Goal: Task Accomplishment & Management: Use online tool/utility

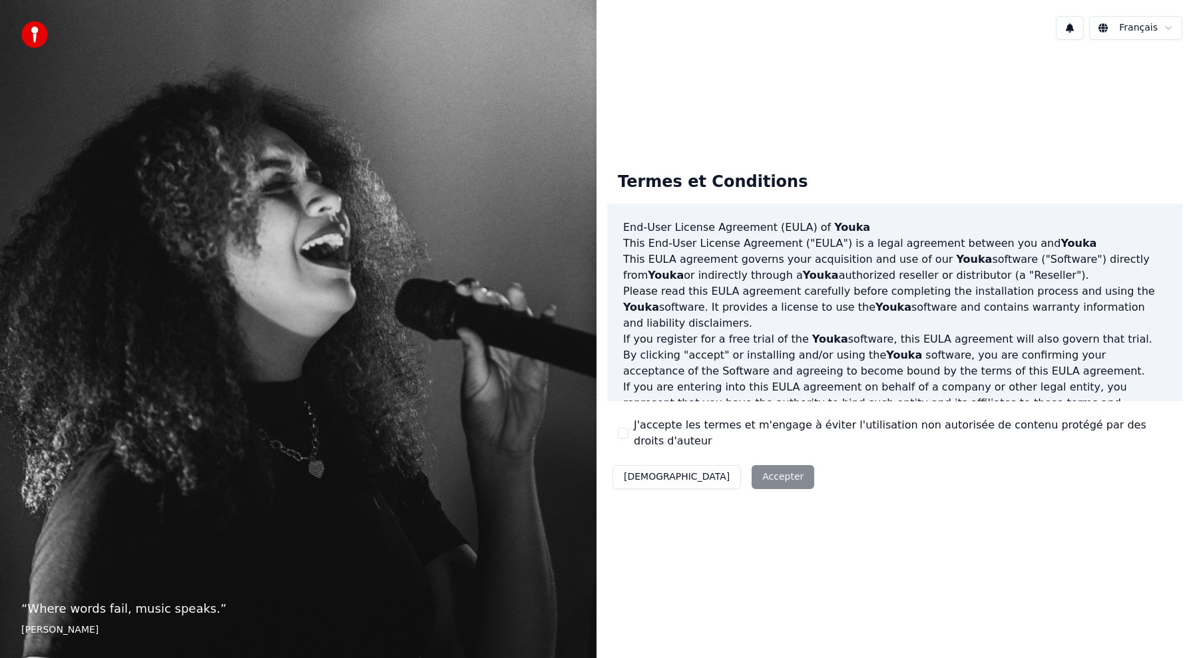
click at [622, 437] on button "J'accepte les termes et m'engage à éviter l'utilisation non autorisée de conten…" at bounding box center [623, 433] width 11 height 11
click at [752, 479] on button "Accepter" at bounding box center [783, 477] width 63 height 24
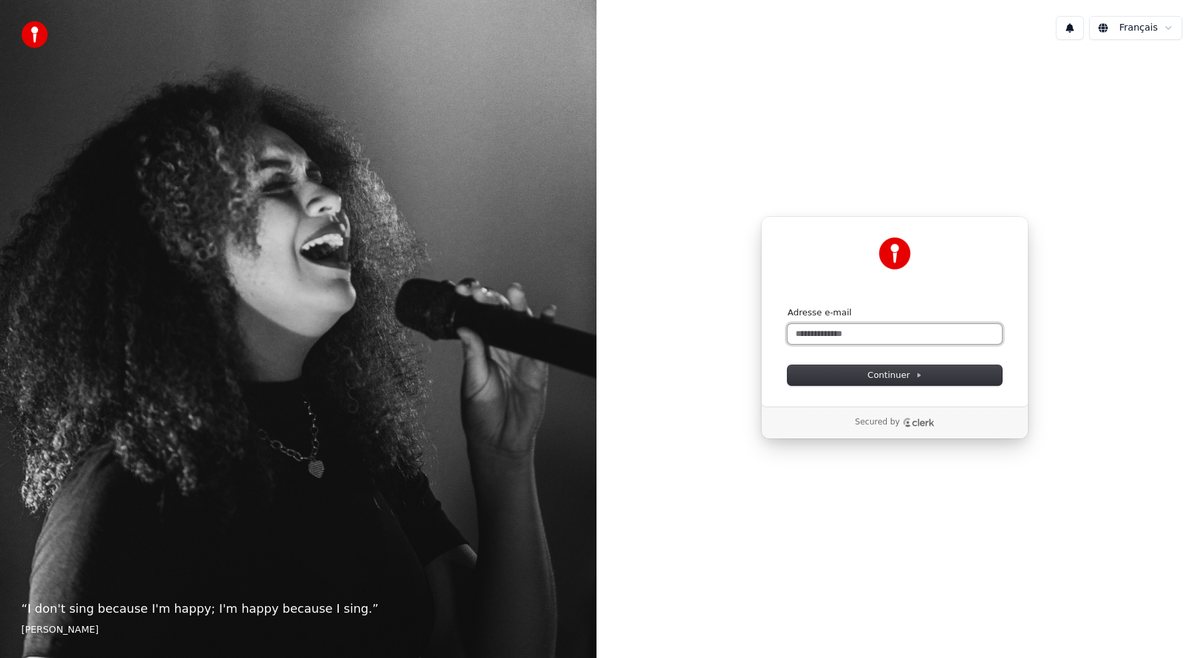
click at [838, 337] on input "Adresse e-mail" at bounding box center [895, 334] width 214 height 20
click at [847, 383] on button "Continuer" at bounding box center [895, 376] width 214 height 20
type input "**********"
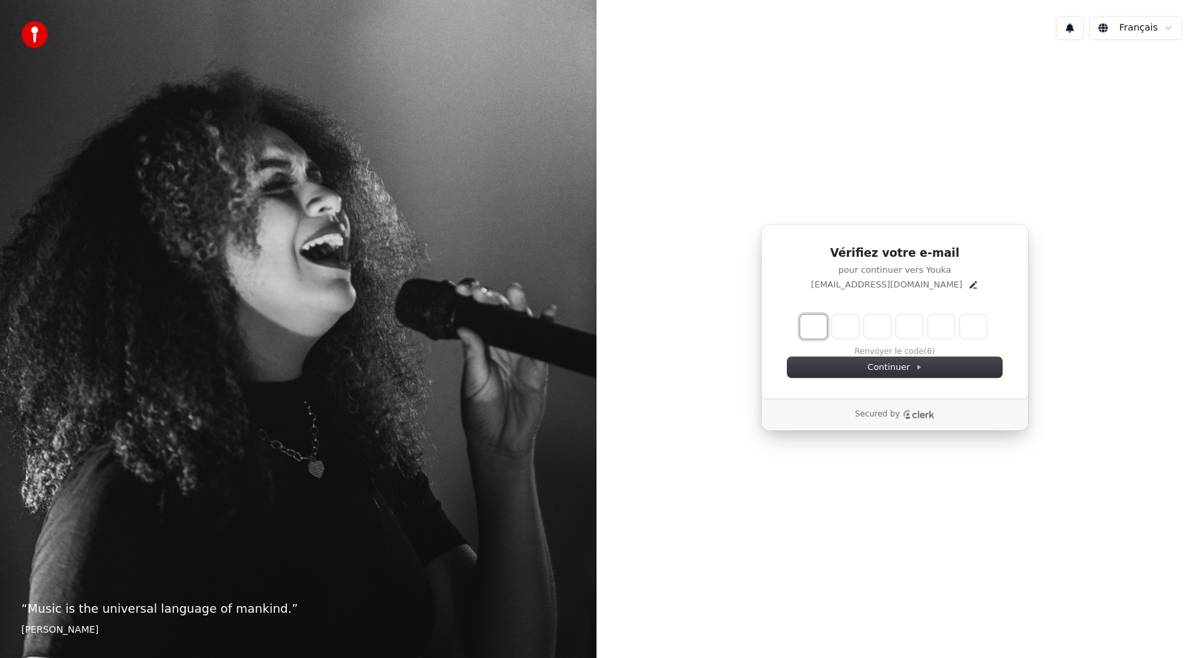
type input "*"
type input "**"
type input "*"
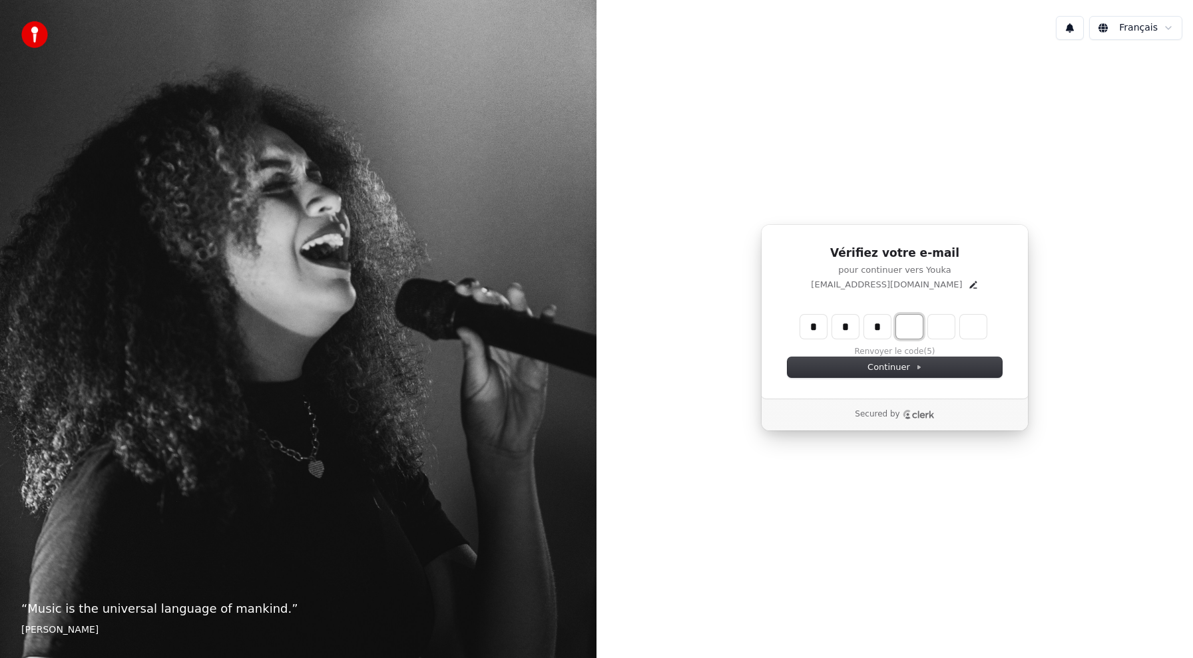
type input "***"
type input "*"
type input "****"
type input "*"
type input "*****"
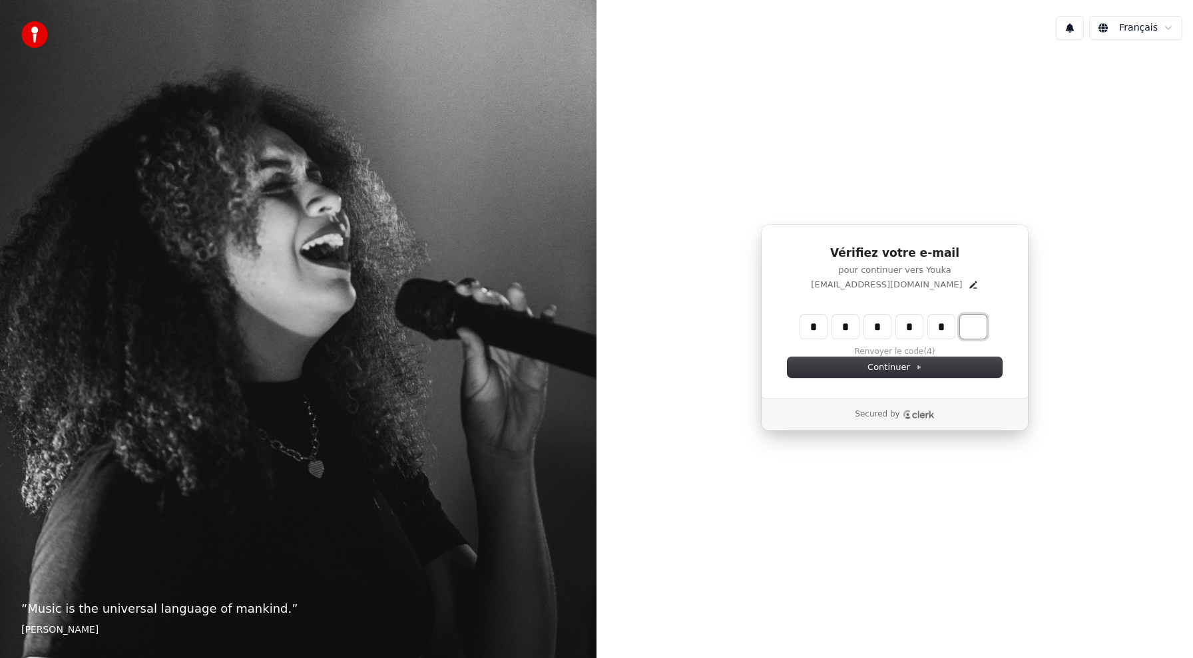
type input "*"
type input "******"
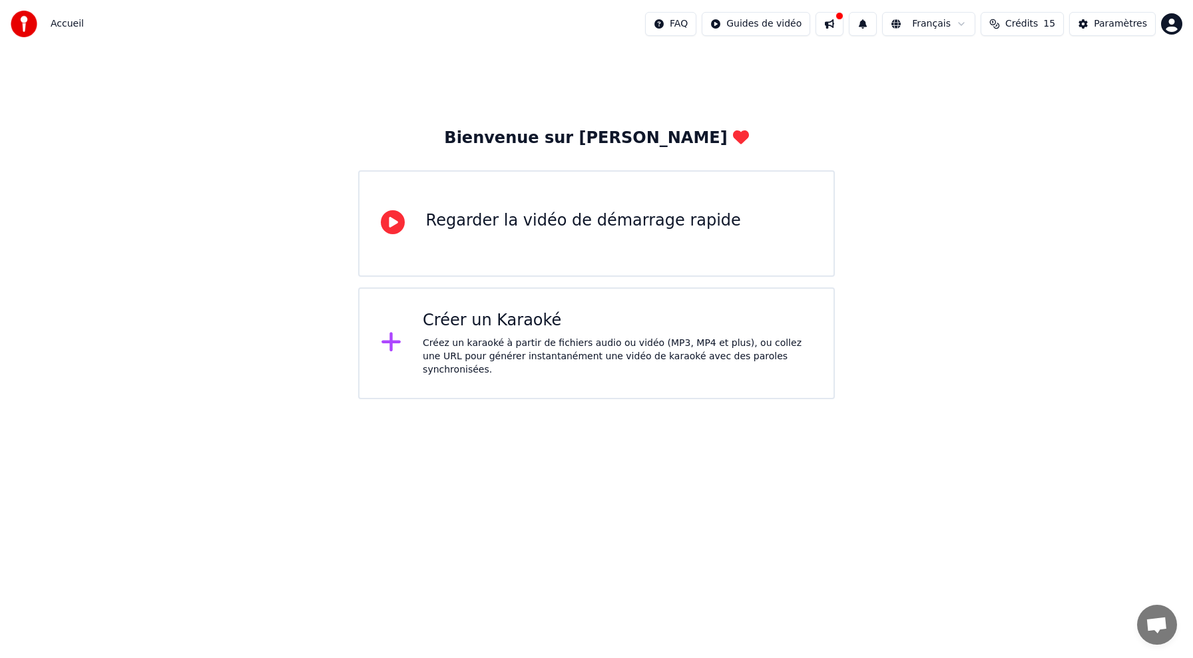
click at [469, 356] on div "Créez un karaoké à partir de fichiers audio ou vidéo (MP3, MP4 et plus), ou col…" at bounding box center [617, 357] width 389 height 40
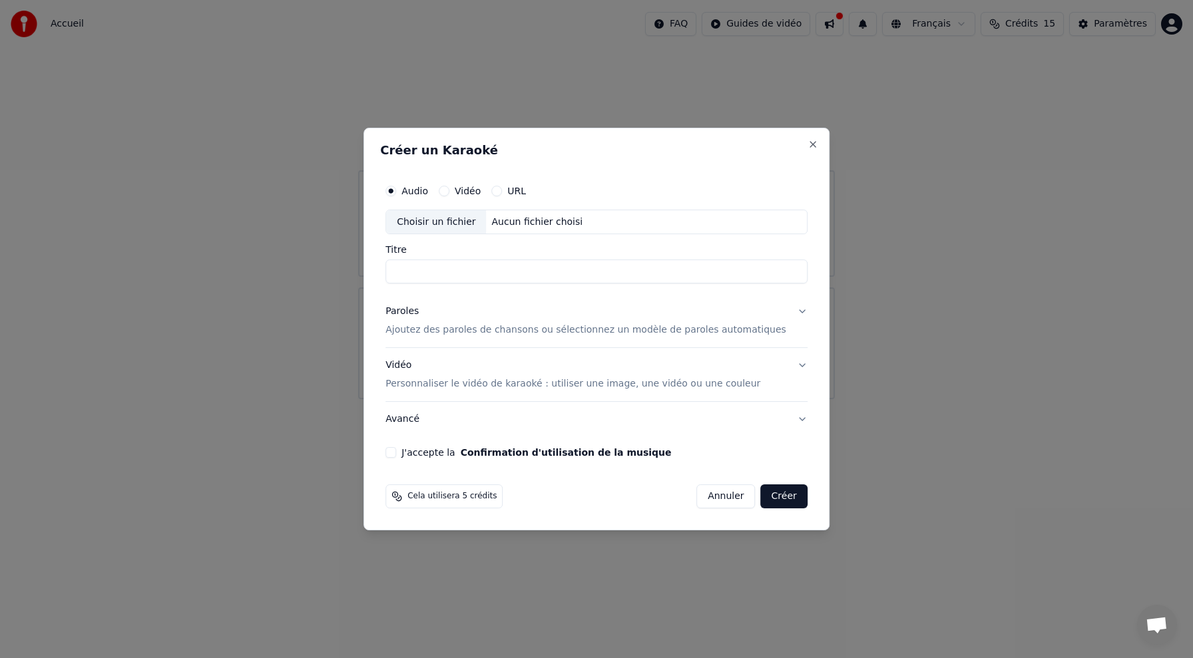
click at [463, 218] on div "Choisir un fichier" at bounding box center [436, 222] width 100 height 24
type input "**********"
click at [451, 331] on p "Ajoutez des paroles de chansons ou sélectionnez un modèle de paroles automatiqu…" at bounding box center [585, 330] width 401 height 13
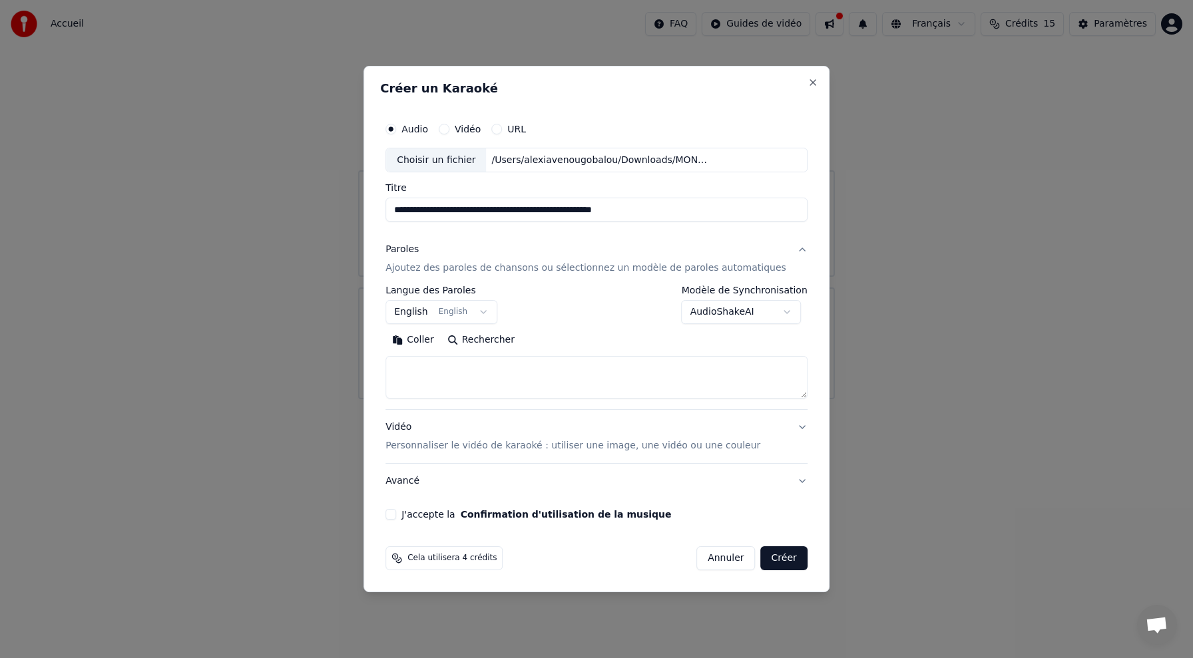
click at [442, 384] on textarea at bounding box center [596, 378] width 422 height 43
paste textarea "**********"
type textarea "**********"
select select
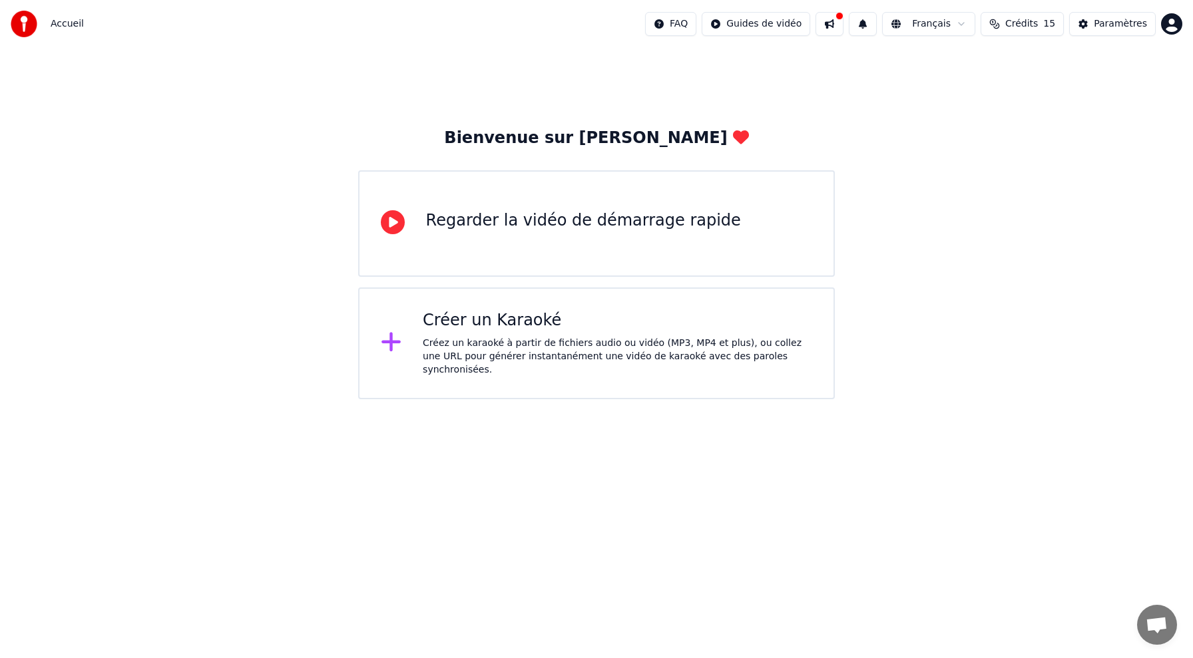
click at [463, 332] on div "Créer un Karaoké" at bounding box center [617, 320] width 389 height 21
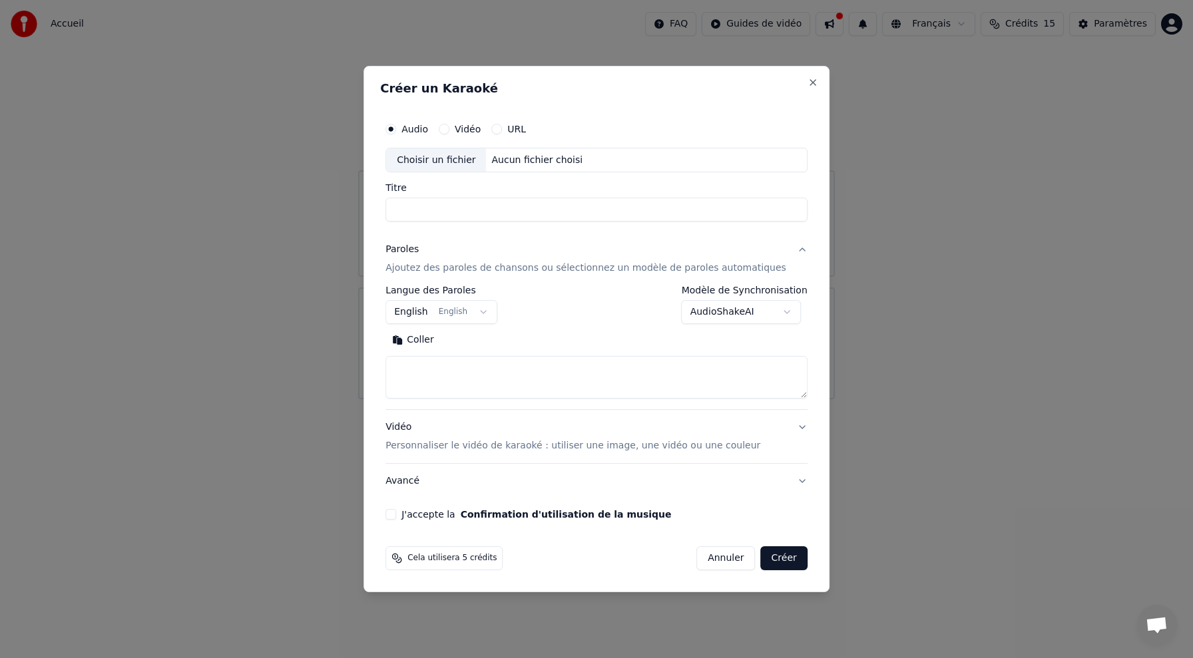
click at [451, 376] on textarea at bounding box center [596, 378] width 422 height 43
click at [449, 129] on button "Vidéo" at bounding box center [444, 129] width 11 height 11
click at [441, 161] on div "Choisir un fichier" at bounding box center [436, 160] width 100 height 24
click at [396, 129] on button "Audio" at bounding box center [390, 129] width 11 height 11
click at [469, 158] on div "Choisir un fichier" at bounding box center [436, 160] width 100 height 24
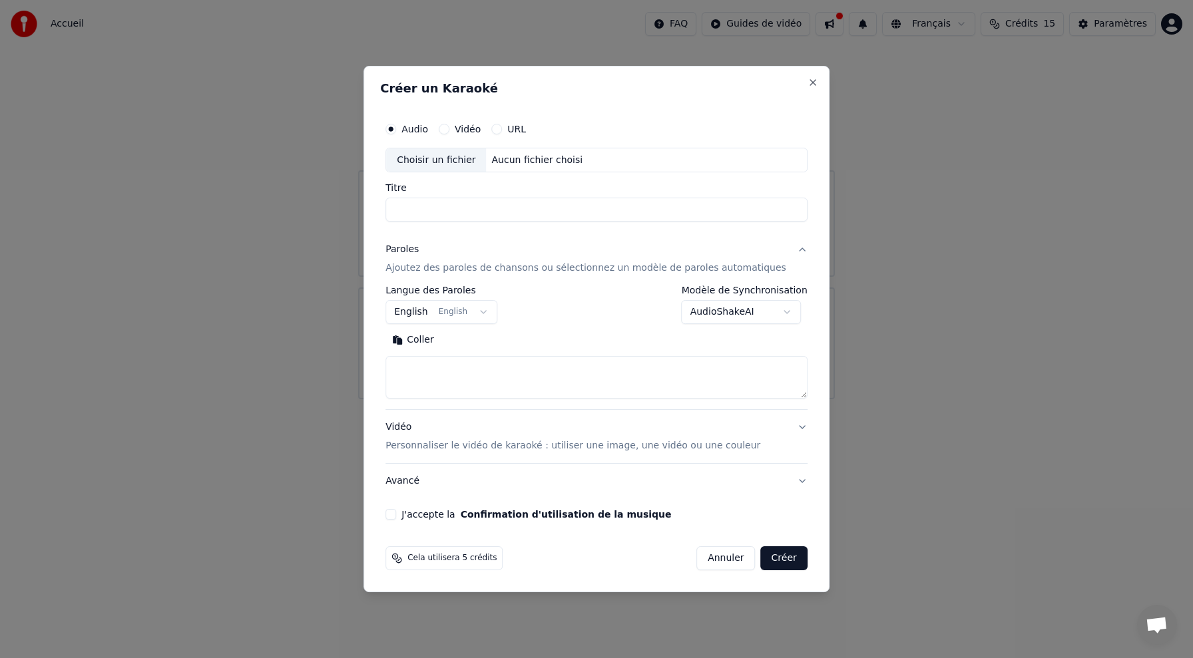
type input "**********"
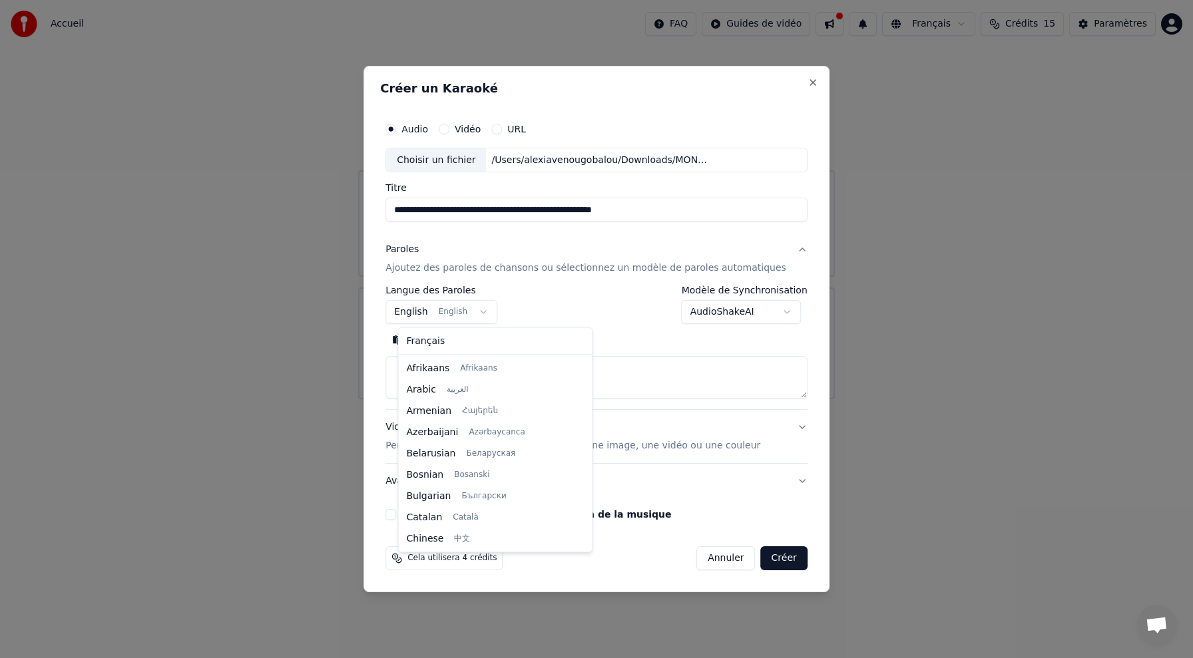
click at [491, 310] on body "**********" at bounding box center [596, 199] width 1193 height 399
select select "**"
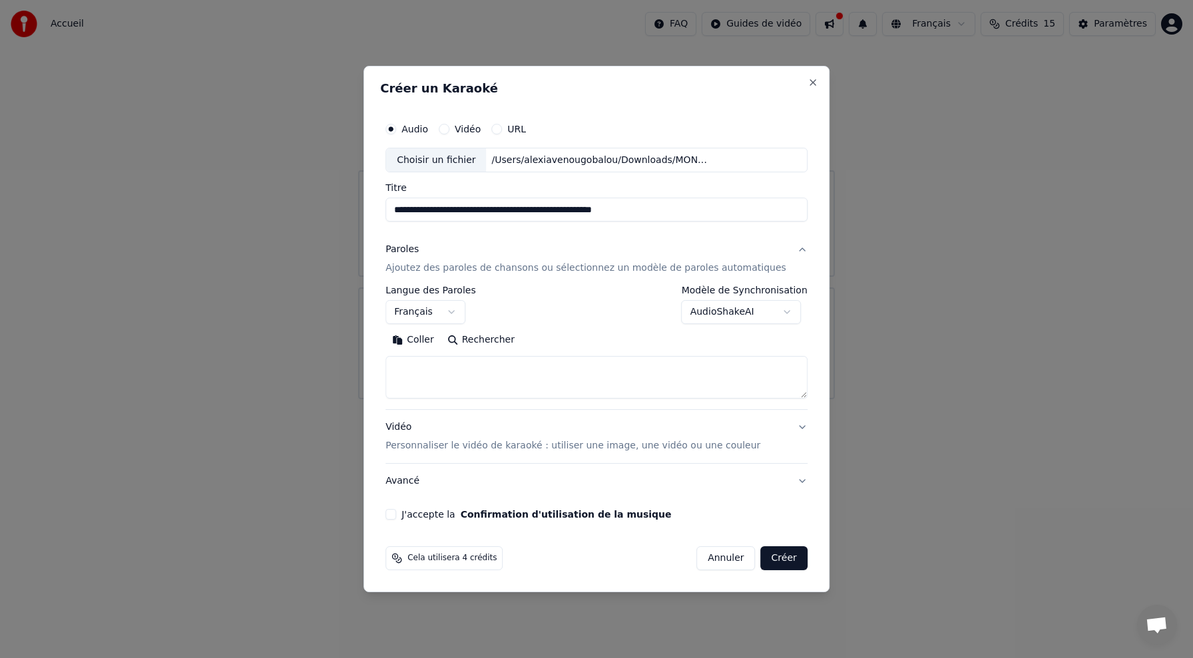
click at [429, 375] on textarea at bounding box center [596, 378] width 422 height 43
click at [495, 372] on textarea at bounding box center [596, 378] width 422 height 43
paste textarea "**********"
click at [407, 370] on textarea "**********" at bounding box center [583, 378] width 397 height 43
click at [408, 363] on textarea "**********" at bounding box center [583, 378] width 397 height 43
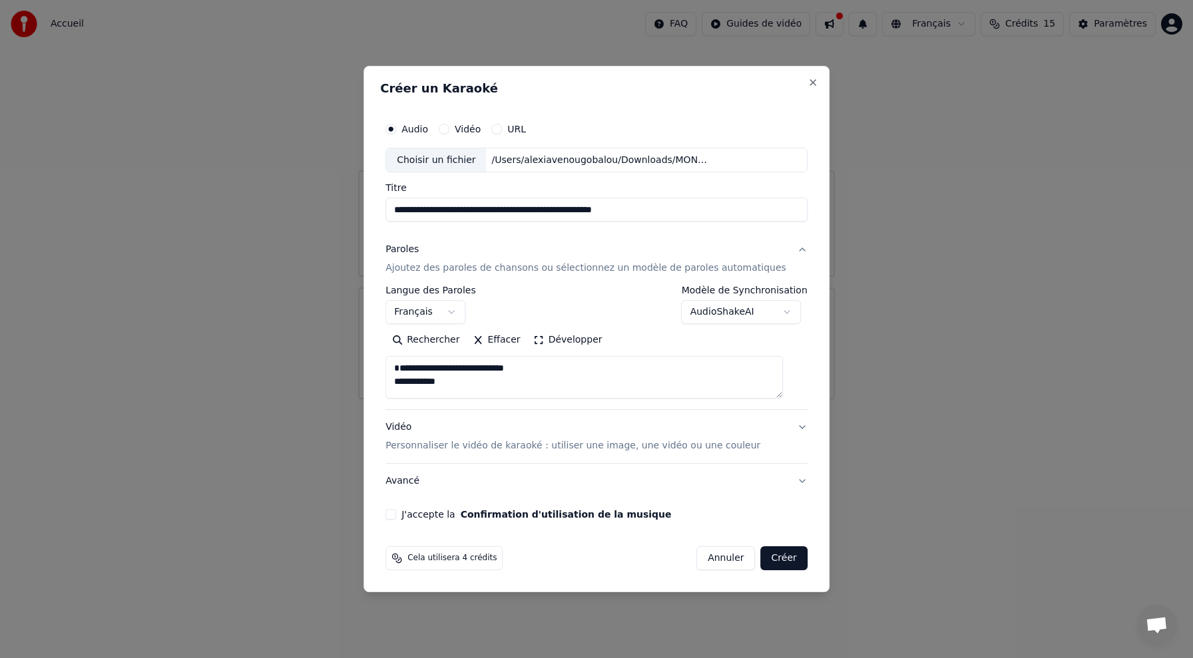
paste textarea "**********"
click at [538, 401] on div "**********" at bounding box center [596, 348] width 422 height 124
click at [540, 393] on textarea "**********" at bounding box center [583, 378] width 397 height 43
click at [503, 393] on textarea "**********" at bounding box center [583, 378] width 397 height 43
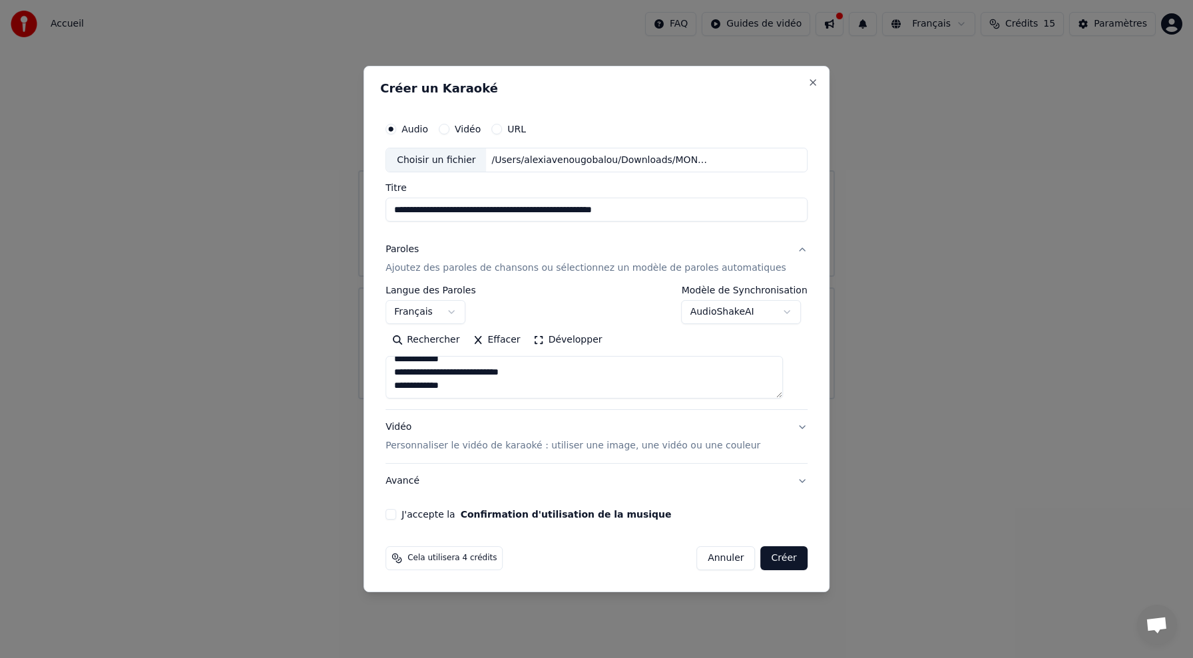
scroll to position [29, 0]
paste textarea "**********"
drag, startPoint x: 471, startPoint y: 390, endPoint x: 389, endPoint y: 379, distance: 82.6
click at [389, 379] on div "**********" at bounding box center [597, 329] width 466 height 527
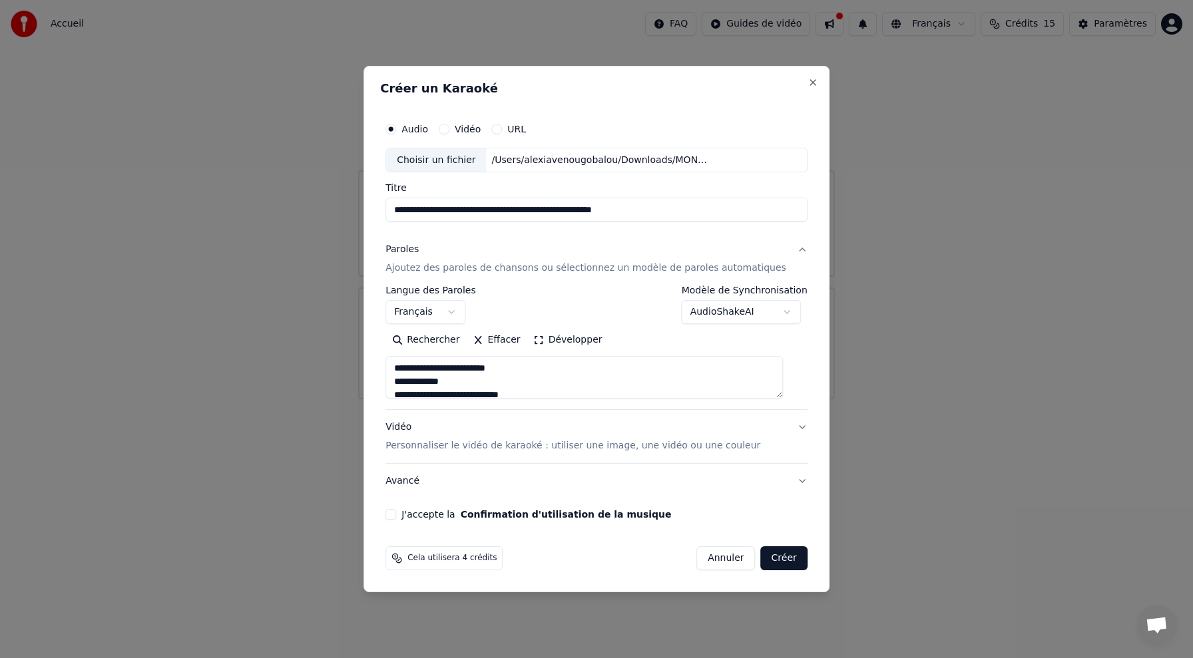
scroll to position [36, 0]
paste textarea "**********"
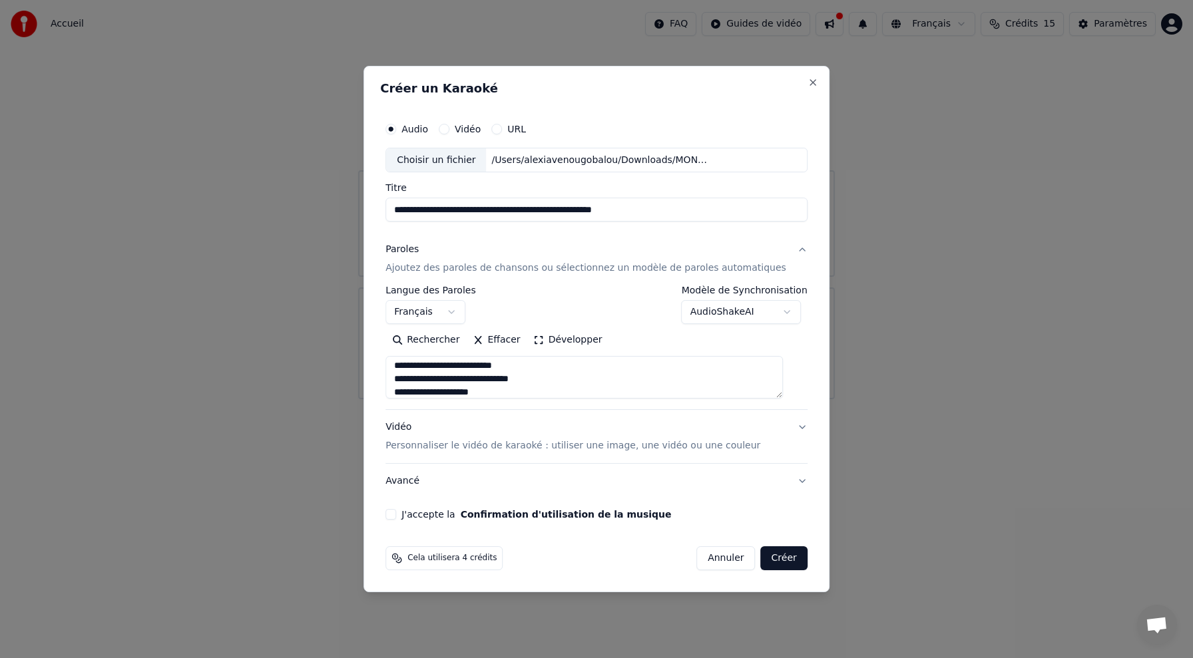
scroll to position [83, 0]
paste textarea "**********"
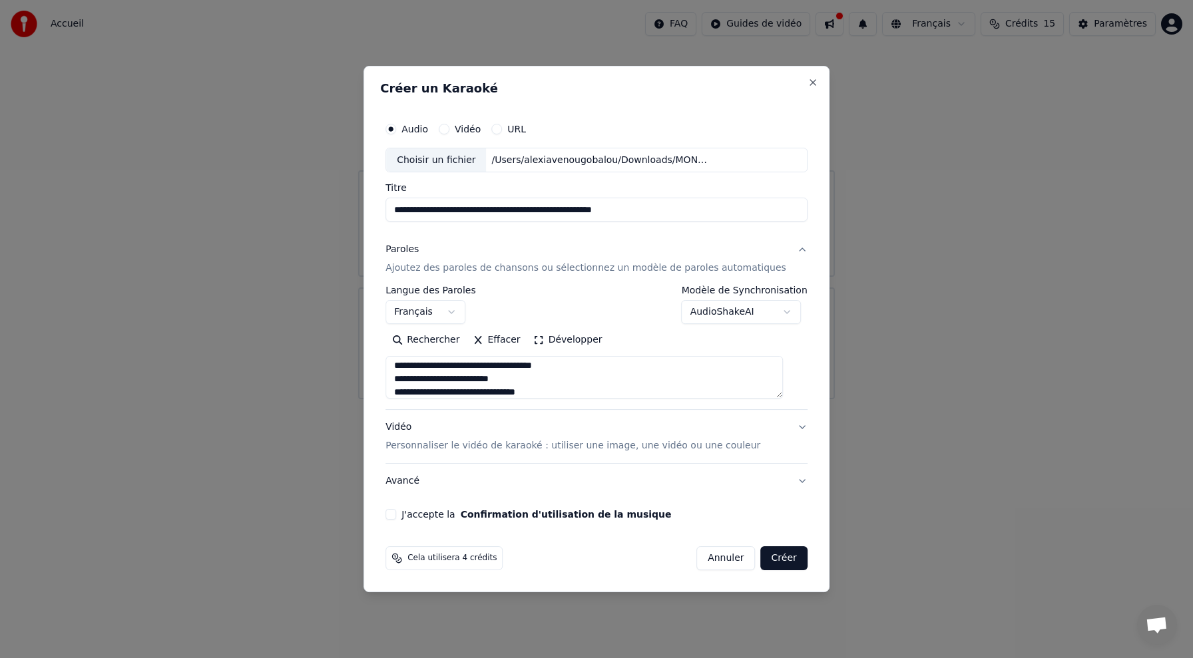
click at [542, 393] on textarea "**********" at bounding box center [583, 378] width 397 height 43
click at [574, 400] on div "**********" at bounding box center [596, 348] width 422 height 124
click at [573, 395] on textarea "**********" at bounding box center [583, 378] width 397 height 43
paste textarea "**********"
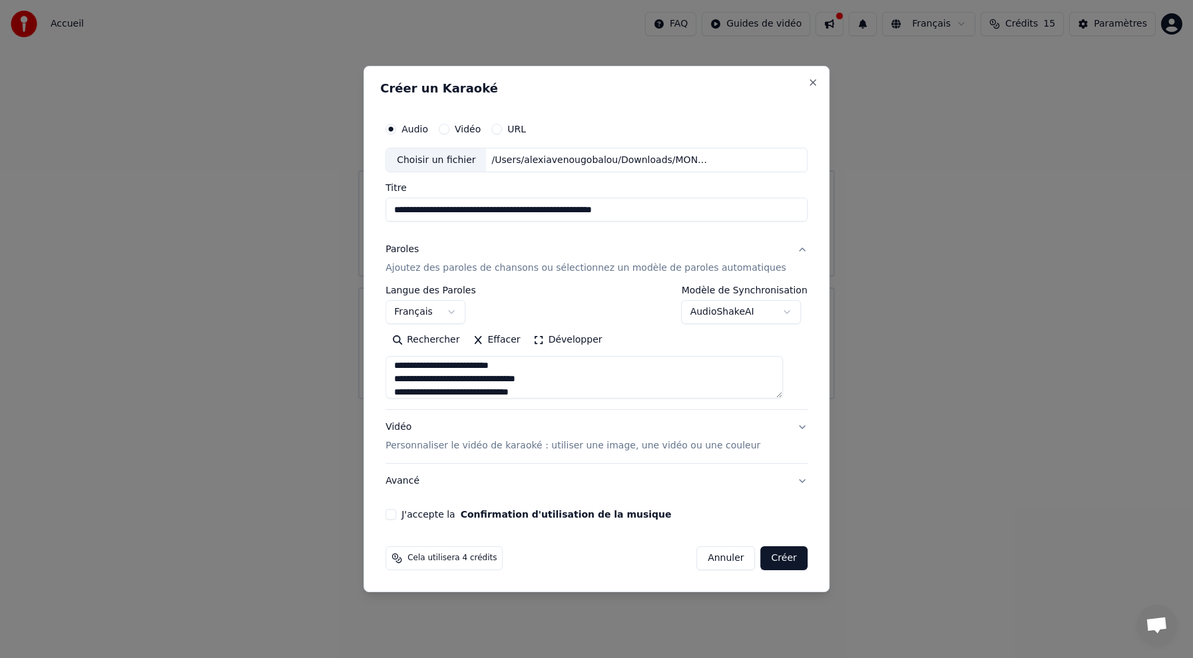
scroll to position [149, 0]
paste textarea "**********"
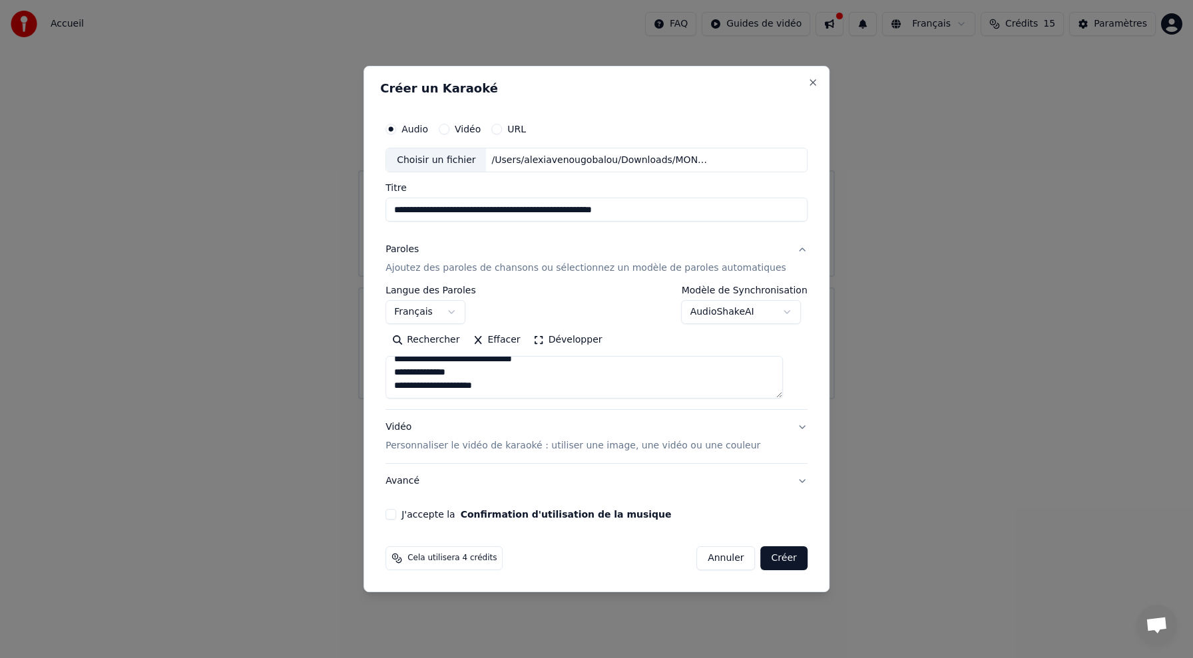
paste textarea "**********"
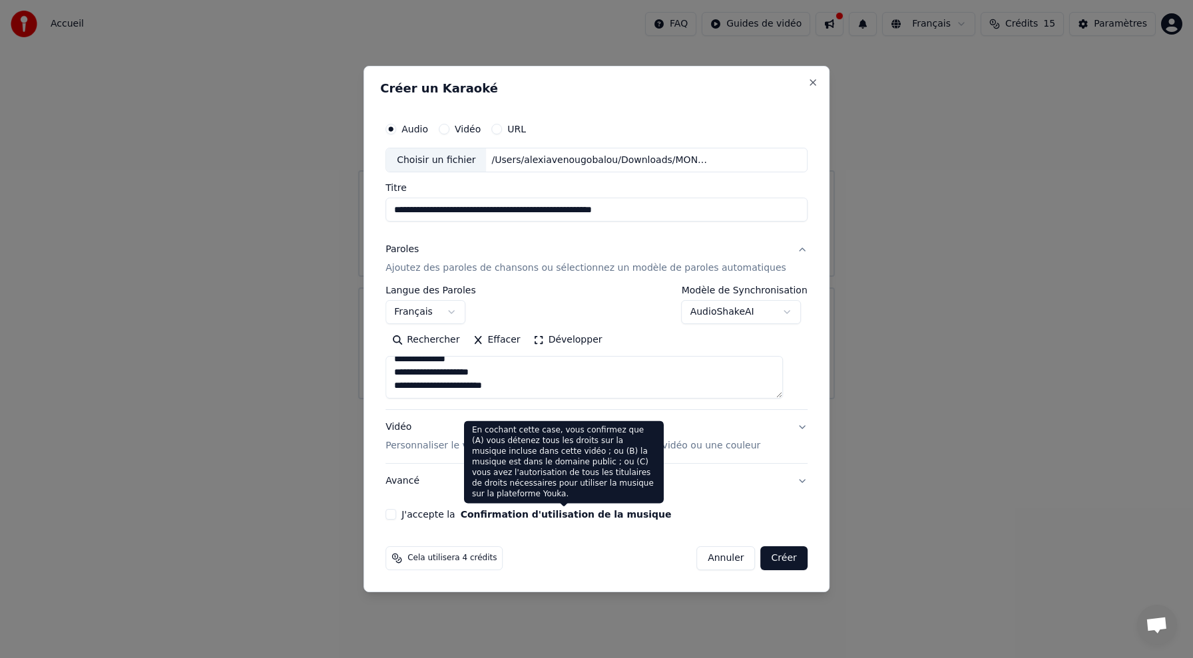
paste textarea "**********"
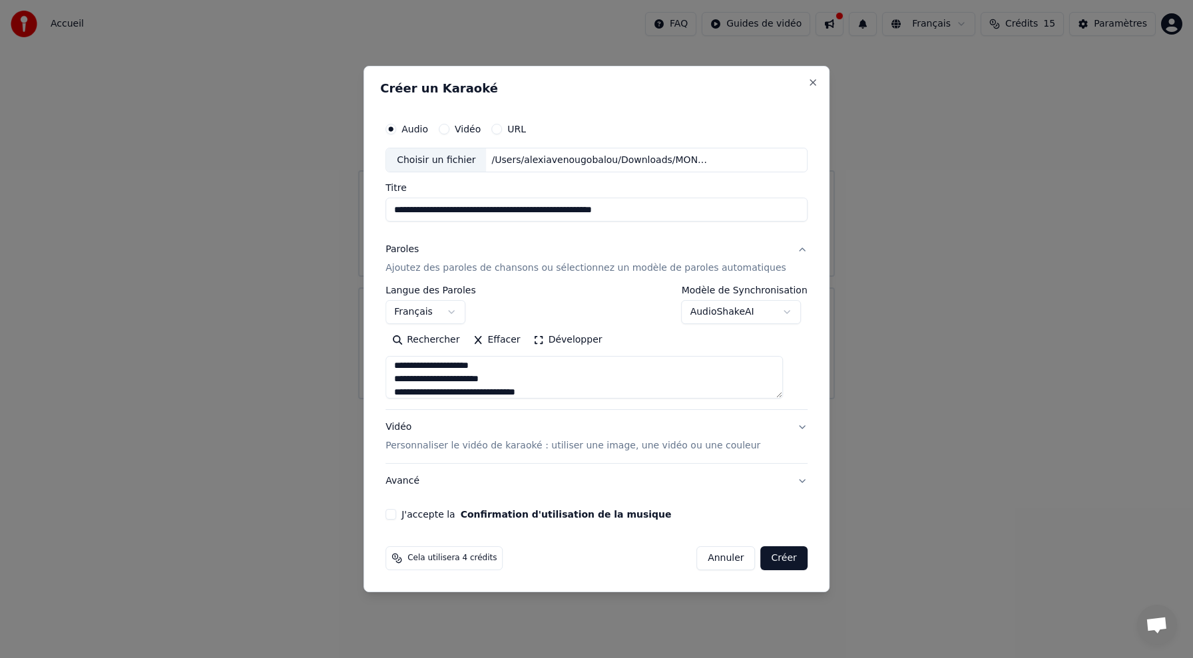
scroll to position [216, 0]
paste textarea "**********"
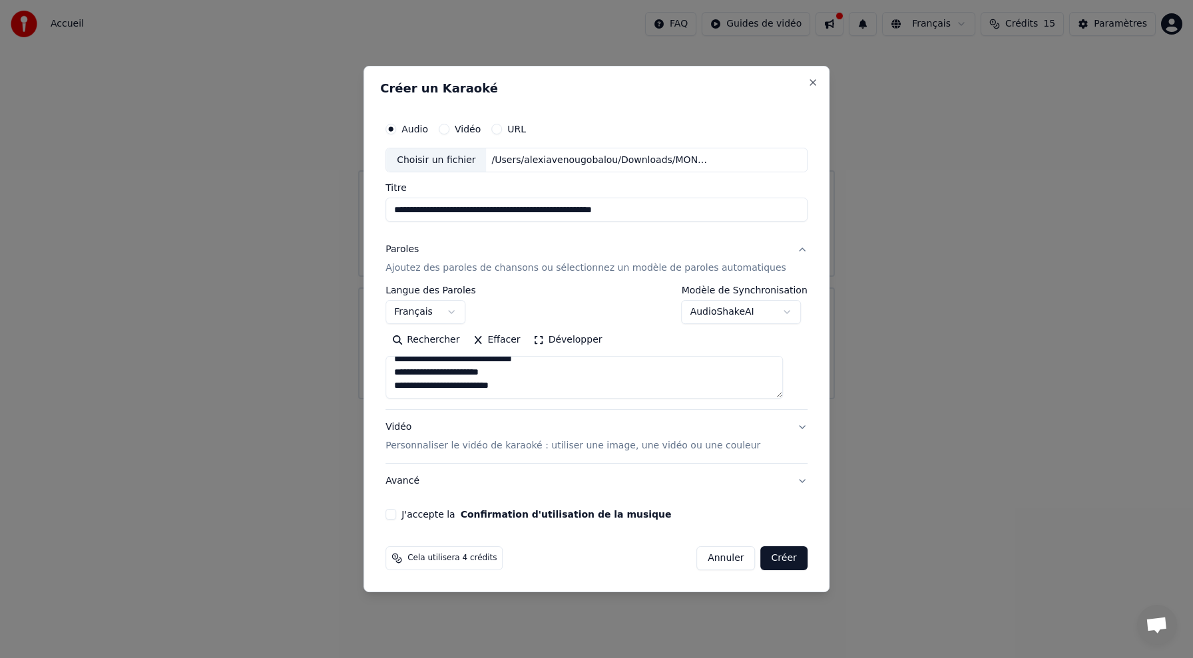
paste textarea "**********"
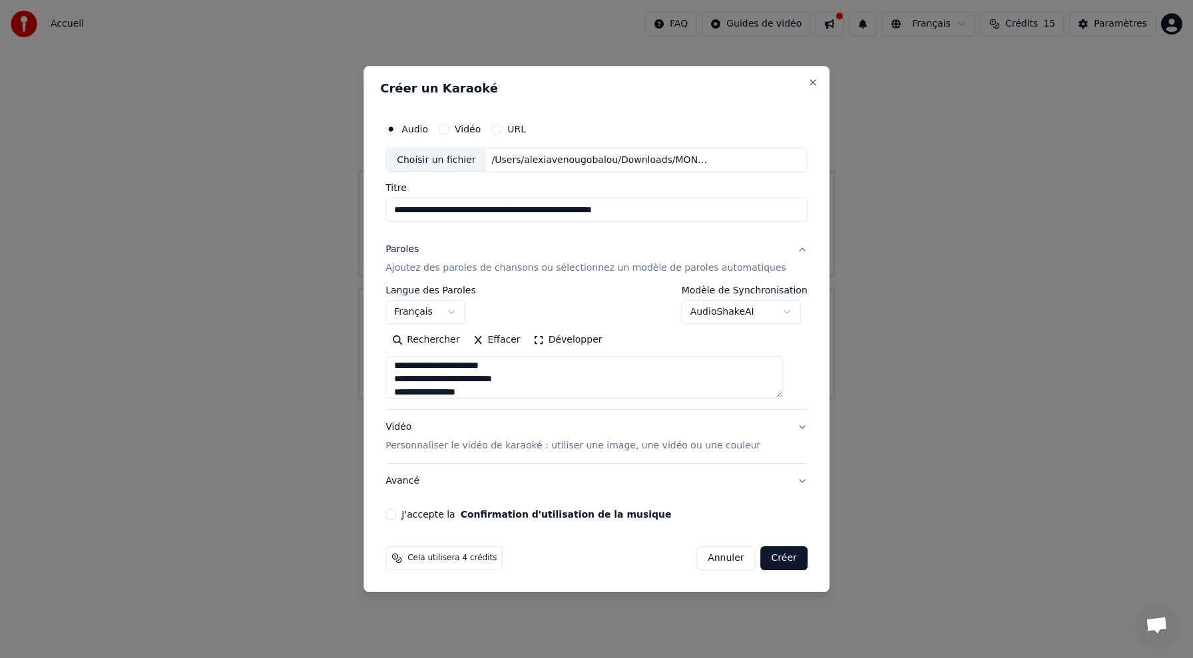
scroll to position [282, 0]
paste textarea "**********"
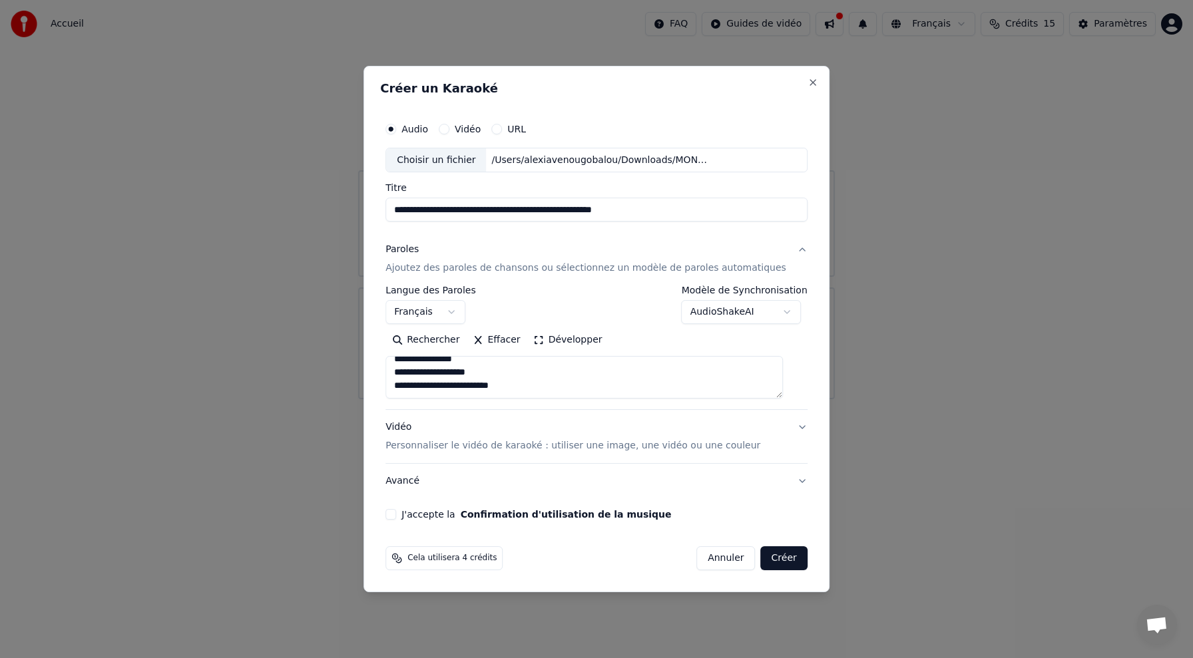
paste textarea "**********"
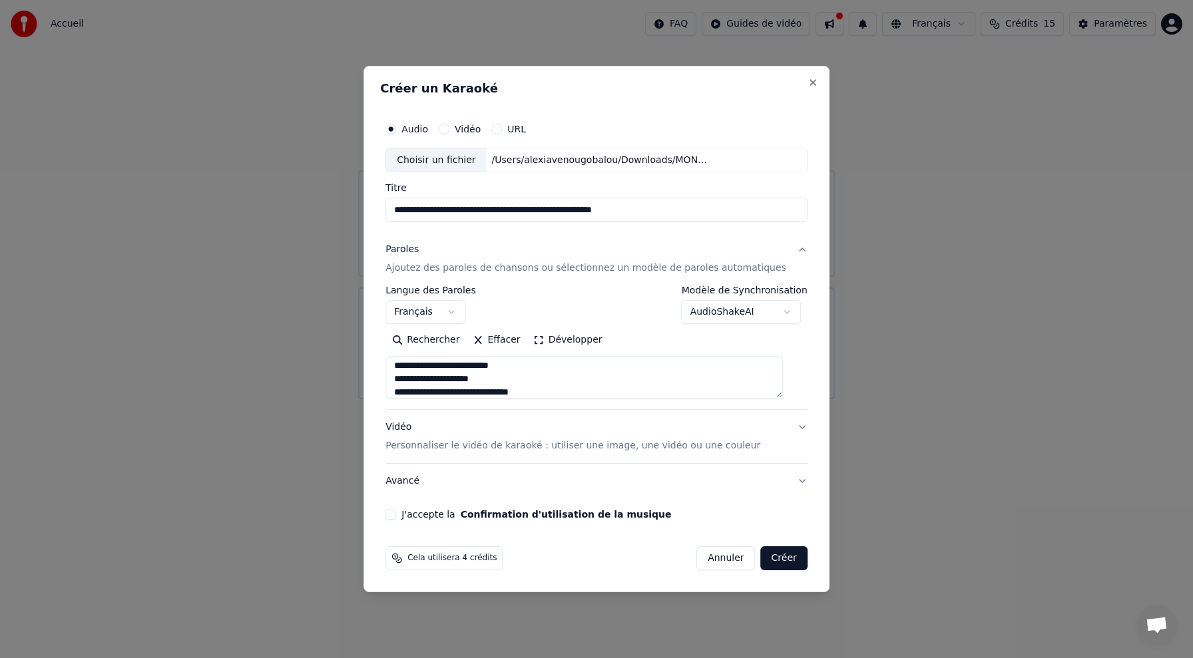
scroll to position [349, 0]
paste textarea "**********"
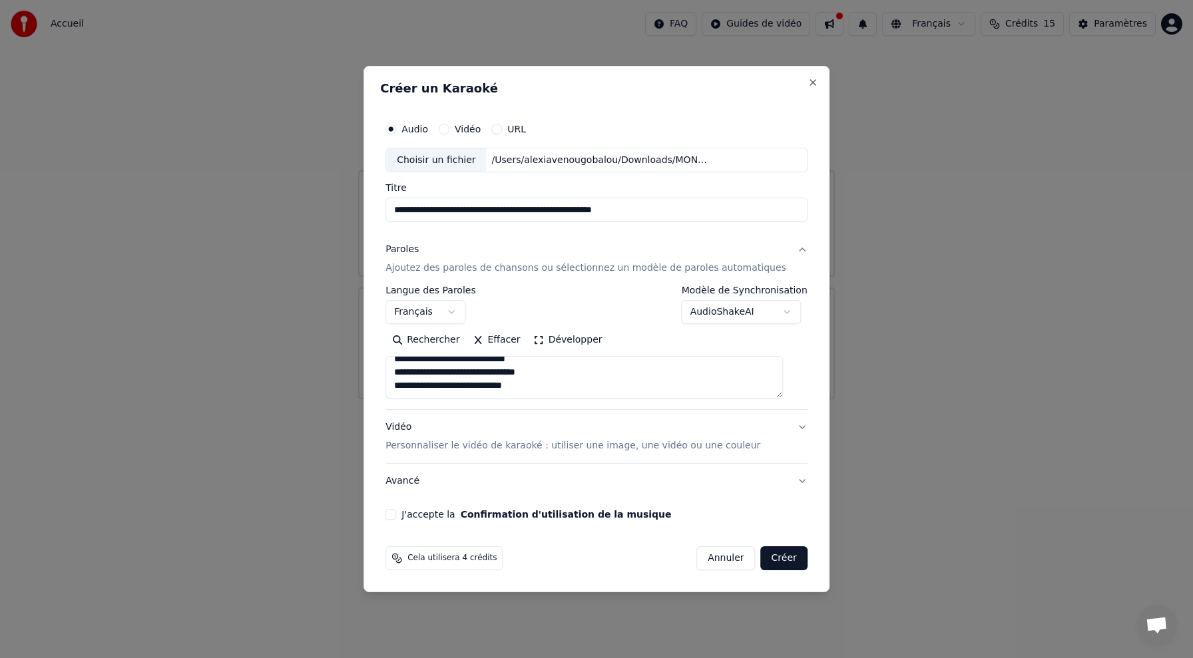
paste textarea "**********"
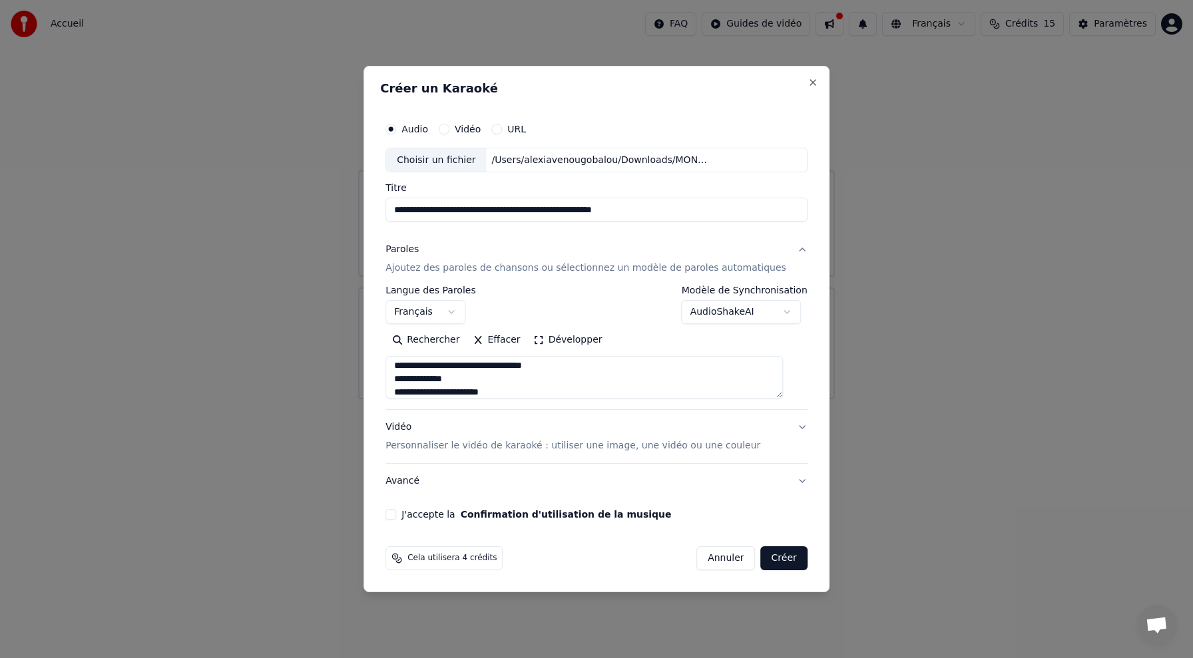
scroll to position [429, 0]
paste textarea "**********"
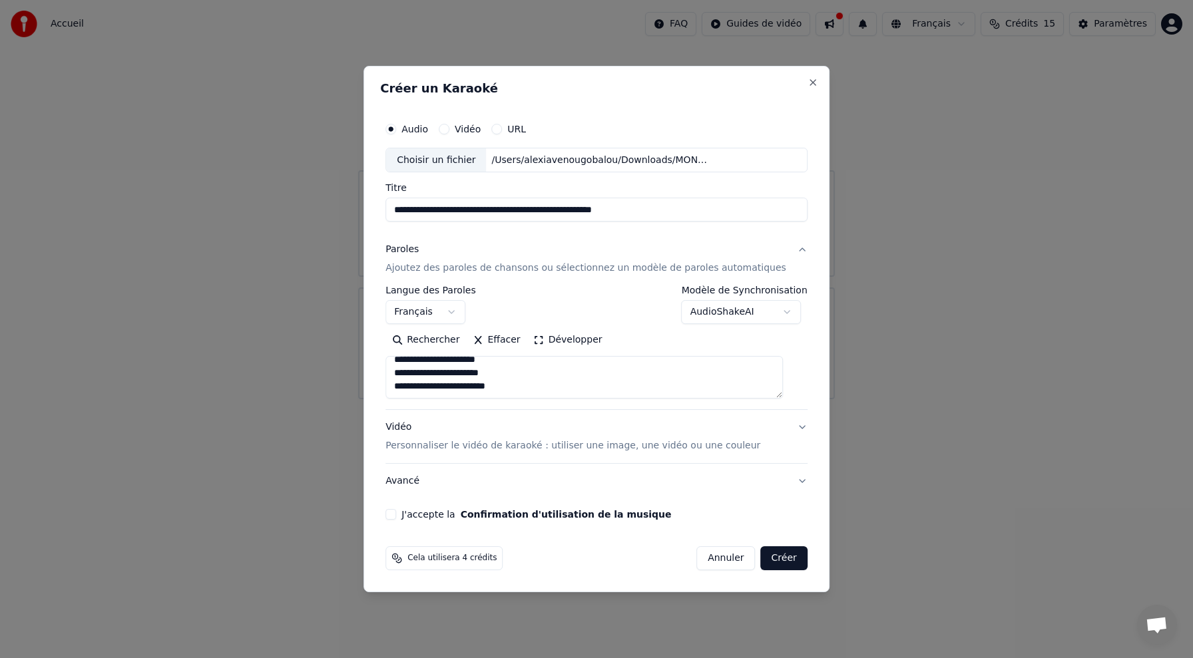
paste textarea "**********"
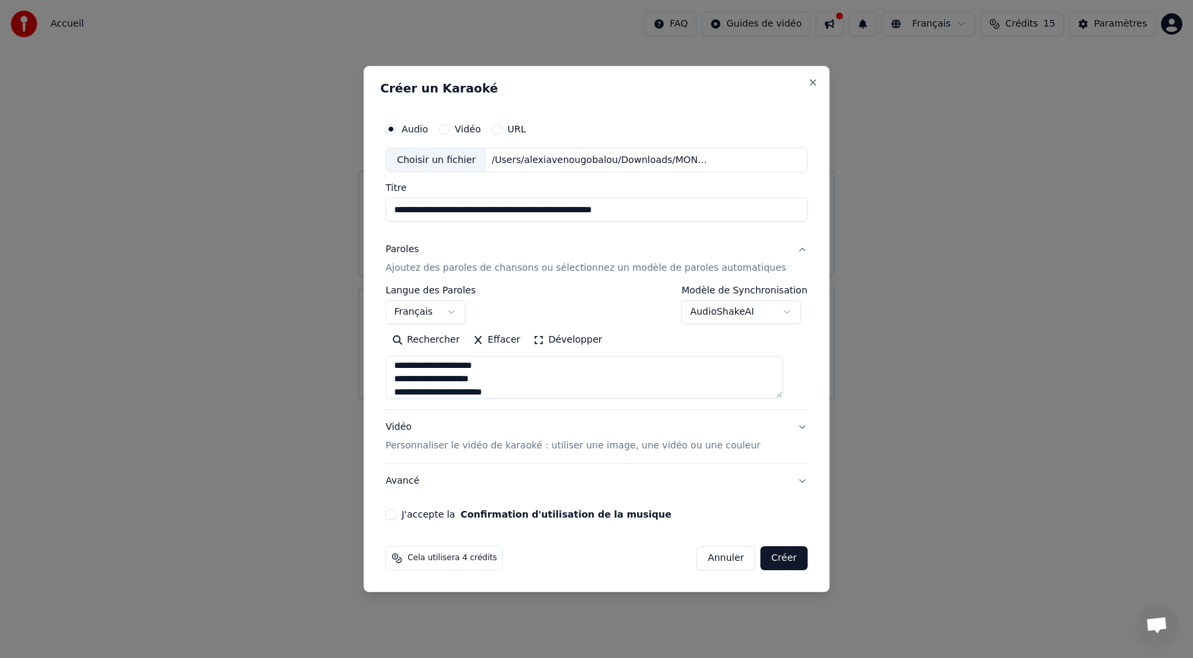
scroll to position [495, 0]
paste textarea "**********"
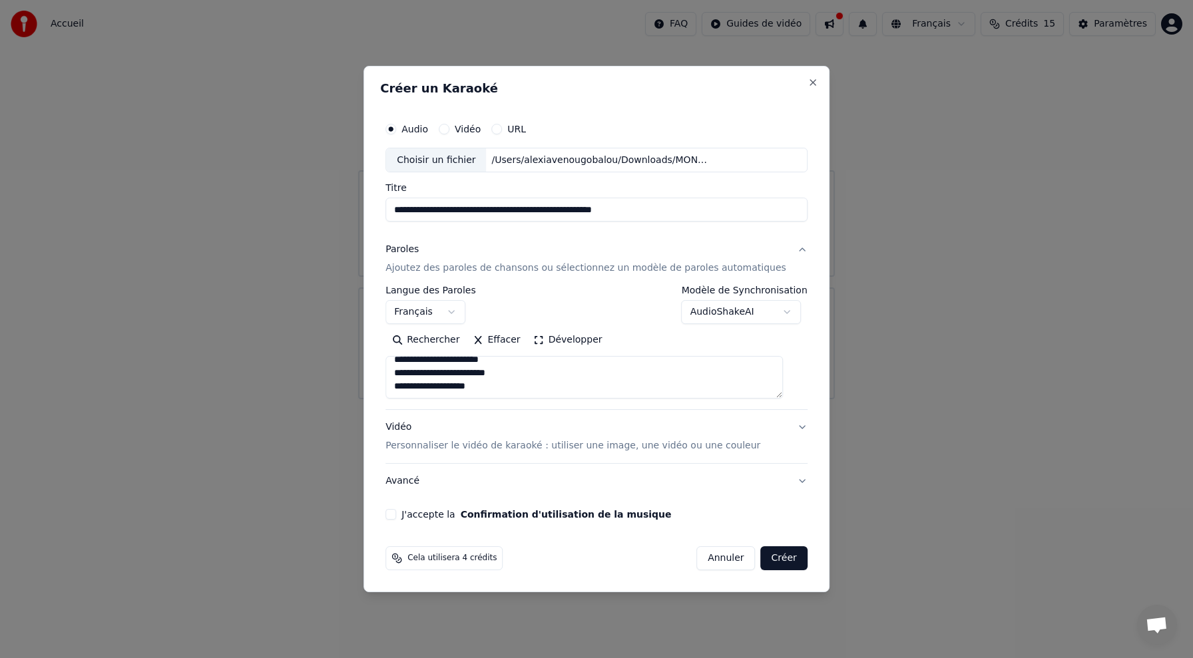
paste textarea "**********"
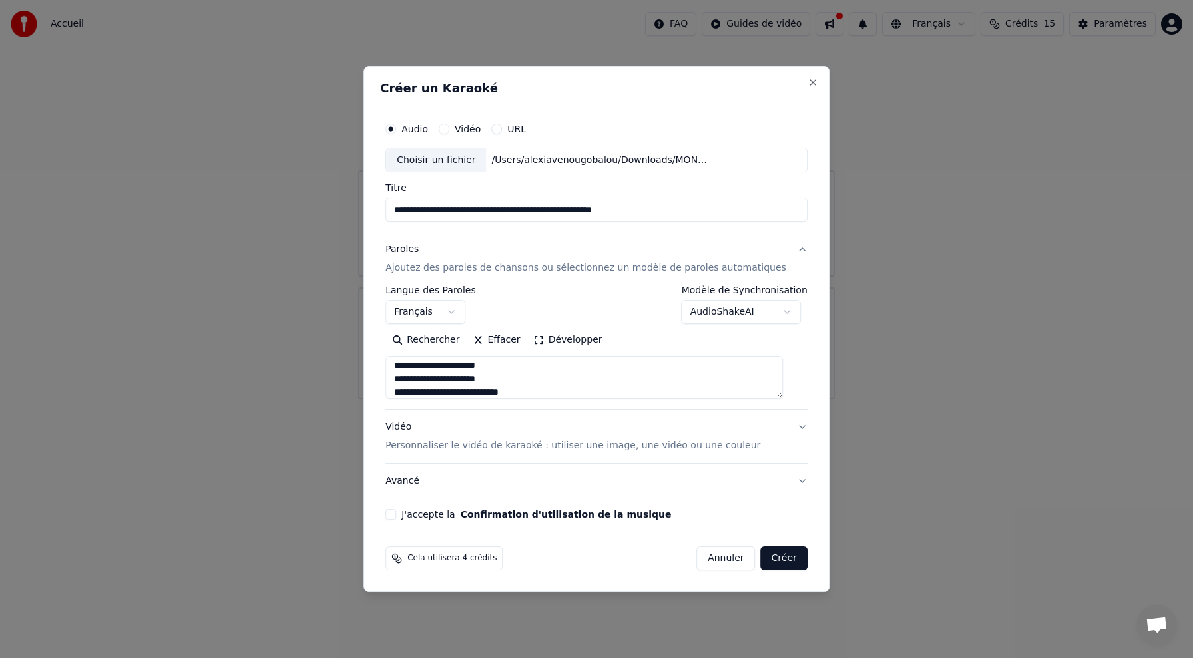
scroll to position [562, 0]
paste textarea "**********"
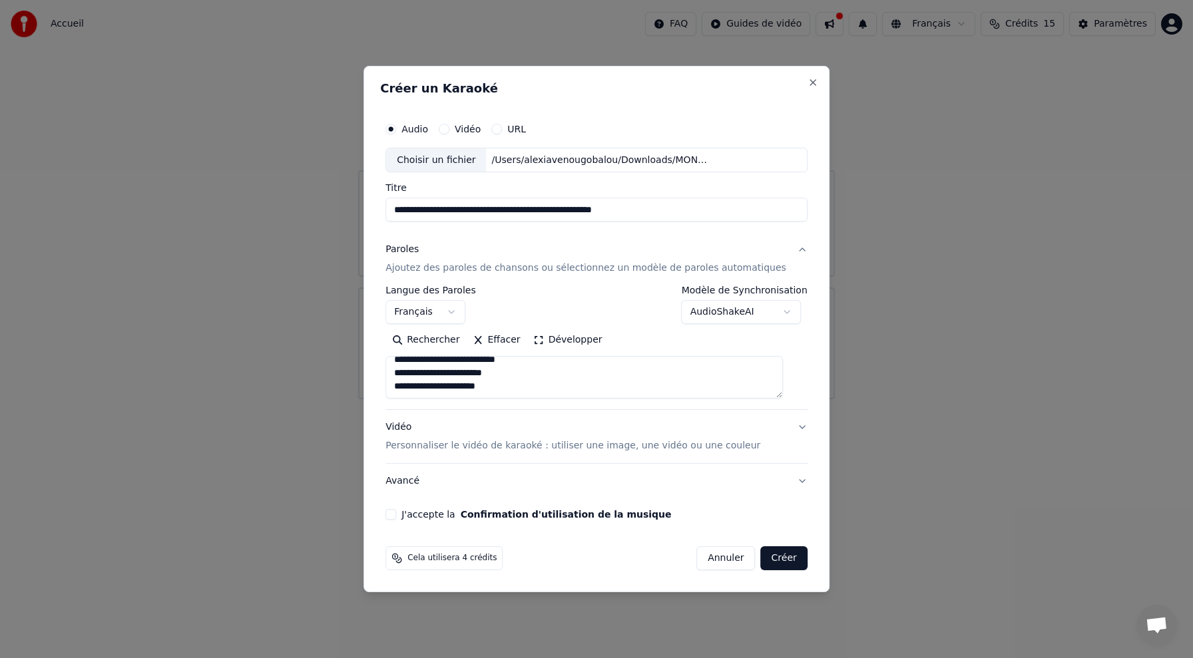
paste textarea "**********"
click at [534, 395] on textarea at bounding box center [583, 378] width 397 height 43
paste textarea "**********"
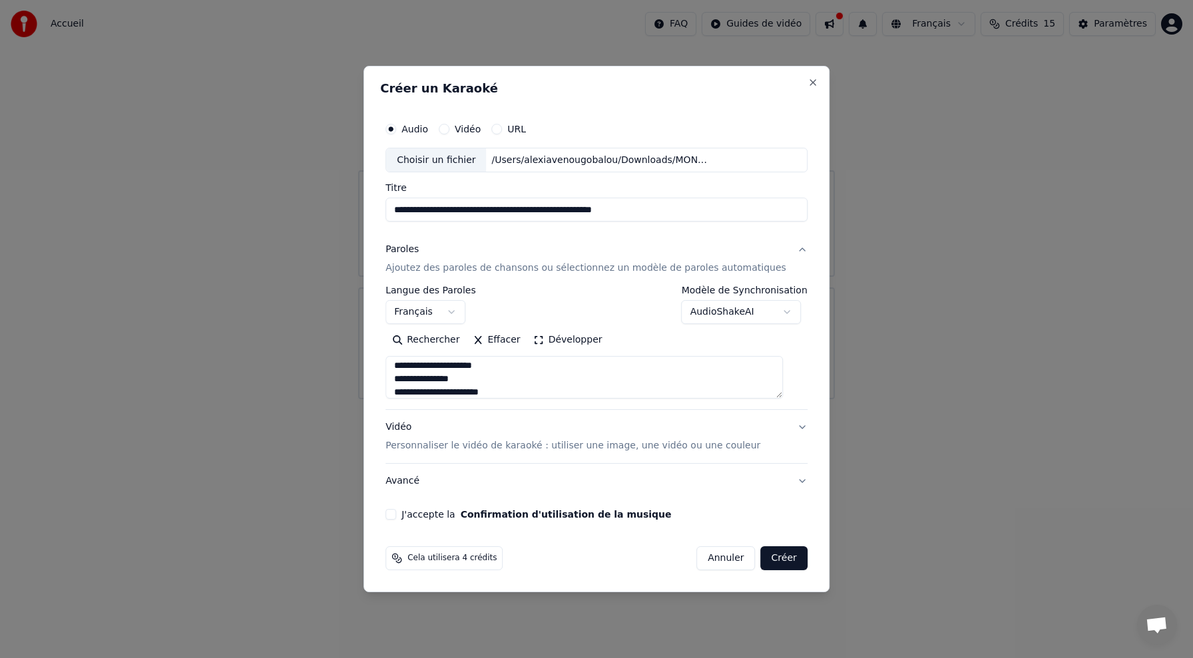
scroll to position [615, 0]
paste textarea "**********"
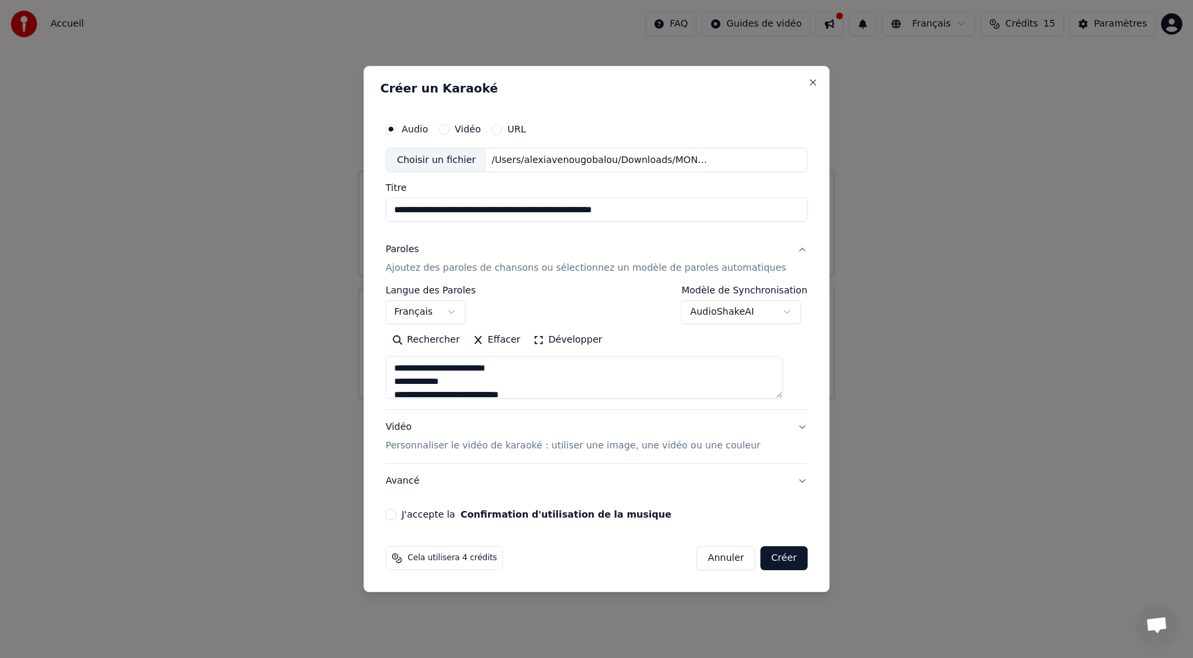
drag, startPoint x: 509, startPoint y: 395, endPoint x: 373, endPoint y: 312, distance: 160.2
click at [373, 312] on body "**********" at bounding box center [596, 199] width 1193 height 399
click at [555, 383] on textarea at bounding box center [583, 378] width 397 height 43
paste textarea "**********"
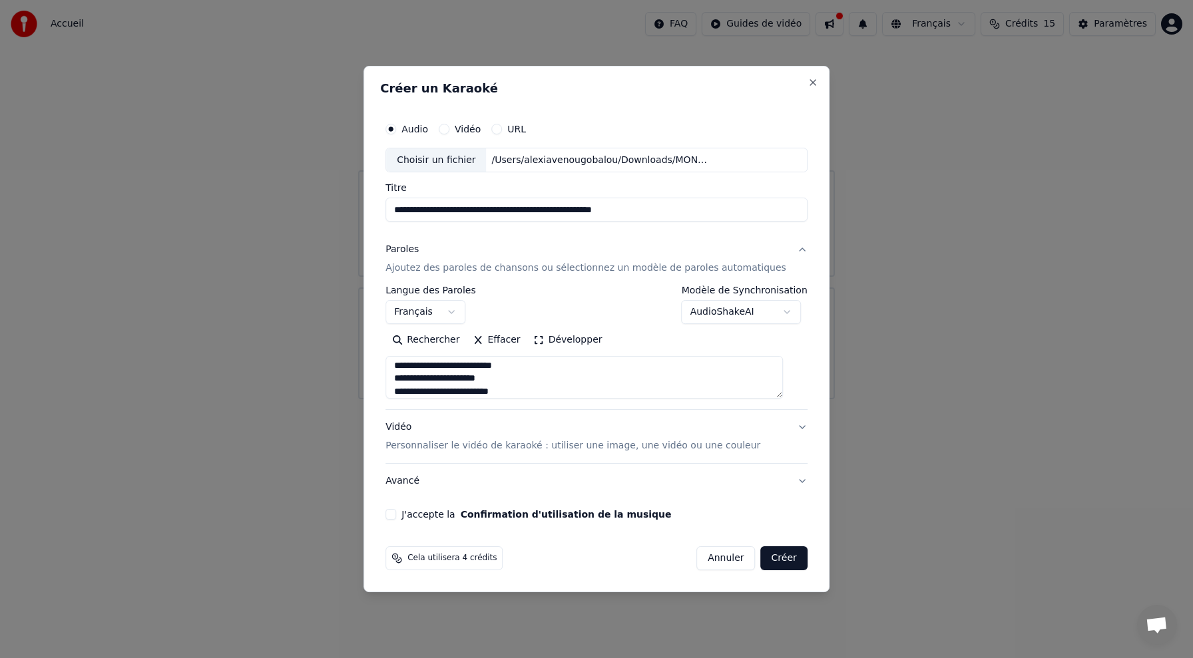
type textarea "**********"
click at [501, 450] on p "Personnaliser le vidéo de karaoké : utiliser une image, une vidéo ou une couleur" at bounding box center [572, 445] width 375 height 13
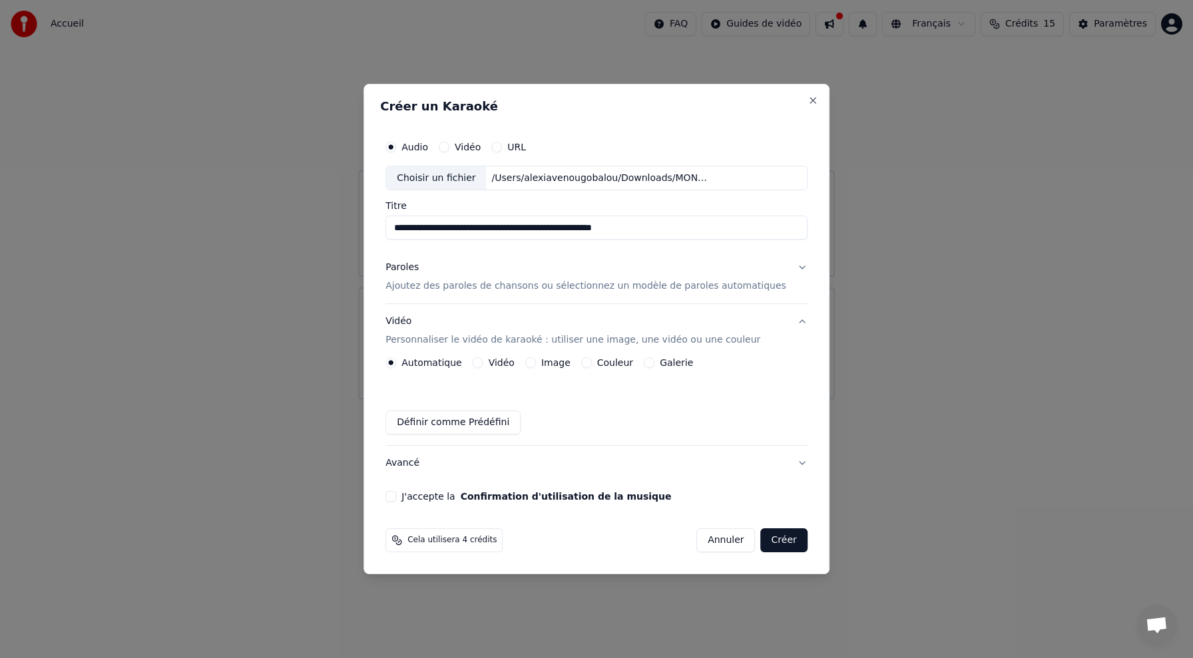
click at [483, 364] on button "Vidéo" at bounding box center [478, 363] width 11 height 11
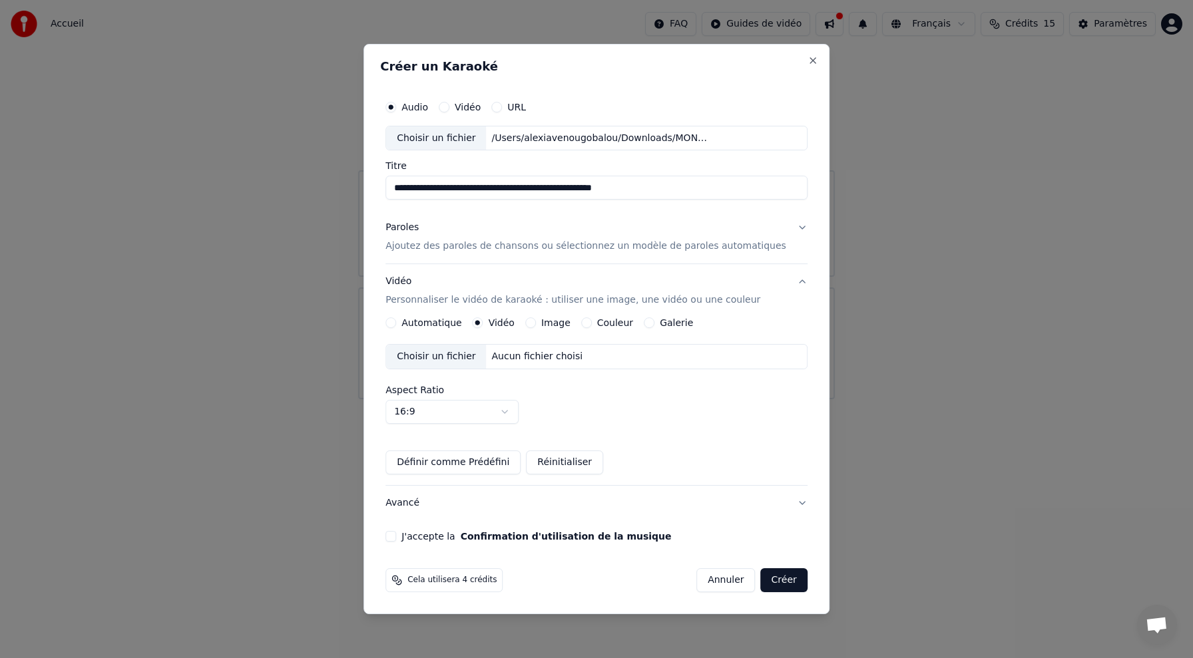
click at [460, 358] on div "Choisir un fichier" at bounding box center [436, 357] width 100 height 24
click at [441, 356] on div "Choisir un fichier" at bounding box center [436, 357] width 100 height 24
click at [545, 322] on div "Image" at bounding box center [547, 323] width 45 height 11
click at [535, 324] on button "Image" at bounding box center [530, 323] width 11 height 11
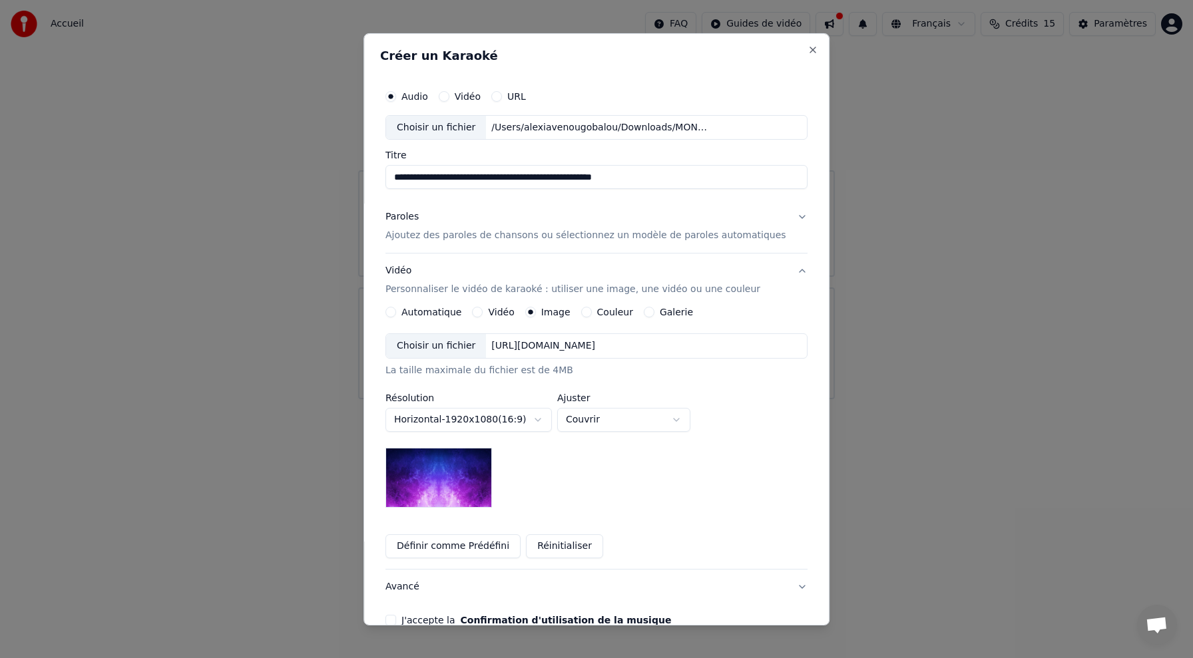
click at [472, 344] on div "Choisir un fichier" at bounding box center [436, 346] width 100 height 24
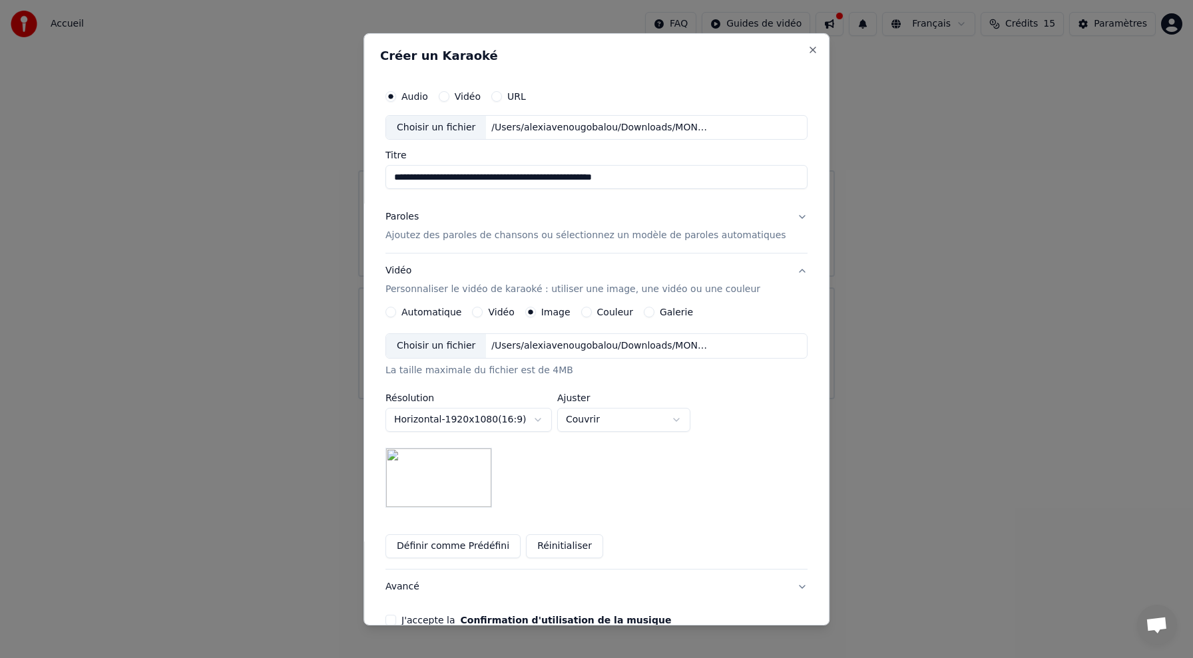
click at [595, 399] on body "**********" at bounding box center [596, 199] width 1193 height 399
click at [728, 381] on body "**********" at bounding box center [596, 199] width 1193 height 399
click at [648, 399] on body "**********" at bounding box center [596, 199] width 1193 height 399
click at [639, 399] on body "**********" at bounding box center [596, 199] width 1193 height 399
select select "*****"
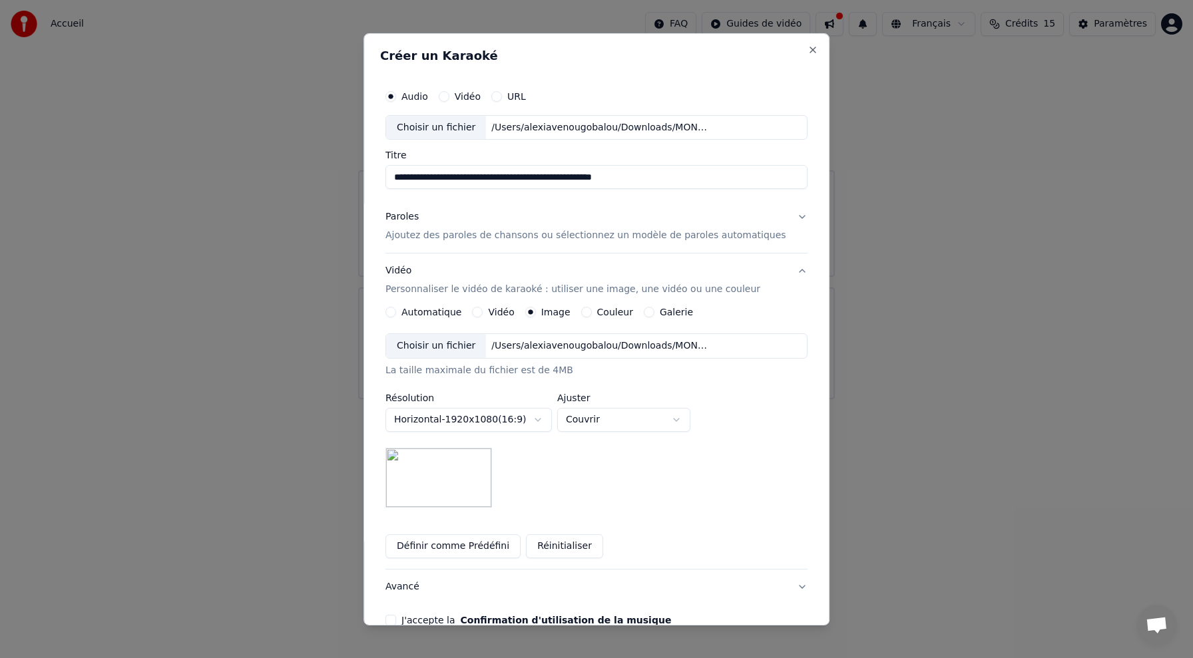
click at [636, 399] on body "**********" at bounding box center [596, 199] width 1193 height 399
click at [790, 399] on body "**********" at bounding box center [596, 199] width 1193 height 399
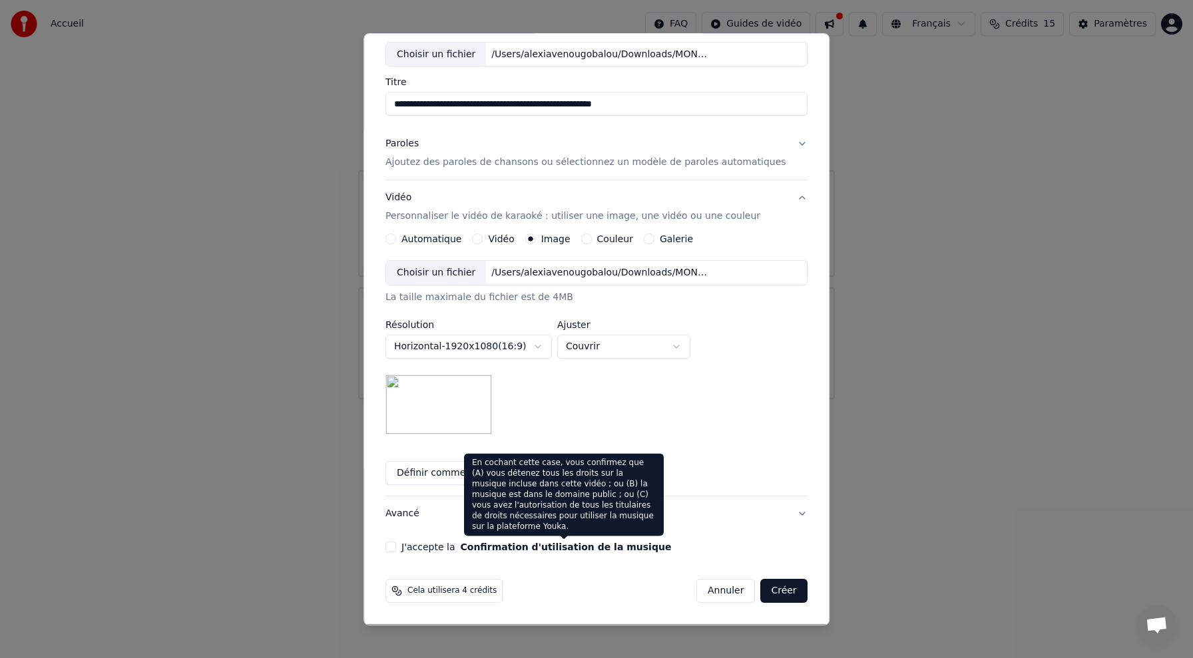
click at [658, 419] on div "**********" at bounding box center [596, 347] width 422 height 174
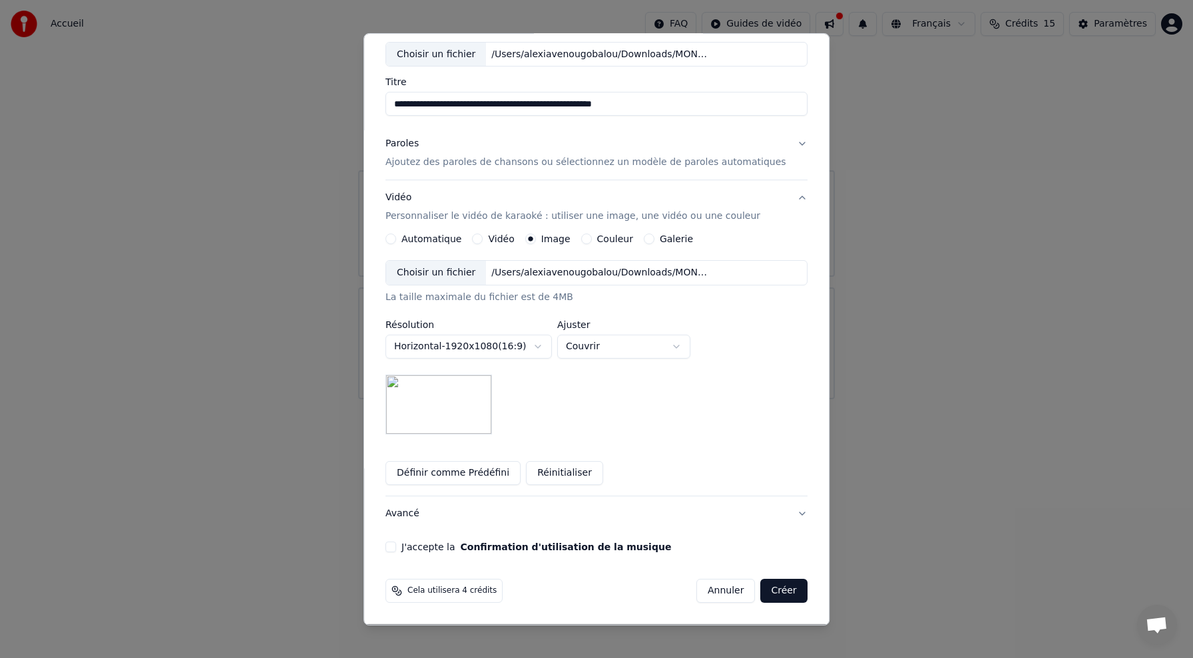
click at [396, 542] on button "J'accepte la Confirmation d'utilisation de la musique" at bounding box center [390, 547] width 11 height 11
click at [780, 587] on button "Créer" at bounding box center [784, 591] width 47 height 24
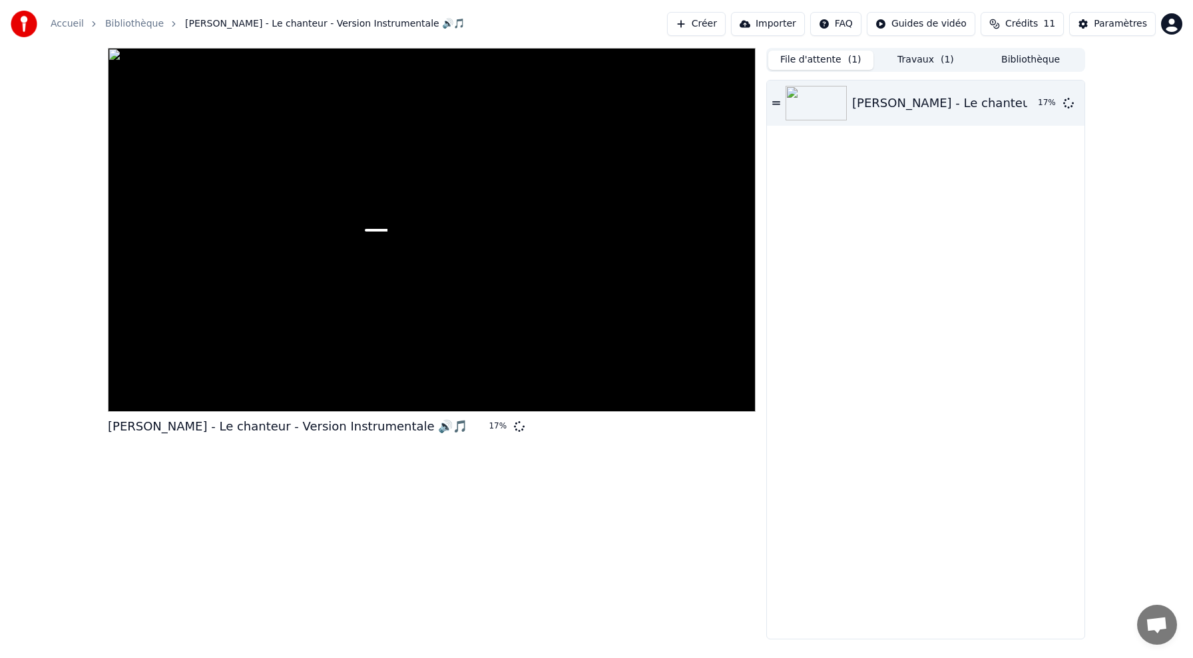
click at [832, 59] on button "File d'attente ( 1 )" at bounding box center [820, 60] width 105 height 19
click at [912, 63] on button "Travaux ( 1 )" at bounding box center [925, 60] width 105 height 19
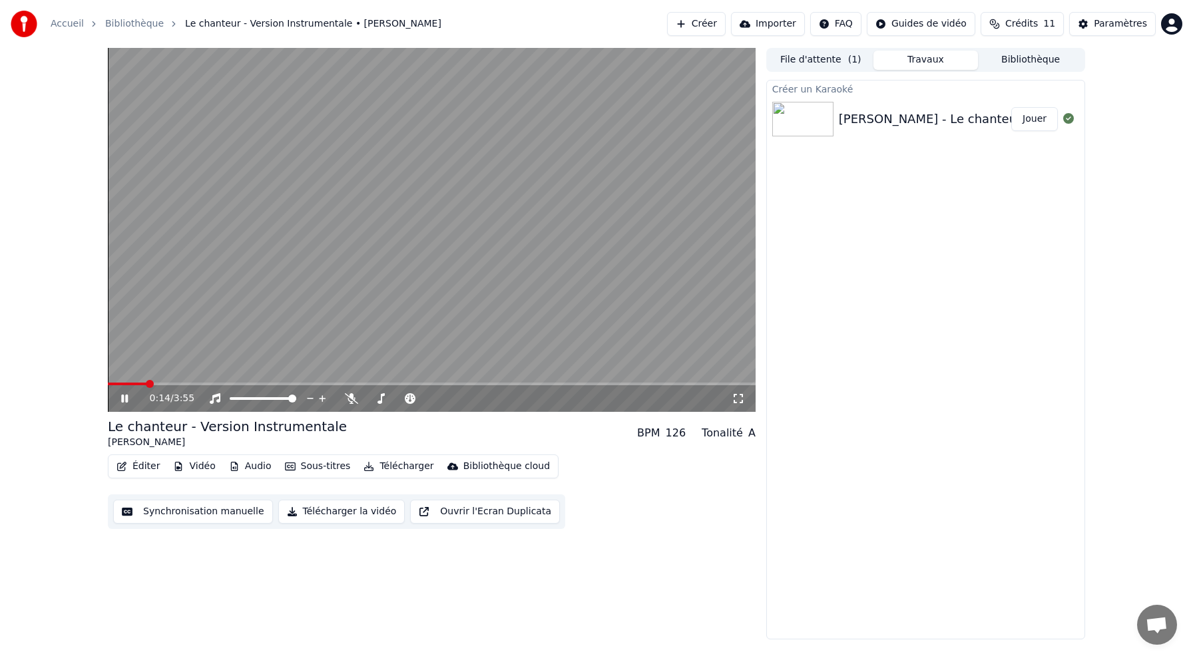
click at [146, 383] on span at bounding box center [432, 384] width 648 height 3
click at [130, 401] on icon at bounding box center [134, 398] width 31 height 11
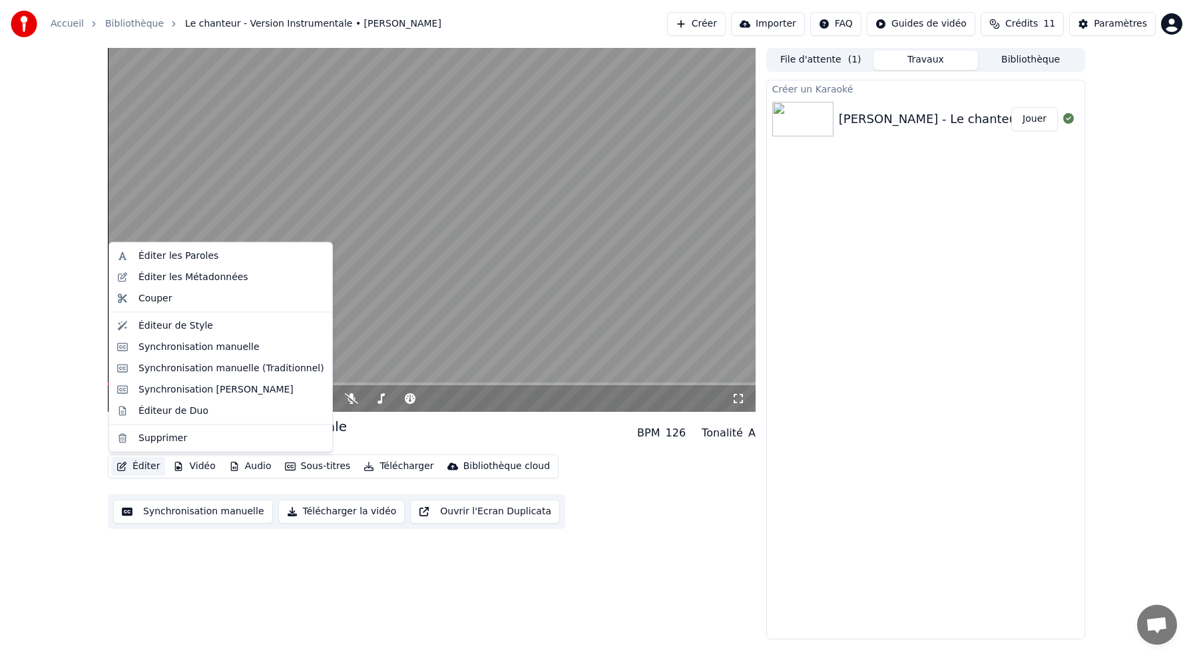
click at [149, 469] on button "Éditer" at bounding box center [138, 466] width 54 height 19
click at [183, 350] on div "Synchronisation manuelle" at bounding box center [198, 346] width 121 height 13
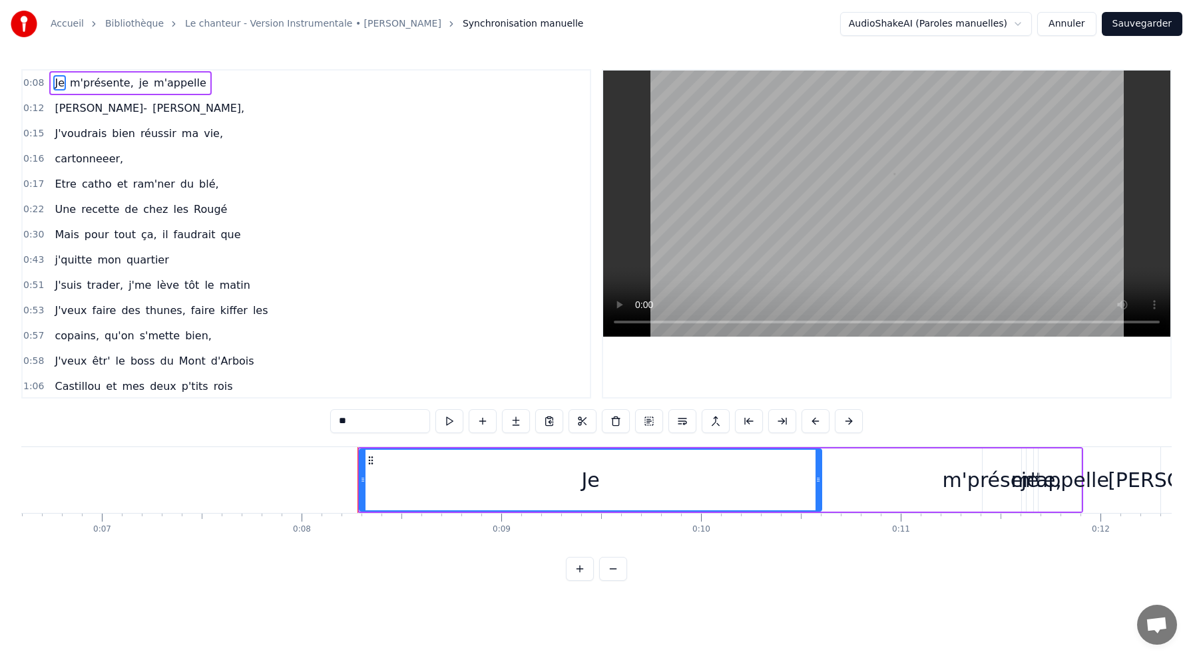
scroll to position [0, 1587]
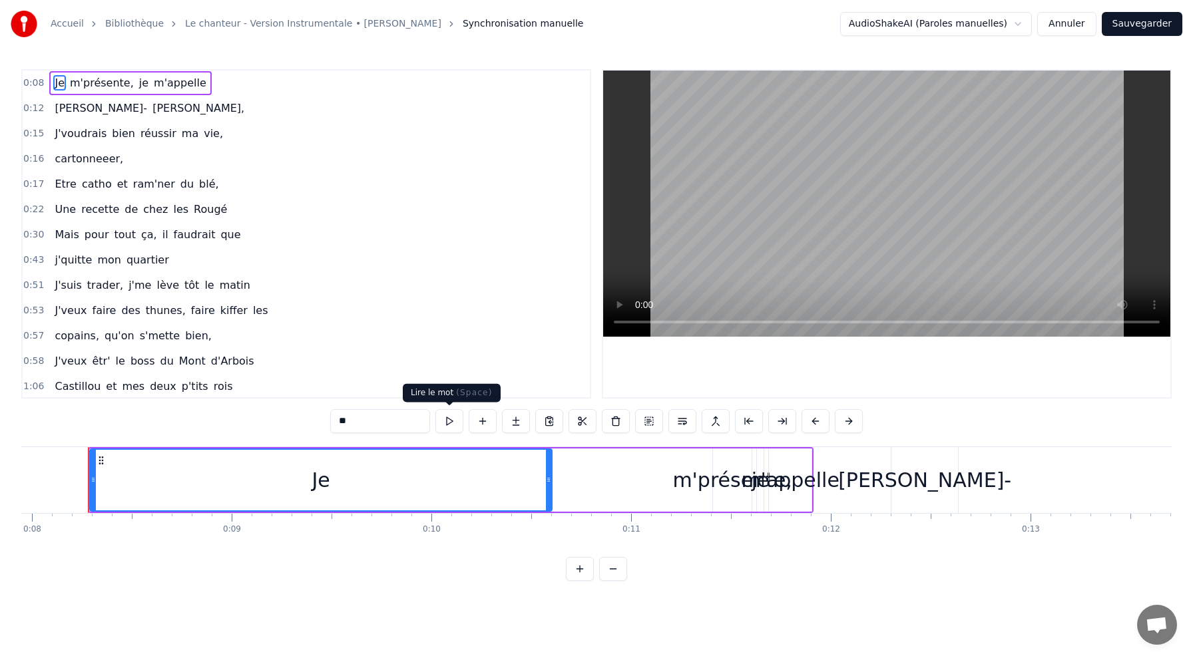
click at [451, 426] on button at bounding box center [449, 421] width 28 height 24
click at [68, 83] on div "Je m'présente, je m'appelle" at bounding box center [130, 83] width 162 height 24
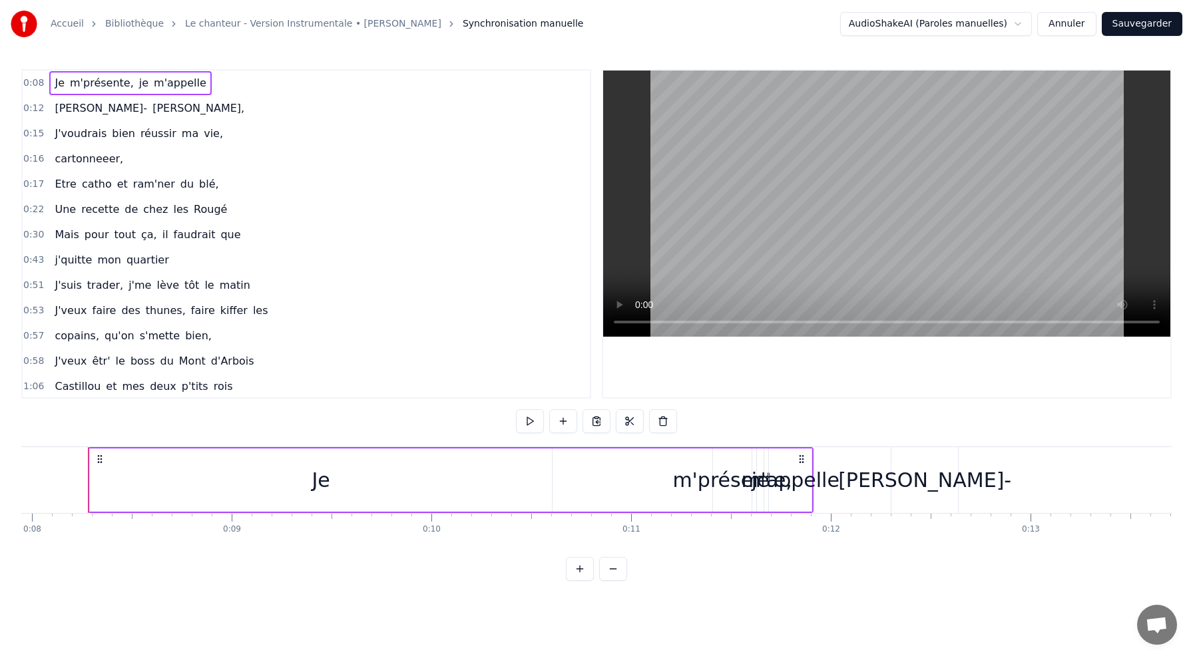
drag, startPoint x: 234, startPoint y: 85, endPoint x: 39, endPoint y: 81, distance: 195.1
click at [39, 81] on div "0:08 Je m'présente, je m'appelle" at bounding box center [306, 83] width 567 height 25
click at [609, 573] on button at bounding box center [613, 569] width 28 height 24
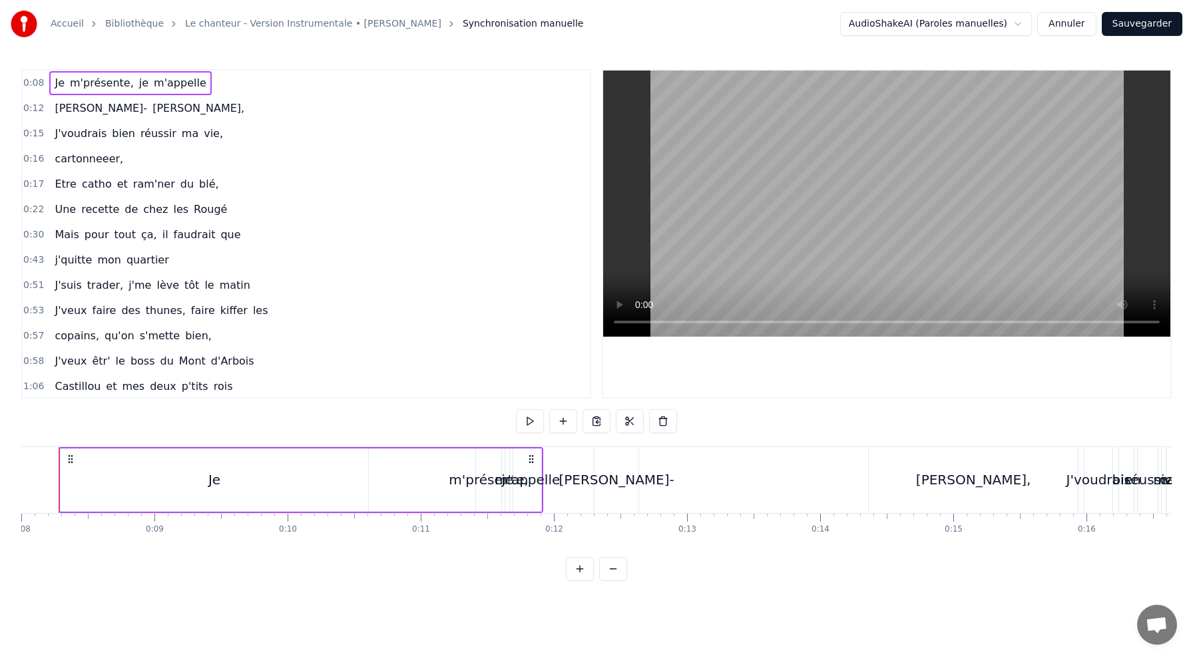
scroll to position [0, 1036]
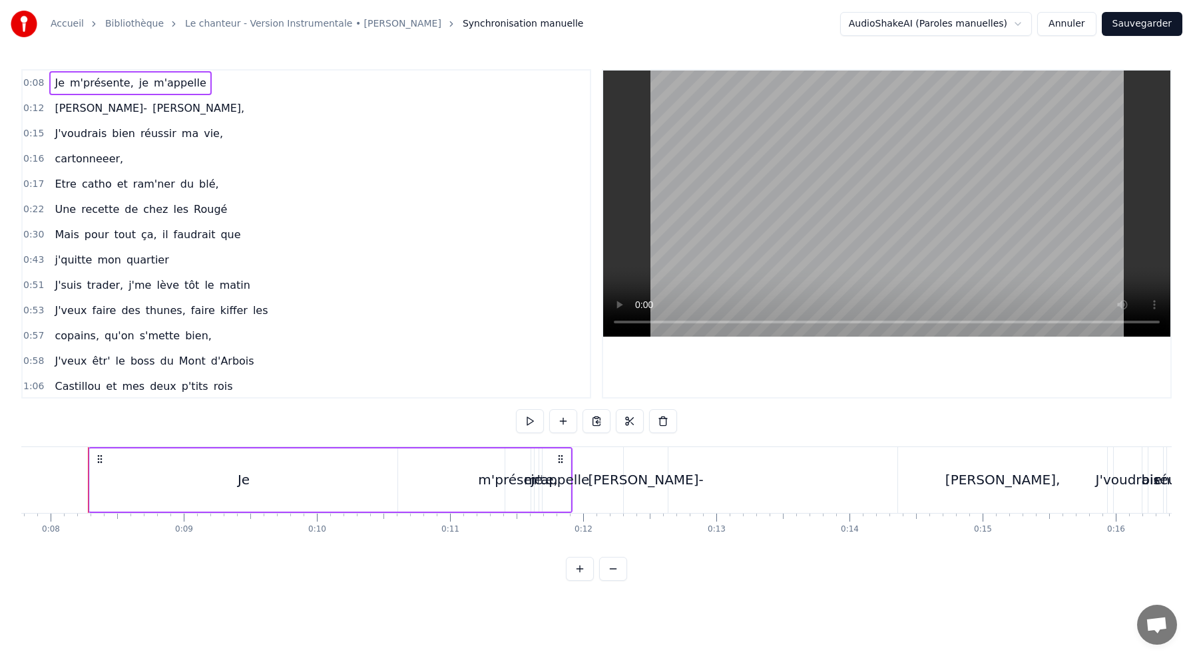
drag, startPoint x: 511, startPoint y: 482, endPoint x: 387, endPoint y: 495, distance: 124.5
click at [387, 495] on div "Je m'présente, je m'appelle" at bounding box center [330, 480] width 485 height 66
click at [396, 474] on div "Je" at bounding box center [244, 480] width 308 height 63
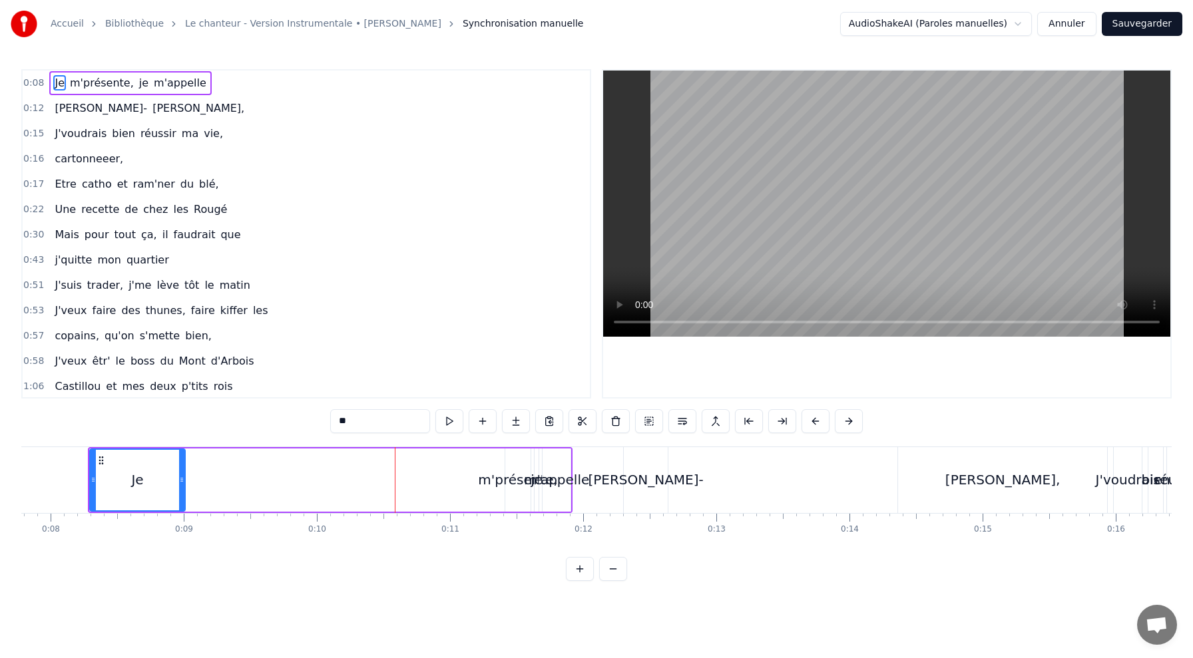
drag, startPoint x: 396, startPoint y: 474, endPoint x: 184, endPoint y: 497, distance: 213.7
click at [184, 497] on div at bounding box center [181, 480] width 5 height 61
click at [514, 469] on div "m'présente," at bounding box center [517, 480] width 25 height 63
type input "**********"
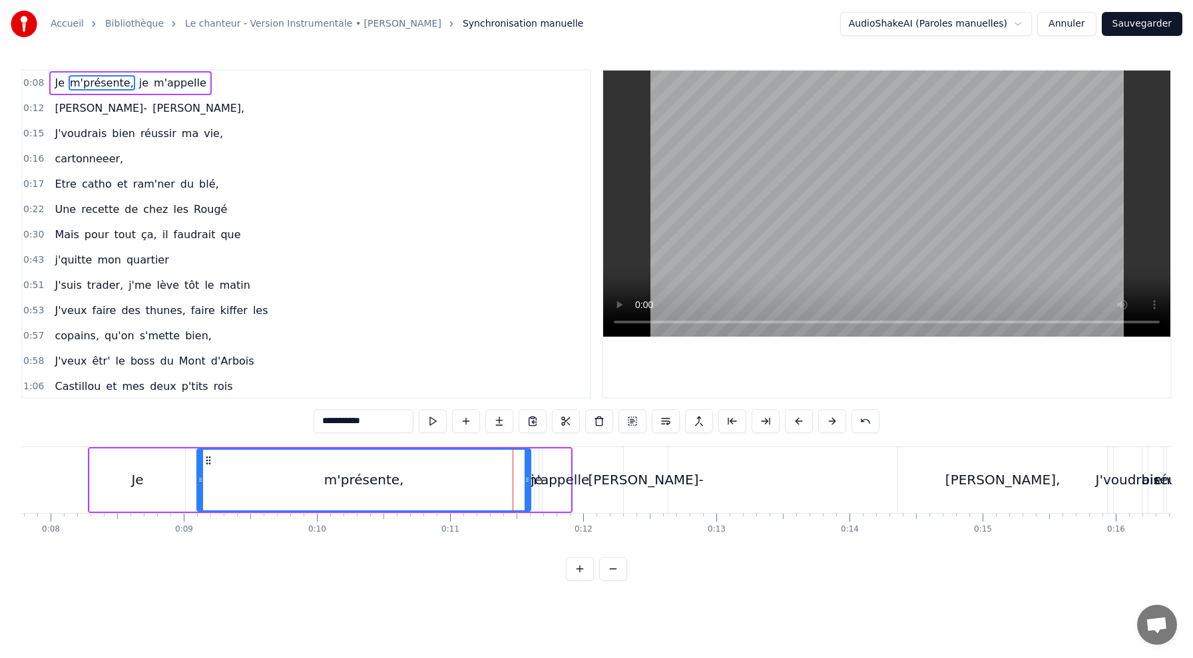
drag, startPoint x: 508, startPoint y: 478, endPoint x: 198, endPoint y: 491, distance: 309.8
click at [198, 490] on div at bounding box center [200, 480] width 5 height 61
drag, startPoint x: 199, startPoint y: 478, endPoint x: 171, endPoint y: 478, distance: 28.0
click at [171, 478] on icon at bounding box center [170, 480] width 5 height 11
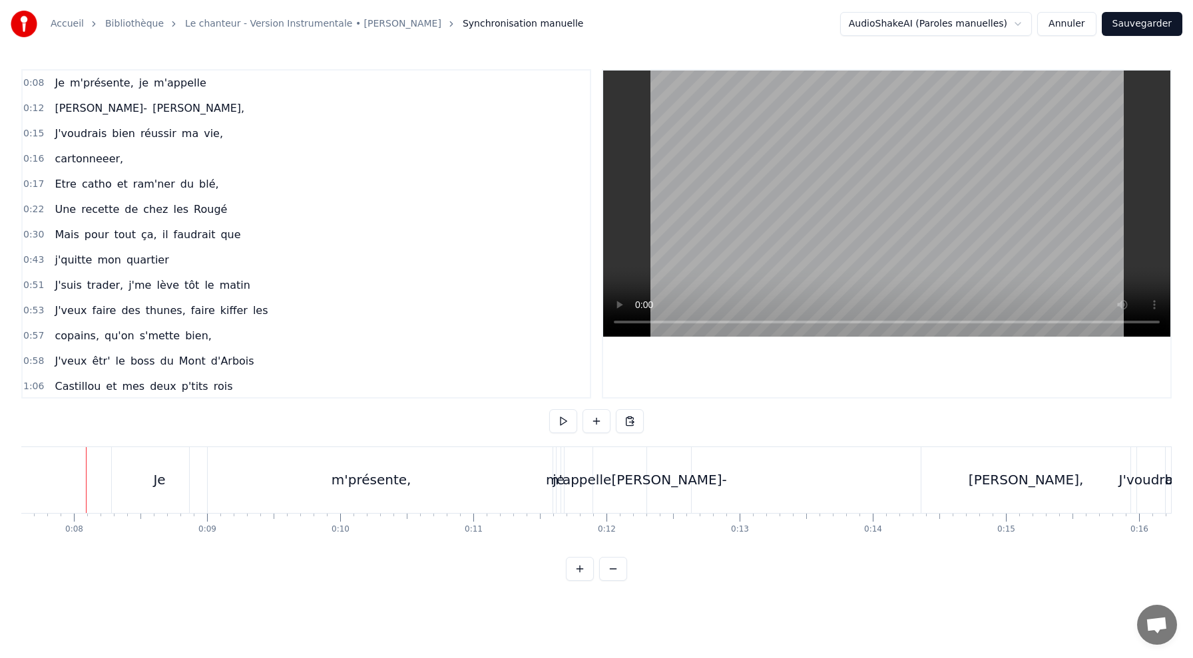
scroll to position [0, 1011]
click at [511, 485] on div "m'présente," at bounding box center [373, 480] width 363 height 66
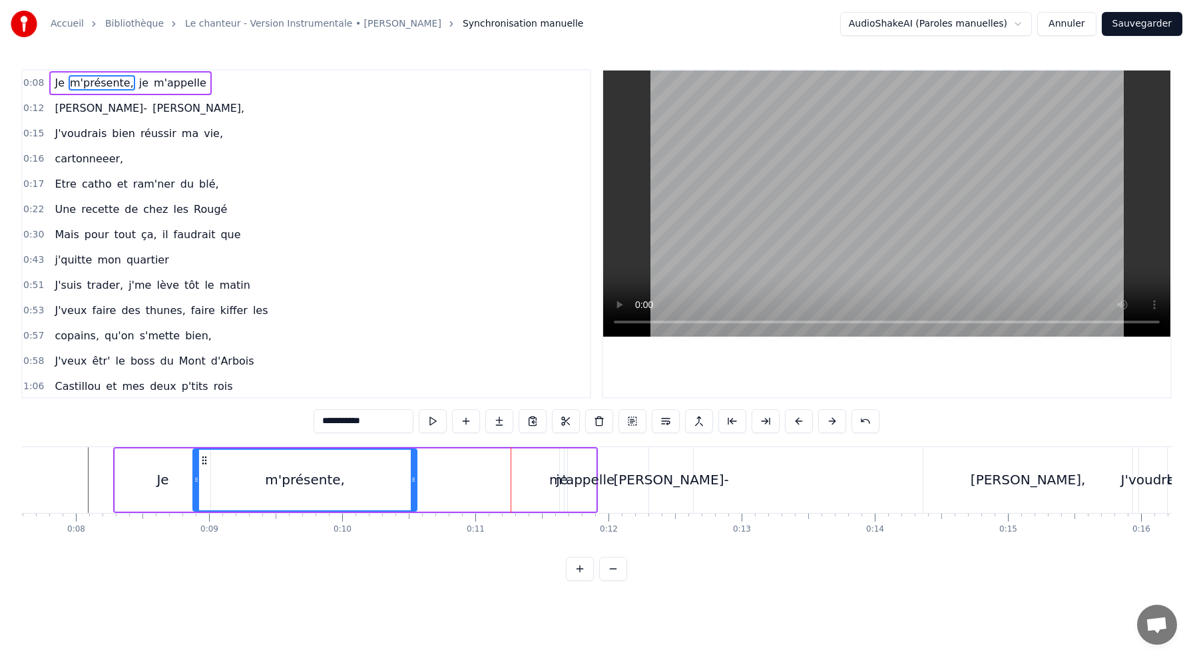
drag, startPoint x: 551, startPoint y: 479, endPoint x: 412, endPoint y: 483, distance: 139.2
click at [412, 483] on icon at bounding box center [413, 480] width 5 height 11
click at [583, 489] on div "m'appelle" at bounding box center [581, 480] width 65 height 20
type input "*********"
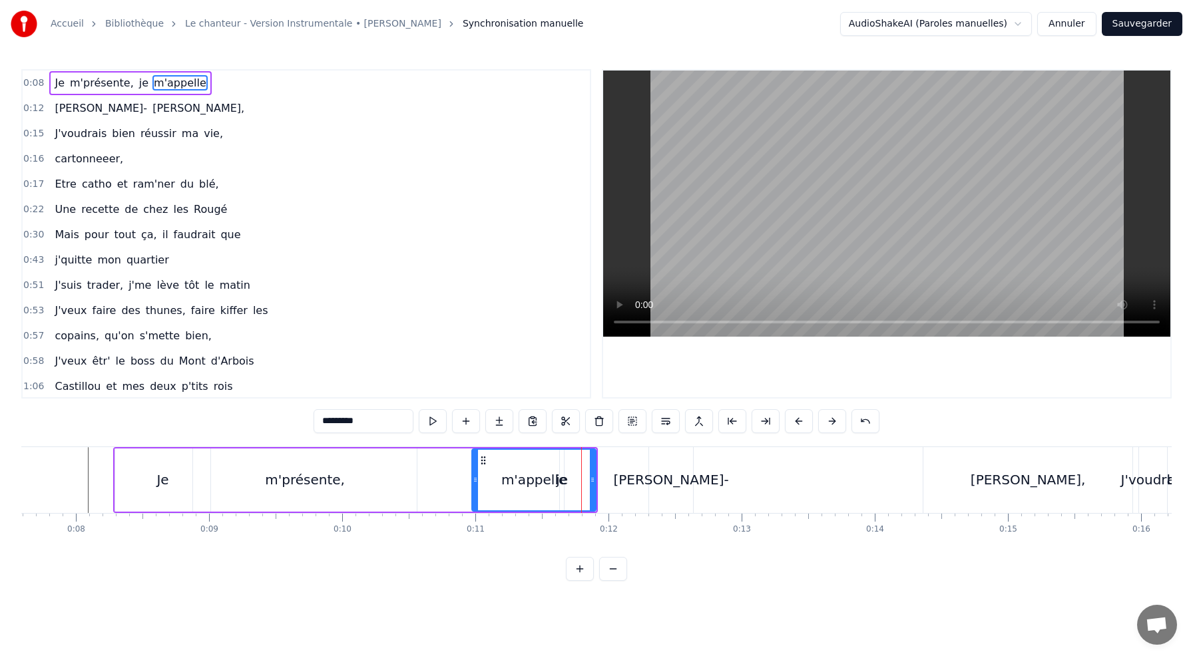
drag, startPoint x: 570, startPoint y: 477, endPoint x: 475, endPoint y: 489, distance: 95.4
click at [475, 489] on div at bounding box center [475, 480] width 5 height 61
drag, startPoint x: 595, startPoint y: 473, endPoint x: 644, endPoint y: 471, distance: 50.0
click at [644, 474] on div at bounding box center [642, 480] width 5 height 61
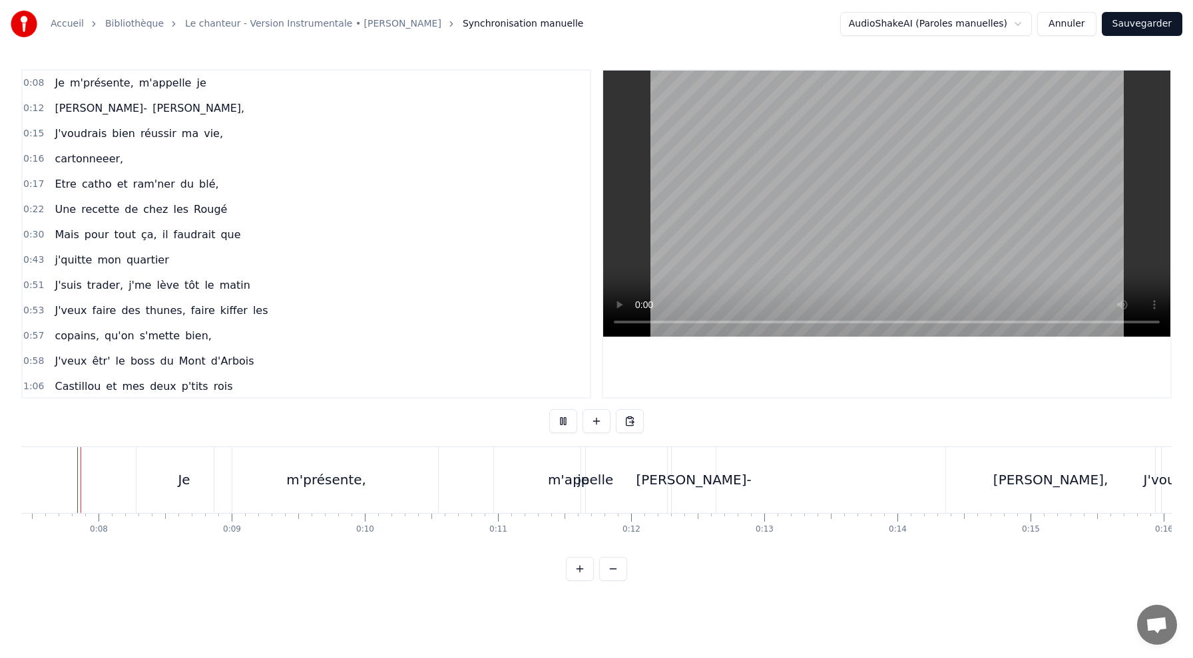
scroll to position [0, 977]
drag, startPoint x: 186, startPoint y: 495, endPoint x: 351, endPoint y: 486, distance: 164.7
click at [353, 490] on div "Je m'présente, m'appelle je" at bounding box center [372, 480] width 453 height 66
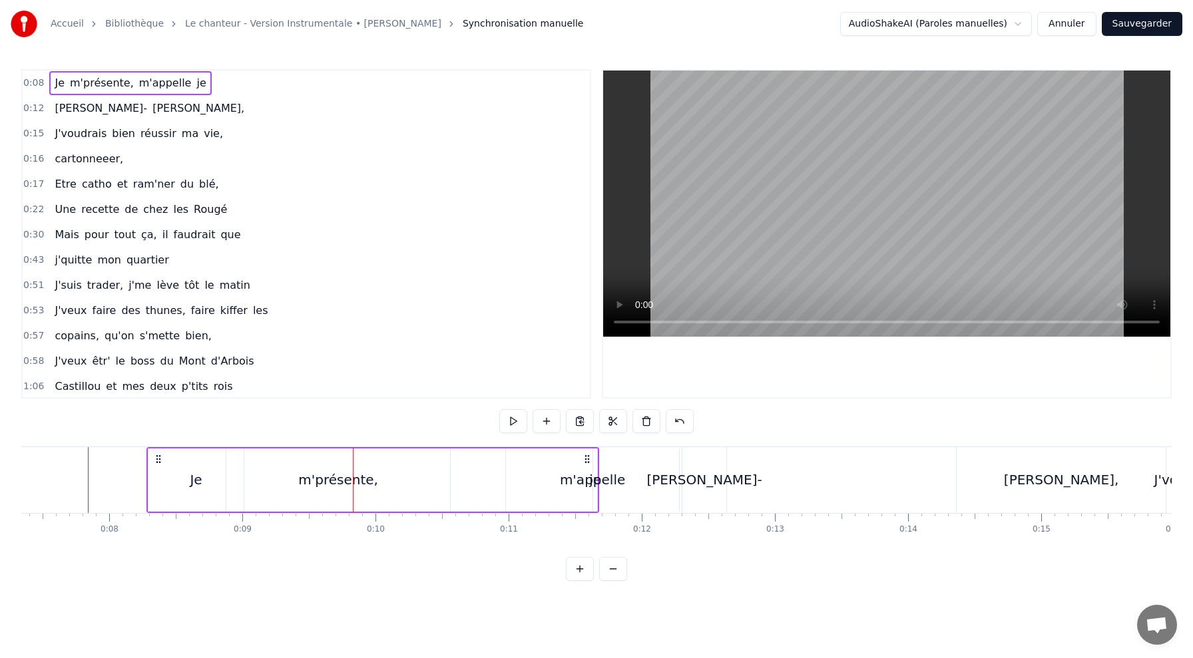
drag, startPoint x: 276, startPoint y: 473, endPoint x: 421, endPoint y: 479, distance: 145.2
click at [421, 479] on div "m'présente," at bounding box center [338, 480] width 224 height 63
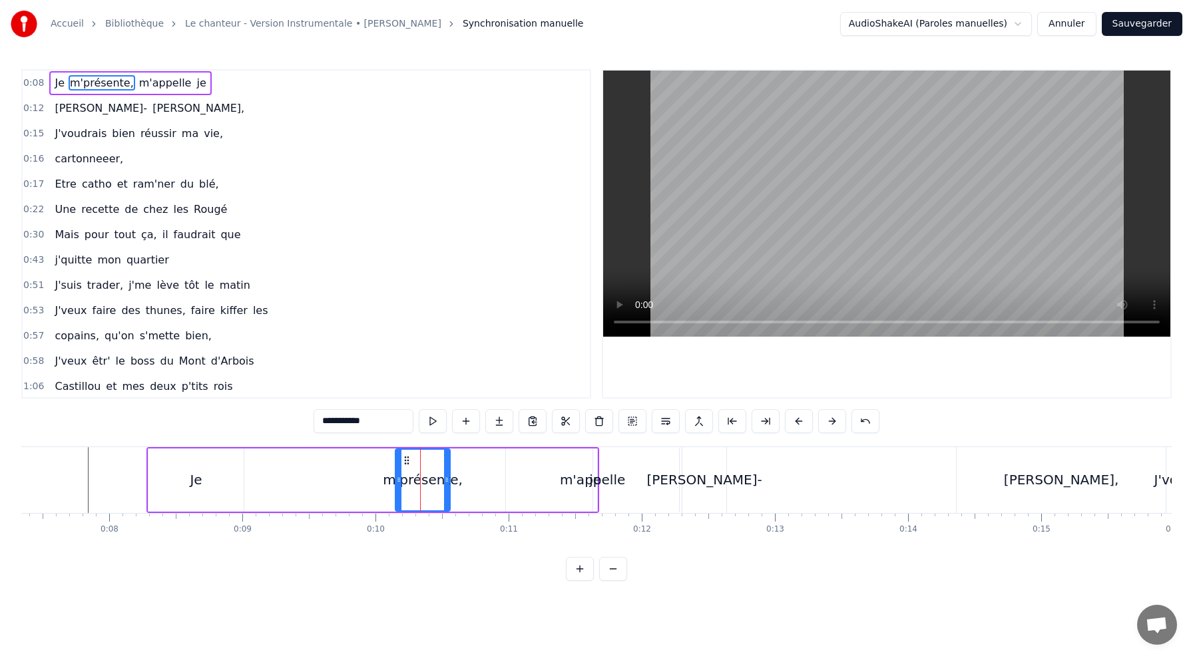
drag, startPoint x: 231, startPoint y: 482, endPoint x: 407, endPoint y: 486, distance: 175.8
click at [401, 489] on div at bounding box center [398, 480] width 5 height 61
click at [154, 468] on div "Je" at bounding box center [195, 480] width 95 height 63
type input "**"
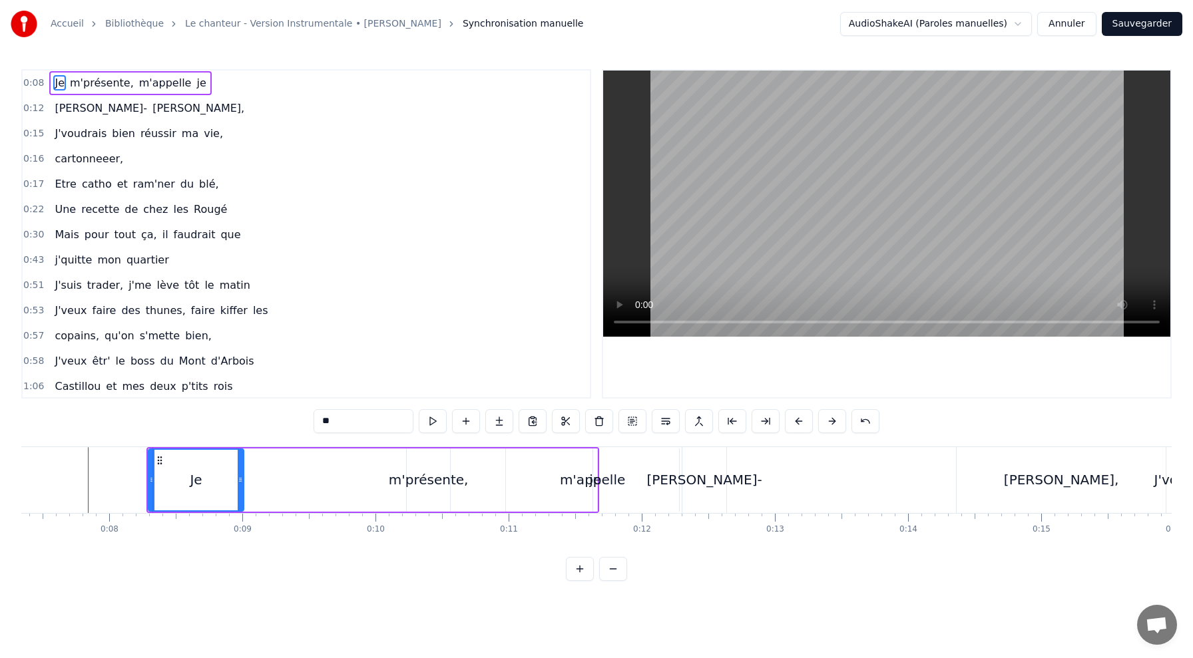
drag, startPoint x: 196, startPoint y: 474, endPoint x: 354, endPoint y: 476, distance: 157.8
click at [354, 476] on div "Je m'présente, m'appelle je" at bounding box center [372, 480] width 453 height 66
click at [216, 473] on div "Je" at bounding box center [195, 480] width 95 height 63
drag, startPoint x: 240, startPoint y: 476, endPoint x: 411, endPoint y: 497, distance: 172.3
click at [411, 497] on div at bounding box center [411, 480] width 5 height 61
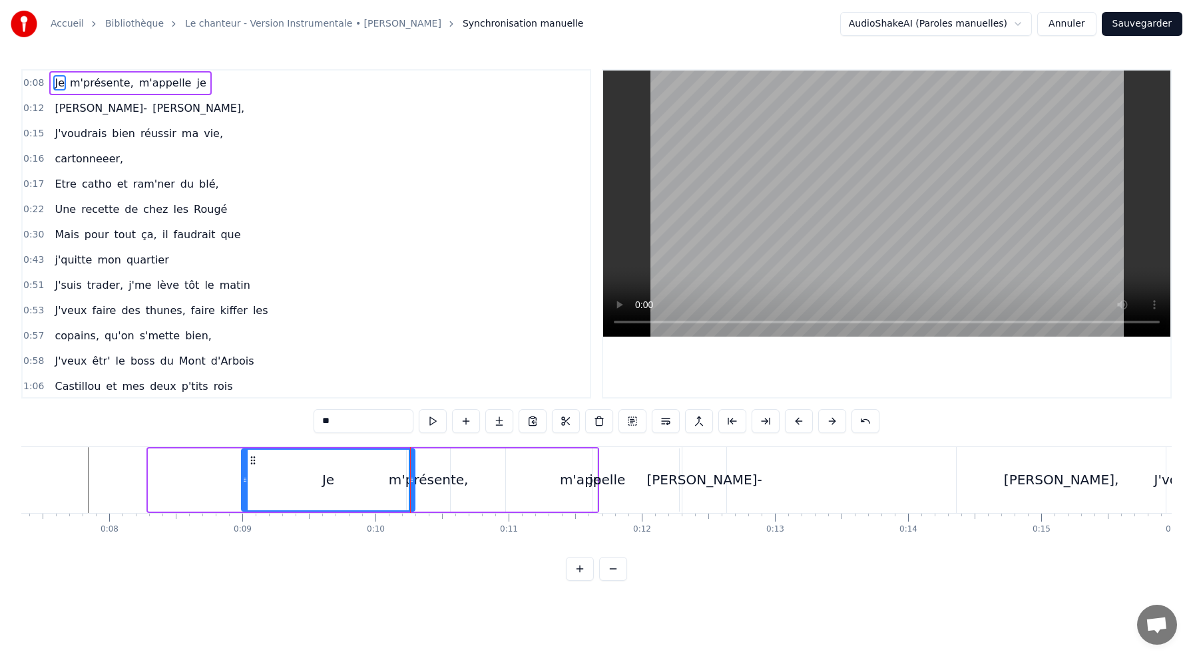
drag, startPoint x: 150, startPoint y: 482, endPoint x: 244, endPoint y: 492, distance: 93.7
click at [244, 492] on div at bounding box center [244, 480] width 5 height 61
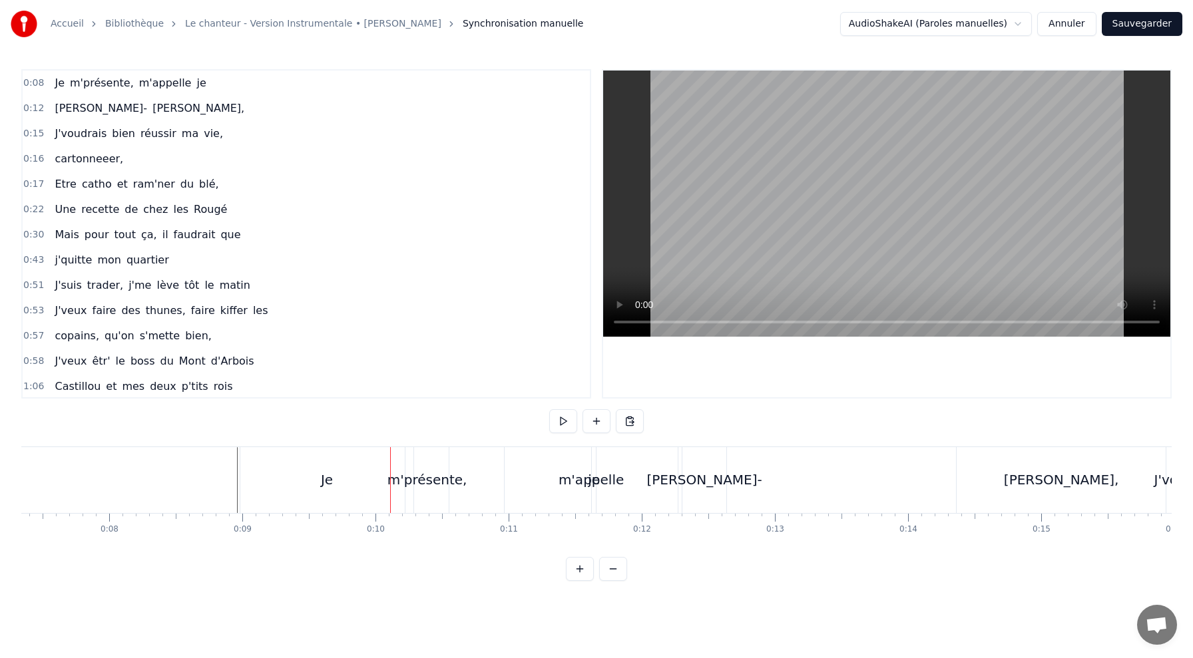
click at [248, 479] on div "Je" at bounding box center [326, 480] width 173 height 66
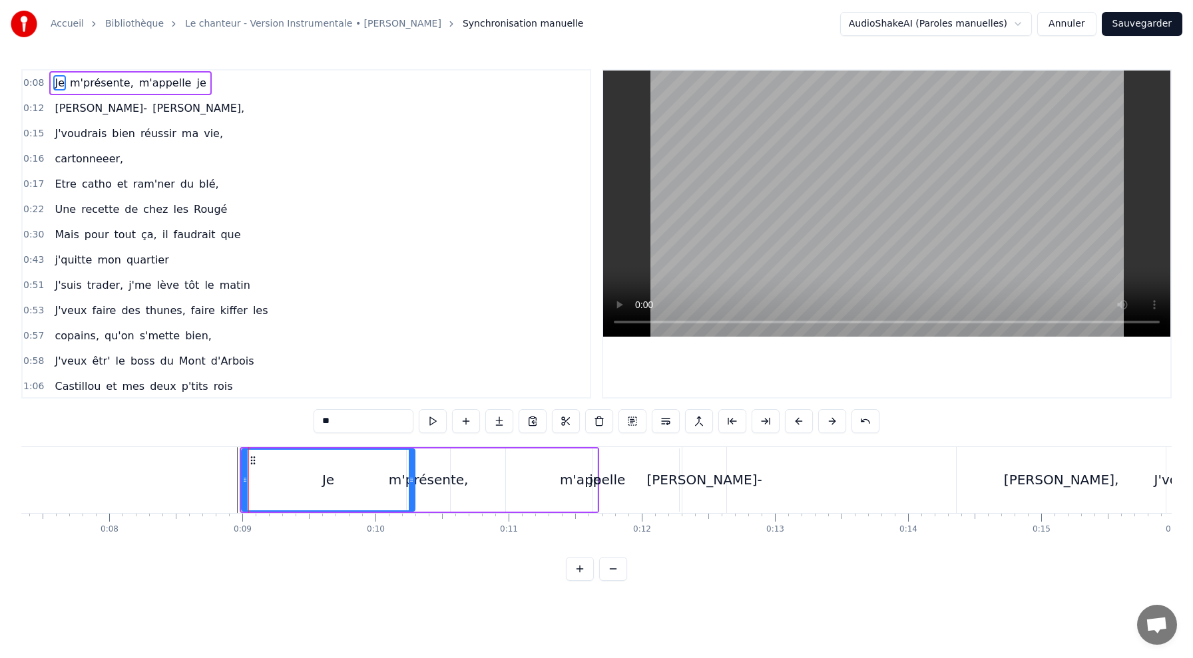
click at [241, 477] on div "Je" at bounding box center [328, 480] width 174 height 63
drag, startPoint x: 244, startPoint y: 479, endPoint x: 374, endPoint y: 494, distance: 130.7
click at [375, 494] on div at bounding box center [374, 480] width 5 height 61
click at [418, 498] on div "m'présente," at bounding box center [428, 480] width 43 height 63
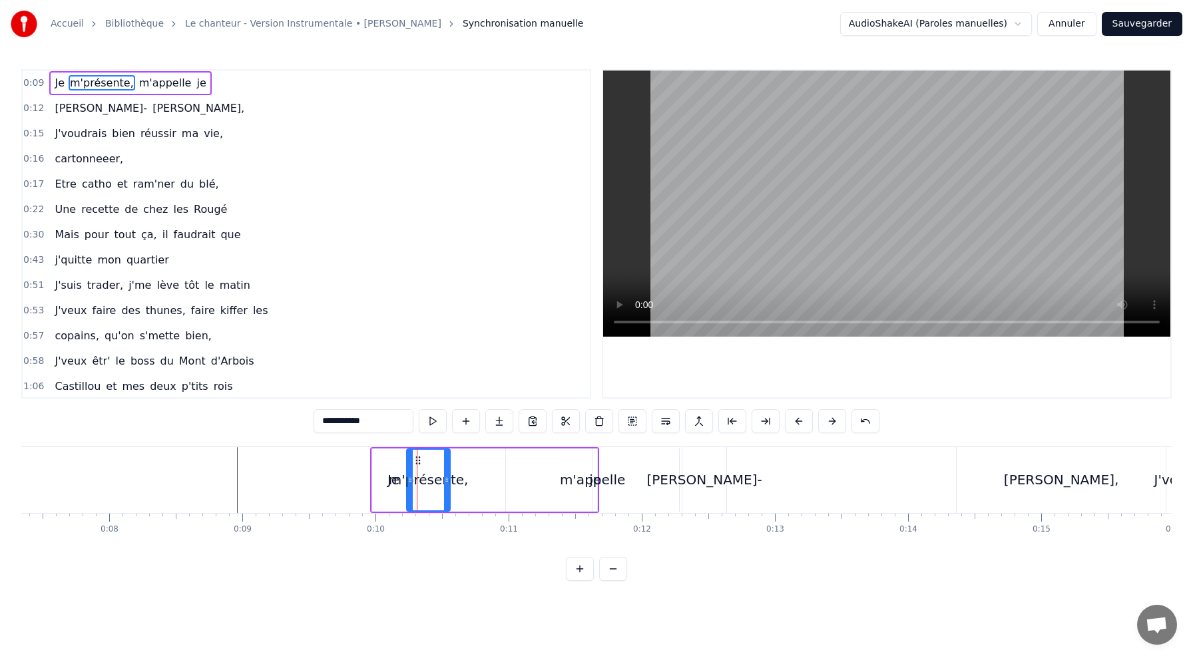
click at [374, 469] on div "Je" at bounding box center [393, 480] width 43 height 63
type input "**"
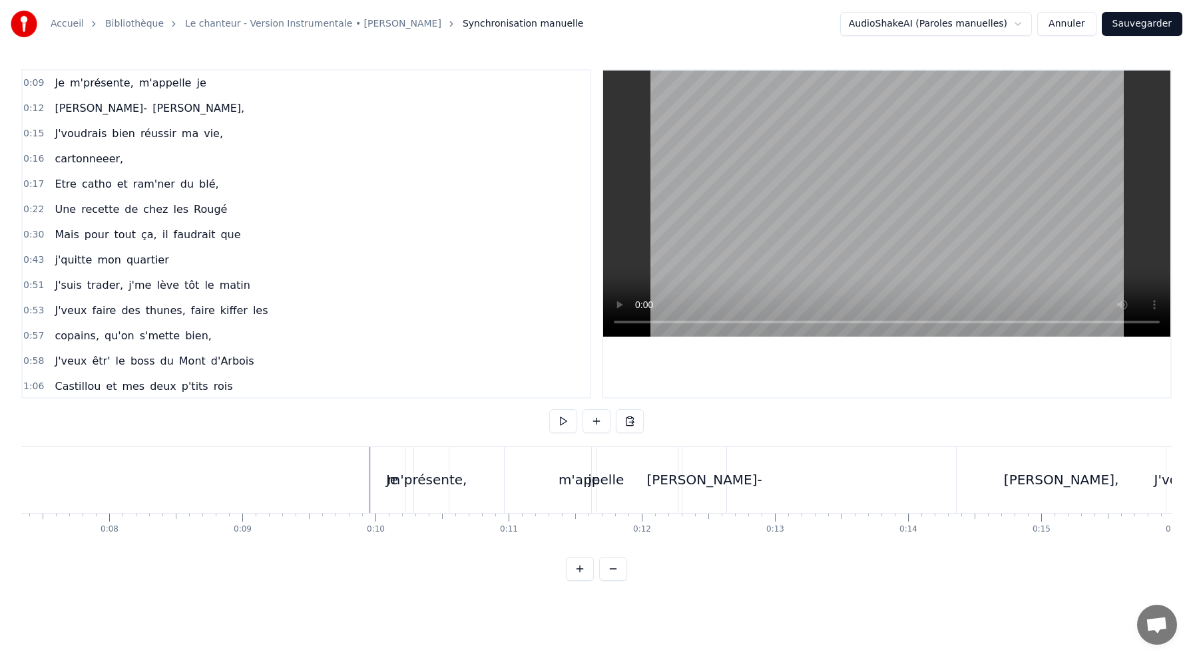
click at [394, 477] on div "m'présente," at bounding box center [427, 480] width 80 height 20
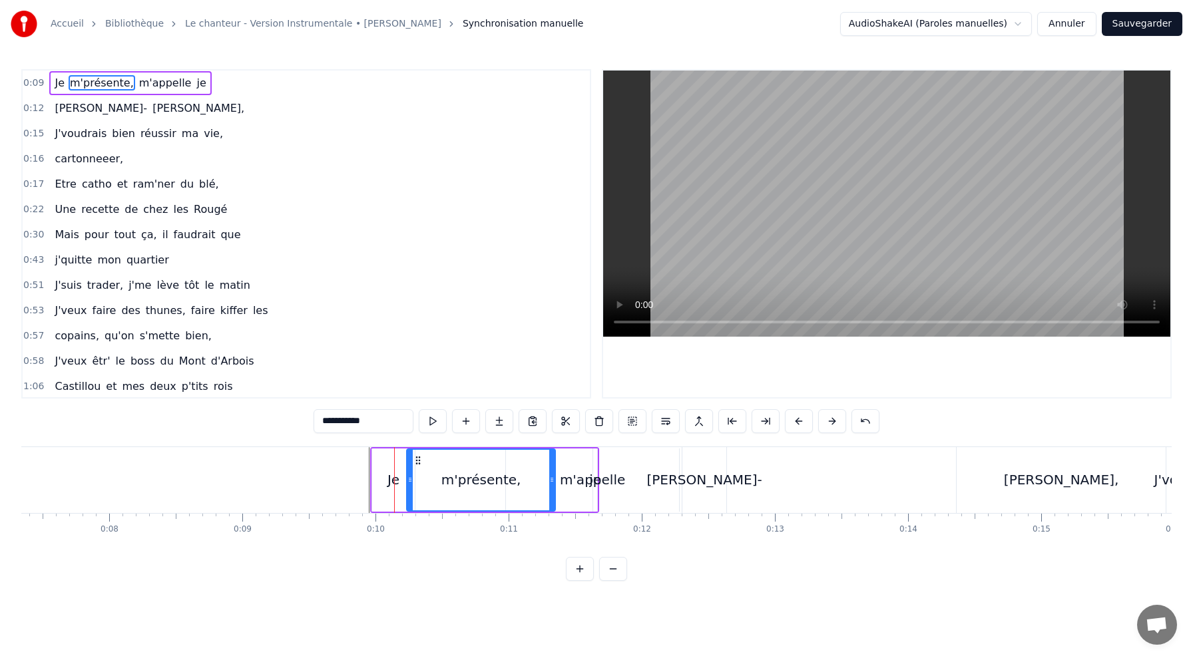
drag, startPoint x: 446, startPoint y: 475, endPoint x: 550, endPoint y: 487, distance: 104.5
click at [550, 487] on div at bounding box center [551, 480] width 5 height 61
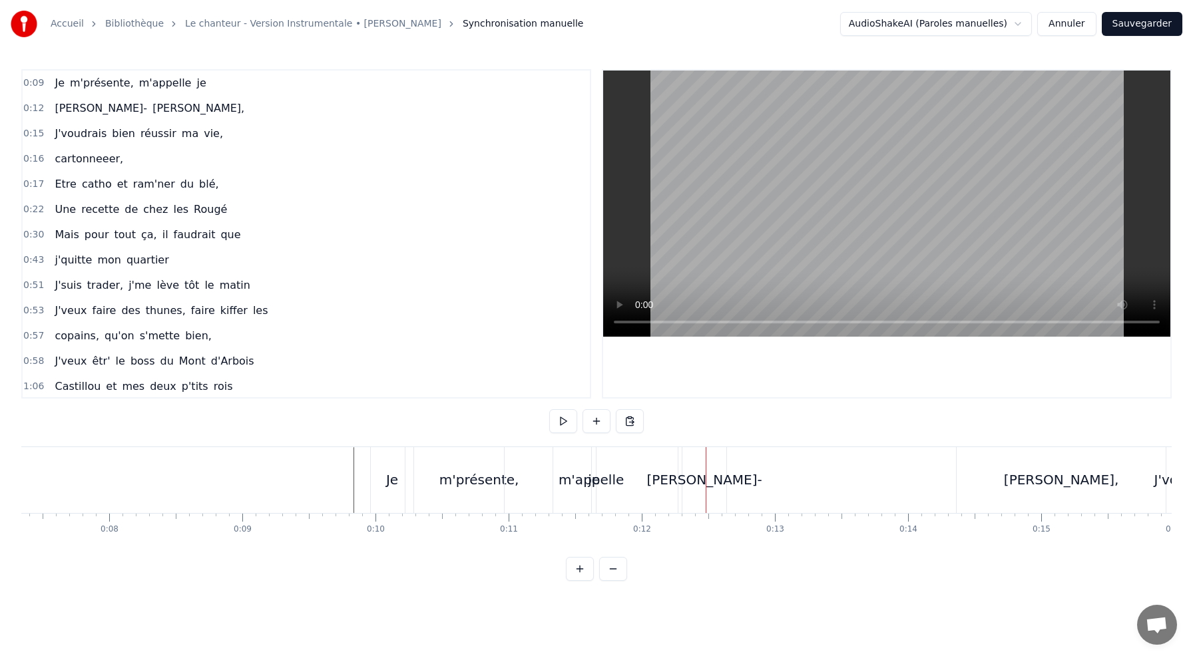
click at [592, 494] on div "je" at bounding box center [594, 480] width 4 height 66
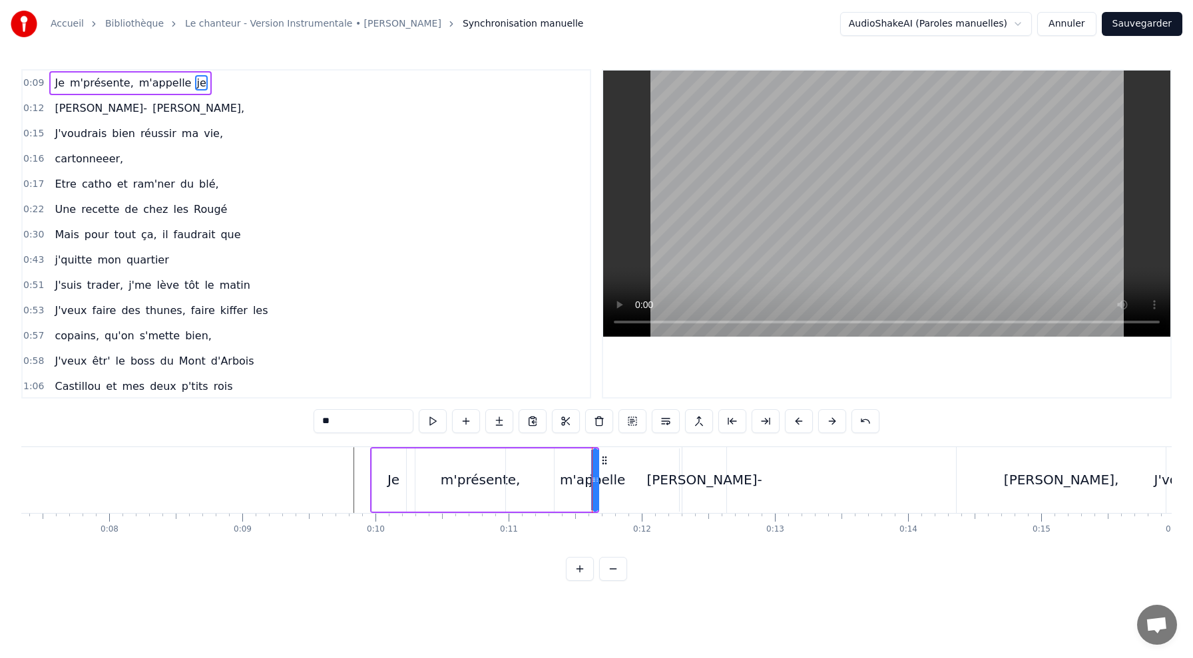
drag, startPoint x: 189, startPoint y: 83, endPoint x: 129, endPoint y: 88, distance: 60.2
click at [129, 88] on div "Je m'présente, m'appelle je" at bounding box center [130, 83] width 162 height 24
click at [138, 83] on span "m'appelle" at bounding box center [165, 82] width 55 height 15
click at [164, 85] on span "m'appelle" at bounding box center [165, 82] width 55 height 15
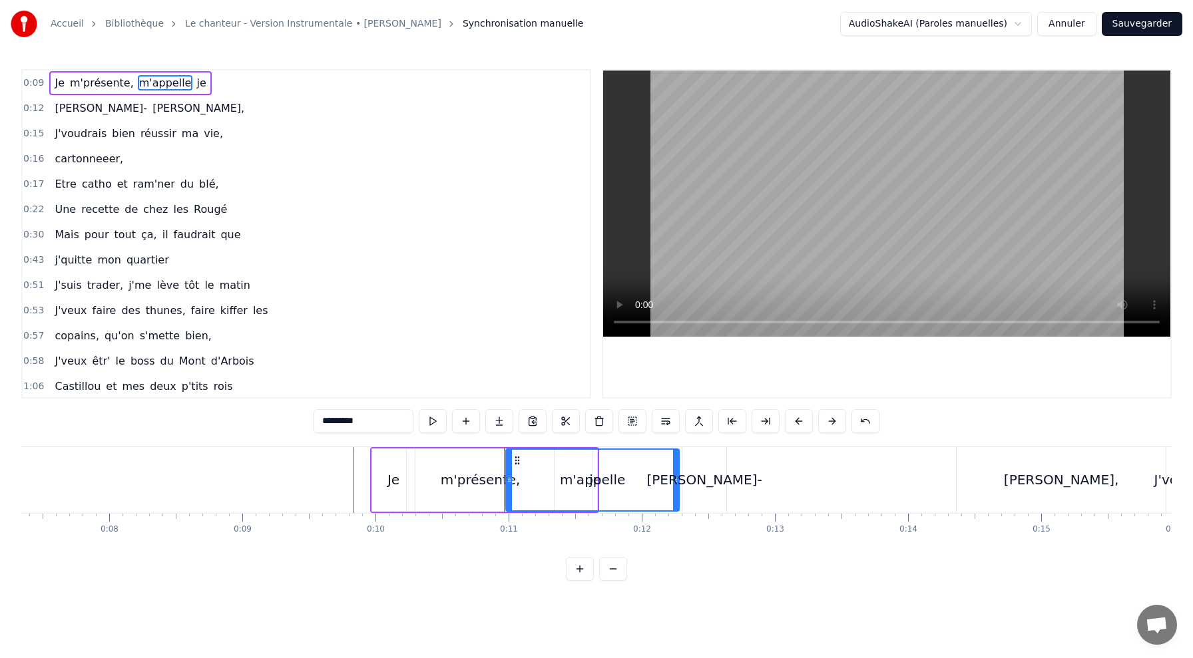
click at [195, 84] on span "je" at bounding box center [201, 82] width 12 height 15
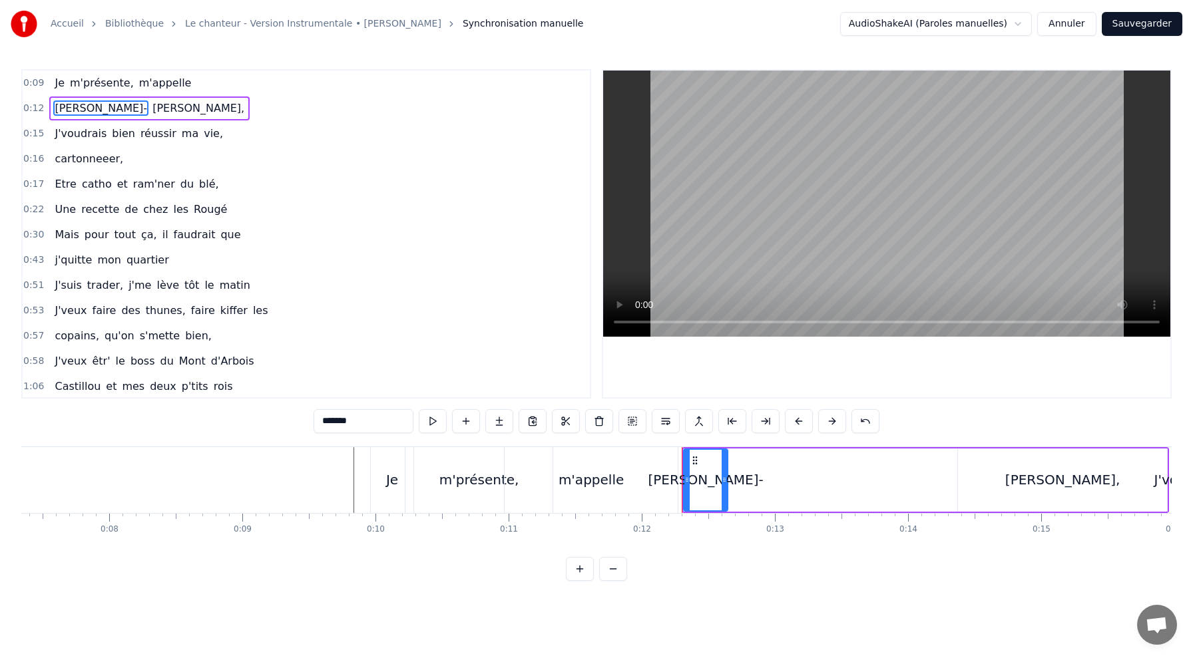
click at [138, 87] on span "m'appelle" at bounding box center [165, 82] width 55 height 15
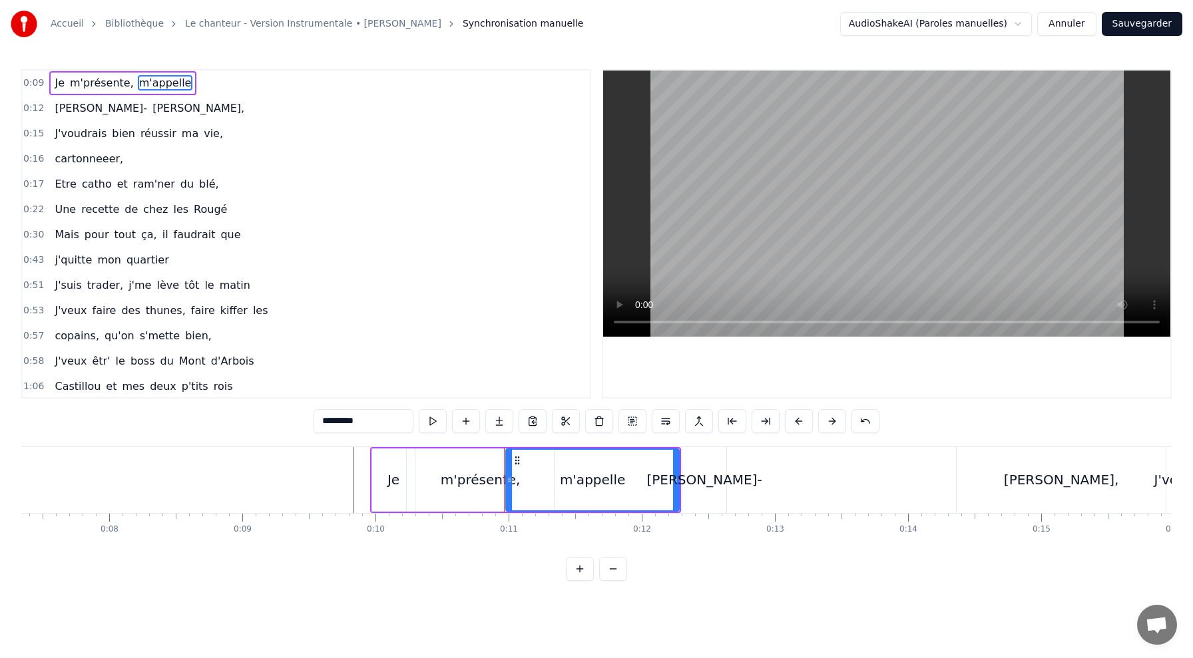
click at [138, 87] on span "m'appelle" at bounding box center [165, 82] width 55 height 15
click at [537, 503] on div "m'appelle" at bounding box center [593, 480] width 172 height 61
click at [562, 486] on div "m'appelle" at bounding box center [593, 480] width 172 height 61
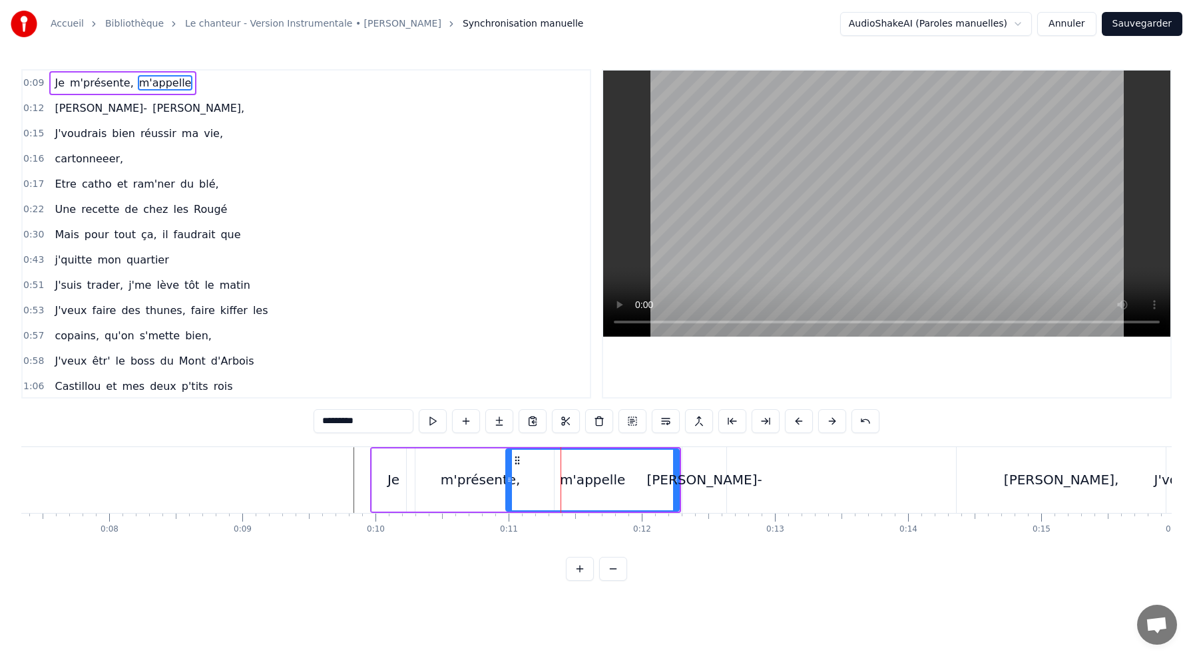
click at [571, 483] on div "m'appelle" at bounding box center [592, 480] width 65 height 20
click at [141, 80] on span "m'appelle" at bounding box center [165, 82] width 55 height 15
click at [137, 81] on html "Accueil Bibliothèque Le chanteur - Version Instrumentale • [PERSON_NAME] Synchr…" at bounding box center [596, 301] width 1193 height 603
click at [146, 81] on span "m'appelle" at bounding box center [165, 82] width 55 height 15
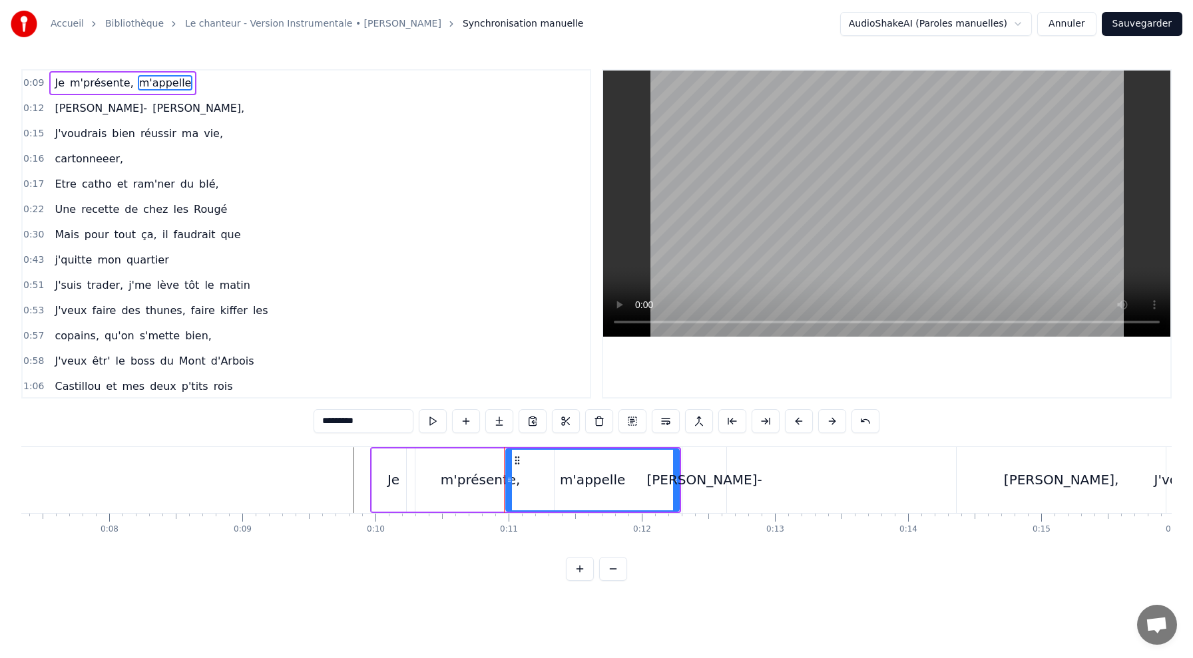
click at [119, 84] on span "m'présente," at bounding box center [102, 82] width 67 height 15
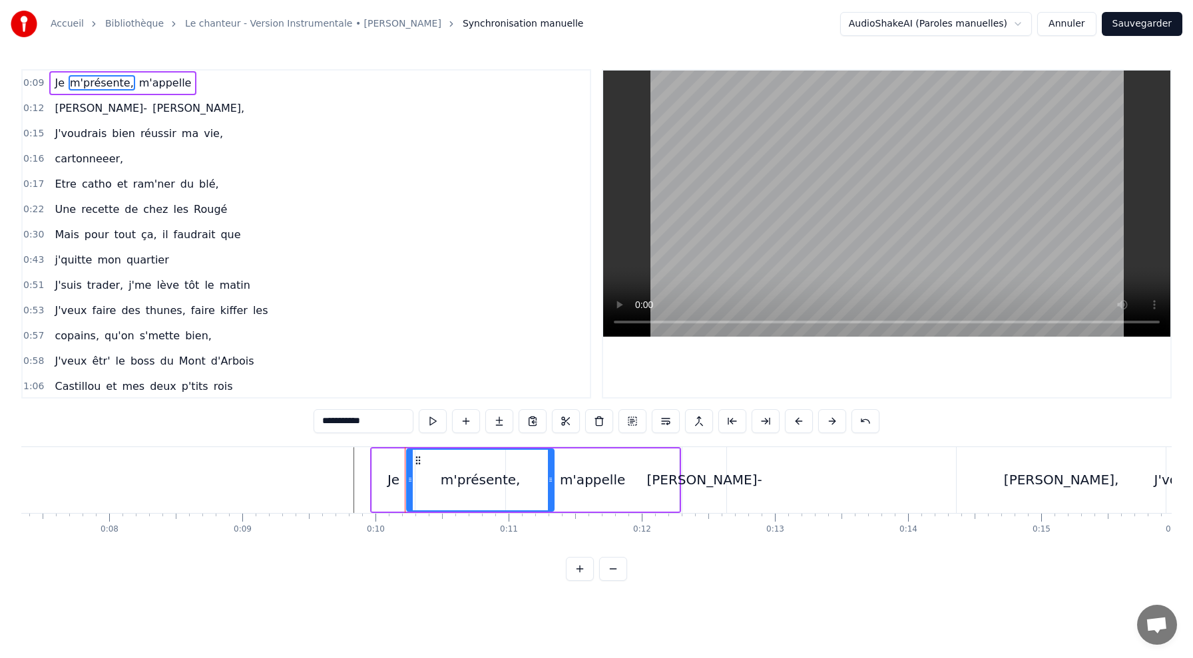
click at [564, 480] on div "m'appelle" at bounding box center [592, 480] width 65 height 20
type input "*********"
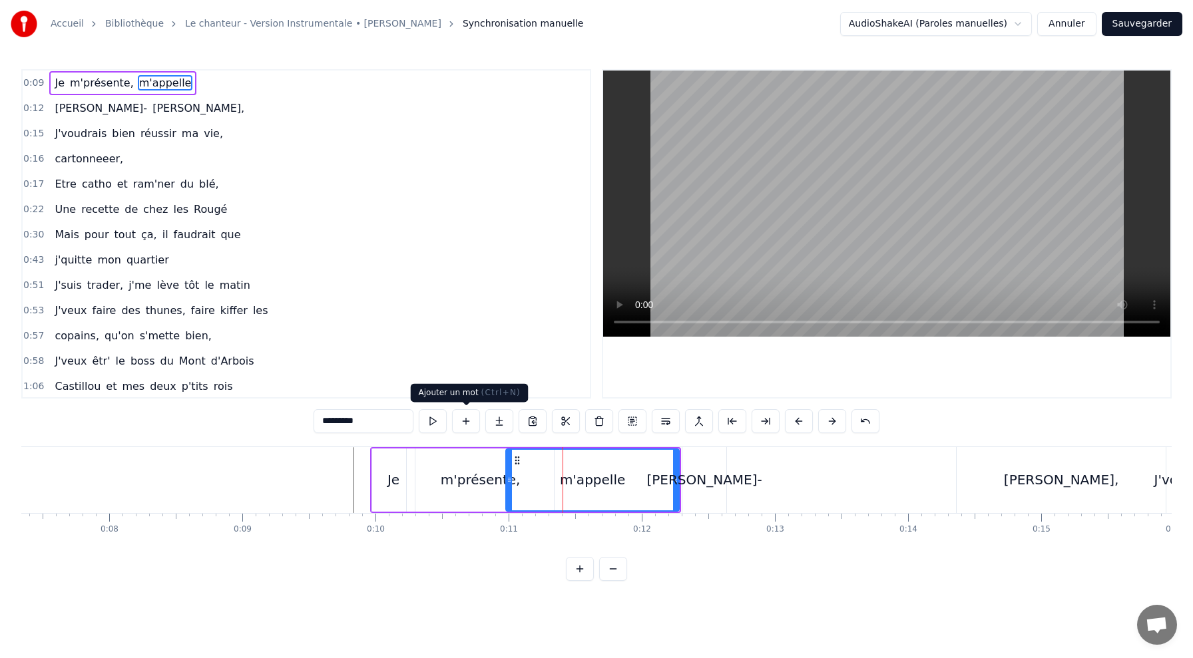
click at [473, 422] on button at bounding box center [466, 421] width 28 height 24
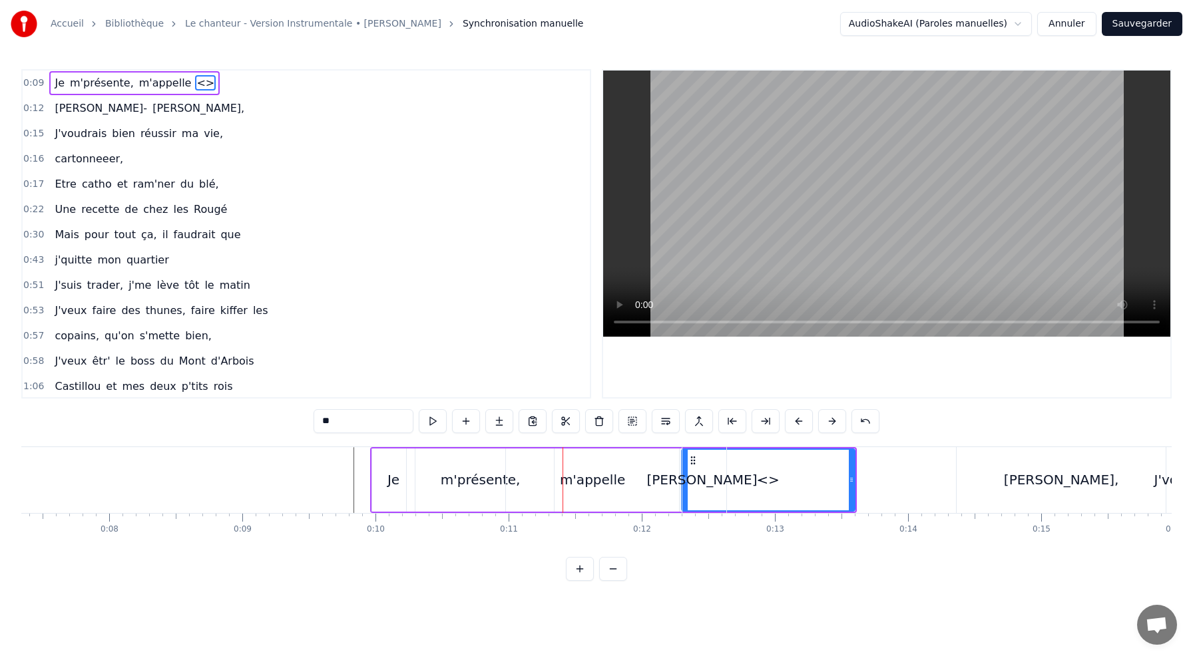
click at [567, 479] on div "m'appelle" at bounding box center [592, 480] width 65 height 20
type input "*********"
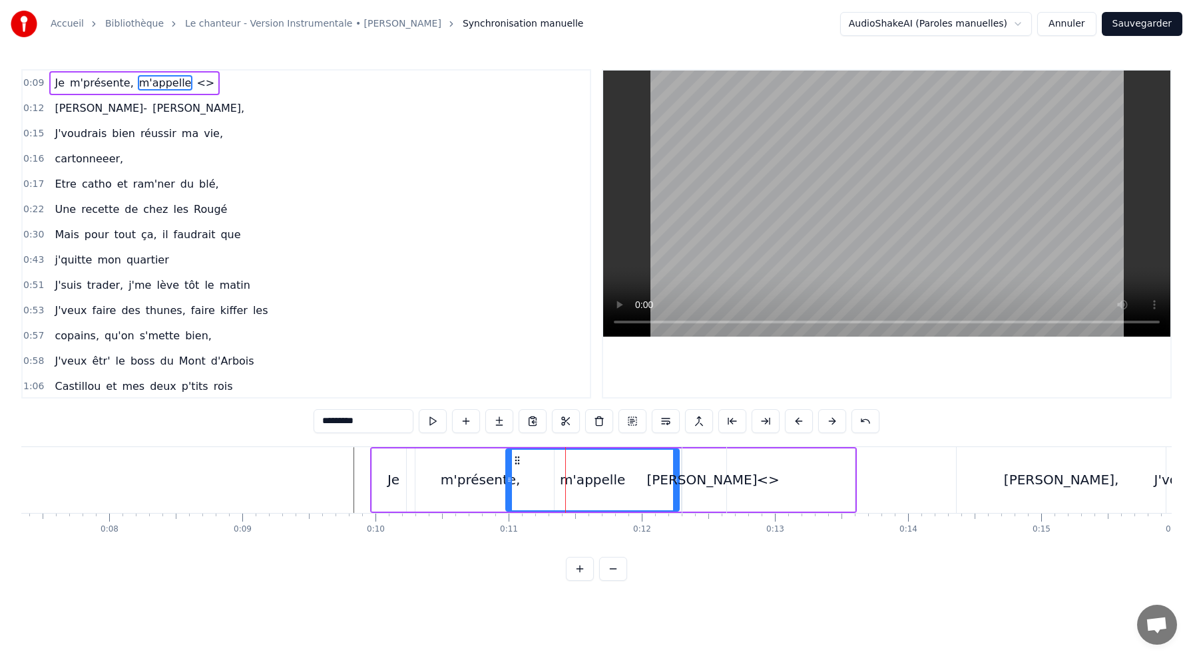
click at [766, 481] on div "[PERSON_NAME]," at bounding box center [925, 480] width 487 height 66
click at [566, 481] on div at bounding box center [565, 480] width 1 height 66
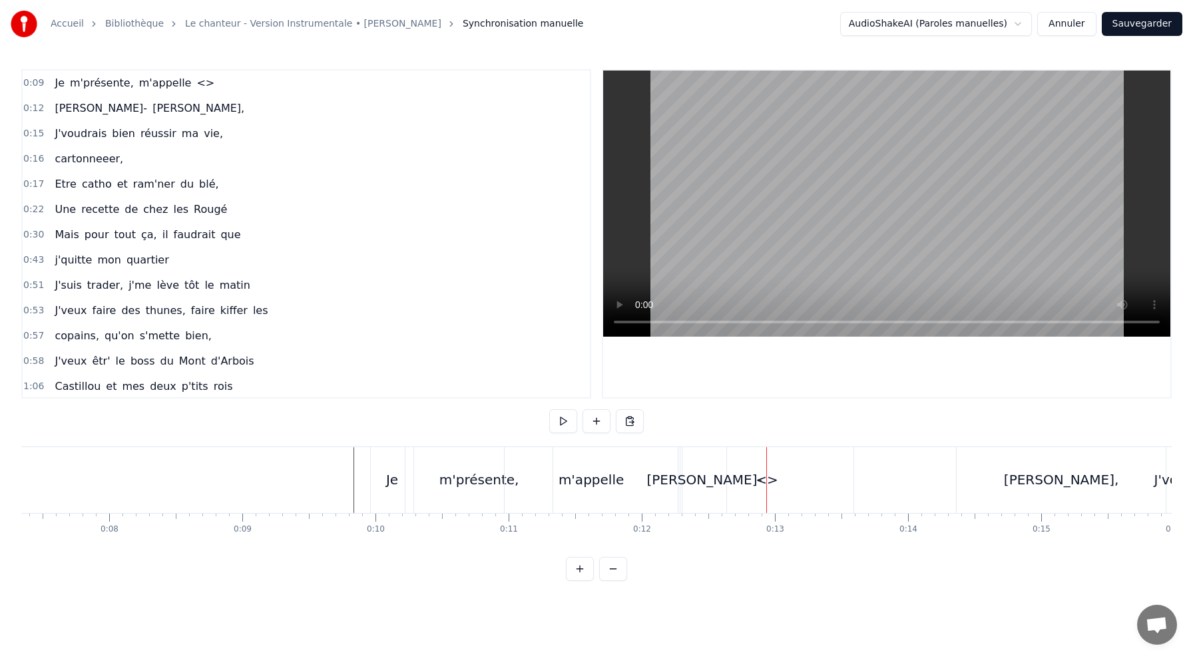
click at [771, 481] on div "[PERSON_NAME]," at bounding box center [925, 480] width 487 height 66
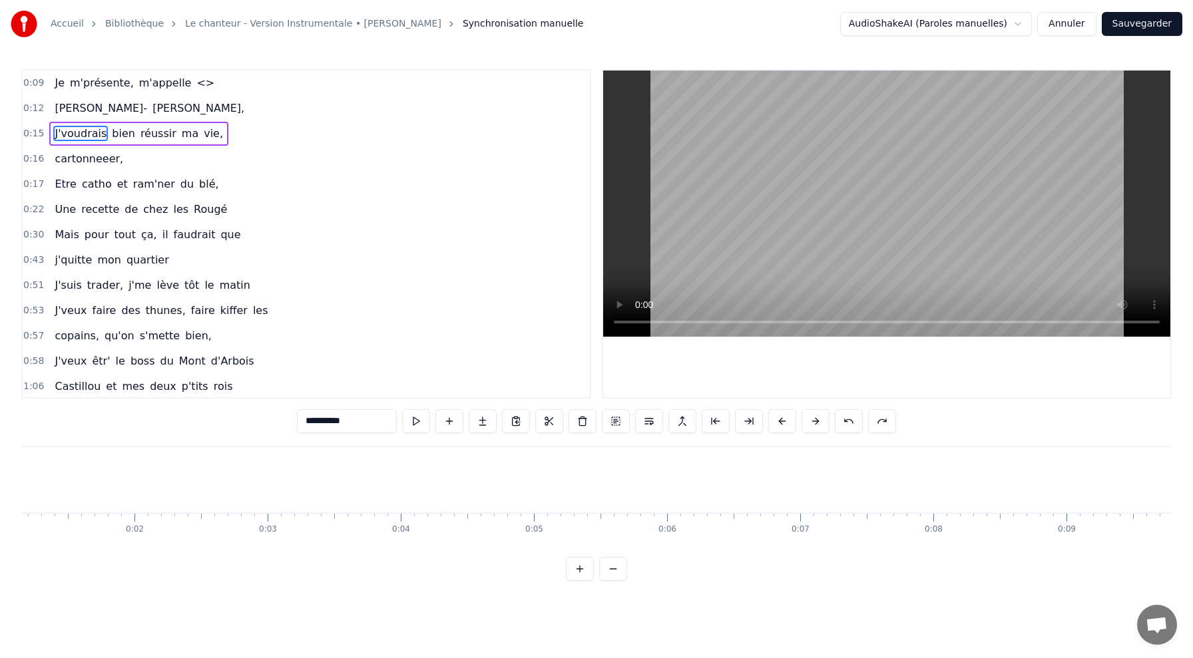
scroll to position [0, 0]
click at [605, 568] on button at bounding box center [613, 569] width 28 height 24
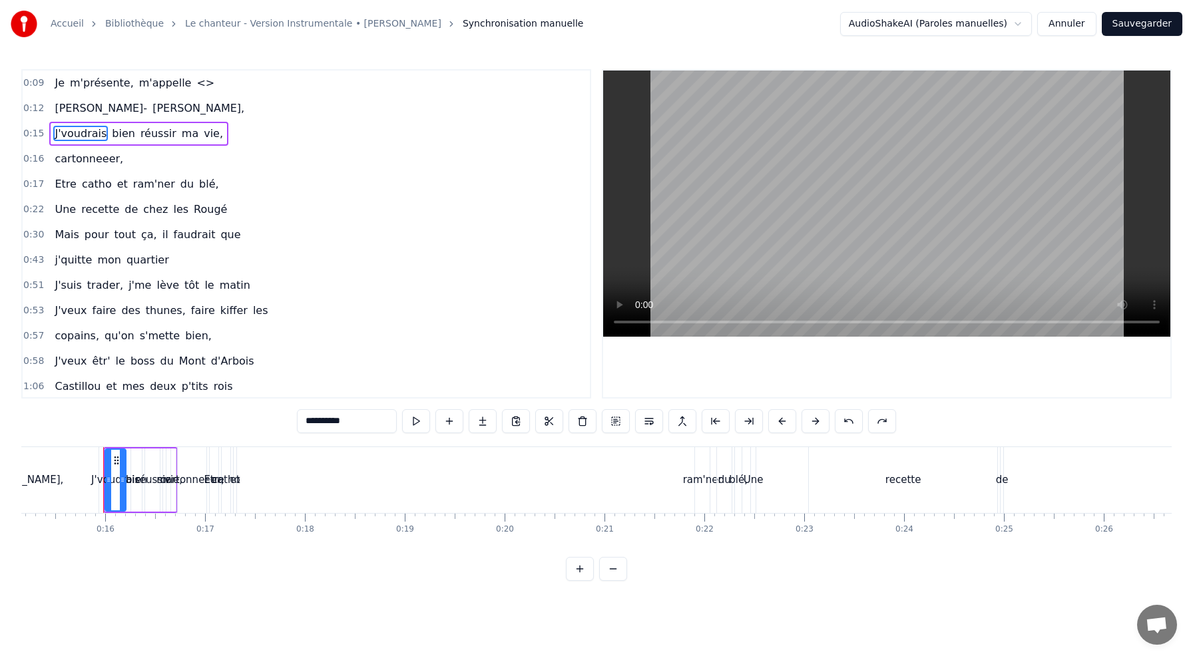
scroll to position [0, 1529]
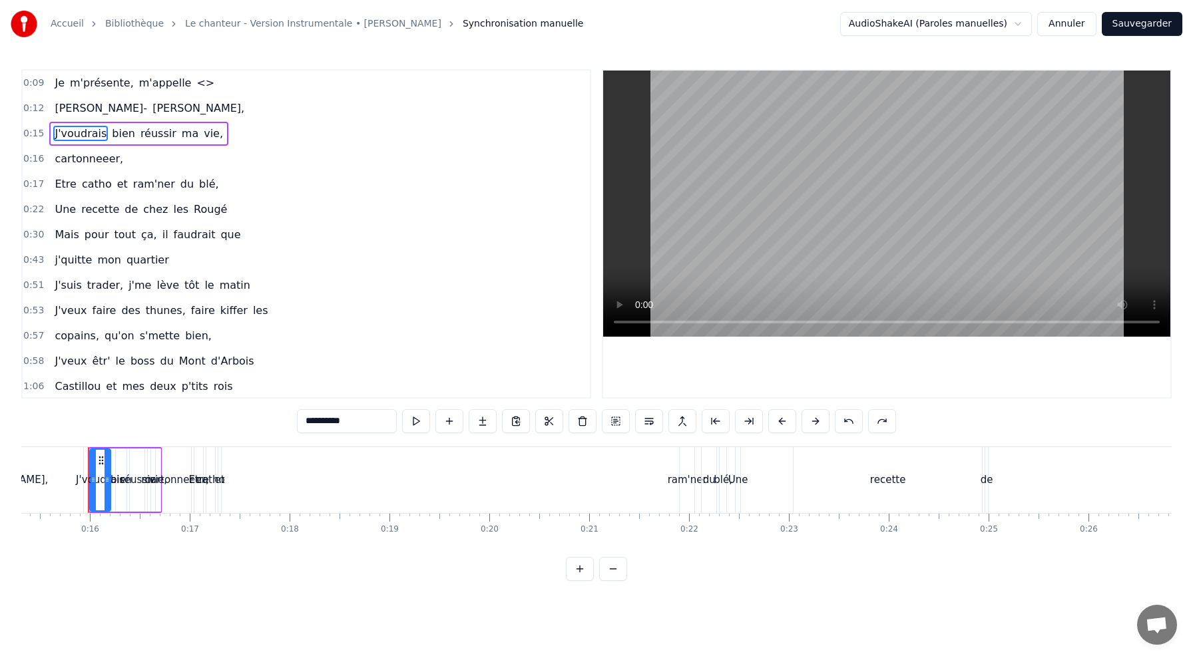
click at [573, 572] on button at bounding box center [580, 569] width 28 height 24
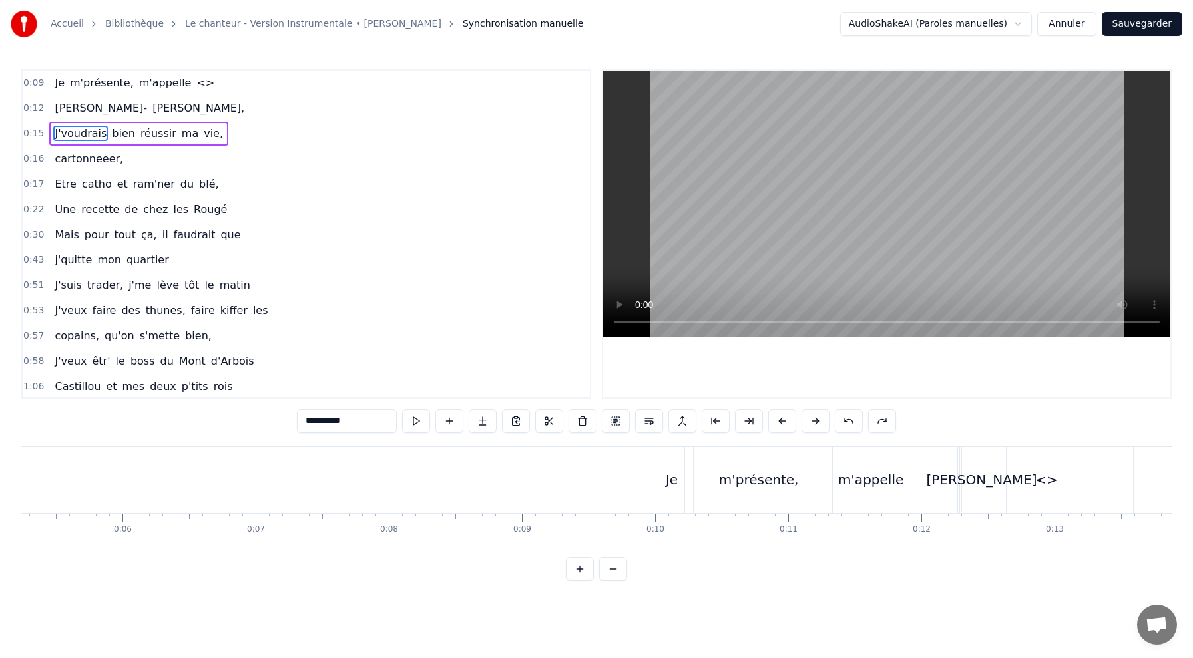
scroll to position [0, 0]
click at [97, 85] on span "m'présente," at bounding box center [102, 82] width 67 height 15
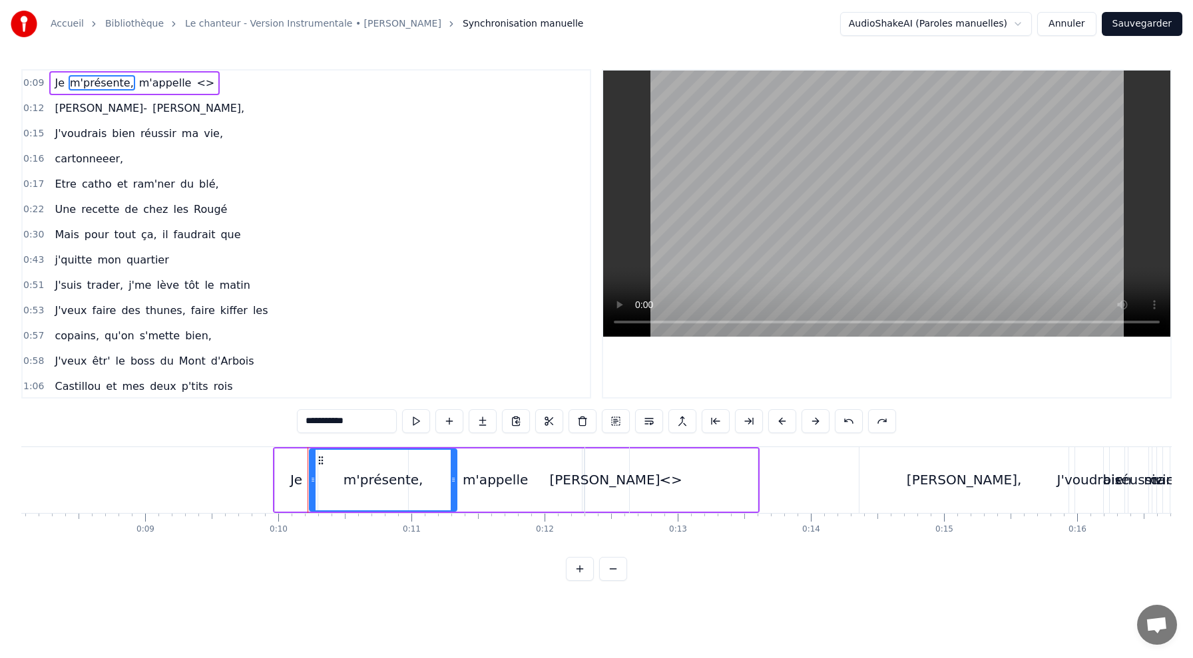
scroll to position [0, 1294]
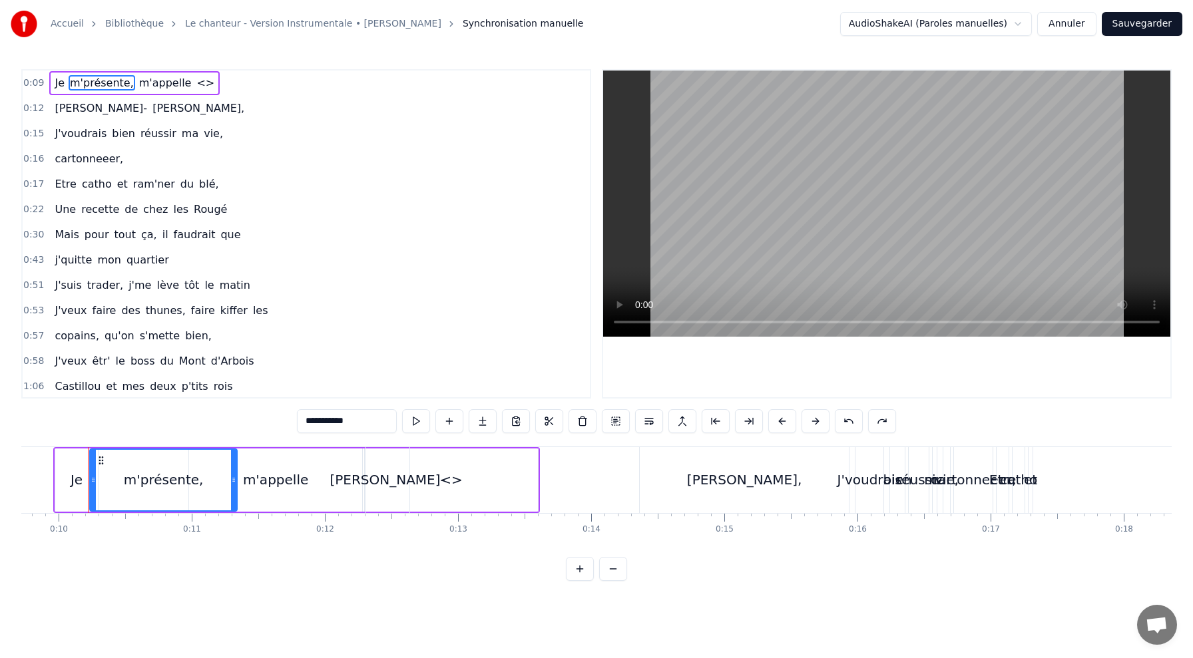
click at [65, 485] on div "Je" at bounding box center [76, 480] width 43 height 63
type input "**"
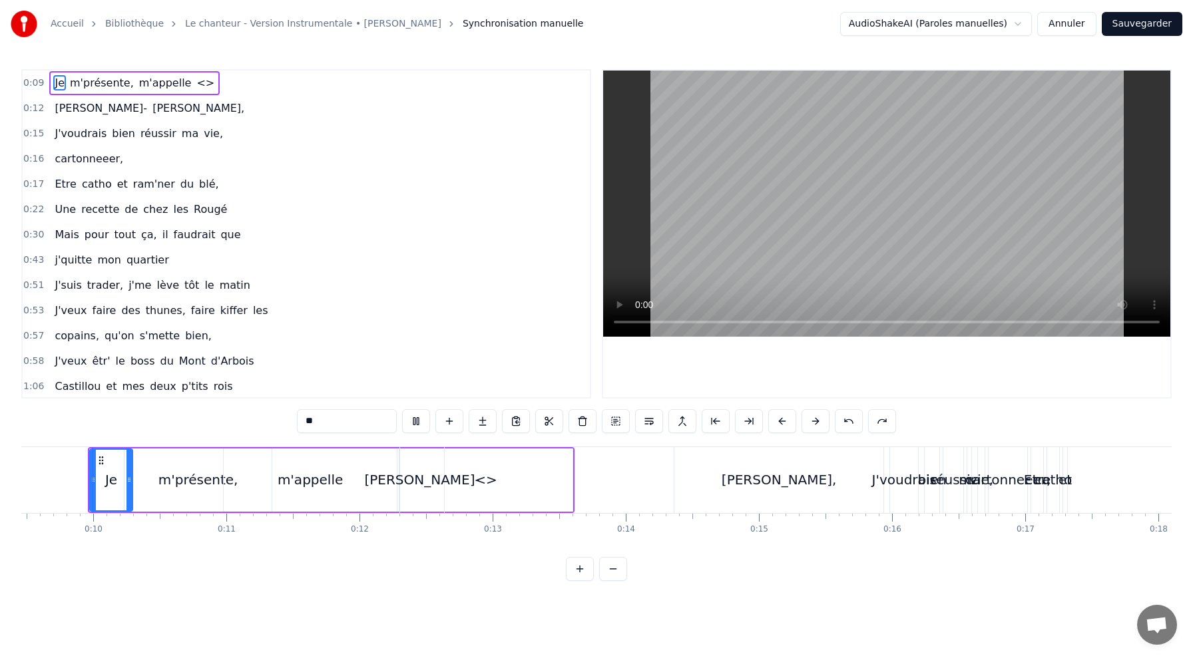
scroll to position [0, 1260]
drag, startPoint x: 129, startPoint y: 475, endPoint x: 186, endPoint y: 481, distance: 57.5
click at [154, 481] on icon at bounding box center [151, 480] width 5 height 11
click at [106, 464] on icon at bounding box center [101, 460] width 11 height 11
click at [118, 472] on div "Je" at bounding box center [140, 480] width 99 height 61
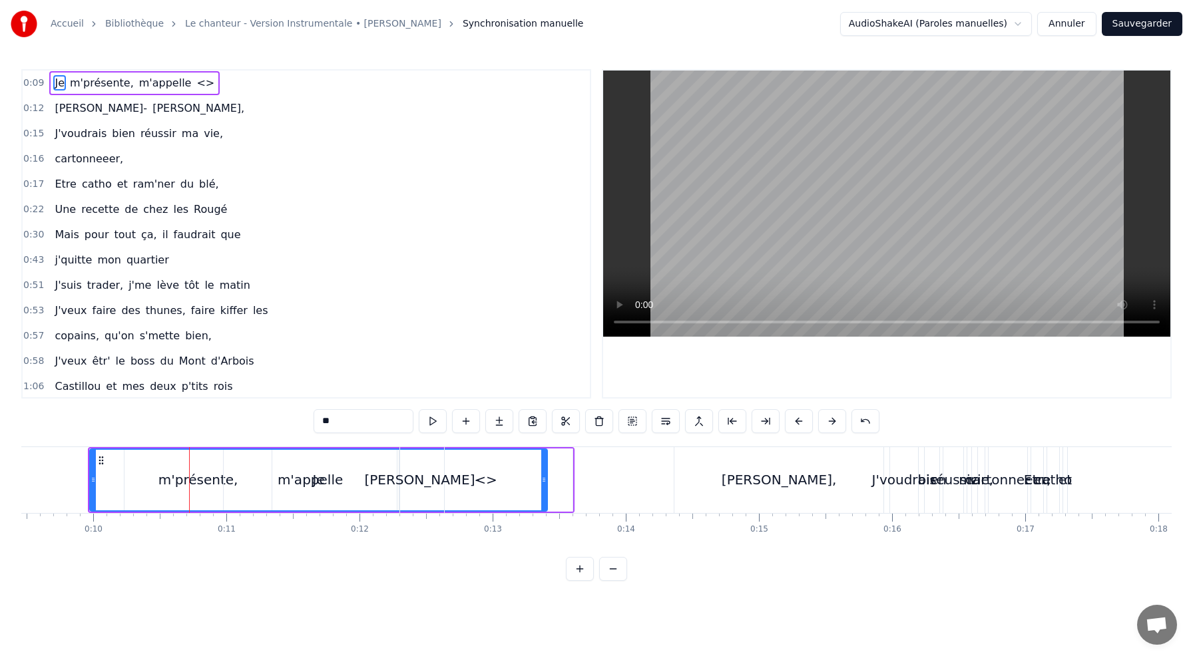
drag, startPoint x: 186, startPoint y: 467, endPoint x: 554, endPoint y: 487, distance: 368.7
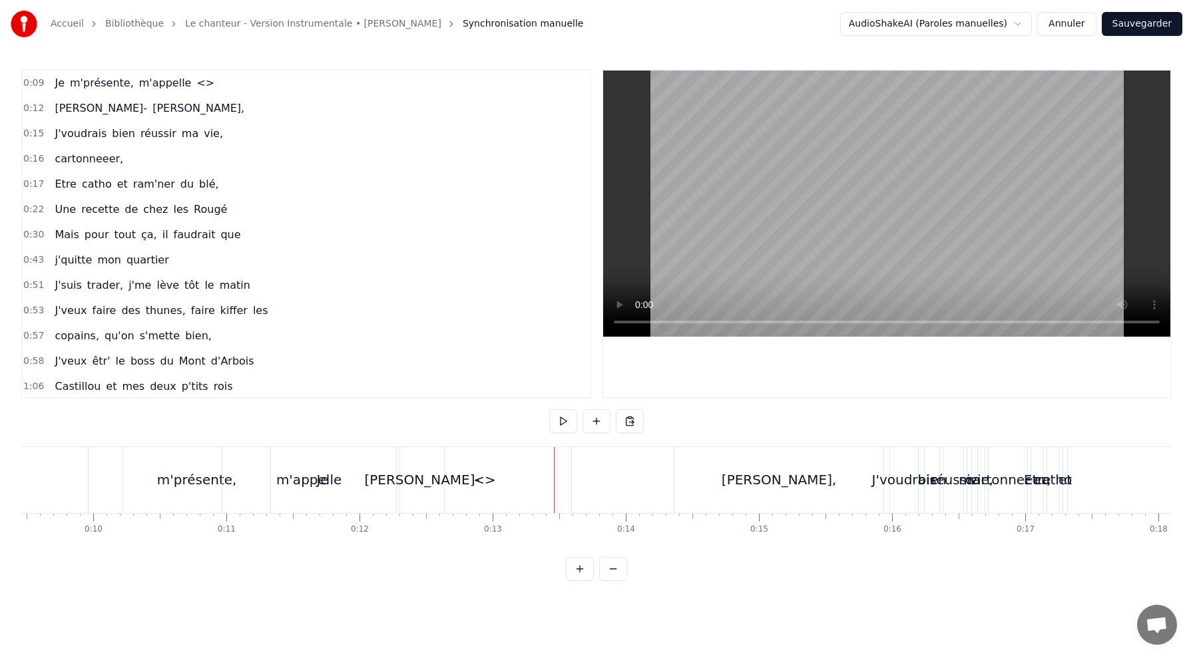
click at [113, 467] on div "Je" at bounding box center [323, 480] width 468 height 66
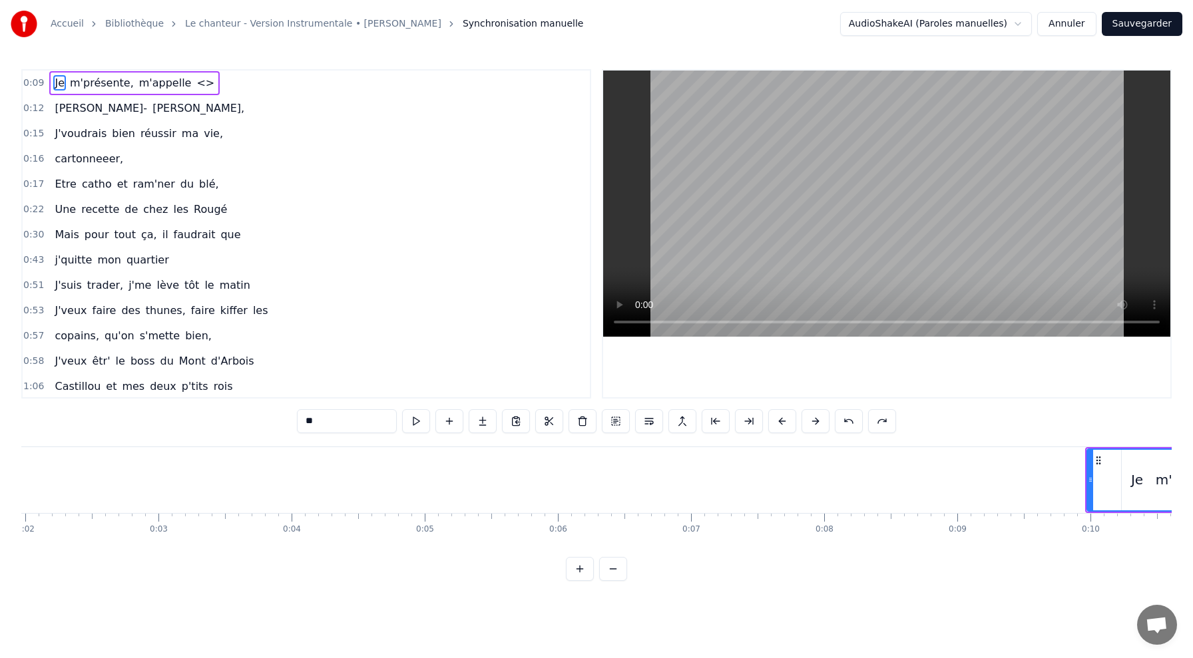
scroll to position [0, 0]
click at [55, 87] on span "Je" at bounding box center [59, 82] width 13 height 15
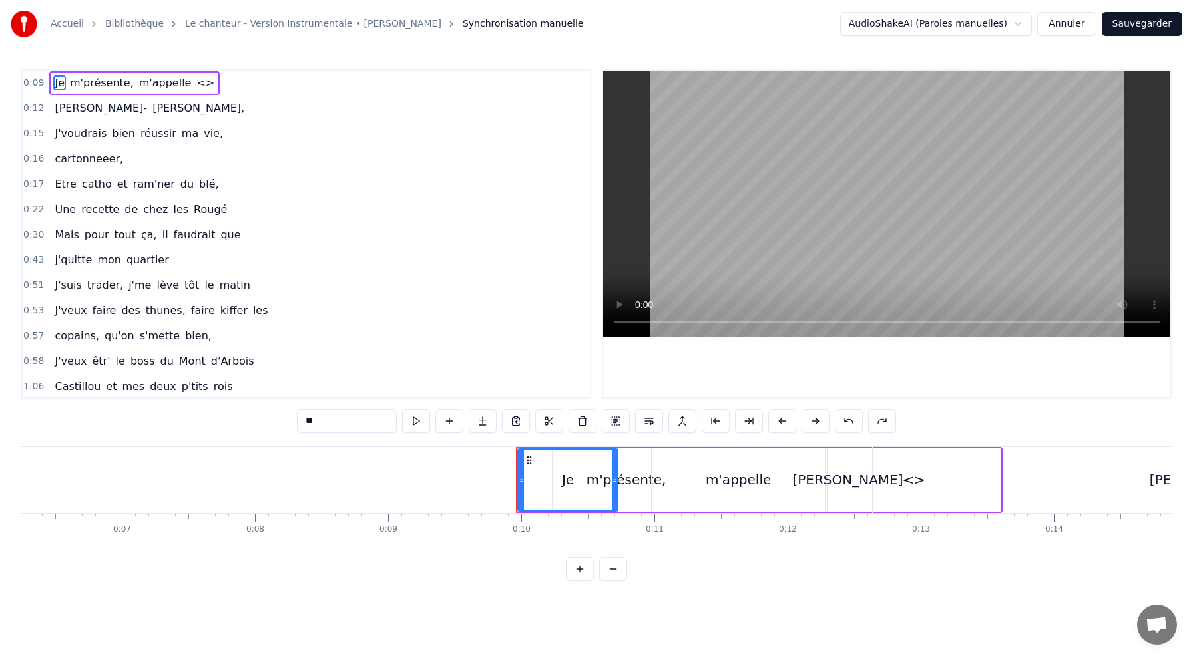
click at [73, 82] on span "m'présente," at bounding box center [102, 82] width 67 height 15
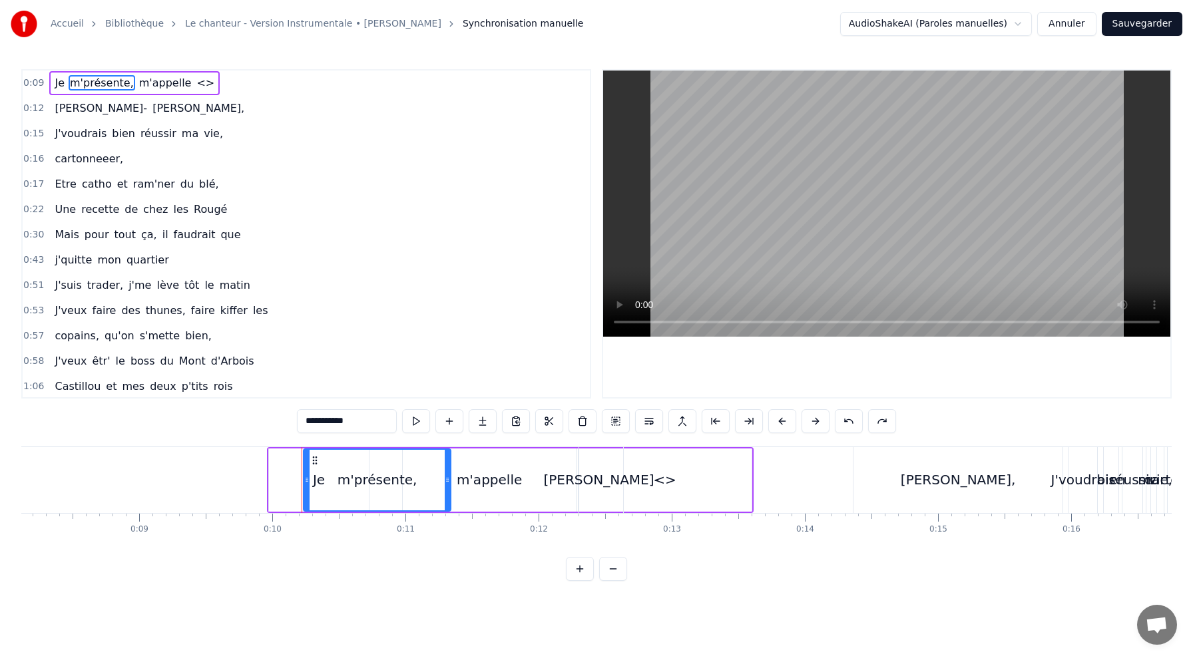
scroll to position [0, 1260]
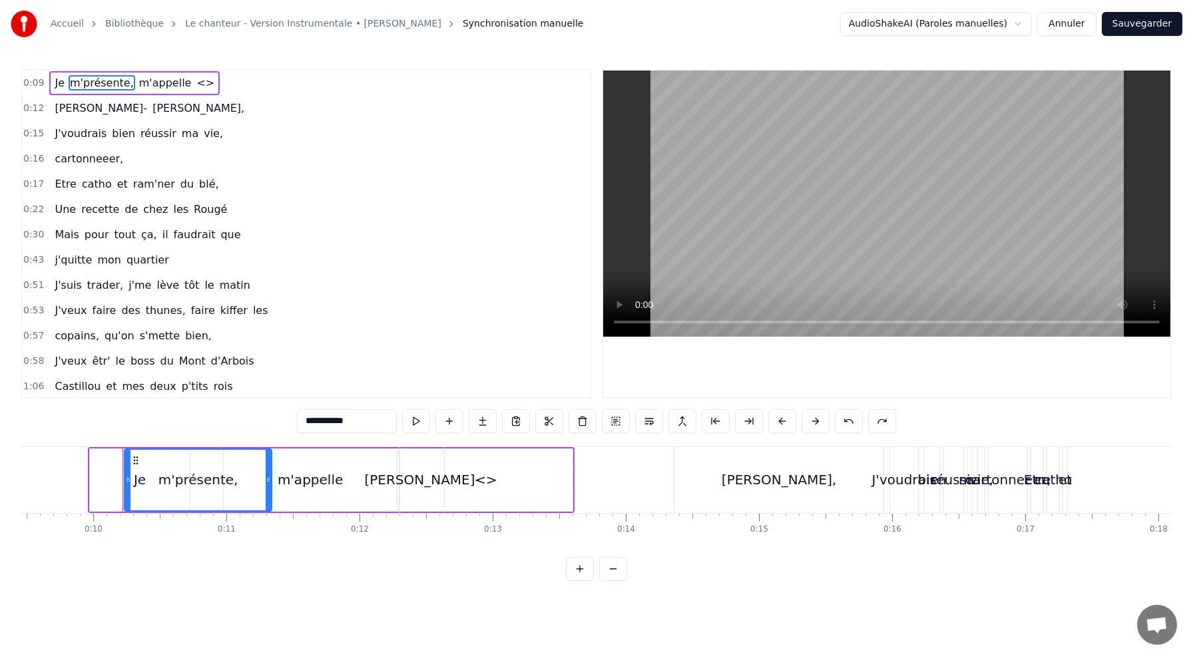
click at [138, 81] on span "m'appelle" at bounding box center [165, 82] width 55 height 15
type input "*********"
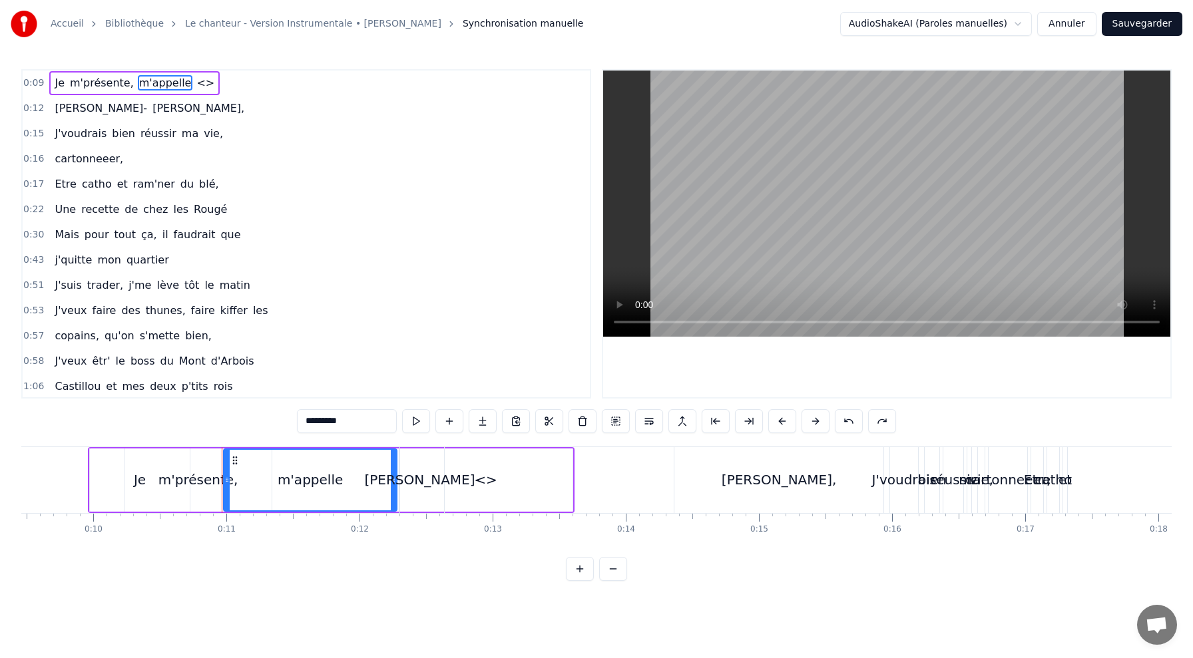
click at [291, 478] on div "m'appelle" at bounding box center [310, 480] width 65 height 20
click at [453, 421] on button at bounding box center [449, 421] width 28 height 24
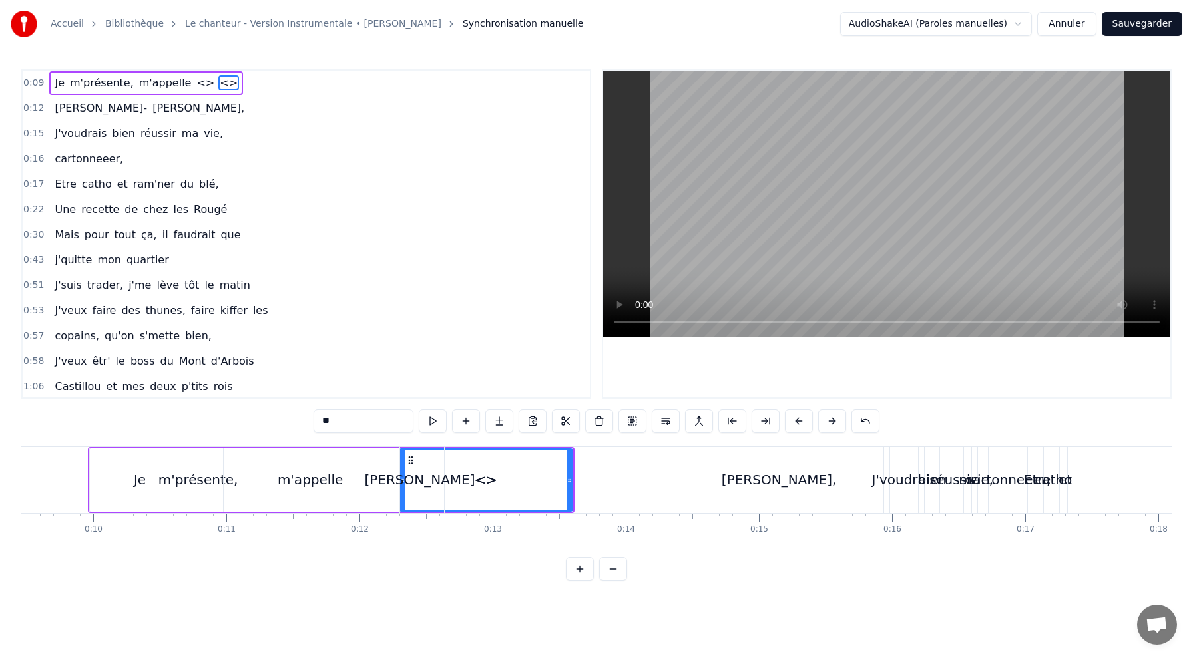
drag, startPoint x: 523, startPoint y: 484, endPoint x: 308, endPoint y: 493, distance: 215.2
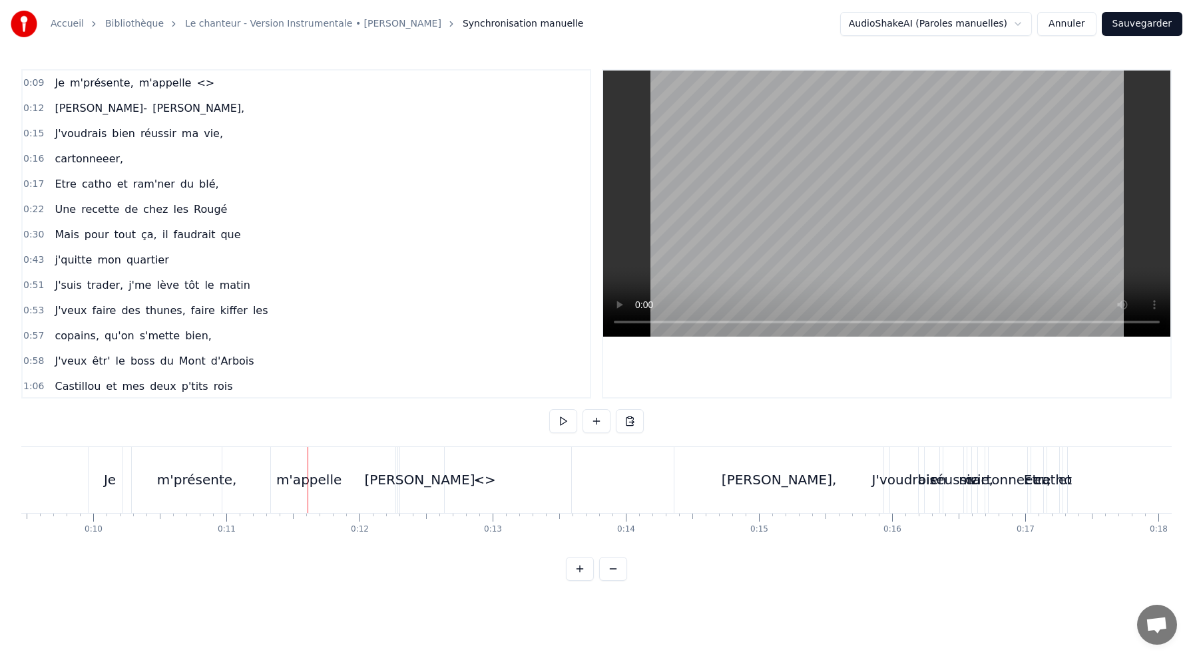
click at [477, 28] on span "Synchronisation manuelle" at bounding box center [523, 23] width 121 height 13
click at [952, 23] on html "Accueil Bibliothèque Le chanteur - Version Instrumentale • [PERSON_NAME] Synchr…" at bounding box center [596, 301] width 1193 height 603
click at [393, 410] on html "Accueil Bibliothèque Le chanteur - Version Instrumentale • [PERSON_NAME] Synchr…" at bounding box center [596, 301] width 1193 height 603
click at [199, 85] on span "<>" at bounding box center [205, 82] width 21 height 15
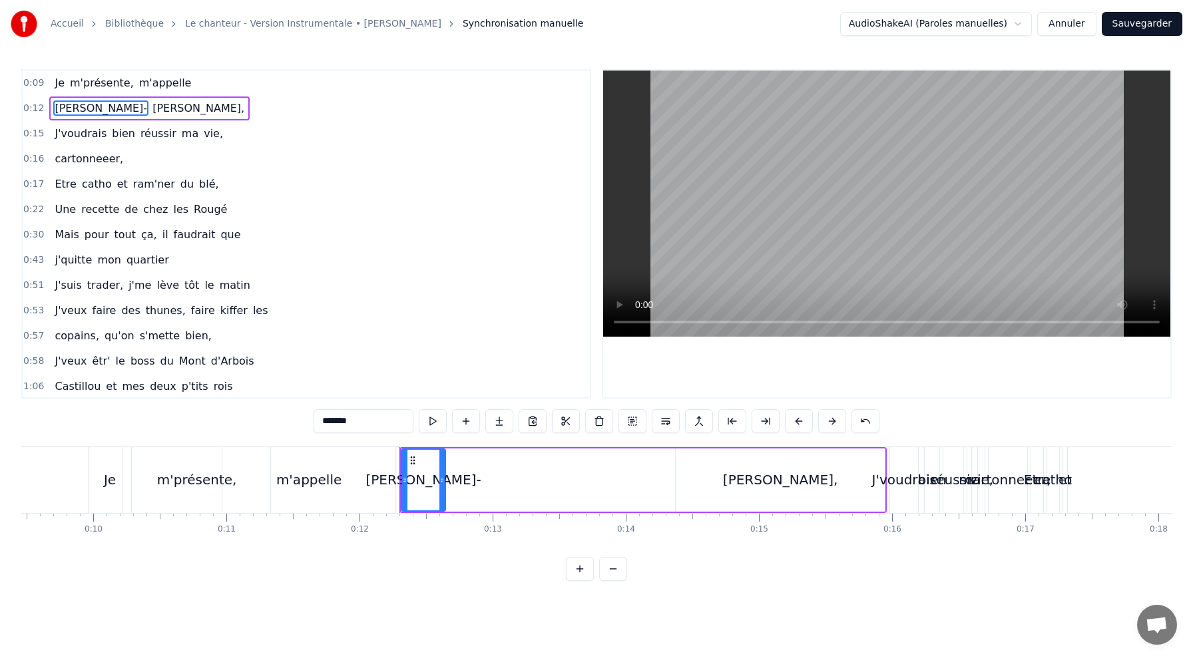
click at [129, 81] on span "m'présente," at bounding box center [102, 82] width 67 height 15
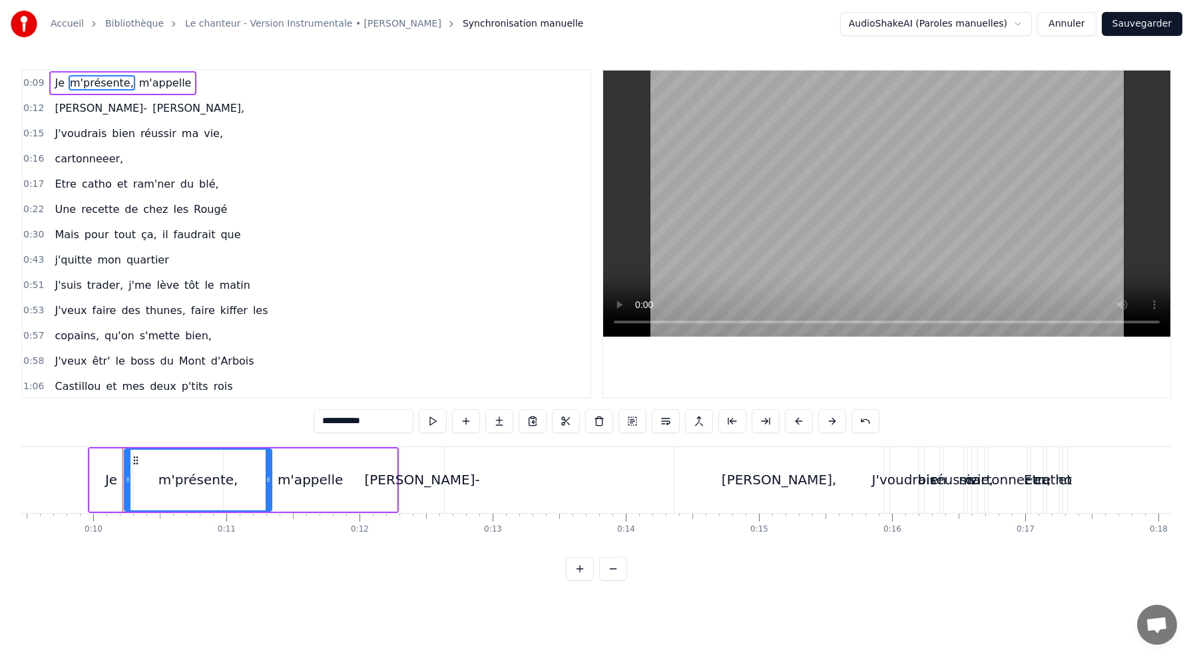
click at [322, 420] on input "**********" at bounding box center [364, 421] width 100 height 24
click at [324, 425] on input "**********" at bounding box center [364, 421] width 100 height 24
click at [324, 422] on input "**********" at bounding box center [364, 421] width 100 height 24
click at [328, 419] on input "**********" at bounding box center [364, 421] width 100 height 24
click at [324, 419] on input "**********" at bounding box center [364, 421] width 100 height 24
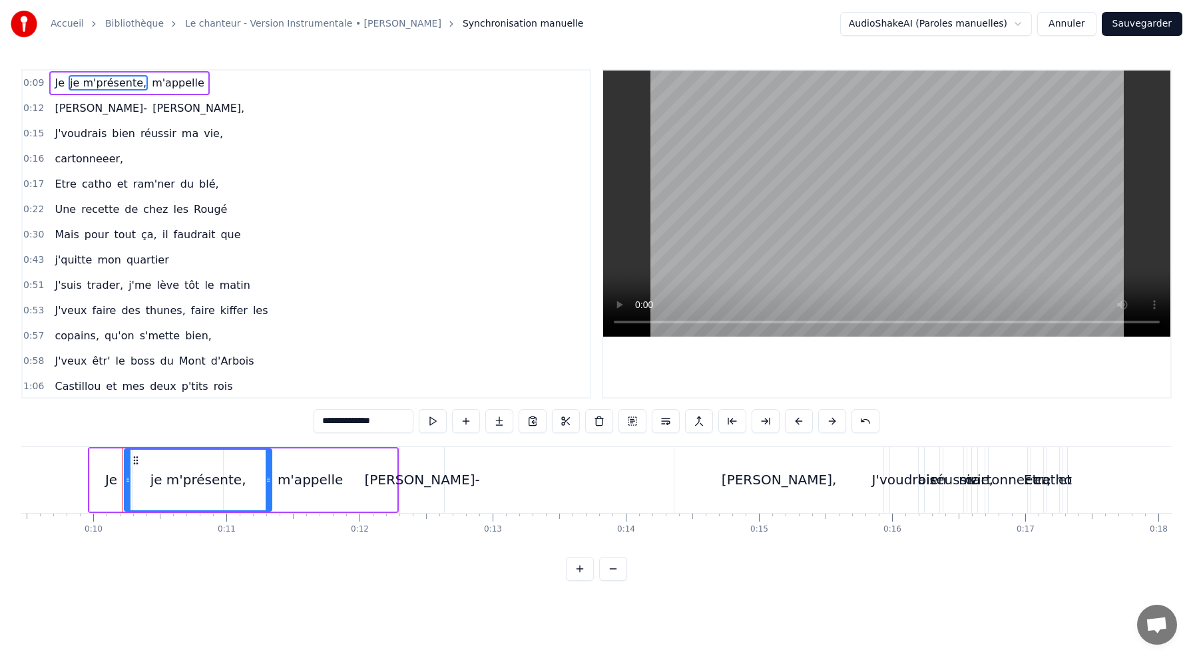
drag, startPoint x: 329, startPoint y: 421, endPoint x: 216, endPoint y: 419, distance: 113.2
click at [231, 421] on div "0:09 Je je m'présente, m'appelle 0:12 [PERSON_NAME], 0:15 J'voudrais bien réuss…" at bounding box center [596, 325] width 1150 height 512
click at [324, 489] on div "m'appelle" at bounding box center [310, 480] width 65 height 20
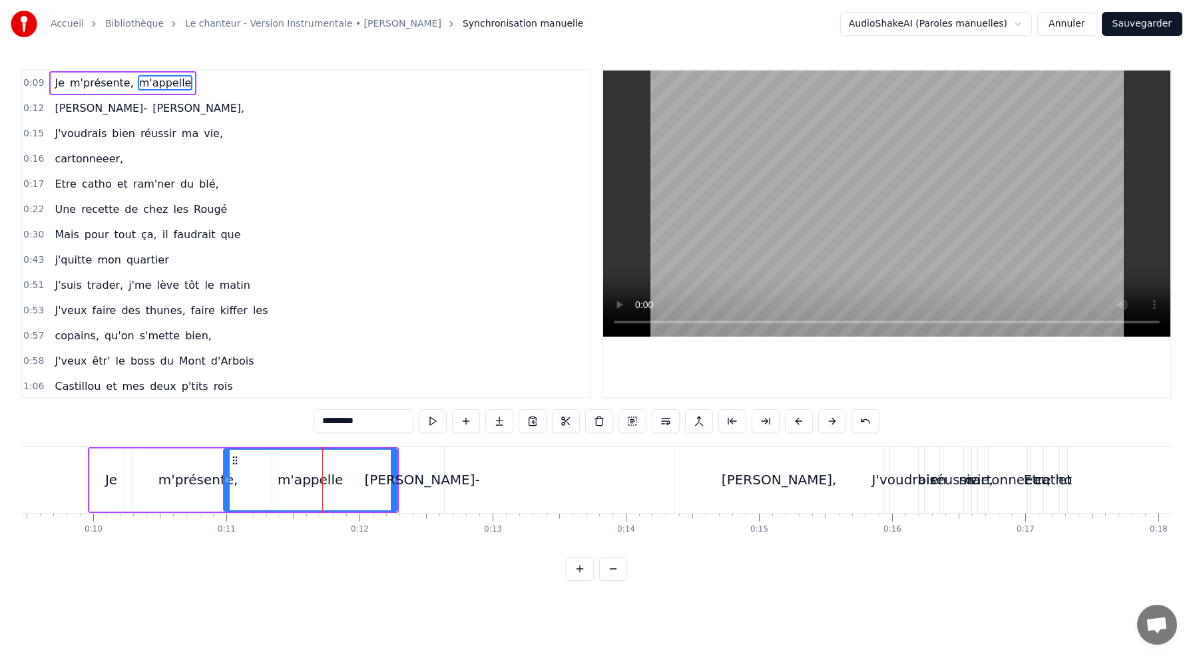
click at [324, 418] on input "*********" at bounding box center [364, 421] width 100 height 24
click at [325, 421] on input "**********" at bounding box center [364, 421] width 100 height 24
click at [328, 425] on input "**********" at bounding box center [364, 421] width 100 height 24
type input "**********"
click at [237, 603] on html "Accueil Bibliothèque Le chanteur - Version Instrumentale • [PERSON_NAME] Synchr…" at bounding box center [596, 301] width 1193 height 603
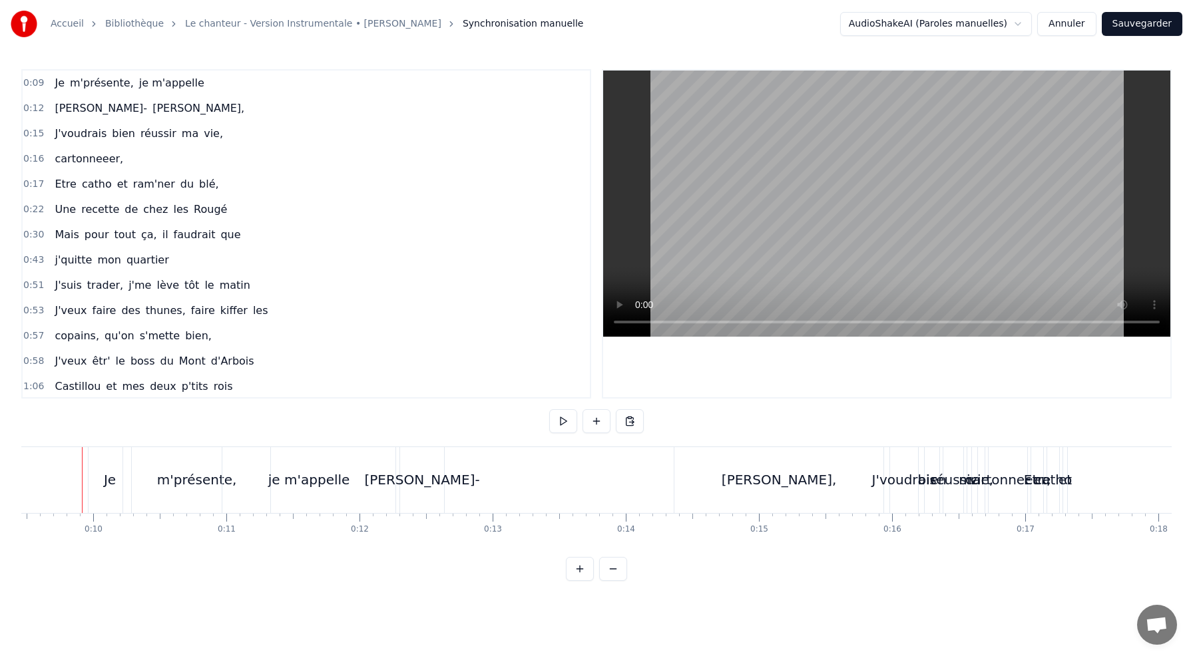
scroll to position [0, 1254]
click at [280, 471] on div "je m'appelle" at bounding box center [315, 480] width 82 height 20
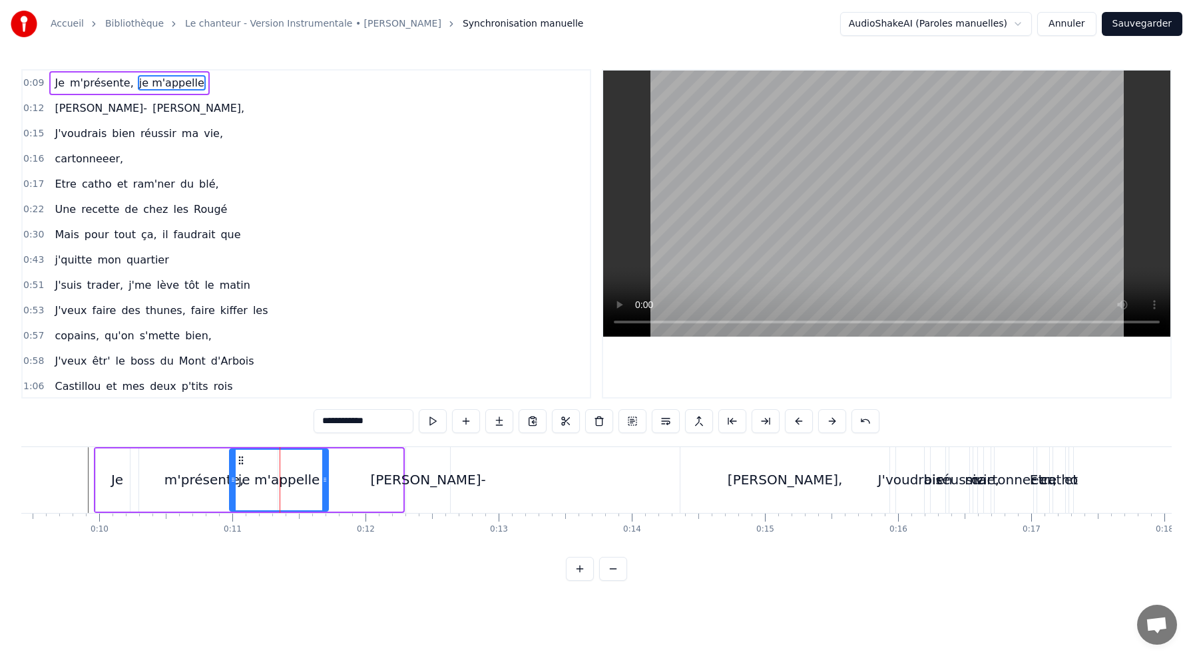
drag, startPoint x: 399, startPoint y: 473, endPoint x: 323, endPoint y: 474, distance: 76.6
click at [323, 474] on div at bounding box center [324, 480] width 5 height 61
click at [421, 477] on div "[PERSON_NAME]-" at bounding box center [427, 480] width 115 height 20
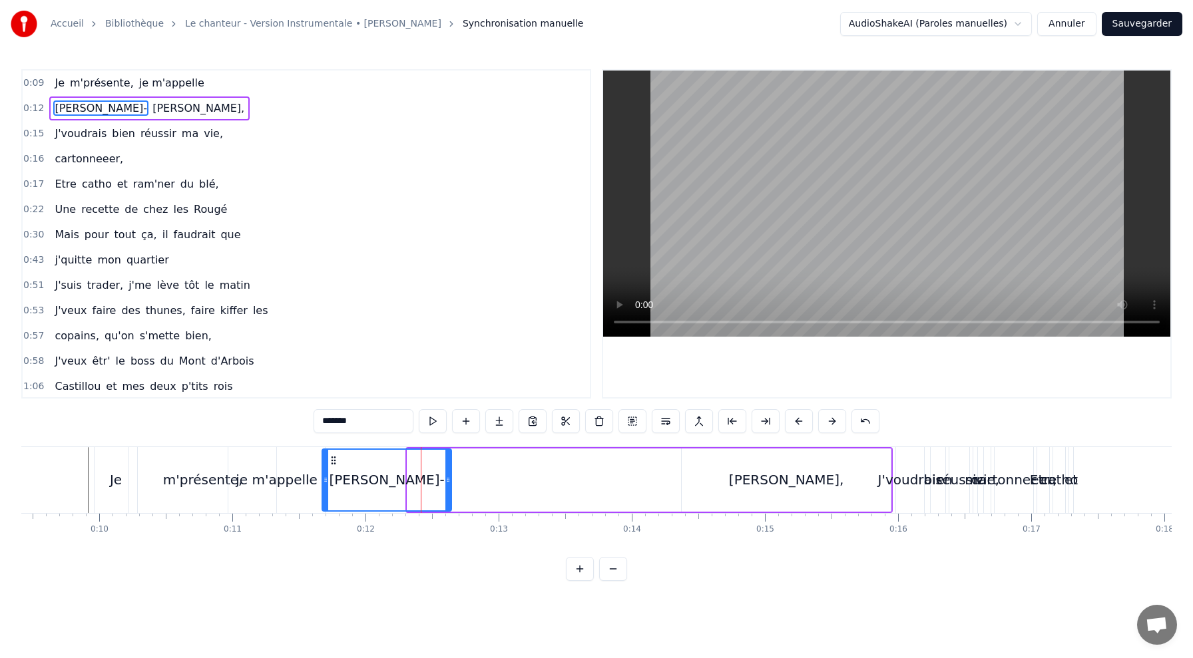
drag, startPoint x: 409, startPoint y: 475, endPoint x: 324, endPoint y: 479, distance: 85.3
click at [324, 479] on icon at bounding box center [325, 480] width 5 height 11
drag, startPoint x: 449, startPoint y: 471, endPoint x: 380, endPoint y: 478, distance: 68.9
click at [380, 478] on div at bounding box center [381, 480] width 5 height 61
click at [877, 473] on div "[PERSON_NAME]," at bounding box center [786, 480] width 209 height 63
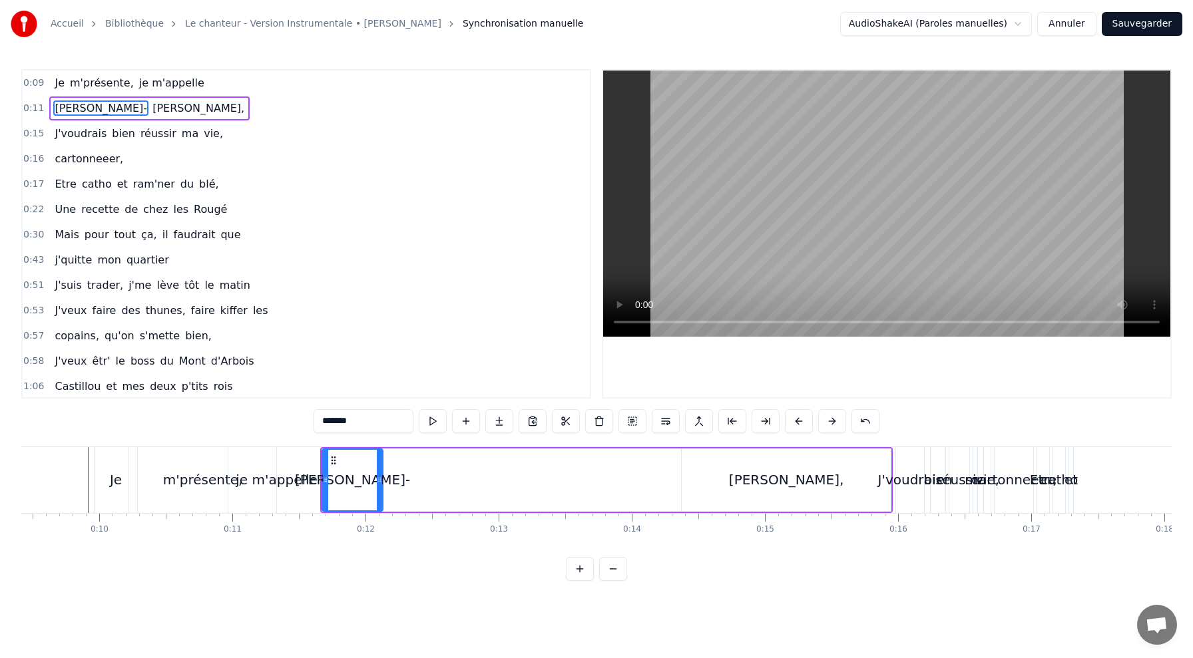
type input "******"
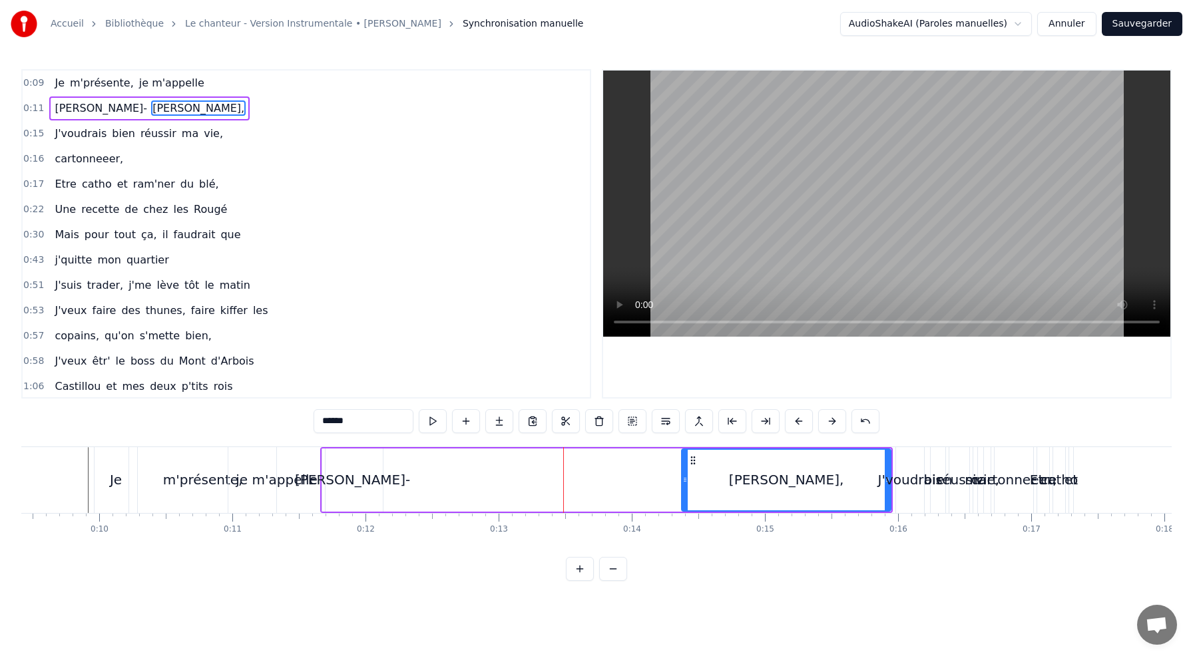
drag, startPoint x: 889, startPoint y: 472, endPoint x: 588, endPoint y: 497, distance: 301.9
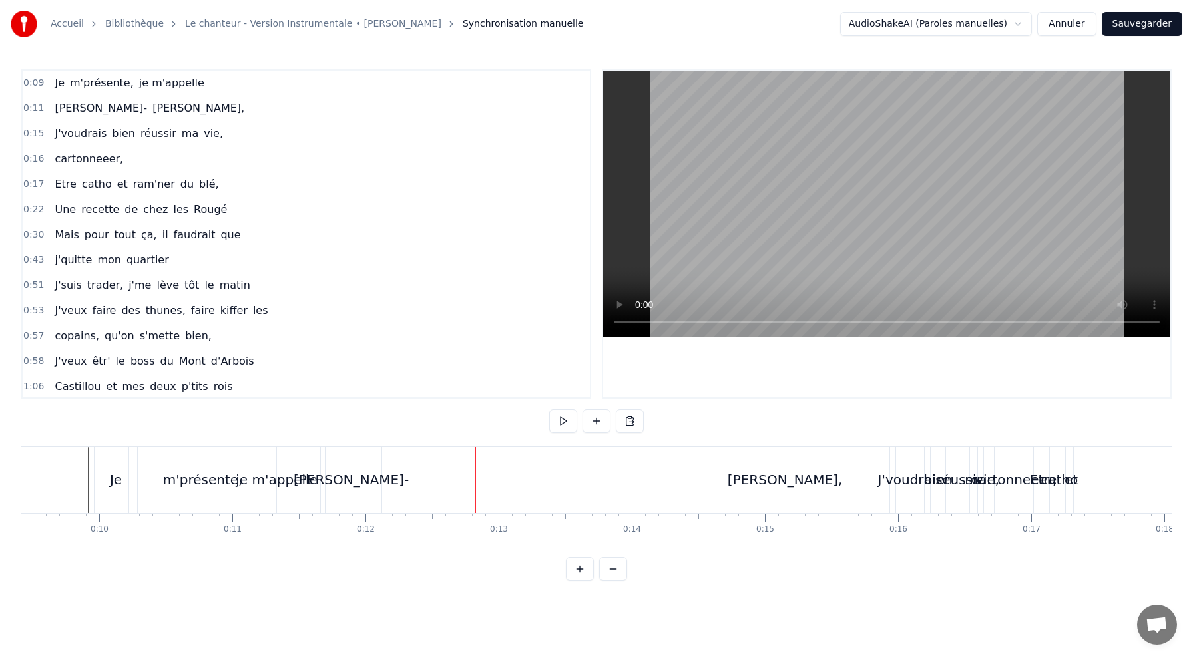
click at [709, 497] on div "[PERSON_NAME]," at bounding box center [784, 480] width 209 height 66
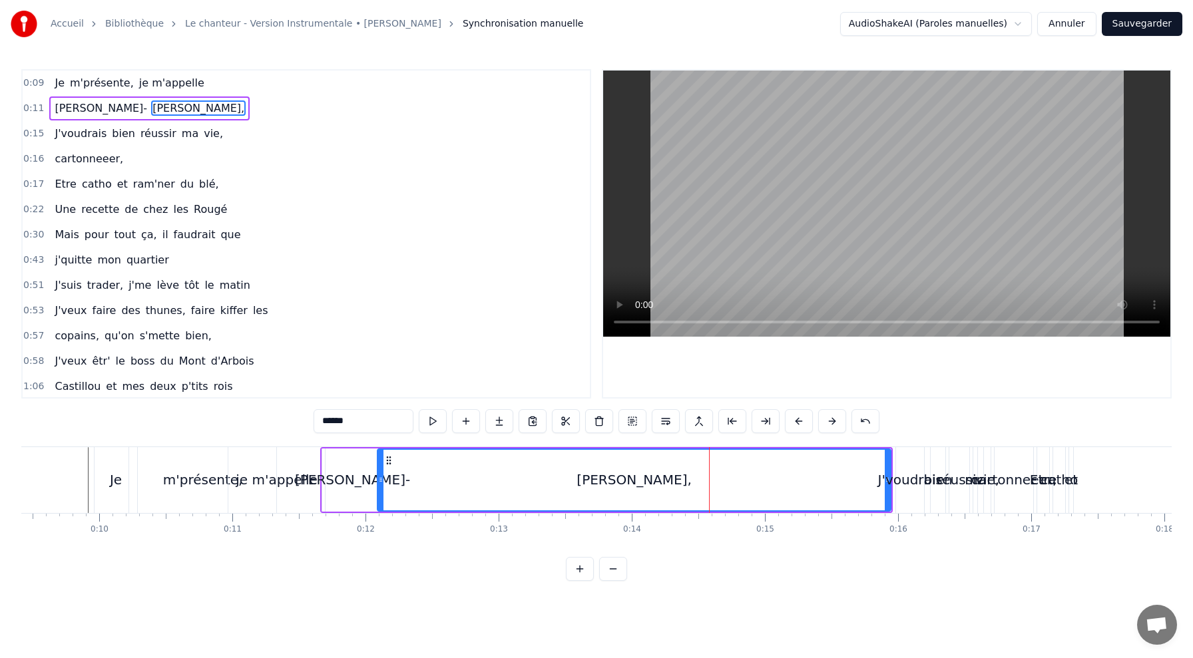
drag, startPoint x: 683, startPoint y: 479, endPoint x: 378, endPoint y: 499, distance: 305.6
click at [378, 499] on div at bounding box center [380, 480] width 5 height 61
click at [887, 475] on div "J'voudrais" at bounding box center [909, 480] width 65 height 20
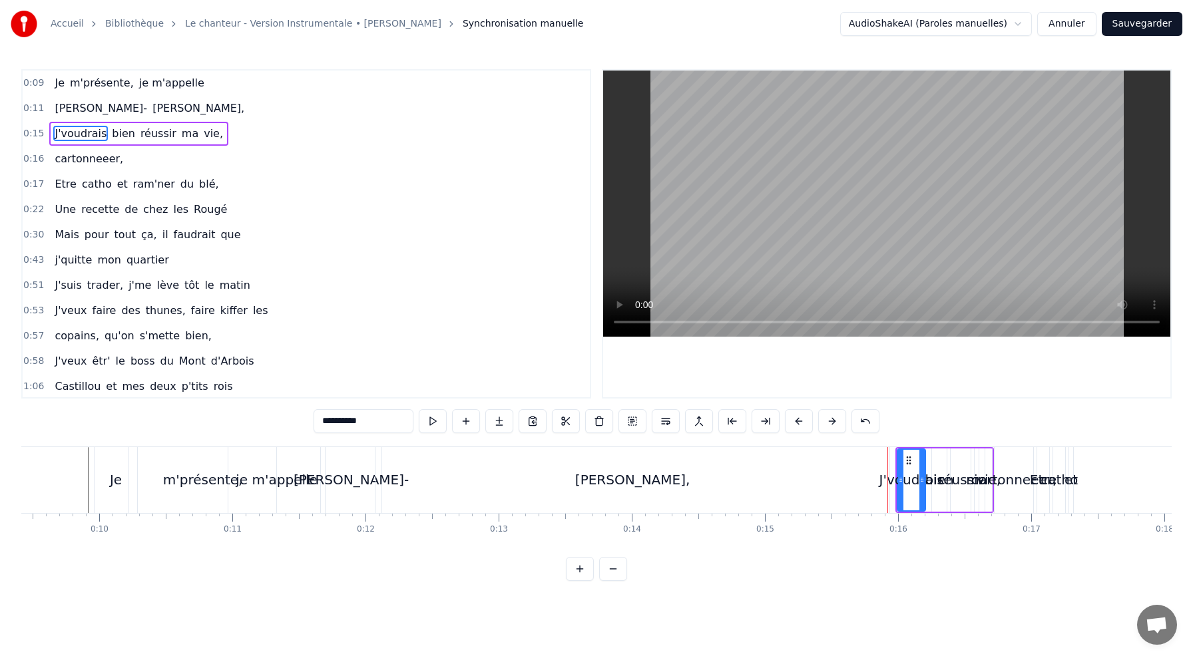
click at [855, 477] on div "[PERSON_NAME]," at bounding box center [632, 480] width 514 height 66
type input "******"
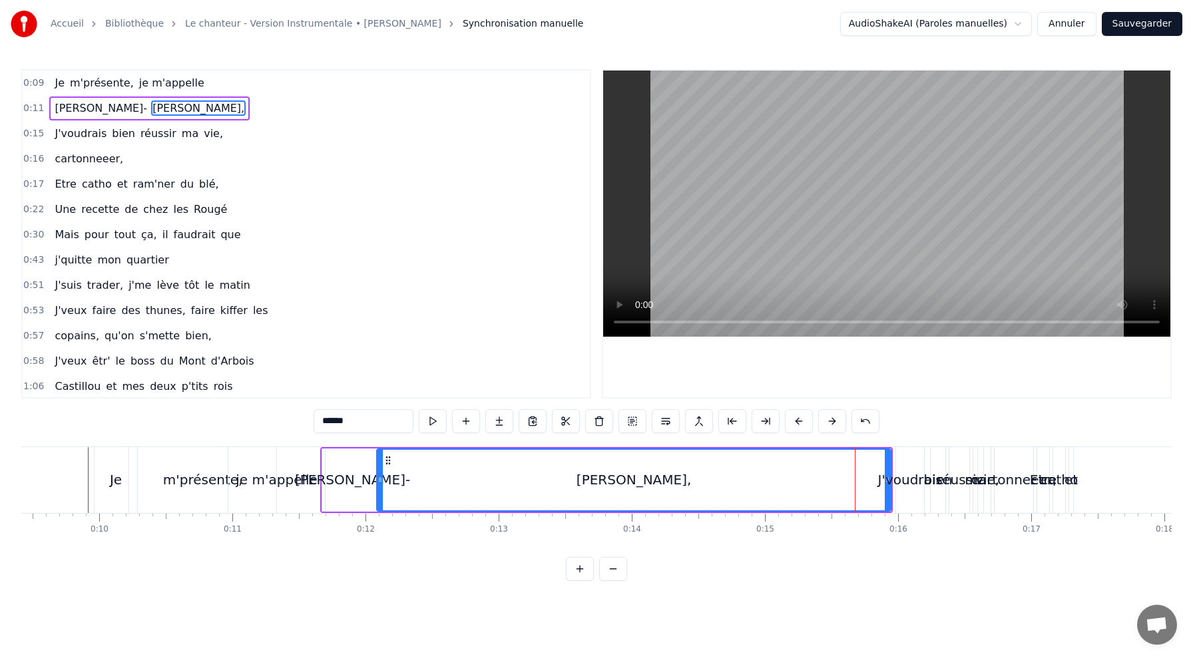
drag, startPoint x: 888, startPoint y: 470, endPoint x: 692, endPoint y: 465, distance: 195.8
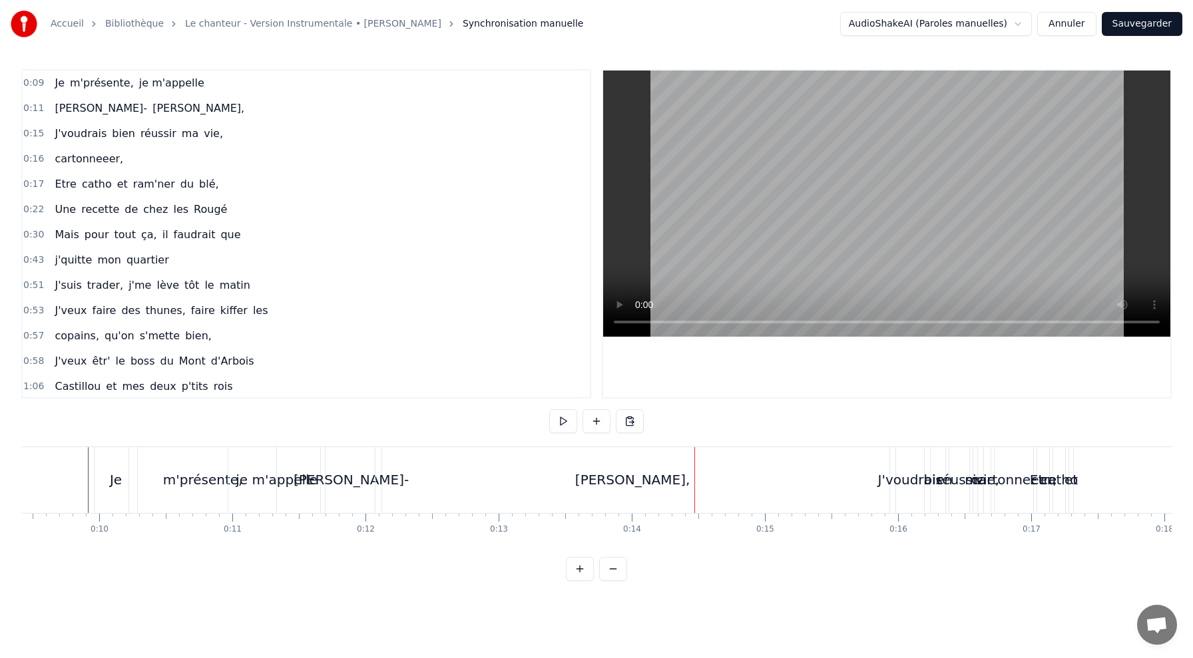
click at [768, 477] on div "[PERSON_NAME]," at bounding box center [632, 480] width 514 height 66
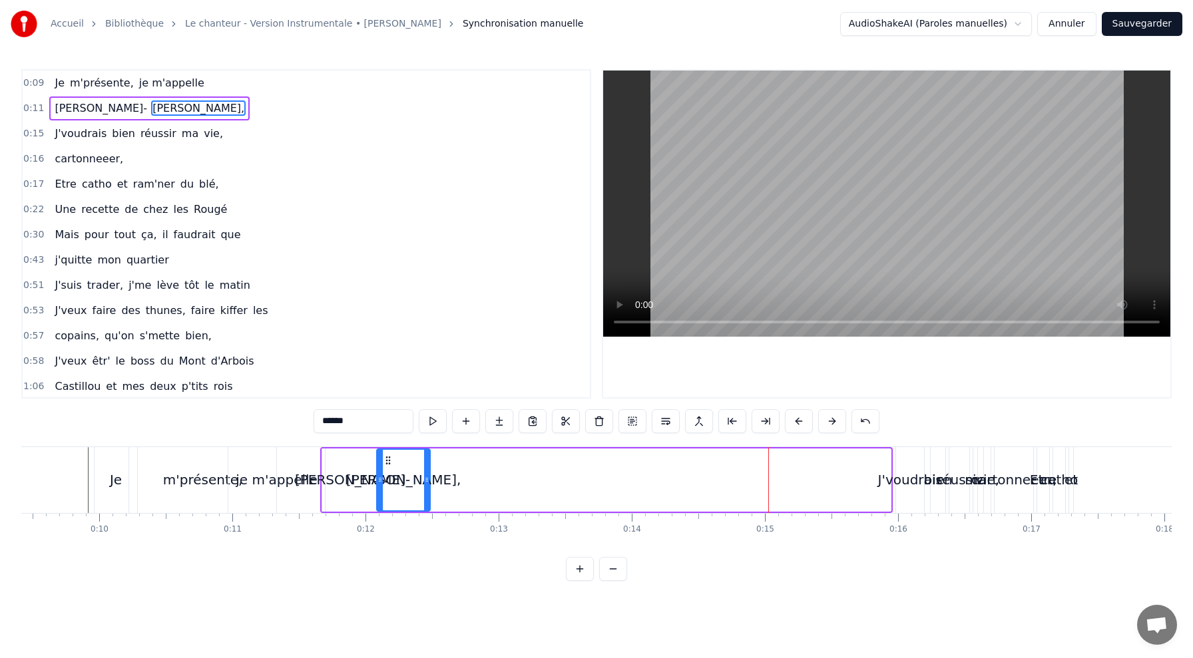
drag, startPoint x: 889, startPoint y: 467, endPoint x: 429, endPoint y: 507, distance: 461.8
click at [429, 507] on div at bounding box center [426, 480] width 5 height 61
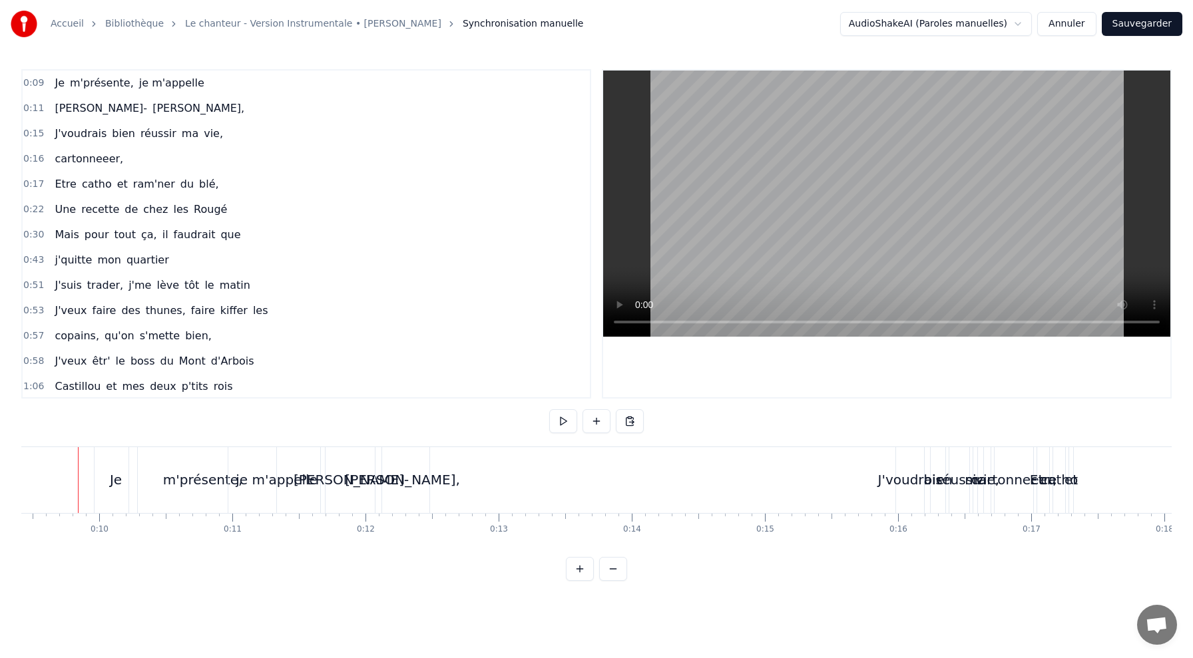
scroll to position [0, 1244]
click at [123, 466] on div "Je" at bounding box center [126, 480] width 43 height 66
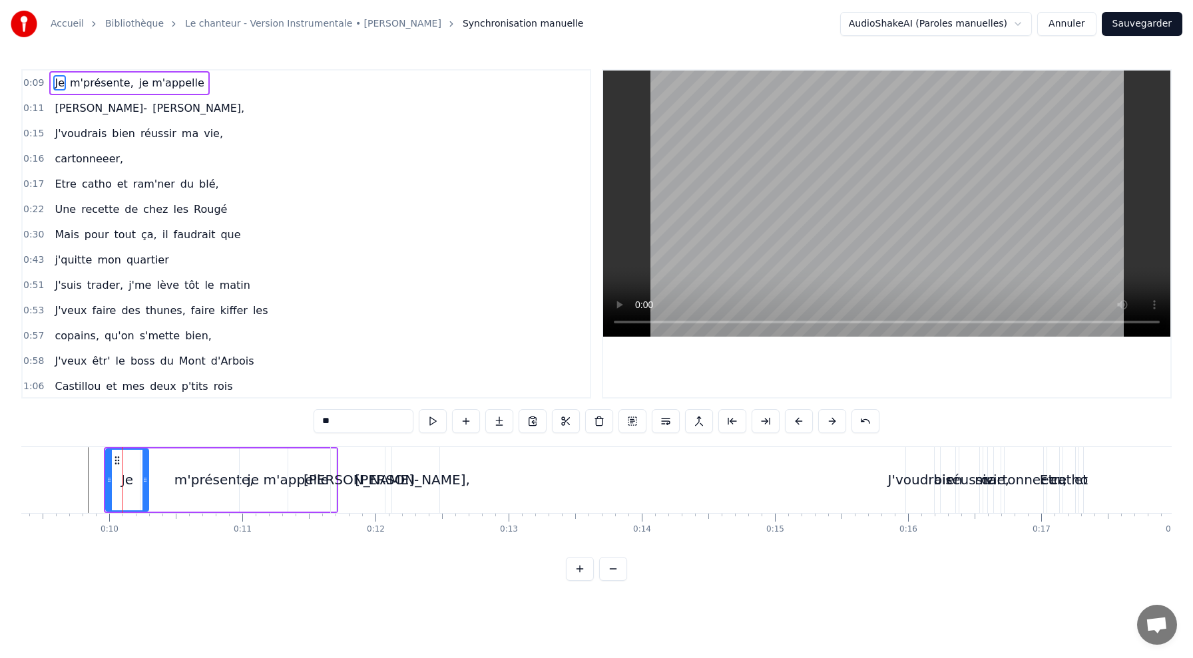
click at [220, 476] on div "m'présente," at bounding box center [214, 480] width 80 height 20
drag, startPoint x: 284, startPoint y: 476, endPoint x: 211, endPoint y: 478, distance: 72.6
click at [211, 478] on icon at bounding box center [208, 480] width 5 height 11
click at [265, 470] on div "je m'appelle" at bounding box center [288, 480] width 82 height 20
type input "**********"
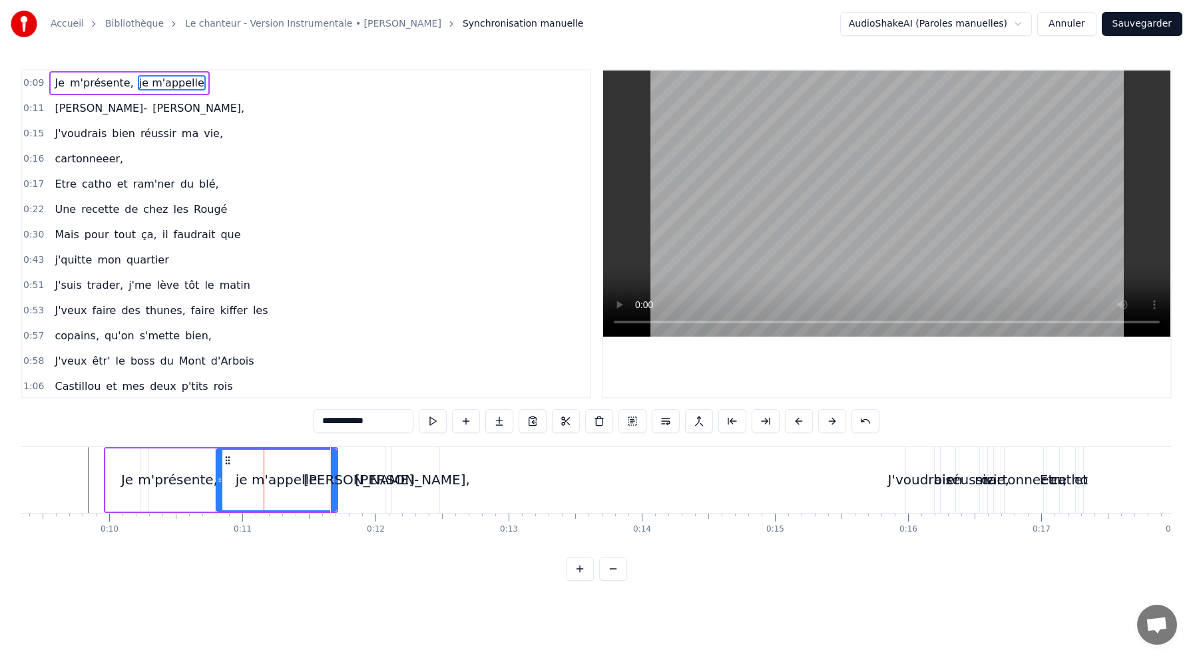
drag, startPoint x: 242, startPoint y: 468, endPoint x: 219, endPoint y: 468, distance: 23.3
click at [219, 468] on div at bounding box center [219, 480] width 5 height 61
drag, startPoint x: 329, startPoint y: 469, endPoint x: 276, endPoint y: 471, distance: 52.6
click at [276, 471] on div "je m'appelle" at bounding box center [276, 480] width 119 height 61
drag, startPoint x: 333, startPoint y: 466, endPoint x: 282, endPoint y: 468, distance: 50.6
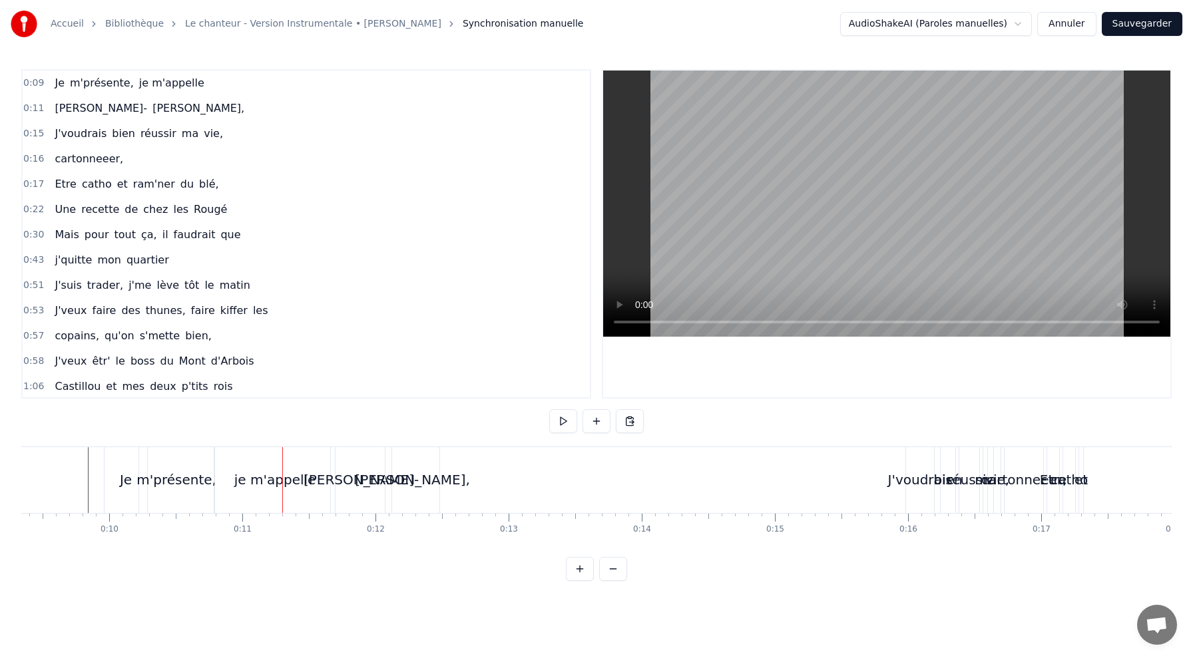
click at [419, 485] on div "[PERSON_NAME]," at bounding box center [416, 480] width 115 height 20
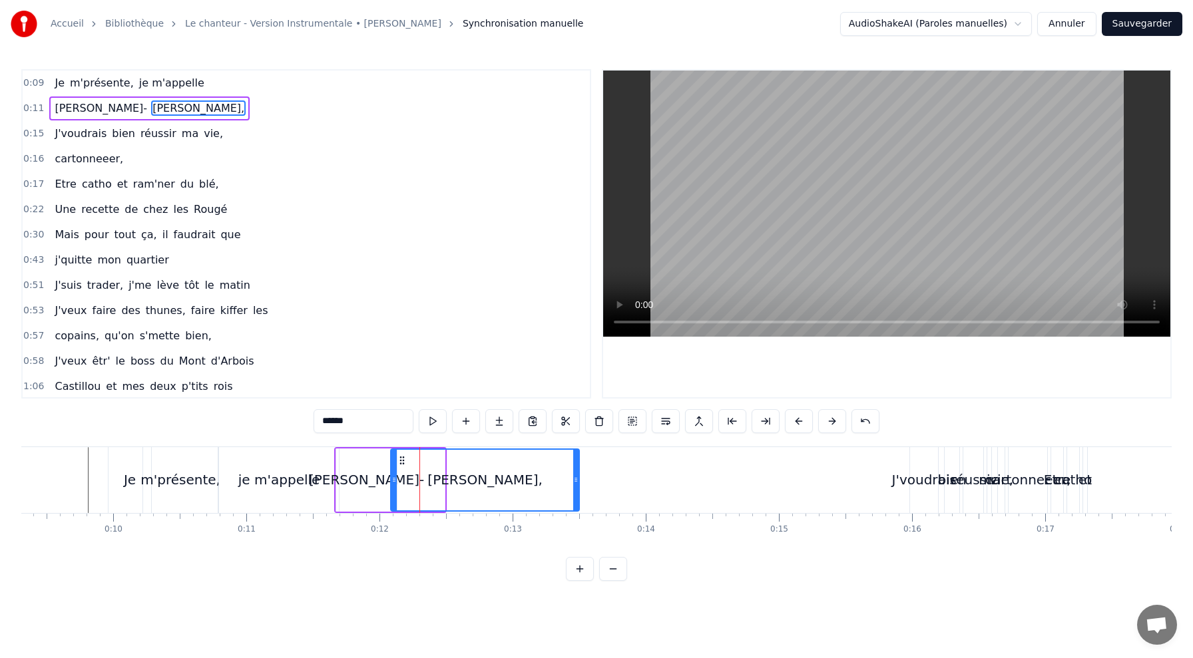
drag, startPoint x: 443, startPoint y: 475, endPoint x: 577, endPoint y: 491, distance: 135.5
click at [577, 491] on div at bounding box center [575, 480] width 5 height 61
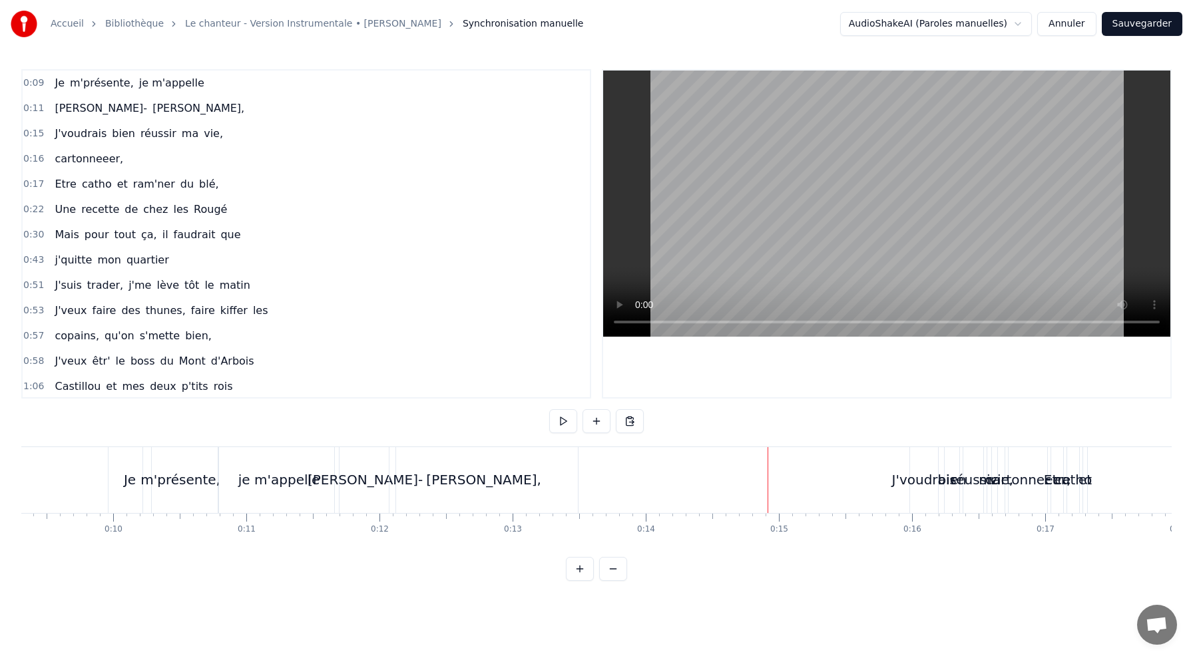
click at [919, 475] on div "J'voudrais" at bounding box center [923, 480] width 65 height 20
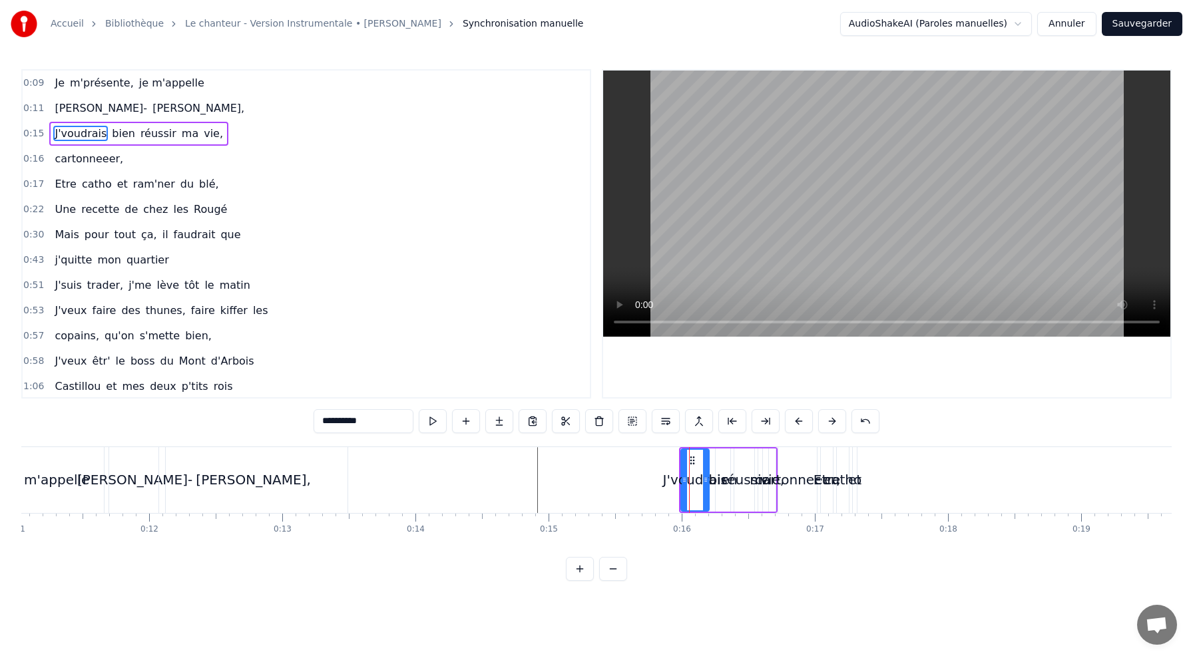
scroll to position [0, 1477]
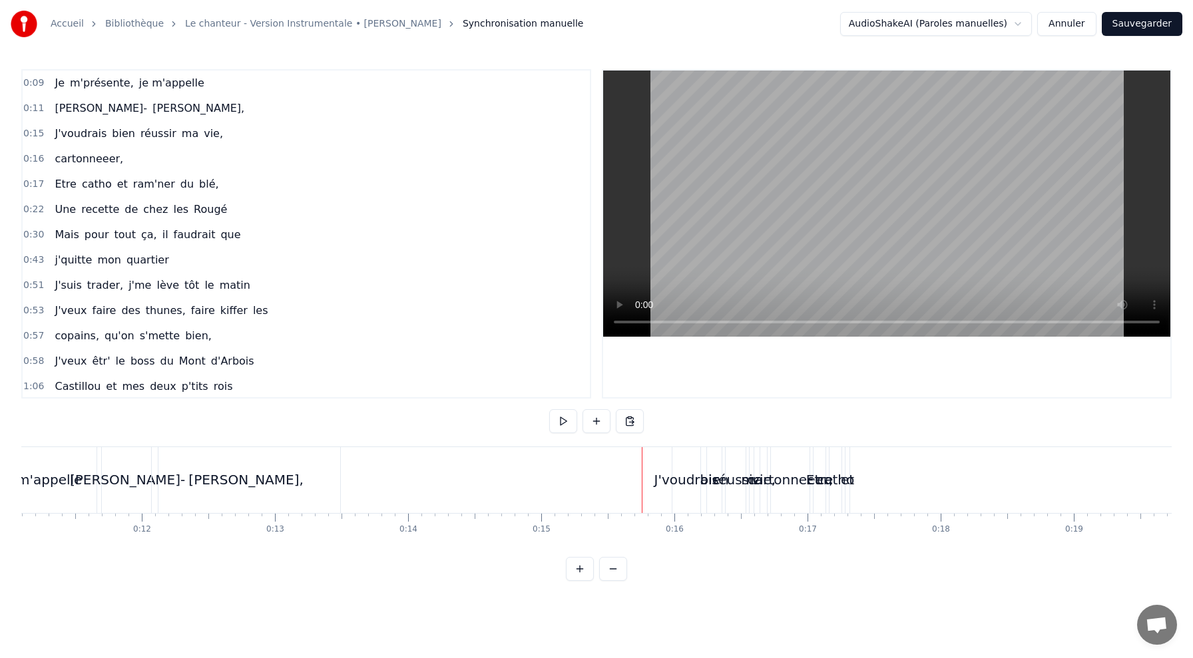
click at [281, 496] on div "[PERSON_NAME]," at bounding box center [246, 480] width 188 height 66
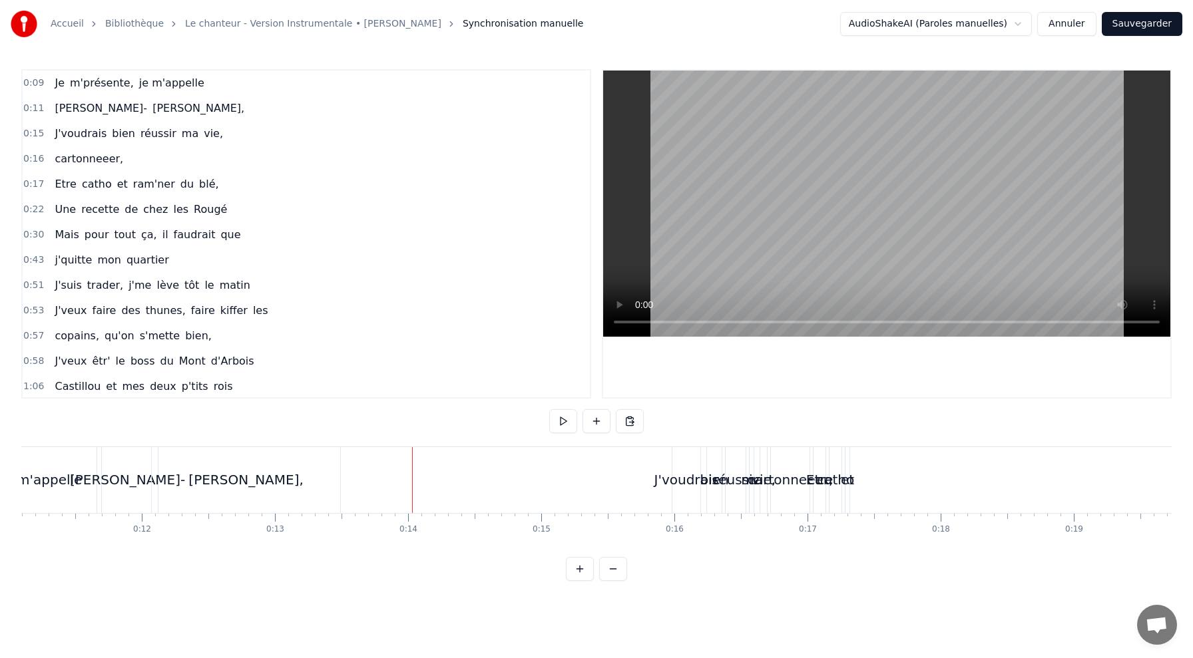
click at [697, 485] on div "J'voudrais" at bounding box center [686, 480] width 65 height 20
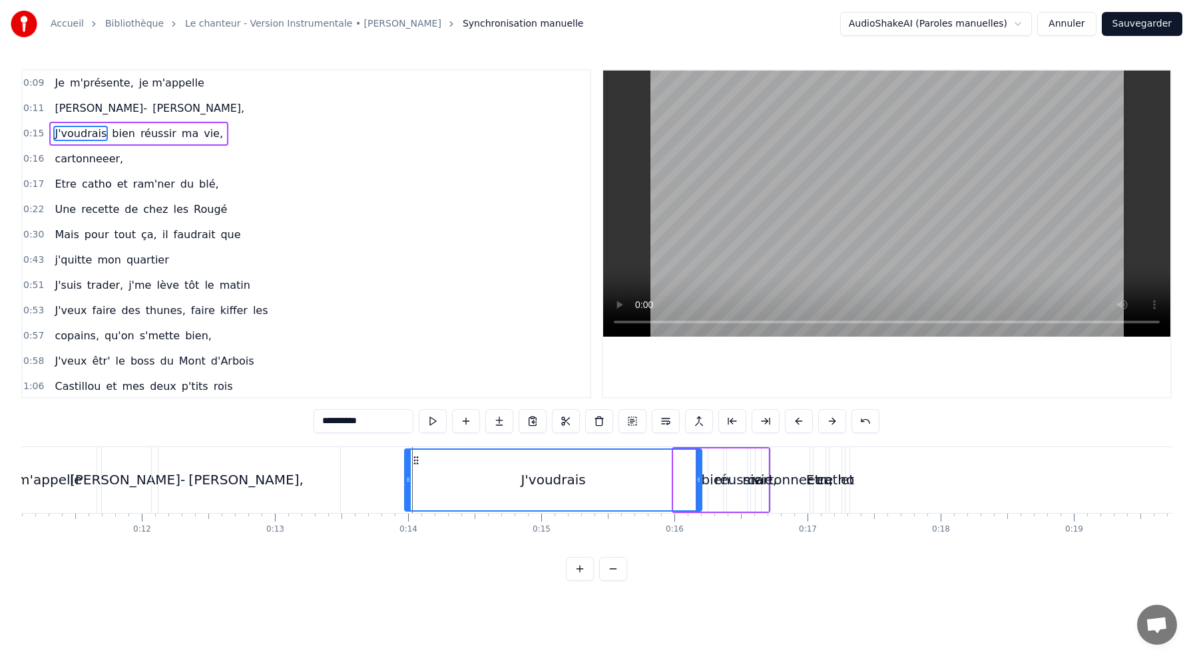
drag, startPoint x: 675, startPoint y: 480, endPoint x: 407, endPoint y: 492, distance: 268.6
click at [406, 492] on div at bounding box center [407, 480] width 5 height 61
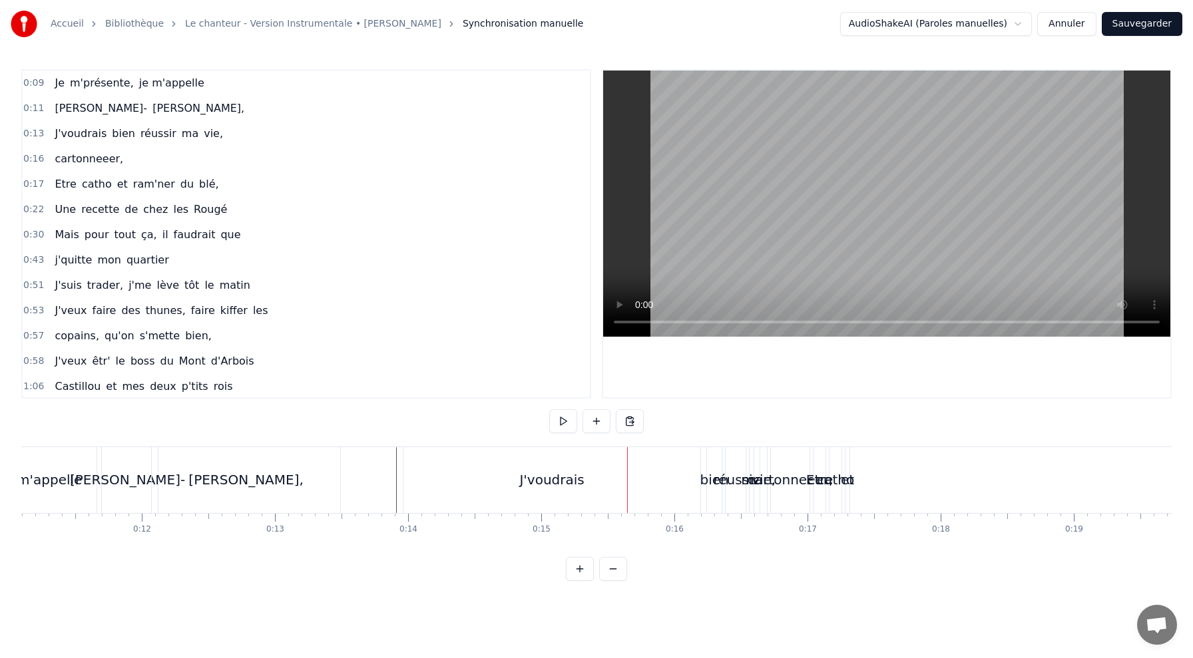
click at [606, 495] on div "J'voudrais" at bounding box center [551, 480] width 297 height 66
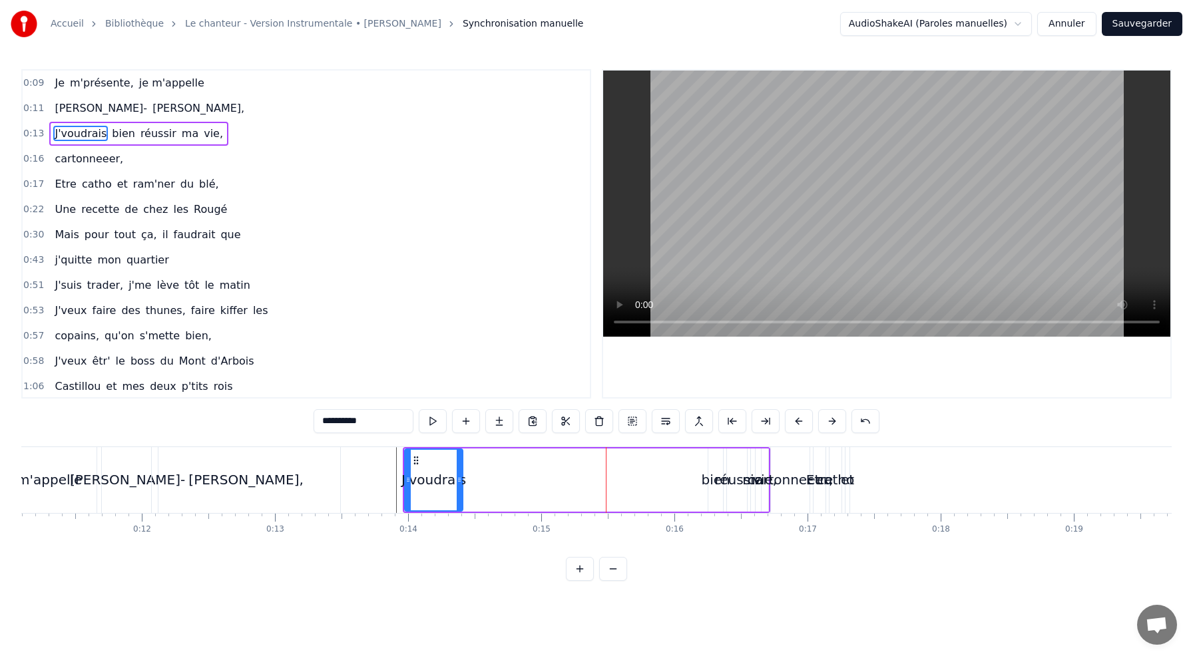
drag, startPoint x: 700, startPoint y: 477, endPoint x: 461, endPoint y: 479, distance: 239.0
click at [461, 479] on icon at bounding box center [459, 480] width 5 height 11
click at [718, 478] on div "réussir" at bounding box center [736, 480] width 45 height 20
type input "*******"
drag, startPoint x: 726, startPoint y: 476, endPoint x: 486, endPoint y: 489, distance: 240.0
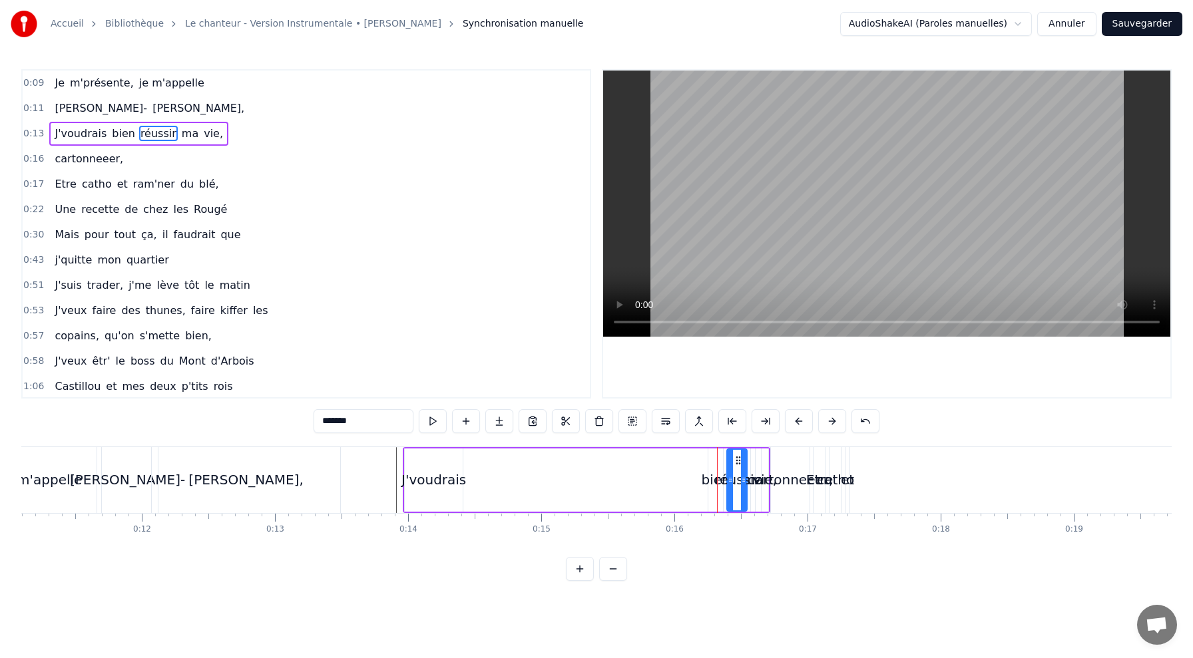
click at [486, 489] on div "J'voudrais bien réussir ma vie," at bounding box center [587, 480] width 368 height 66
click at [716, 477] on div "bien" at bounding box center [716, 480] width 29 height 20
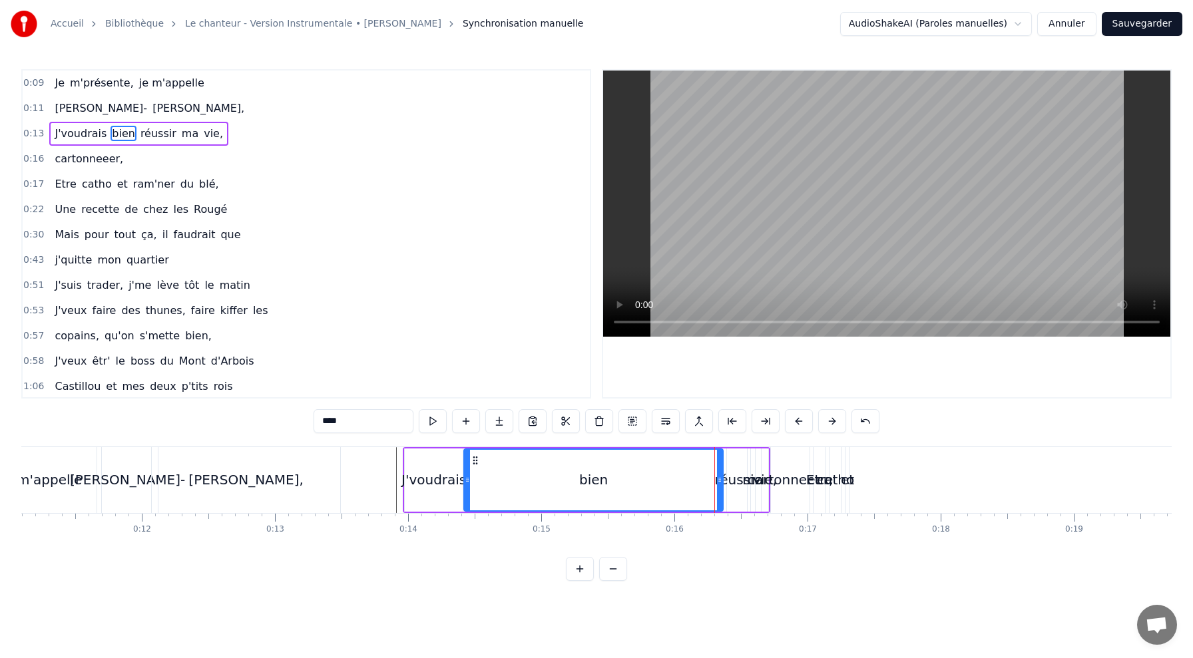
drag, startPoint x: 711, startPoint y: 471, endPoint x: 469, endPoint y: 488, distance: 242.2
click at [469, 488] on div at bounding box center [467, 480] width 5 height 61
drag, startPoint x: 718, startPoint y: 473, endPoint x: 488, endPoint y: 478, distance: 230.4
click at [488, 478] on div at bounding box center [489, 480] width 5 height 61
click at [164, 134] on span "réussir" at bounding box center [158, 133] width 39 height 15
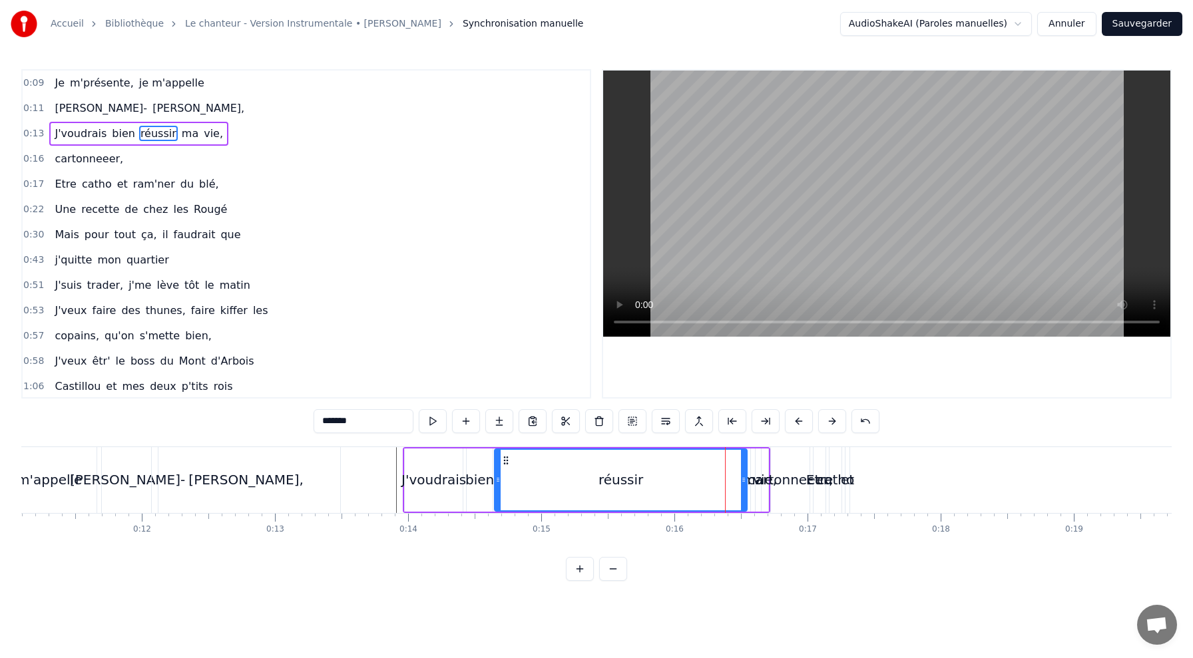
drag, startPoint x: 729, startPoint y: 476, endPoint x: 497, endPoint y: 485, distance: 232.5
click at [497, 485] on icon at bounding box center [497, 480] width 5 height 11
drag, startPoint x: 741, startPoint y: 468, endPoint x: 529, endPoint y: 490, distance: 213.5
click at [529, 490] on div at bounding box center [531, 480] width 5 height 61
click at [180, 134] on span "ma" at bounding box center [189, 133] width 19 height 15
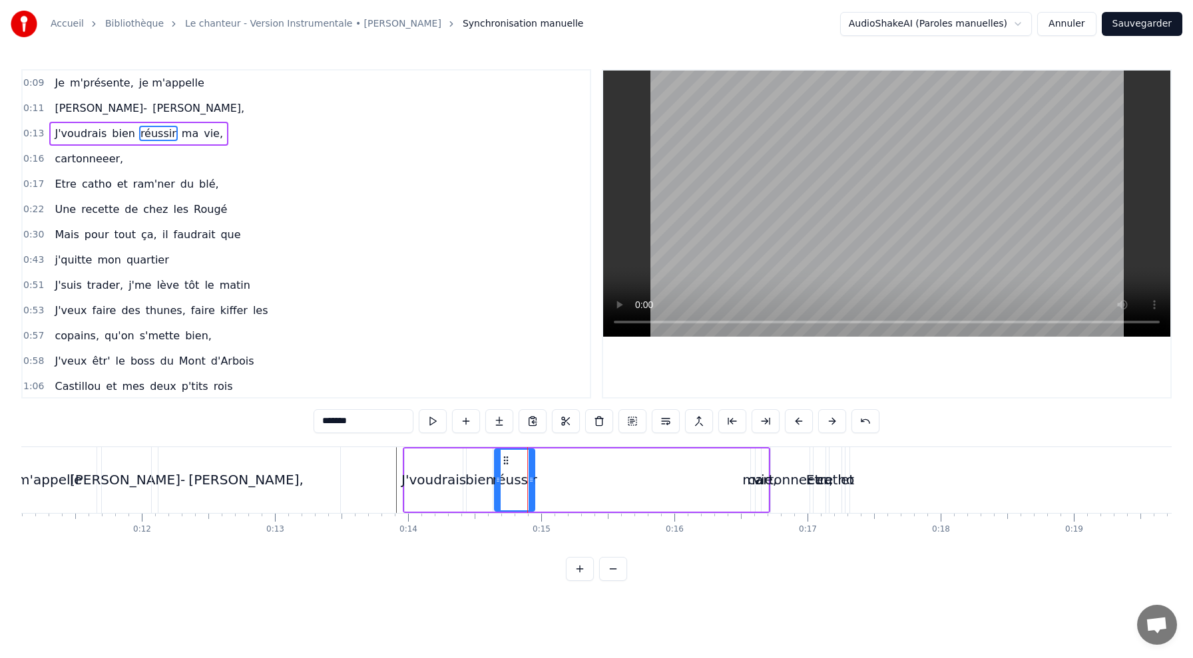
type input "**"
drag, startPoint x: 752, startPoint y: 473, endPoint x: 537, endPoint y: 475, distance: 215.1
click at [538, 475] on div "J'voudrais bien réussir ma vie," at bounding box center [587, 480] width 368 height 66
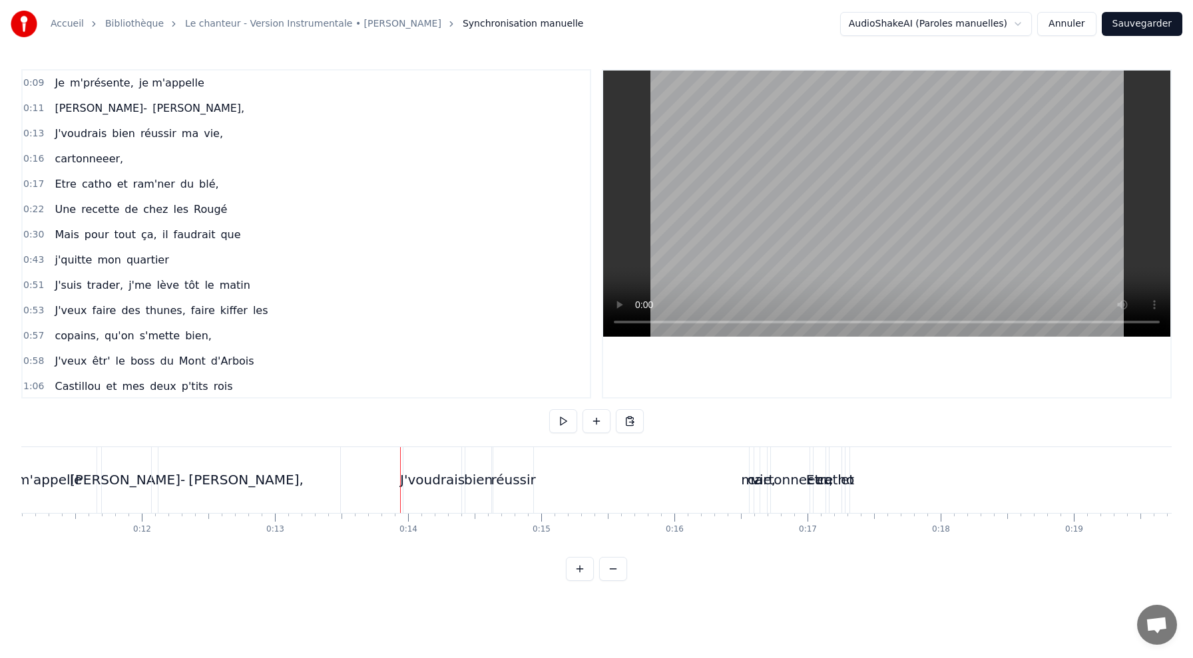
click at [373, 445] on div "0:09 Je m'présente, je m'appelle 0:11 [PERSON_NAME], 0:13 J'voudrais bien réuss…" at bounding box center [596, 325] width 1150 height 512
click at [751, 481] on div "ma" at bounding box center [751, 480] width 21 height 20
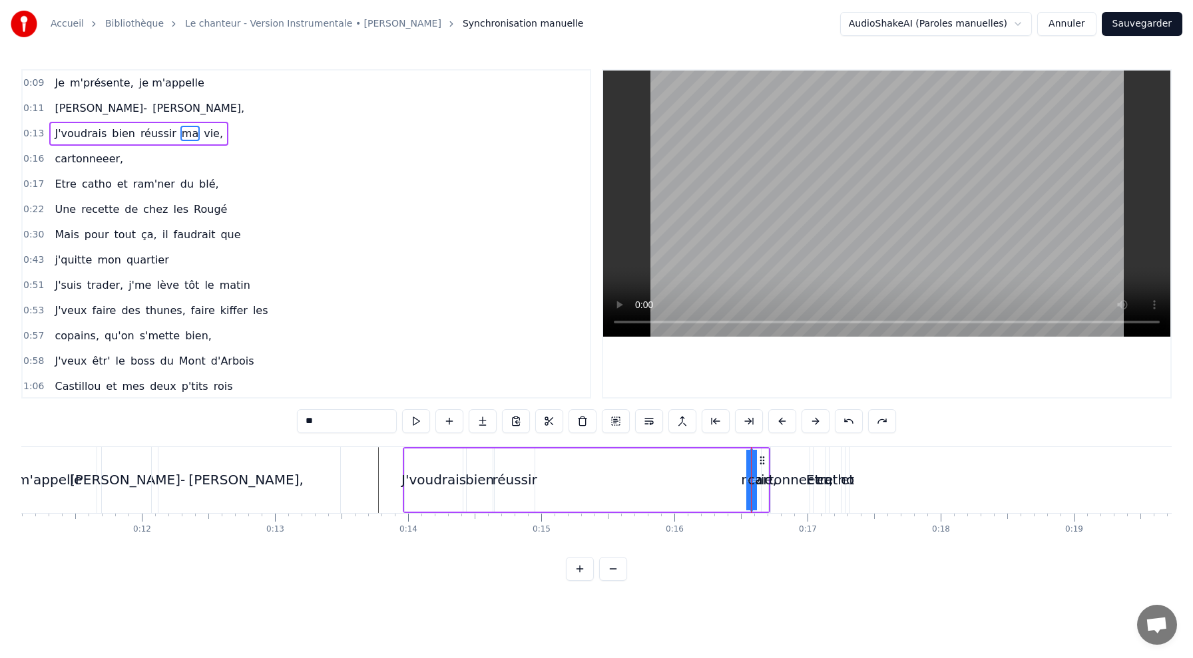
drag, startPoint x: 752, startPoint y: 477, endPoint x: 608, endPoint y: 477, distance: 143.8
click at [608, 477] on div "J'voudrais bien réussir ma vie," at bounding box center [587, 480] width 368 height 66
click at [754, 472] on div "cartonneeer," at bounding box center [790, 480] width 85 height 20
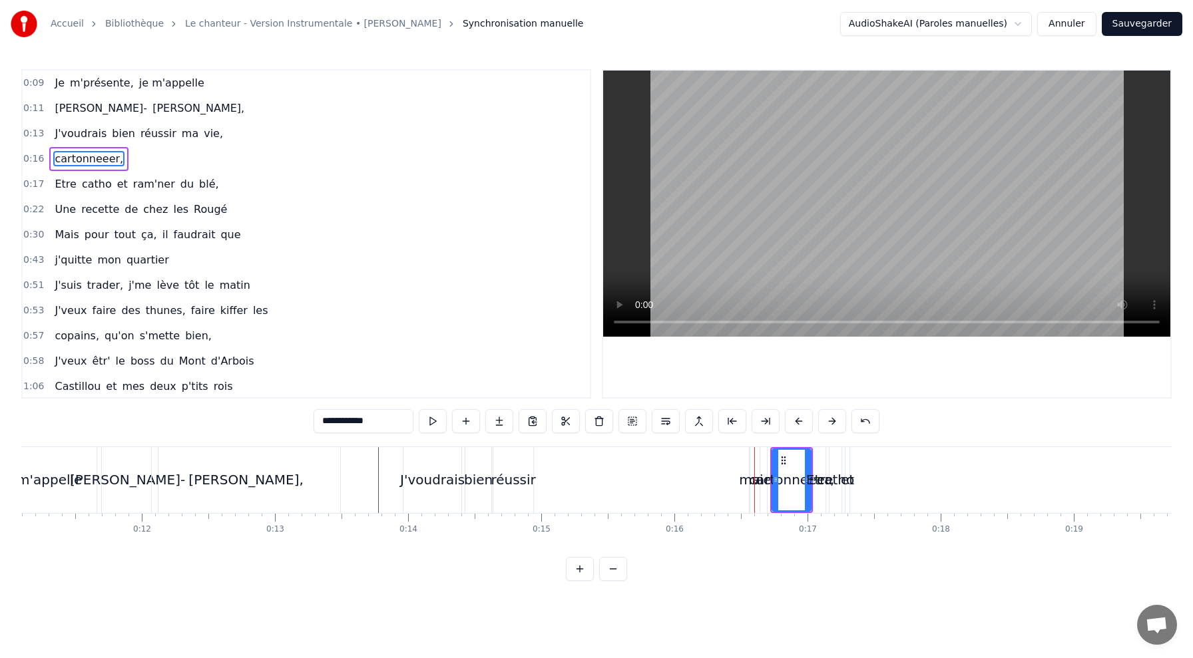
click at [751, 491] on div "J'voudrais bien réussir ma vie," at bounding box center [587, 480] width 368 height 66
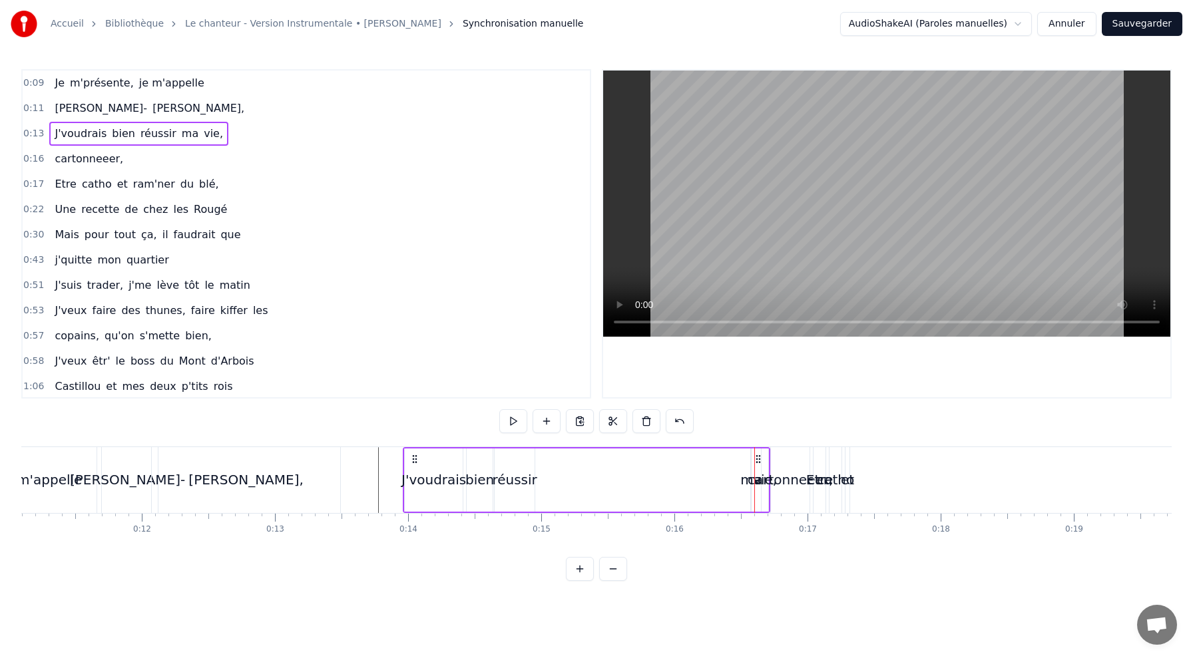
click at [768, 453] on div "vie," at bounding box center [765, 480] width 8 height 63
click at [688, 471] on div "J'voudrais bien réussir ma vie," at bounding box center [587, 480] width 368 height 66
click at [617, 477] on div "J'voudrais bien réussir ma vie," at bounding box center [587, 480] width 368 height 66
drag, startPoint x: 748, startPoint y: 481, endPoint x: 615, endPoint y: 480, distance: 132.5
click at [616, 481] on div "J'voudrais bien réussir ma vie," at bounding box center [587, 480] width 368 height 66
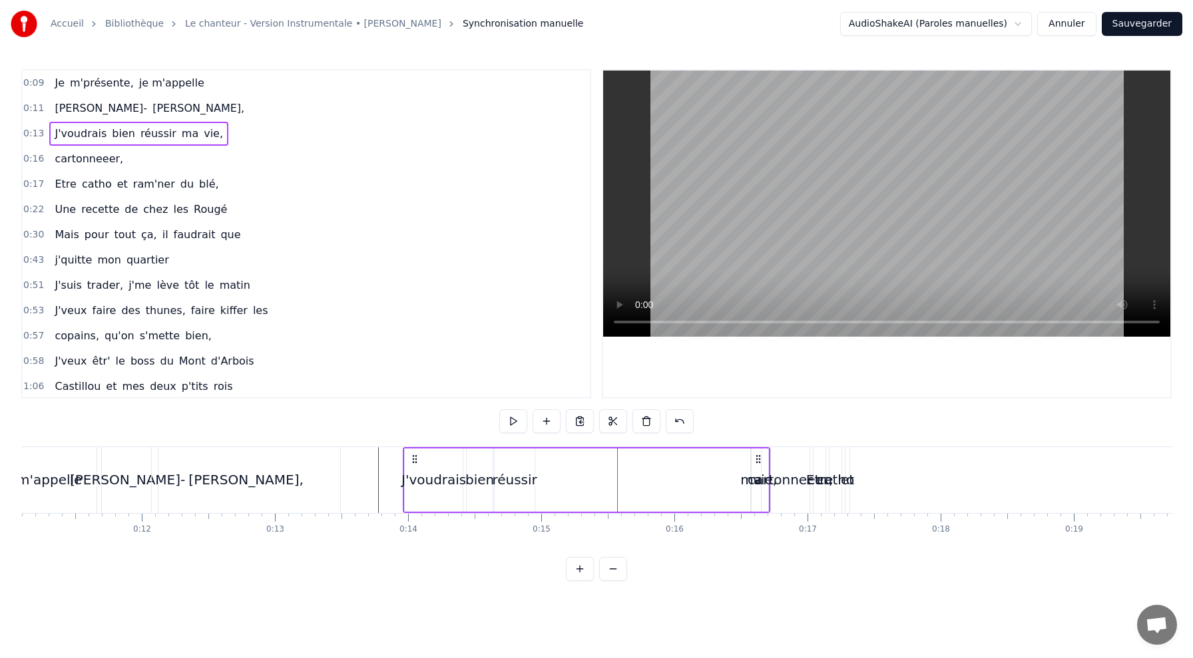
click at [754, 479] on div "cartonneeer," at bounding box center [790, 480] width 85 height 20
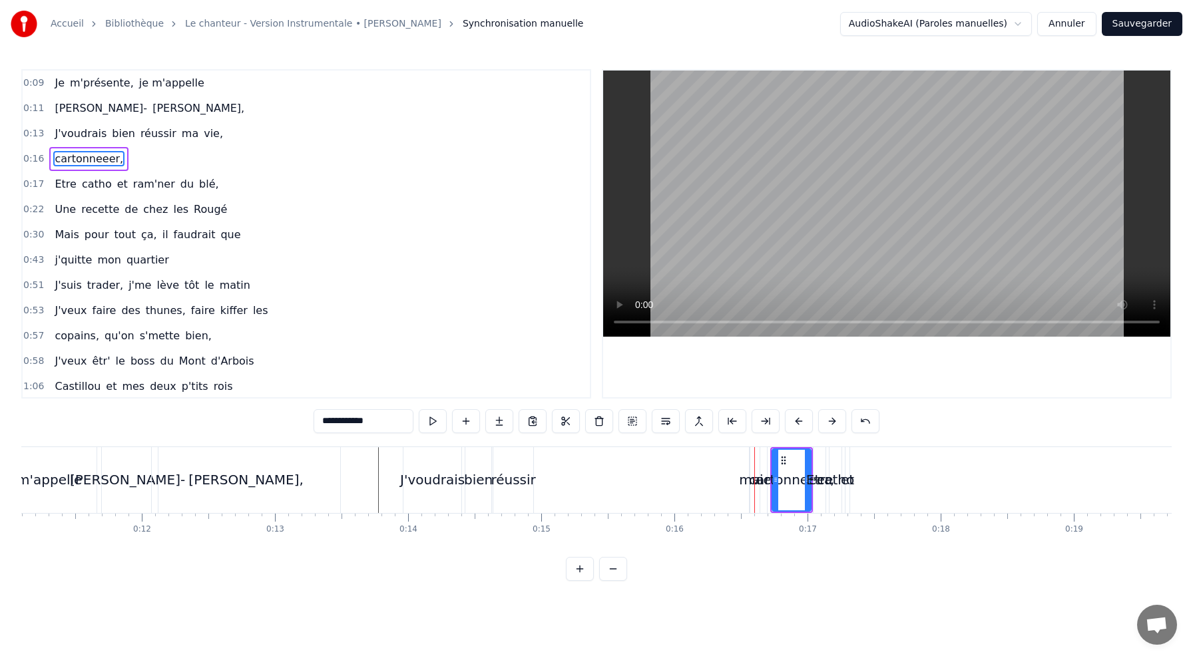
drag, startPoint x: 792, startPoint y: 476, endPoint x: 746, endPoint y: 476, distance: 45.9
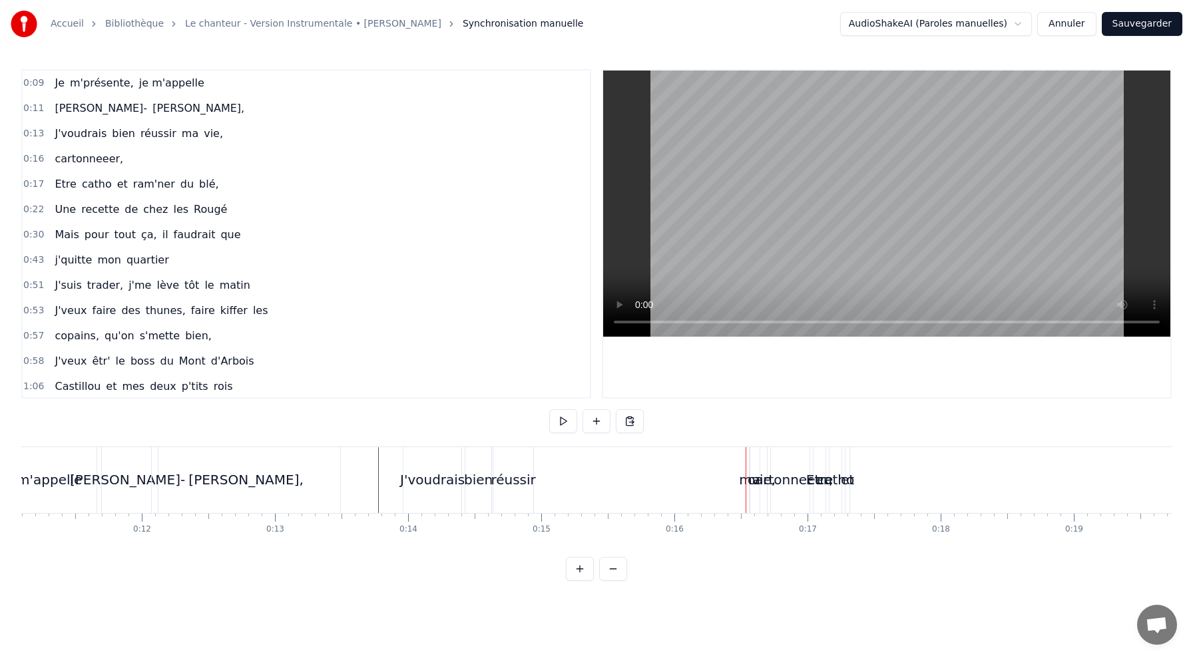
click at [561, 471] on div "J'voudrais bien réussir ma vie," at bounding box center [587, 480] width 368 height 66
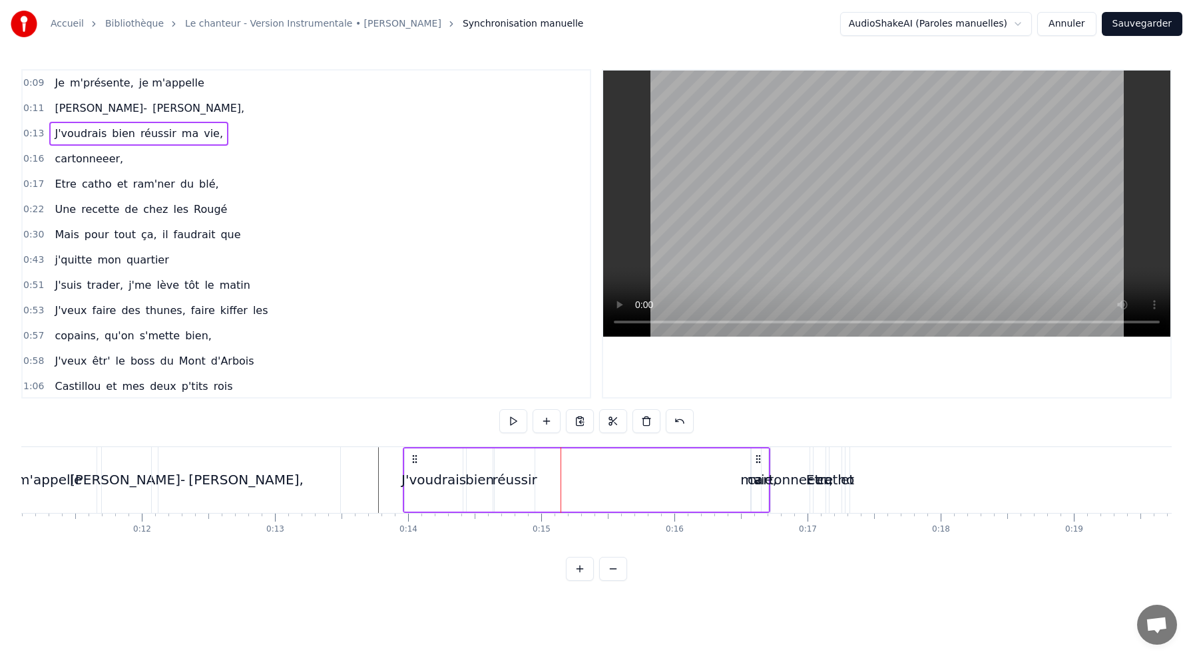
drag, startPoint x: 747, startPoint y: 483, endPoint x: 684, endPoint y: 487, distance: 62.7
click at [684, 487] on div "J'voudrais bien réussir ma vie," at bounding box center [587, 480] width 368 height 66
click at [752, 483] on div "ma" at bounding box center [750, 480] width 21 height 20
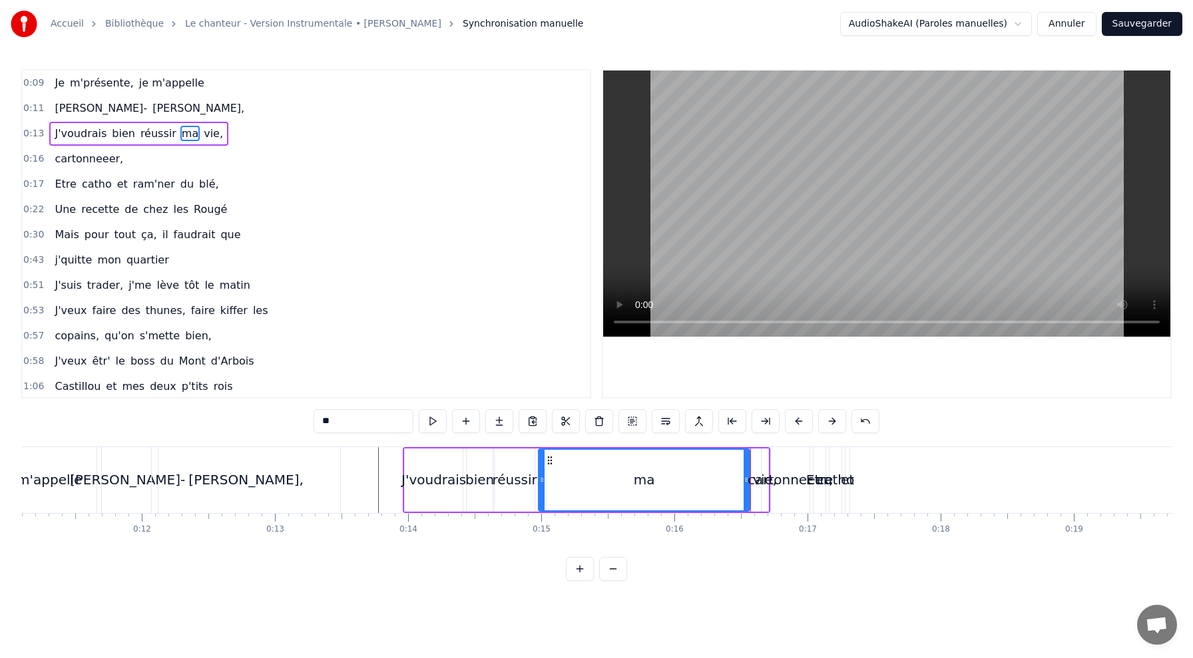
drag, startPoint x: 752, startPoint y: 483, endPoint x: 539, endPoint y: 491, distance: 212.6
click at [539, 491] on div at bounding box center [541, 480] width 5 height 61
drag, startPoint x: 746, startPoint y: 480, endPoint x: 556, endPoint y: 480, distance: 189.7
click at [556, 480] on icon at bounding box center [556, 480] width 5 height 11
click at [764, 480] on div "cartonneeer," at bounding box center [790, 480] width 85 height 20
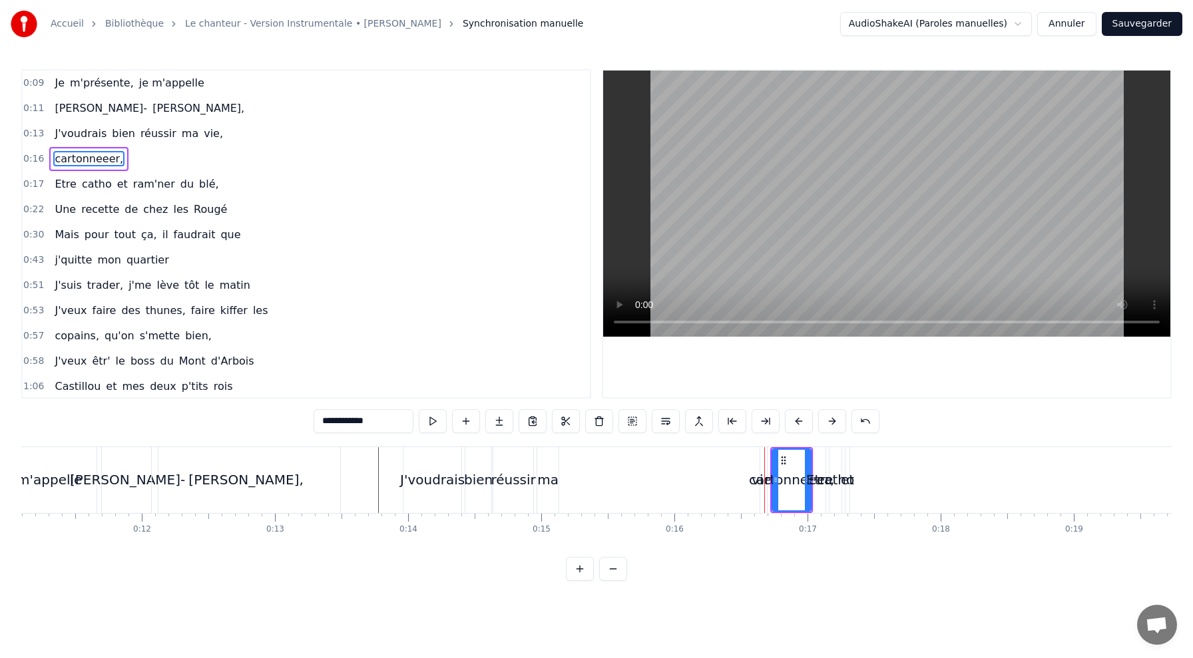
click at [790, 471] on div "cartonneeer," at bounding box center [791, 480] width 85 height 20
click at [765, 480] on div "cartonneeer," at bounding box center [791, 480] width 85 height 20
click at [757, 477] on div "cartonneeer," at bounding box center [791, 480] width 85 height 20
click at [762, 478] on div "cartonneeer," at bounding box center [791, 480] width 85 height 20
click at [762, 498] on div "vie," at bounding box center [763, 480] width 7 height 66
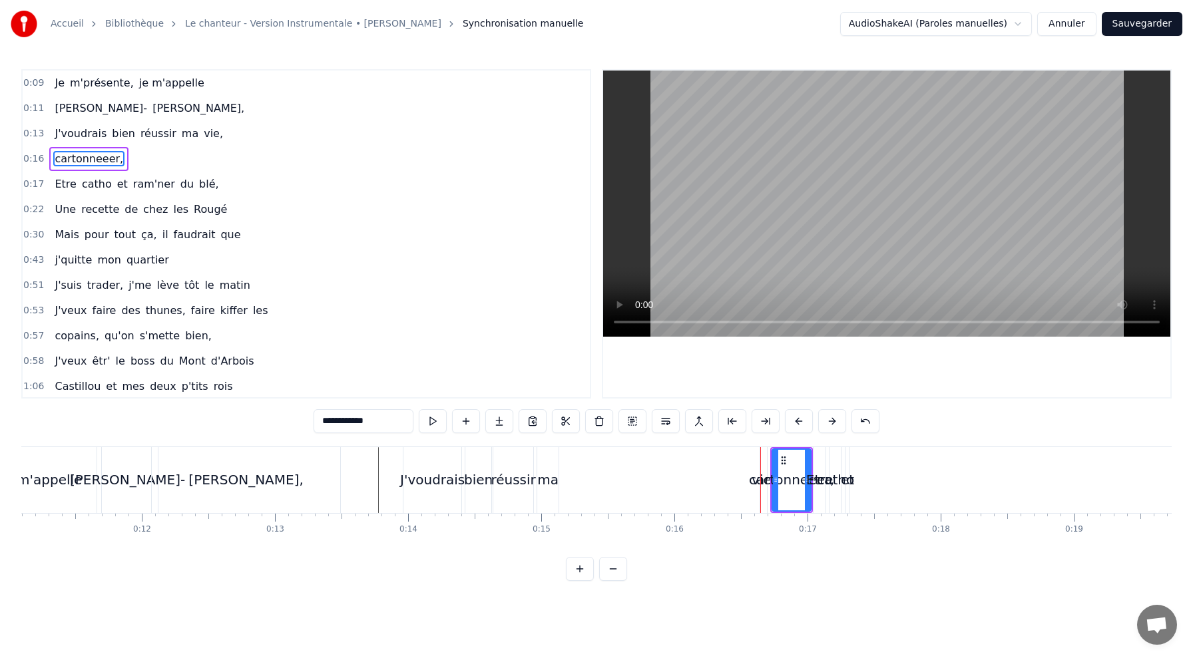
type input "****"
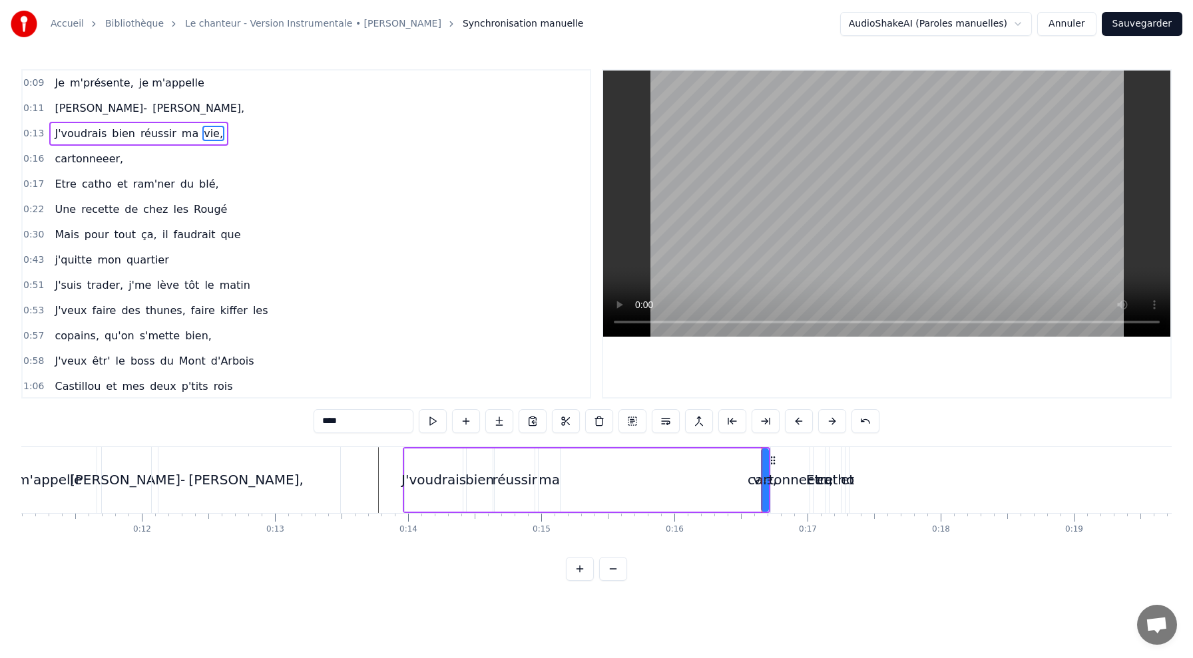
drag, startPoint x: 762, startPoint y: 472, endPoint x: 673, endPoint y: 473, distance: 88.6
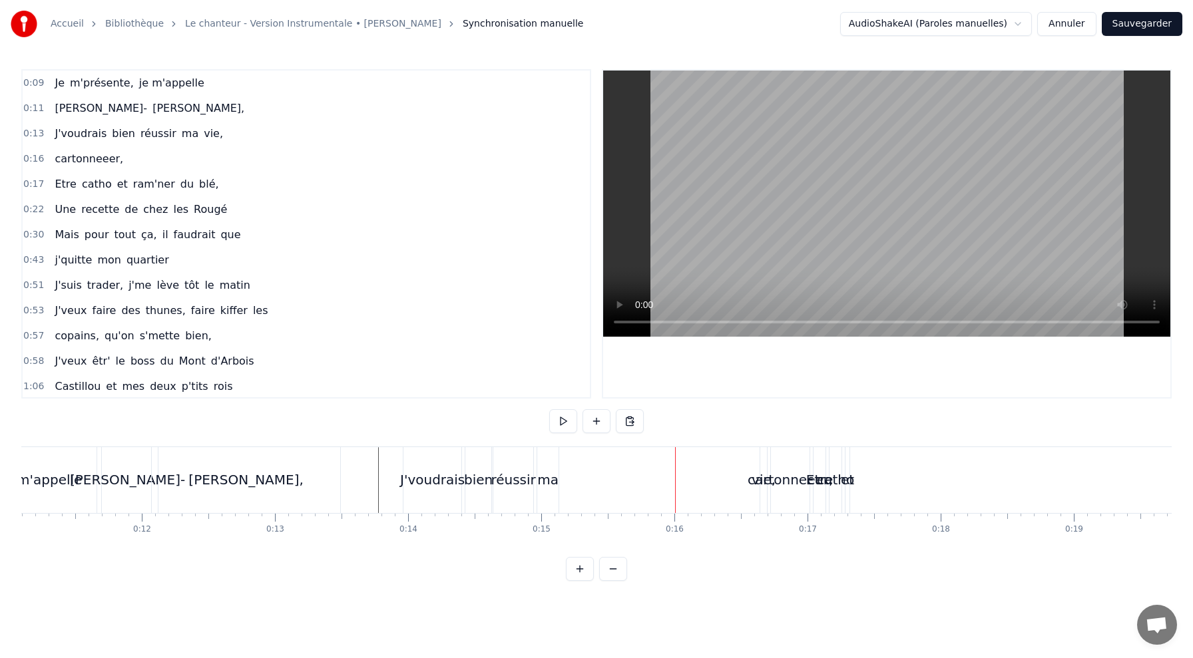
click at [763, 486] on div "cartonneeer," at bounding box center [790, 480] width 85 height 20
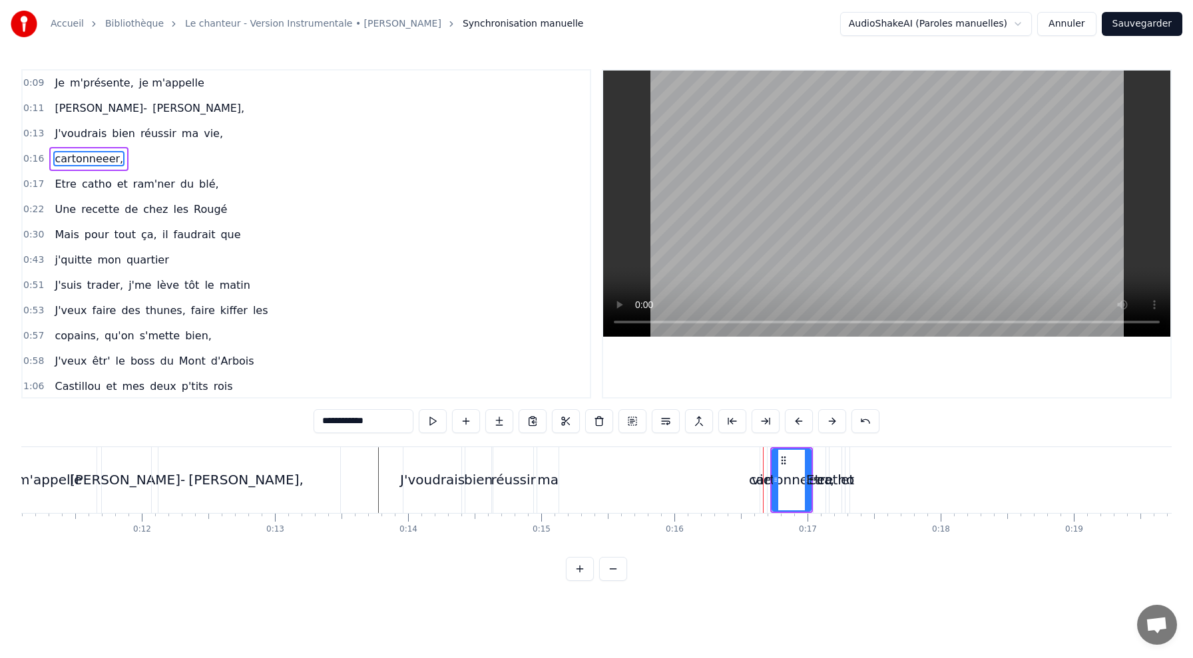
click at [76, 476] on div "je m'appelle" at bounding box center [41, 480] width 120 height 66
type input "**********"
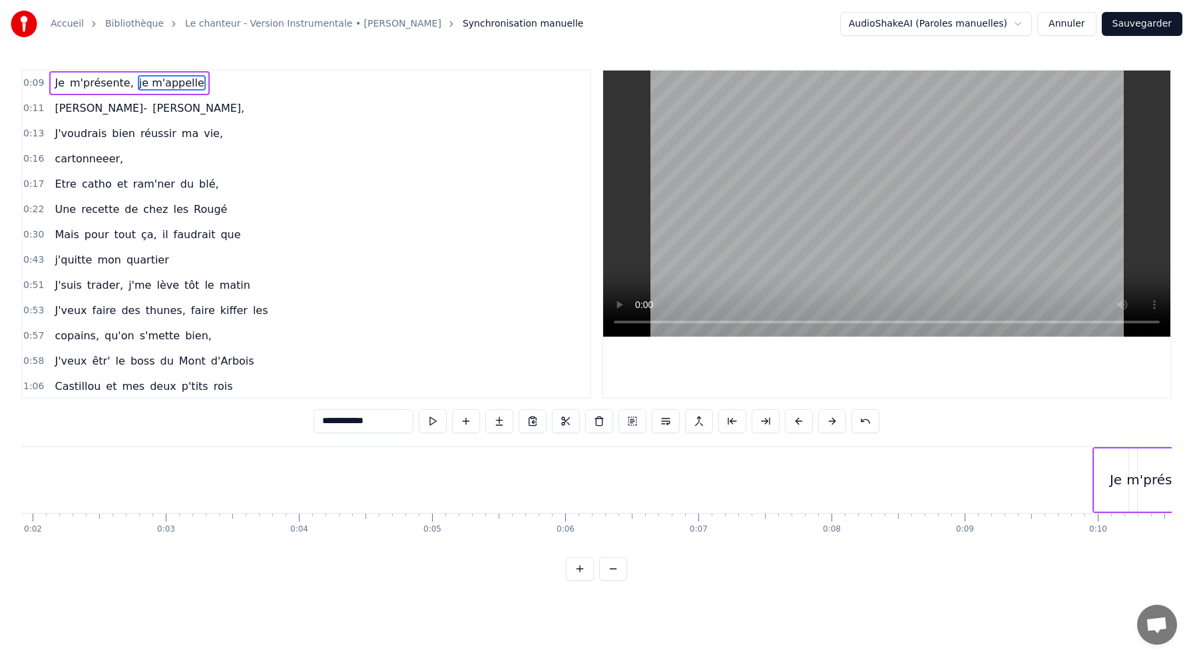
scroll to position [0, 0]
click at [614, 566] on button at bounding box center [613, 569] width 28 height 24
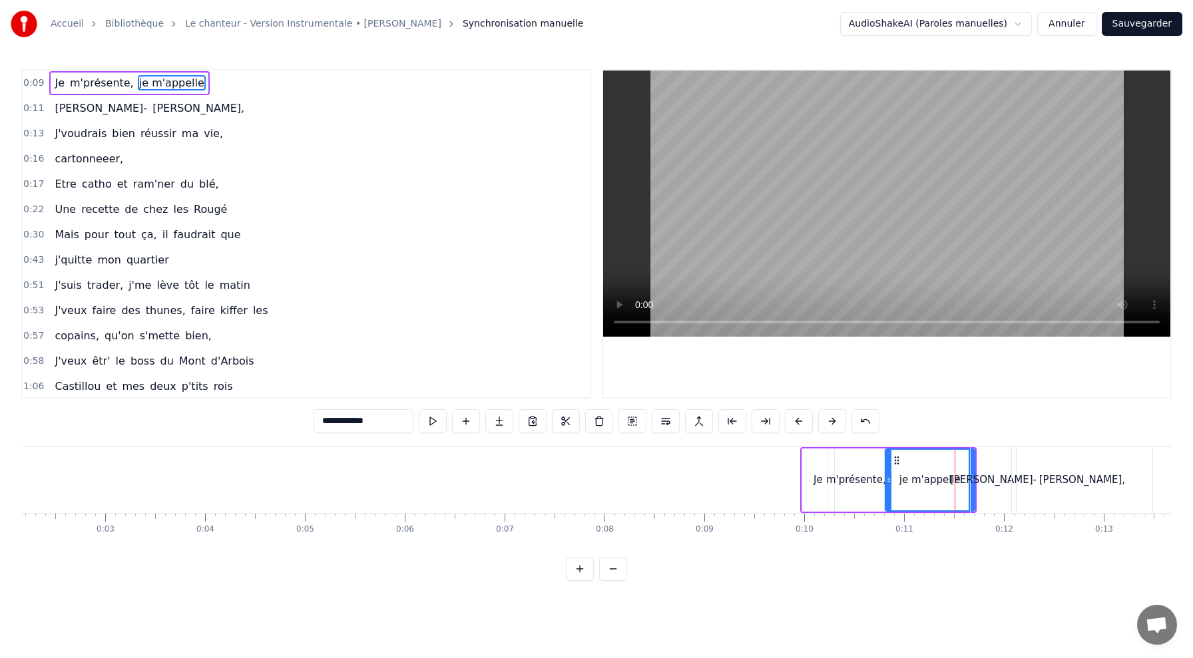
click at [614, 566] on button at bounding box center [613, 569] width 28 height 24
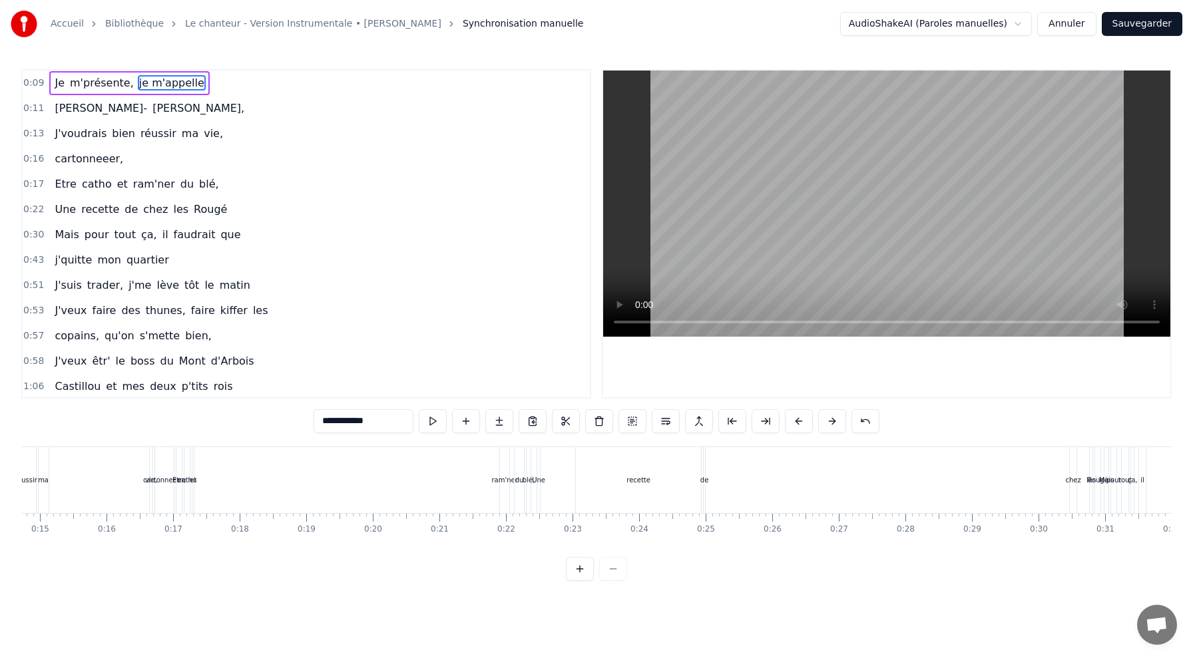
scroll to position [0, 1083]
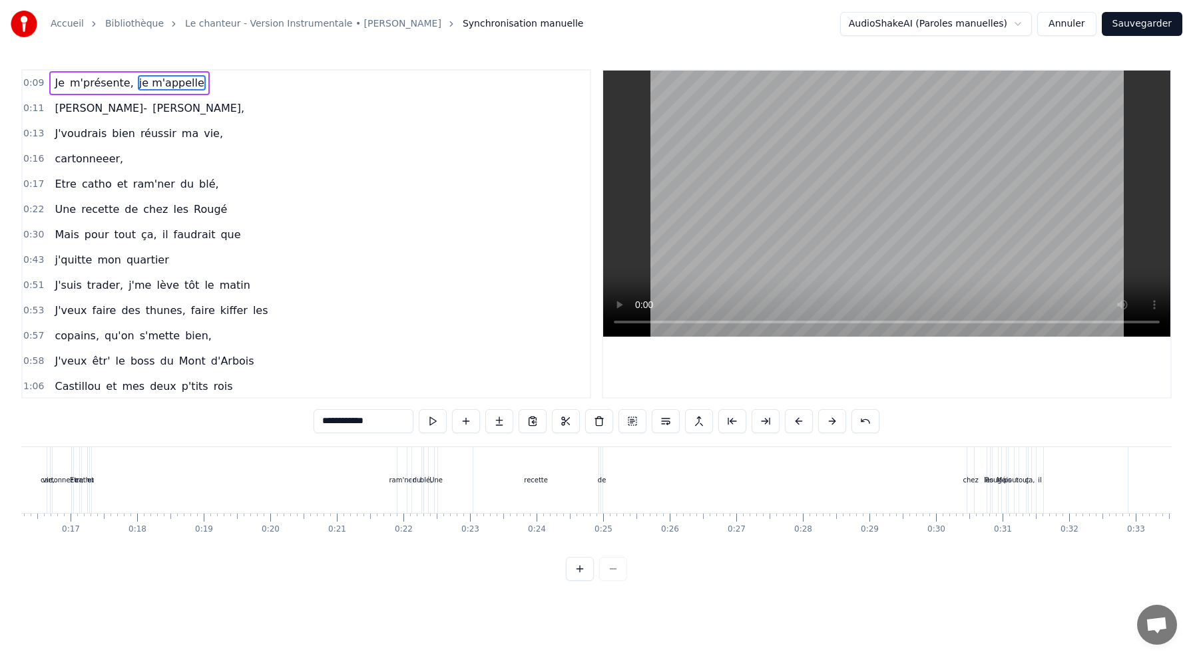
click at [579, 568] on button at bounding box center [580, 569] width 28 height 24
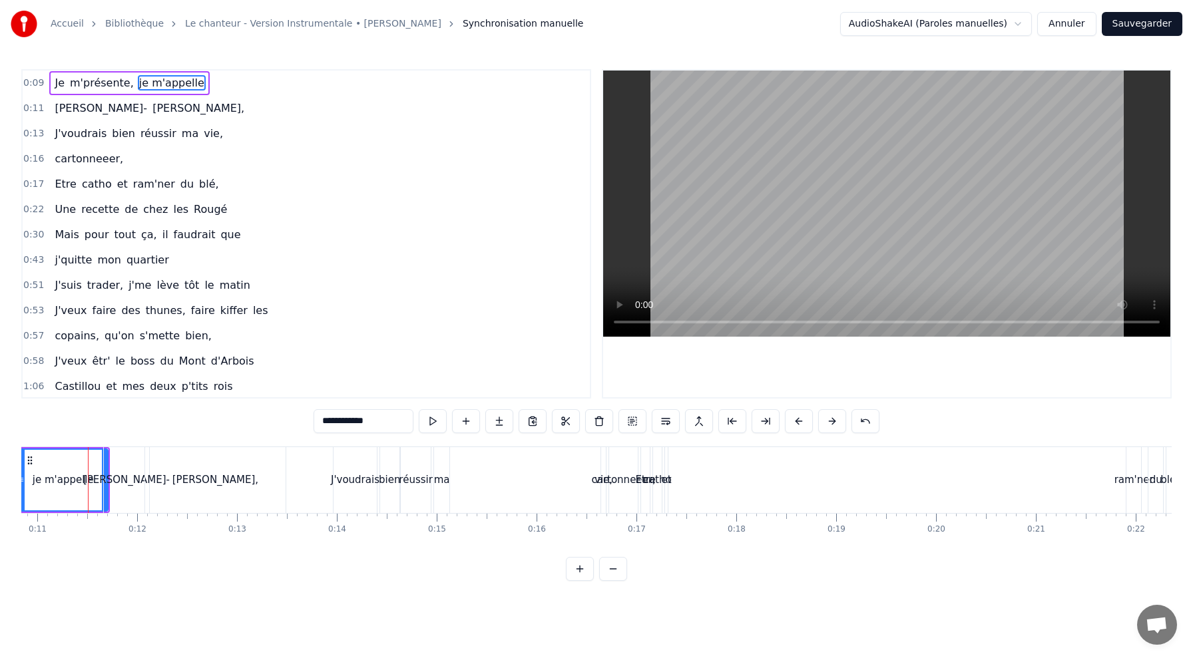
click at [579, 568] on button at bounding box center [580, 569] width 28 height 24
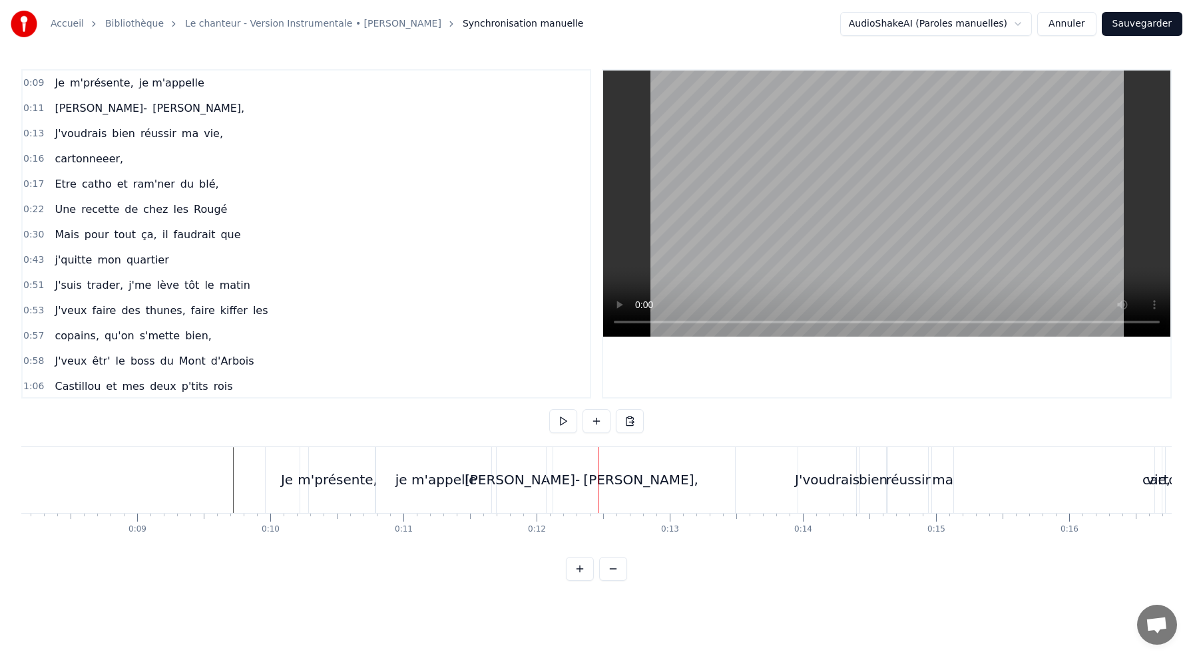
click at [292, 475] on div "Je" at bounding box center [287, 480] width 12 height 20
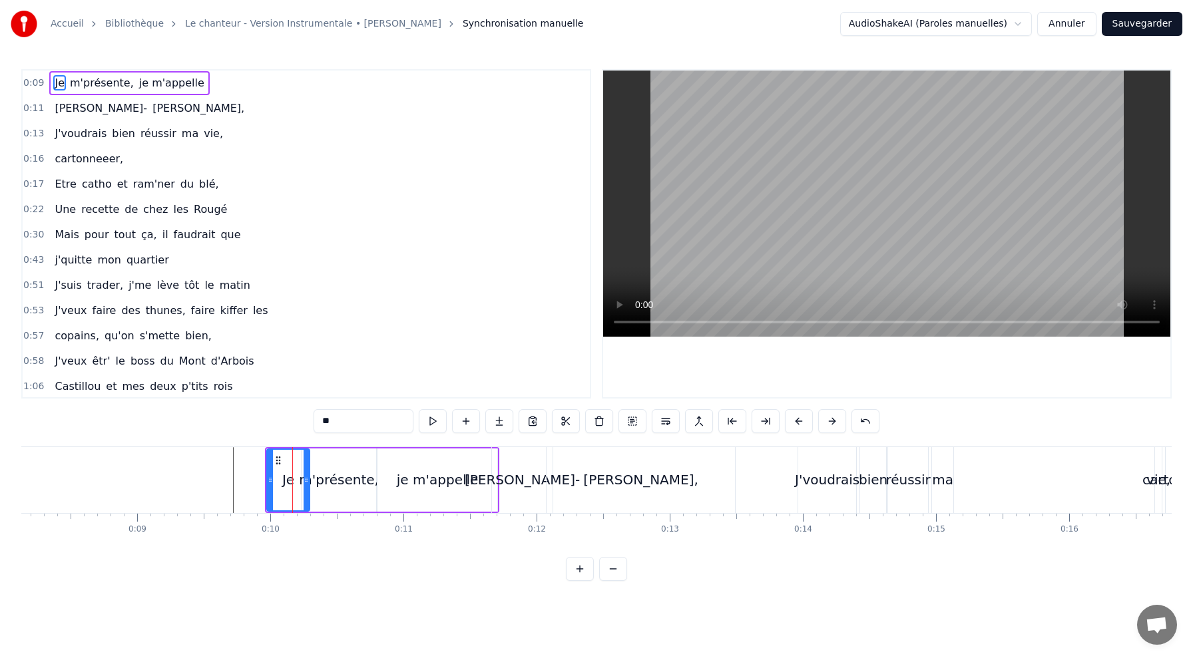
drag, startPoint x: 292, startPoint y: 475, endPoint x: 305, endPoint y: 474, distance: 12.7
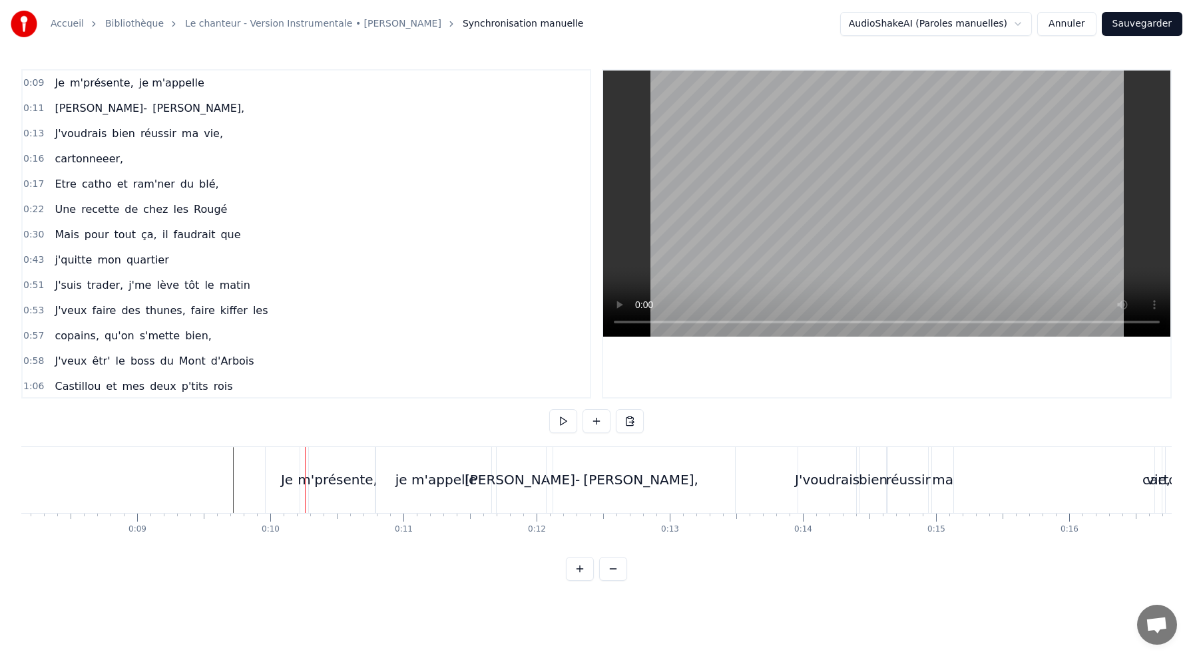
click at [322, 475] on div "m'présente," at bounding box center [338, 480] width 80 height 20
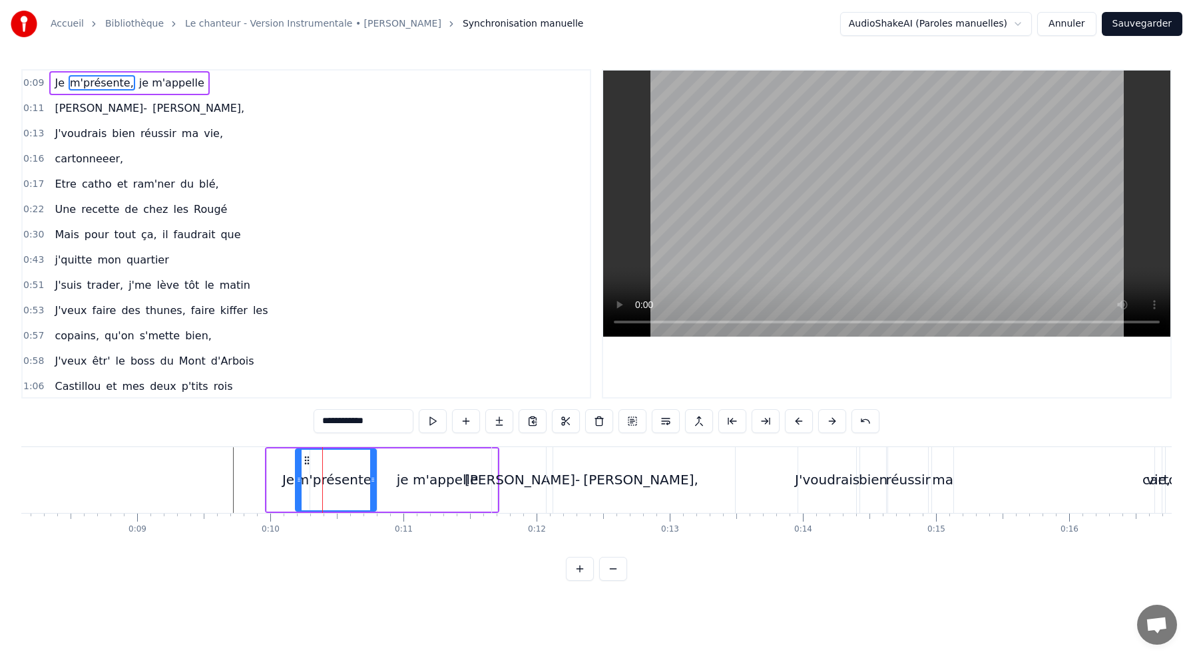
click at [296, 467] on div at bounding box center [298, 480] width 5 height 61
click at [410, 557] on div "0:09 Je m'présente, je m'appelle 0:11 [PERSON_NAME], 0:13 J'voudrais bien réuss…" at bounding box center [596, 325] width 1150 height 512
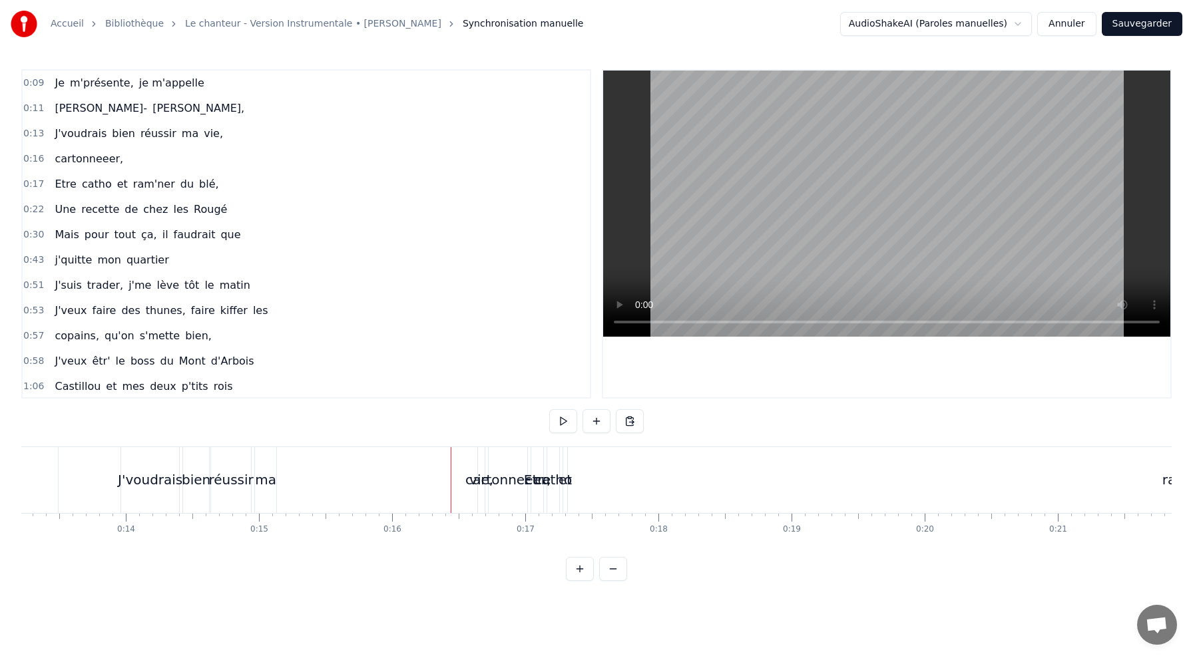
scroll to position [0, 1759]
click at [270, 489] on div "ma" at bounding box center [266, 480] width 21 height 20
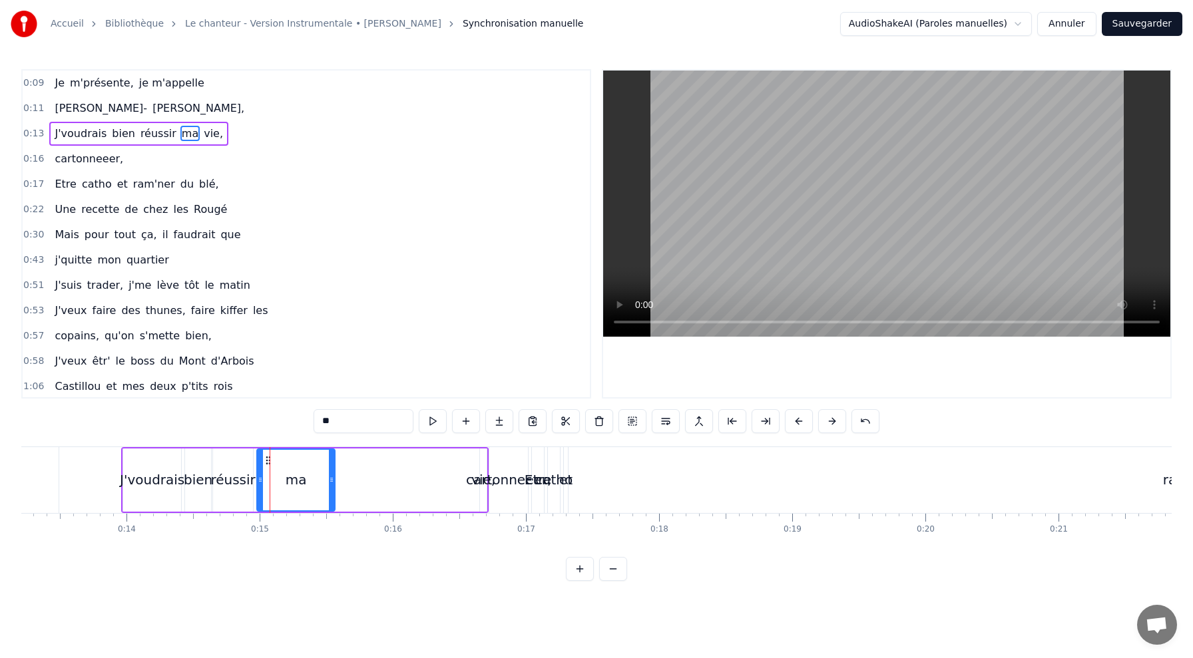
drag, startPoint x: 275, startPoint y: 482, endPoint x: 332, endPoint y: 483, distance: 56.6
click at [332, 483] on icon at bounding box center [331, 480] width 5 height 11
click at [227, 485] on div "réussir" at bounding box center [232, 480] width 45 height 20
drag, startPoint x: 251, startPoint y: 482, endPoint x: 278, endPoint y: 483, distance: 26.7
click at [278, 483] on icon at bounding box center [276, 480] width 5 height 11
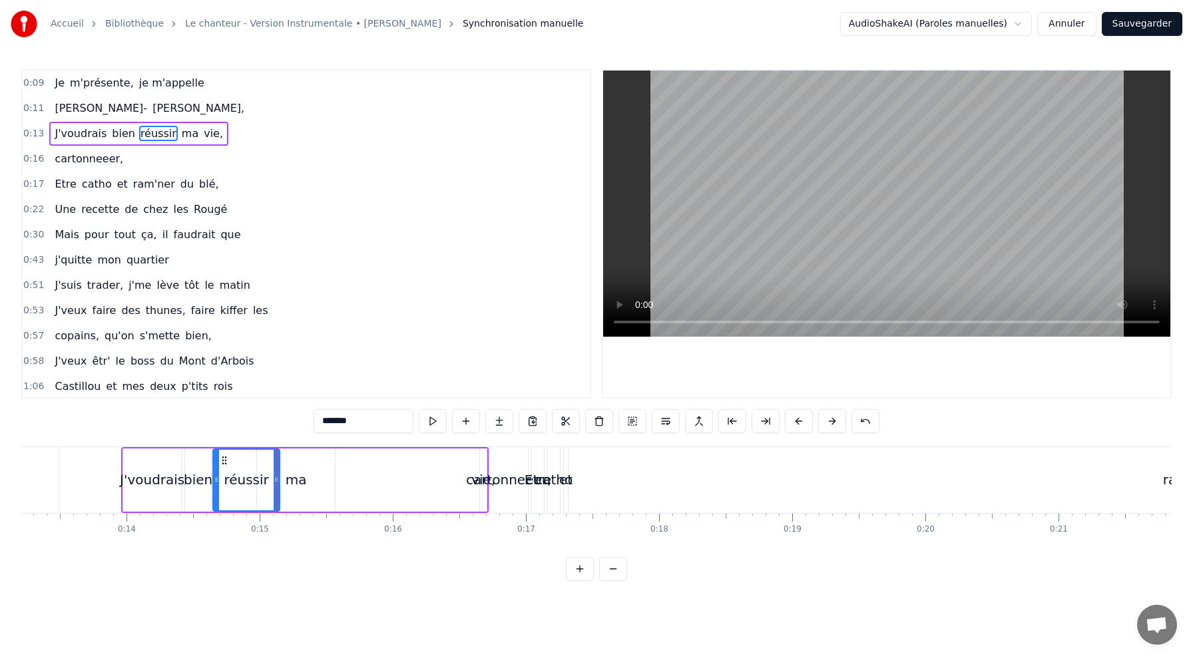
click at [485, 479] on div "cartonneeer," at bounding box center [508, 480] width 85 height 20
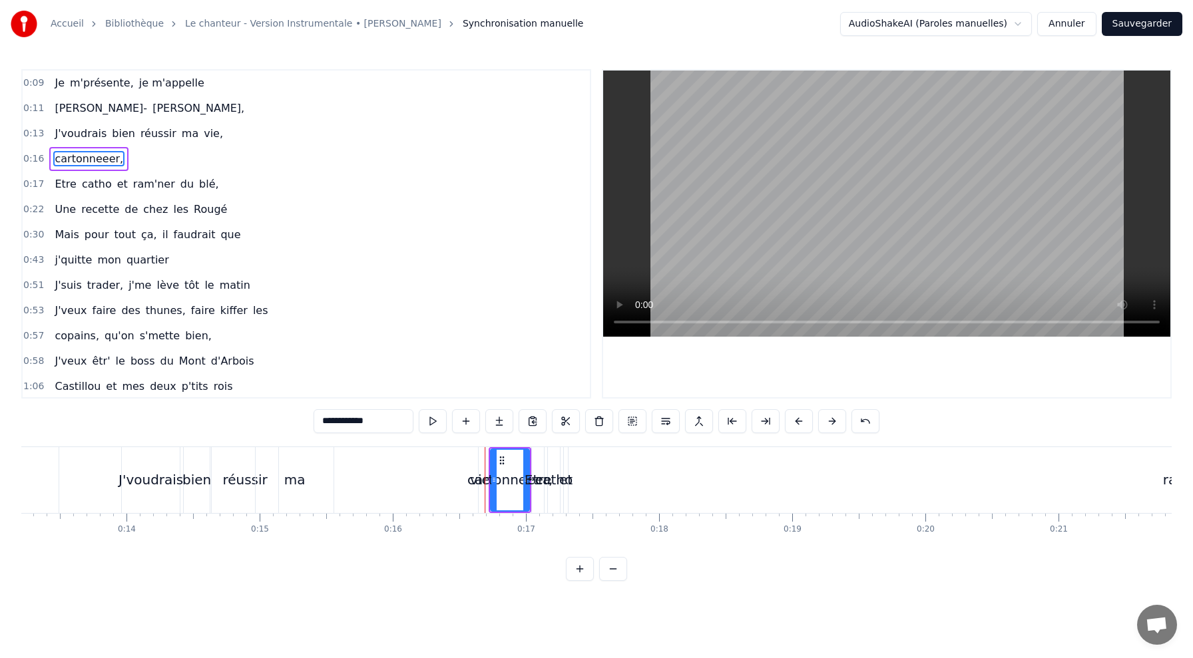
click at [478, 485] on div "cartonneeer," at bounding box center [509, 480] width 85 height 20
click at [483, 479] on div "cartonneeer," at bounding box center [509, 480] width 85 height 20
click at [471, 477] on div "vie," at bounding box center [482, 480] width 24 height 20
type input "****"
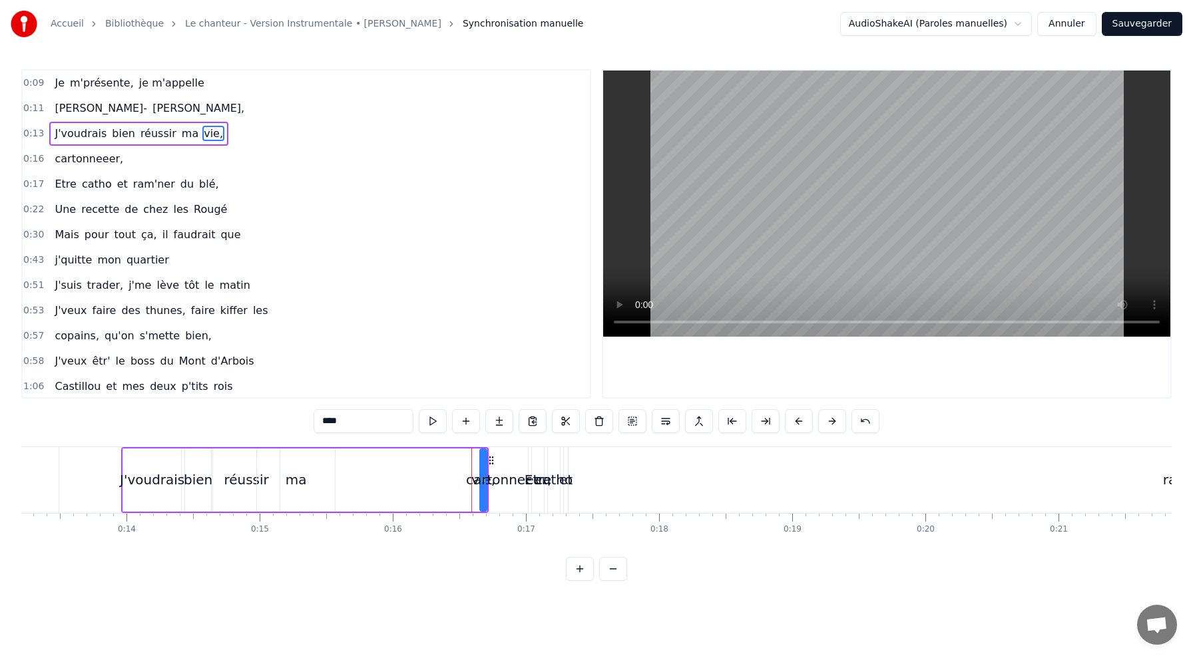
drag, startPoint x: 481, startPoint y: 475, endPoint x: 453, endPoint y: 479, distance: 27.6
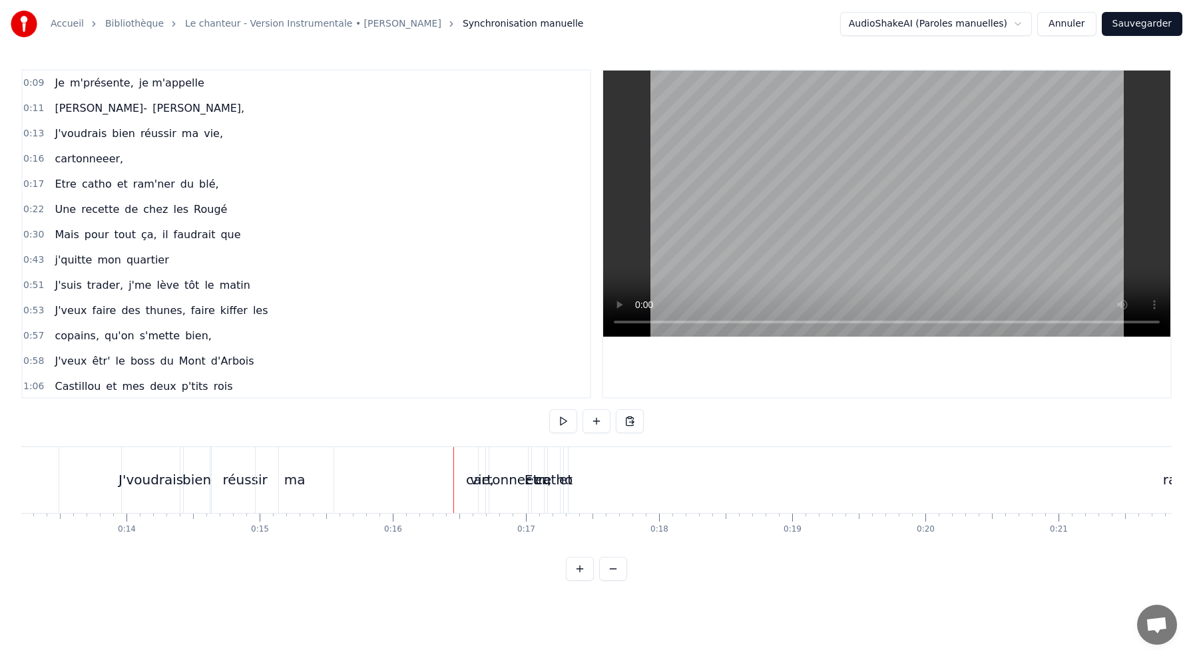
click at [480, 479] on div "cartonneeer," at bounding box center [508, 480] width 85 height 20
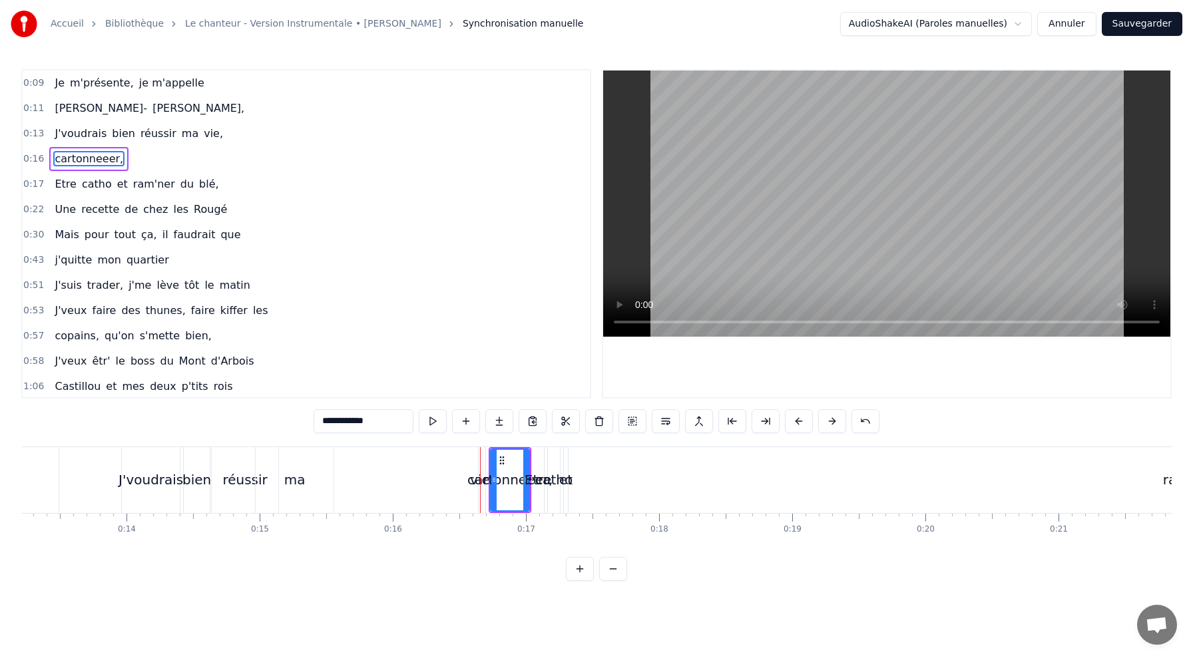
click at [484, 461] on div "vie," at bounding box center [482, 480] width 7 height 66
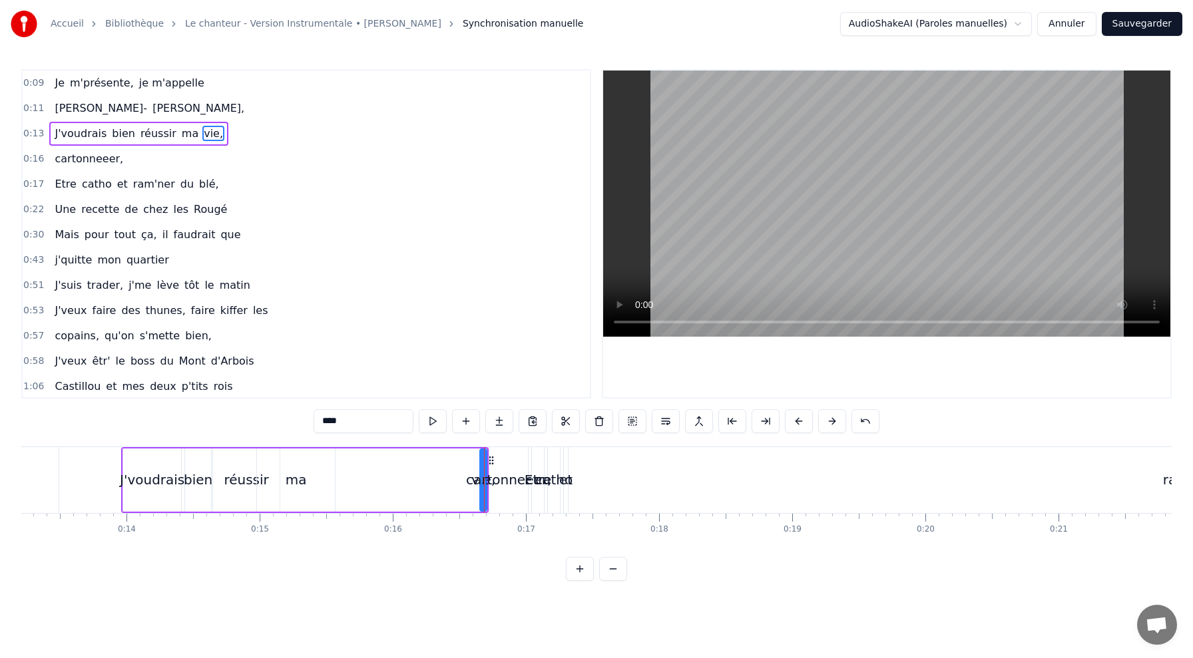
click at [580, 567] on button at bounding box center [580, 569] width 28 height 24
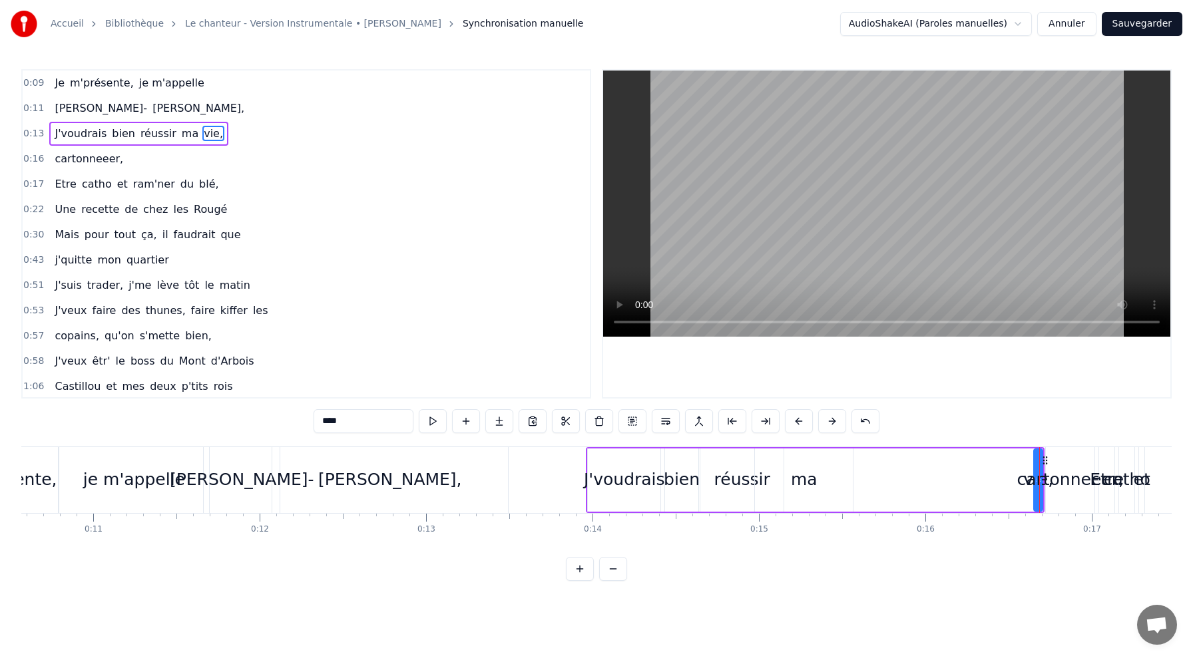
click at [1033, 482] on div "cartonneeer," at bounding box center [1070, 479] width 107 height 25
type input "**********"
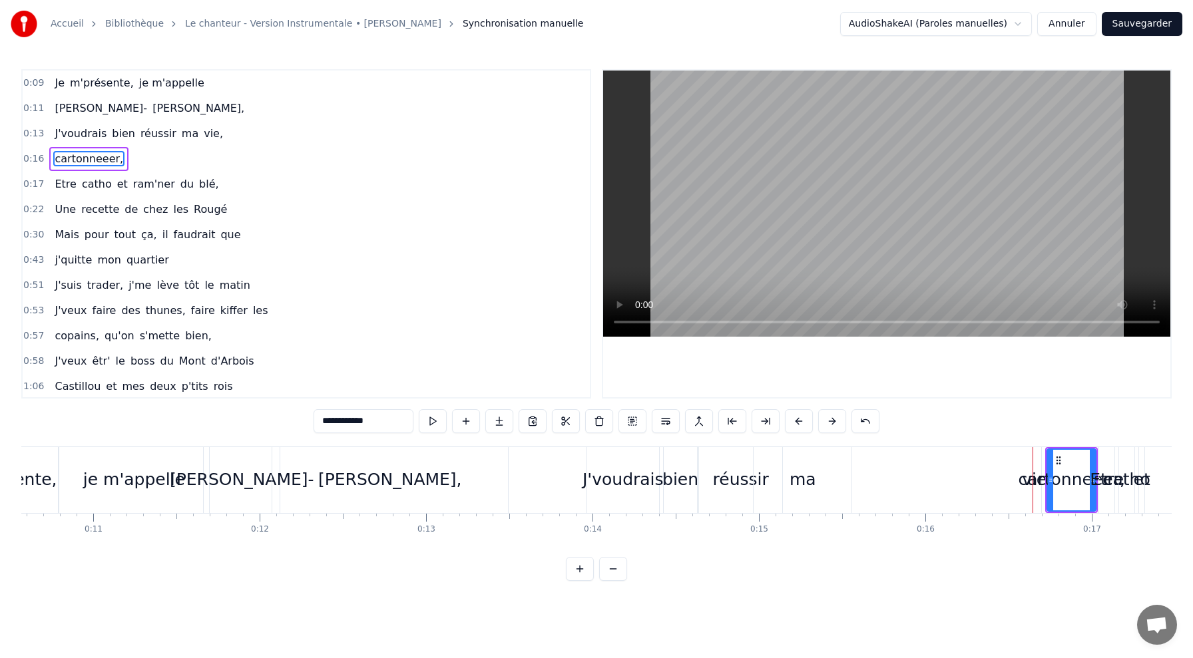
click at [1043, 469] on div "cartonneeer," at bounding box center [1071, 479] width 107 height 25
click at [587, 572] on button at bounding box center [580, 569] width 28 height 24
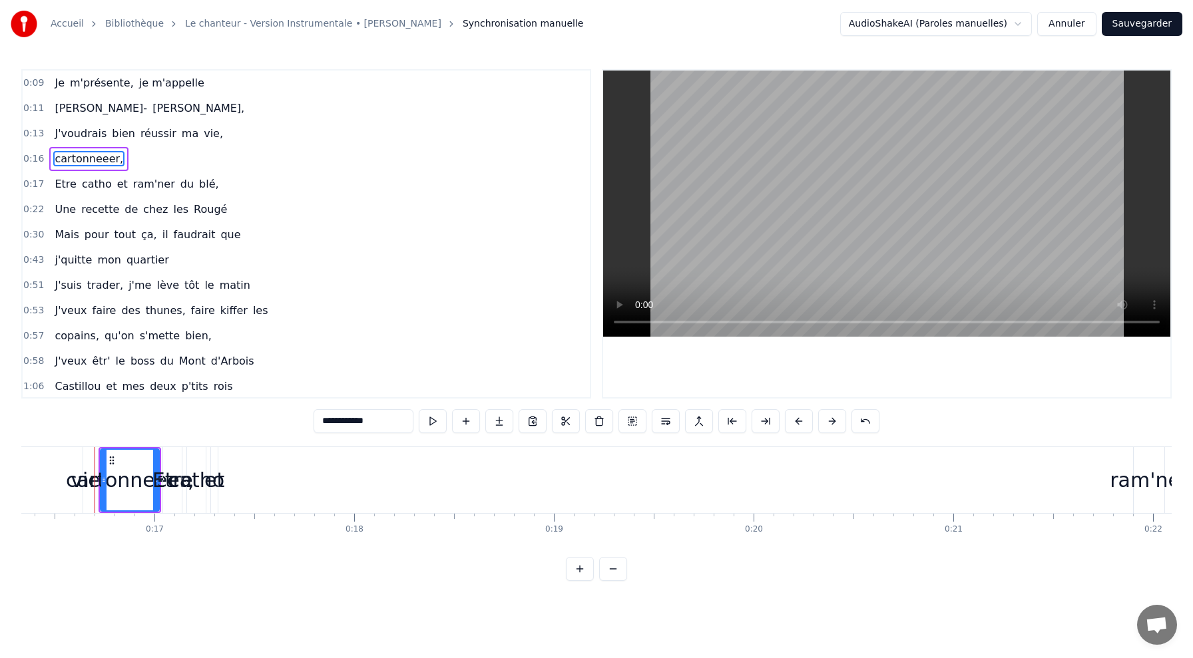
scroll to position [0, 3269]
click at [88, 481] on div at bounding box center [88, 480] width 1 height 66
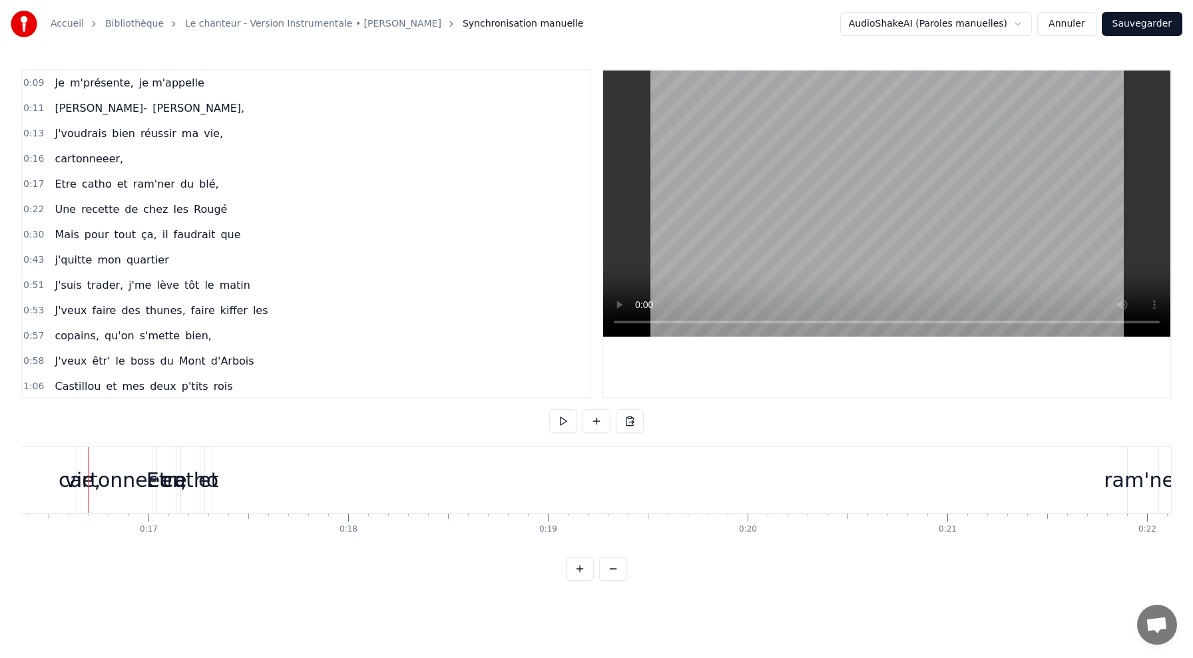
click at [74, 475] on div "cartonneeer," at bounding box center [123, 480] width 128 height 30
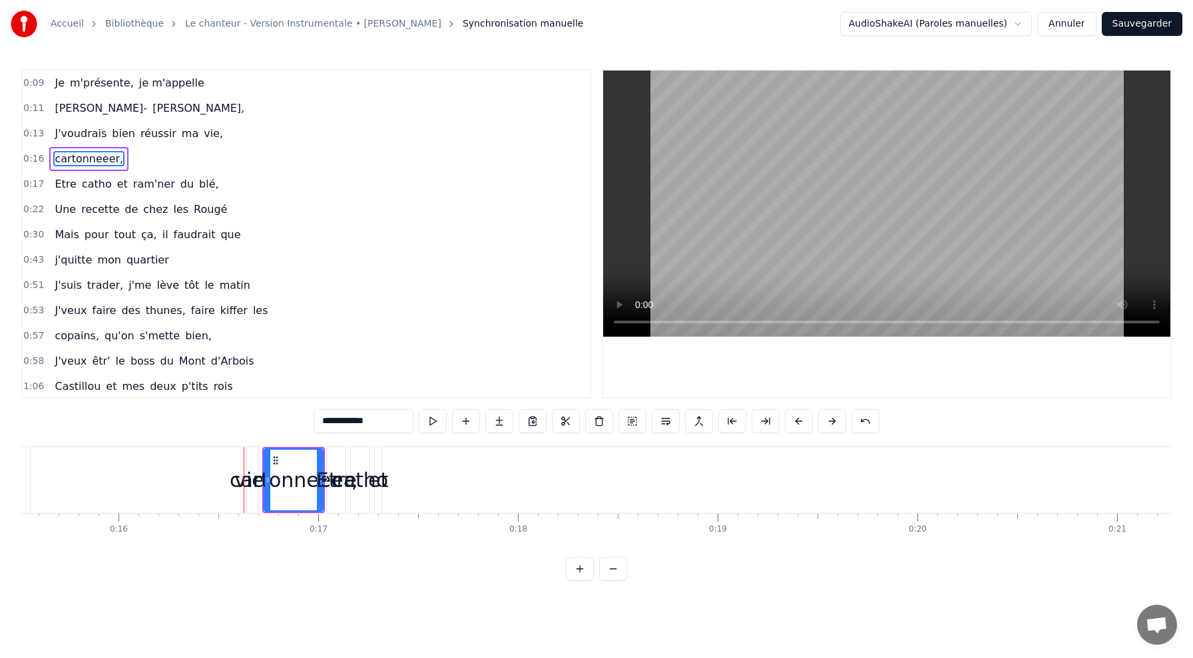
scroll to position [0, 3073]
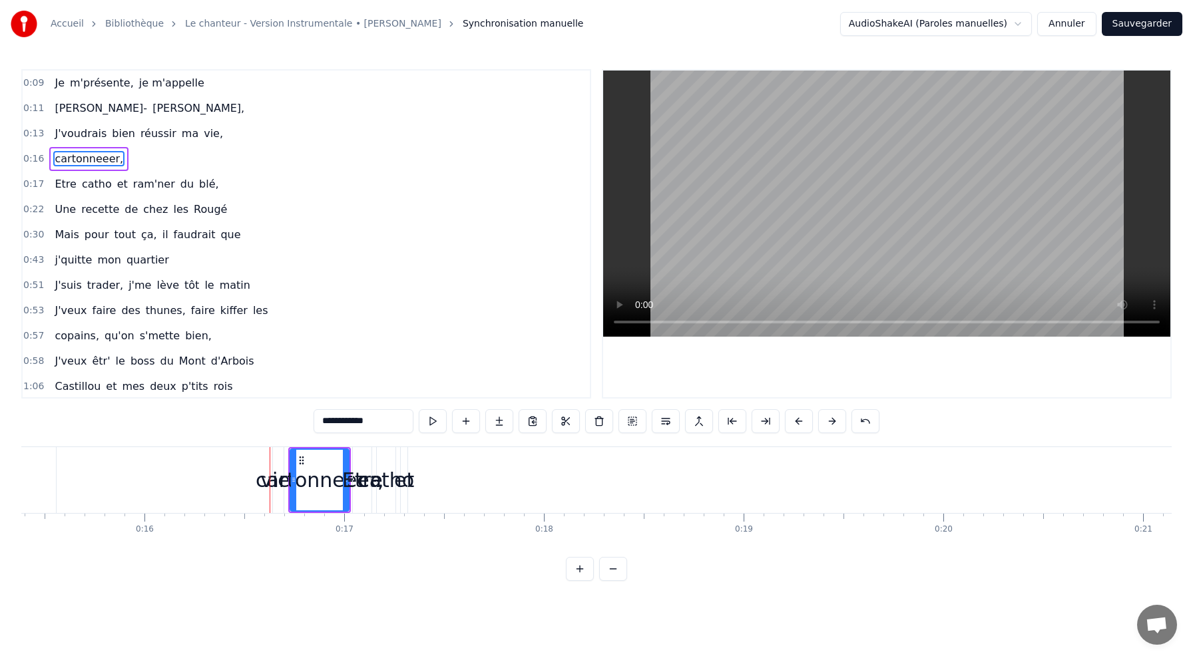
click at [274, 473] on div "cartonneeer," at bounding box center [320, 480] width 128 height 30
click at [202, 131] on span "vie," at bounding box center [213, 133] width 22 height 15
type input "****"
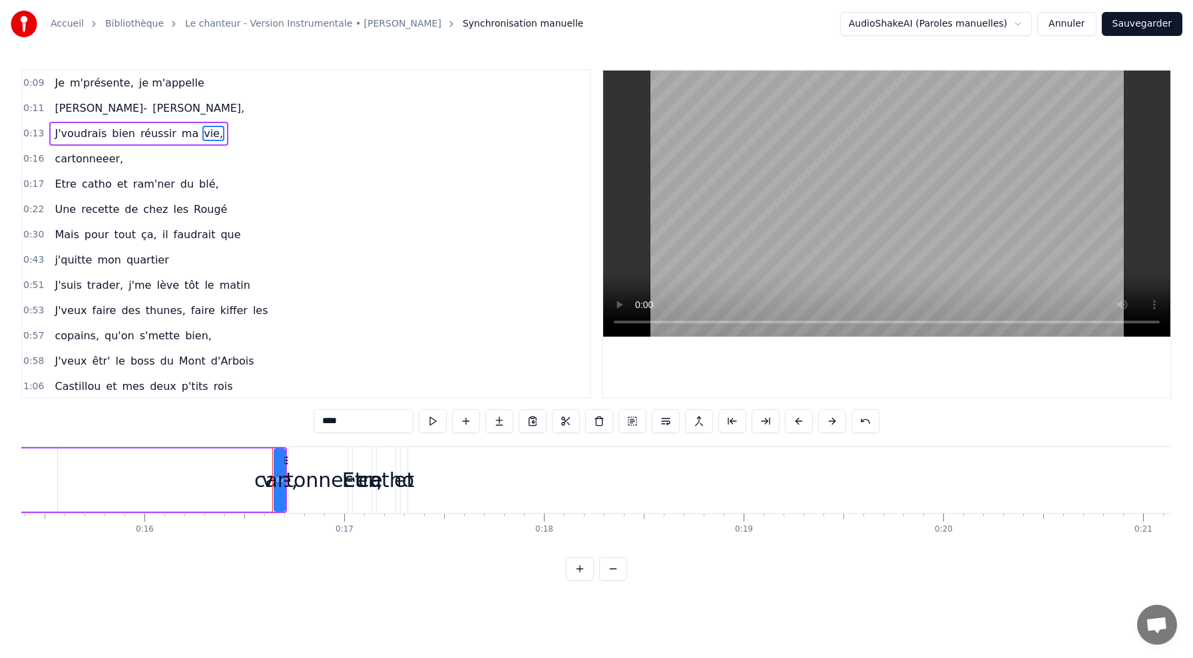
drag, startPoint x: 274, startPoint y: 481, endPoint x: 234, endPoint y: 479, distance: 40.0
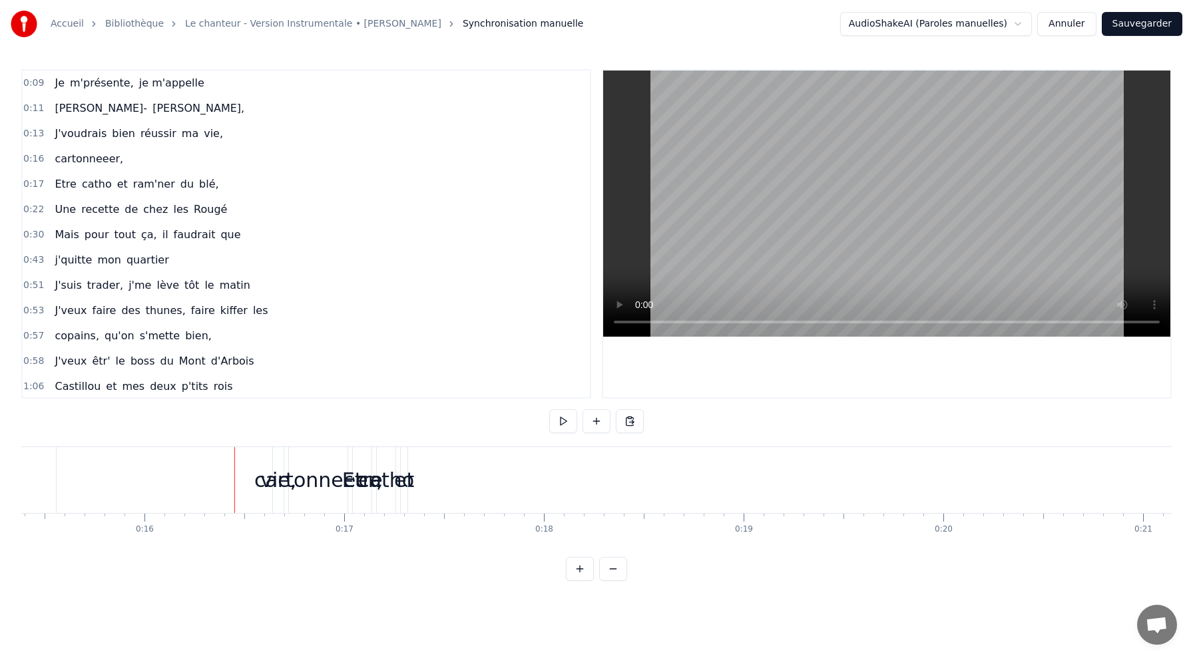
click at [202, 133] on span "vie," at bounding box center [213, 133] width 22 height 15
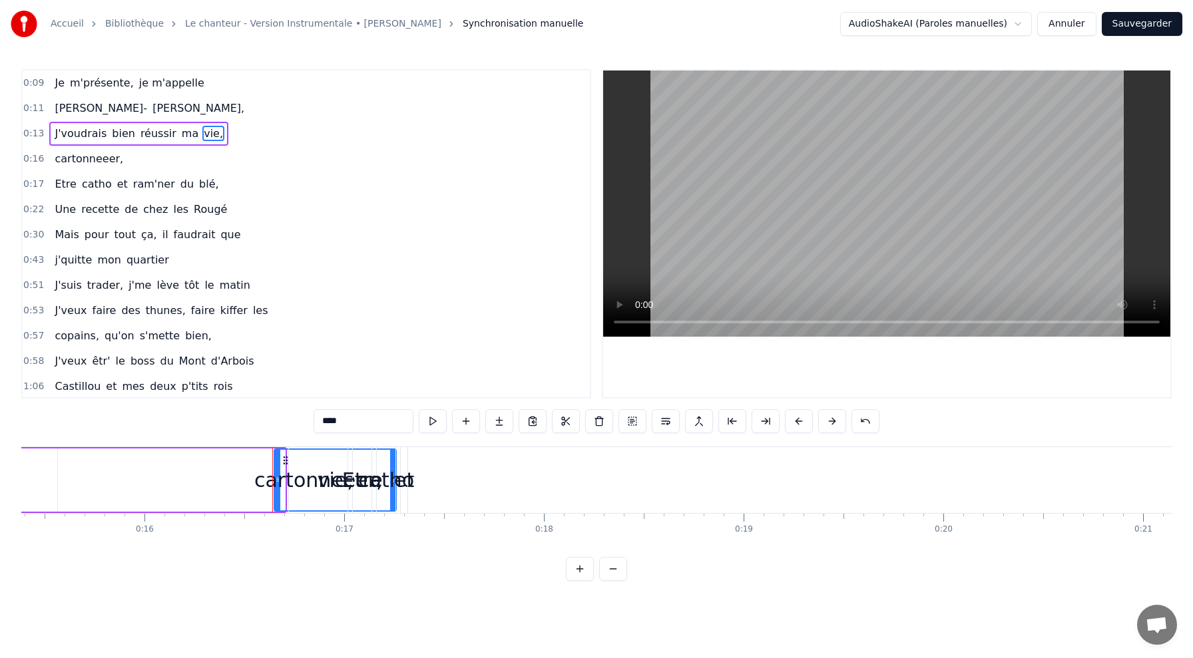
drag, startPoint x: 279, startPoint y: 462, endPoint x: 390, endPoint y: 483, distance: 113.1
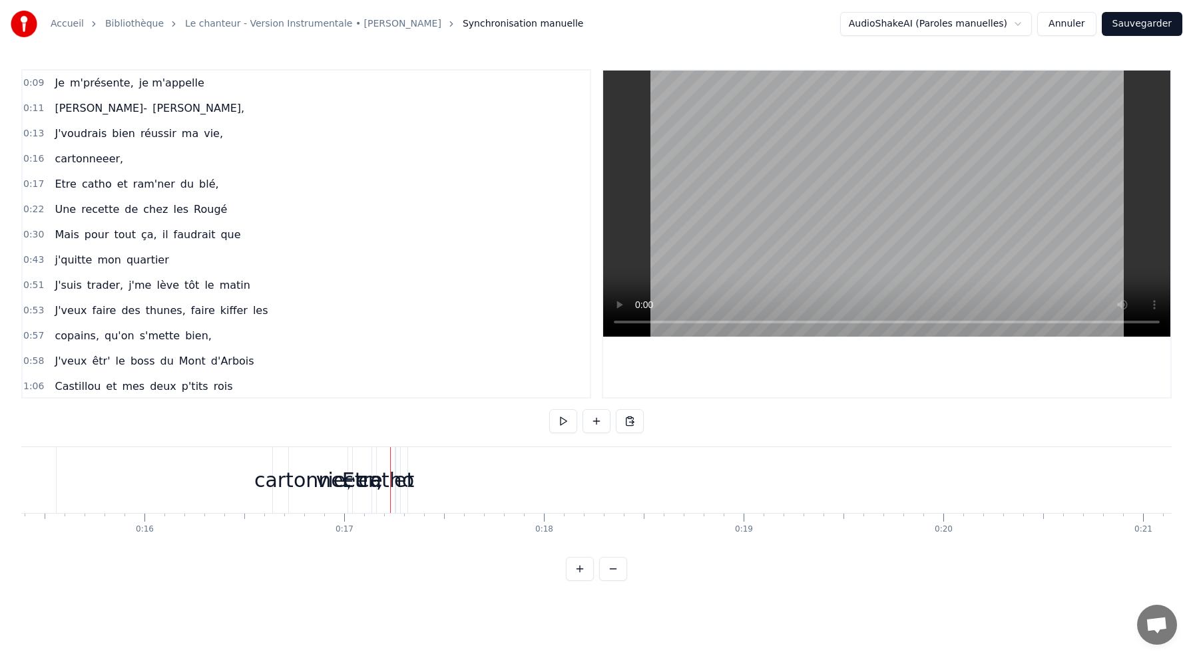
drag, startPoint x: 329, startPoint y: 464, endPoint x: 214, endPoint y: 464, distance: 115.2
click at [328, 493] on div "cartonneeer," at bounding box center [318, 480] width 128 height 30
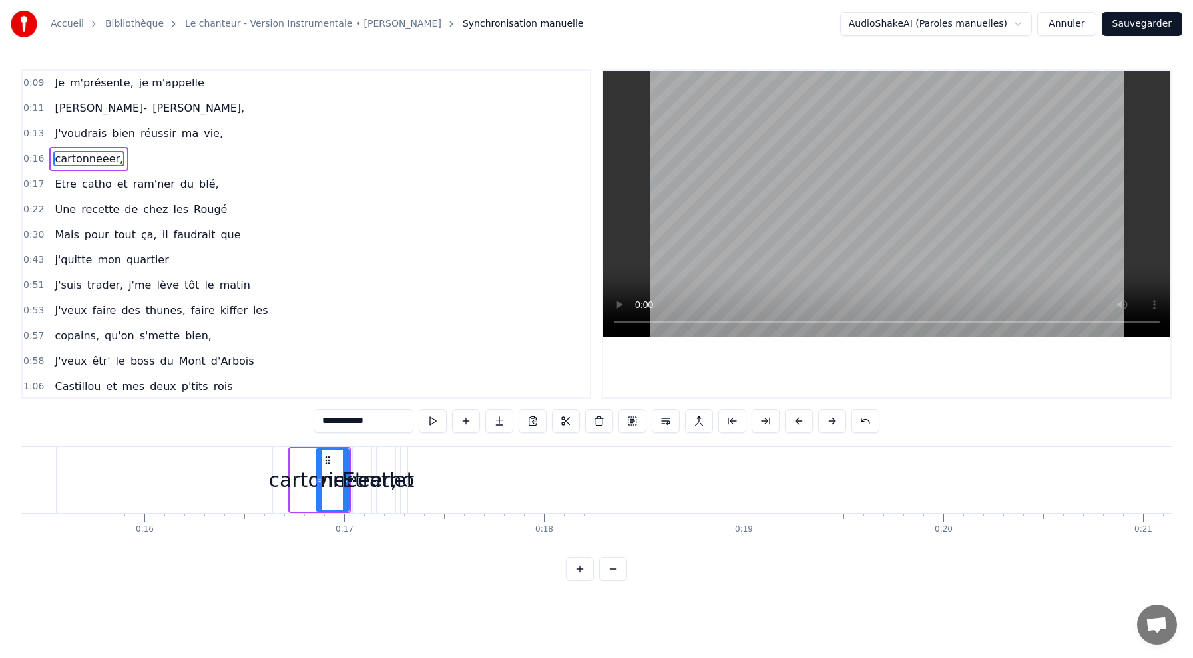
drag, startPoint x: 292, startPoint y: 485, endPoint x: 318, endPoint y: 493, distance: 27.2
click at [318, 493] on div at bounding box center [319, 480] width 5 height 61
click at [304, 464] on div "vie," at bounding box center [334, 480] width 122 height 66
type input "****"
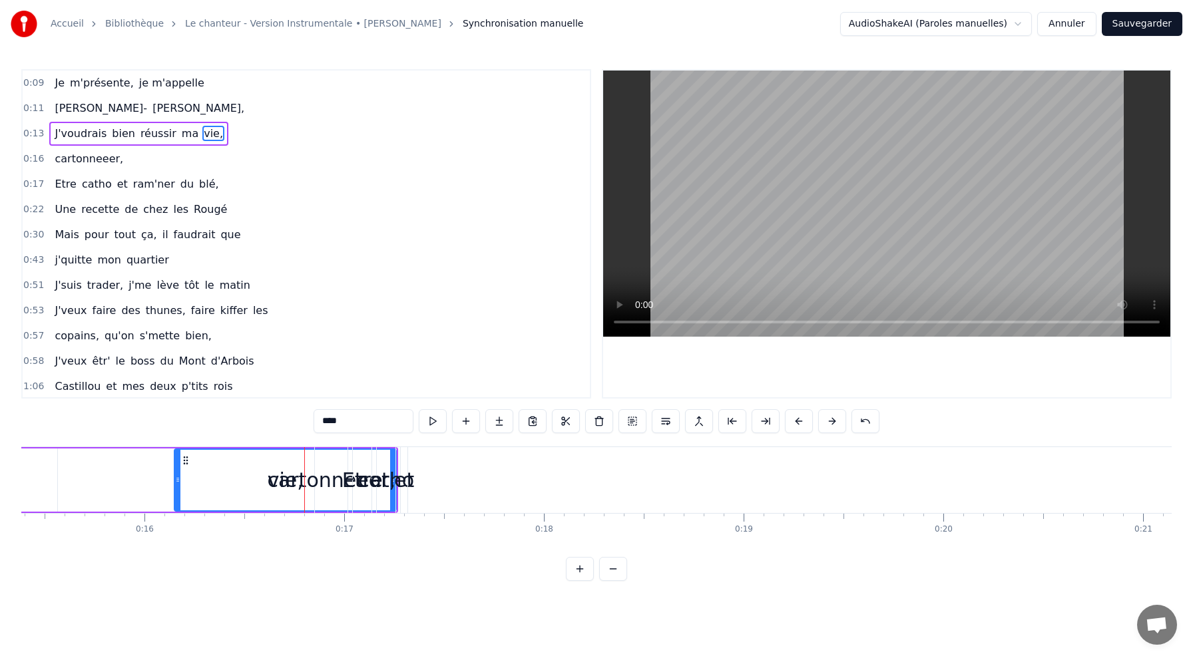
drag, startPoint x: 277, startPoint y: 465, endPoint x: 140, endPoint y: 479, distance: 137.2
click at [175, 473] on div at bounding box center [177, 480] width 5 height 61
drag, startPoint x: 146, startPoint y: 477, endPoint x: 24, endPoint y: 479, distance: 121.9
click at [24, 479] on icon at bounding box center [25, 480] width 5 height 11
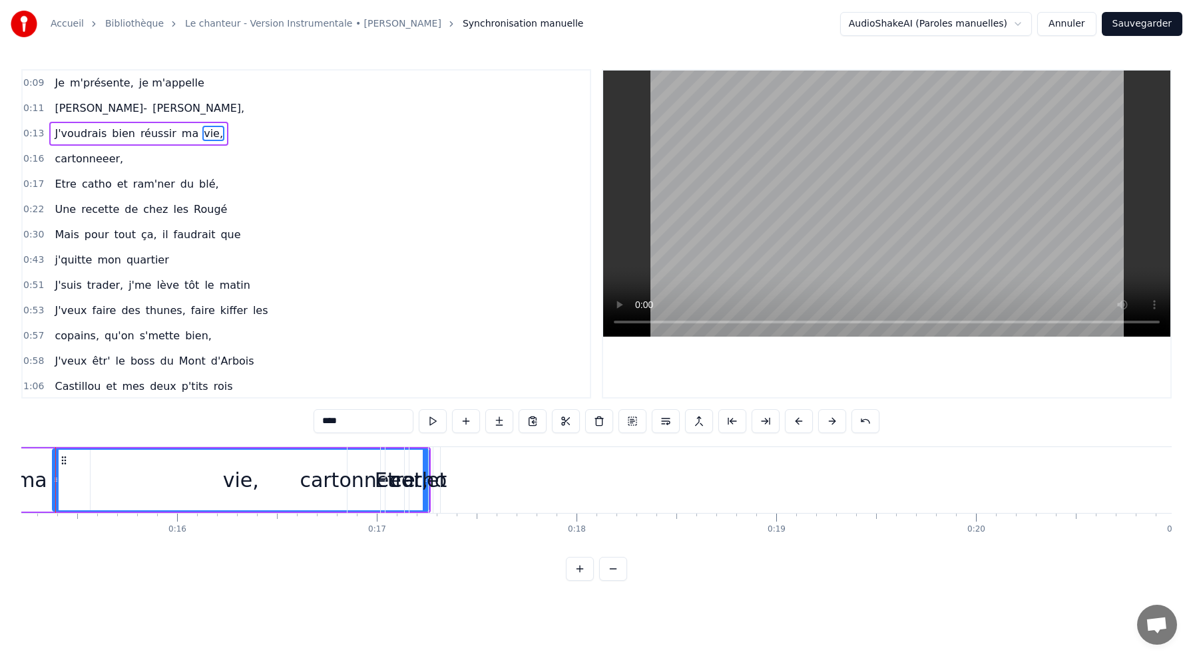
scroll to position [0, 3007]
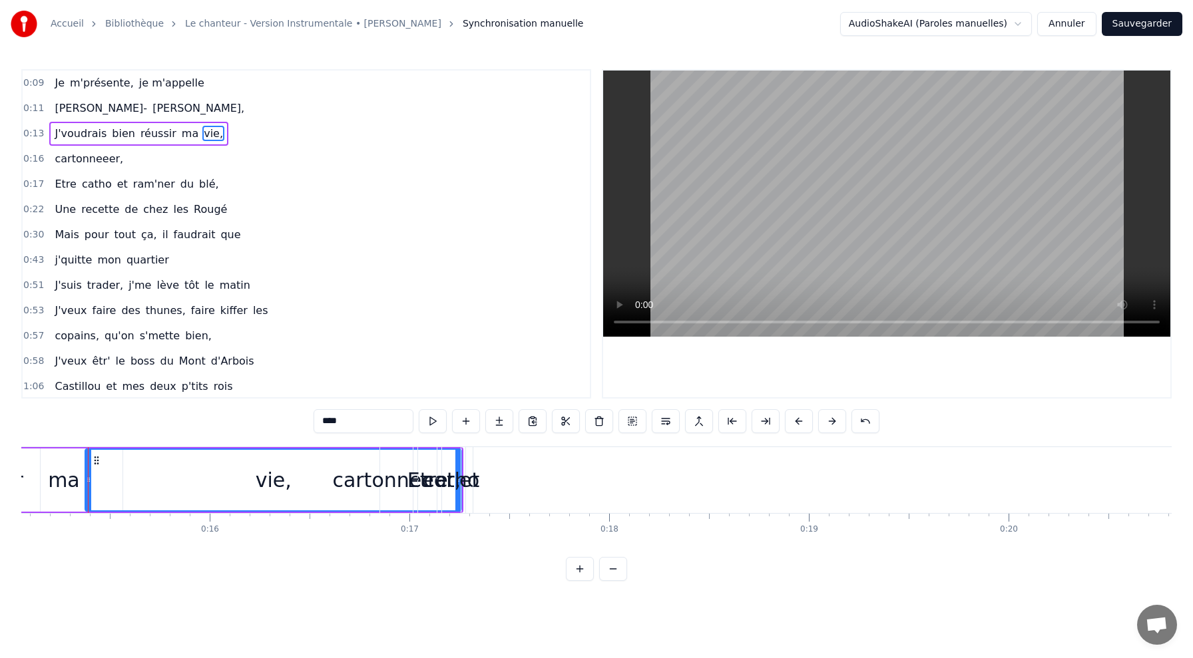
drag, startPoint x: 457, startPoint y: 465, endPoint x: 298, endPoint y: 479, distance: 160.5
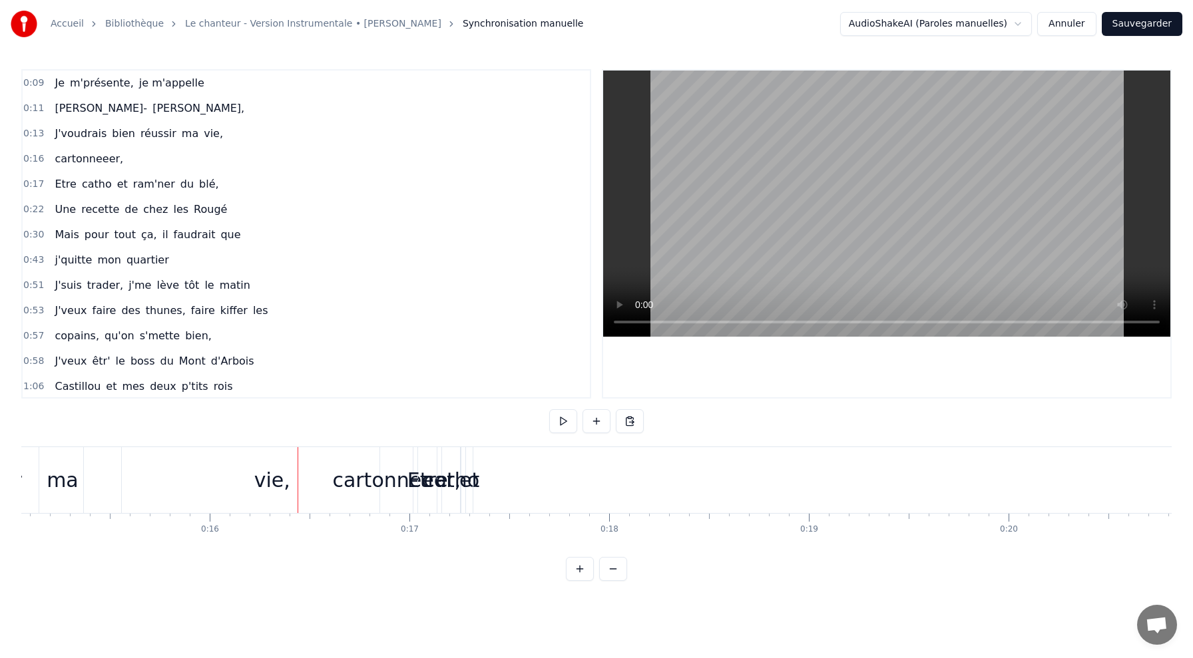
click at [306, 505] on div "vie," at bounding box center [272, 480] width 376 height 66
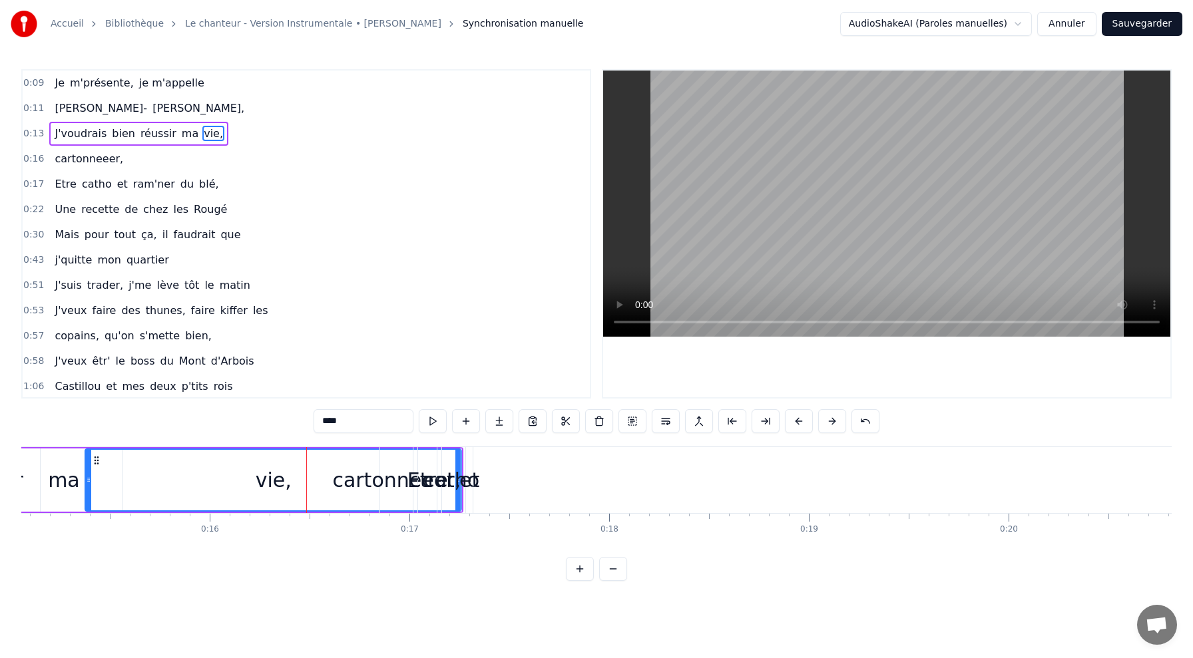
drag, startPoint x: 457, startPoint y: 509, endPoint x: 316, endPoint y: 499, distance: 141.5
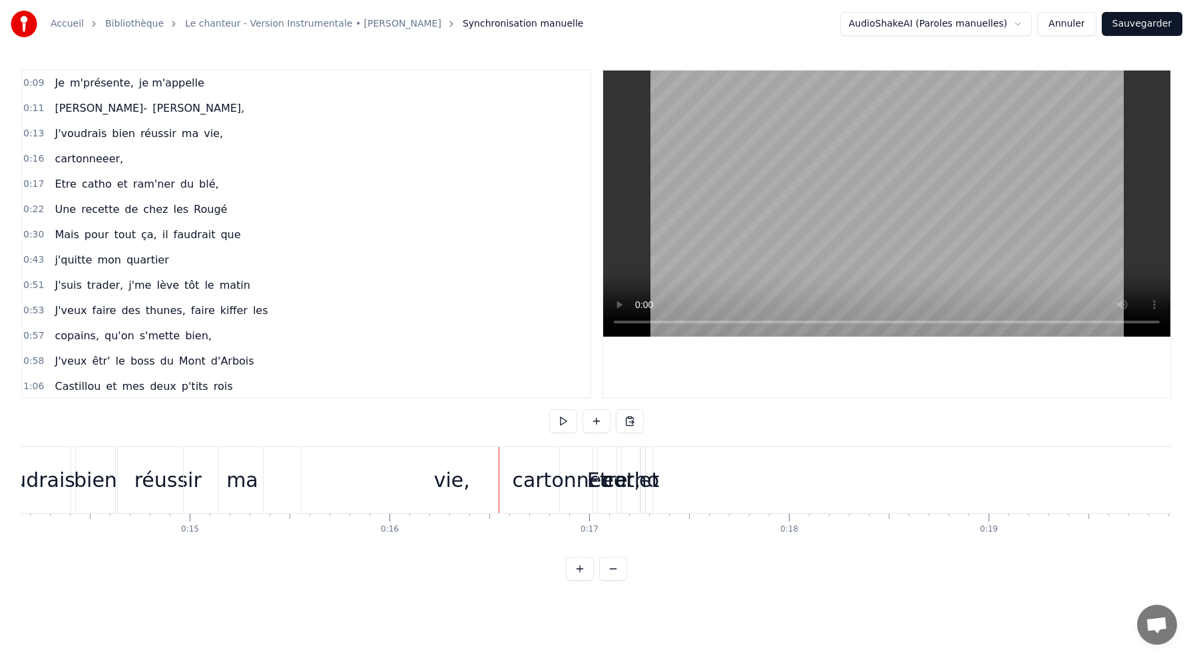
scroll to position [0, 2809]
click at [202, 487] on div "ma" at bounding box center [261, 480] width 118 height 66
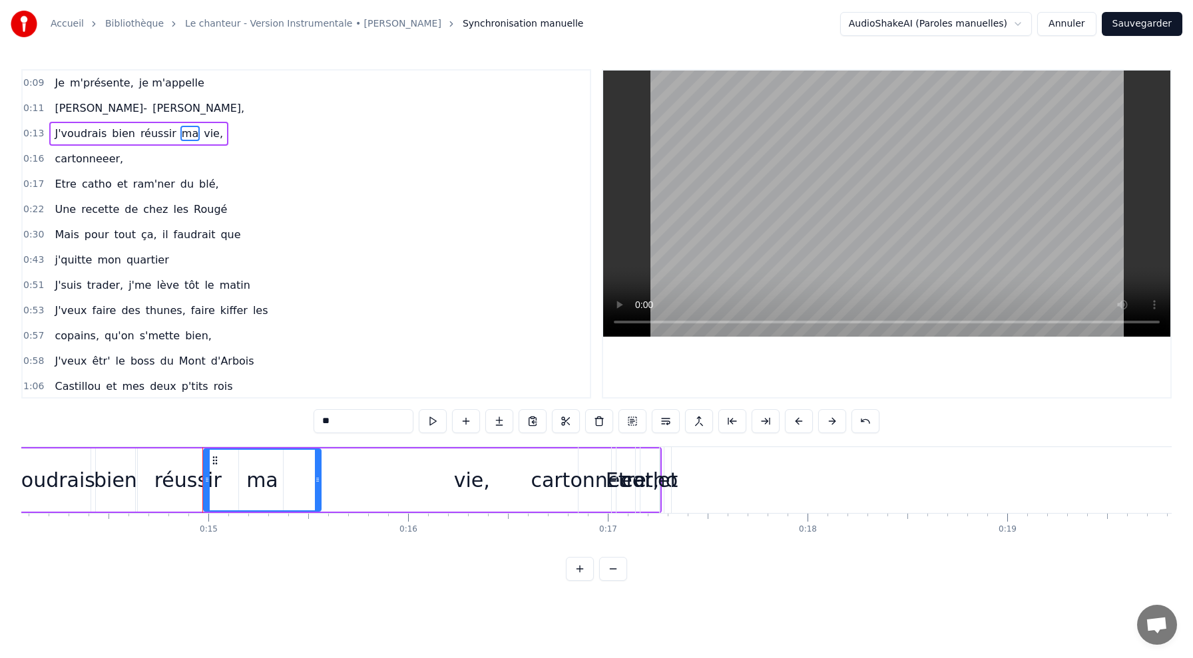
click at [170, 481] on div "réussir" at bounding box center [187, 480] width 67 height 30
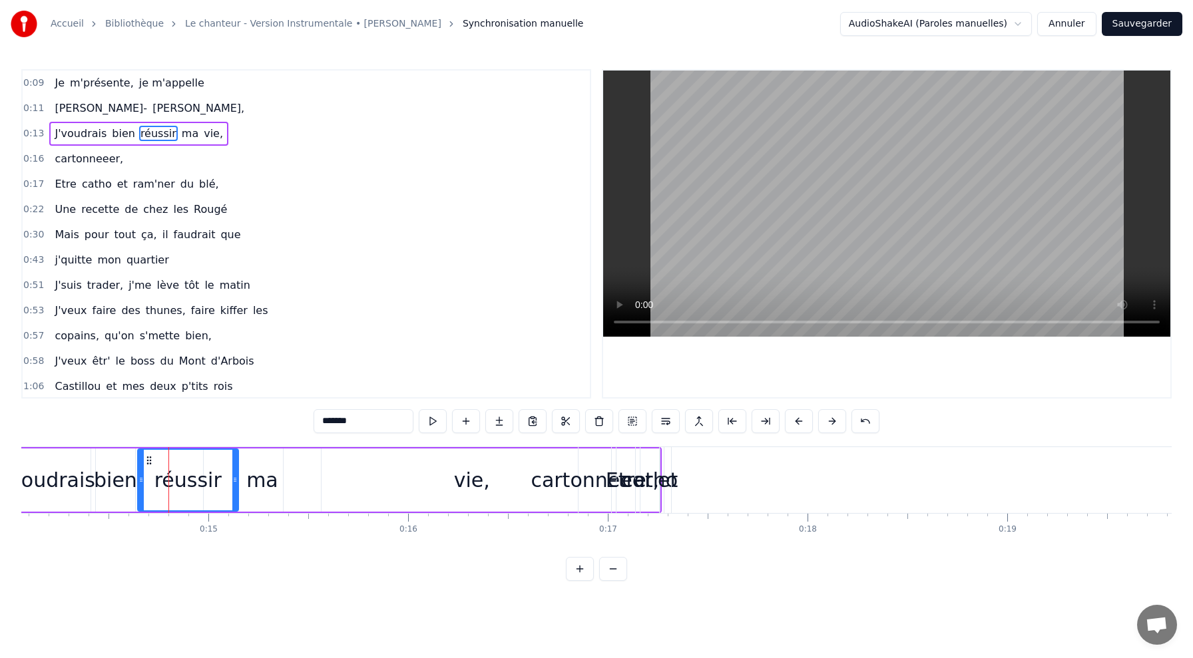
click at [218, 565] on div "0:09 Je m'présente, je m'appelle 0:11 [PERSON_NAME], 0:13 J'voudrais bien réuss…" at bounding box center [596, 325] width 1150 height 512
click at [65, 481] on div "J'voudrais" at bounding box center [46, 480] width 97 height 30
type input "**********"
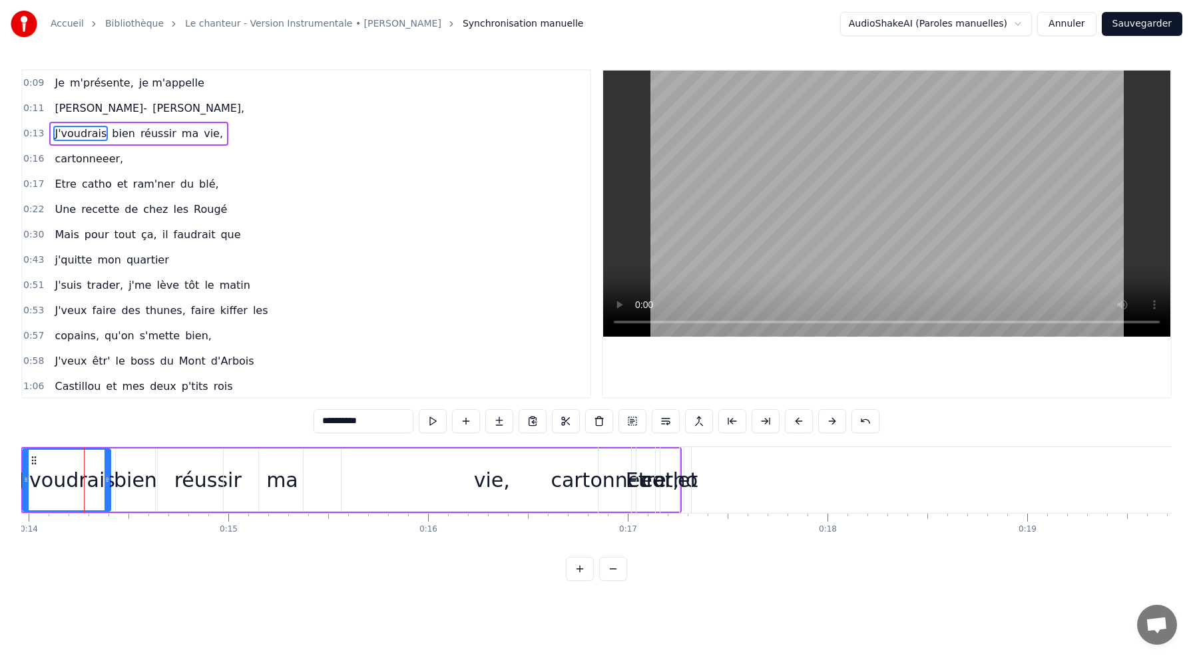
scroll to position [0, 2785]
click at [37, 160] on span "0:16" at bounding box center [33, 158] width 21 height 13
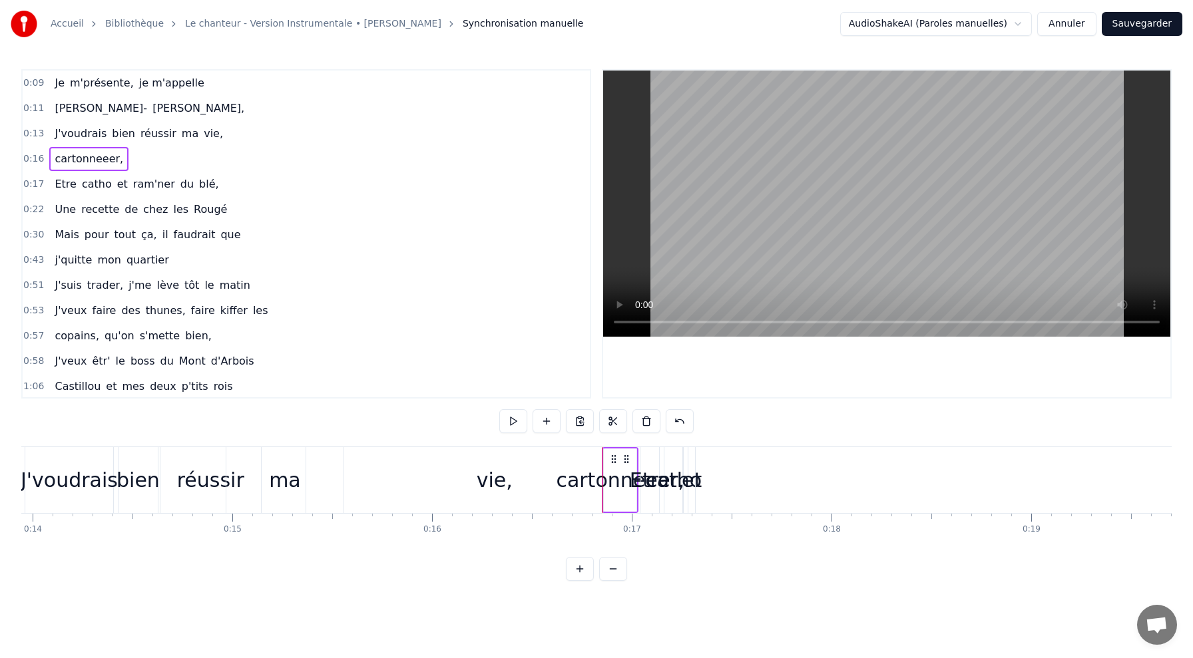
click at [616, 572] on button at bounding box center [613, 569] width 28 height 24
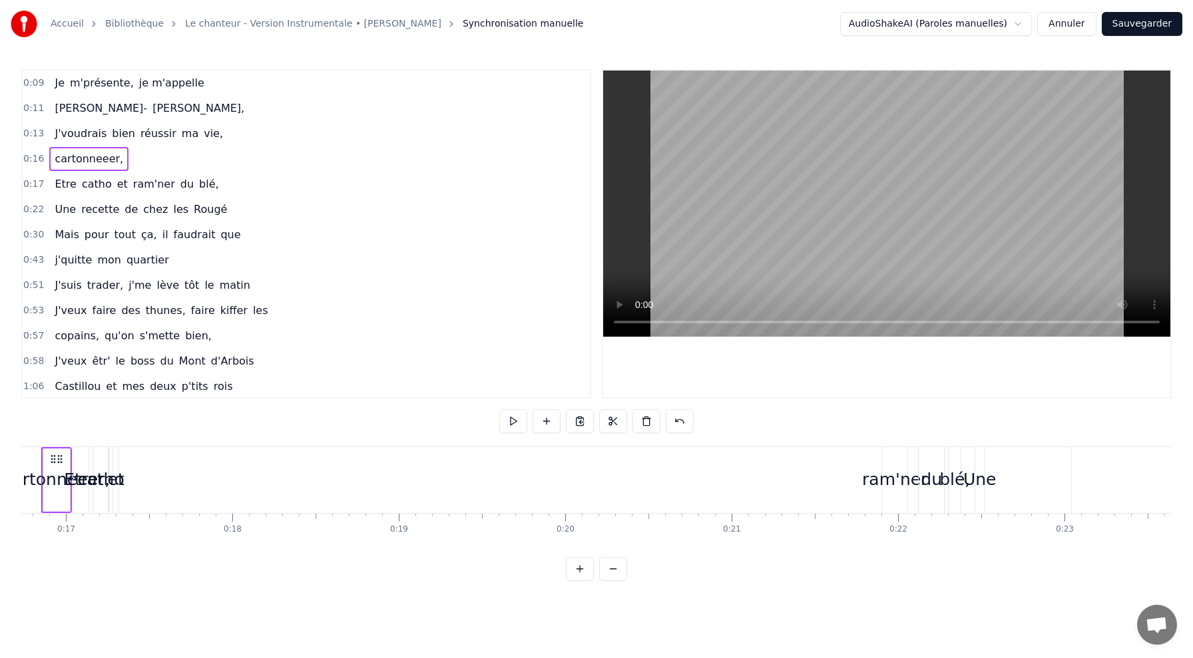
scroll to position [0, 2738]
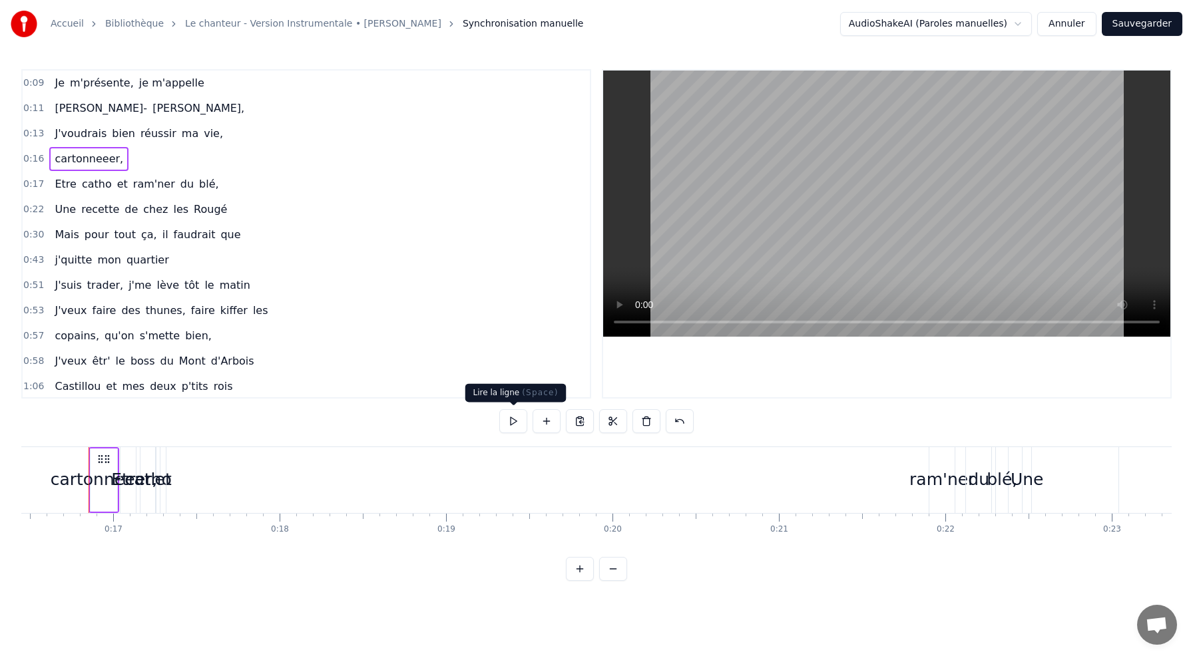
click at [512, 423] on button at bounding box center [513, 421] width 28 height 24
click at [616, 571] on button at bounding box center [613, 569] width 28 height 24
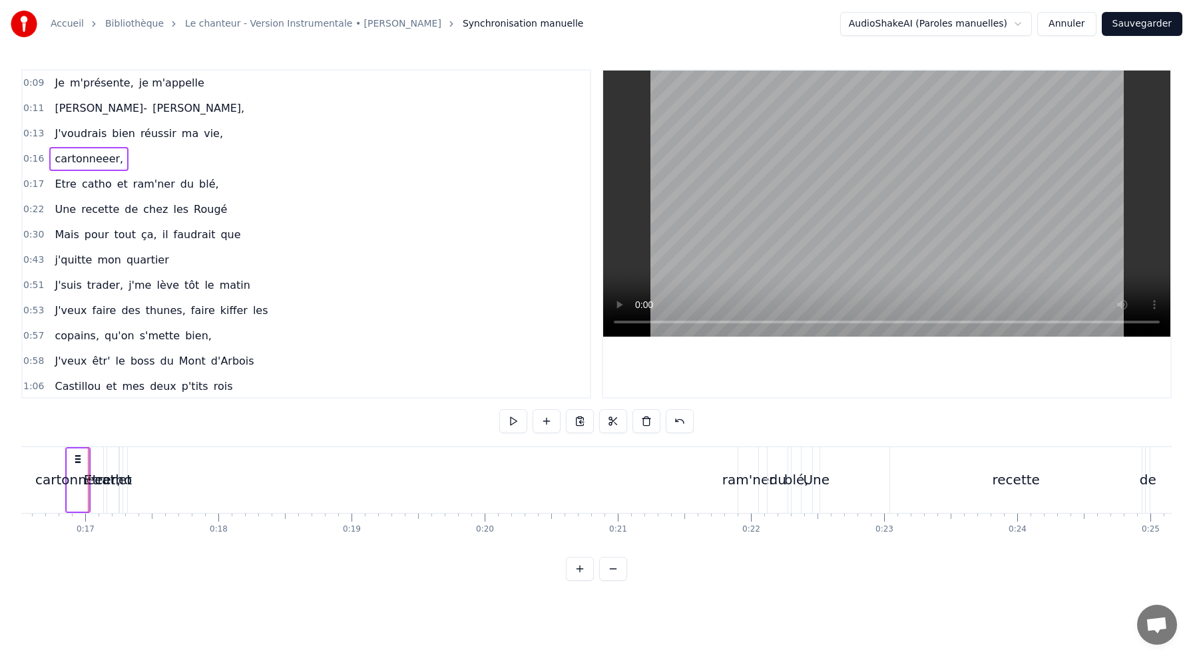
click at [617, 572] on button at bounding box center [613, 569] width 28 height 24
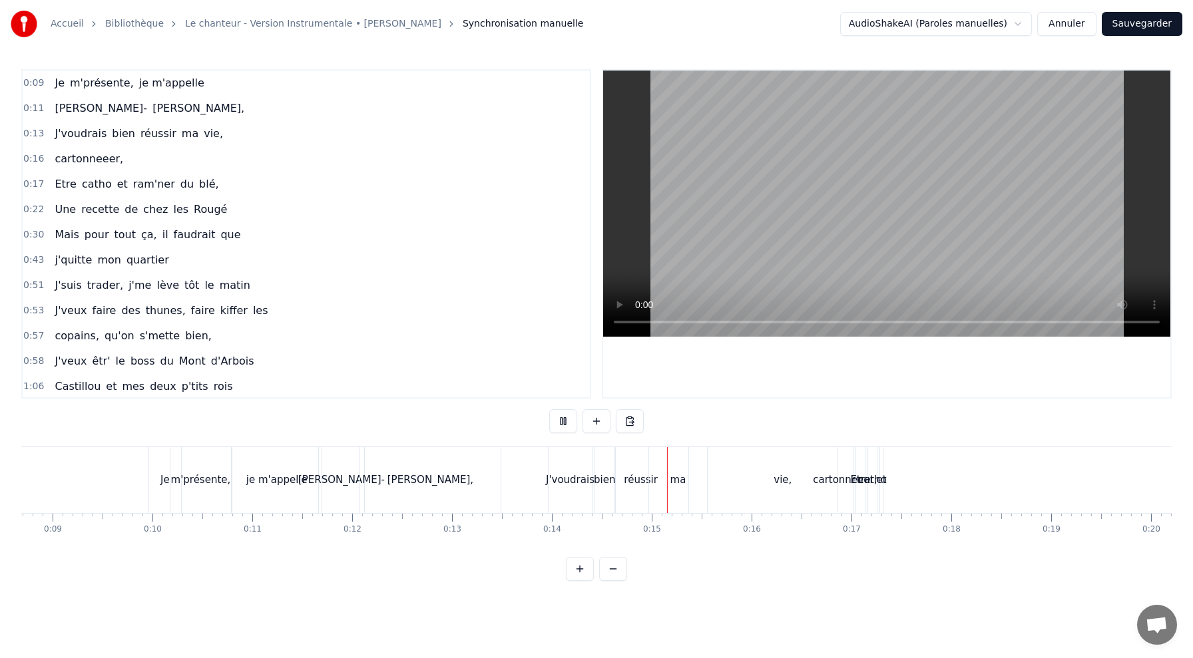
scroll to position [0, 874]
click at [721, 482] on div "vie," at bounding box center [776, 480] width 188 height 66
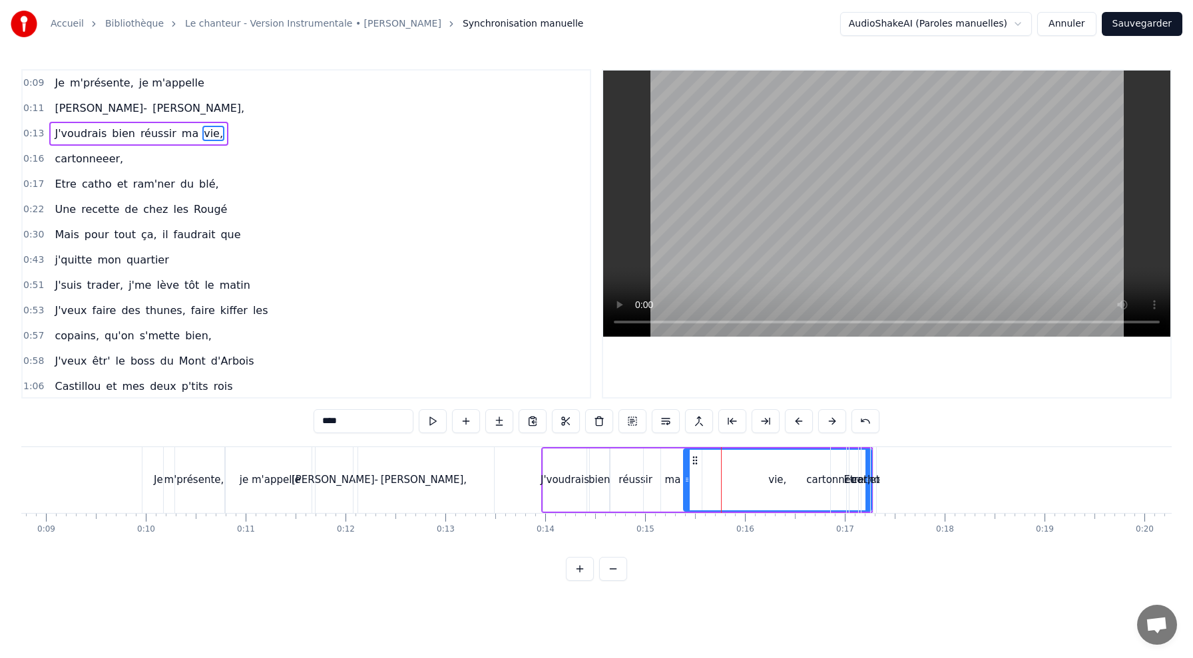
drag, startPoint x: 866, startPoint y: 479, endPoint x: 782, endPoint y: 473, distance: 84.1
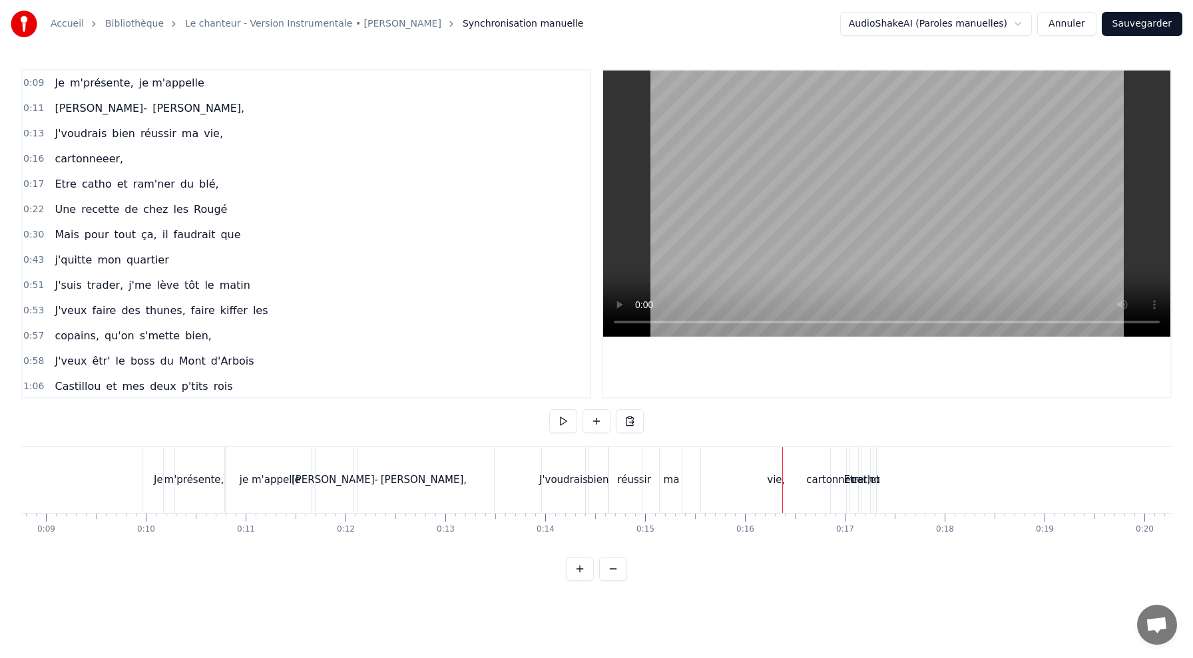
click at [820, 499] on div "vie," at bounding box center [776, 480] width 188 height 66
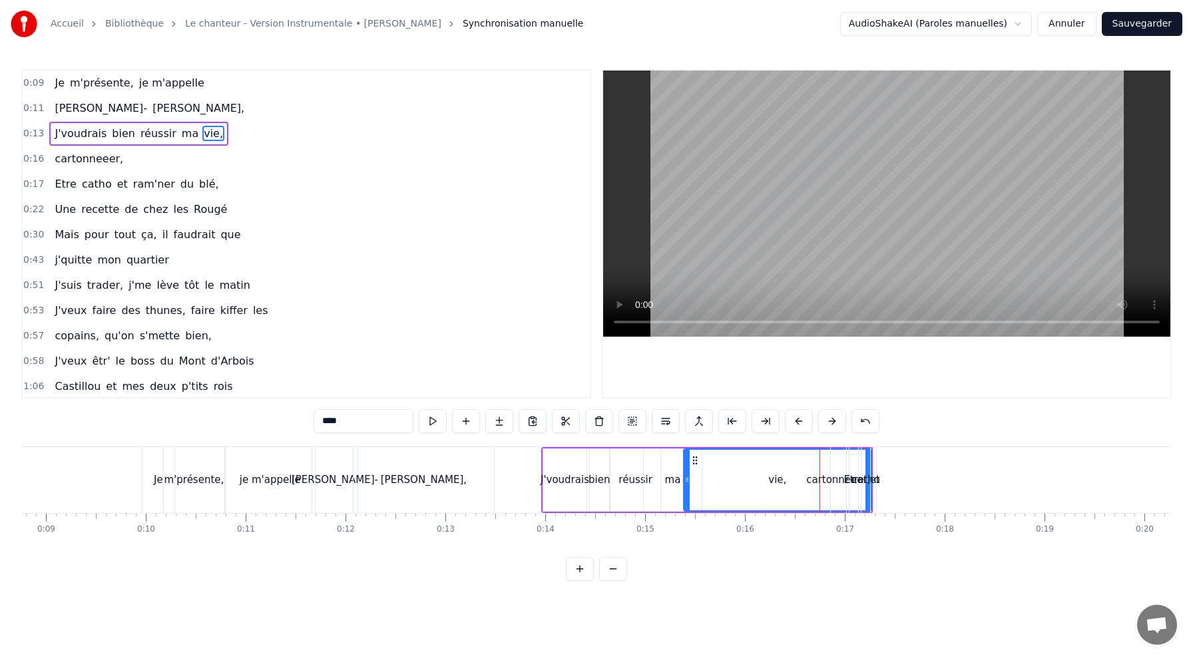
drag, startPoint x: 868, startPoint y: 503, endPoint x: 763, endPoint y: 490, distance: 105.3
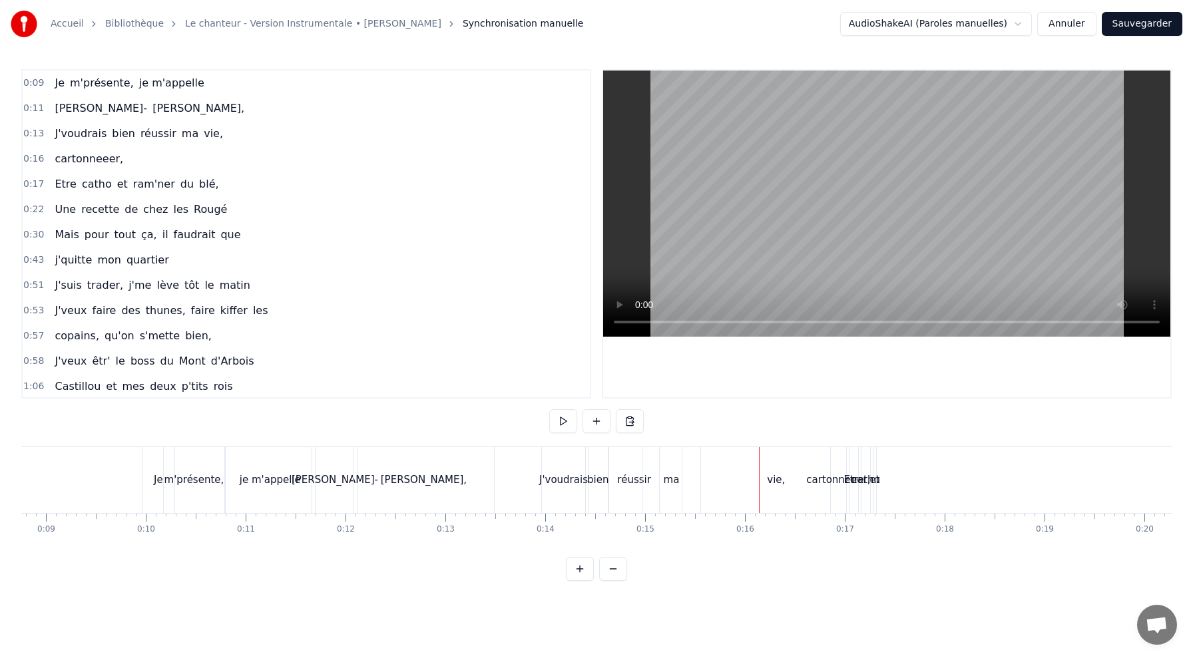
click at [723, 485] on div "vie," at bounding box center [776, 480] width 188 height 66
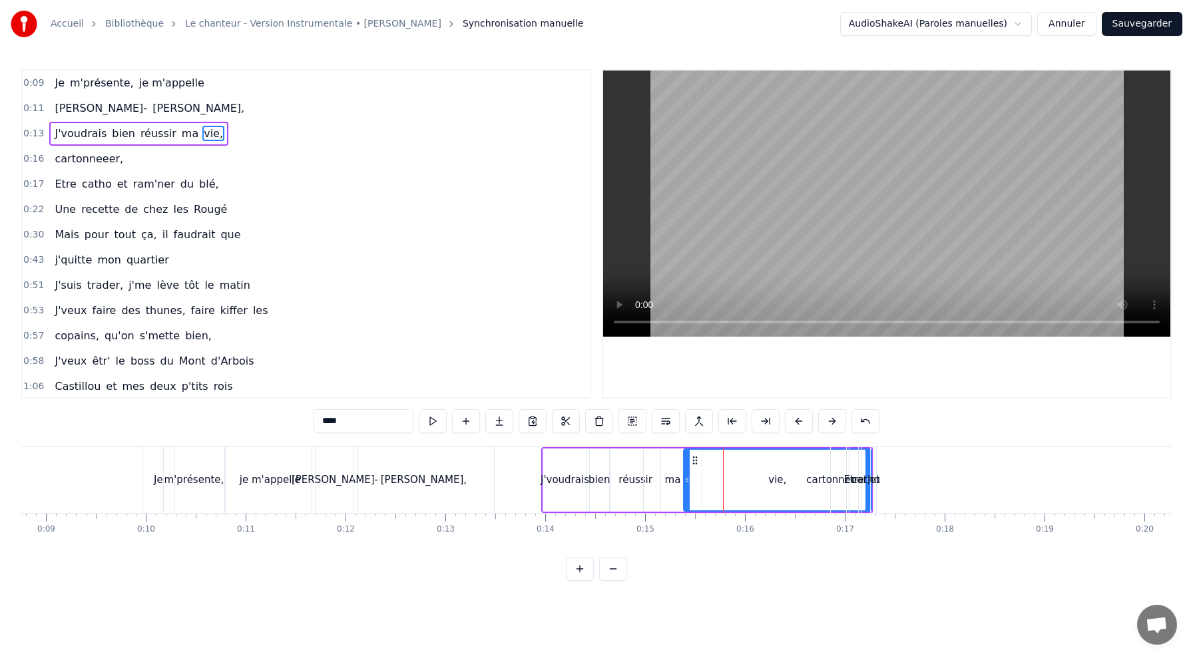
drag, startPoint x: 867, startPoint y: 467, endPoint x: 820, endPoint y: 463, distance: 46.7
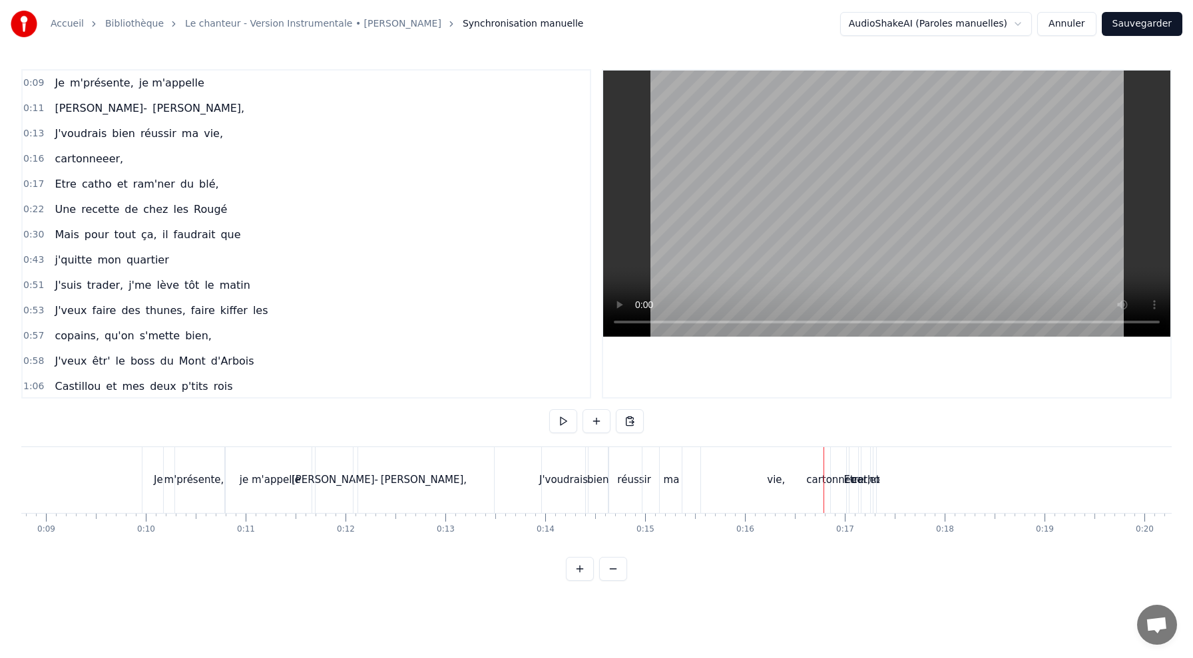
click at [836, 475] on div "cartonneeer," at bounding box center [838, 480] width 64 height 15
click at [820, 487] on div "cartonneeer," at bounding box center [840, 480] width 64 height 15
drag, startPoint x: 832, startPoint y: 474, endPoint x: 760, endPoint y: 474, distance: 71.9
click at [768, 485] on div "vie," at bounding box center [776, 480] width 188 height 66
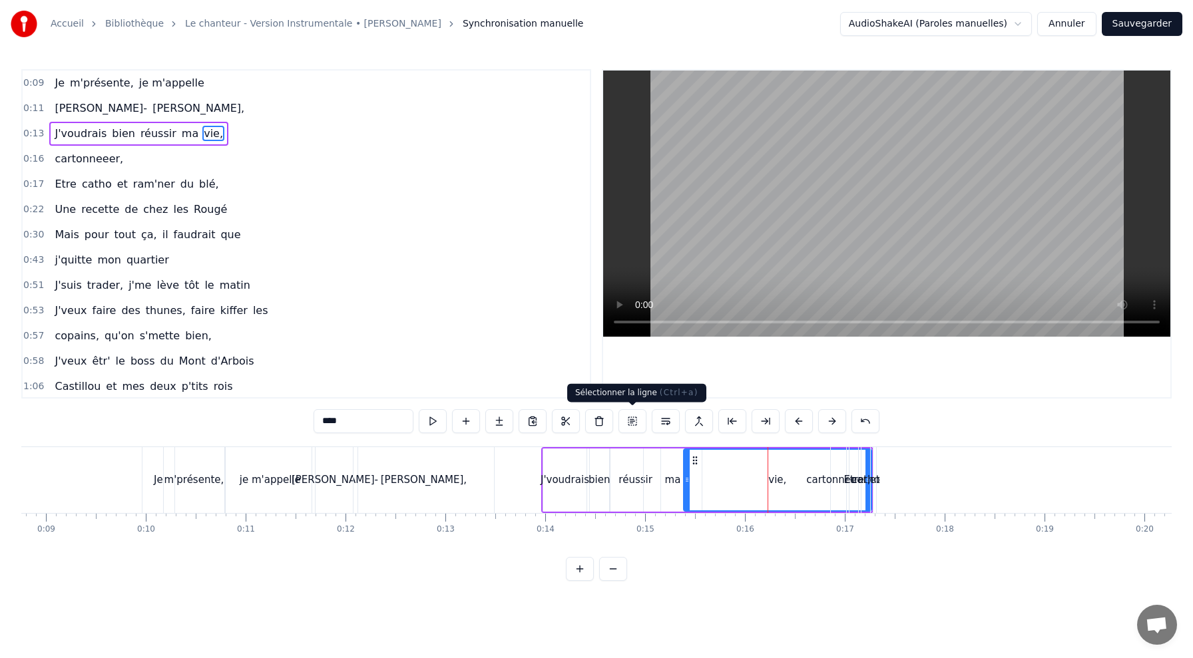
click at [636, 422] on button at bounding box center [633, 421] width 28 height 24
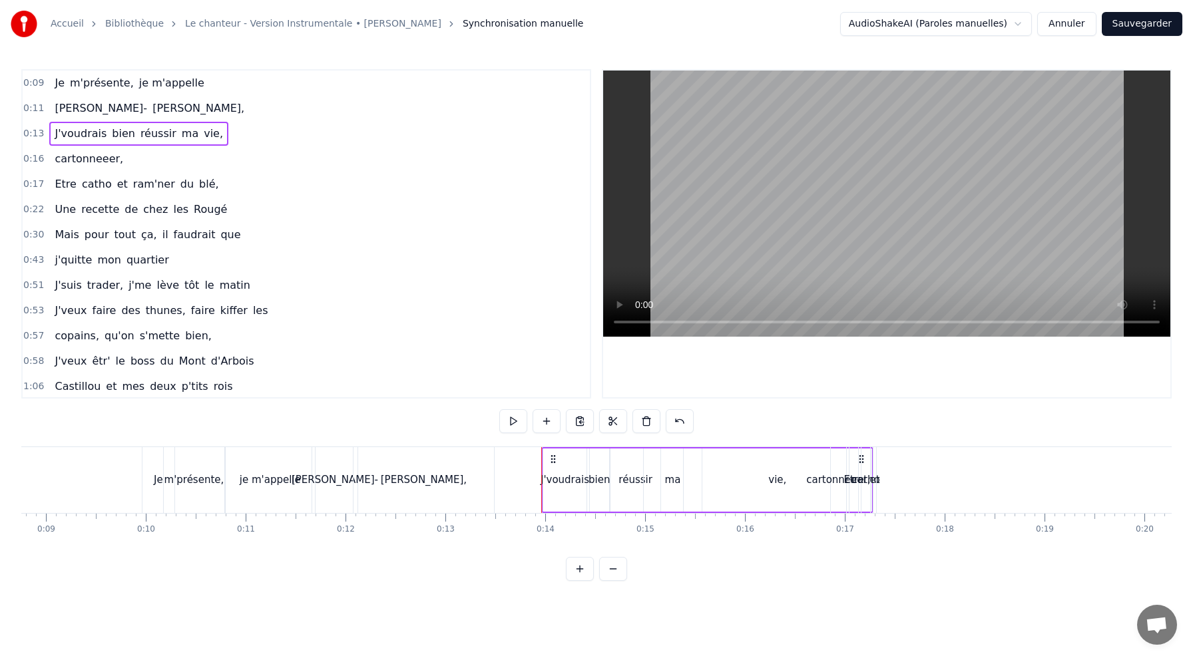
click at [546, 496] on div "J'voudrais" at bounding box center [564, 480] width 43 height 63
click at [766, 480] on div "vie," at bounding box center [778, 480] width 188 height 63
type input "****"
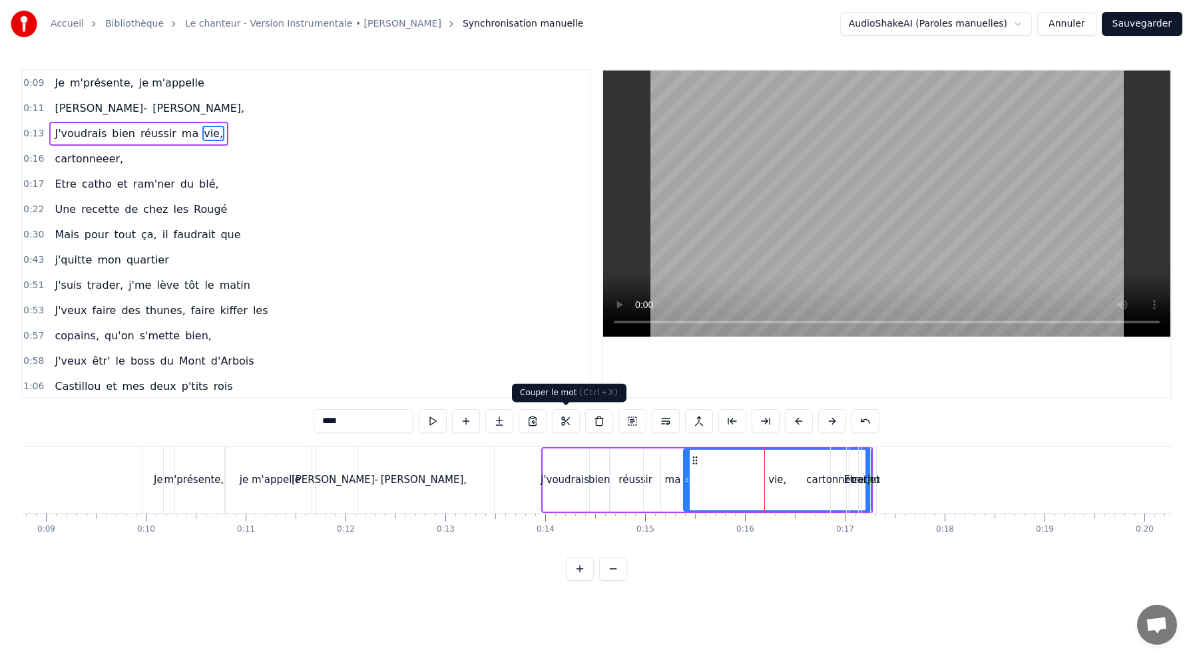
click at [570, 427] on button at bounding box center [566, 421] width 28 height 24
drag, startPoint x: 866, startPoint y: 477, endPoint x: 798, endPoint y: 481, distance: 68.1
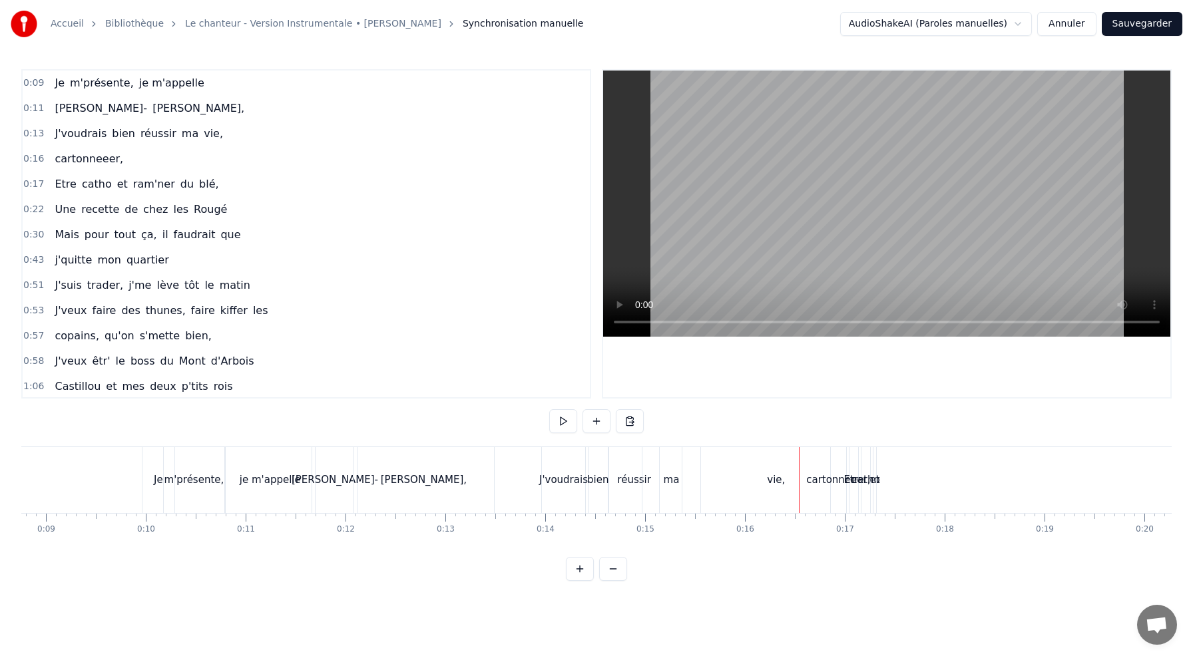
click at [789, 503] on div "vie," at bounding box center [776, 480] width 188 height 66
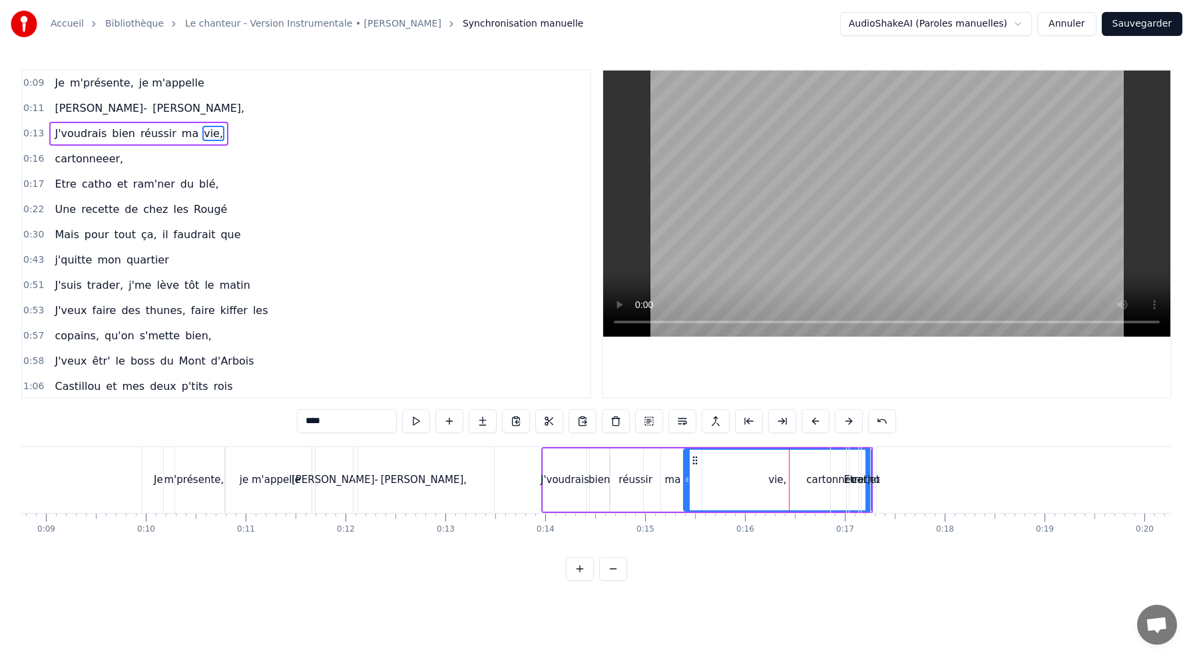
click at [580, 565] on button at bounding box center [580, 569] width 28 height 24
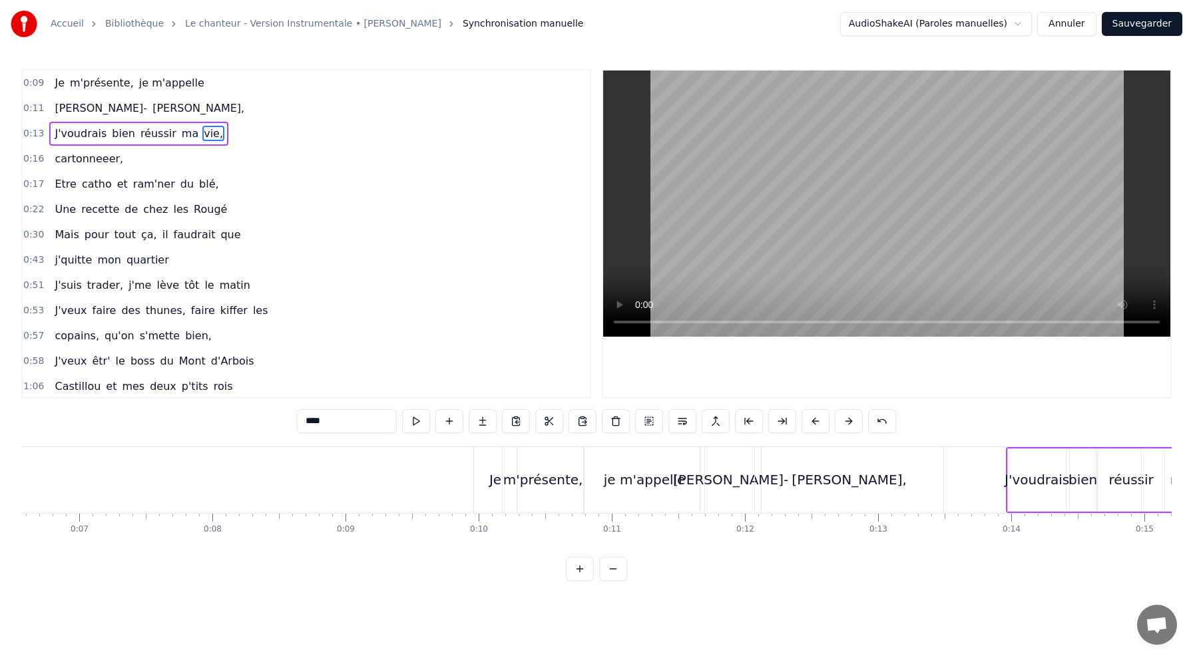
click at [581, 565] on button at bounding box center [580, 569] width 28 height 24
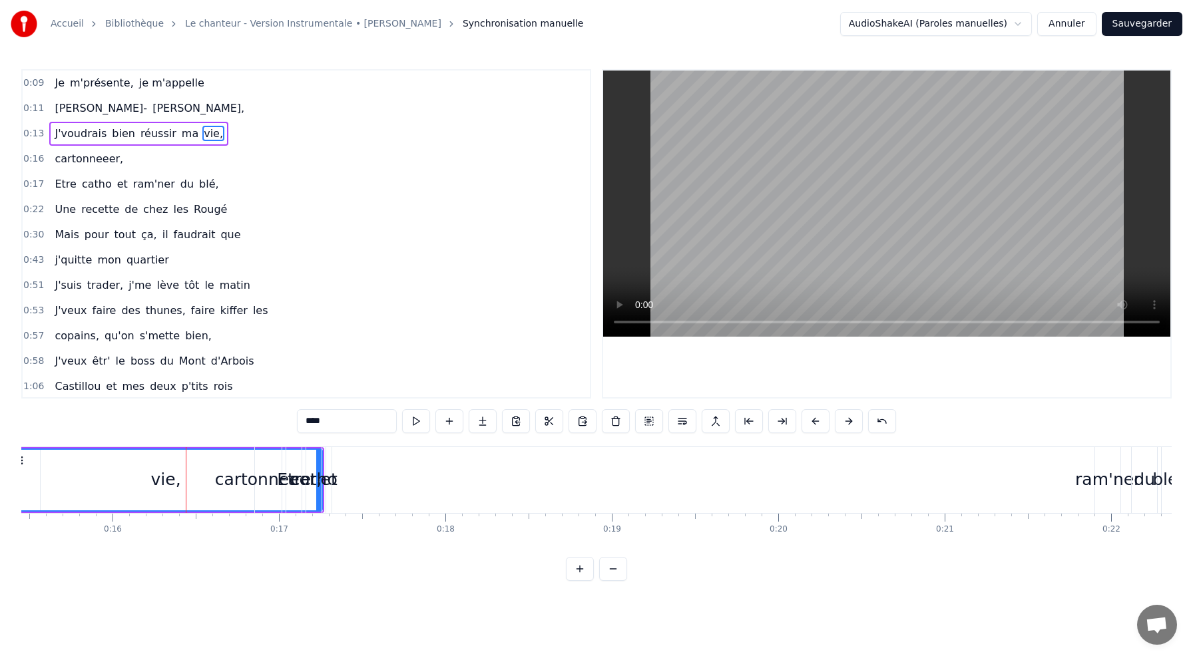
scroll to position [0, 2670]
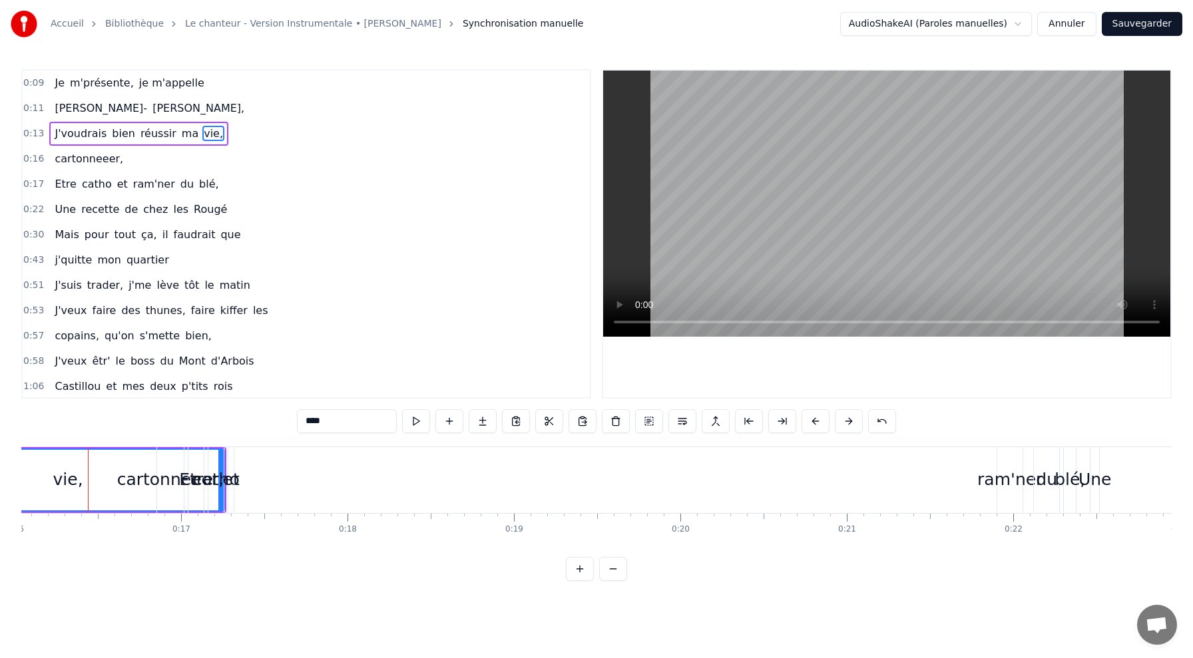
drag, startPoint x: 225, startPoint y: 458, endPoint x: 166, endPoint y: 482, distance: 63.3
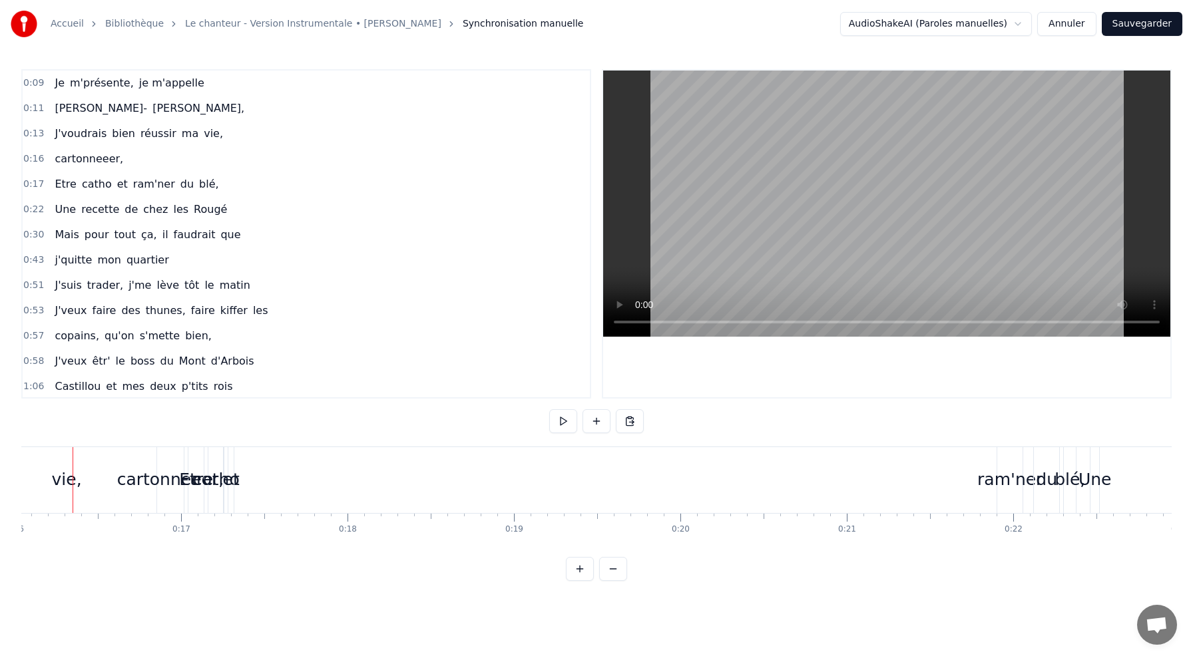
scroll to position [0, 2654]
click at [101, 475] on div "vie," at bounding box center [82, 480] width 314 height 66
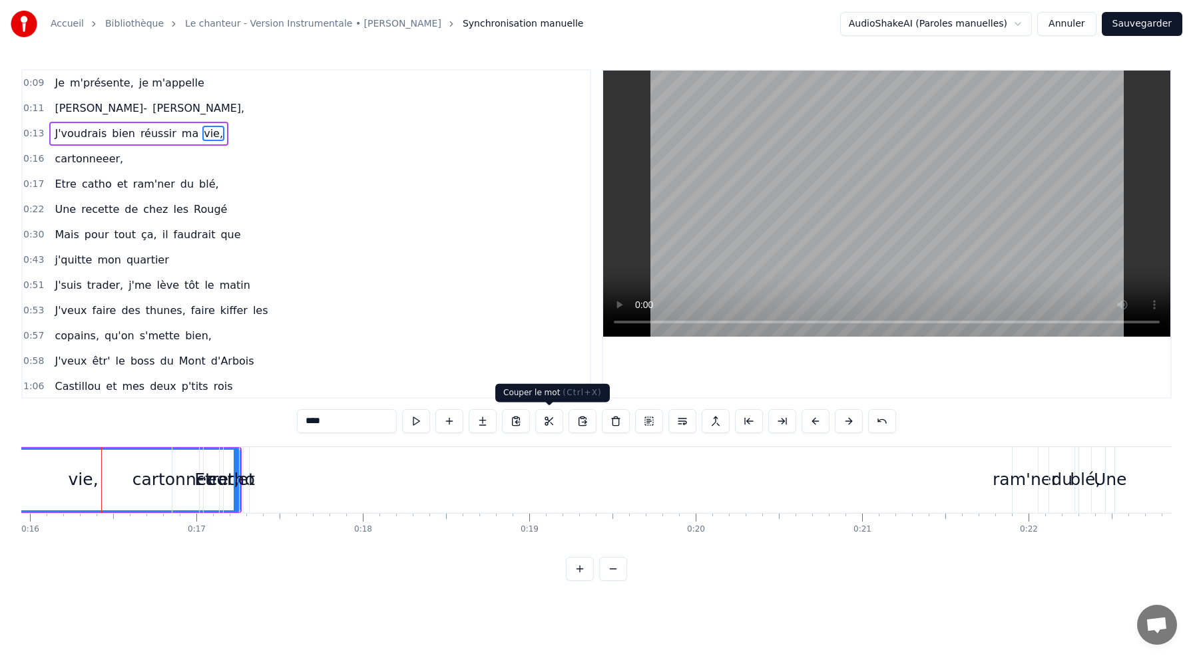
click at [549, 419] on button at bounding box center [549, 421] width 28 height 24
click at [608, 569] on button at bounding box center [613, 569] width 28 height 24
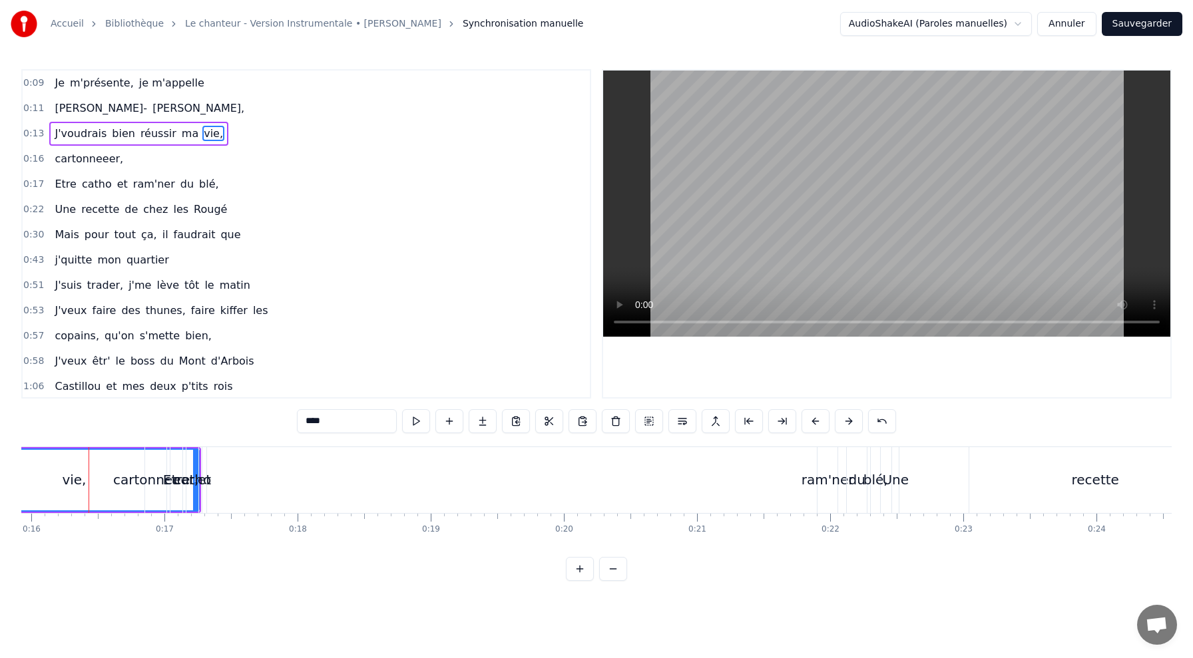
click at [617, 565] on button at bounding box center [613, 569] width 28 height 24
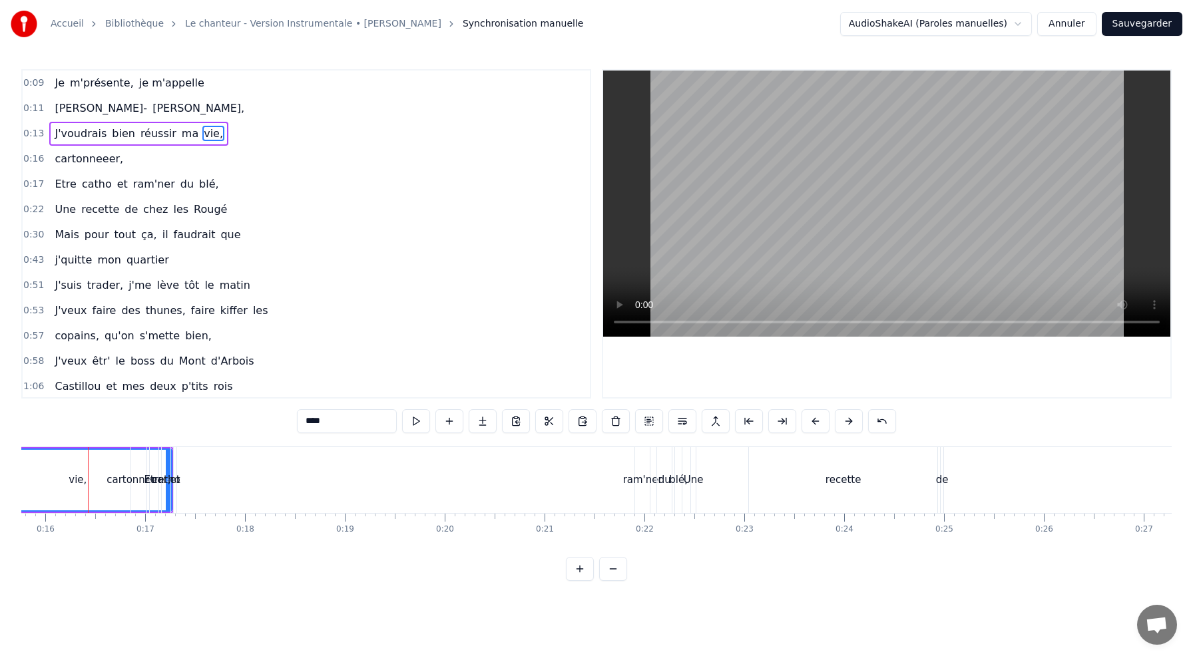
scroll to position [0, 1574]
click at [180, 129] on span "ma" at bounding box center [189, 133] width 19 height 15
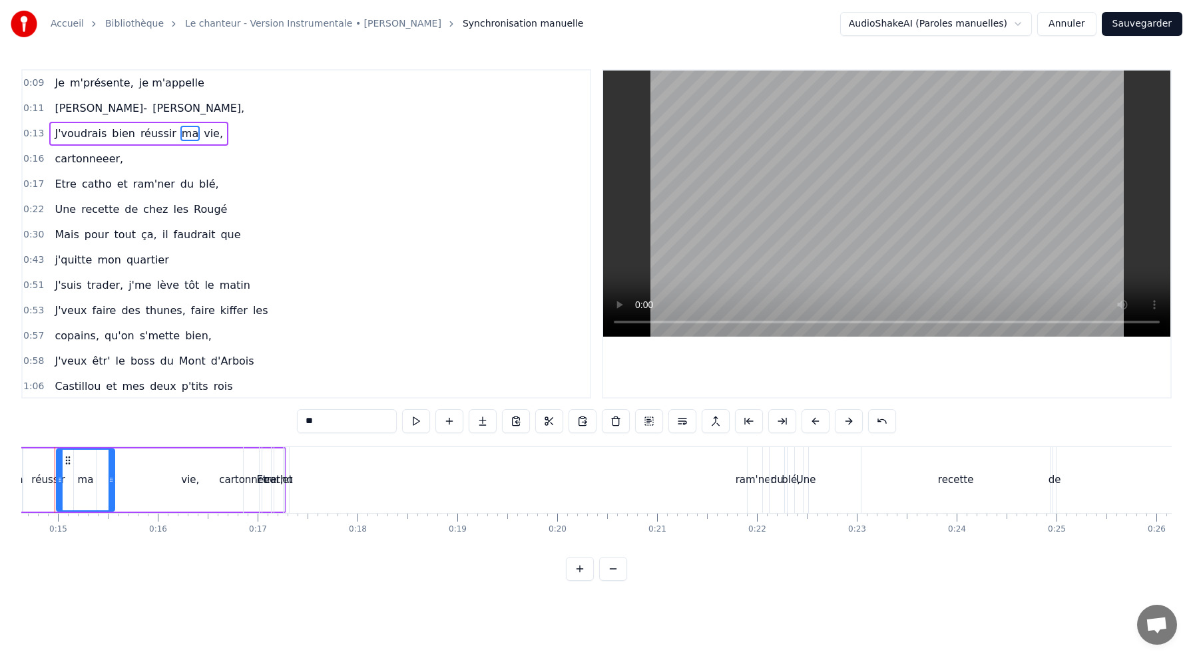
scroll to position [0, 1428]
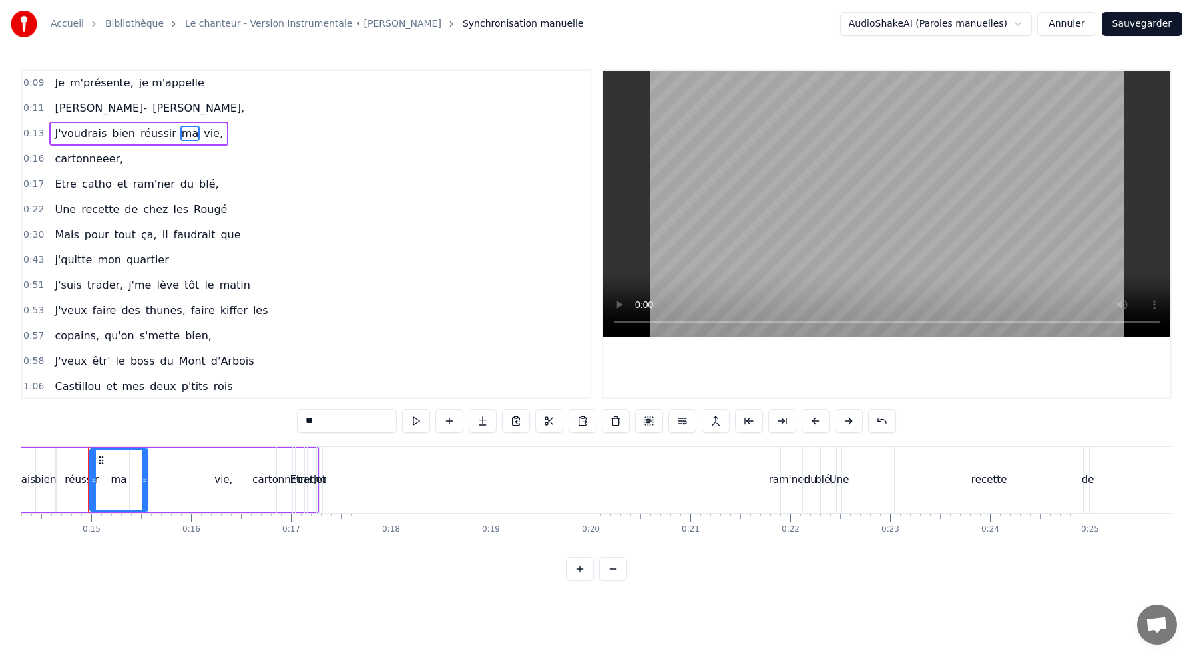
click at [202, 136] on span "vie," at bounding box center [213, 133] width 22 height 15
type input "****"
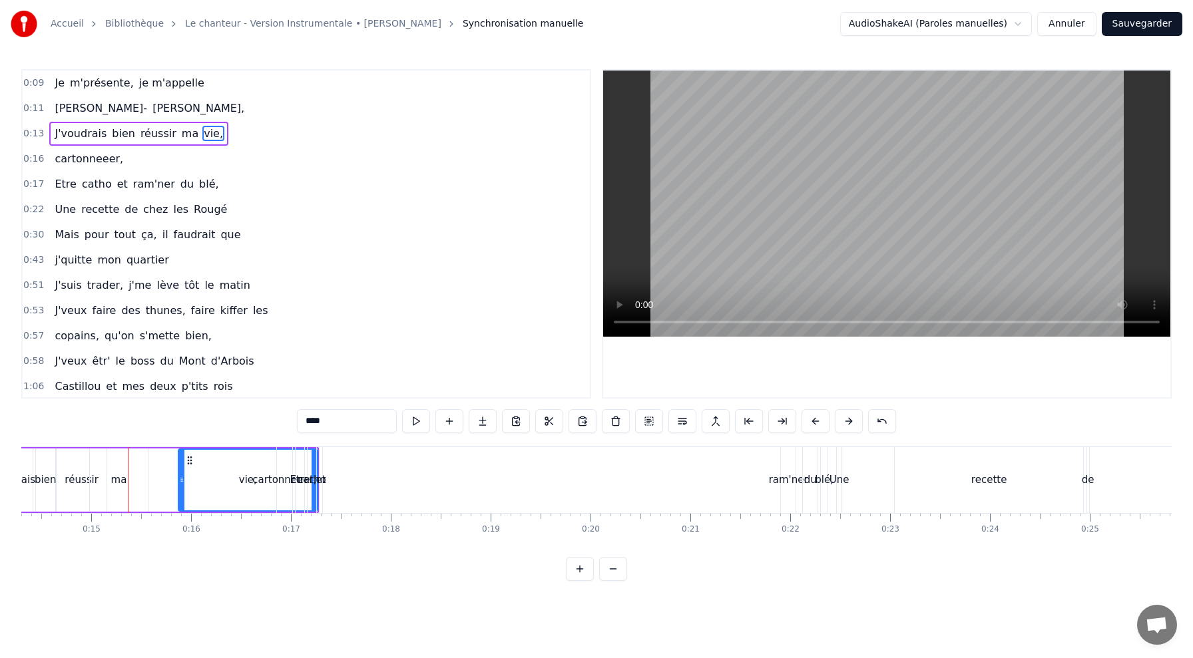
drag, startPoint x: 135, startPoint y: 473, endPoint x: 184, endPoint y: 480, distance: 49.1
click at [184, 480] on div at bounding box center [181, 480] width 5 height 61
drag, startPoint x: 214, startPoint y: 466, endPoint x: 175, endPoint y: 466, distance: 38.6
click at [175, 466] on div "J'voudrais bien réussir ma vie," at bounding box center [153, 480] width 332 height 66
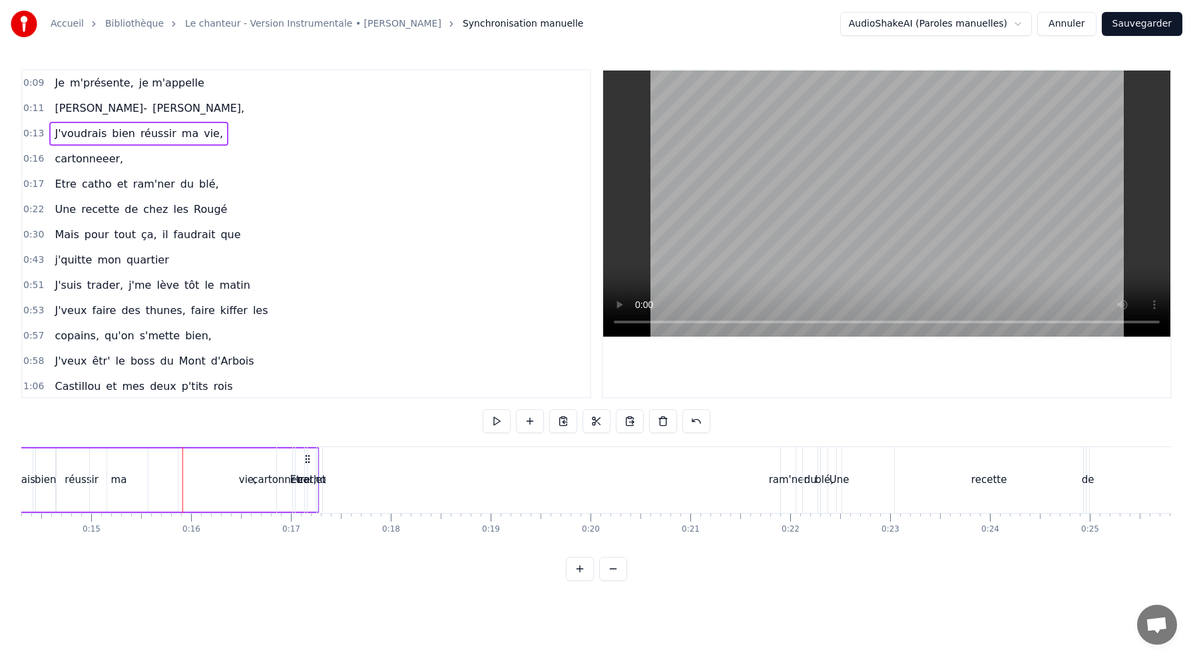
click at [196, 470] on div "vie," at bounding box center [247, 480] width 139 height 63
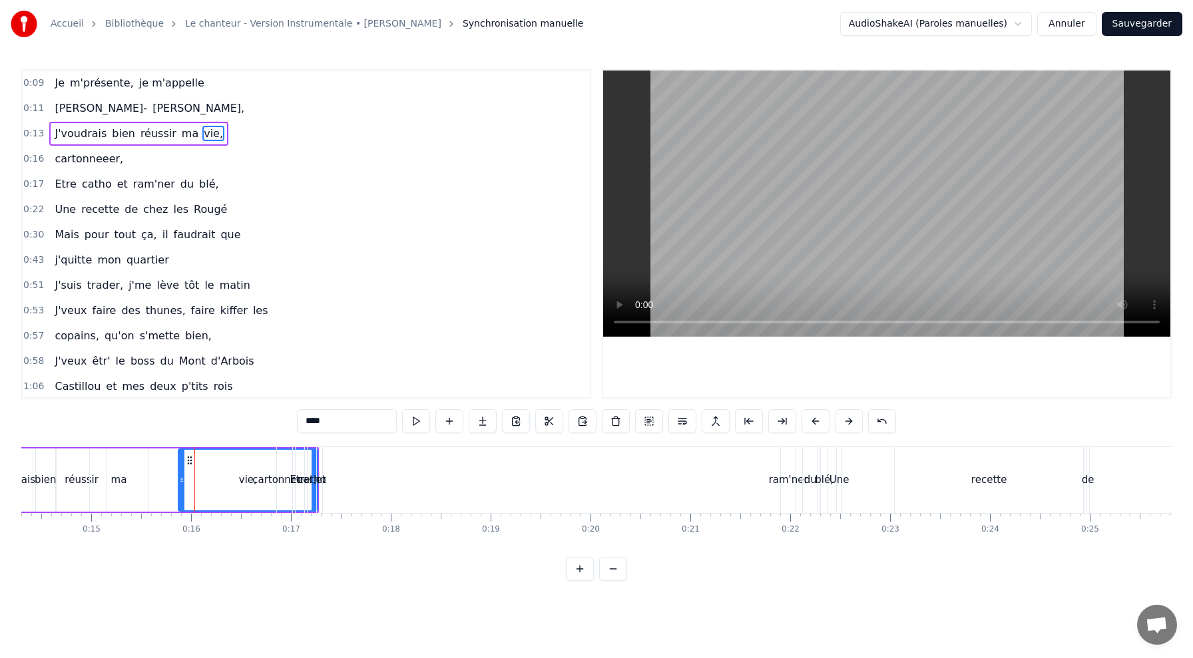
drag, startPoint x: 320, startPoint y: 468, endPoint x: 399, endPoint y: 469, distance: 79.9
click at [399, 469] on div "Etre catho et ram'ner du blé," at bounding box center [563, 480] width 536 height 66
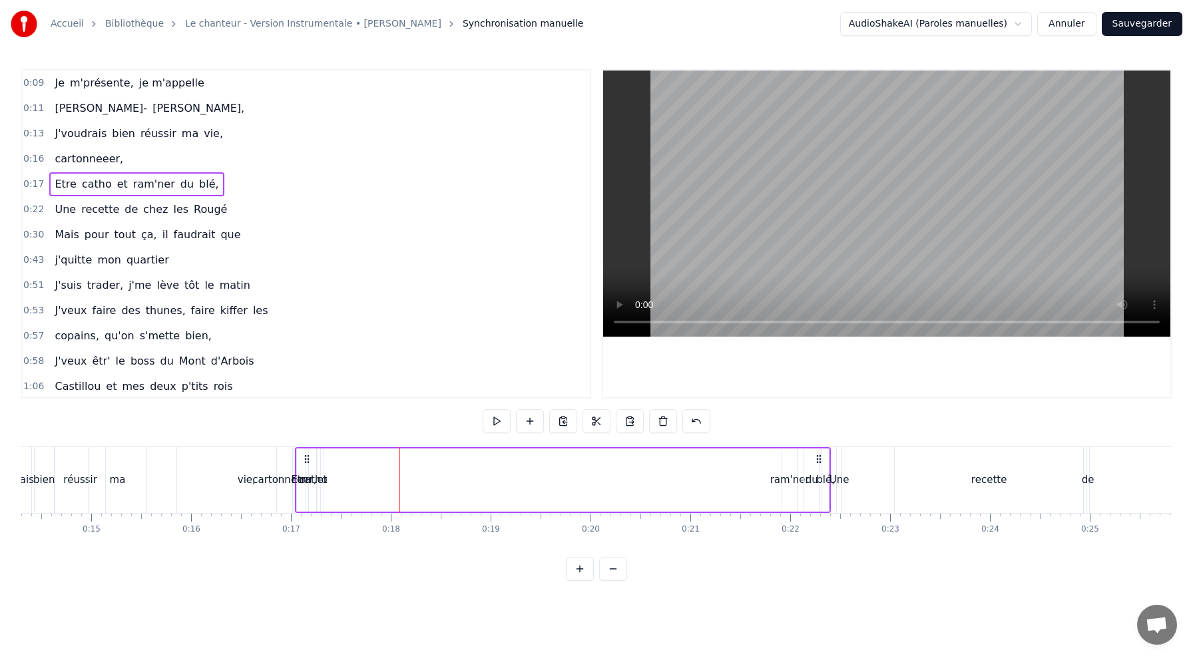
click at [296, 473] on div "Etre" at bounding box center [301, 480] width 20 height 15
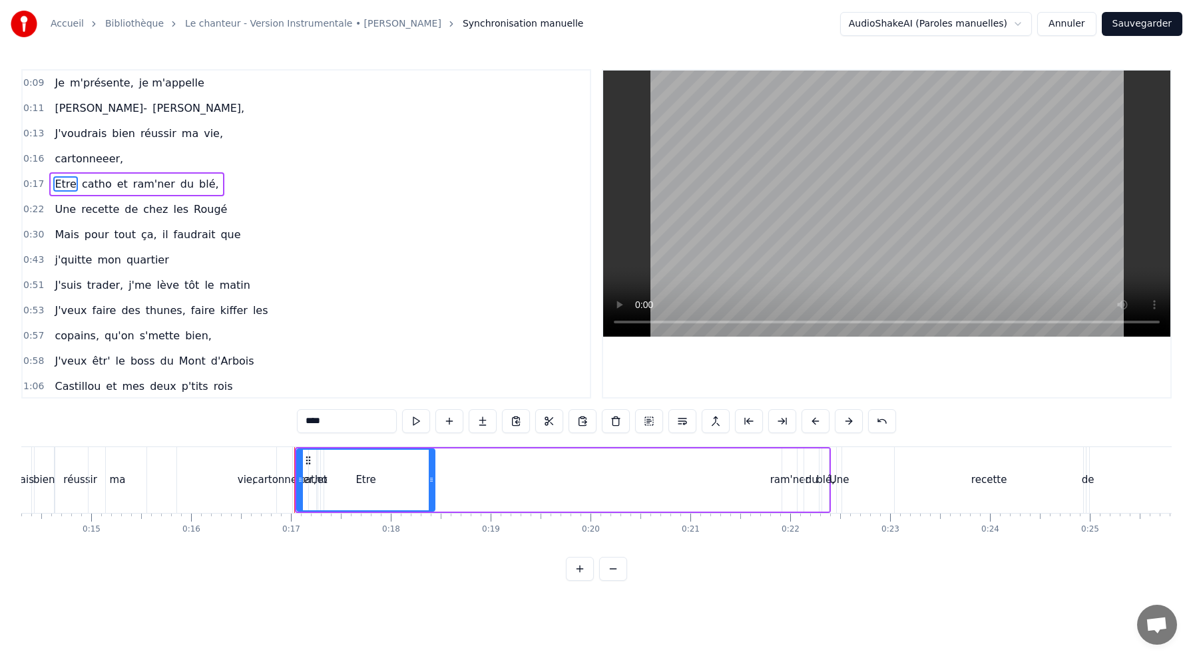
drag, startPoint x: 300, startPoint y: 468, endPoint x: 429, endPoint y: 477, distance: 129.4
click at [429, 477] on div at bounding box center [431, 480] width 5 height 61
drag, startPoint x: 299, startPoint y: 472, endPoint x: 364, endPoint y: 477, distance: 64.7
drag, startPoint x: 397, startPoint y: 475, endPoint x: 290, endPoint y: 478, distance: 107.2
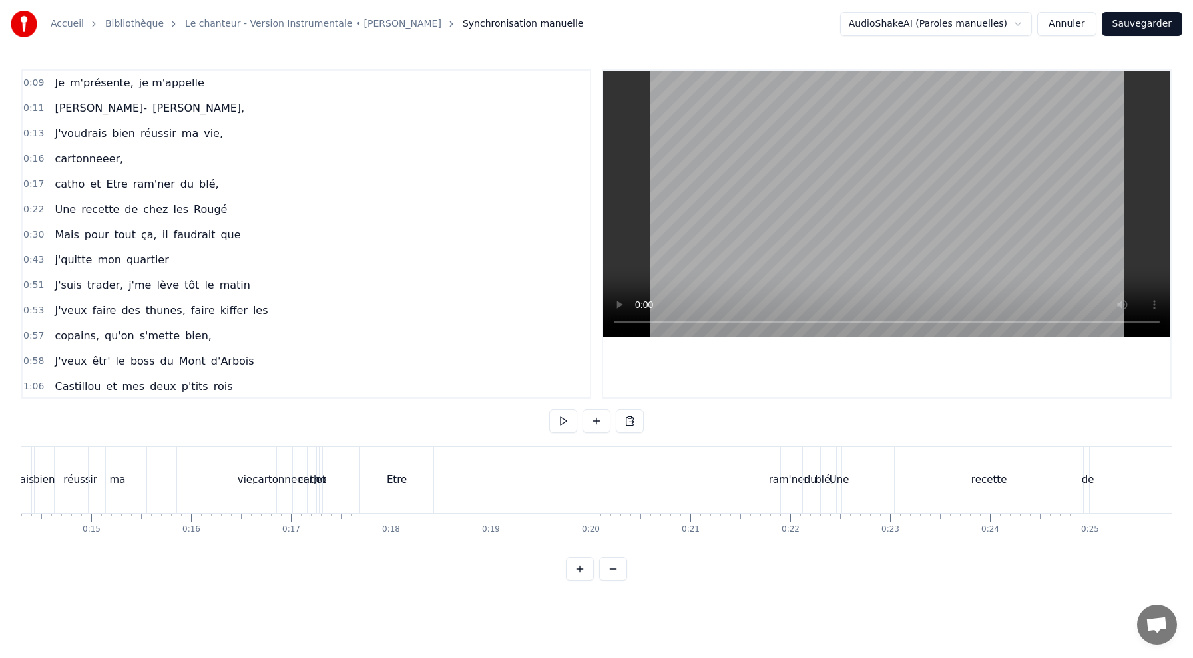
drag, startPoint x: 110, startPoint y: 176, endPoint x: 48, endPoint y: 184, distance: 62.3
click at [49, 184] on div "catho et Etre ram'ner du blé," at bounding box center [136, 184] width 174 height 24
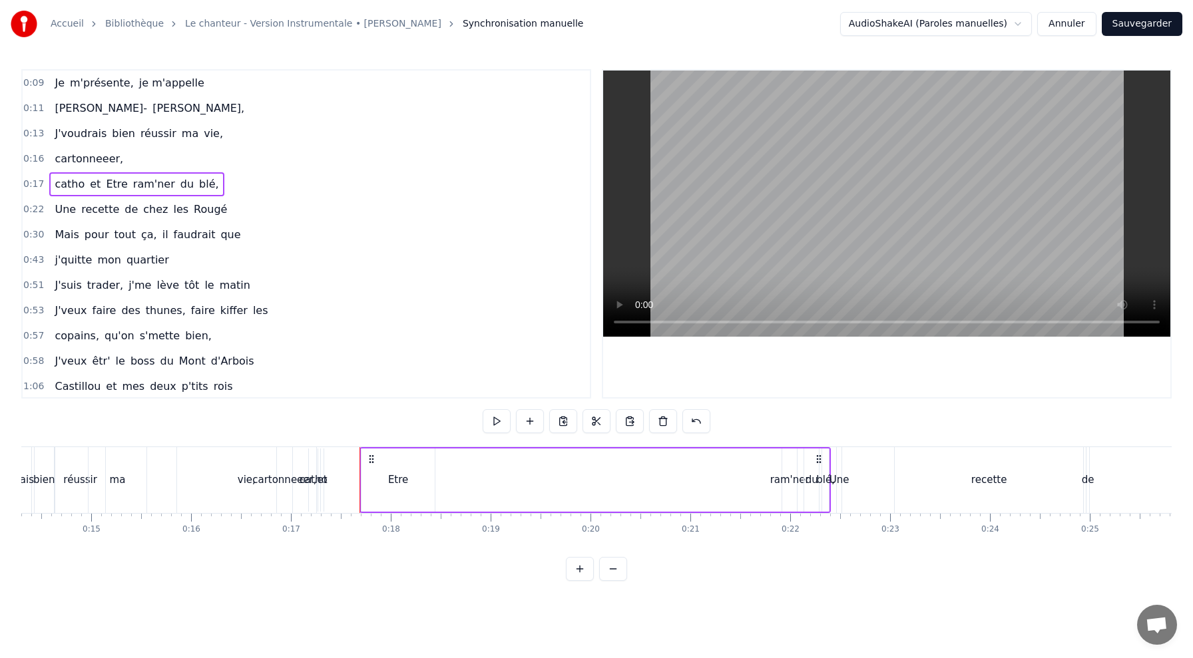
drag, startPoint x: 64, startPoint y: 184, endPoint x: 126, endPoint y: 184, distance: 62.6
click at [126, 184] on div "catho et Etre ram'ner du blé," at bounding box center [136, 184] width 174 height 24
click at [228, 473] on div "vie," at bounding box center [246, 480] width 139 height 66
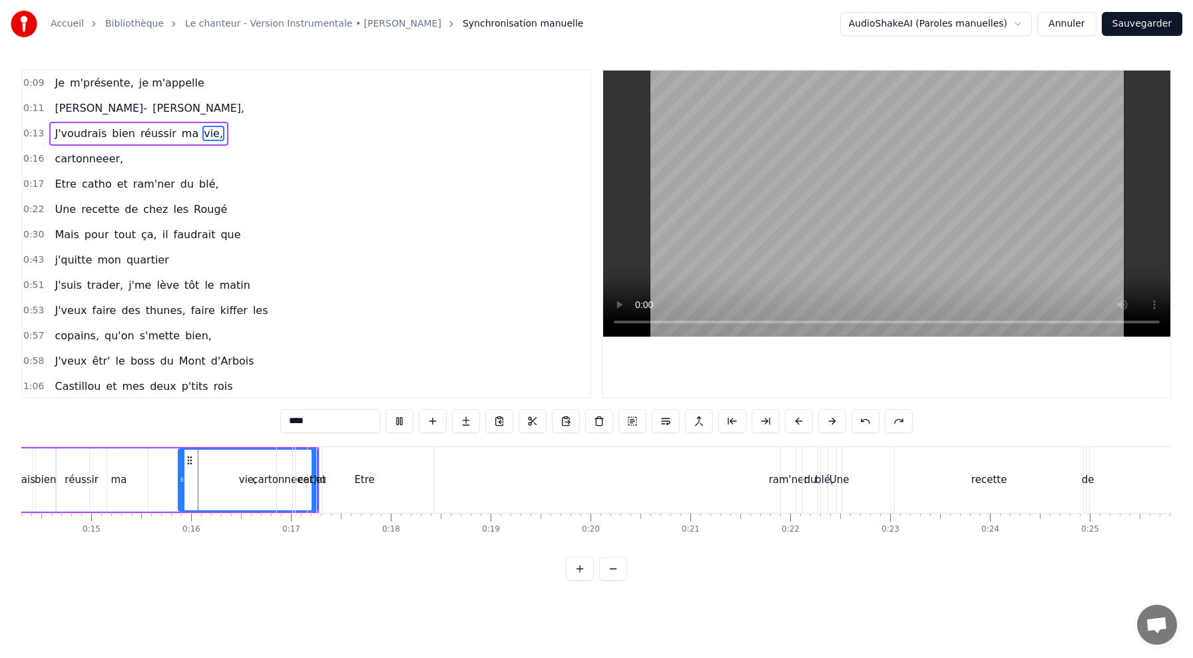
click at [168, 467] on div "J'voudrais bien réussir ma vie," at bounding box center [153, 480] width 332 height 66
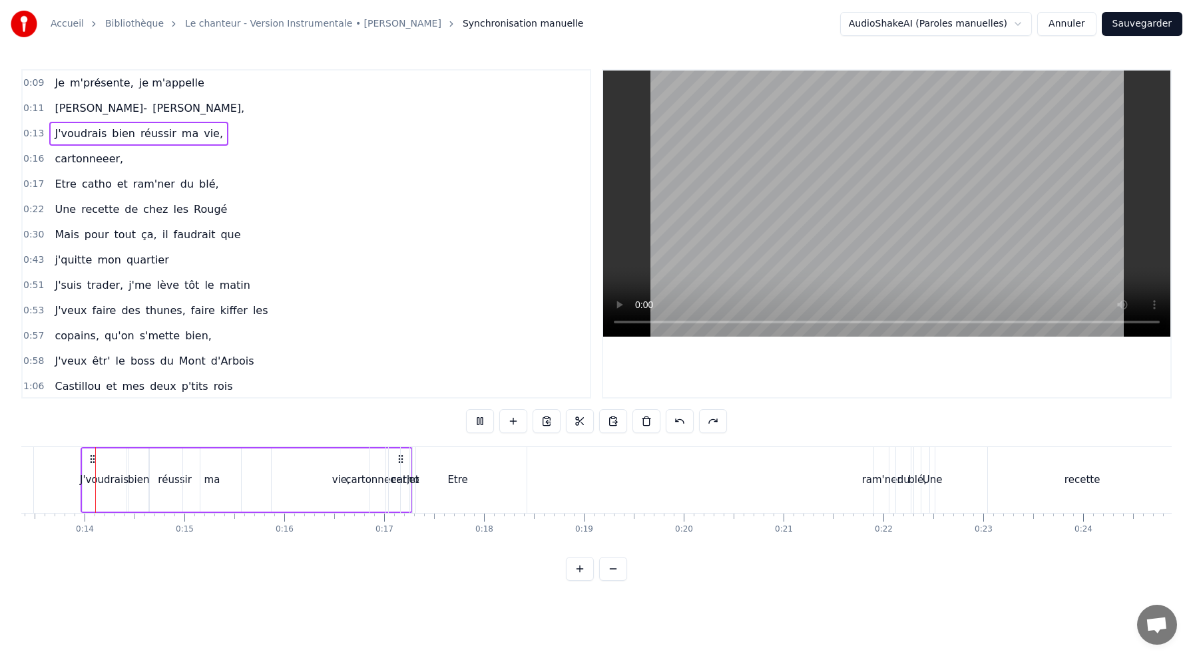
scroll to position [0, 1328]
click at [224, 473] on div "ma" at bounding box center [220, 480] width 16 height 15
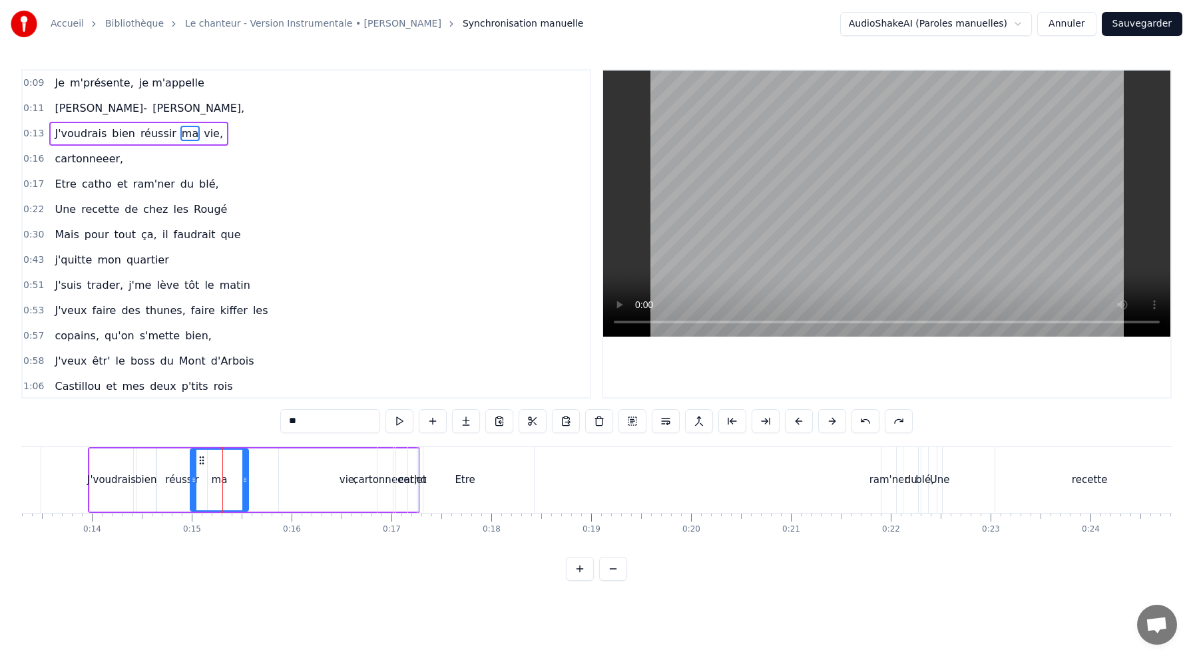
drag, startPoint x: 218, startPoint y: 471, endPoint x: 194, endPoint y: 473, distance: 24.0
click at [194, 473] on div "ma" at bounding box center [219, 480] width 57 height 61
drag, startPoint x: 191, startPoint y: 472, endPoint x: 172, endPoint y: 477, distance: 19.4
click at [172, 477] on div at bounding box center [174, 480] width 5 height 61
click at [241, 483] on icon at bounding box center [242, 480] width 5 height 11
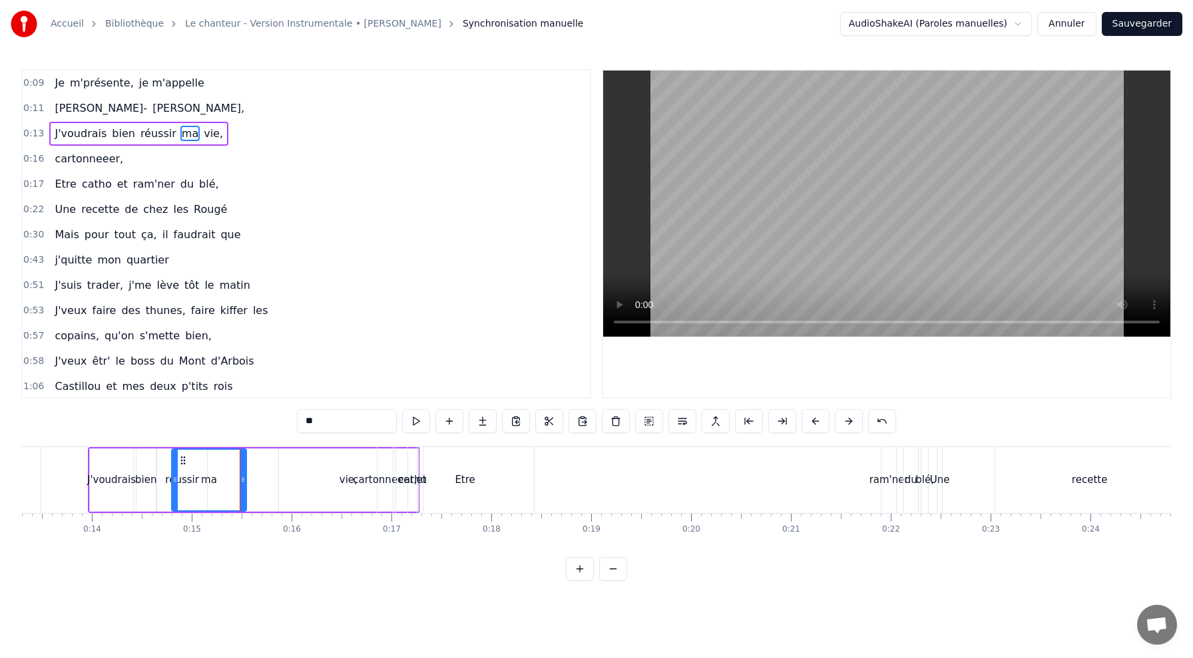
click at [284, 482] on div "vie," at bounding box center [348, 480] width 139 height 63
type input "****"
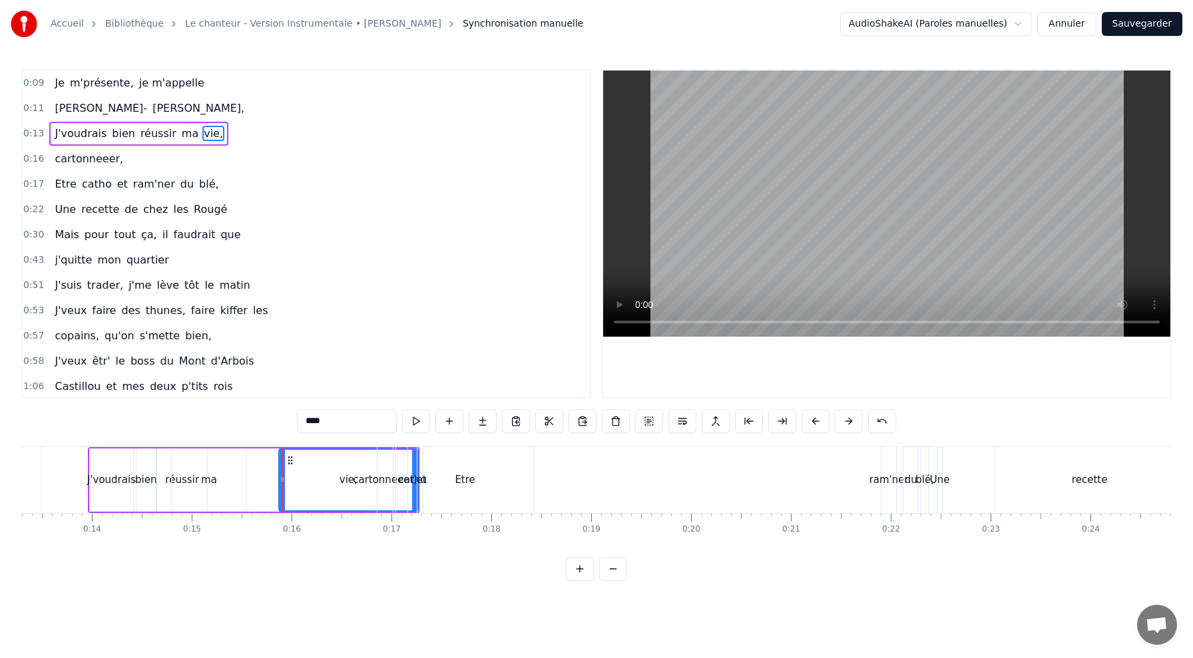
drag, startPoint x: 316, startPoint y: 475, endPoint x: 264, endPoint y: 475, distance: 51.3
click at [264, 475] on div "J'voudrais bien réussir ma vie," at bounding box center [254, 480] width 332 height 66
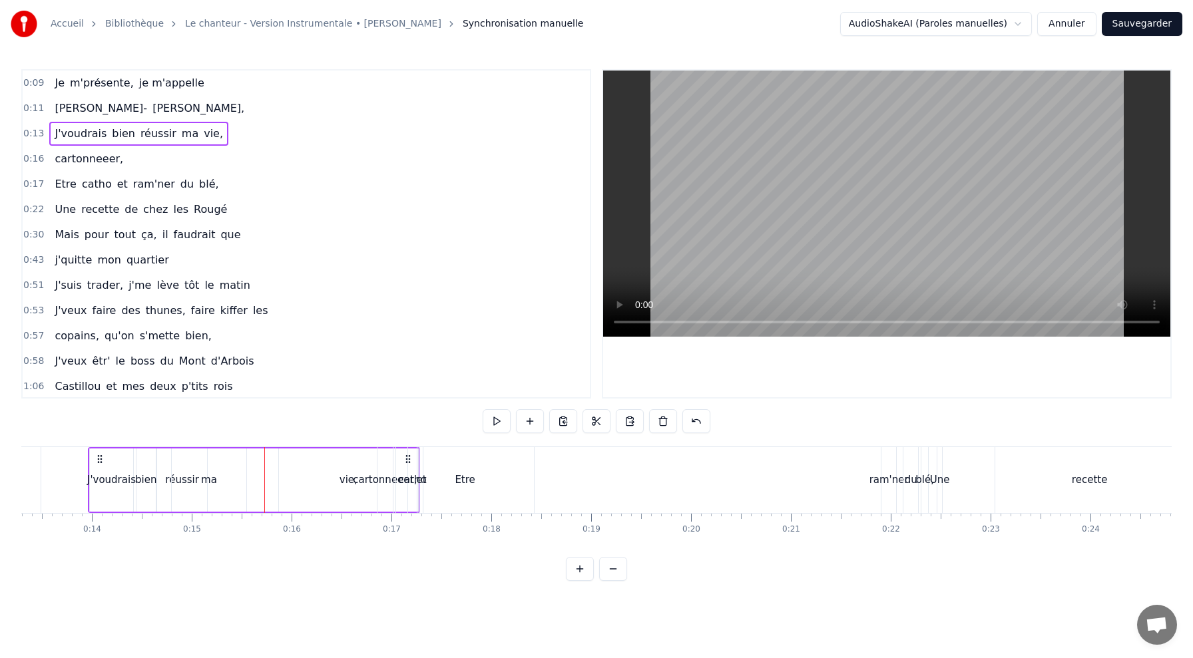
click at [284, 475] on div "vie," at bounding box center [348, 480] width 139 height 63
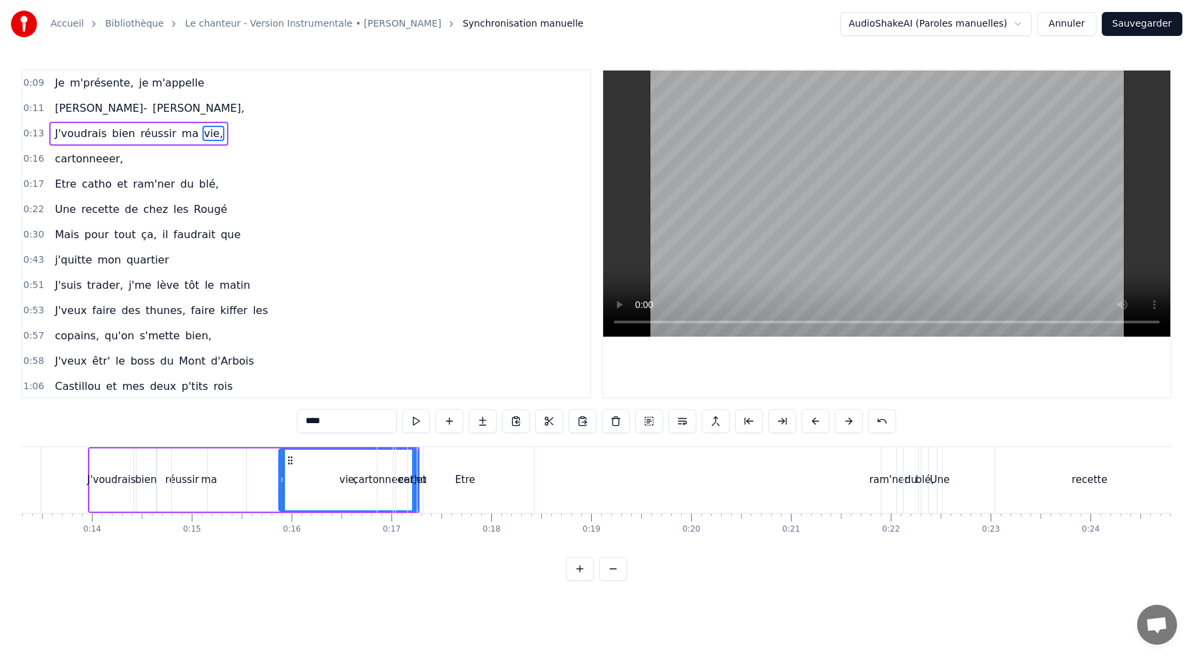
drag, startPoint x: 283, startPoint y: 475, endPoint x: 230, endPoint y: 481, distance: 52.9
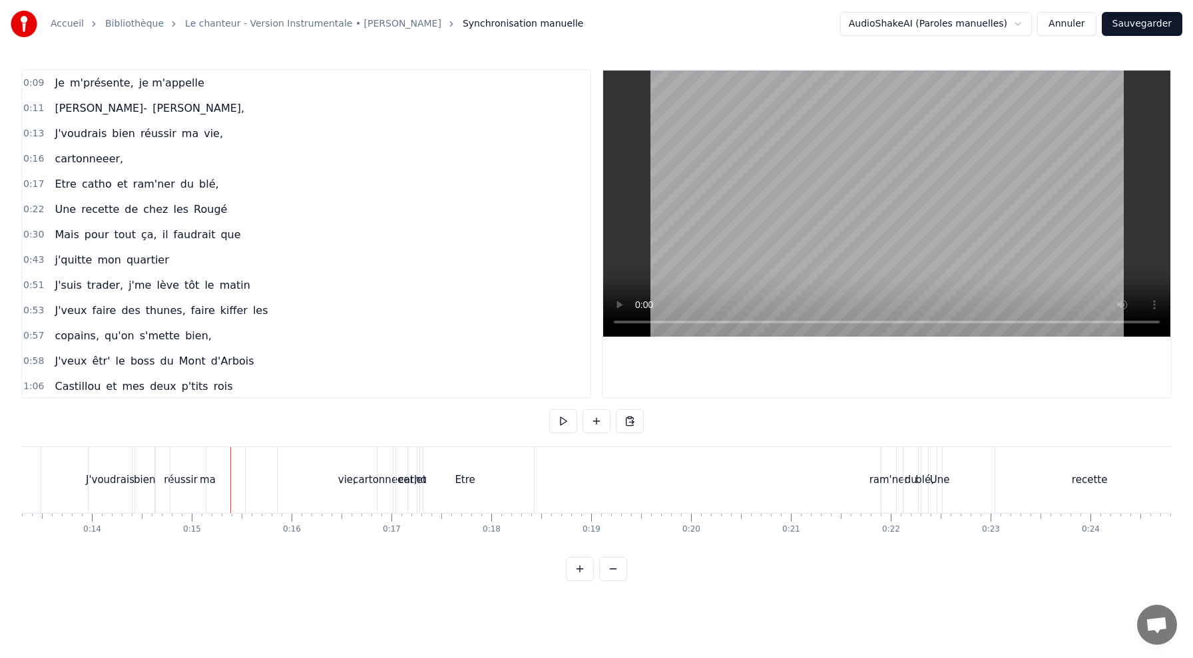
click at [285, 481] on div "vie," at bounding box center [347, 480] width 139 height 66
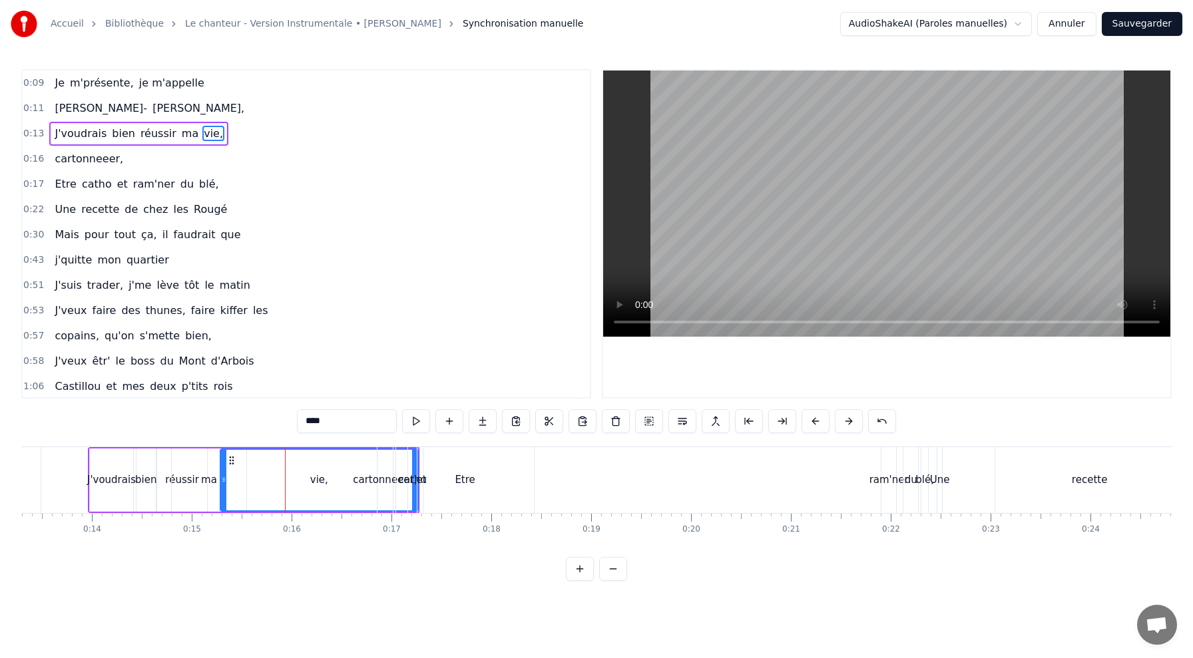
drag, startPoint x: 280, startPoint y: 475, endPoint x: 221, endPoint y: 526, distance: 77.4
click at [221, 526] on div "Je m'présente, je m'appelle [PERSON_NAME], J'voudrais bien réussir ma vie, cart…" at bounding box center [596, 497] width 1150 height 100
drag, startPoint x: 414, startPoint y: 471, endPoint x: 320, endPoint y: 471, distance: 93.9
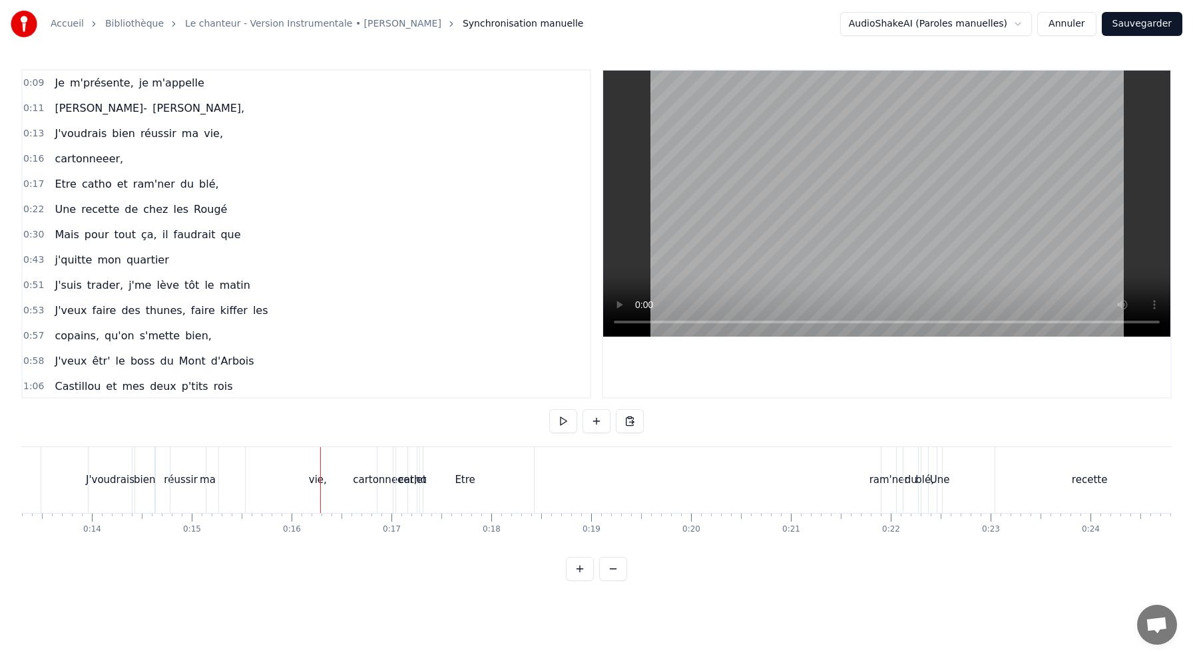
click at [192, 465] on div "ma" at bounding box center [207, 480] width 75 height 66
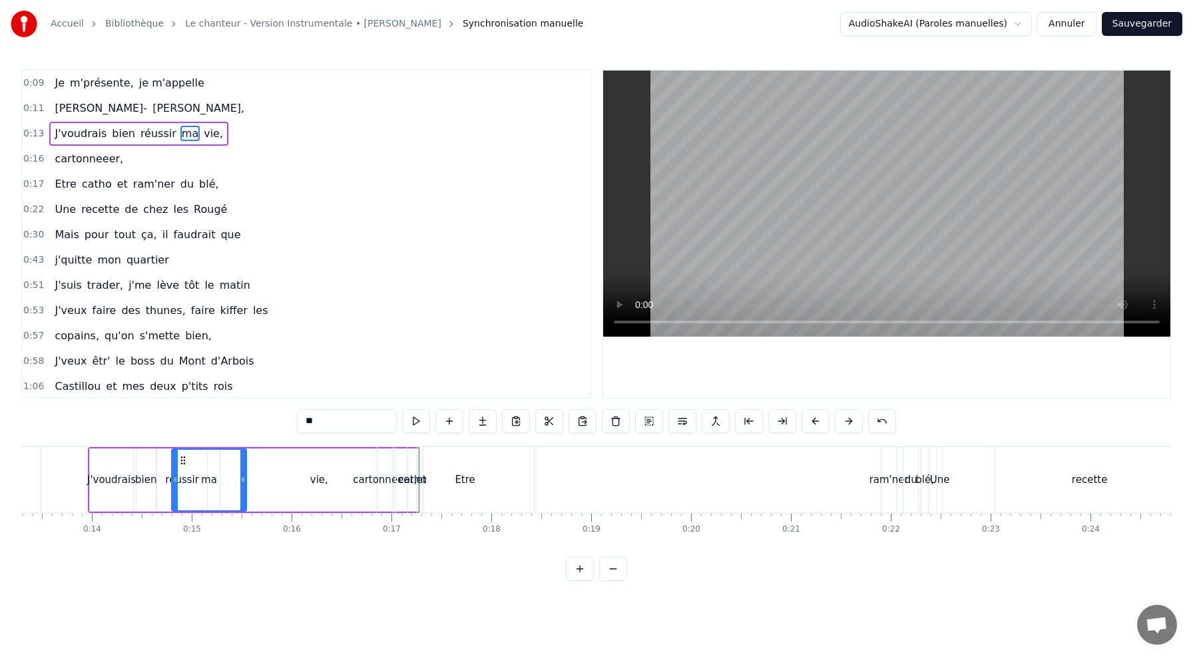
click at [192, 466] on div "ma" at bounding box center [208, 480] width 73 height 61
drag, startPoint x: 242, startPoint y: 481, endPoint x: 307, endPoint y: 480, distance: 65.3
click at [308, 481] on icon at bounding box center [309, 480] width 5 height 11
click at [423, 420] on button at bounding box center [416, 421] width 28 height 24
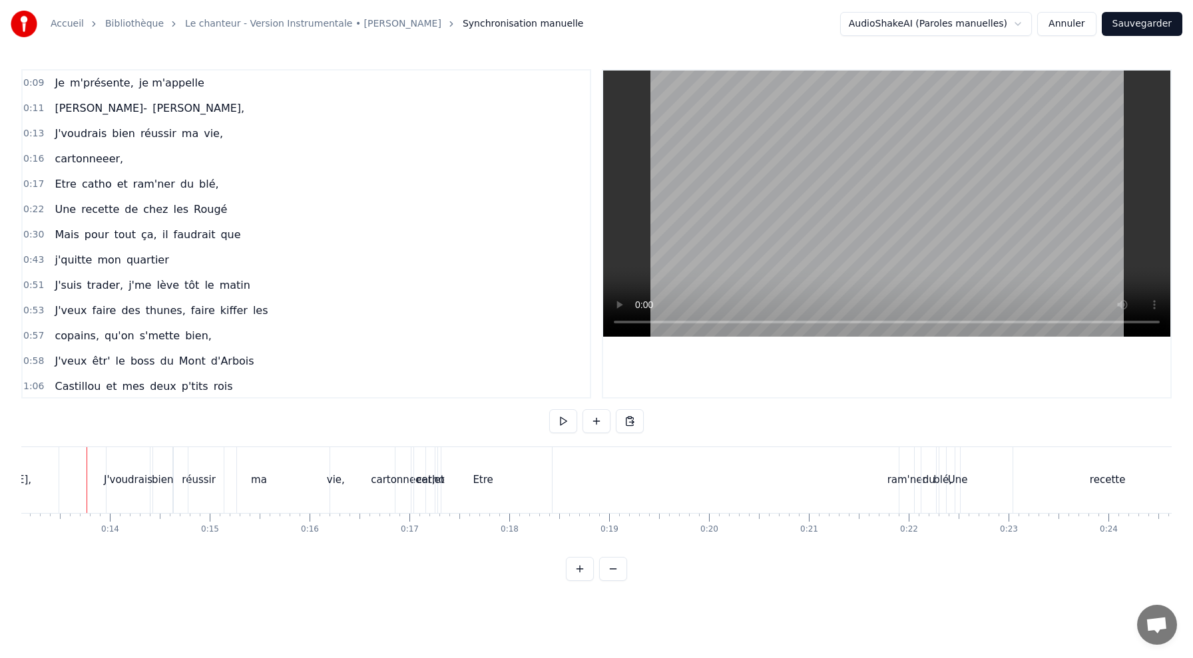
scroll to position [0, 1308]
click at [258, 477] on div "vie," at bounding box center [337, 480] width 198 height 66
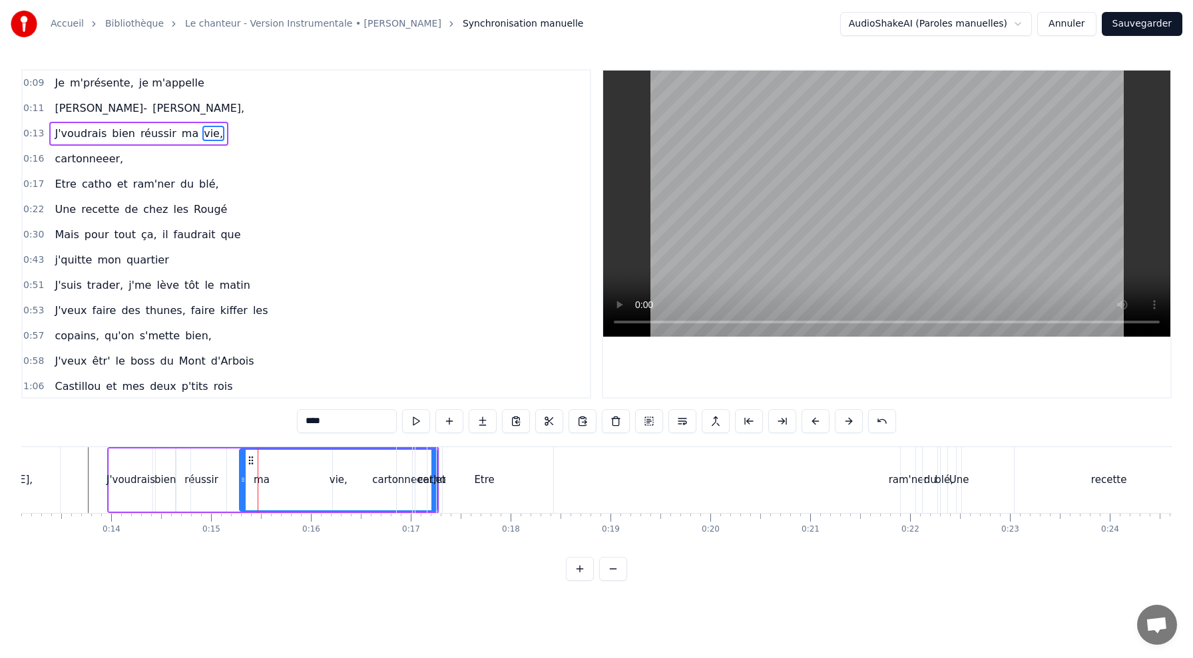
click at [154, 130] on span "réussir" at bounding box center [158, 133] width 39 height 15
type input "*******"
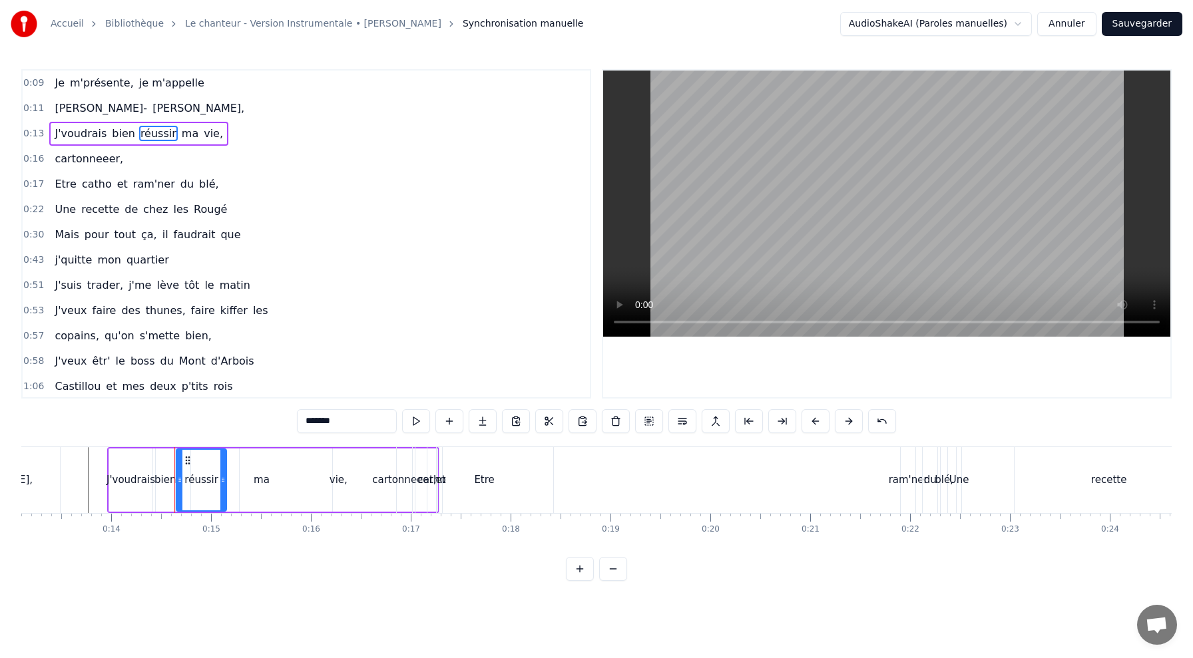
click at [224, 128] on div "0:13 J'voudrais bien réussir ma vie," at bounding box center [306, 133] width 567 height 25
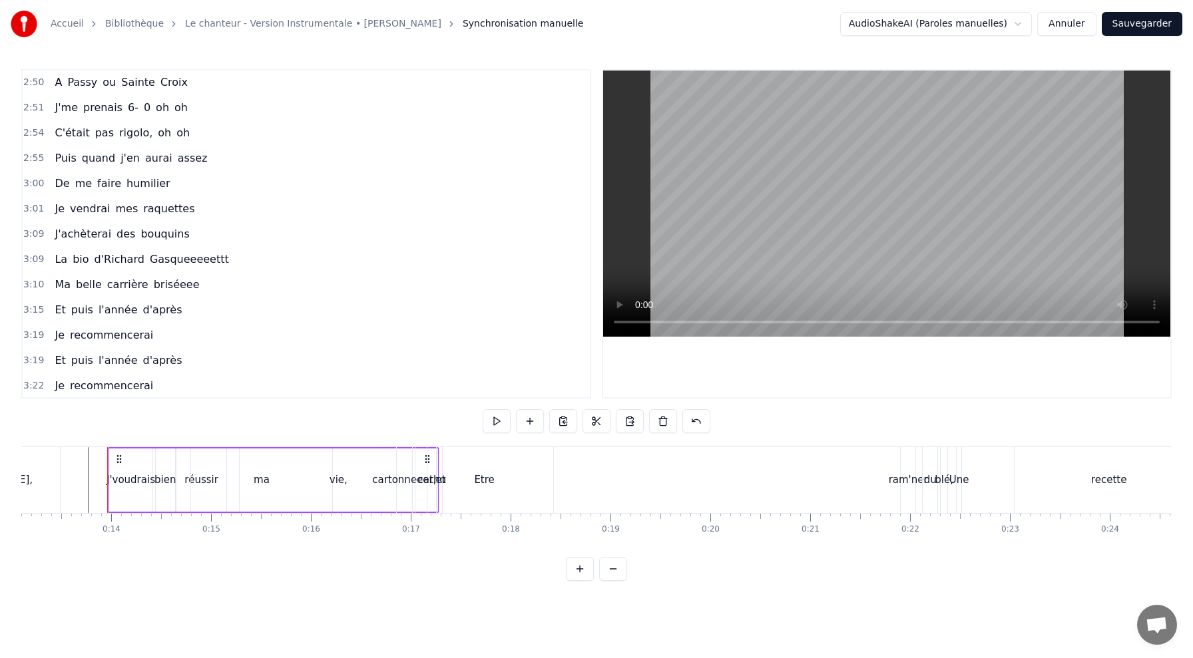
scroll to position [1292, 0]
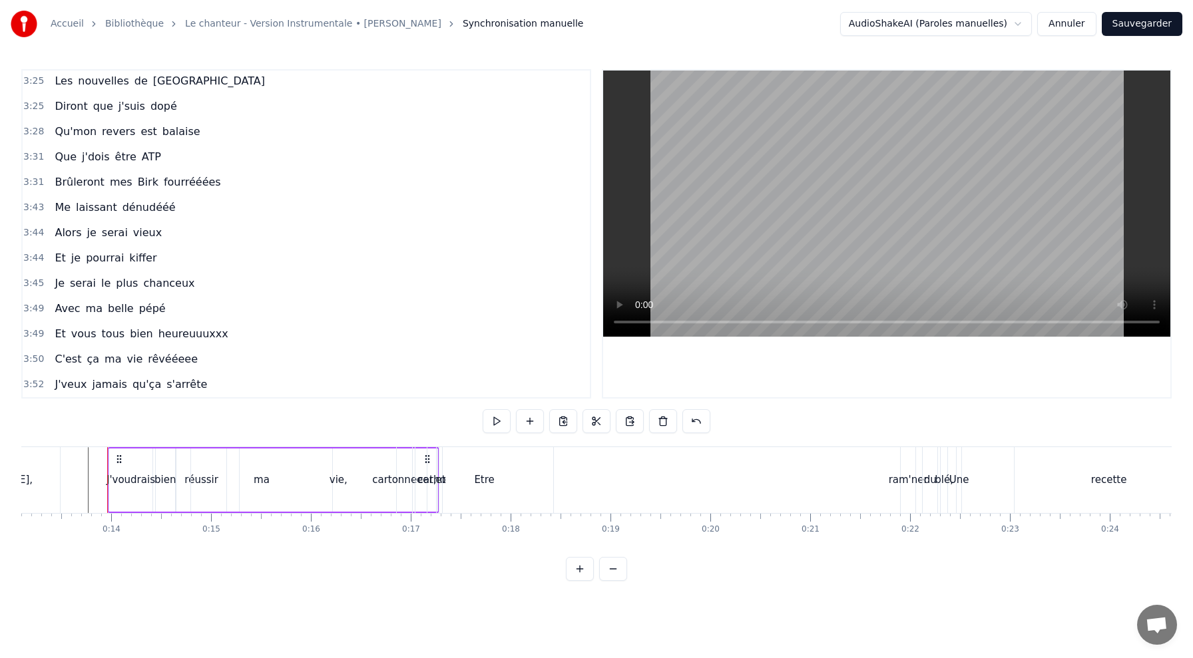
click at [63, 366] on span "C'est" at bounding box center [67, 359] width 29 height 15
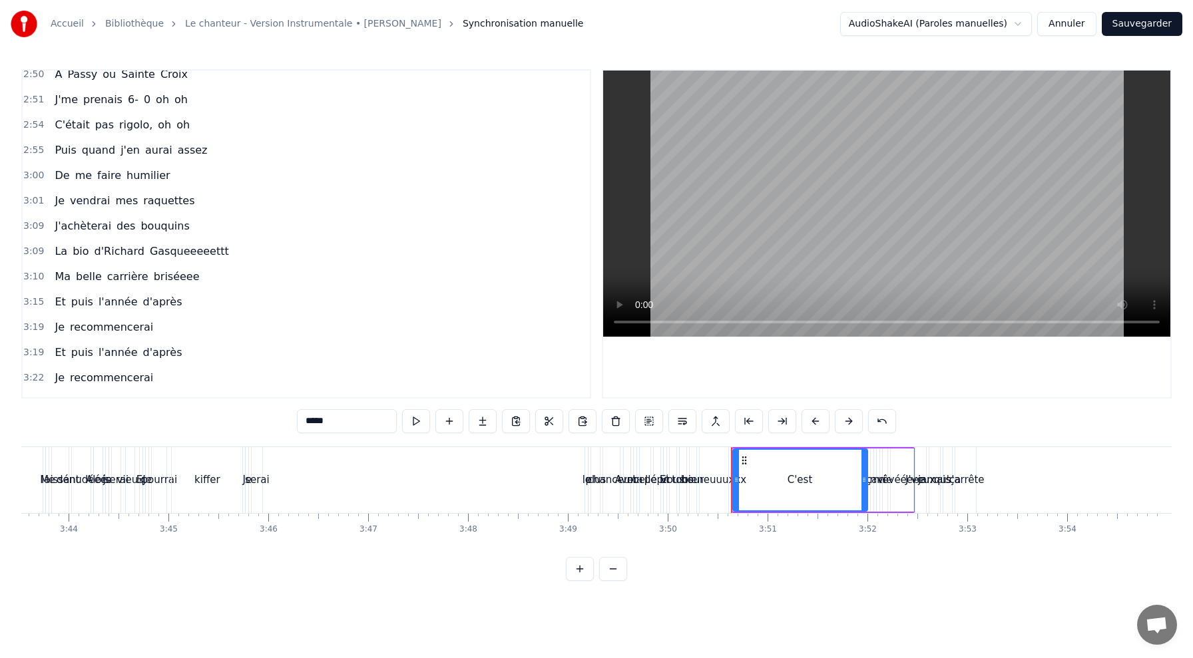
scroll to position [0, 0]
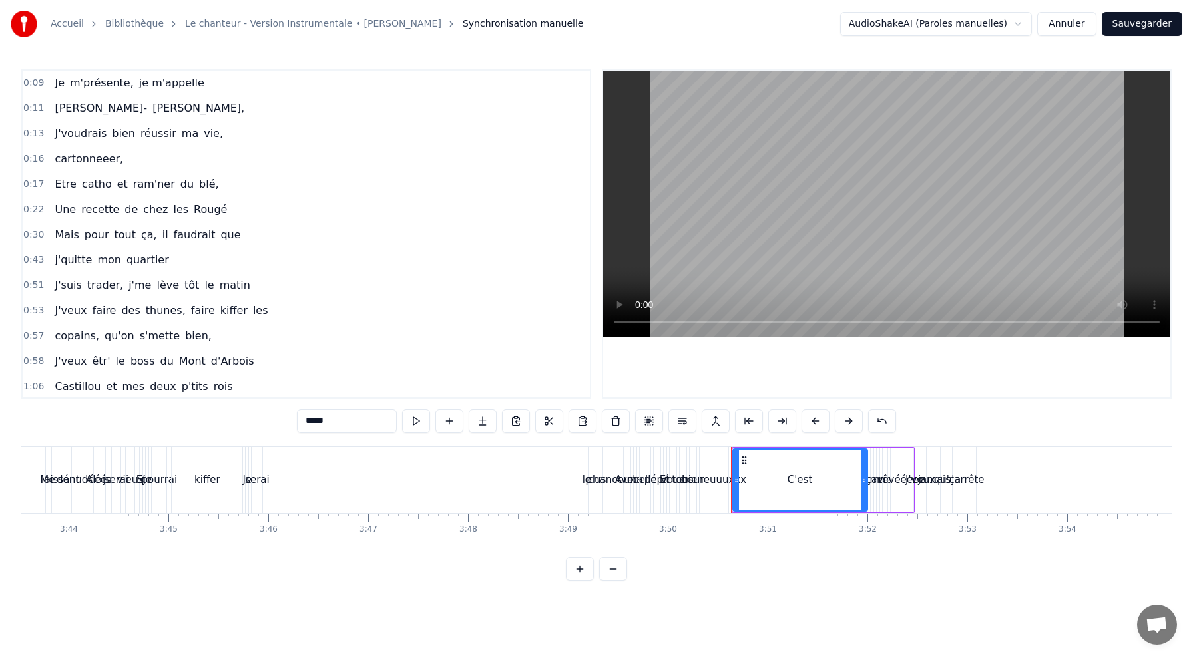
click at [88, 85] on span "m'présente," at bounding box center [102, 82] width 67 height 15
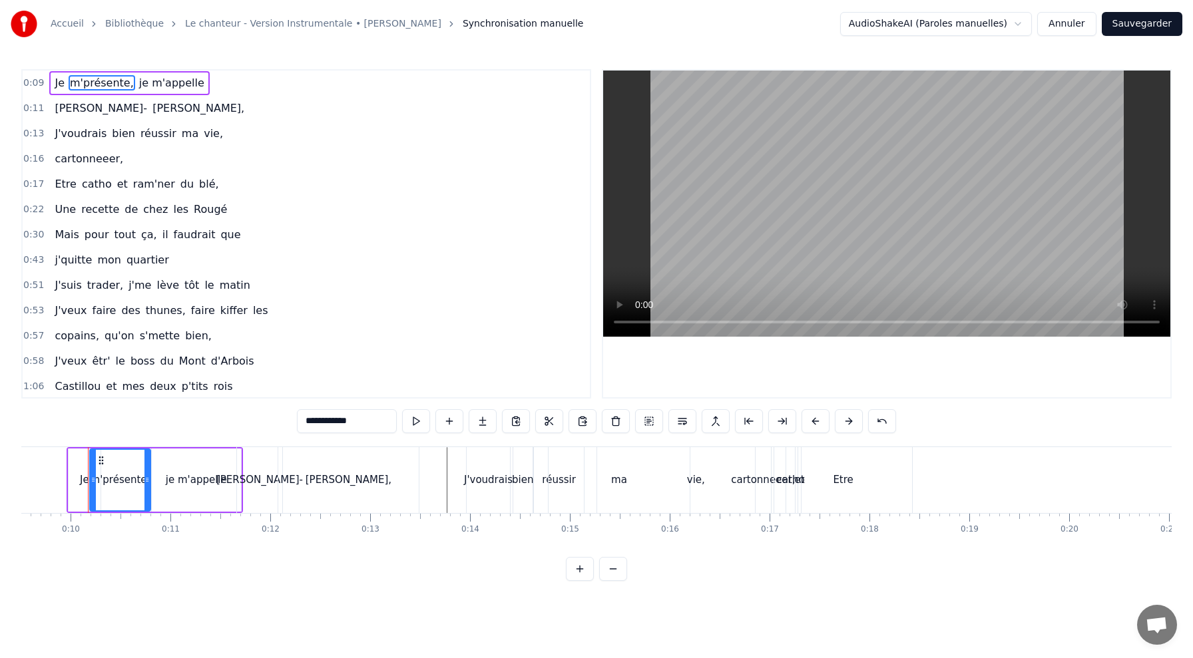
click at [56, 83] on span "Je" at bounding box center [59, 82] width 13 height 15
type input "**"
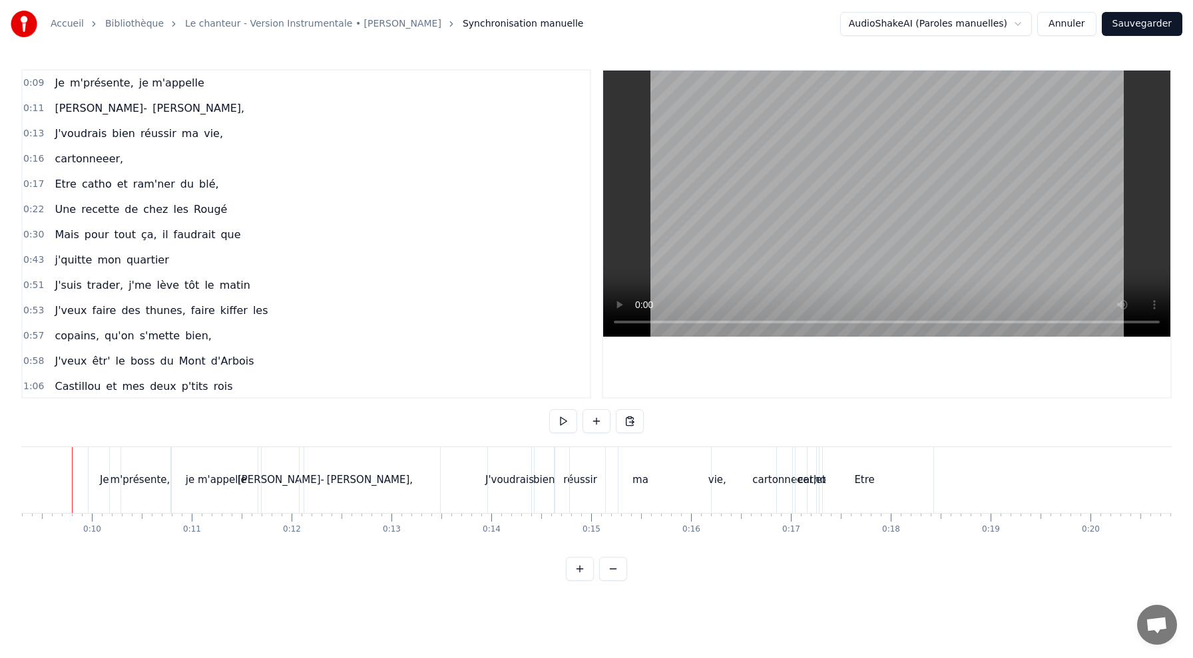
scroll to position [0, 912]
click at [707, 463] on div "vie," at bounding box center [733, 480] width 198 height 66
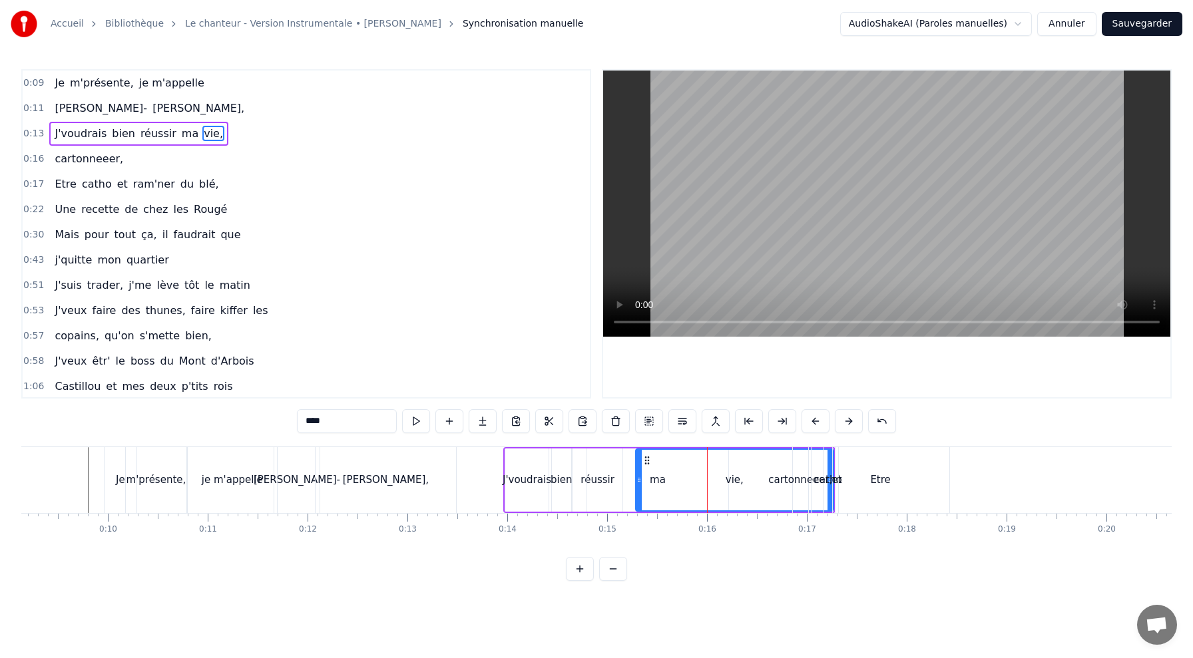
drag, startPoint x: 830, startPoint y: 469, endPoint x: 708, endPoint y: 475, distance: 122.0
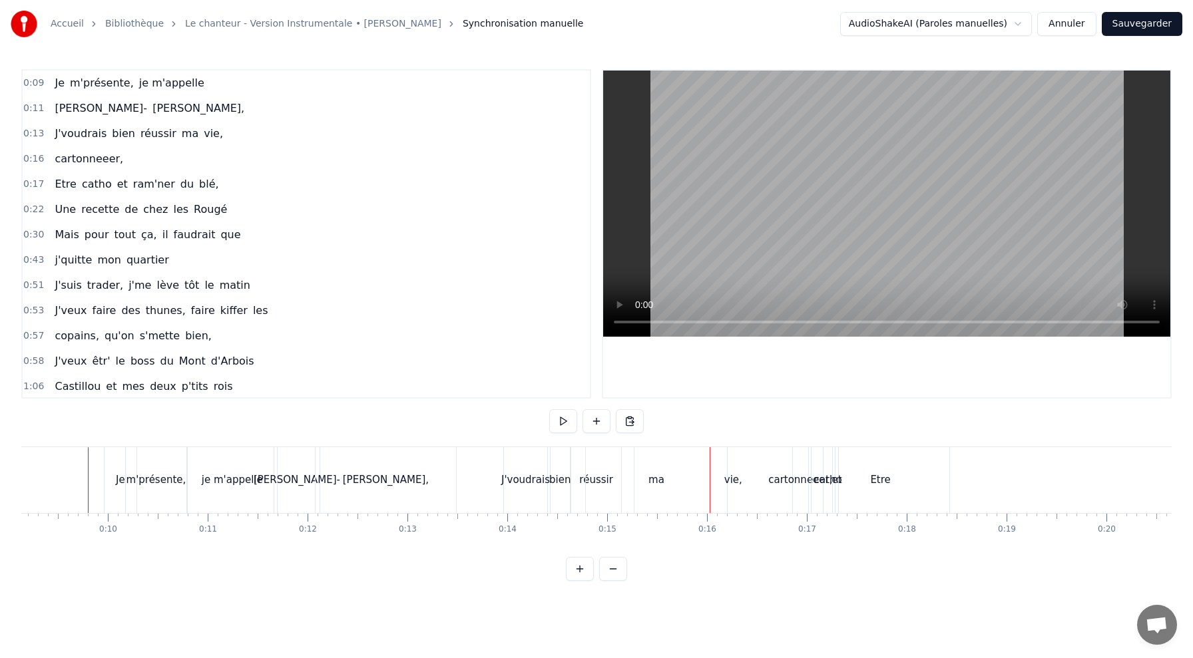
click at [668, 485] on div "vie," at bounding box center [733, 480] width 198 height 66
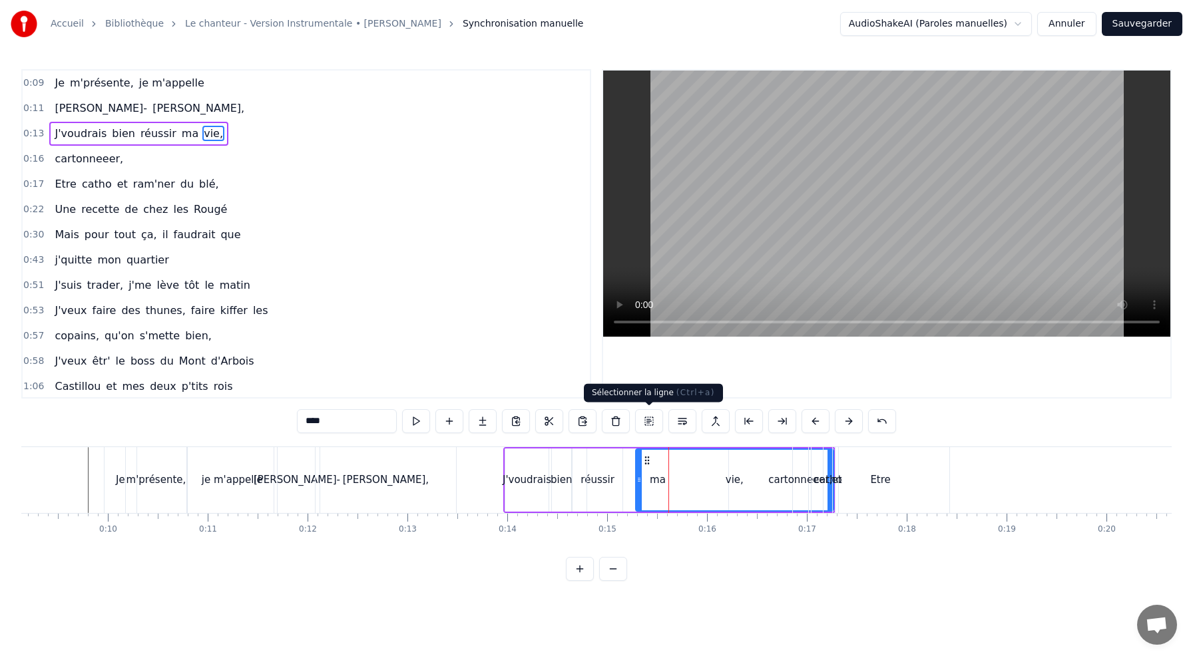
click at [655, 418] on button at bounding box center [649, 421] width 28 height 24
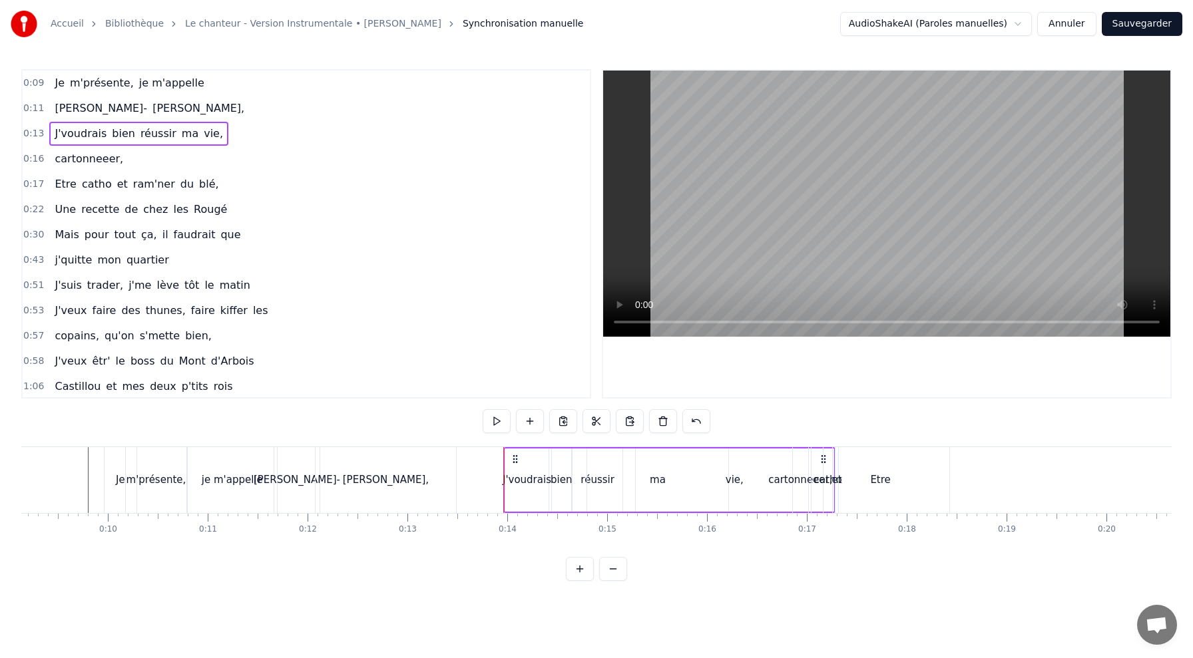
scroll to position [0, 925]
drag, startPoint x: 700, startPoint y: 487, endPoint x: 656, endPoint y: 487, distance: 43.9
click at [656, 487] on div "vie," at bounding box center [721, 480] width 198 height 63
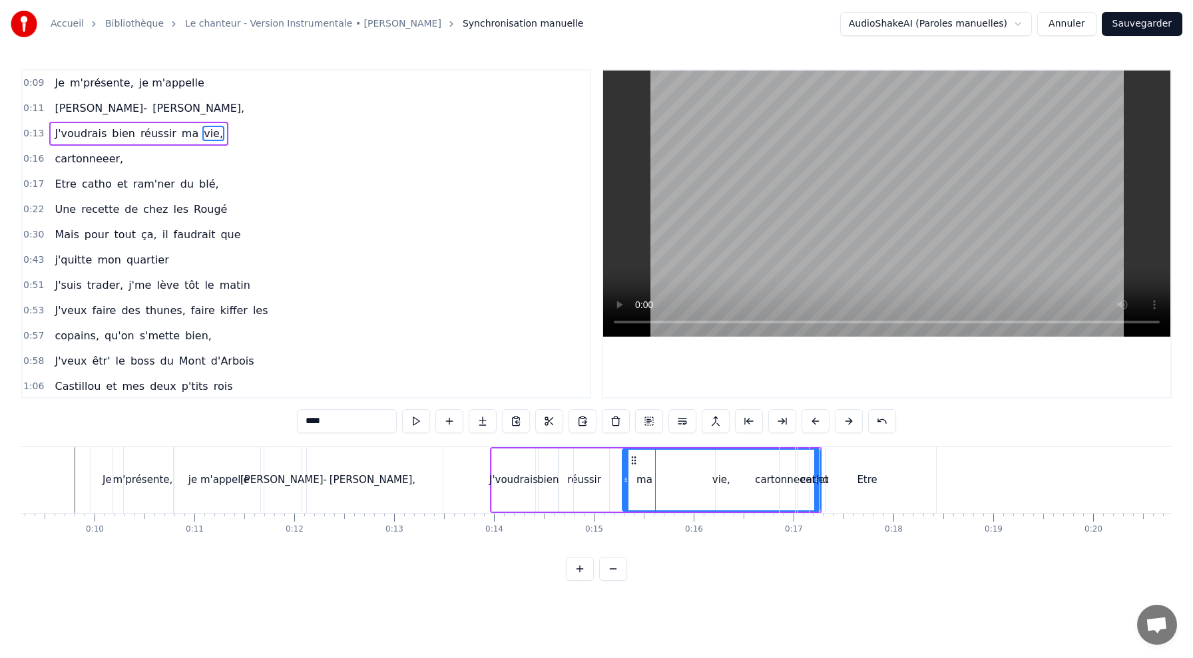
click at [714, 473] on div "vie," at bounding box center [721, 480] width 18 height 15
click at [873, 477] on div "Etre" at bounding box center [867, 480] width 20 height 15
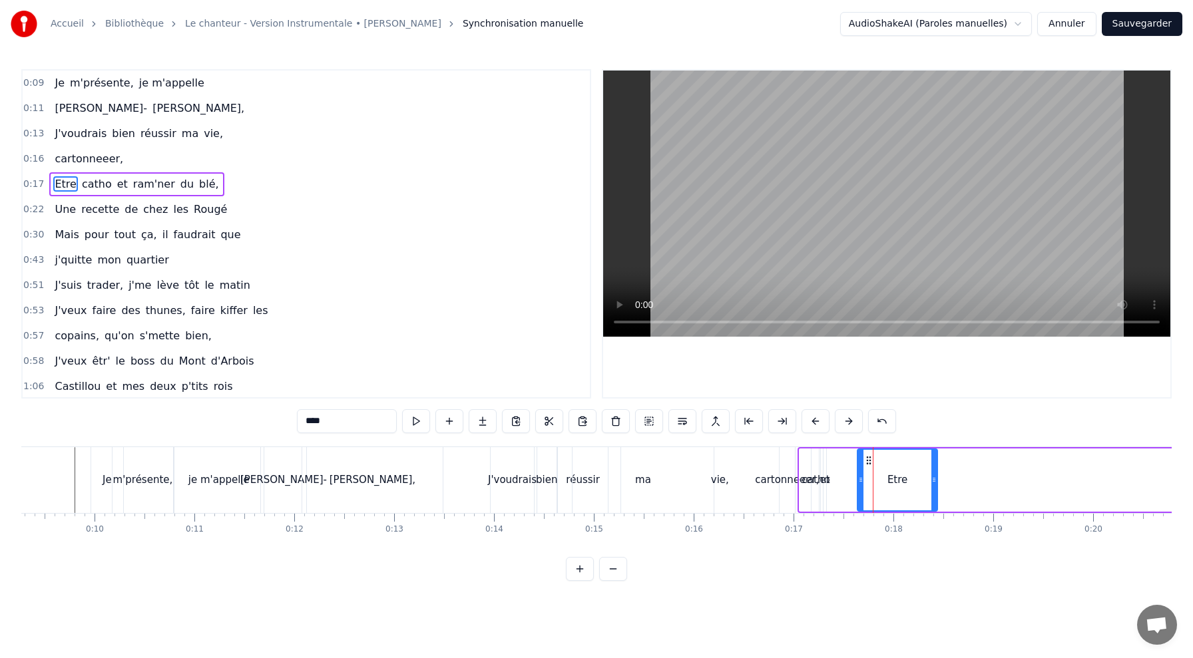
drag, startPoint x: 802, startPoint y: 477, endPoint x: 860, endPoint y: 479, distance: 58.0
click at [813, 467] on div "catho" at bounding box center [816, 480] width 9 height 63
drag, startPoint x: 818, startPoint y: 472, endPoint x: 1011, endPoint y: 476, distance: 193.8
click at [1003, 477] on div at bounding box center [1000, 480] width 5 height 61
drag, startPoint x: 814, startPoint y: 472, endPoint x: 931, endPoint y: 476, distance: 117.9
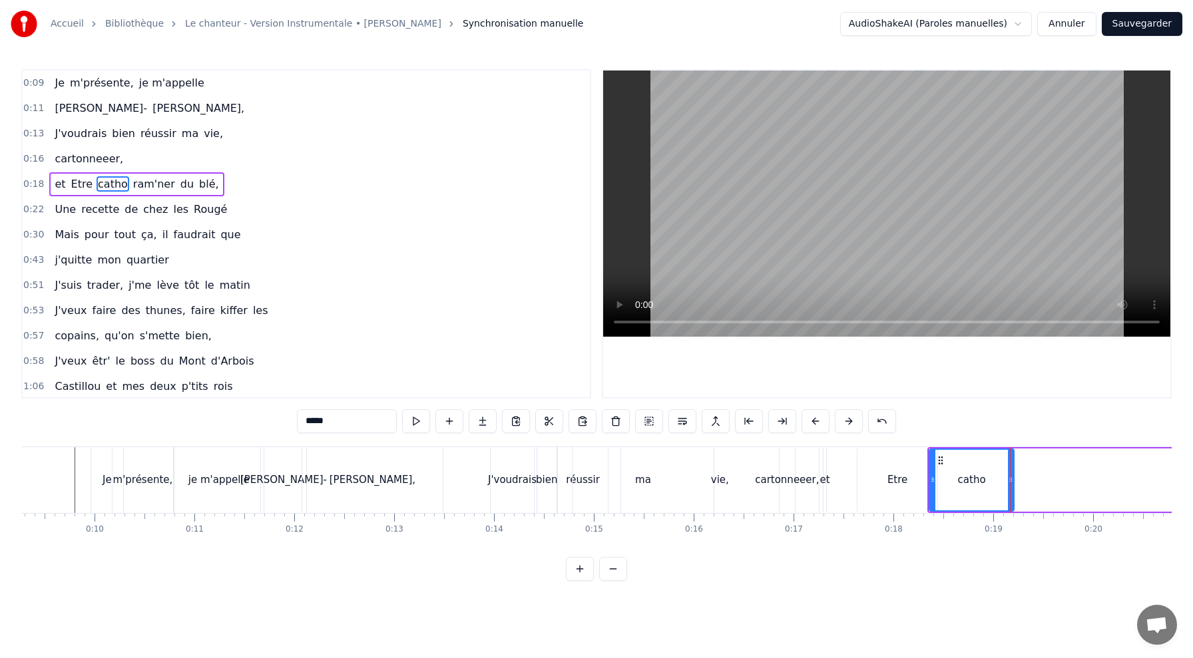
click at [827, 473] on div "et" at bounding box center [825, 480] width 10 height 15
type input "**"
drag, startPoint x: 827, startPoint y: 473, endPoint x: 893, endPoint y: 473, distance: 66.6
click at [927, 473] on div "et Etre catho ram'ner du blé," at bounding box center [1130, 480] width 406 height 66
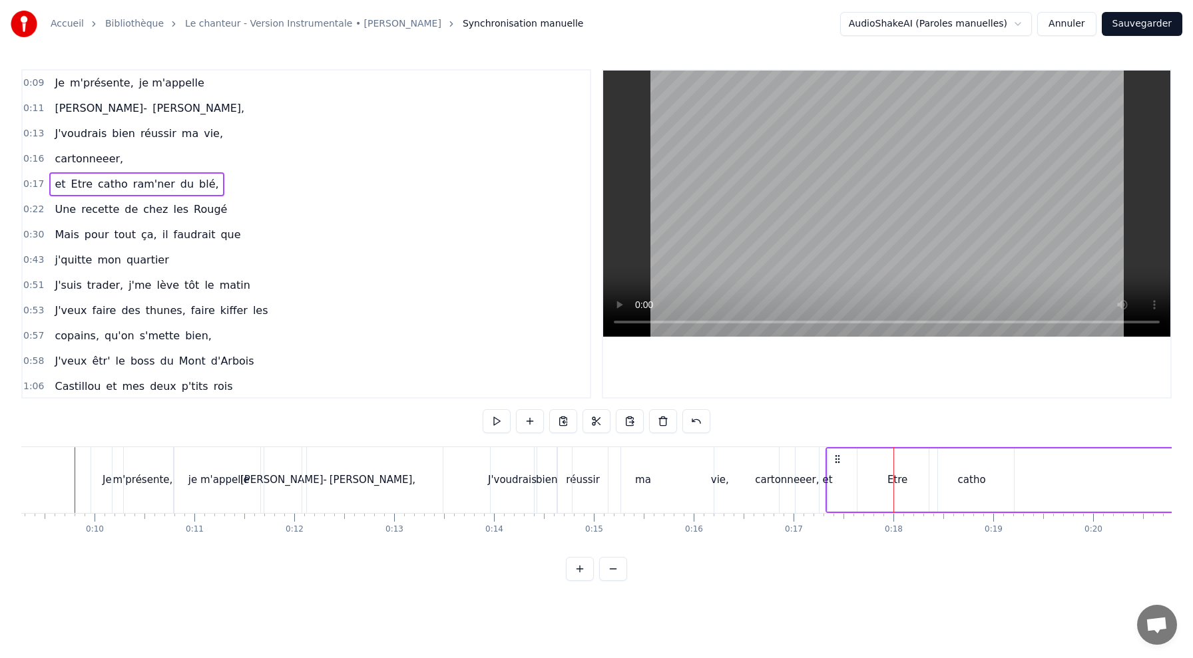
click at [827, 471] on div "et" at bounding box center [827, 480] width 1 height 63
drag, startPoint x: 830, startPoint y: 473, endPoint x: 881, endPoint y: 477, distance: 51.5
click at [881, 477] on div "et Etre catho ram'ner du blé," at bounding box center [1080, 480] width 508 height 66
click at [826, 474] on div "et" at bounding box center [828, 480] width 10 height 15
drag, startPoint x: 832, startPoint y: 473, endPoint x: 826, endPoint y: 478, distance: 7.6
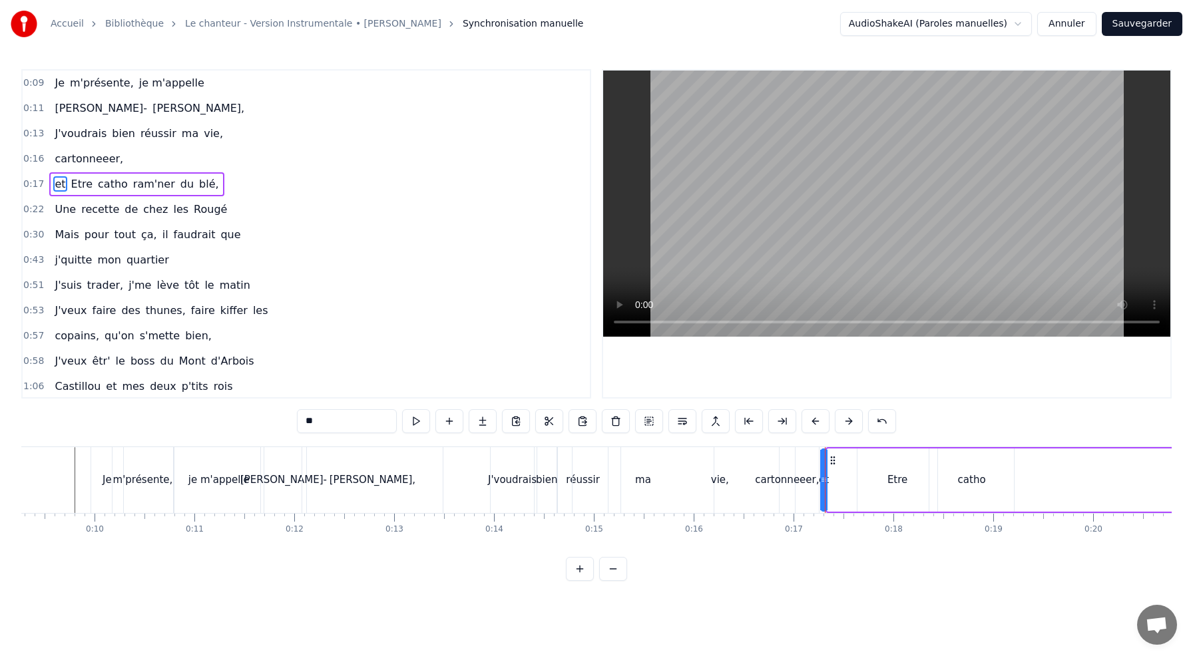
click at [826, 478] on div at bounding box center [824, 480] width 5 height 61
drag, startPoint x: 826, startPoint y: 478, endPoint x: 915, endPoint y: 476, distance: 89.2
click at [915, 477] on div "et Etre catho ram'ner du blé," at bounding box center [1077, 480] width 514 height 66
drag, startPoint x: 827, startPoint y: 475, endPoint x: 914, endPoint y: 469, distance: 87.4
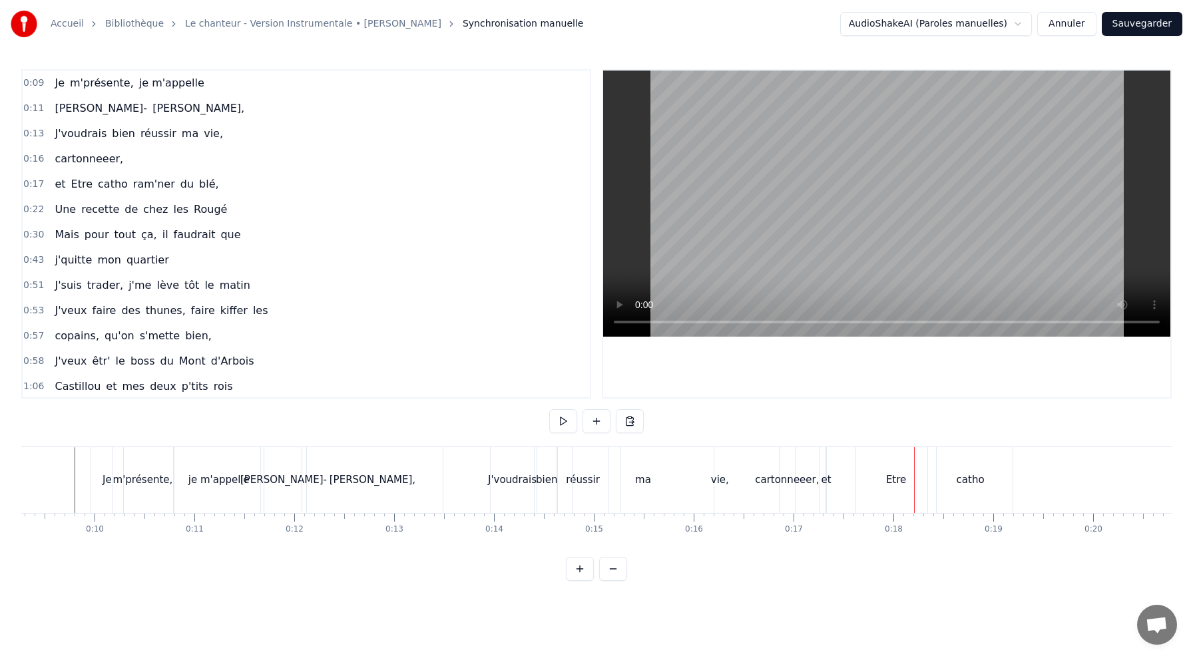
click at [826, 481] on div "et" at bounding box center [827, 480] width 10 height 15
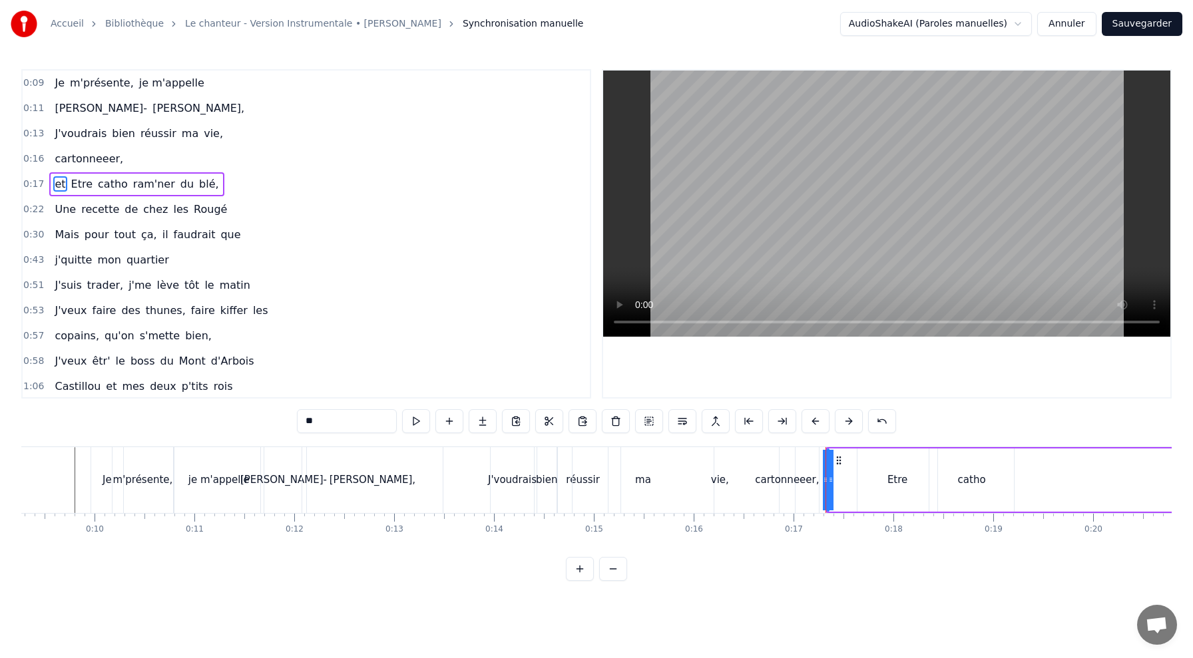
drag, startPoint x: 826, startPoint y: 481, endPoint x: 790, endPoint y: 481, distance: 36.6
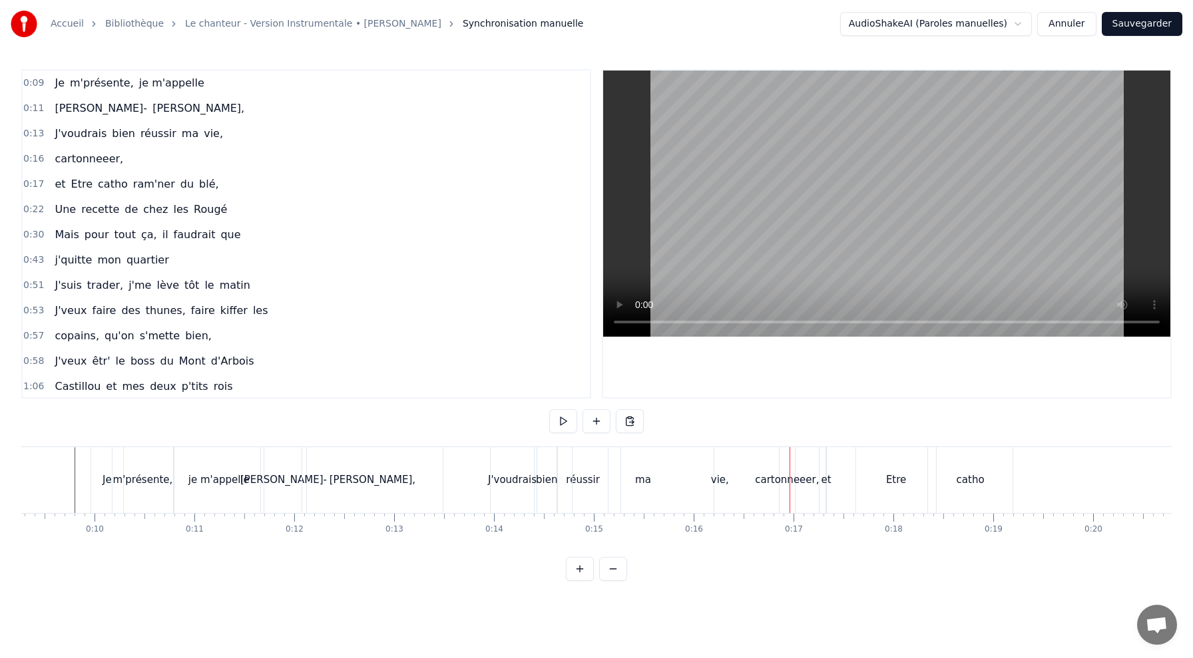
click at [790, 481] on div at bounding box center [790, 480] width 1 height 66
click at [783, 481] on div "cartonneeer," at bounding box center [787, 480] width 64 height 15
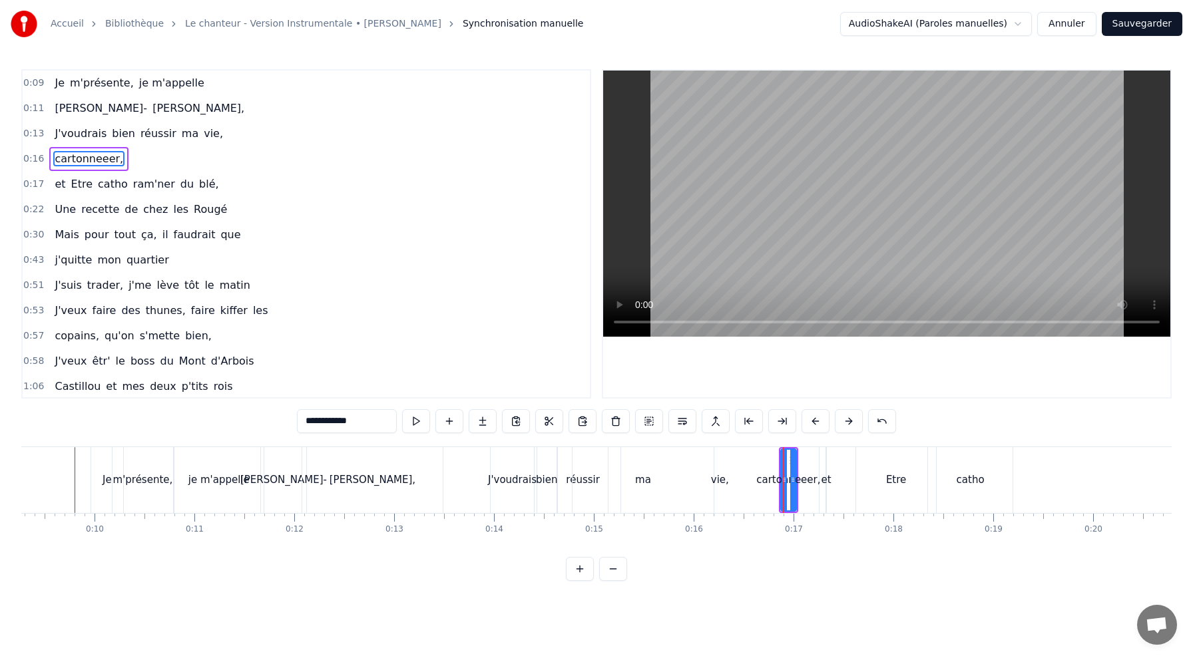
drag, startPoint x: 783, startPoint y: 477, endPoint x: 750, endPoint y: 485, distance: 33.4
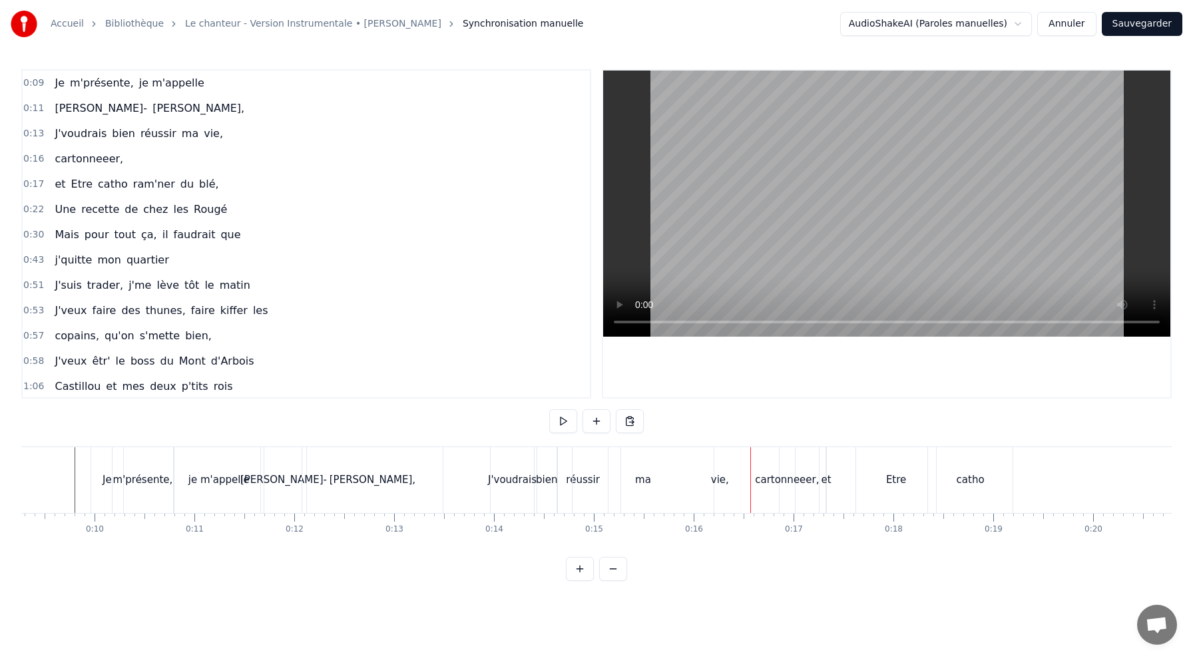
click at [788, 475] on div "cartonneeer," at bounding box center [787, 480] width 64 height 15
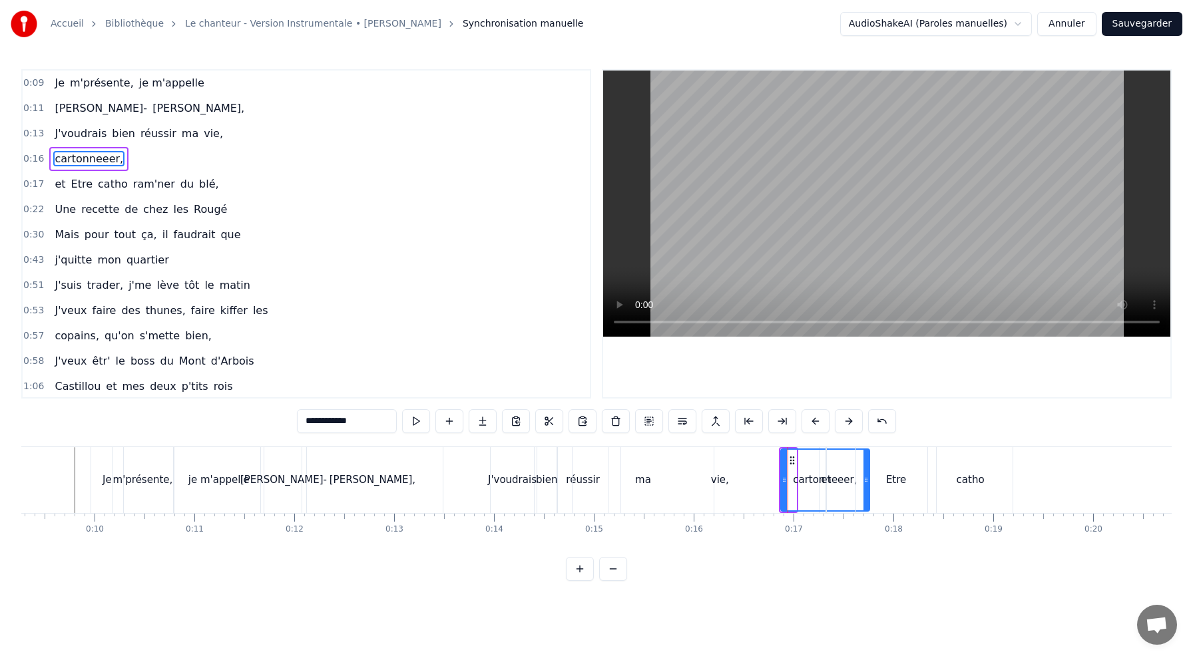
drag, startPoint x: 794, startPoint y: 474, endPoint x: 867, endPoint y: 477, distance: 72.6
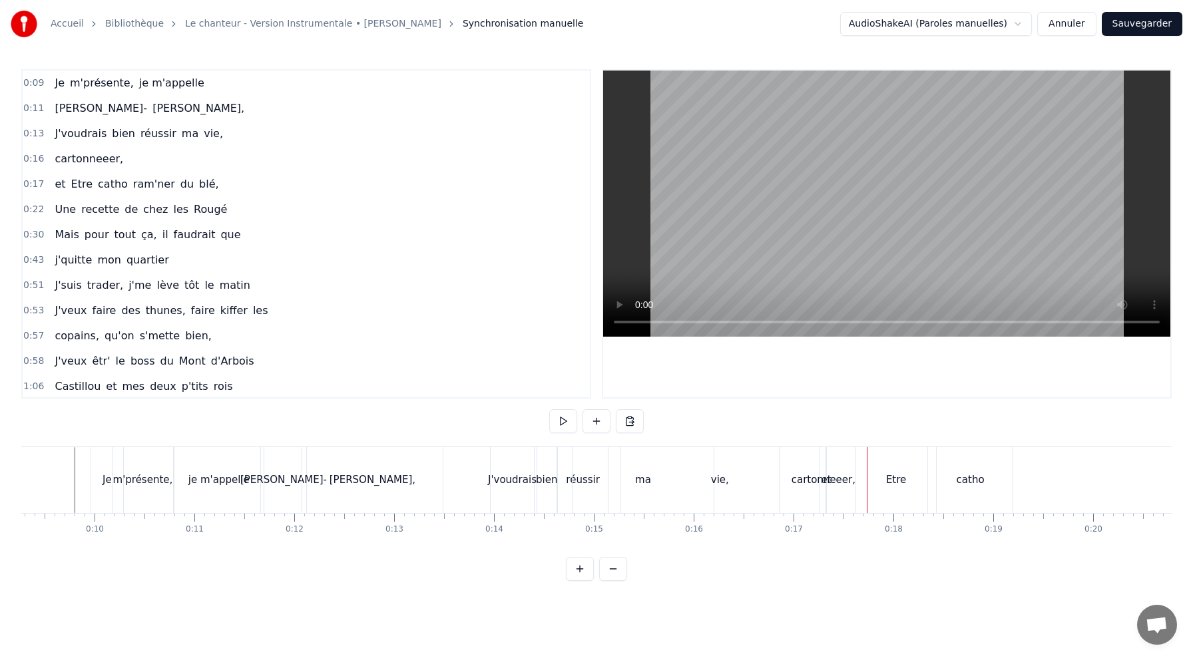
click at [758, 473] on div "vie," at bounding box center [720, 480] width 198 height 66
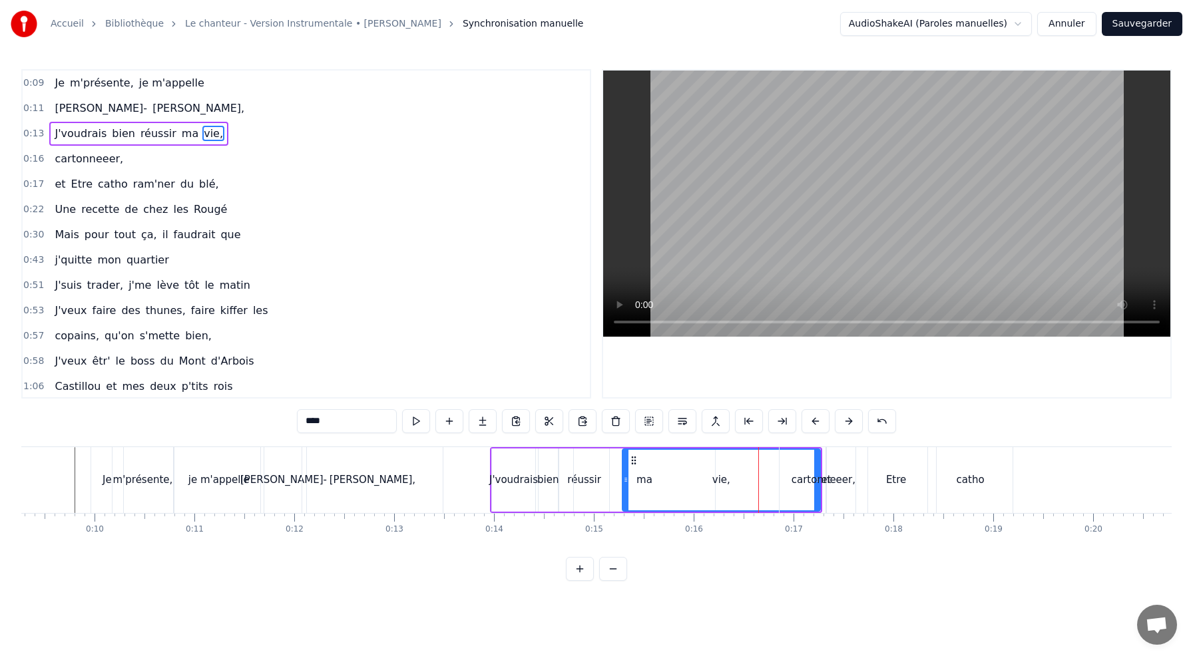
drag, startPoint x: 814, startPoint y: 467, endPoint x: 802, endPoint y: 467, distance: 11.3
click at [802, 467] on div "cartonneeer," at bounding box center [824, 480] width 89 height 66
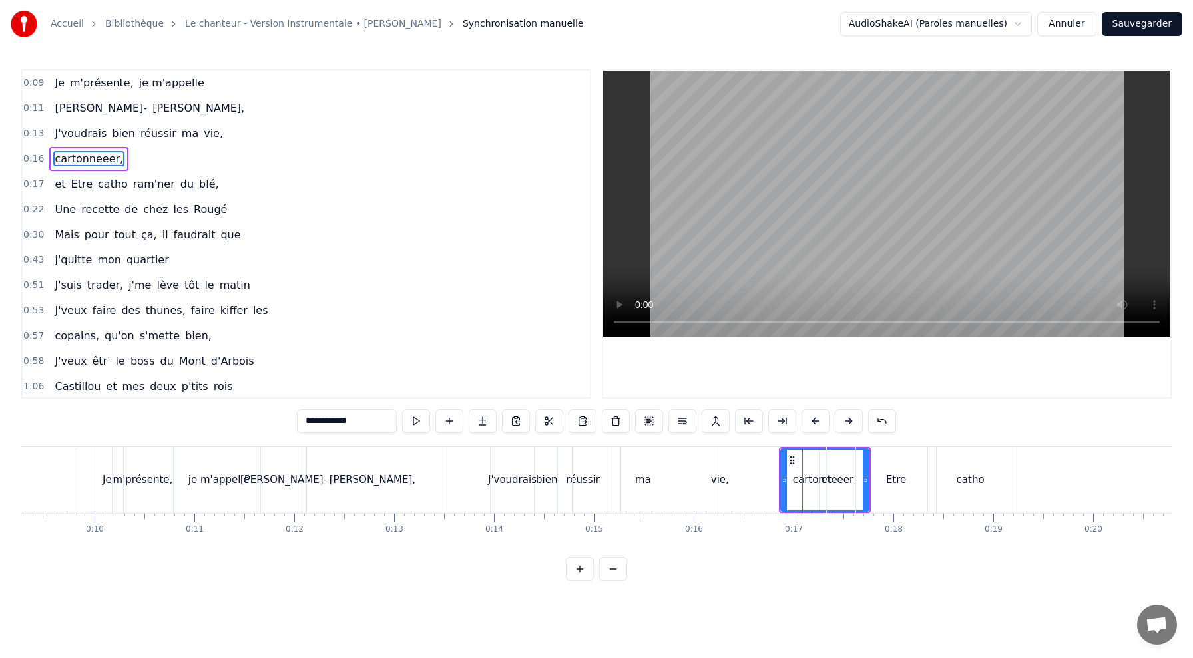
click at [768, 462] on div "vie," at bounding box center [720, 480] width 198 height 66
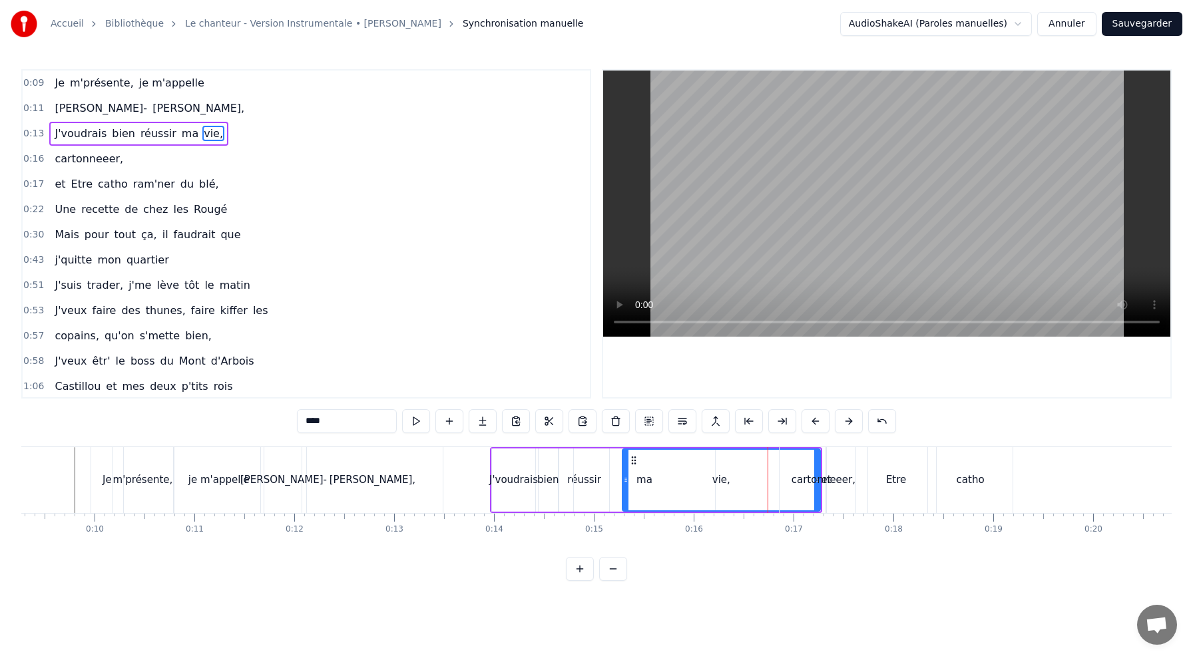
click at [812, 467] on div "cartonneeer," at bounding box center [824, 480] width 89 height 66
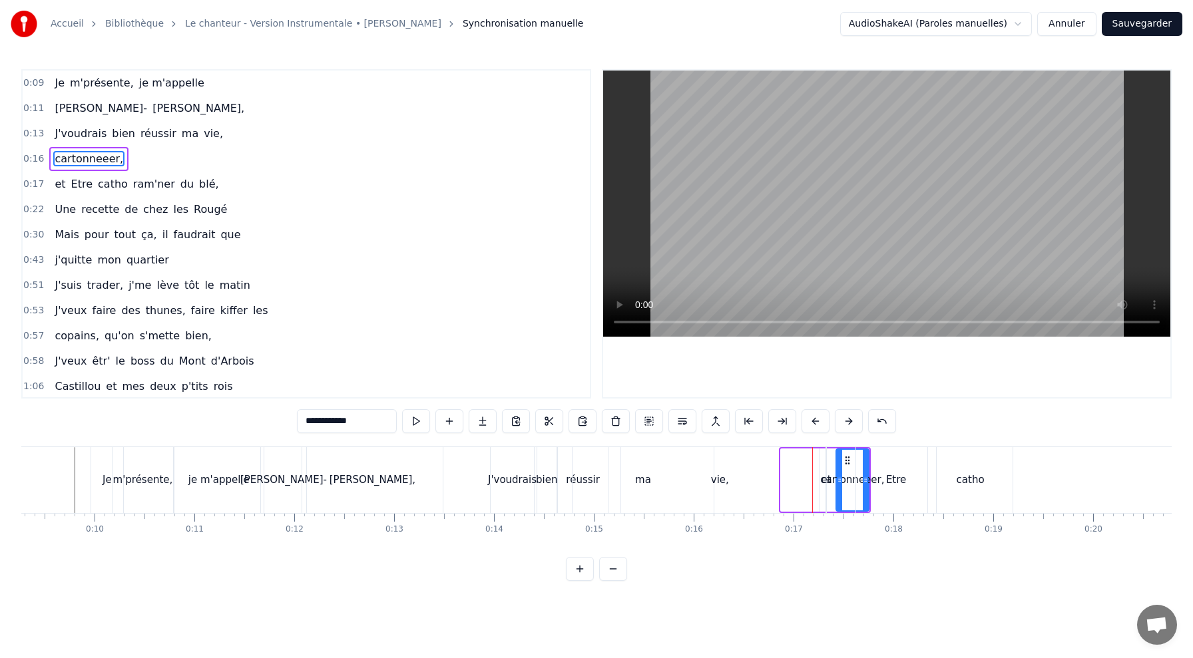
drag, startPoint x: 784, startPoint y: 465, endPoint x: 838, endPoint y: 468, distance: 54.7
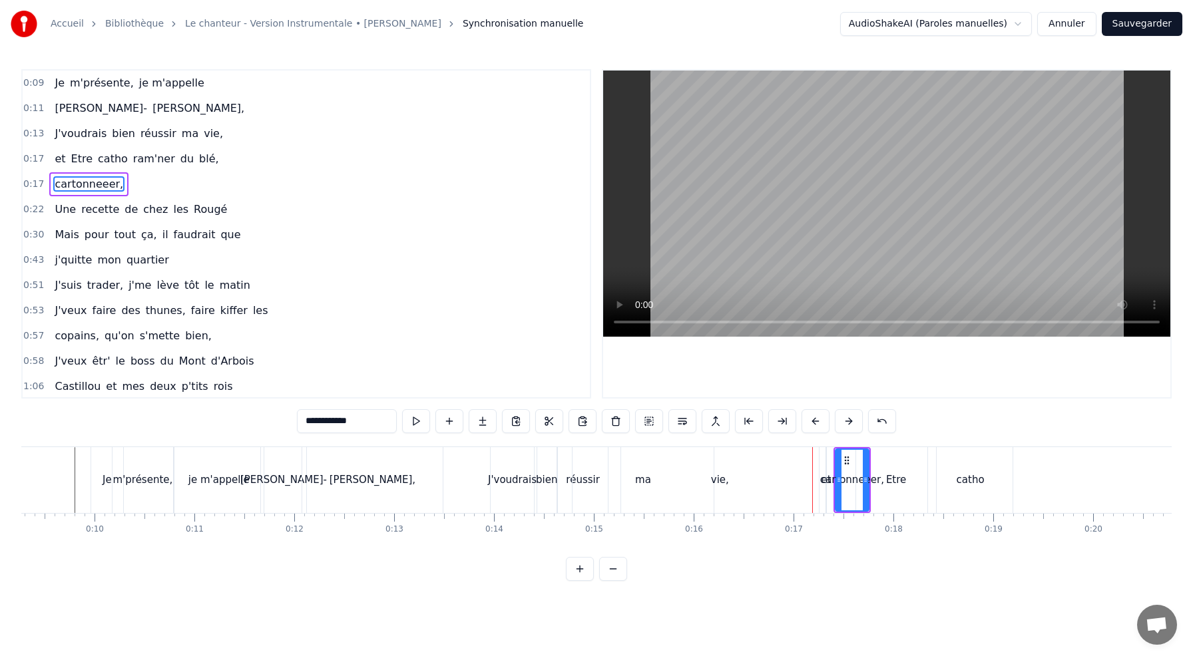
click at [780, 462] on div "vie," at bounding box center [720, 480] width 198 height 66
type input "****"
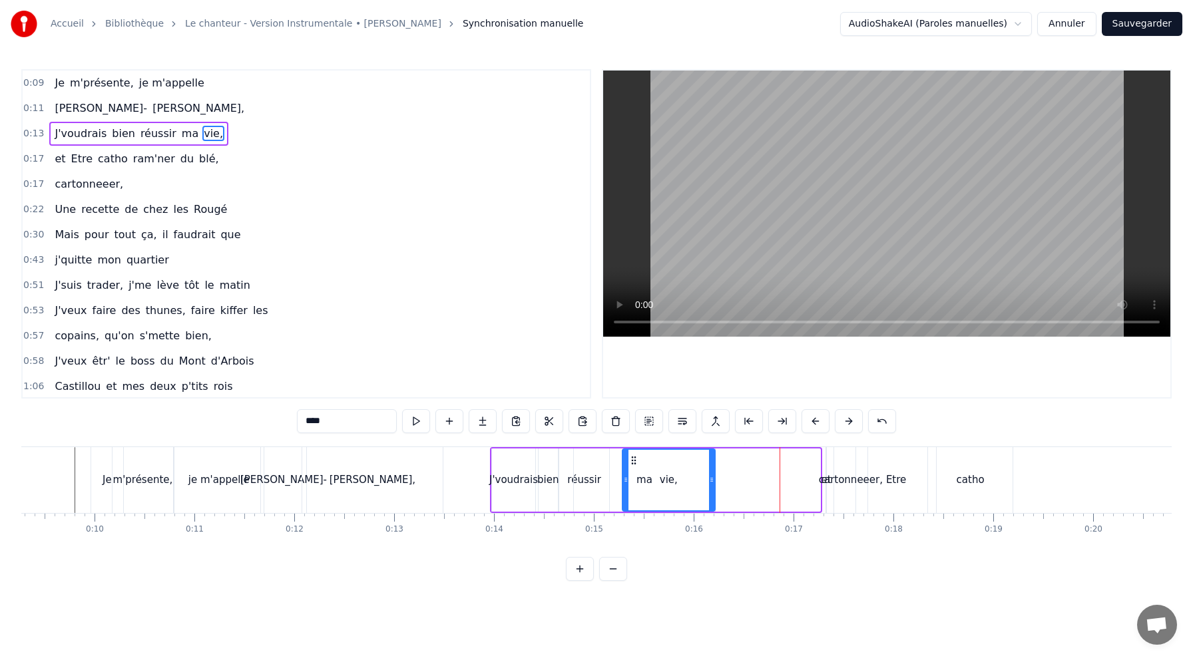
drag, startPoint x: 817, startPoint y: 472, endPoint x: 712, endPoint y: 473, distance: 105.2
click at [712, 473] on div at bounding box center [711, 480] width 5 height 61
drag, startPoint x: 662, startPoint y: 473, endPoint x: 647, endPoint y: 473, distance: 15.3
click at [647, 473] on div "vie," at bounding box center [668, 480] width 91 height 61
drag, startPoint x: 626, startPoint y: 472, endPoint x: 689, endPoint y: 475, distance: 63.3
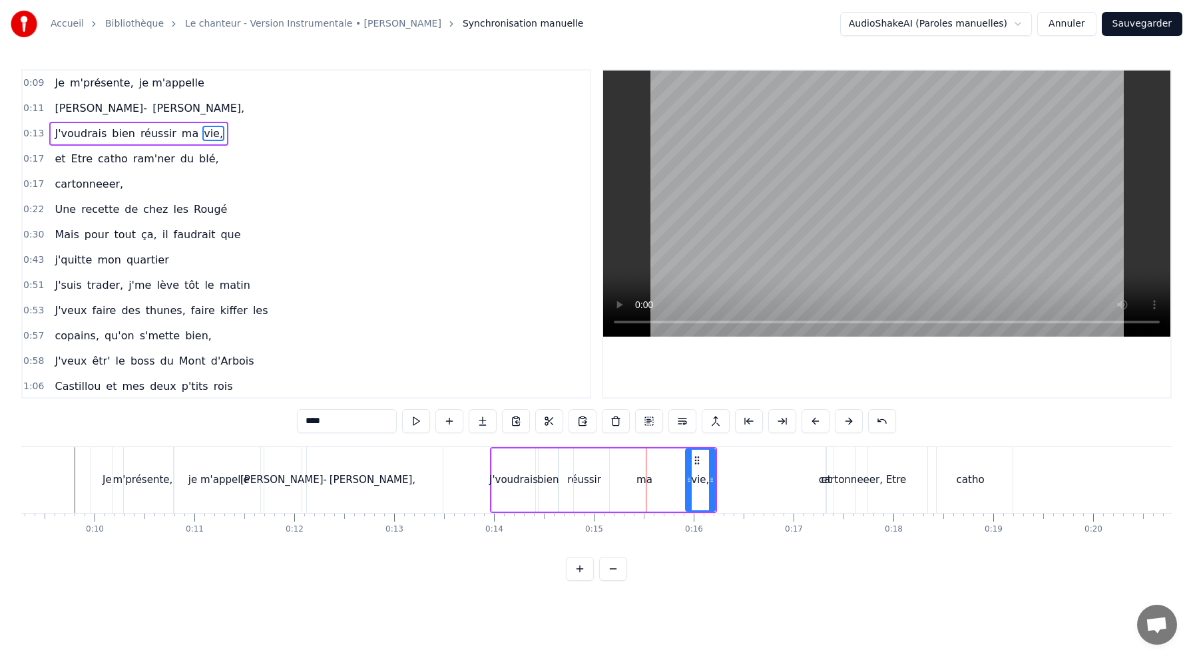
click at [689, 475] on div at bounding box center [688, 480] width 5 height 61
drag, startPoint x: 698, startPoint y: 469, endPoint x: 667, endPoint y: 470, distance: 30.7
click at [667, 470] on div "J'voudrais bien réussir ma vie," at bounding box center [603, 480] width 227 height 66
click at [656, 470] on div "ma" at bounding box center [644, 480] width 141 height 63
drag, startPoint x: 711, startPoint y: 476, endPoint x: 656, endPoint y: 473, distance: 54.7
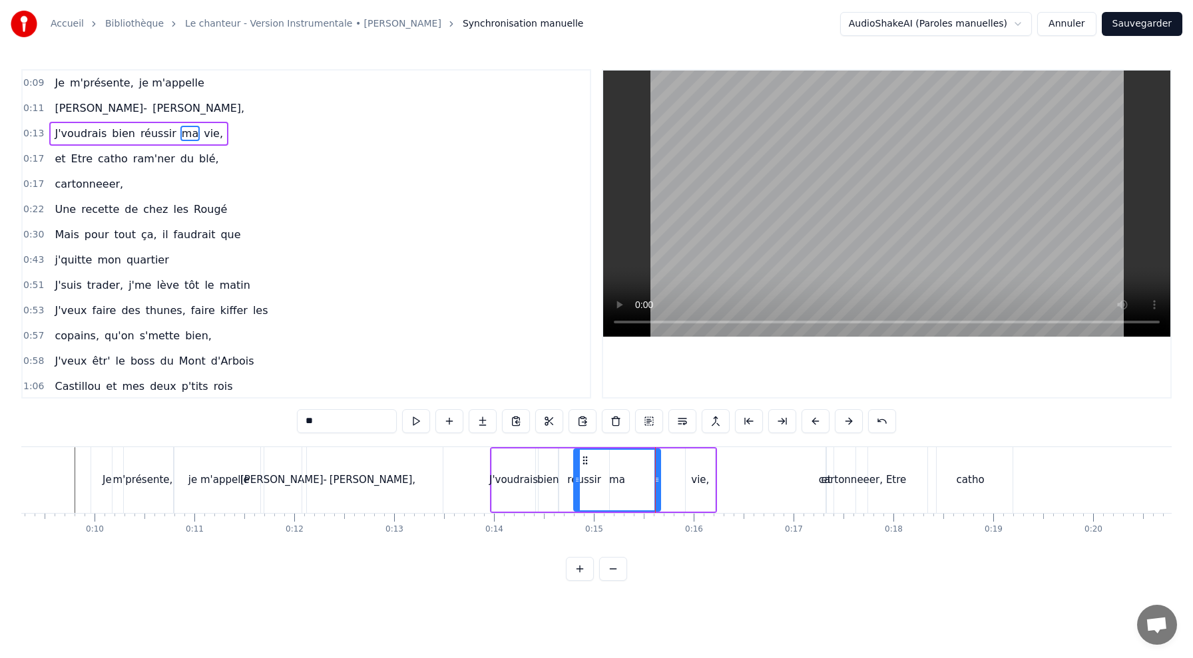
click at [656, 476] on icon at bounding box center [656, 480] width 5 height 11
click at [694, 465] on div "vie," at bounding box center [700, 480] width 29 height 63
type input "****"
drag, startPoint x: 702, startPoint y: 465, endPoint x: 646, endPoint y: 481, distance: 57.5
click at [646, 481] on div "vie," at bounding box center [644, 480] width 28 height 61
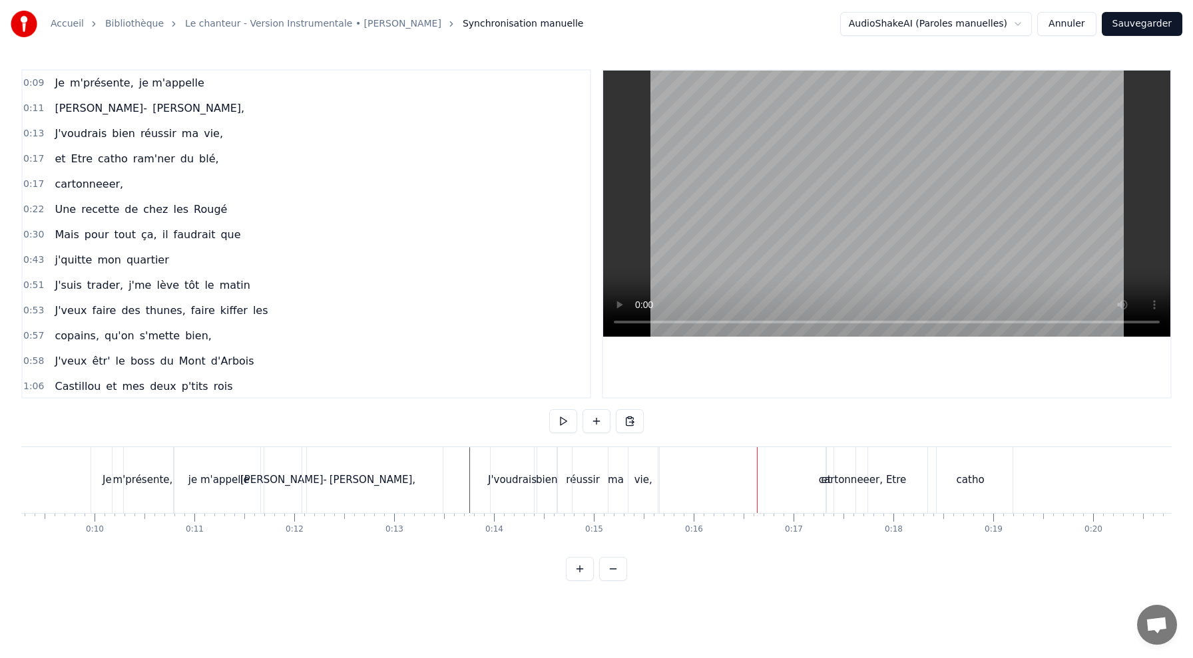
click at [850, 482] on div "cartonneeer," at bounding box center [851, 480] width 64 height 15
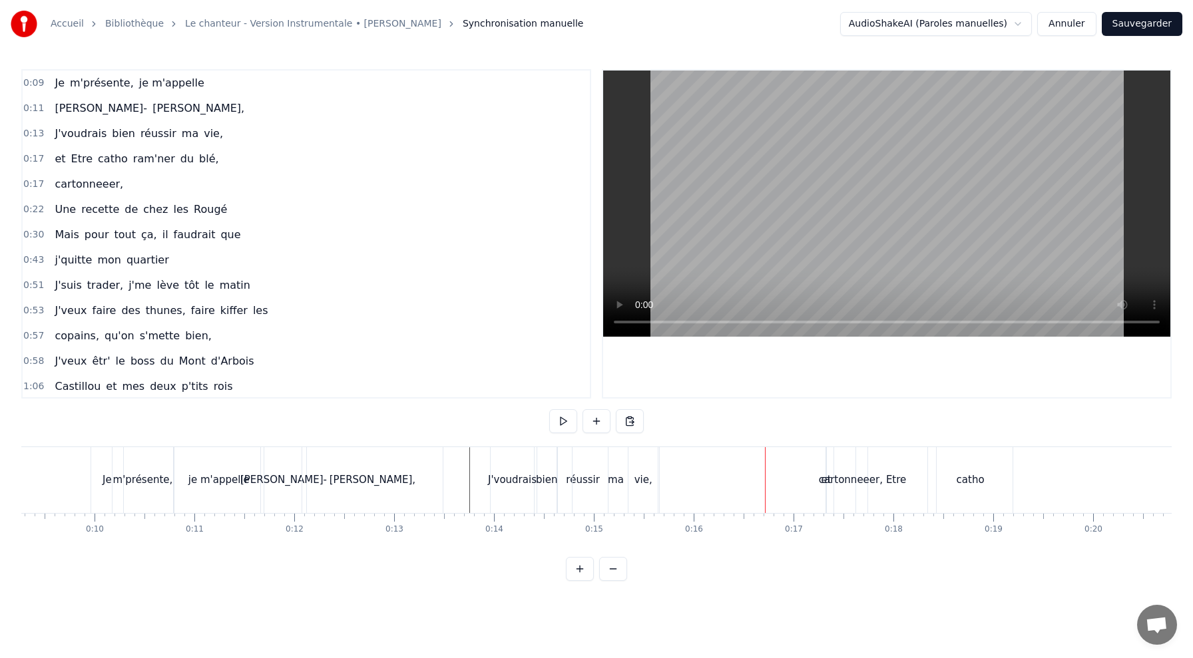
click at [857, 473] on div "cartonneeer," at bounding box center [851, 480] width 64 height 15
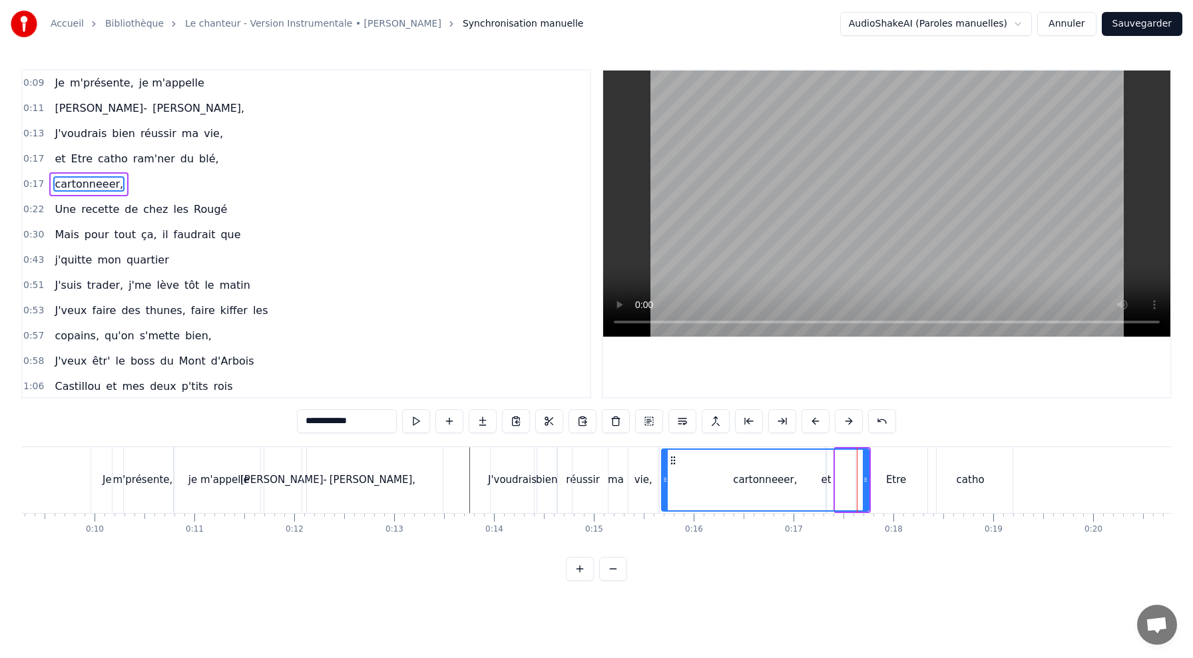
drag, startPoint x: 838, startPoint y: 470, endPoint x: 664, endPoint y: 505, distance: 177.3
click at [664, 505] on div at bounding box center [664, 480] width 5 height 61
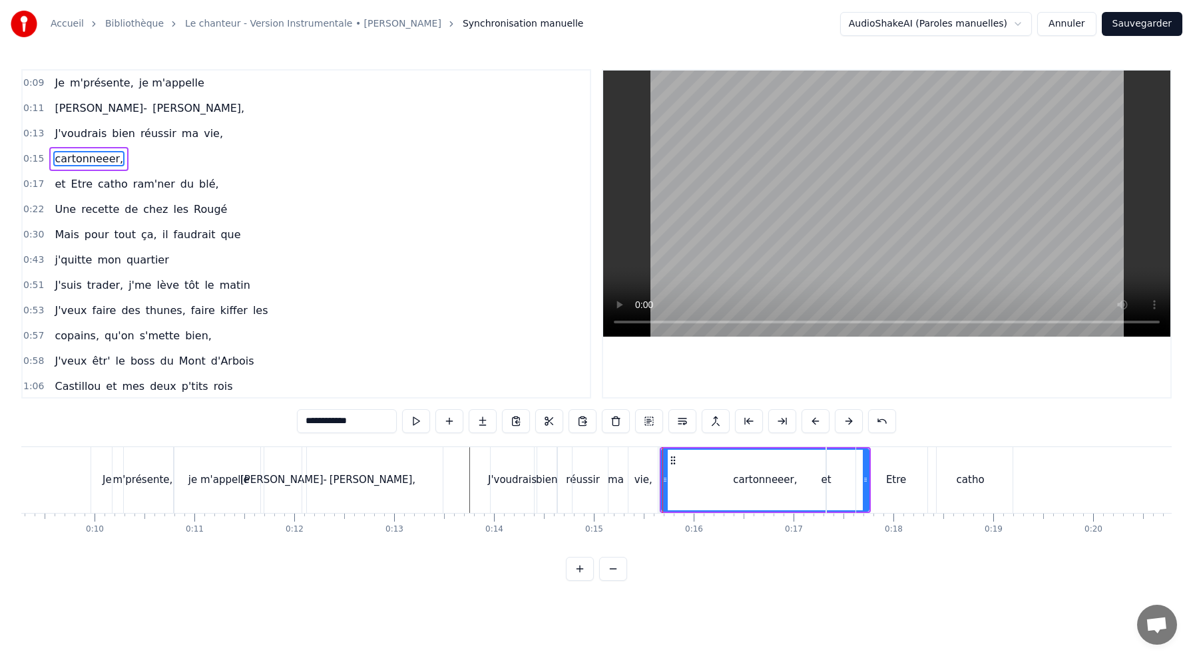
click at [601, 473] on div "ma" at bounding box center [616, 480] width 87 height 66
type input "**"
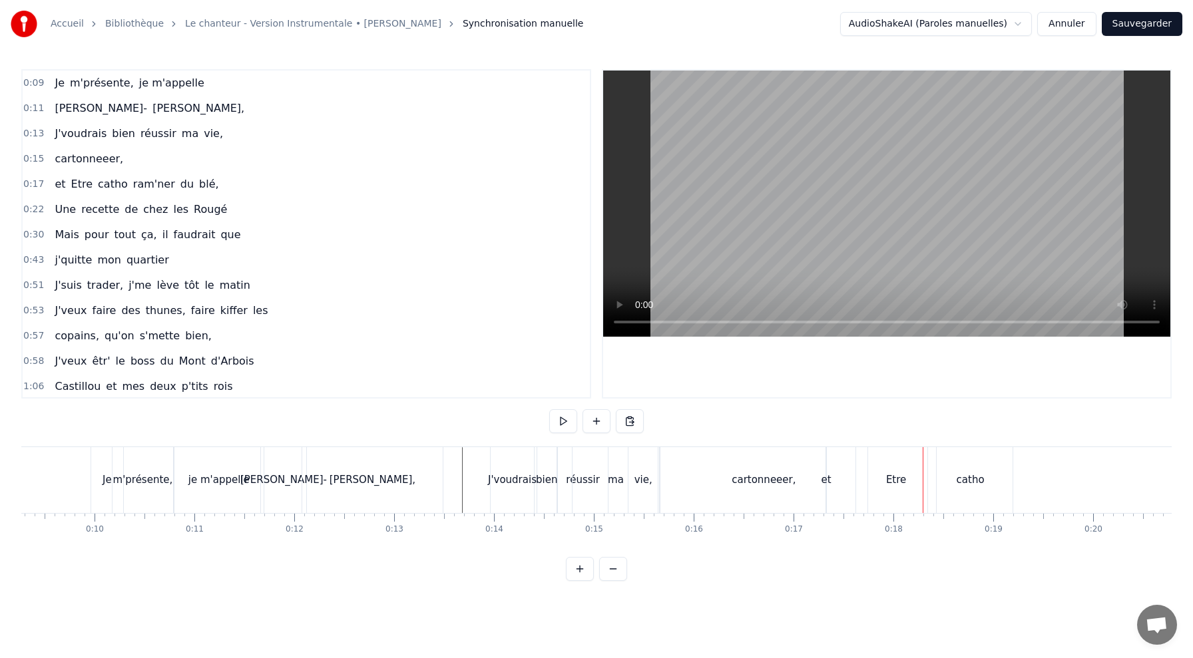
click at [785, 471] on div "cartonneeer," at bounding box center [764, 480] width 208 height 66
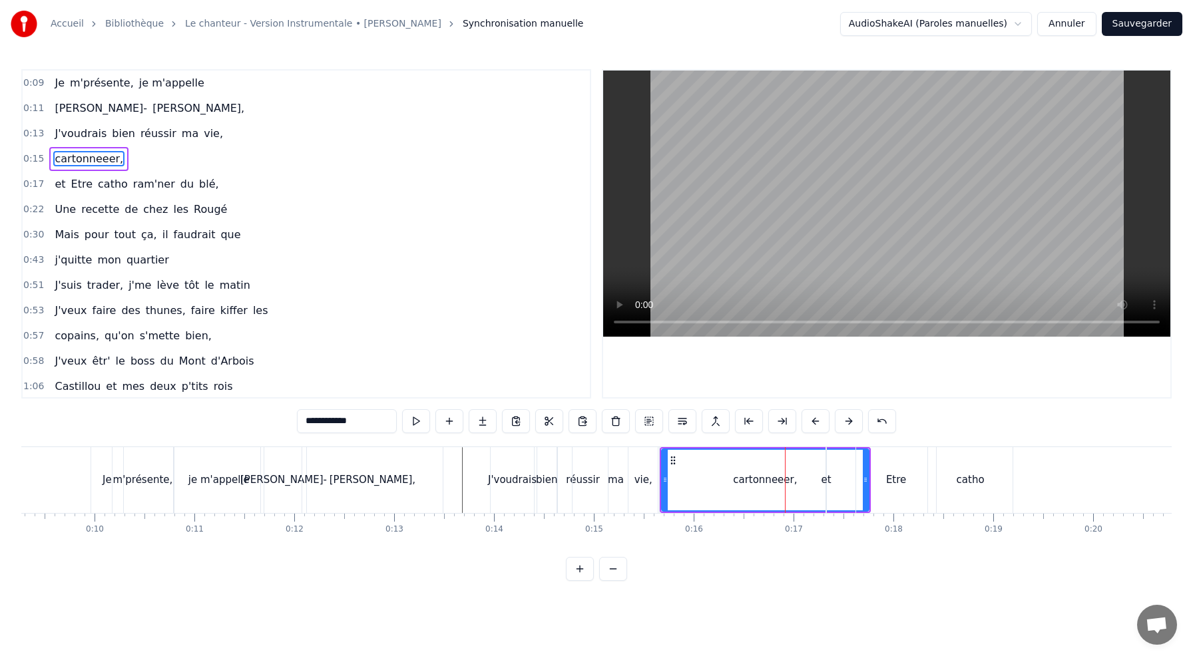
click at [836, 477] on div "et Etre catho ram'ner du blé," at bounding box center [1080, 480] width 508 height 66
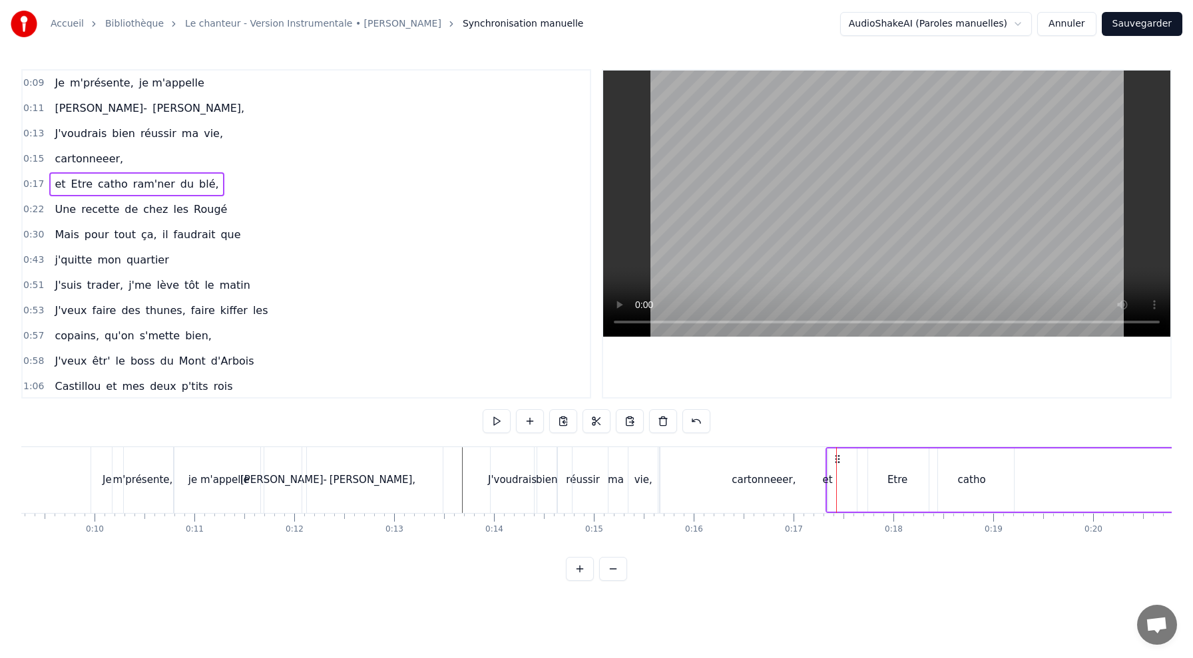
click at [888, 473] on div "Etre" at bounding box center [897, 480] width 20 height 15
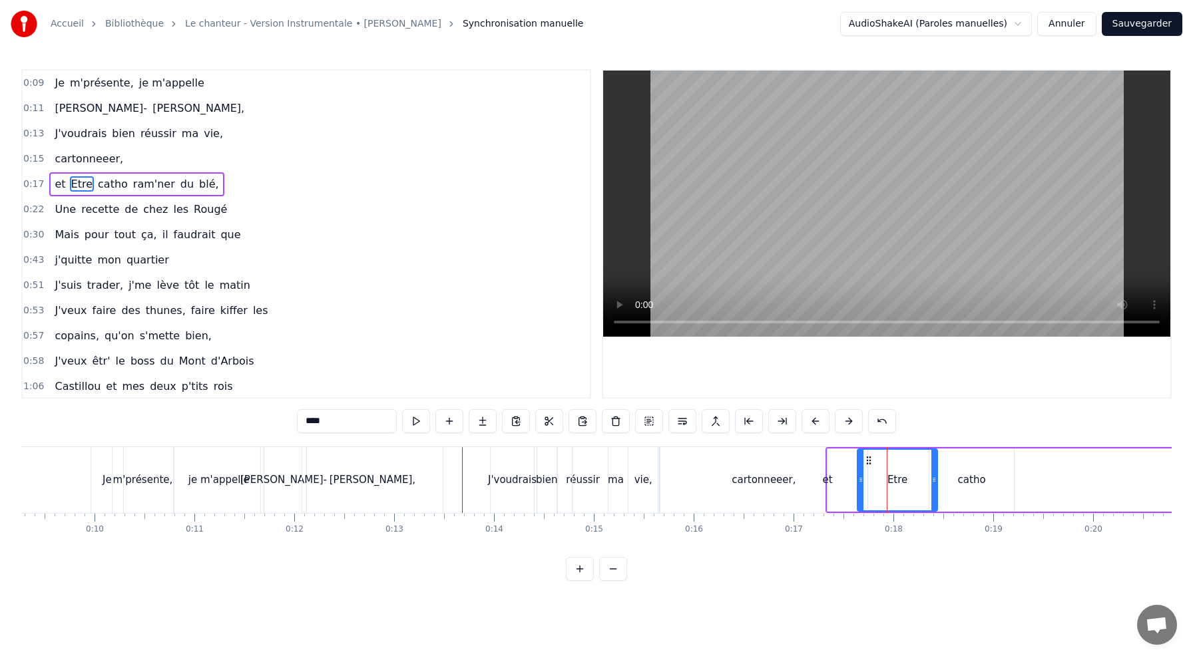
drag, startPoint x: 888, startPoint y: 473, endPoint x: 1008, endPoint y: 475, distance: 119.9
click at [1008, 475] on div "et Etre catho ram'ner du blé," at bounding box center [1080, 480] width 508 height 66
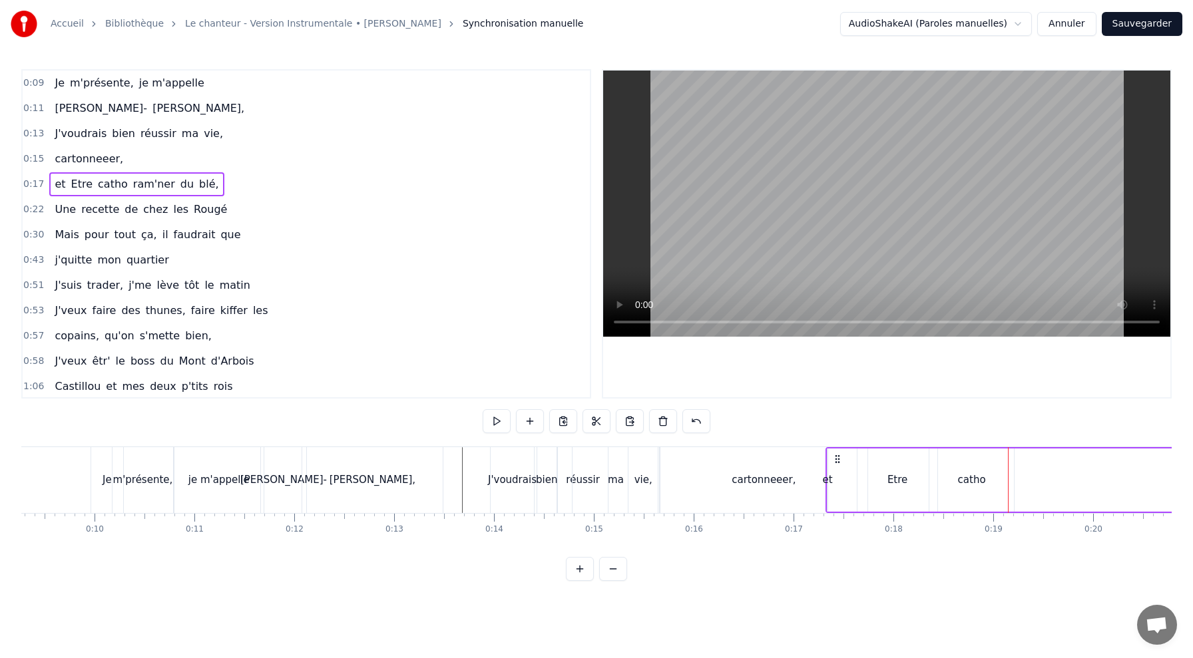
click at [845, 474] on div "et Etre catho ram'ner du blé," at bounding box center [1080, 480] width 508 height 66
drag, startPoint x: 824, startPoint y: 481, endPoint x: 936, endPoint y: 480, distance: 111.9
click at [939, 483] on div "et Etre catho ram'ner du blé," at bounding box center [1080, 480] width 508 height 66
click at [826, 480] on div "et" at bounding box center [828, 480] width 10 height 15
drag, startPoint x: 831, startPoint y: 480, endPoint x: 874, endPoint y: 481, distance: 43.3
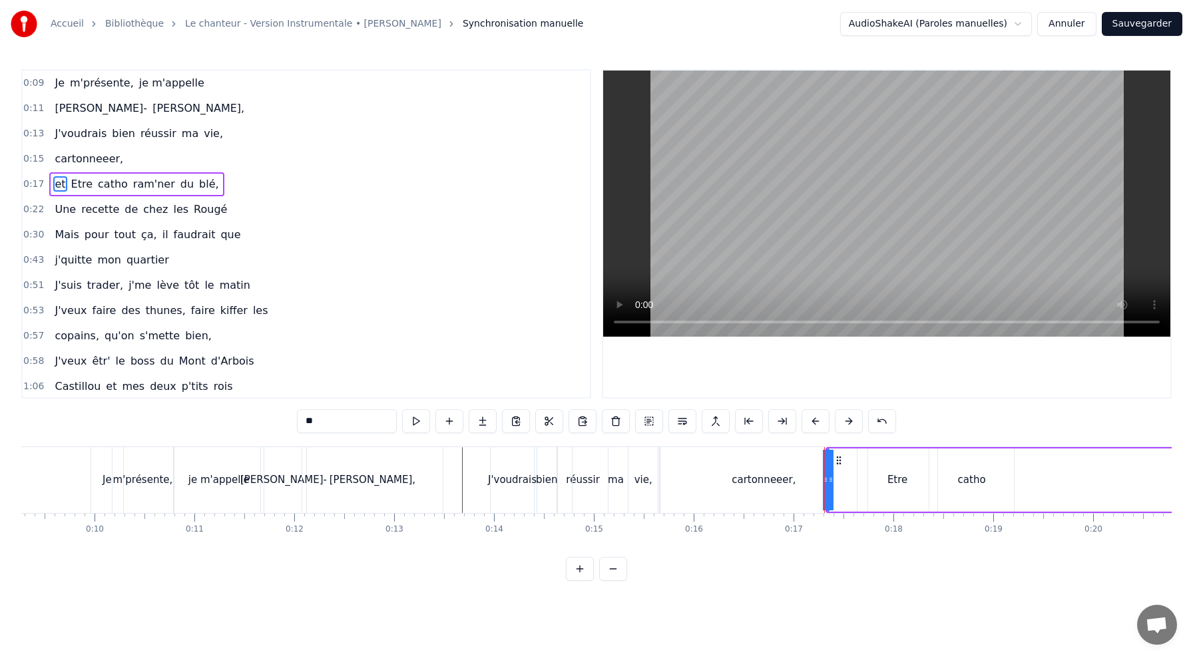
click at [874, 481] on div "et Etre catho ram'ner du blé," at bounding box center [1080, 480] width 508 height 66
click at [828, 481] on div "et" at bounding box center [828, 480] width 10 height 15
drag, startPoint x: 824, startPoint y: 479, endPoint x: 786, endPoint y: 480, distance: 38.0
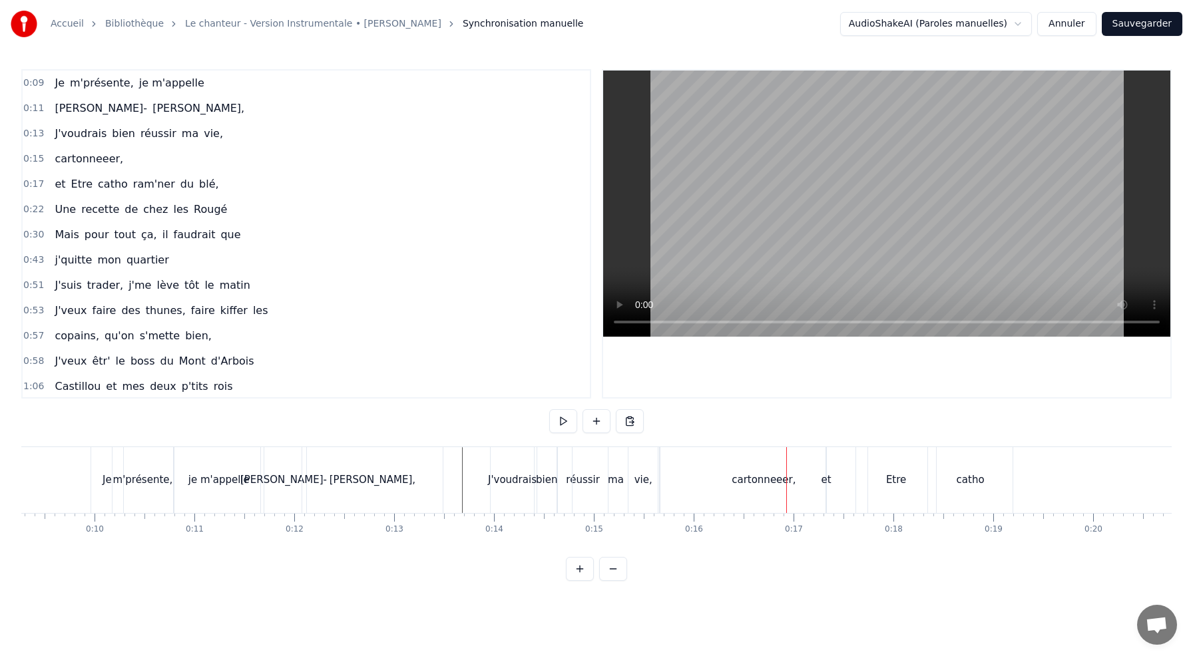
click at [770, 475] on div "cartonneeer," at bounding box center [764, 480] width 64 height 15
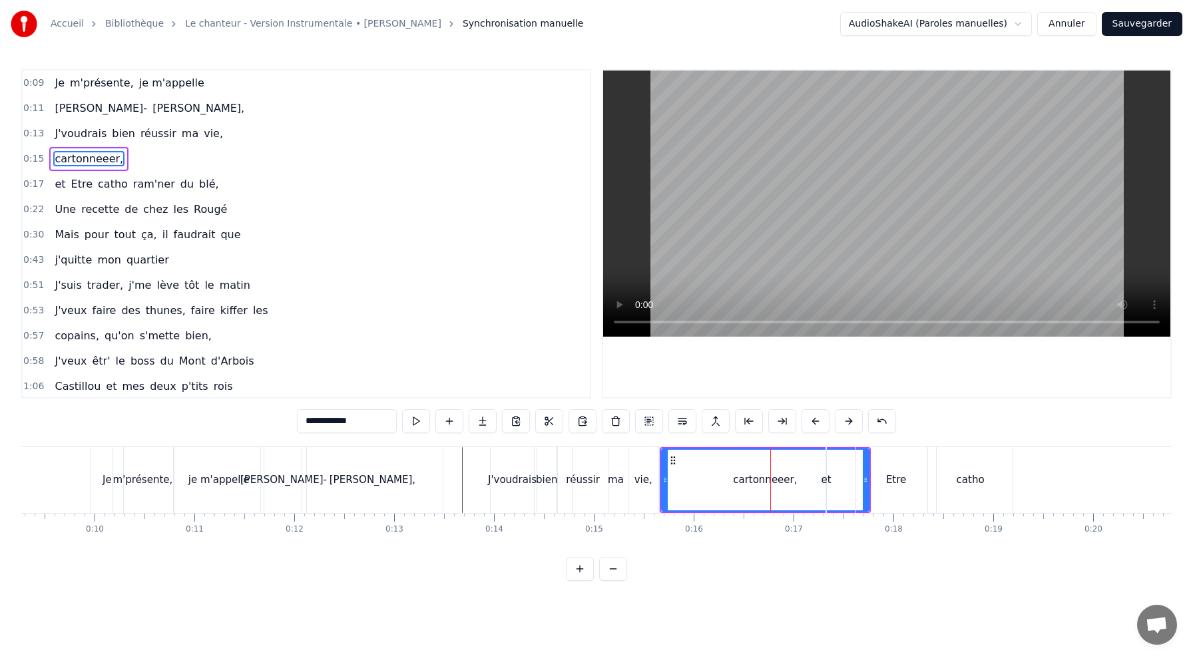
click at [707, 489] on div "cartonneeer," at bounding box center [765, 480] width 206 height 61
click at [824, 483] on div "et" at bounding box center [827, 480] width 10 height 15
type input "**"
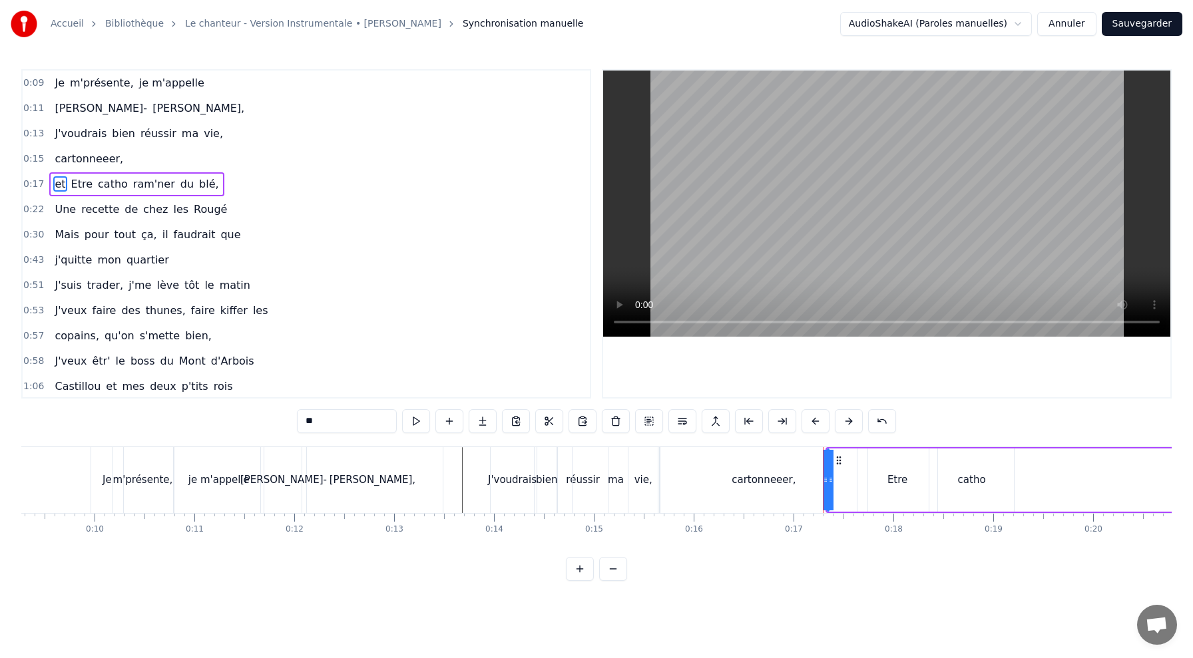
drag, startPoint x: 830, startPoint y: 481, endPoint x: 861, endPoint y: 479, distance: 30.7
click at [863, 482] on div "et Etre catho ram'ner du blé," at bounding box center [1080, 480] width 508 height 66
click at [845, 483] on div "et Etre catho ram'ner du blé," at bounding box center [1080, 480] width 508 height 66
click at [891, 465] on div "Etre" at bounding box center [898, 480] width 80 height 63
click at [1003, 482] on div "catho" at bounding box center [971, 480] width 85 height 63
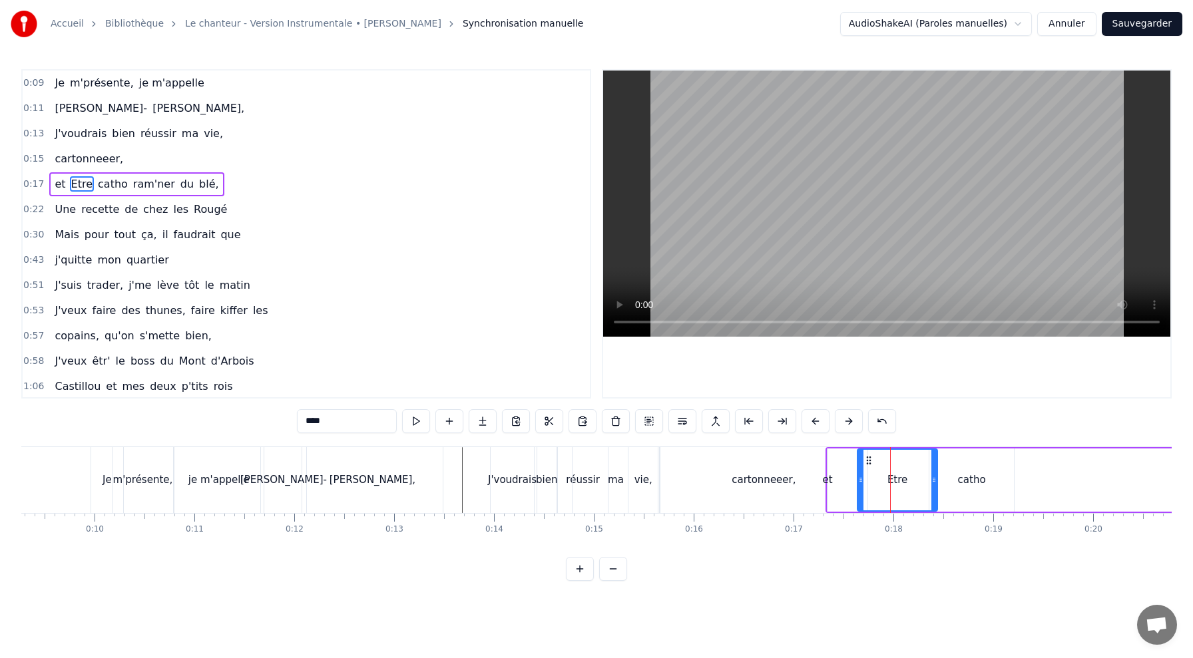
type input "*****"
click at [1061, 460] on div "et Etre catho ram'ner du blé," at bounding box center [1080, 480] width 508 height 66
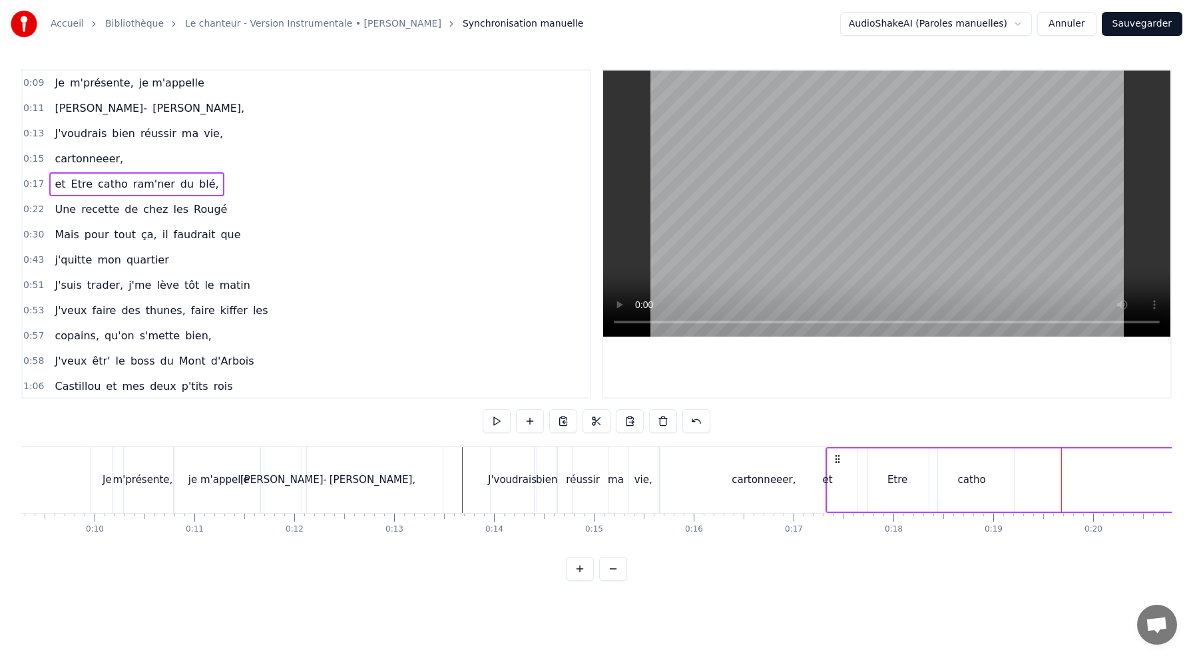
click at [867, 460] on div "Etre" at bounding box center [898, 480] width 80 height 63
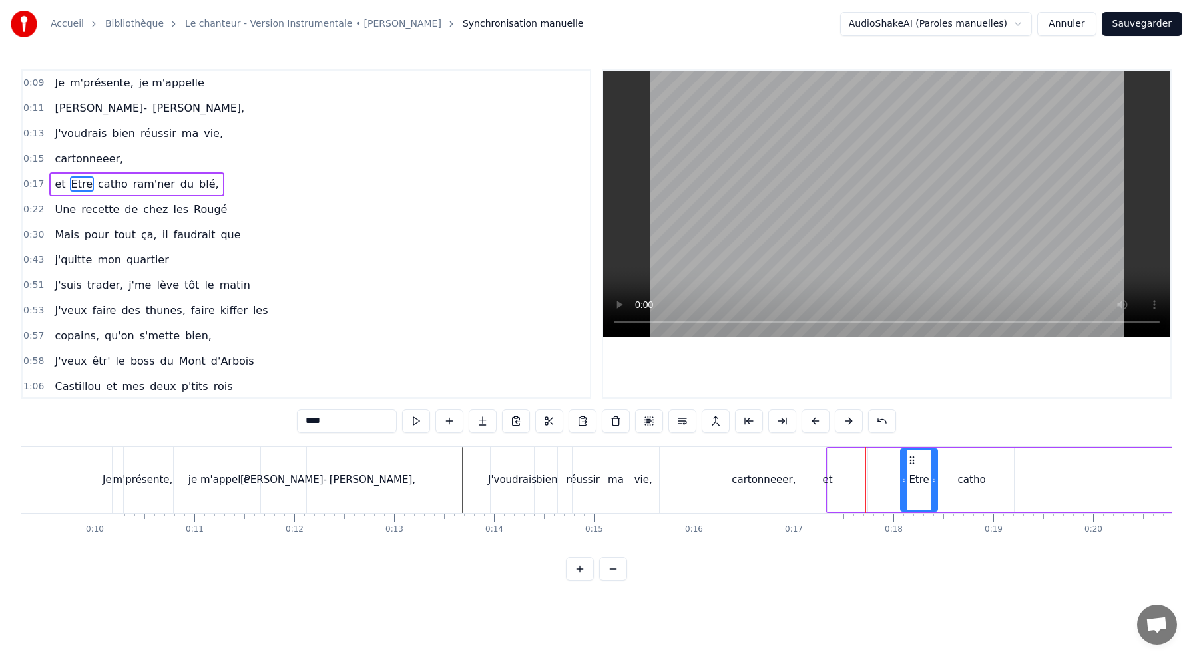
drag, startPoint x: 858, startPoint y: 461, endPoint x: 903, endPoint y: 465, distance: 45.4
click at [903, 465] on div at bounding box center [903, 480] width 5 height 61
click at [843, 469] on div "et Etre catho ram'ner du blé," at bounding box center [1080, 480] width 508 height 66
click at [830, 481] on div "et" at bounding box center [828, 480] width 10 height 15
drag, startPoint x: 832, startPoint y: 477, endPoint x: 847, endPoint y: 477, distance: 15.3
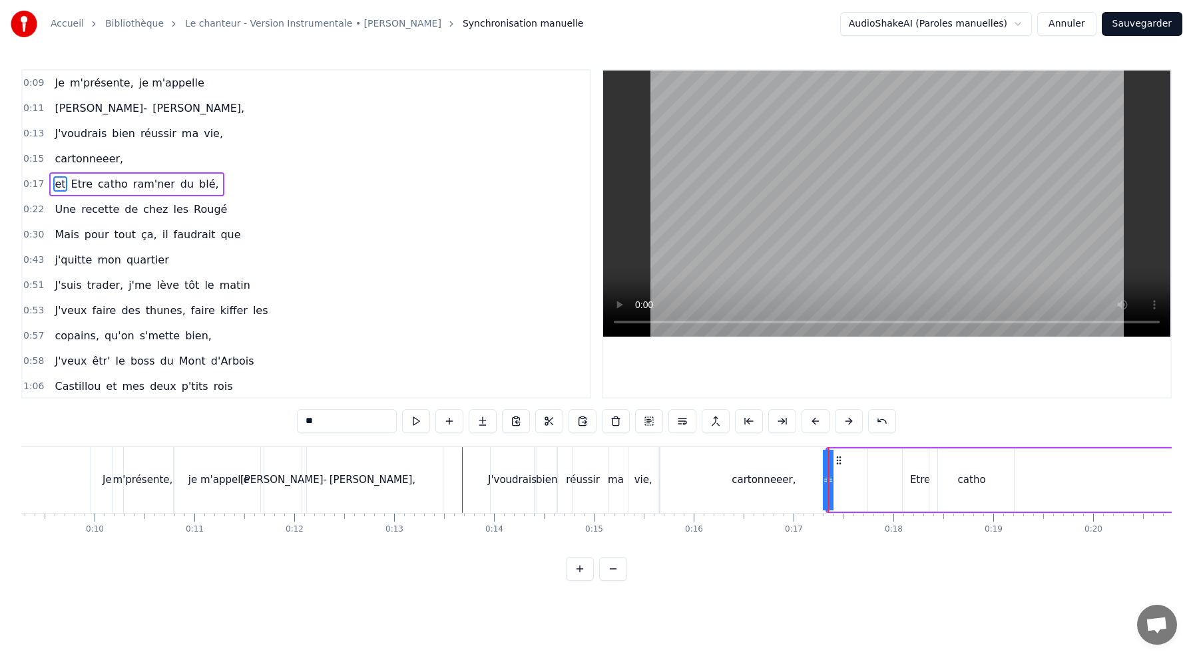
click at [847, 477] on div "et Etre catho ram'ner du blé," at bounding box center [1080, 480] width 508 height 66
click at [826, 477] on div "et" at bounding box center [828, 480] width 10 height 15
drag, startPoint x: 826, startPoint y: 477, endPoint x: 798, endPoint y: 477, distance: 28.6
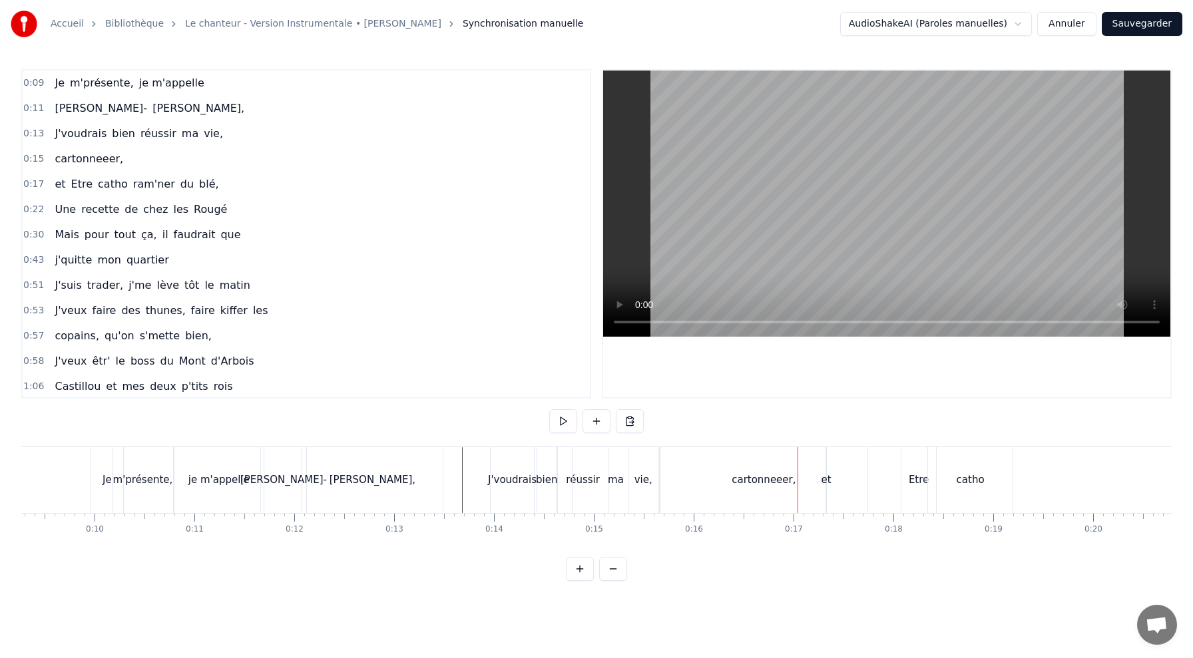
click at [798, 467] on div at bounding box center [798, 480] width 1 height 66
click at [734, 461] on div "cartonneeer," at bounding box center [764, 480] width 208 height 66
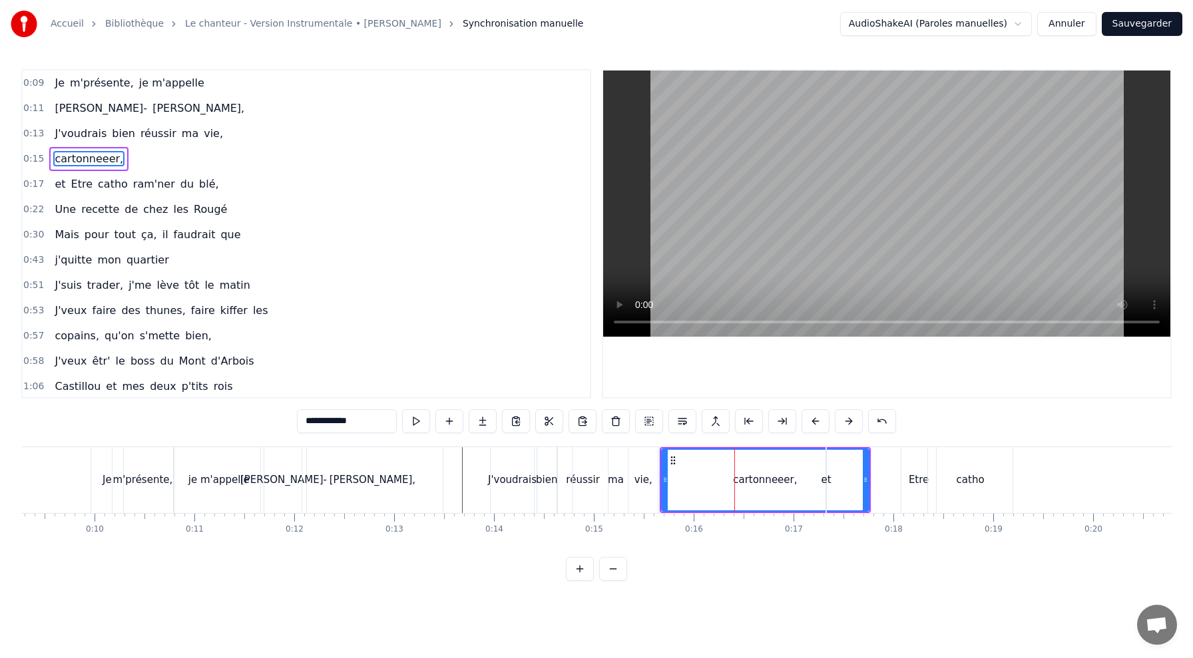
click at [866, 474] on div "et Etre catho ram'ner du blé," at bounding box center [1080, 480] width 508 height 66
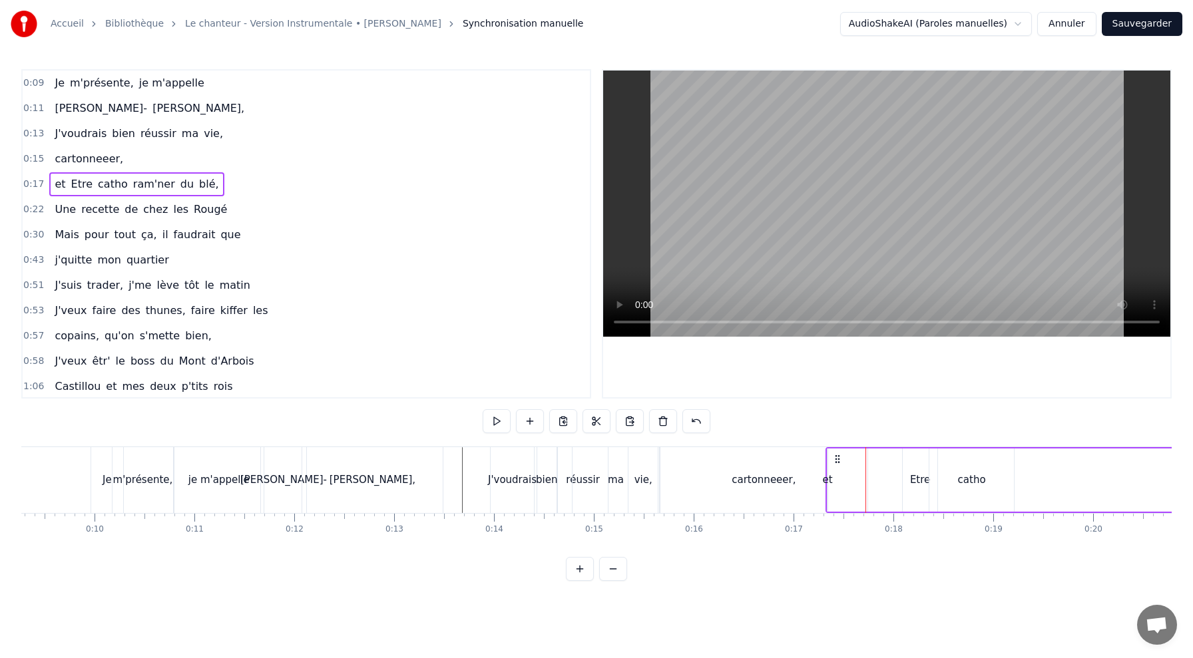
click at [771, 463] on div "cartonneeer," at bounding box center [764, 480] width 208 height 66
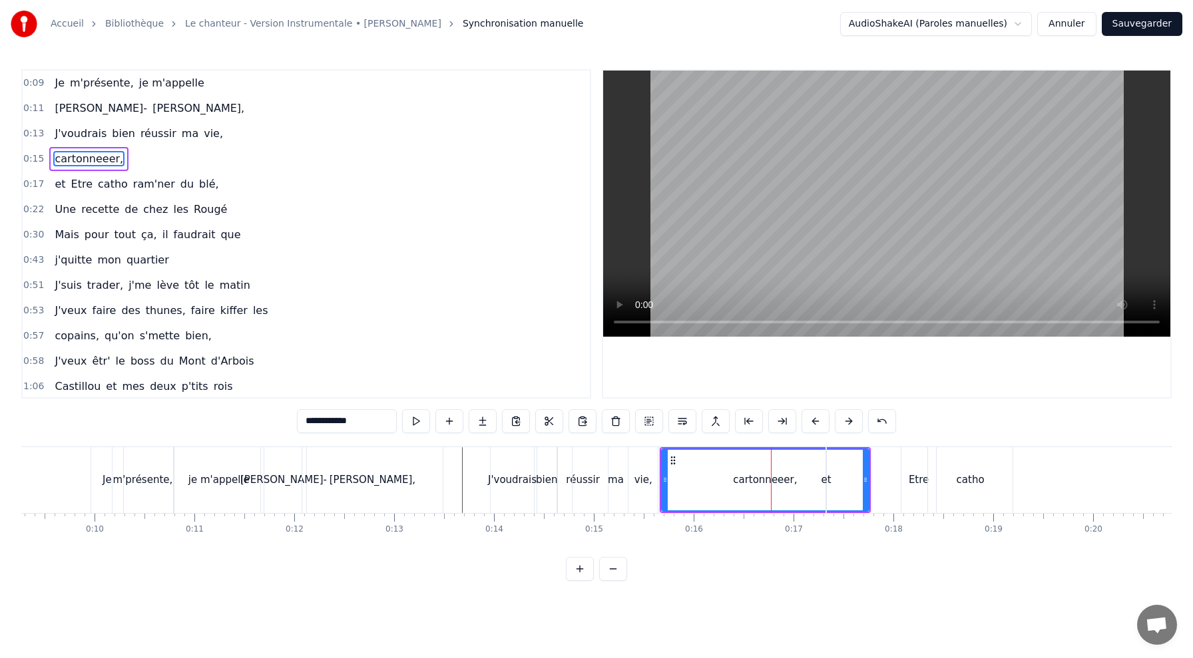
click at [868, 501] on div "et Etre catho ram'ner du blé," at bounding box center [1080, 480] width 508 height 66
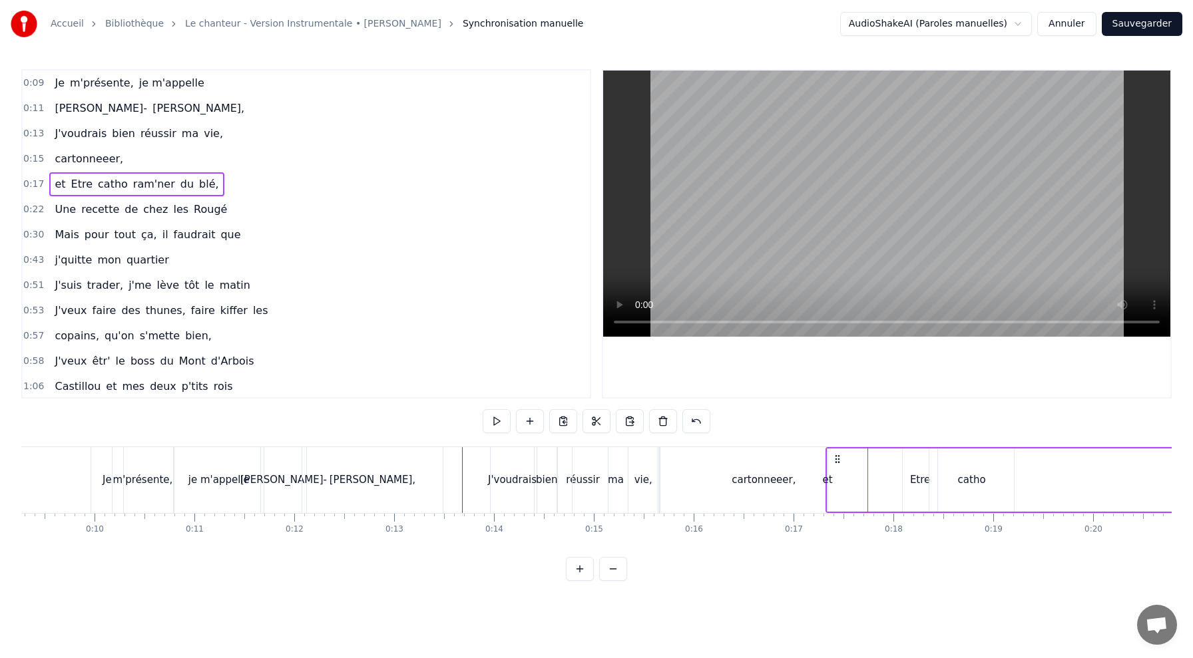
click at [800, 461] on div "cartonneeer," at bounding box center [764, 480] width 208 height 66
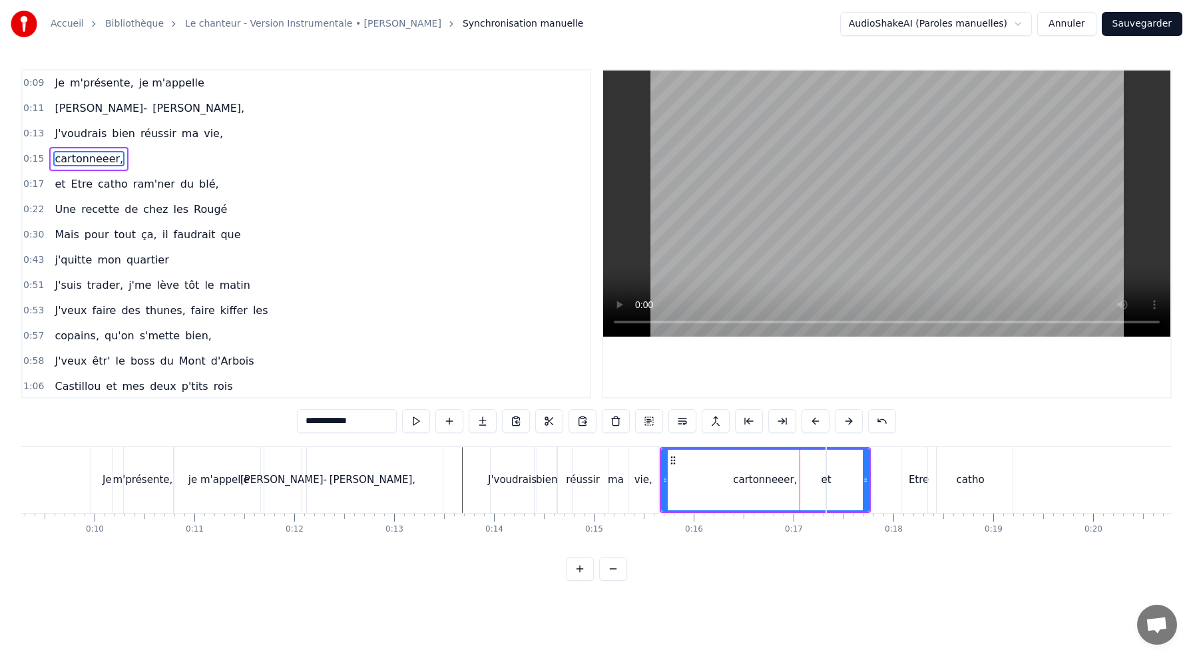
click at [832, 473] on div "et Etre catho ram'ner du blé," at bounding box center [1080, 480] width 508 height 66
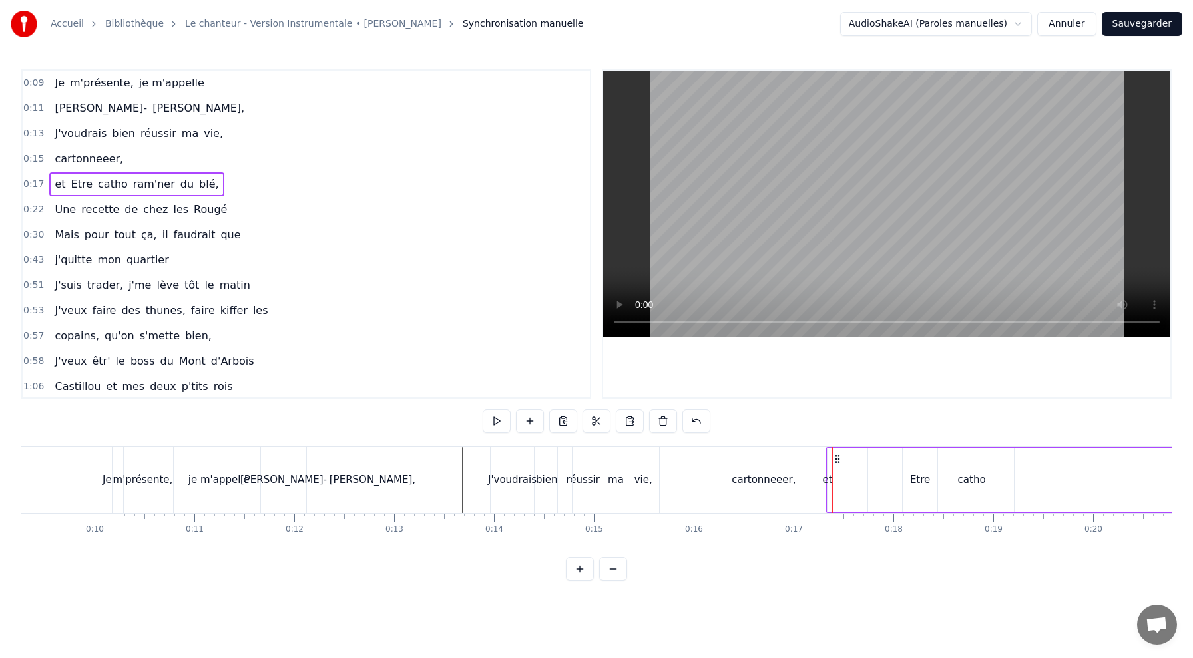
click at [869, 469] on div "et Etre catho ram'ner du blé," at bounding box center [1080, 480] width 508 height 66
click at [828, 469] on div "et" at bounding box center [827, 480] width 1 height 63
drag, startPoint x: 829, startPoint y: 469, endPoint x: 802, endPoint y: 491, distance: 34.5
click at [802, 491] on div at bounding box center [804, 480] width 5 height 61
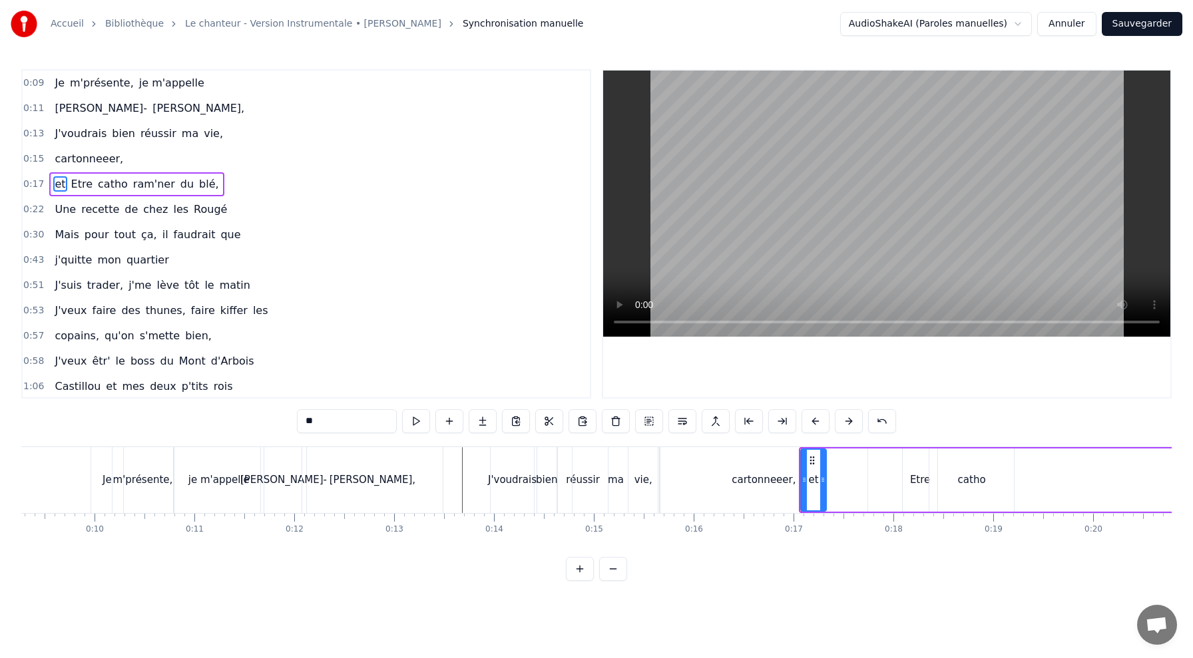
drag, startPoint x: 815, startPoint y: 474, endPoint x: 922, endPoint y: 483, distance: 107.6
click at [922, 483] on div "et Etre catho ram'ner du blé," at bounding box center [1066, 480] width 535 height 66
click at [818, 483] on div "et" at bounding box center [814, 480] width 10 height 15
drag, startPoint x: 812, startPoint y: 470, endPoint x: 869, endPoint y: 495, distance: 62.3
click at [869, 495] on div "et Etre catho ram'ner du blé," at bounding box center [1066, 480] width 535 height 66
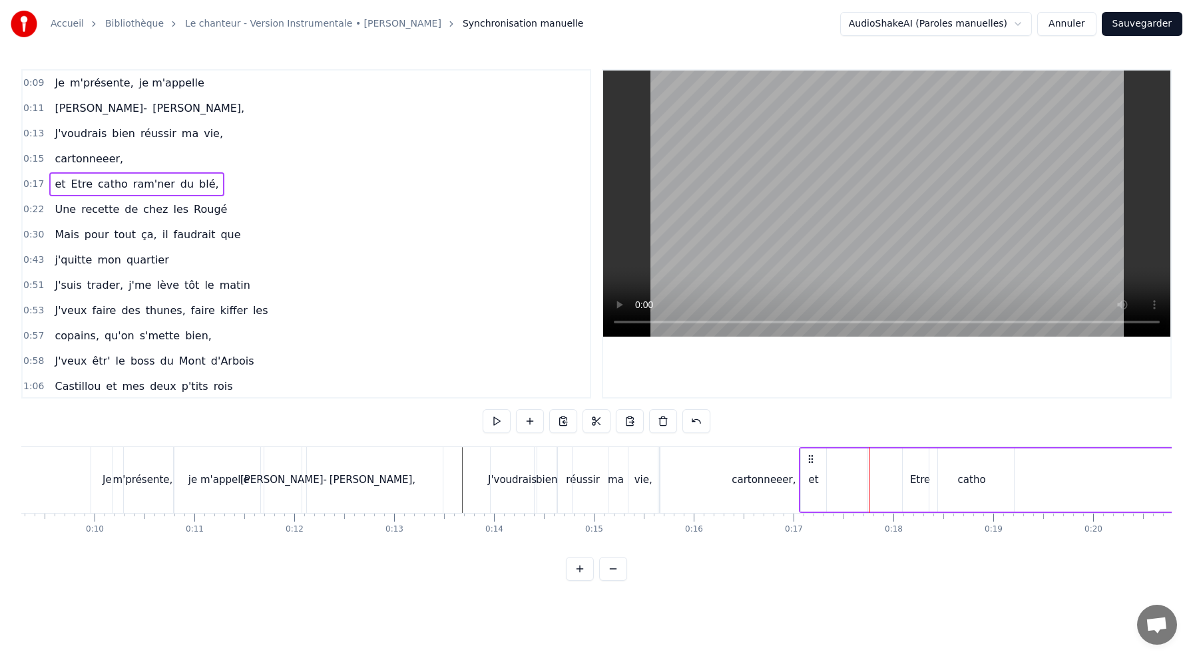
drag, startPoint x: 816, startPoint y: 485, endPoint x: 794, endPoint y: 491, distance: 23.0
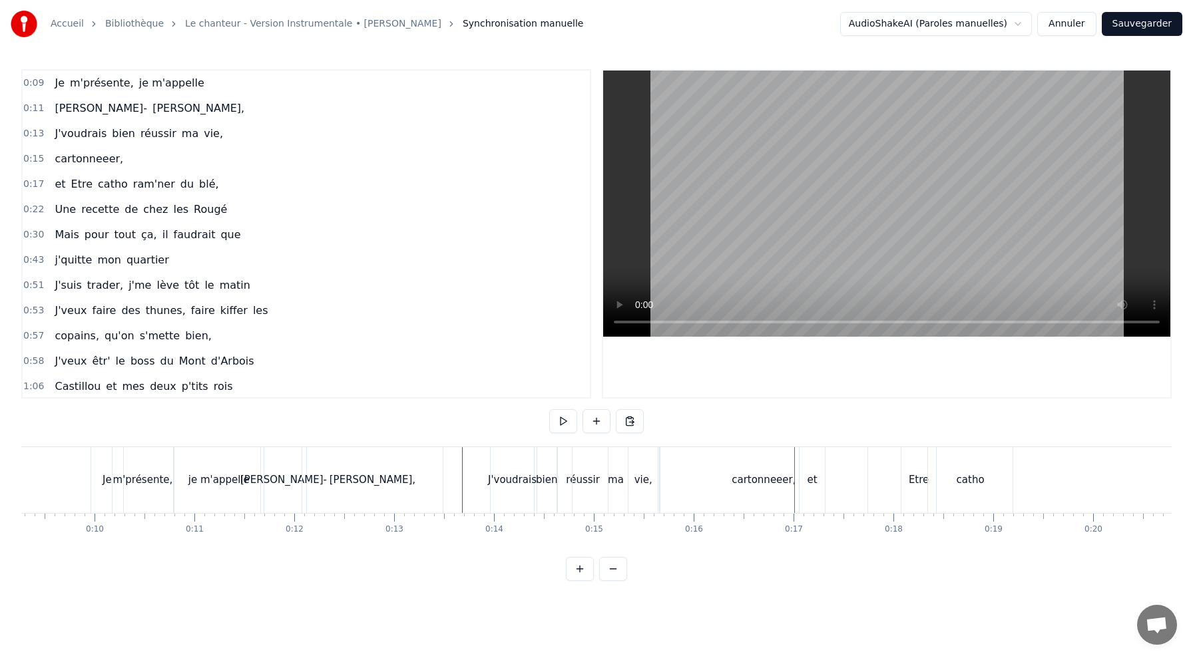
click at [774, 470] on div "cartonneeer," at bounding box center [764, 480] width 208 height 66
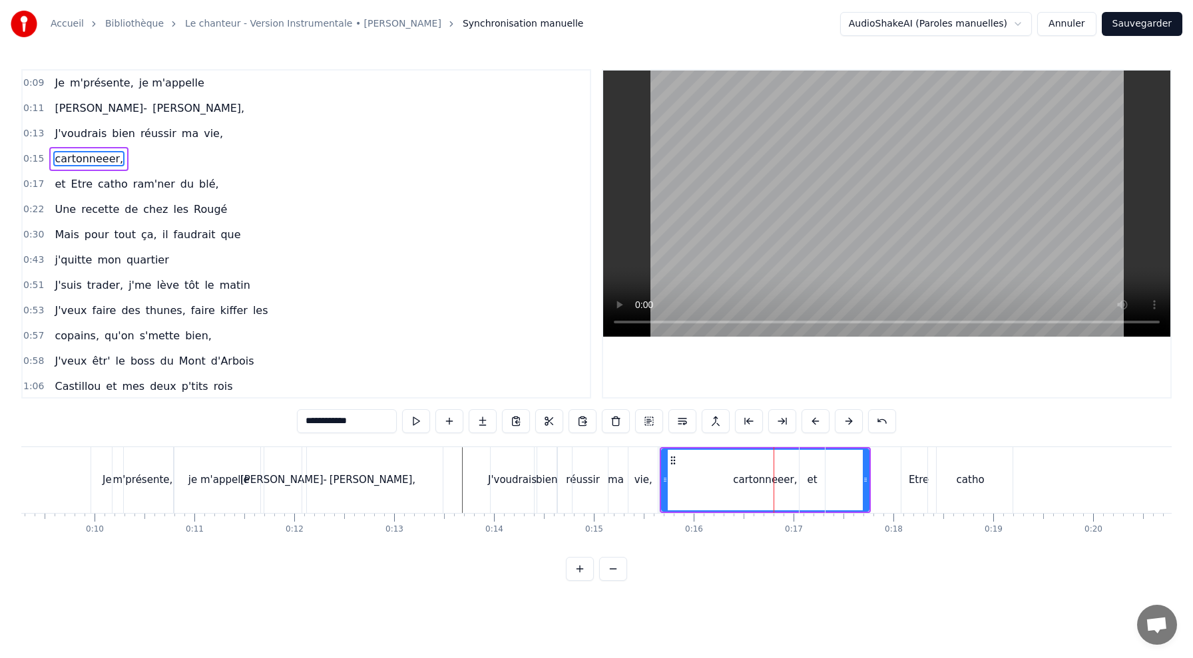
drag, startPoint x: 868, startPoint y: 478, endPoint x: 850, endPoint y: 479, distance: 18.0
click at [851, 479] on div "et Etre catho ram'ner du blé," at bounding box center [1066, 480] width 535 height 66
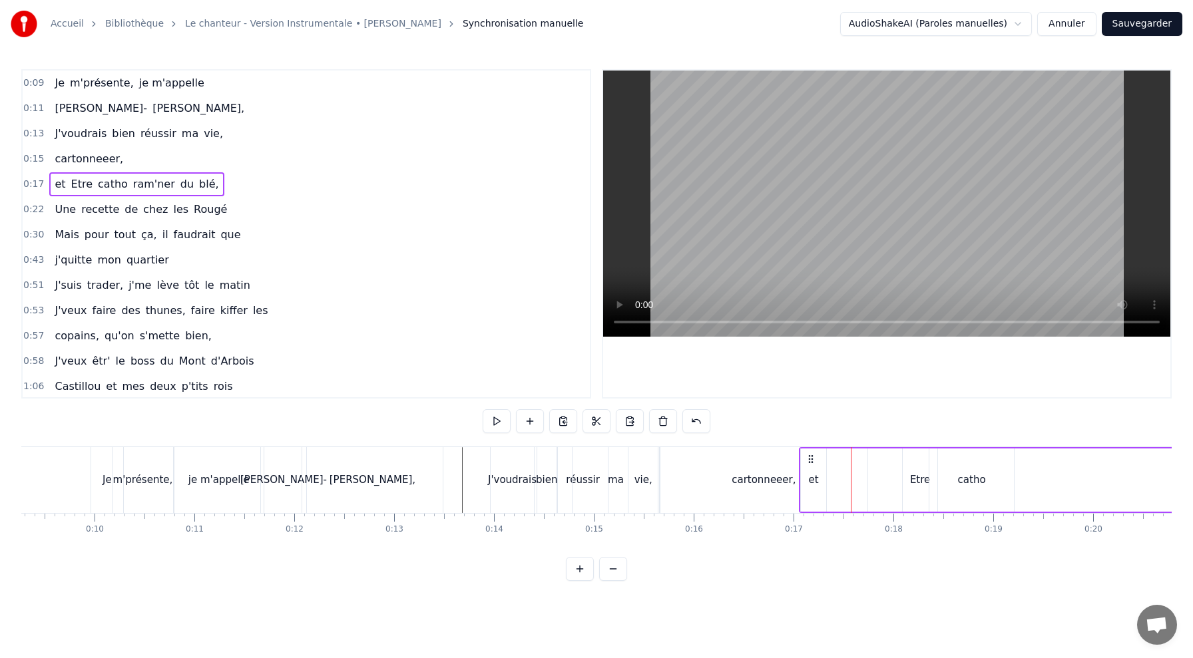
click at [734, 479] on div "cartonneeer," at bounding box center [764, 480] width 208 height 66
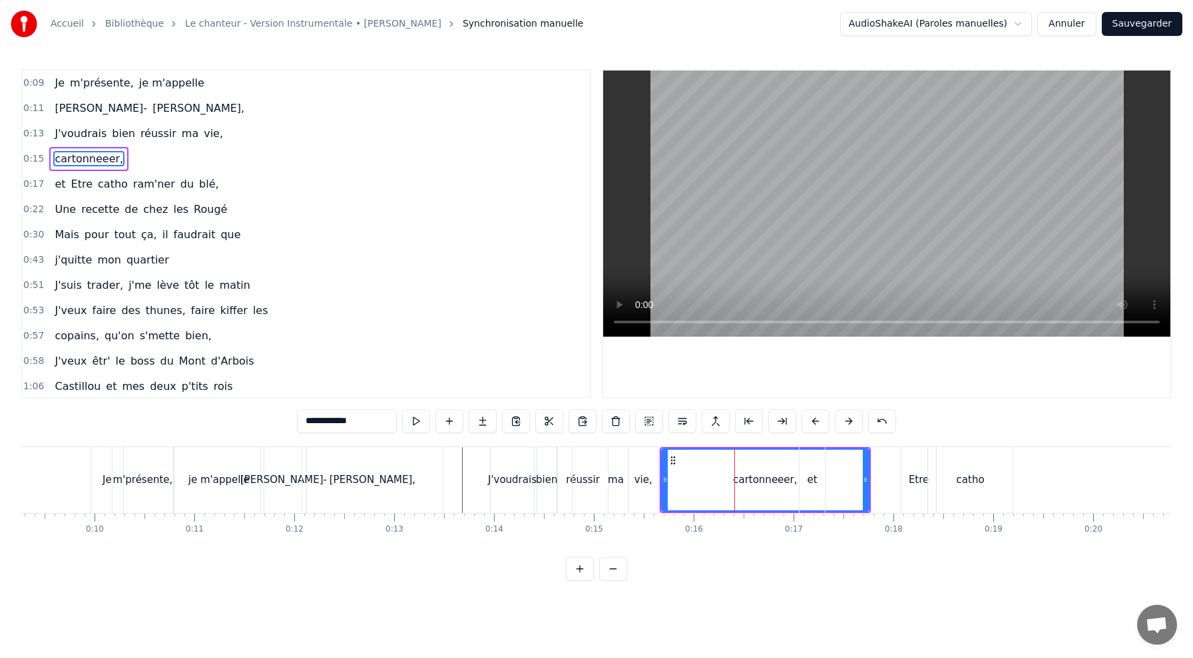
click at [868, 499] on div "et Etre catho ram'ner du blé," at bounding box center [1066, 480] width 535 height 66
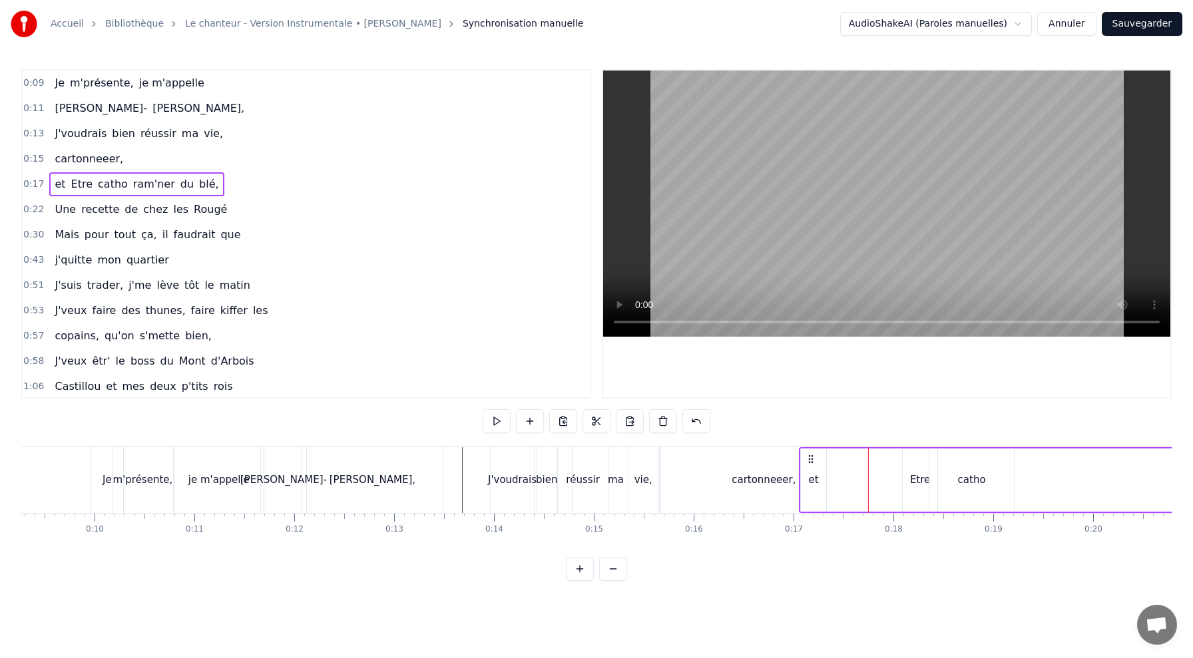
click at [678, 476] on div "cartonneeer," at bounding box center [764, 480] width 208 height 66
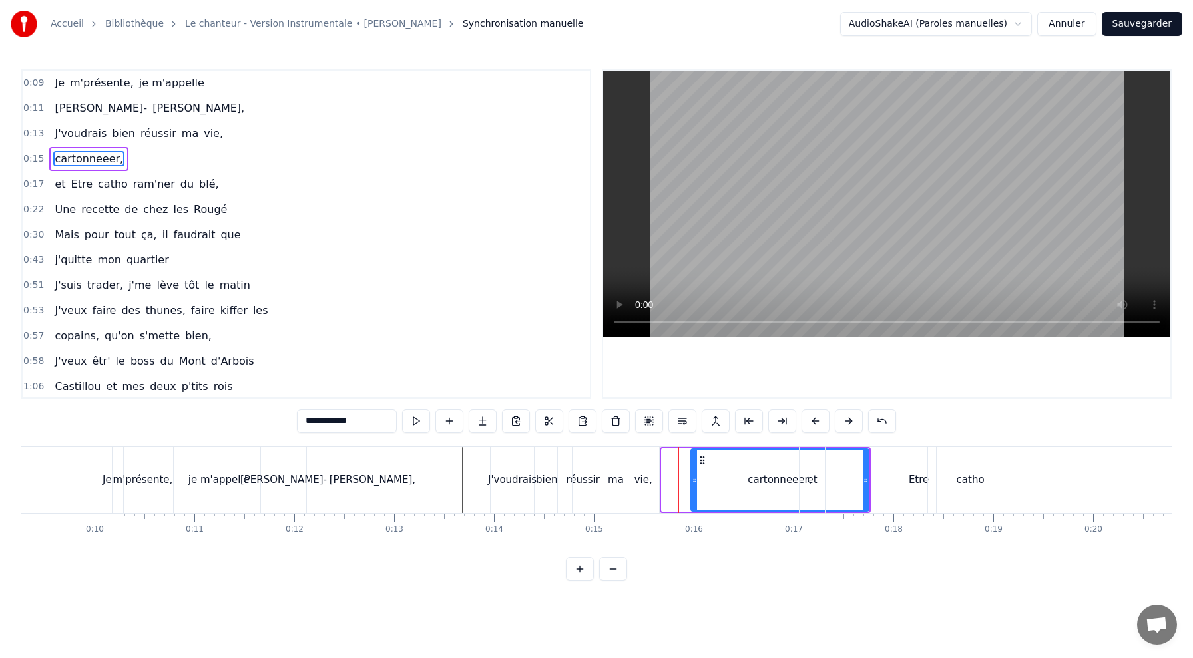
drag, startPoint x: 664, startPoint y: 481, endPoint x: 696, endPoint y: 481, distance: 32.0
click at [696, 481] on icon at bounding box center [694, 480] width 5 height 11
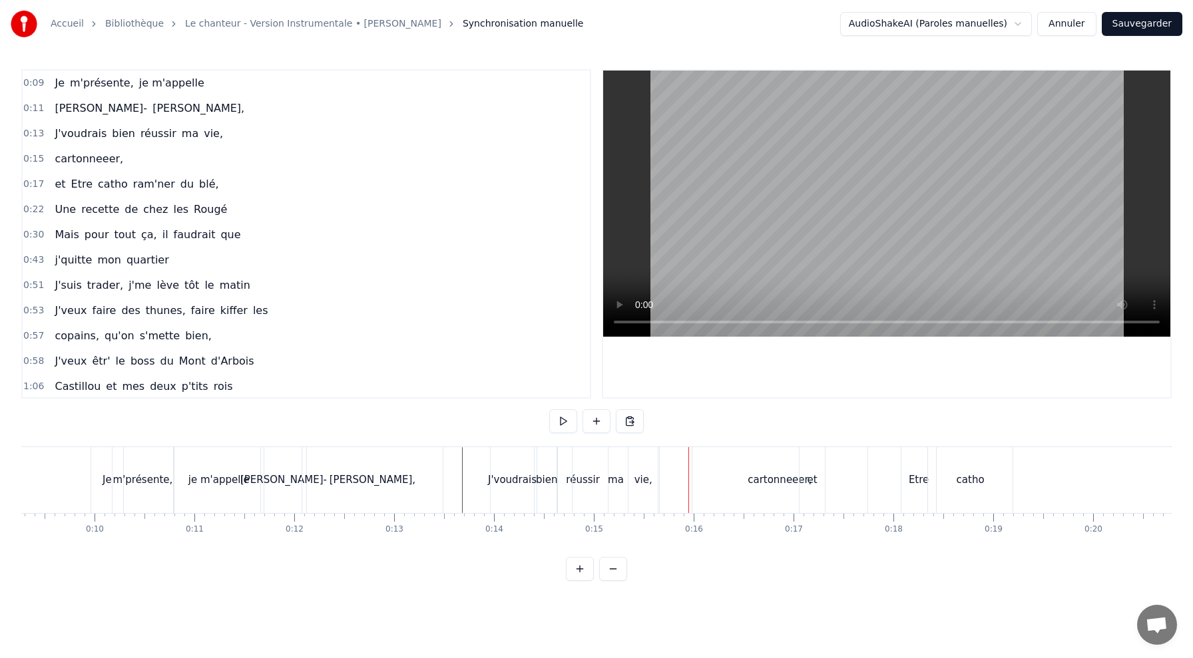
click at [713, 475] on div "cartonneeer," at bounding box center [780, 480] width 176 height 66
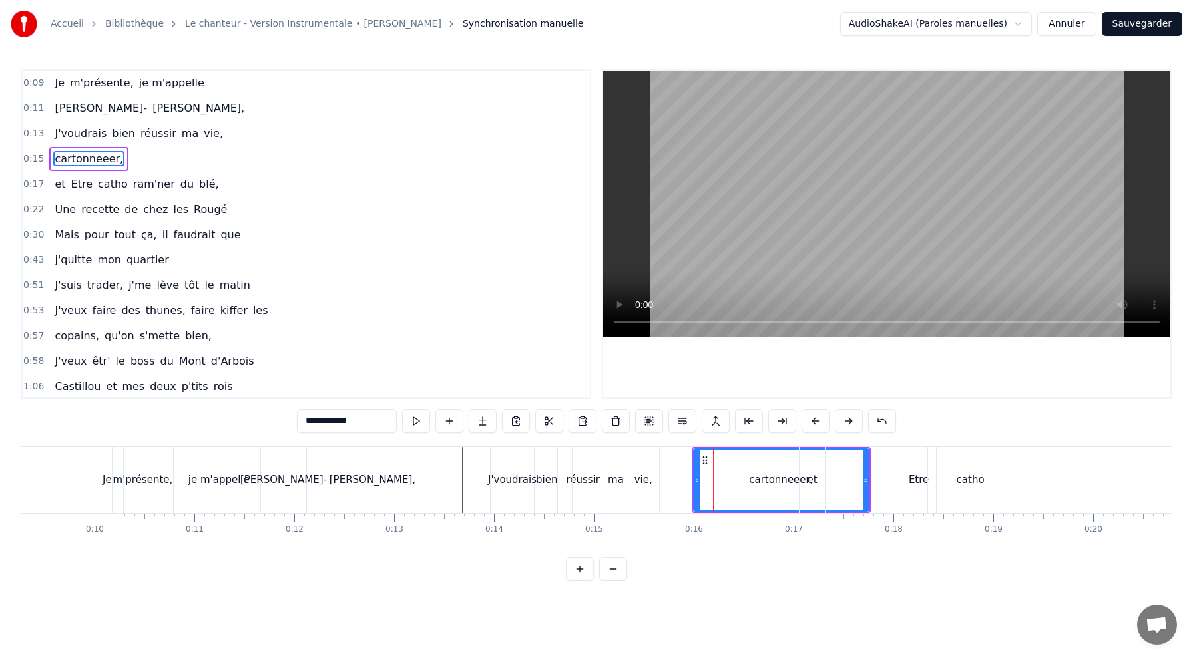
click at [704, 461] on icon at bounding box center [705, 460] width 11 height 11
drag, startPoint x: 704, startPoint y: 461, endPoint x: 641, endPoint y: 470, distance: 63.9
click at [641, 470] on div "cartonneeer," at bounding box center [718, 480] width 174 height 61
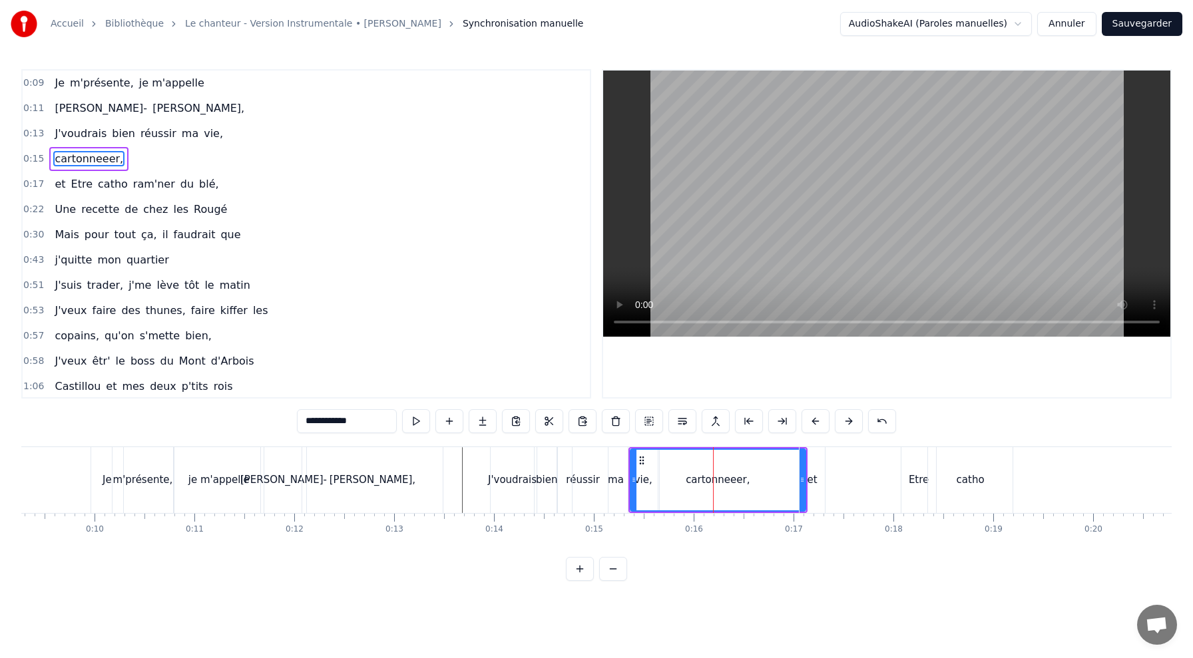
drag, startPoint x: 800, startPoint y: 482, endPoint x: 765, endPoint y: 482, distance: 35.3
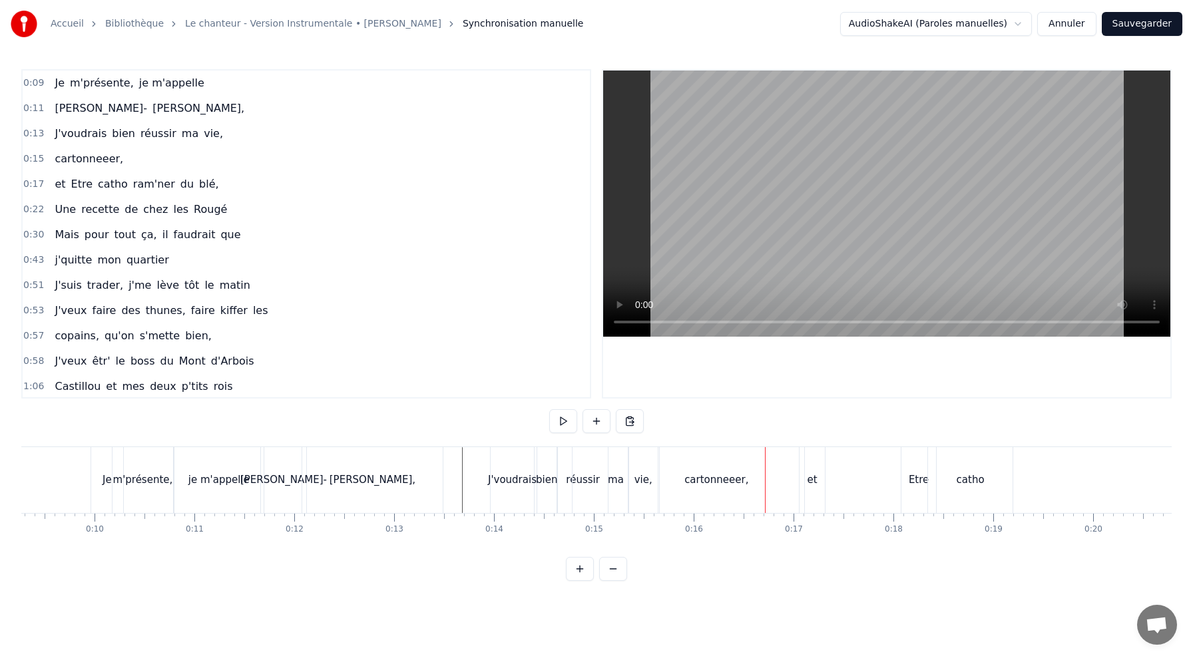
click at [655, 461] on div "cartonneeer," at bounding box center [717, 480] width 176 height 66
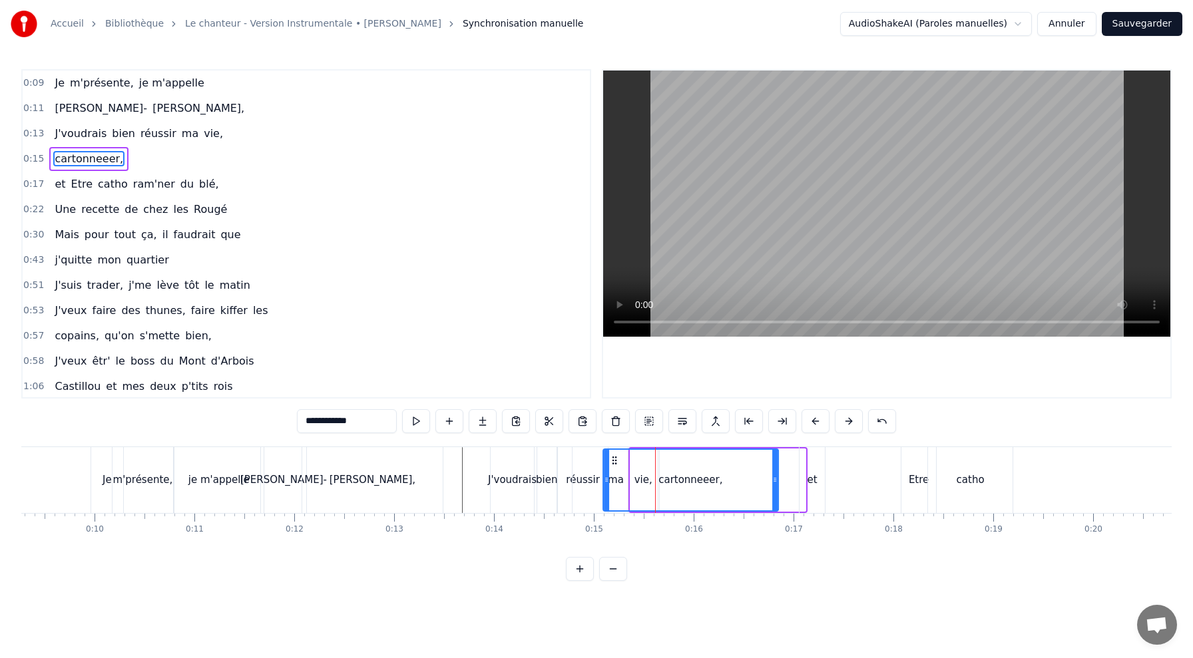
drag, startPoint x: 640, startPoint y: 461, endPoint x: 609, endPoint y: 462, distance: 30.6
click at [611, 463] on icon at bounding box center [614, 460] width 11 height 11
drag, startPoint x: 772, startPoint y: 477, endPoint x: 746, endPoint y: 479, distance: 26.8
click at [746, 479] on icon at bounding box center [748, 480] width 5 height 11
drag, startPoint x: 694, startPoint y: 469, endPoint x: 722, endPoint y: 469, distance: 28.6
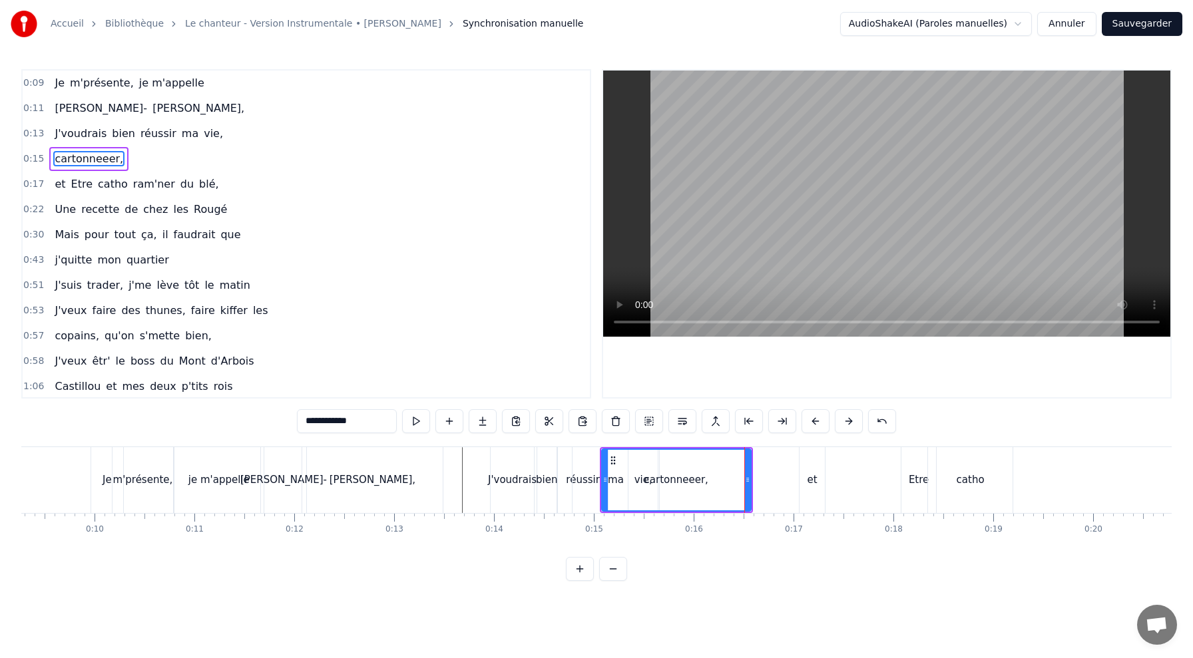
click at [722, 469] on div "cartonneeer," at bounding box center [677, 480] width 148 height 61
drag, startPoint x: 609, startPoint y: 459, endPoint x: 635, endPoint y: 469, distance: 27.8
click at [637, 472] on div "cartonneeer," at bounding box center [705, 480] width 148 height 61
click at [409, 475] on div "[PERSON_NAME]," at bounding box center [372, 480] width 141 height 66
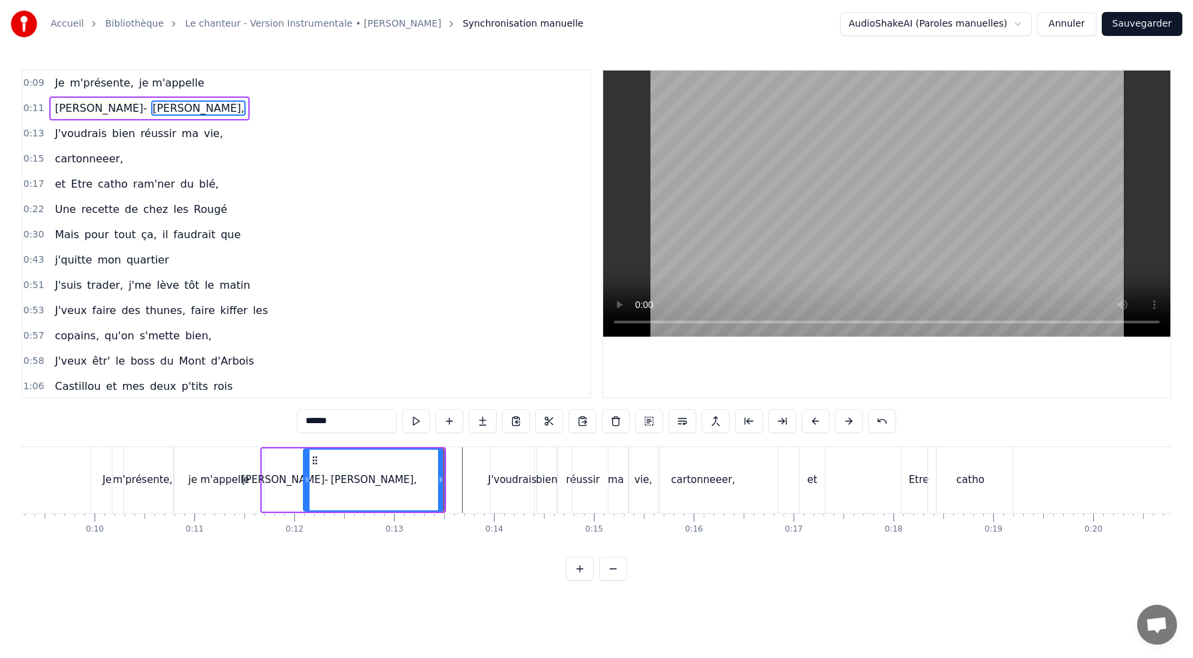
click at [96, 477] on div "Je" at bounding box center [107, 480] width 32 height 66
type input "**"
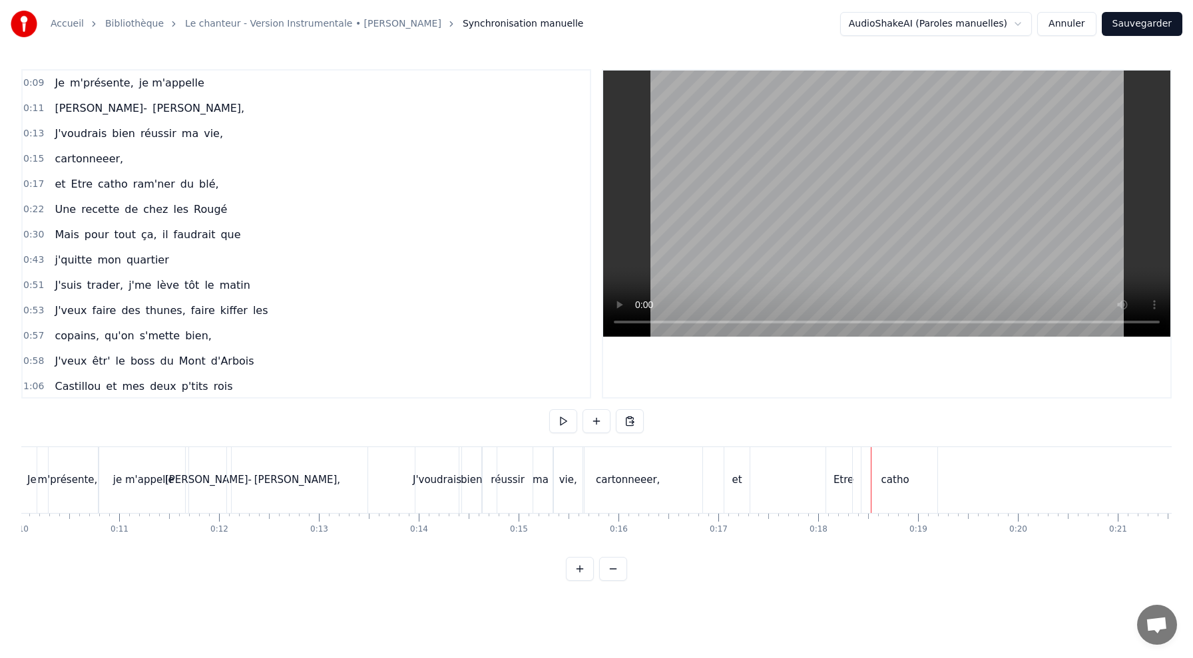
scroll to position [0, 1012]
drag, startPoint x: 833, startPoint y: 479, endPoint x: 993, endPoint y: 482, distance: 159.8
click at [994, 482] on div "et Etre catho ram'ner du blé," at bounding box center [979, 480] width 535 height 66
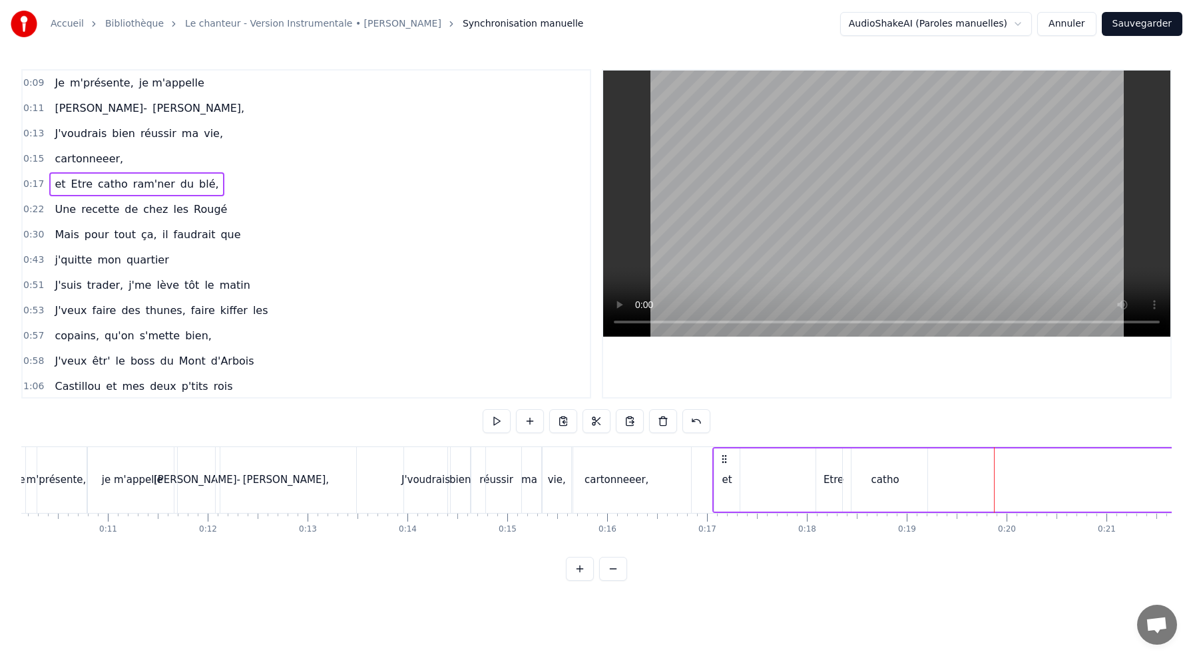
click at [828, 493] on div "Etre" at bounding box center [833, 480] width 35 height 63
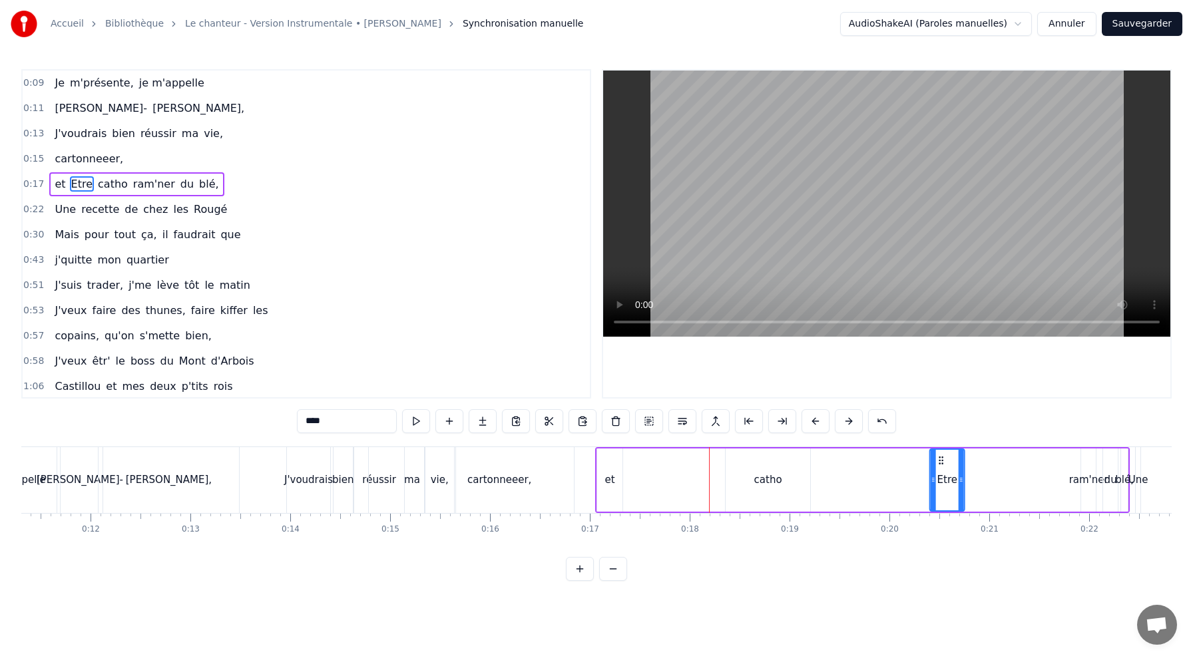
scroll to position [0, 1146]
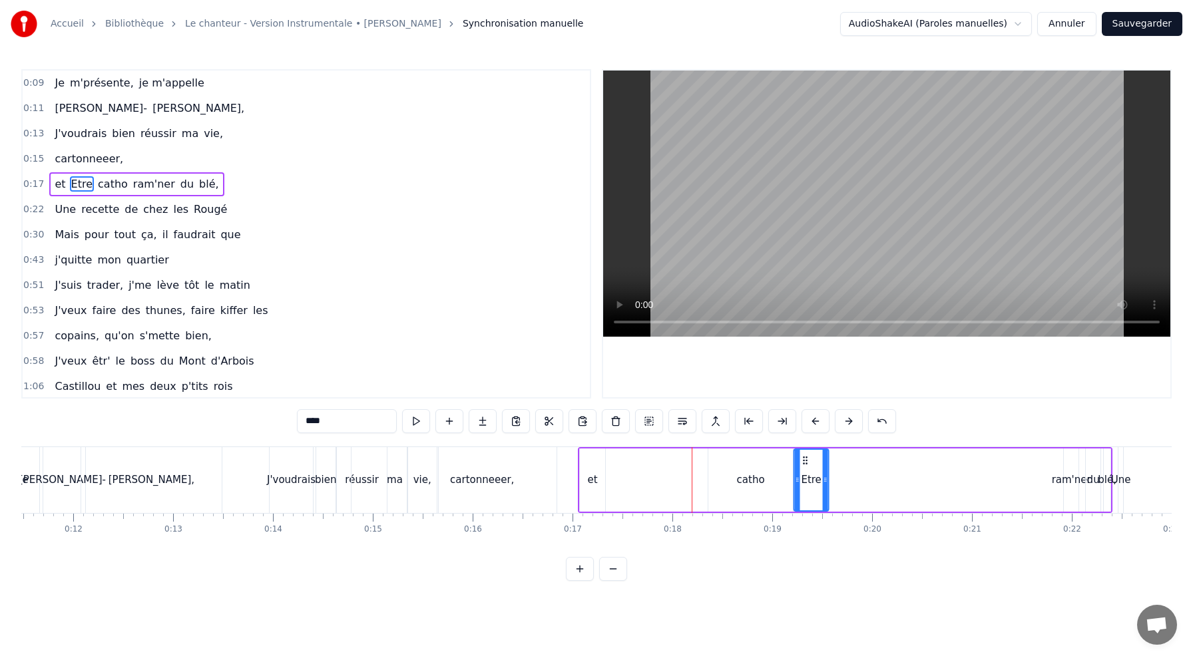
drag, startPoint x: 827, startPoint y: 461, endPoint x: 805, endPoint y: 471, distance: 24.4
click at [750, 473] on div "catho" at bounding box center [751, 480] width 28 height 15
type input "*****"
drag, startPoint x: 721, startPoint y: 458, endPoint x: 818, endPoint y: 465, distance: 96.8
click at [621, 479] on div "et Etre catho ram'ner du blé," at bounding box center [845, 480] width 535 height 66
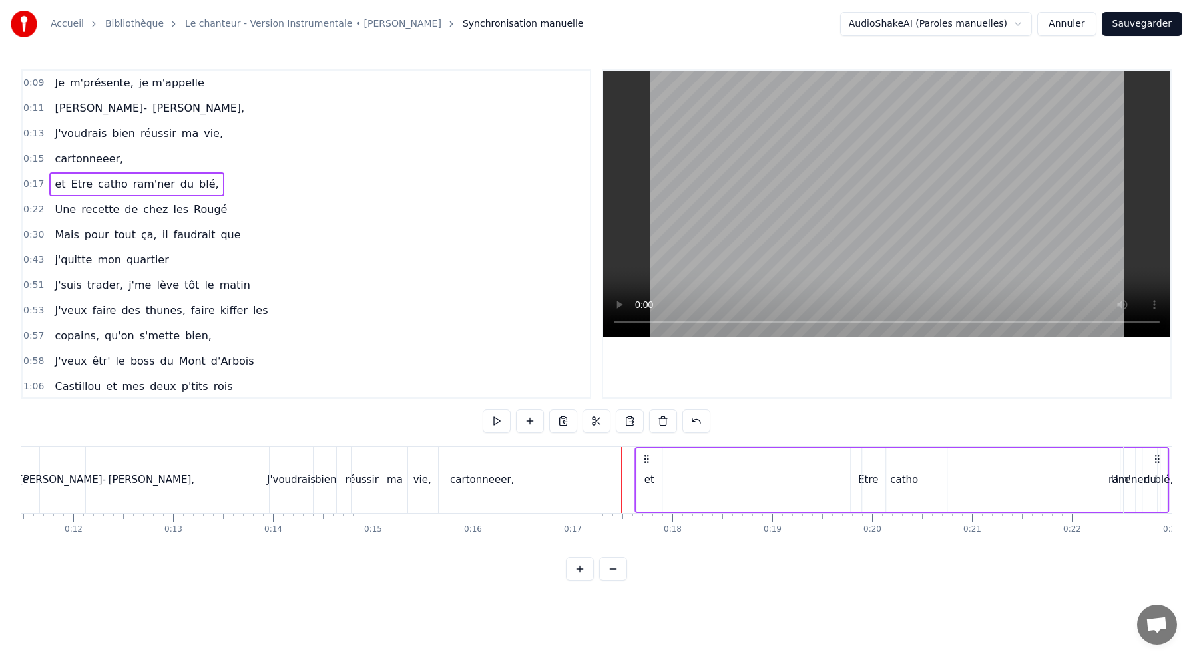
drag, startPoint x: 593, startPoint y: 457, endPoint x: 647, endPoint y: 491, distance: 63.7
click at [650, 491] on div "et Etre catho ram'ner du blé," at bounding box center [901, 480] width 535 height 66
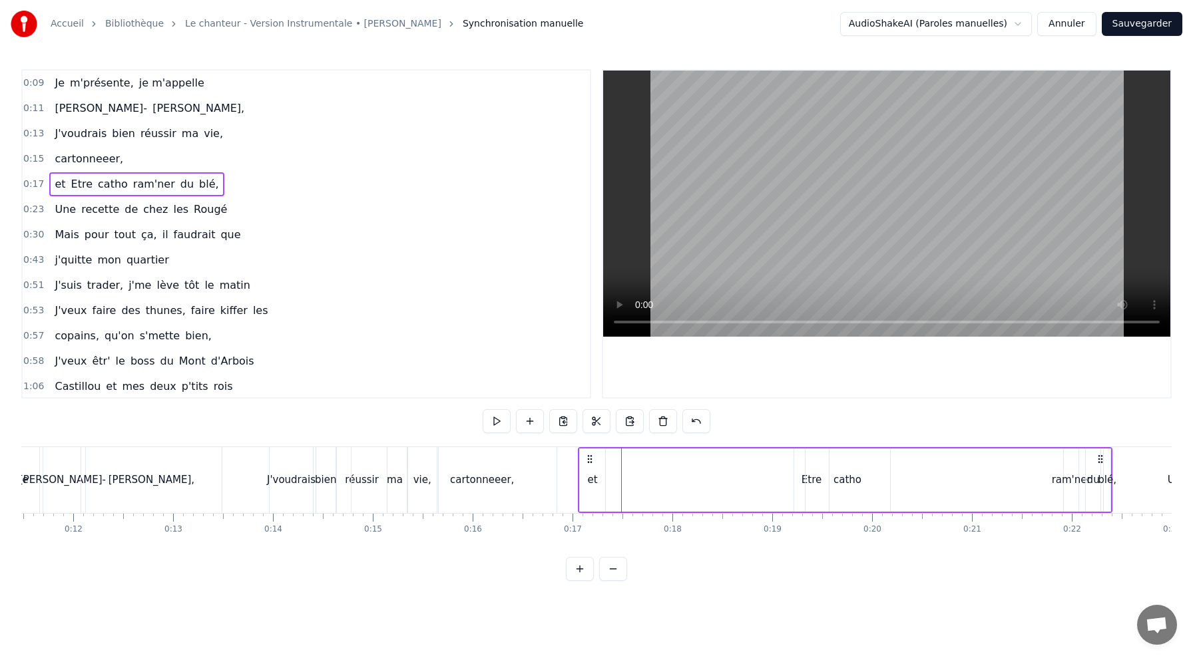
click at [593, 487] on div "et" at bounding box center [593, 480] width 10 height 15
drag, startPoint x: 590, startPoint y: 459, endPoint x: 876, endPoint y: 505, distance: 289.9
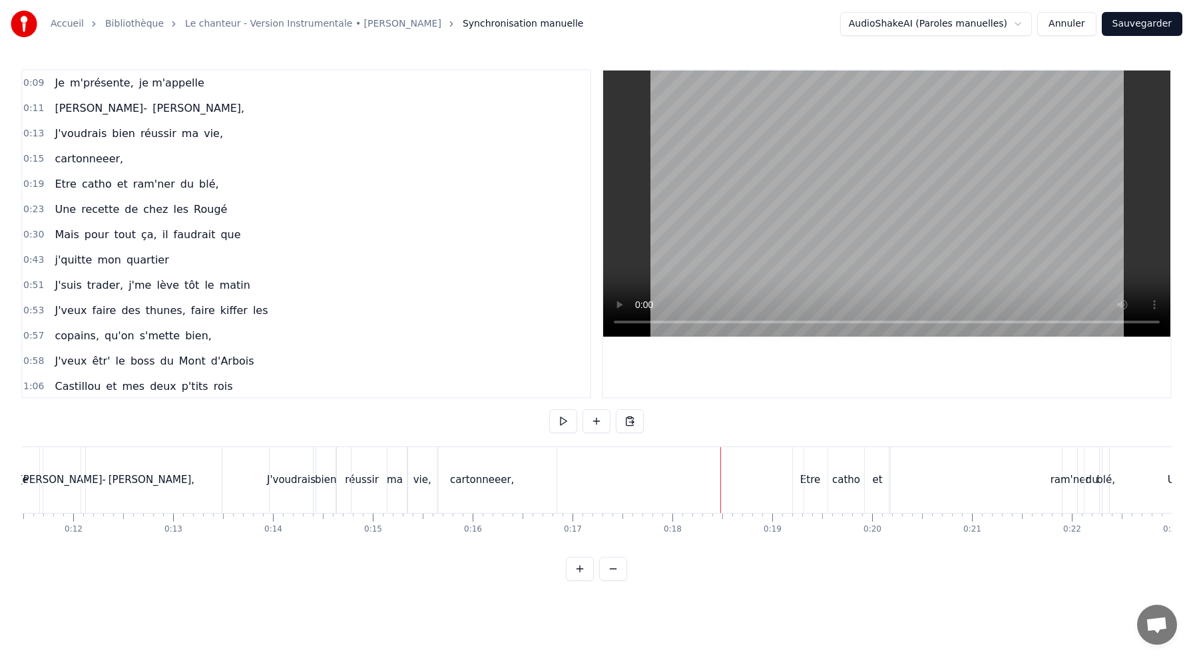
click at [818, 487] on div "catho" at bounding box center [846, 480] width 85 height 66
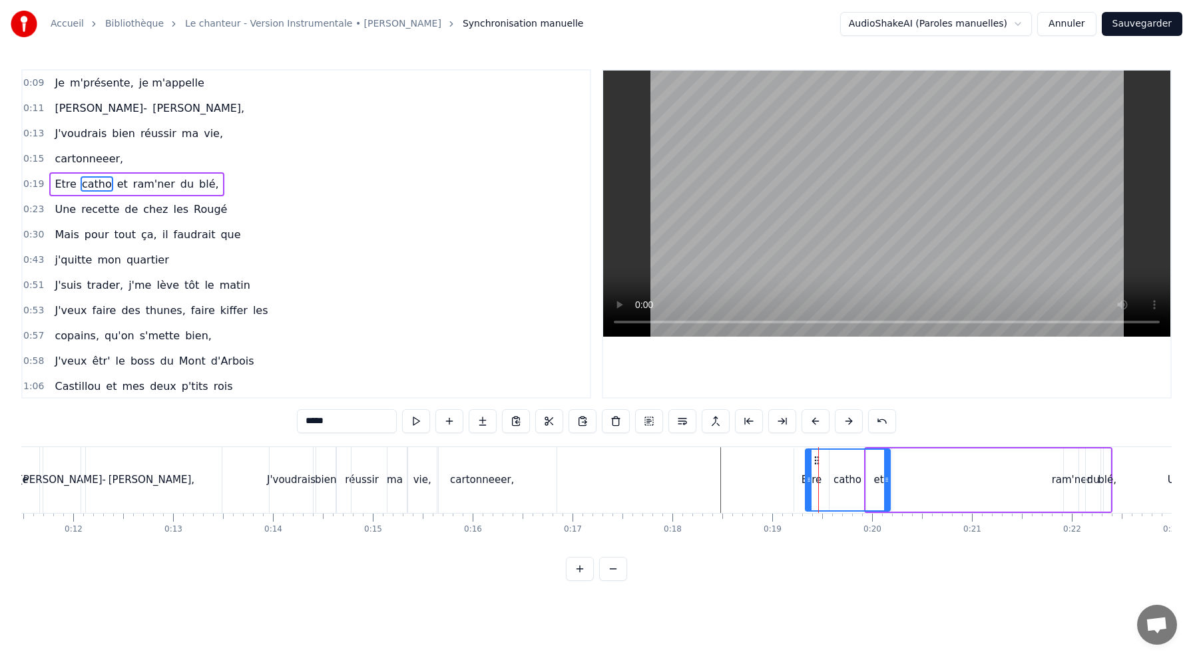
click at [948, 492] on div "Etre catho et ram'ner du blé," at bounding box center [988, 480] width 248 height 66
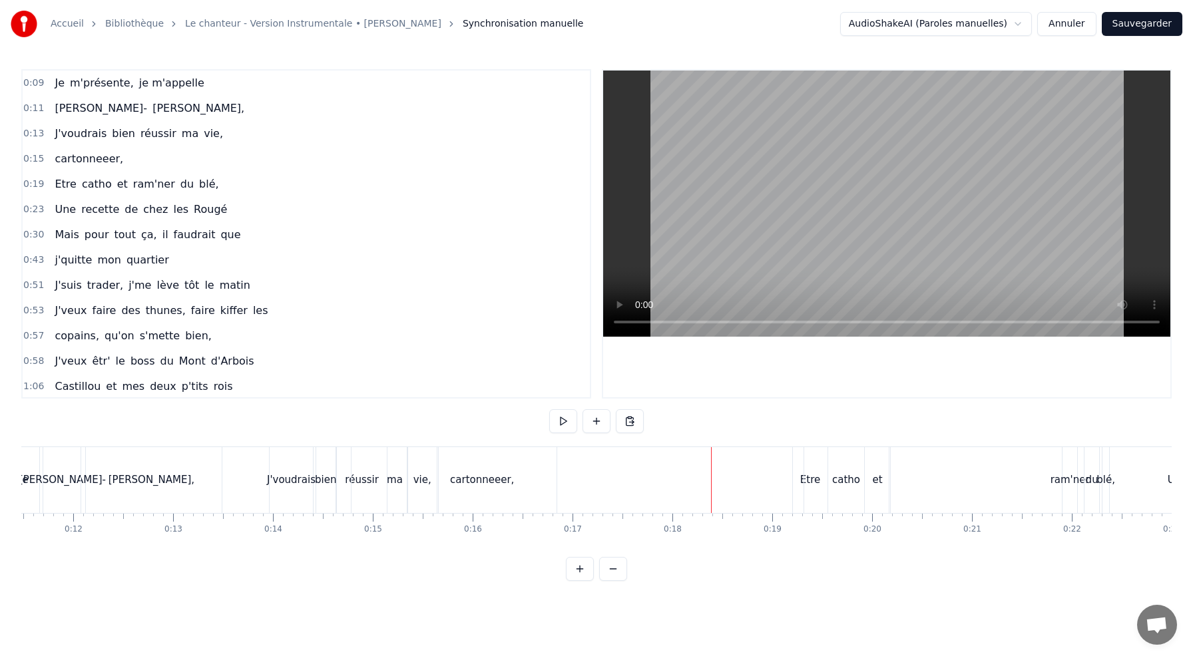
click at [501, 484] on div "cartonneeer," at bounding box center [482, 480] width 64 height 15
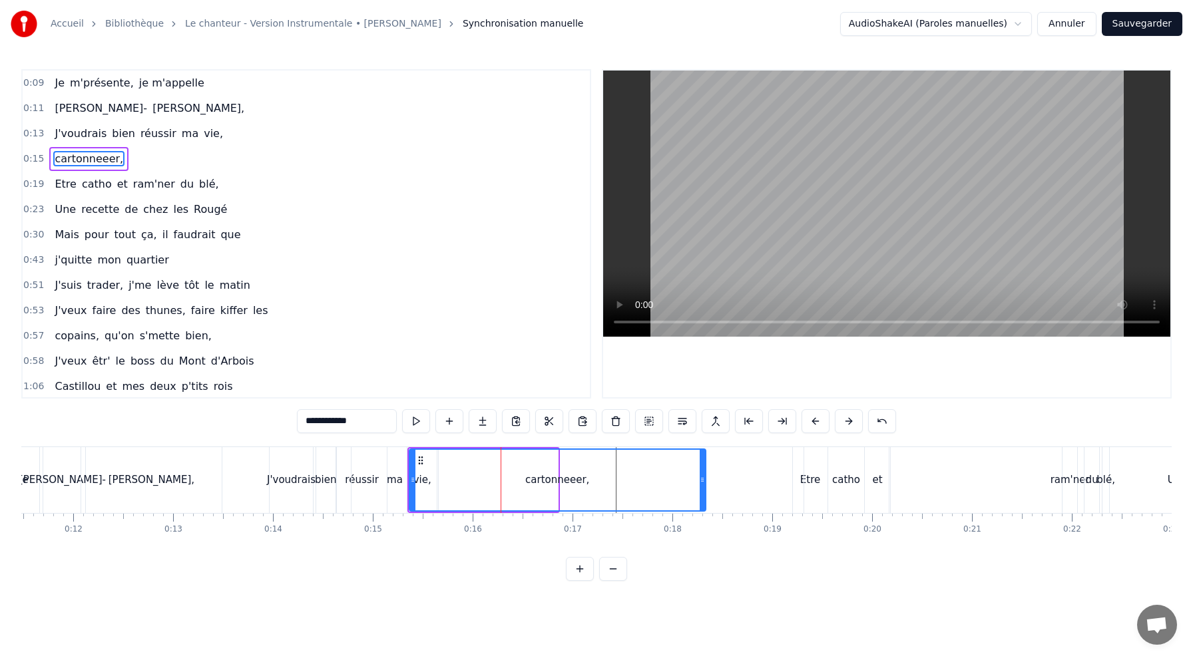
drag, startPoint x: 554, startPoint y: 481, endPoint x: 702, endPoint y: 473, distance: 148.0
click at [702, 473] on div at bounding box center [702, 480] width 5 height 61
drag, startPoint x: 557, startPoint y: 481, endPoint x: 534, endPoint y: 480, distance: 22.6
click at [535, 481] on div "cartonneeer," at bounding box center [557, 480] width 64 height 15
click at [354, 471] on div "ma" at bounding box center [395, 480] width 87 height 66
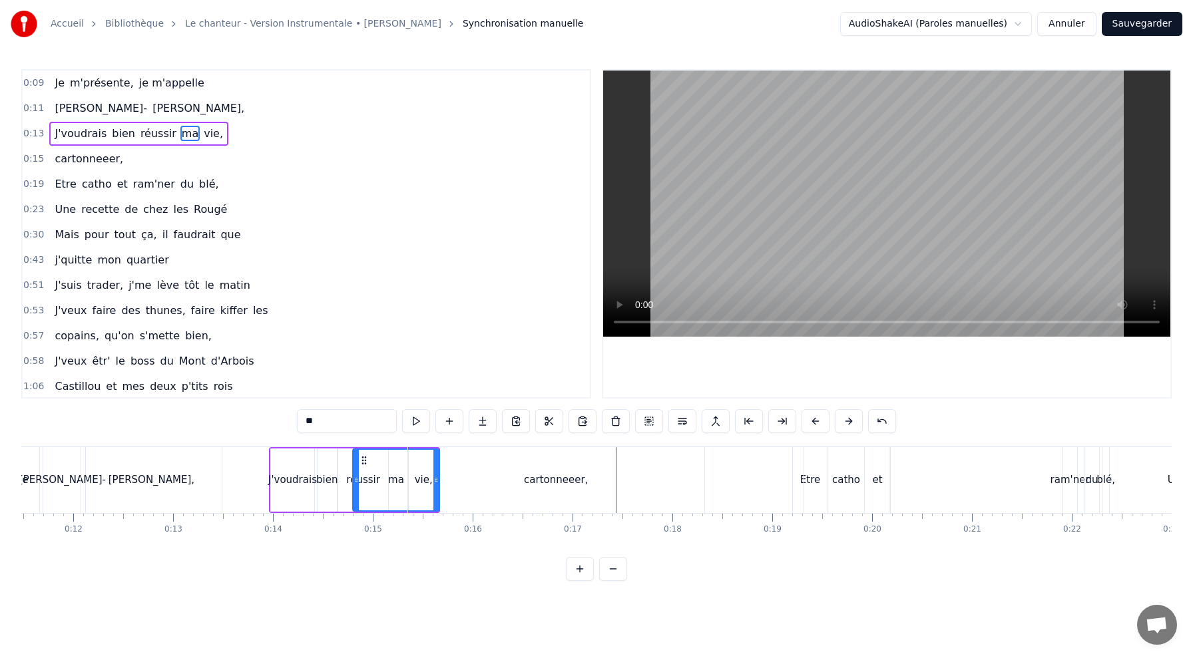
click at [377, 460] on div "ma" at bounding box center [396, 480] width 85 height 61
click at [470, 451] on div "cartonneeer," at bounding box center [556, 480] width 297 height 66
type input "**********"
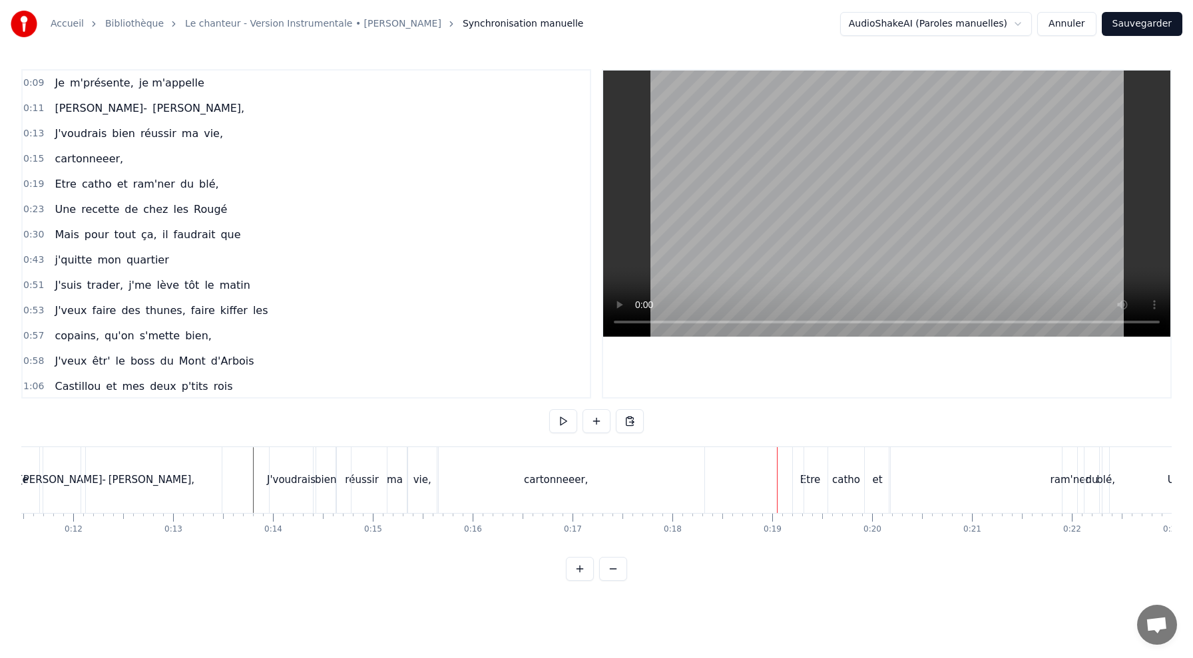
click at [589, 476] on div "cartonneeer," at bounding box center [556, 480] width 297 height 66
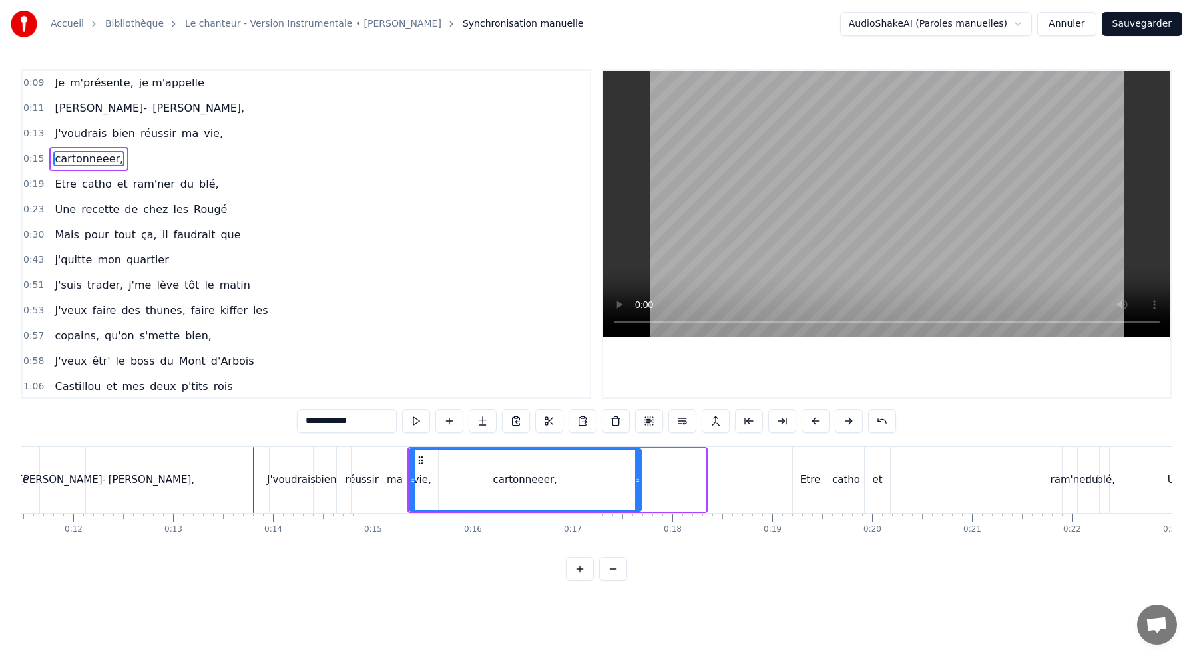
drag, startPoint x: 702, startPoint y: 477, endPoint x: 638, endPoint y: 479, distance: 64.6
click at [638, 479] on icon at bounding box center [637, 480] width 5 height 11
click at [347, 472] on div "réussir" at bounding box center [362, 480] width 50 height 66
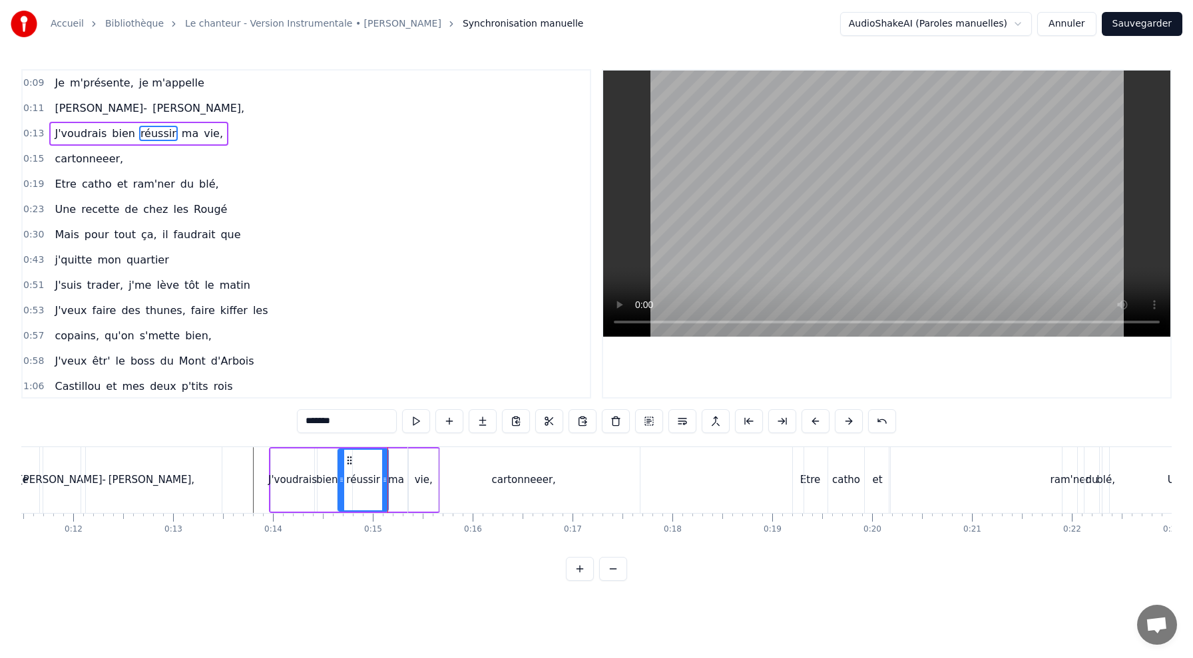
click at [218, 457] on div "[PERSON_NAME]," at bounding box center [151, 480] width 141 height 66
type input "******"
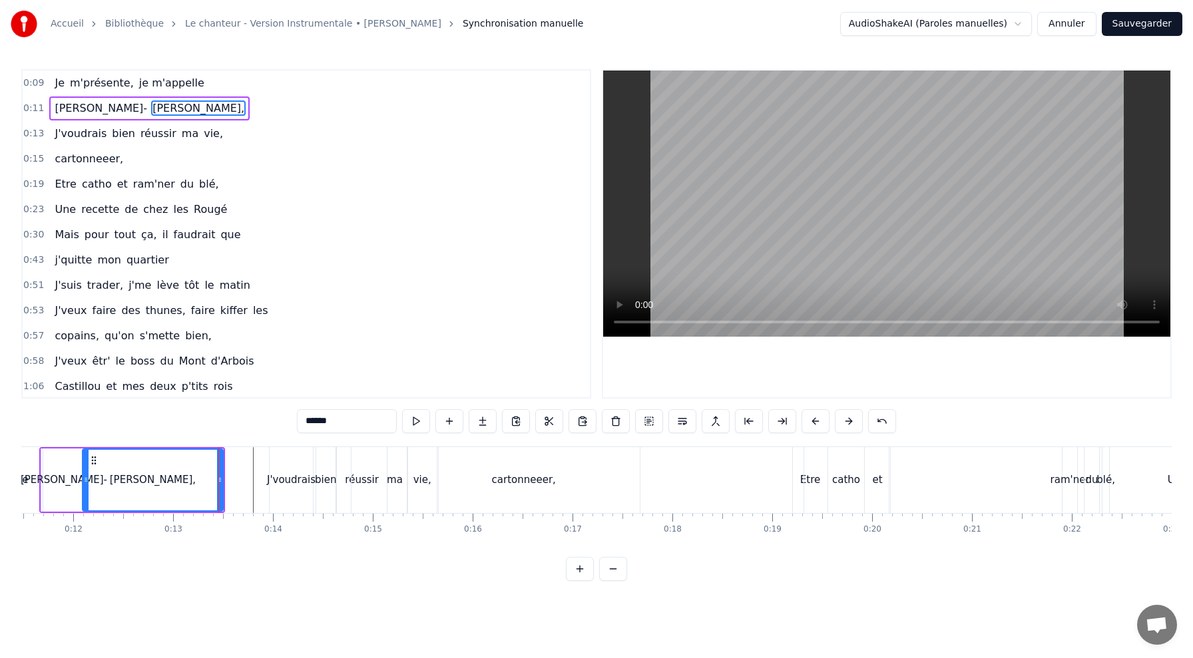
scroll to position [0, 1138]
click at [292, 553] on div "0:09 Je m'présente, je m'appelle 0:11 [PERSON_NAME], 0:13 J'voudrais bien réuss…" at bounding box center [596, 325] width 1150 height 512
click at [291, 561] on div "0:09 Je m'présente, je m'appelle 0:11 [PERSON_NAME], 0:13 J'voudrais bien réuss…" at bounding box center [596, 325] width 1150 height 512
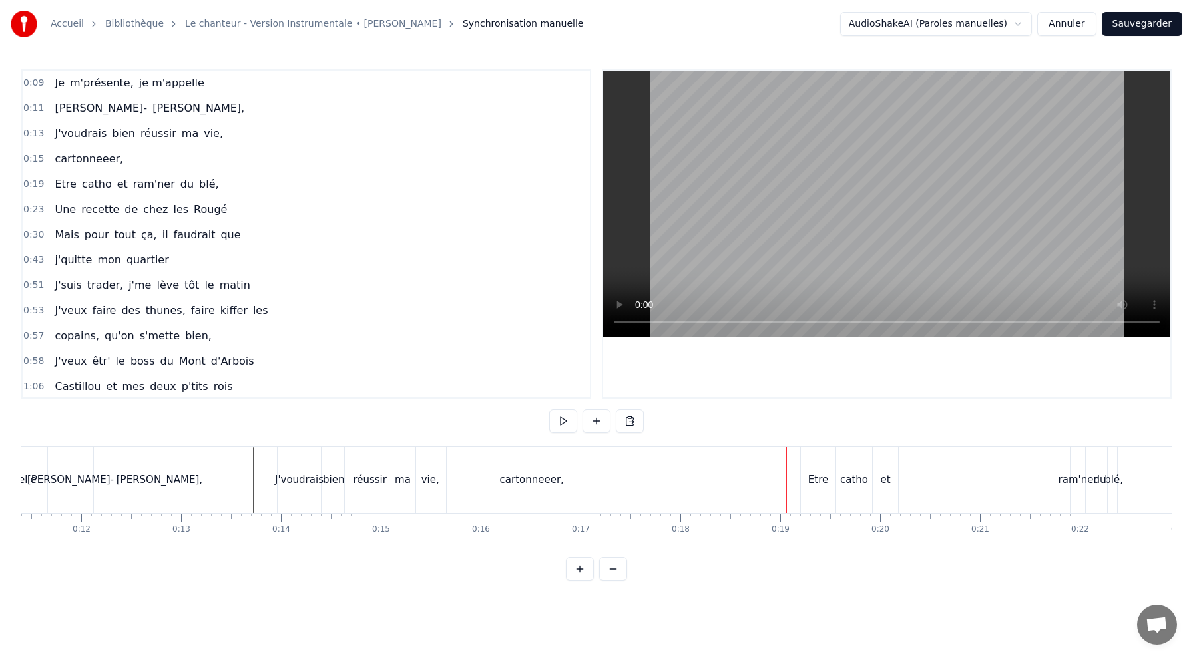
click at [550, 479] on div "cartonneeer," at bounding box center [532, 480] width 64 height 15
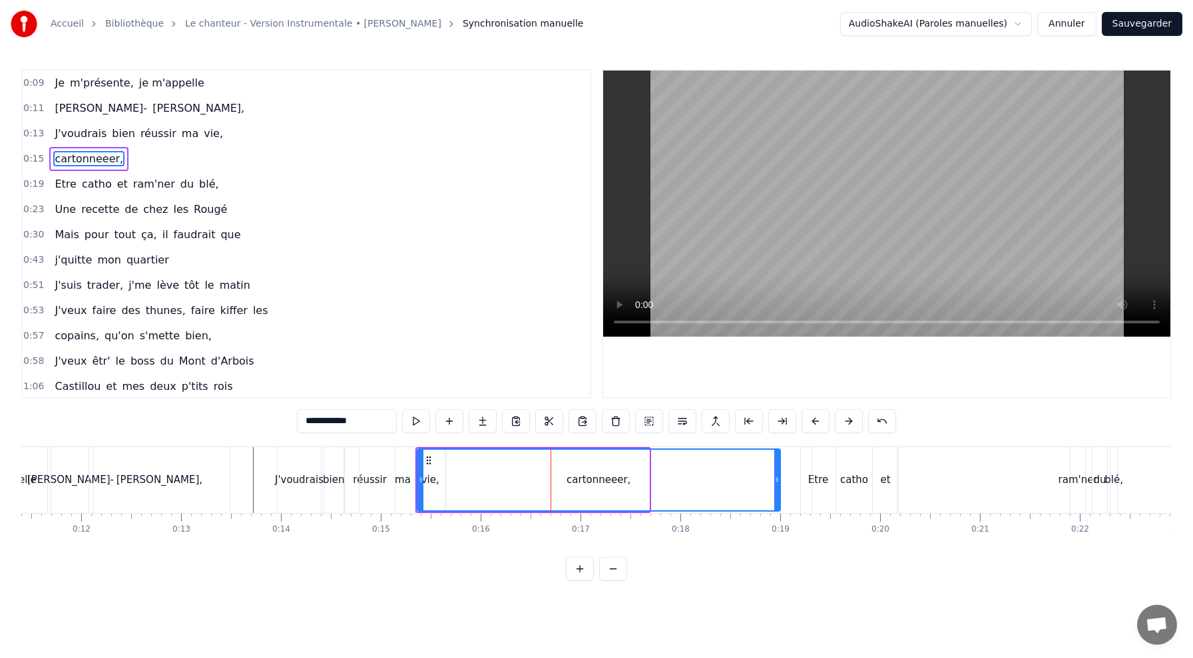
drag, startPoint x: 646, startPoint y: 476, endPoint x: 776, endPoint y: 487, distance: 131.0
click at [780, 487] on div at bounding box center [776, 480] width 5 height 61
click at [477, 479] on div "cartonneeer," at bounding box center [600, 480] width 365 height 61
drag, startPoint x: 592, startPoint y: 483, endPoint x: 573, endPoint y: 483, distance: 19.3
click at [573, 483] on div "cartonneeer," at bounding box center [600, 480] width 64 height 15
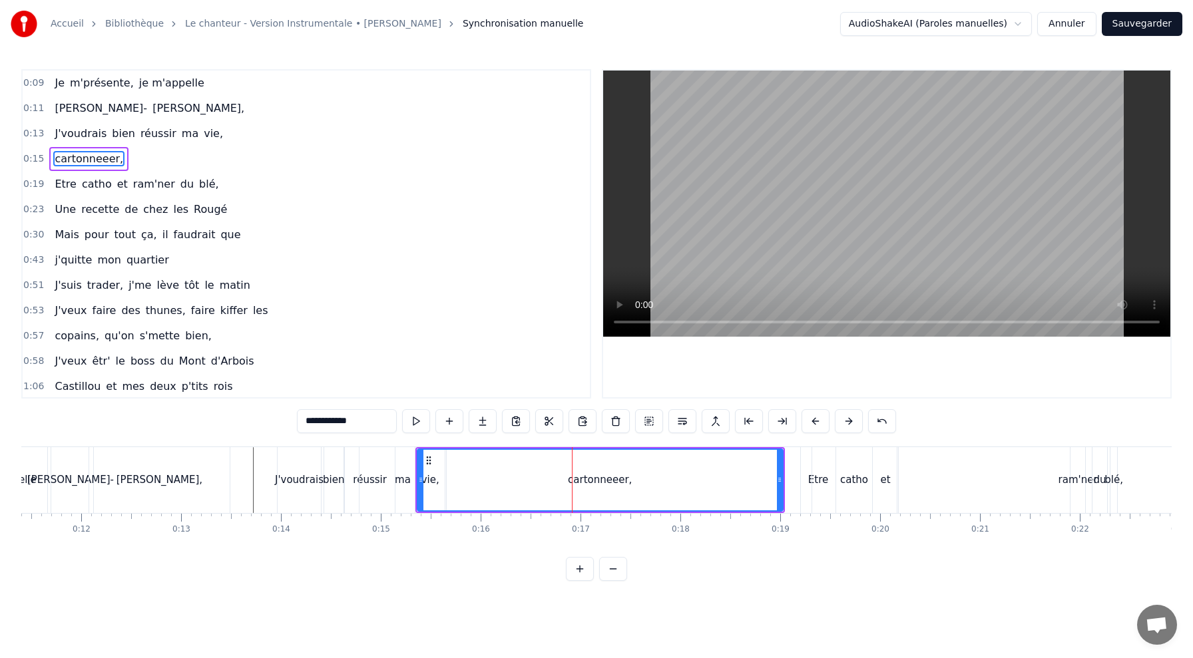
click at [595, 473] on div "cartonneeer," at bounding box center [600, 480] width 64 height 15
drag, startPoint x: 427, startPoint y: 463, endPoint x: 374, endPoint y: 480, distance: 55.4
click at [374, 480] on div "cartonneeer," at bounding box center [548, 480] width 365 height 61
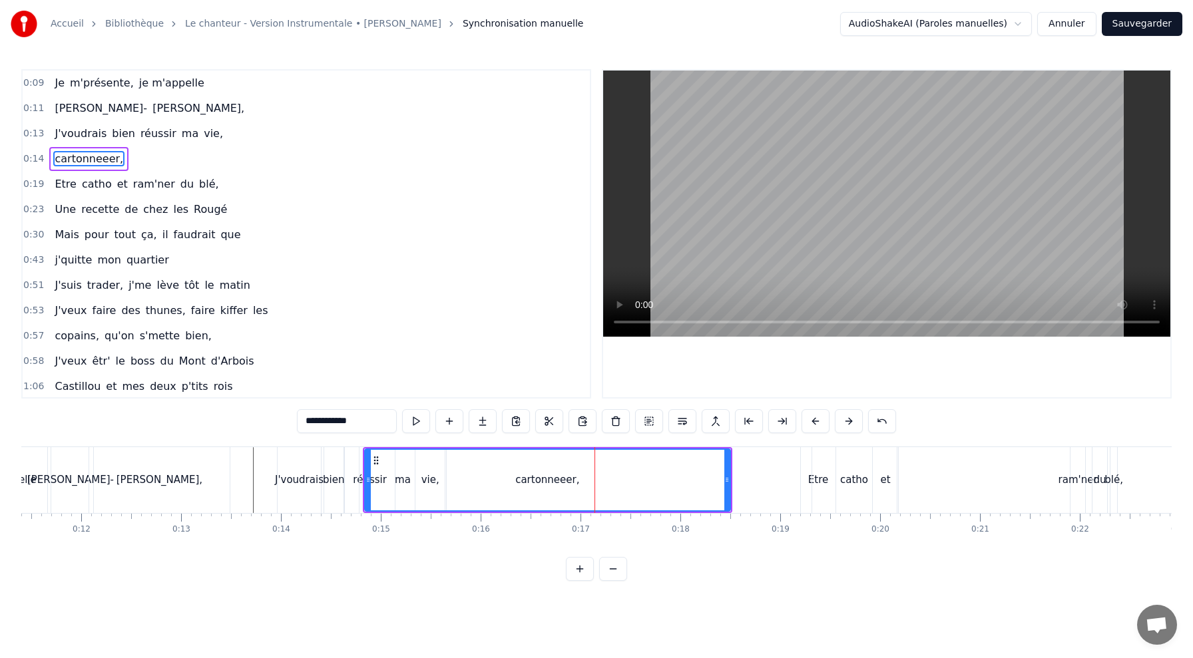
click at [463, 463] on div "cartonneeer," at bounding box center [548, 480] width 365 height 61
drag, startPoint x: 539, startPoint y: 477, endPoint x: 519, endPoint y: 477, distance: 20.0
click at [519, 477] on div "cartonneeer," at bounding box center [547, 480] width 64 height 15
drag, startPoint x: 374, startPoint y: 461, endPoint x: 354, endPoint y: 465, distance: 20.5
click at [354, 465] on icon at bounding box center [357, 460] width 11 height 11
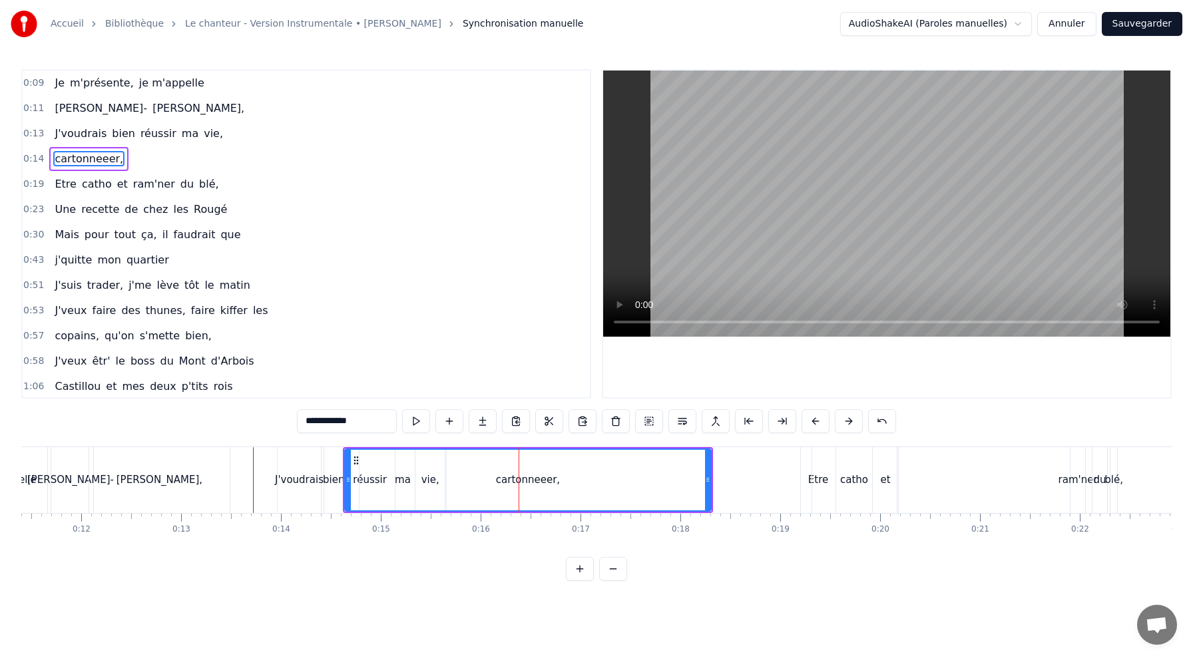
click at [479, 458] on div "cartonneeer," at bounding box center [528, 480] width 365 height 61
drag, startPoint x: 708, startPoint y: 478, endPoint x: 622, endPoint y: 493, distance: 87.8
click at [622, 493] on div at bounding box center [621, 480] width 5 height 61
click at [449, 471] on div "cartonneeer," at bounding box center [485, 480] width 278 height 61
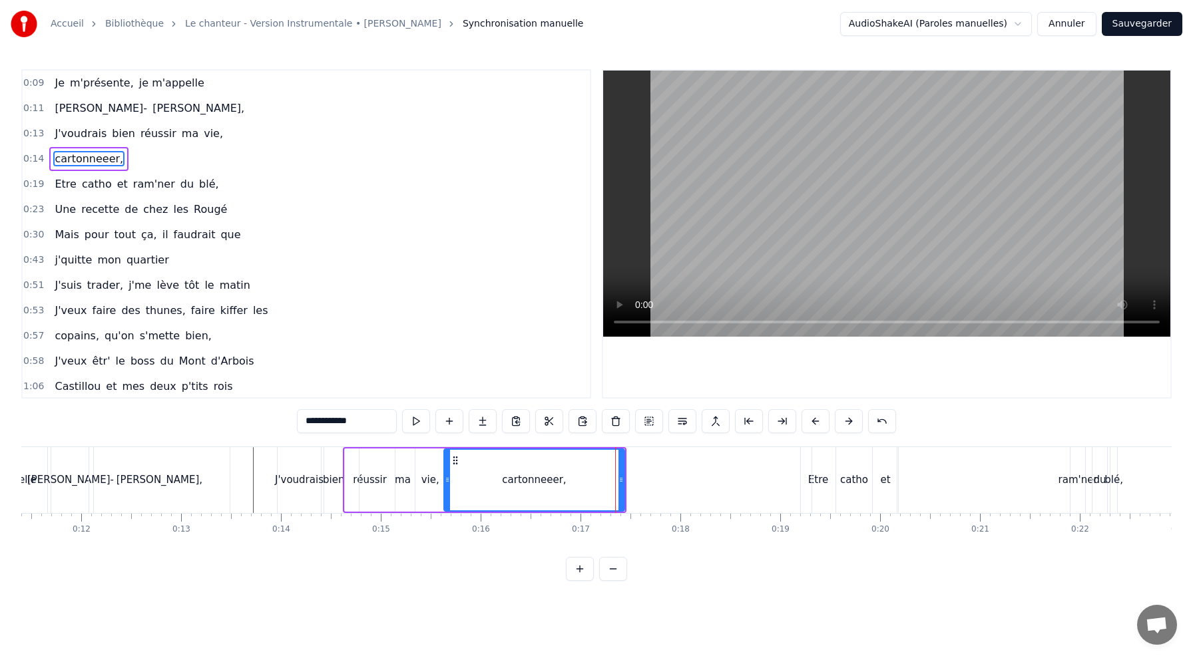
drag, startPoint x: 347, startPoint y: 474, endPoint x: 446, endPoint y: 478, distance: 99.3
click at [446, 478] on icon at bounding box center [447, 480] width 5 height 11
click at [455, 453] on div "cartonneeer," at bounding box center [534, 480] width 179 height 61
click at [407, 447] on div "ma" at bounding box center [403, 480] width 88 height 66
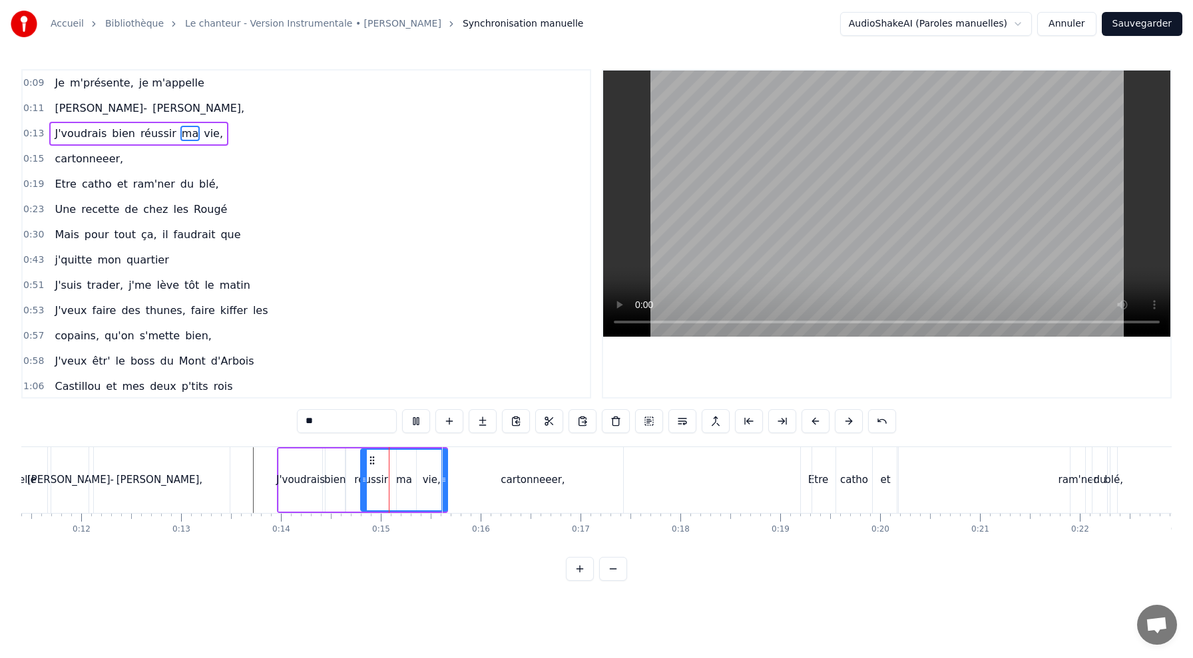
click at [358, 451] on div "réussir" at bounding box center [371, 480] width 50 height 63
type input "*******"
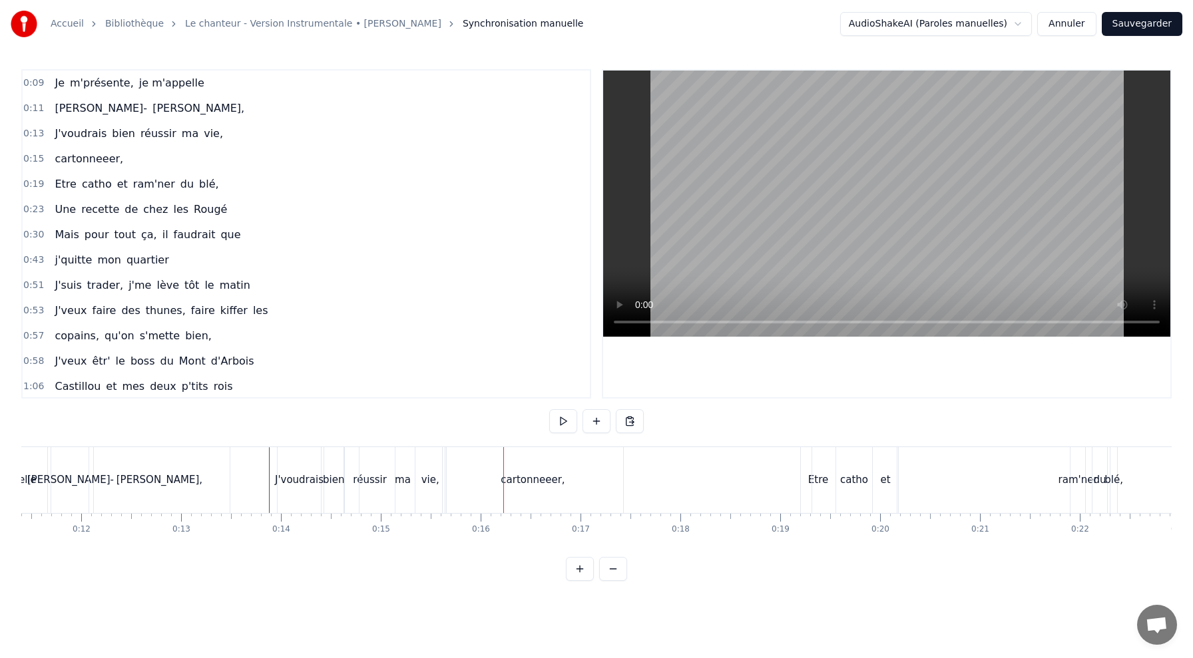
click at [565, 465] on div "cartonneeer," at bounding box center [533, 480] width 180 height 66
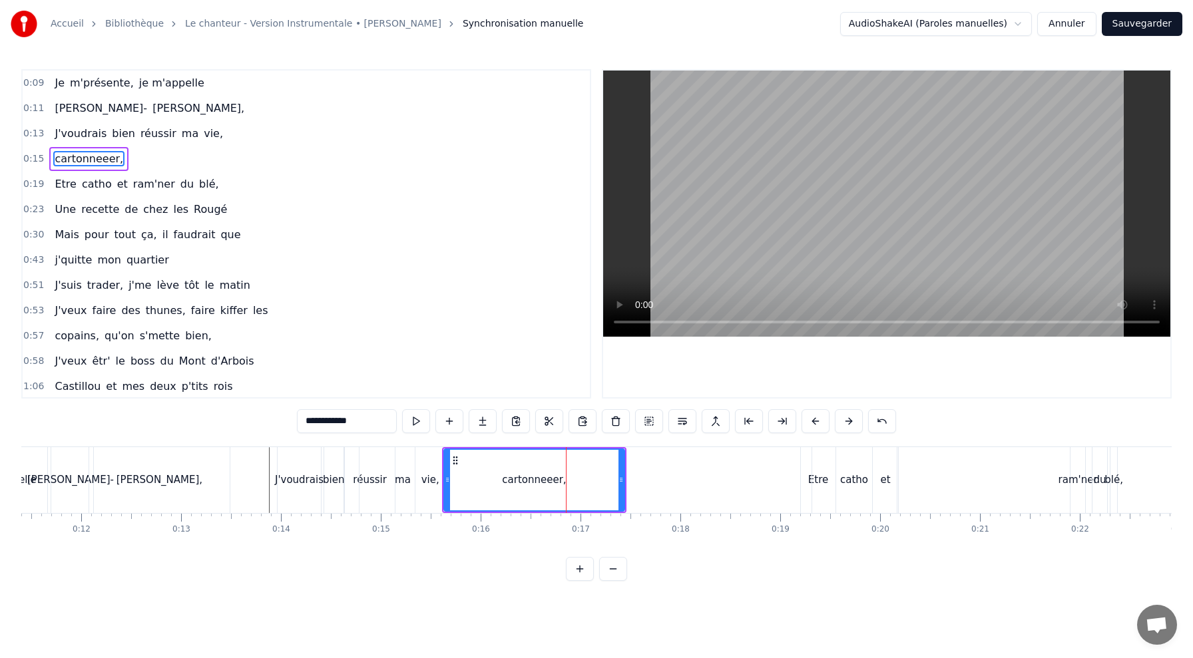
drag, startPoint x: 444, startPoint y: 478, endPoint x: 455, endPoint y: 478, distance: 10.7
click at [455, 478] on div "cartonneeer," at bounding box center [534, 480] width 182 height 63
drag, startPoint x: 446, startPoint y: 477, endPoint x: 487, endPoint y: 481, distance: 40.8
click at [487, 481] on icon at bounding box center [487, 480] width 5 height 11
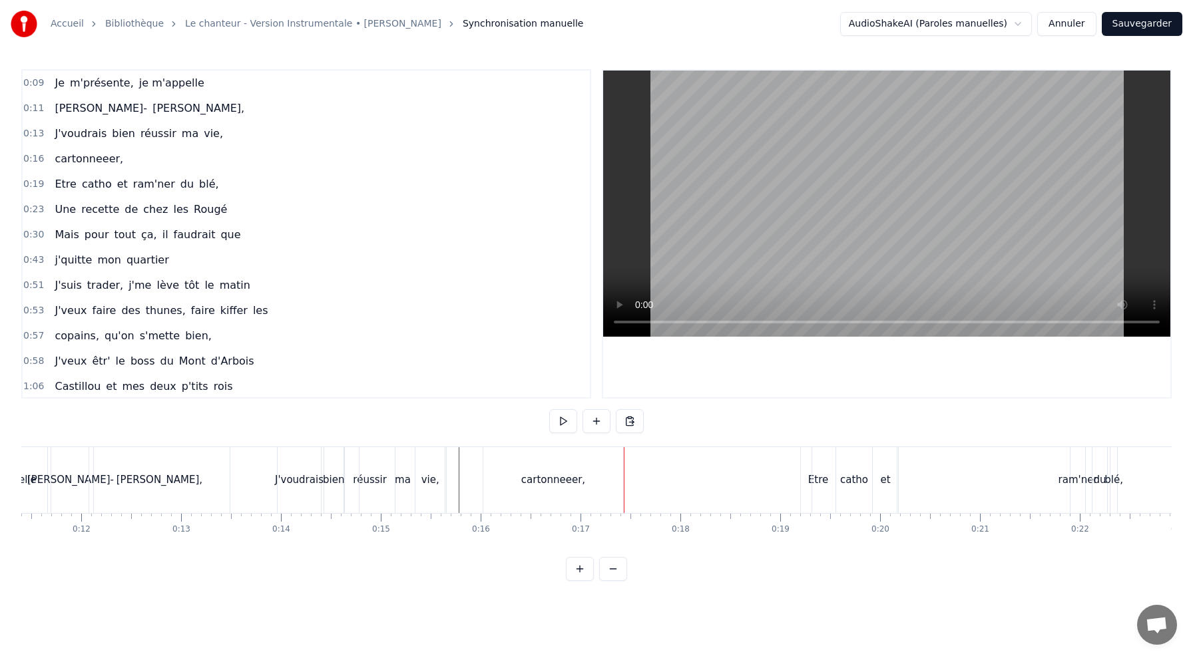
click at [536, 489] on div "cartonneeer," at bounding box center [553, 480] width 140 height 66
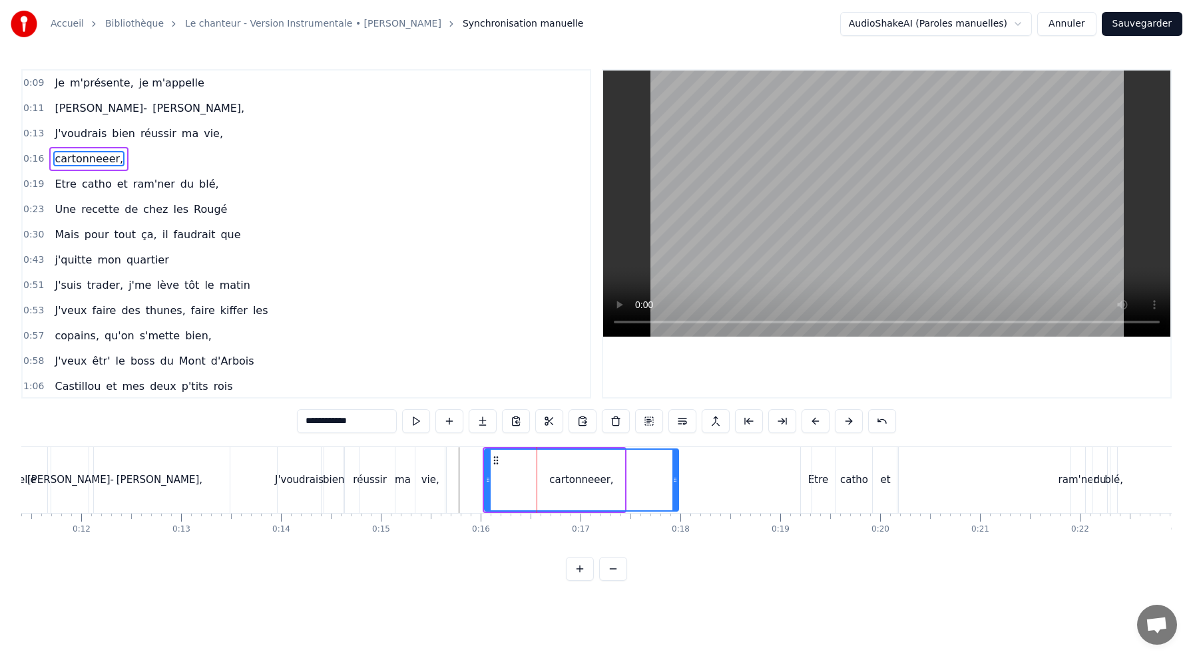
drag, startPoint x: 620, startPoint y: 480, endPoint x: 672, endPoint y: 483, distance: 52.7
click at [672, 483] on icon at bounding box center [674, 480] width 5 height 11
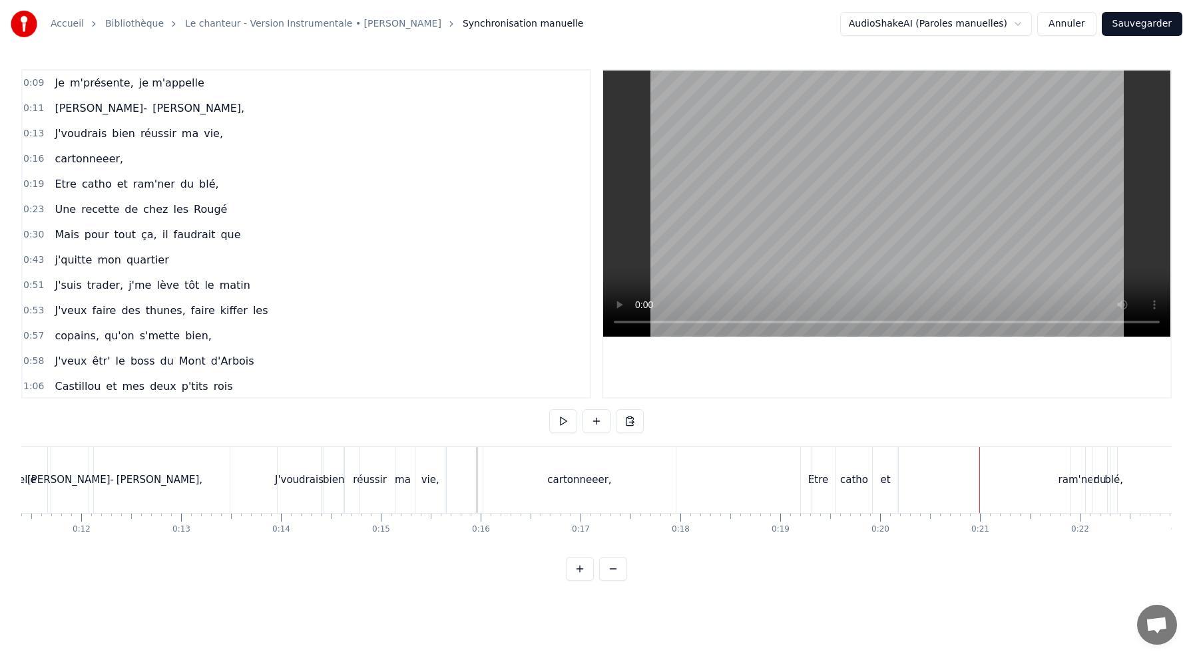
click at [615, 459] on div "cartonneeer," at bounding box center [579, 480] width 192 height 66
click at [610, 571] on button at bounding box center [613, 569] width 28 height 24
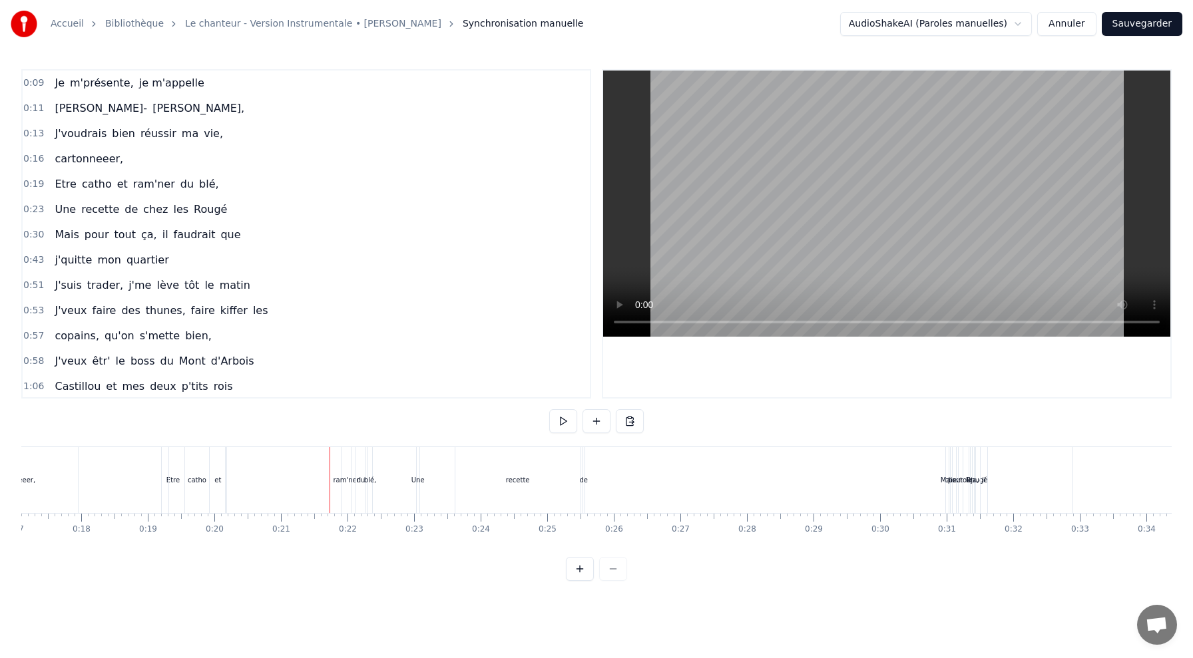
click at [575, 570] on button at bounding box center [580, 569] width 28 height 24
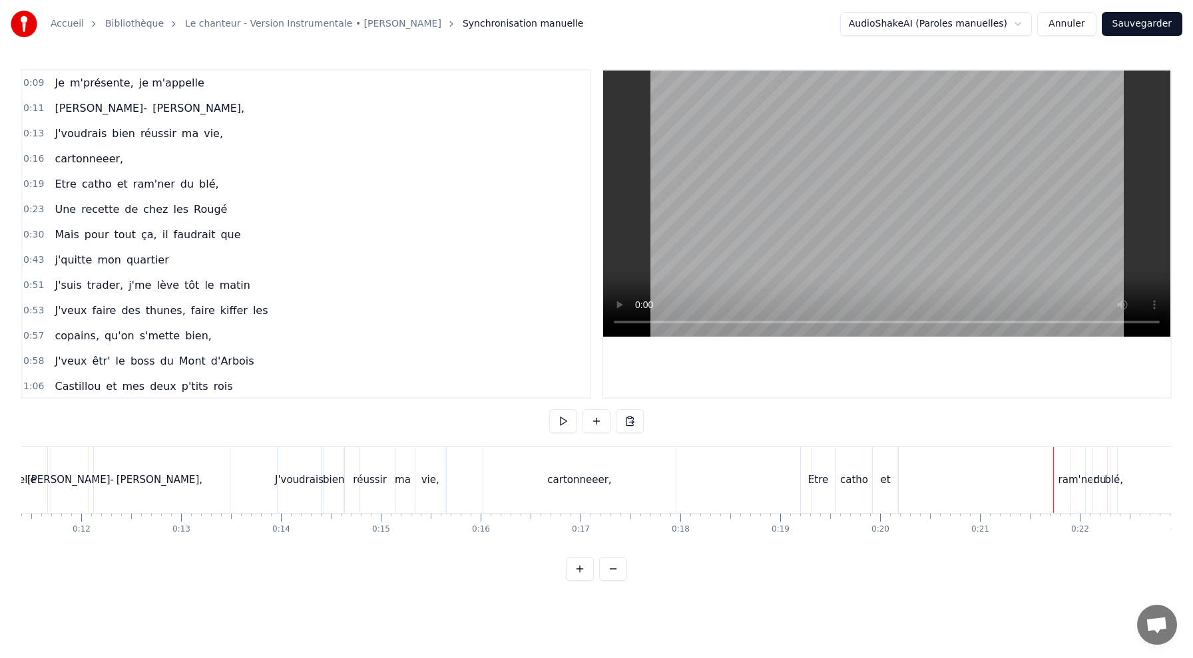
drag, startPoint x: 845, startPoint y: 479, endPoint x: 885, endPoint y: 479, distance: 39.9
click at [885, 479] on div "Etre catho et ram'ner du blé," at bounding box center [960, 480] width 320 height 66
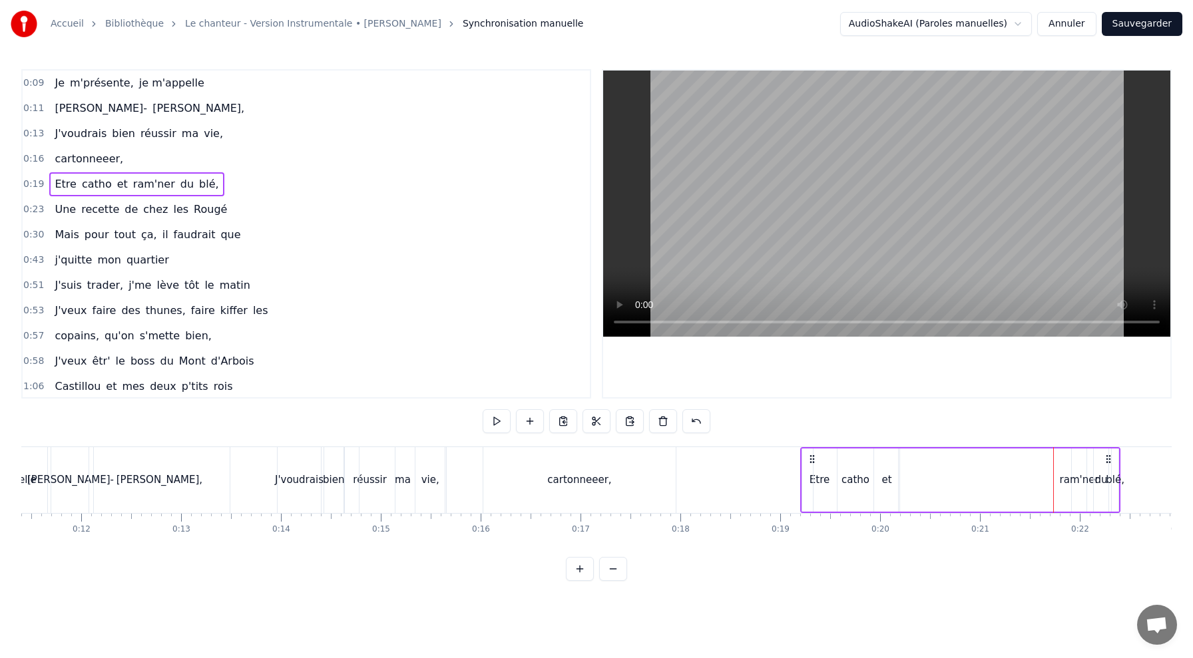
click at [839, 475] on div "catho" at bounding box center [856, 480] width 85 height 63
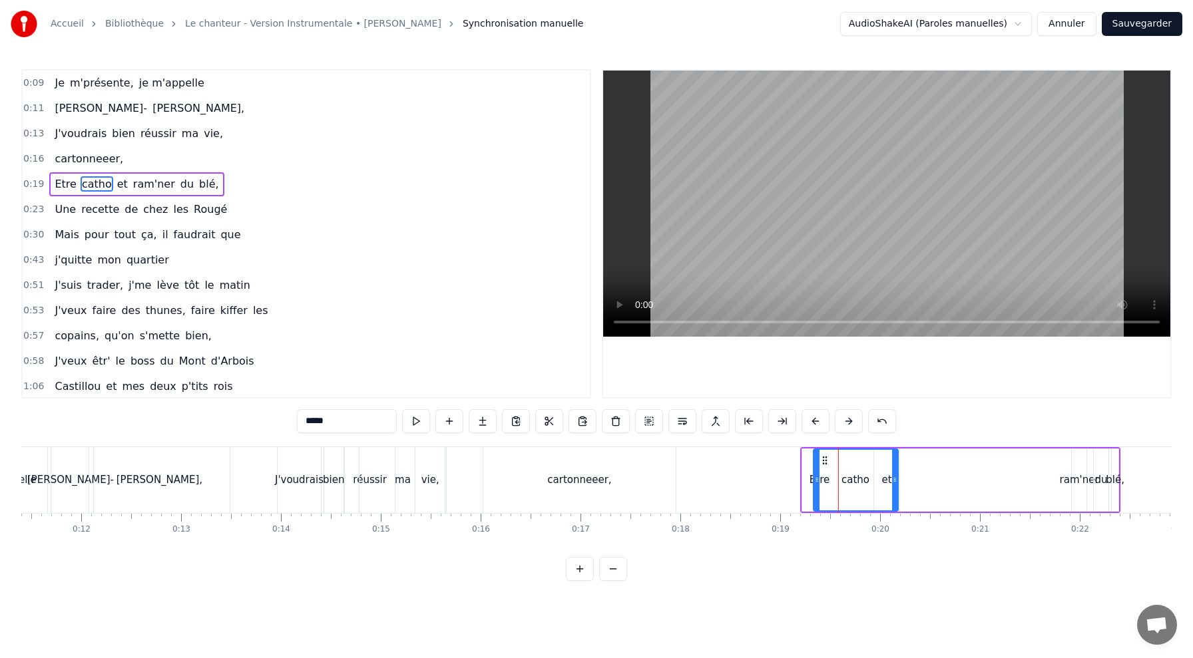
click at [945, 467] on div "Etre catho et ram'ner du blé," at bounding box center [960, 480] width 320 height 66
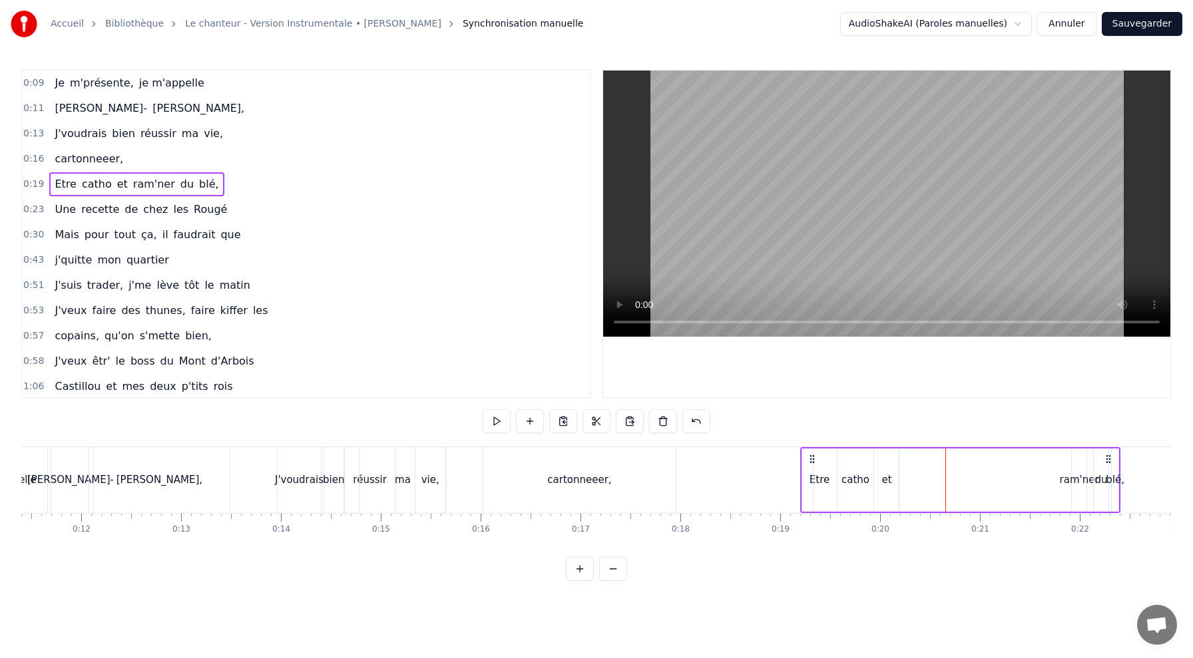
drag, startPoint x: 926, startPoint y: 464, endPoint x: 985, endPoint y: 463, distance: 58.6
click at [985, 463] on div "Etre catho et ram'ner du blé," at bounding box center [960, 480] width 320 height 66
drag, startPoint x: 810, startPoint y: 459, endPoint x: 877, endPoint y: 471, distance: 68.3
click at [877, 471] on div "Etre catho et ram'ner du blé," at bounding box center [1028, 480] width 320 height 66
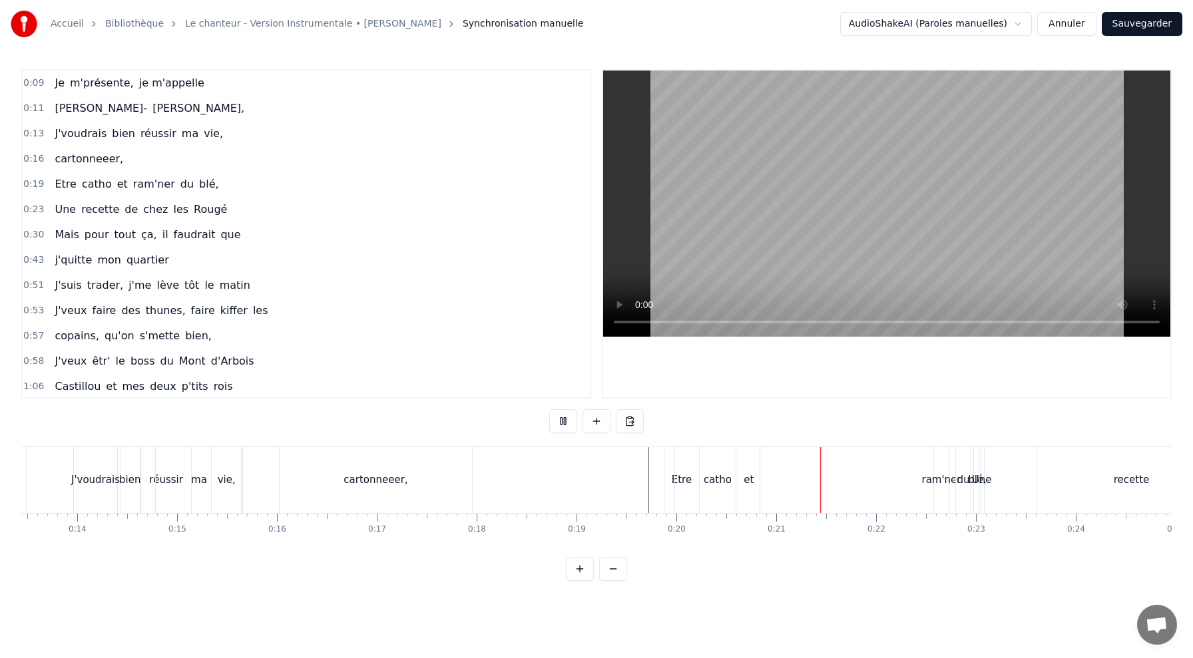
scroll to position [0, 1349]
click at [932, 481] on div "ram'ner" at bounding box center [934, 480] width 39 height 15
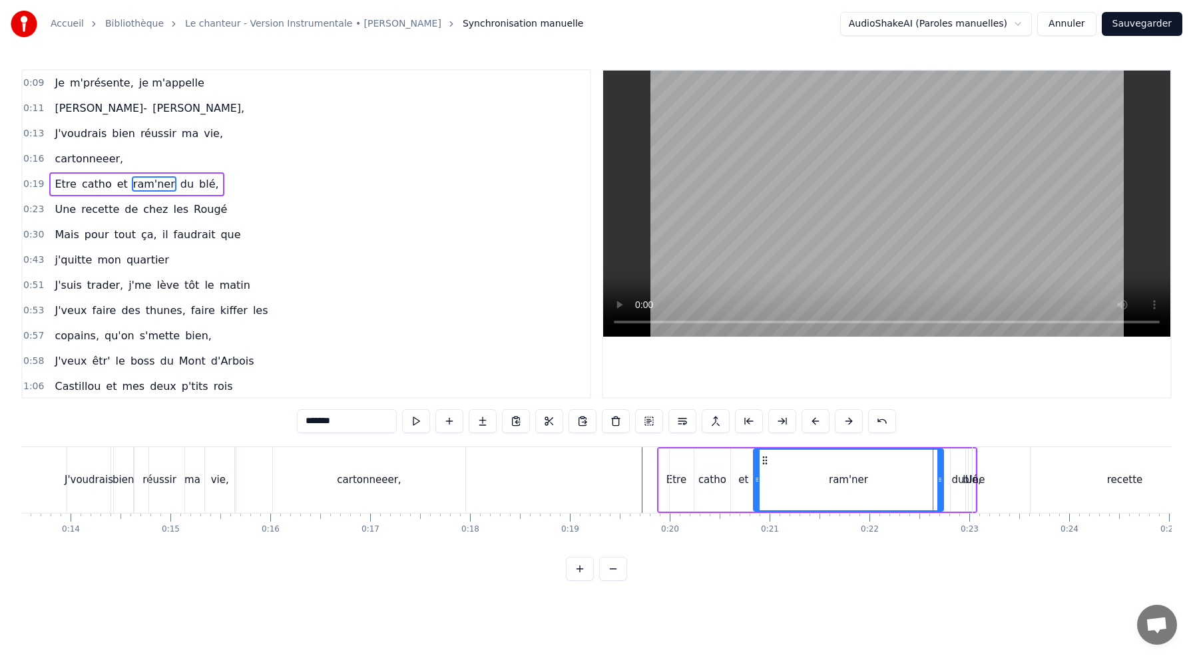
drag, startPoint x: 930, startPoint y: 475, endPoint x: 755, endPoint y: 492, distance: 175.9
click at [755, 492] on div at bounding box center [756, 480] width 5 height 61
drag, startPoint x: 940, startPoint y: 480, endPoint x: 796, endPoint y: 485, distance: 143.9
click at [796, 485] on icon at bounding box center [796, 480] width 5 height 11
click at [960, 480] on div "du" at bounding box center [957, 480] width 13 height 15
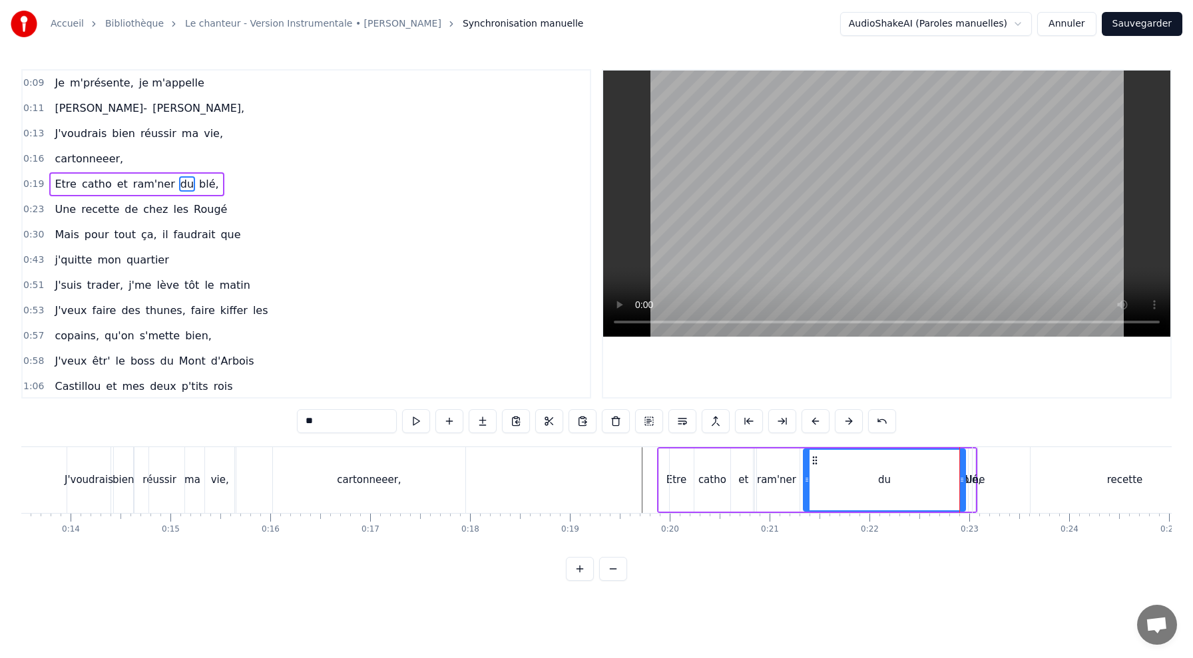
drag, startPoint x: 954, startPoint y: 480, endPoint x: 807, endPoint y: 493, distance: 147.7
click at [807, 493] on div at bounding box center [806, 480] width 5 height 61
drag, startPoint x: 959, startPoint y: 478, endPoint x: 830, endPoint y: 481, distance: 129.9
click at [830, 481] on icon at bounding box center [832, 480] width 5 height 11
click at [971, 481] on div "Une" at bounding box center [975, 480] width 20 height 15
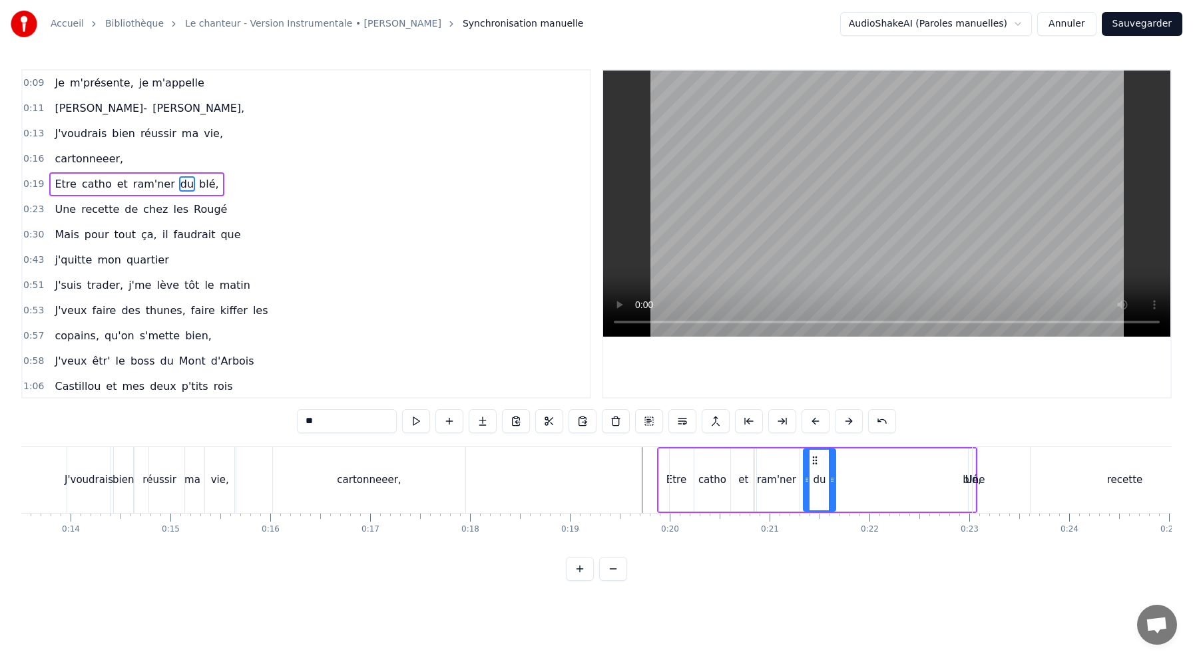
type input "***"
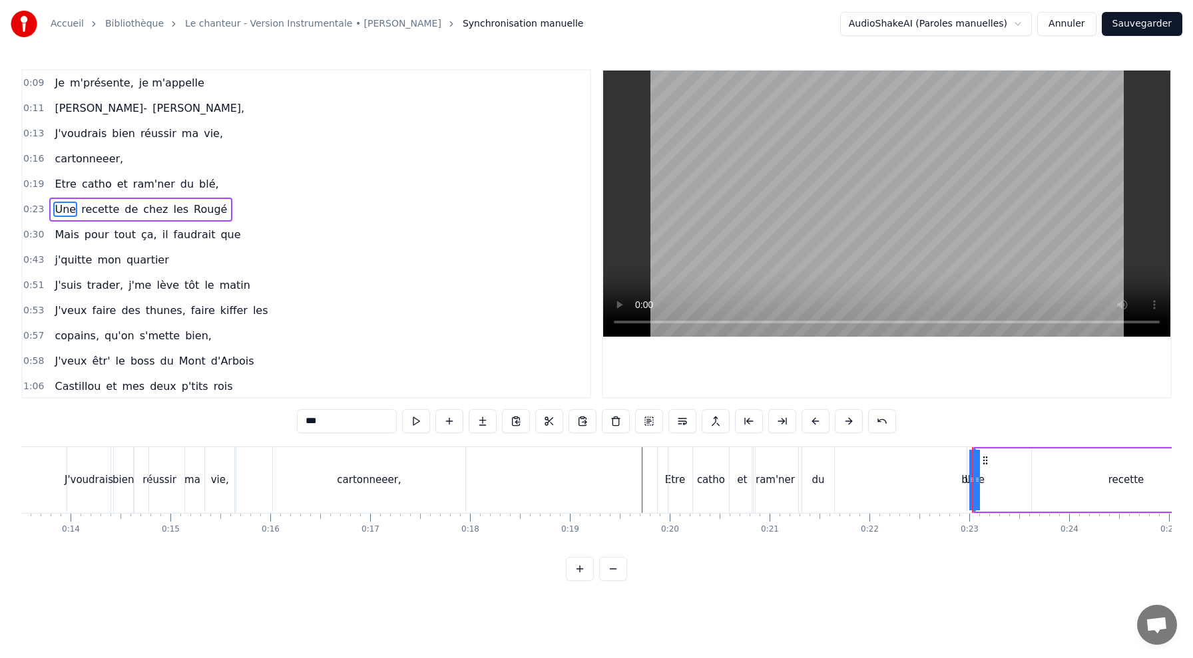
drag, startPoint x: 974, startPoint y: 481, endPoint x: 877, endPoint y: 483, distance: 96.6
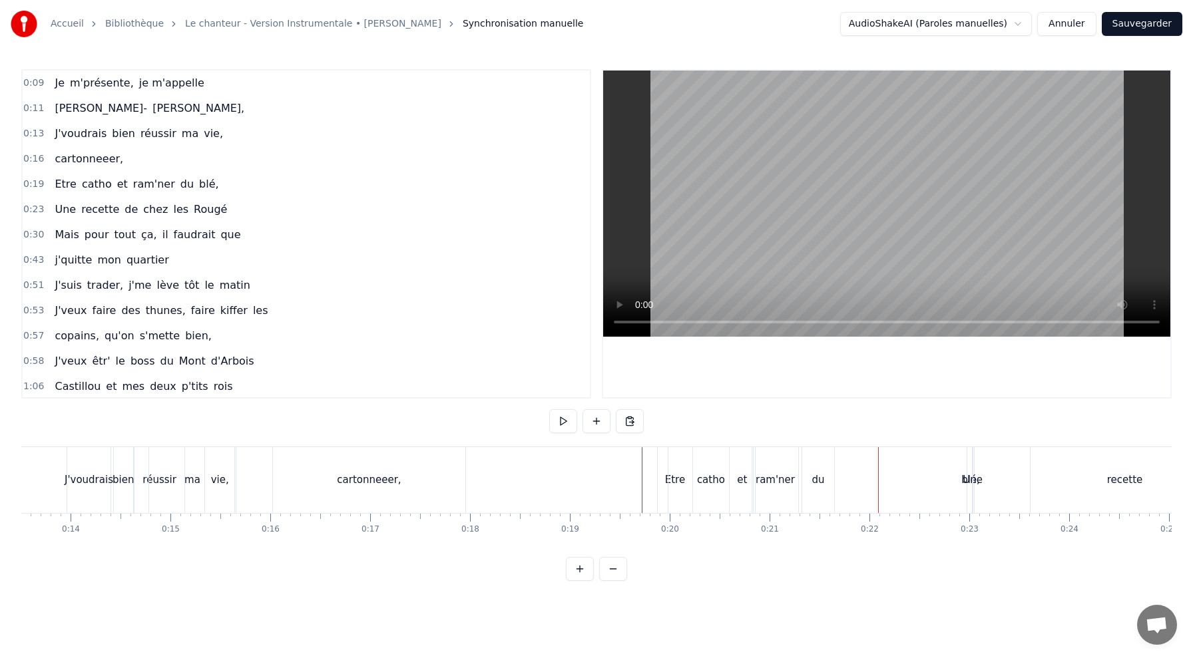
click at [973, 483] on div "Une" at bounding box center [973, 480] width 20 height 15
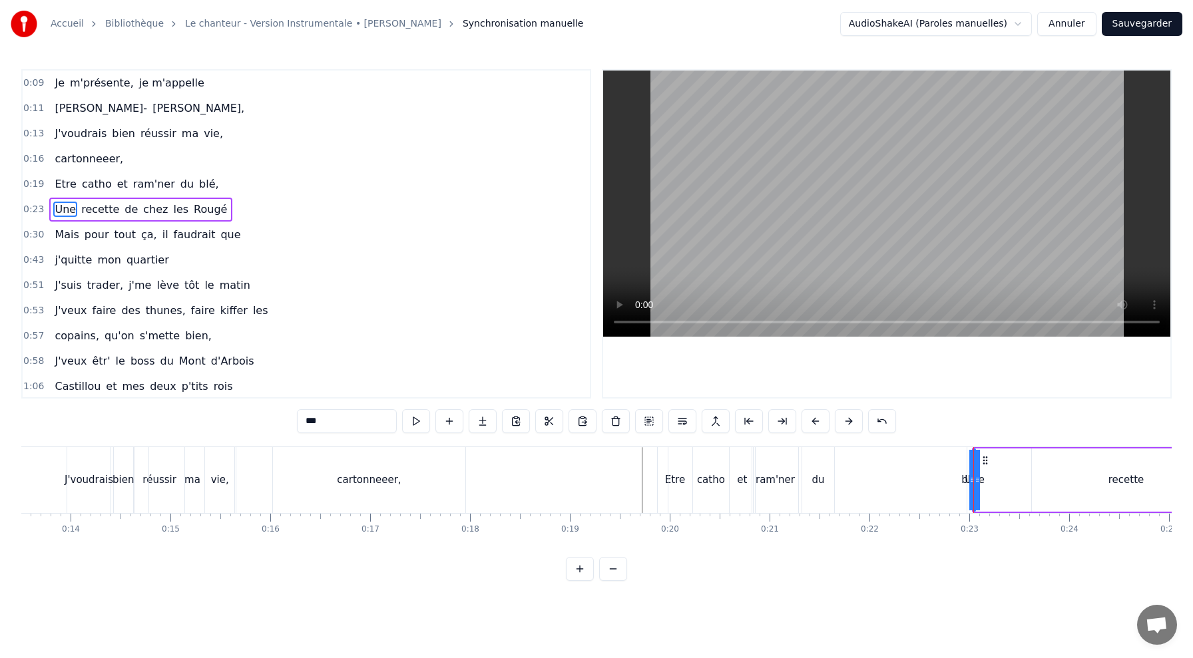
drag, startPoint x: 977, startPoint y: 482, endPoint x: 1013, endPoint y: 484, distance: 36.0
click at [975, 482] on div "Une" at bounding box center [974, 480] width 20 height 15
drag, startPoint x: 977, startPoint y: 467, endPoint x: 1022, endPoint y: 468, distance: 45.3
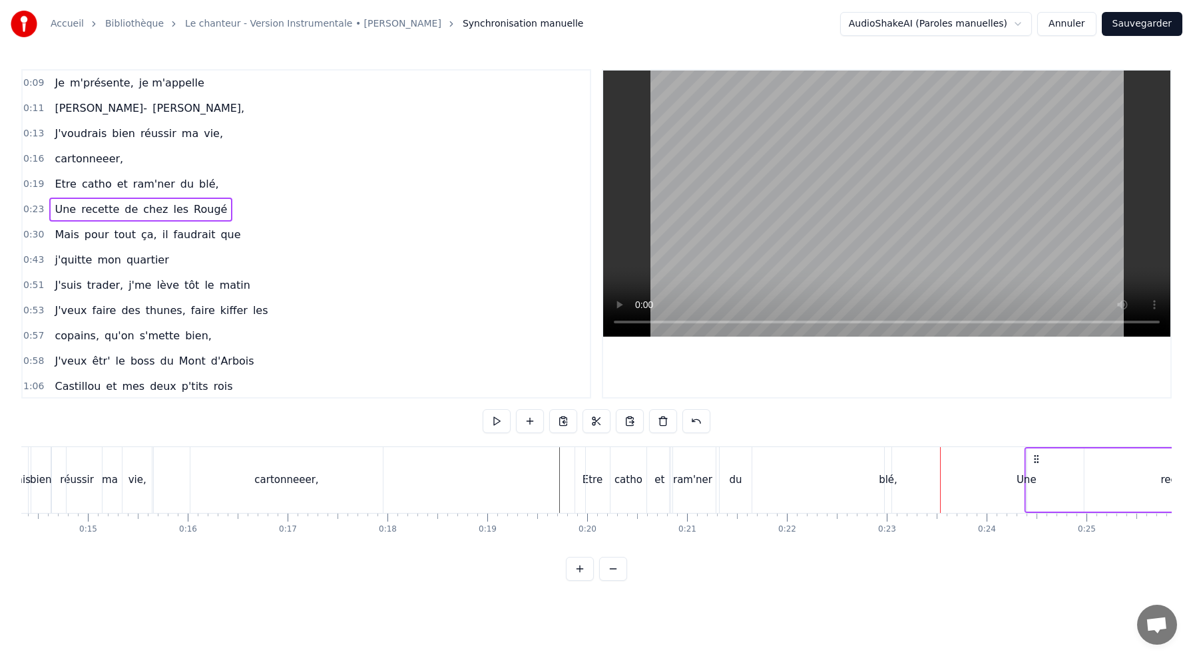
drag, startPoint x: 983, startPoint y: 457, endPoint x: 1024, endPoint y: 459, distance: 40.7
click at [1031, 459] on icon at bounding box center [1036, 459] width 11 height 11
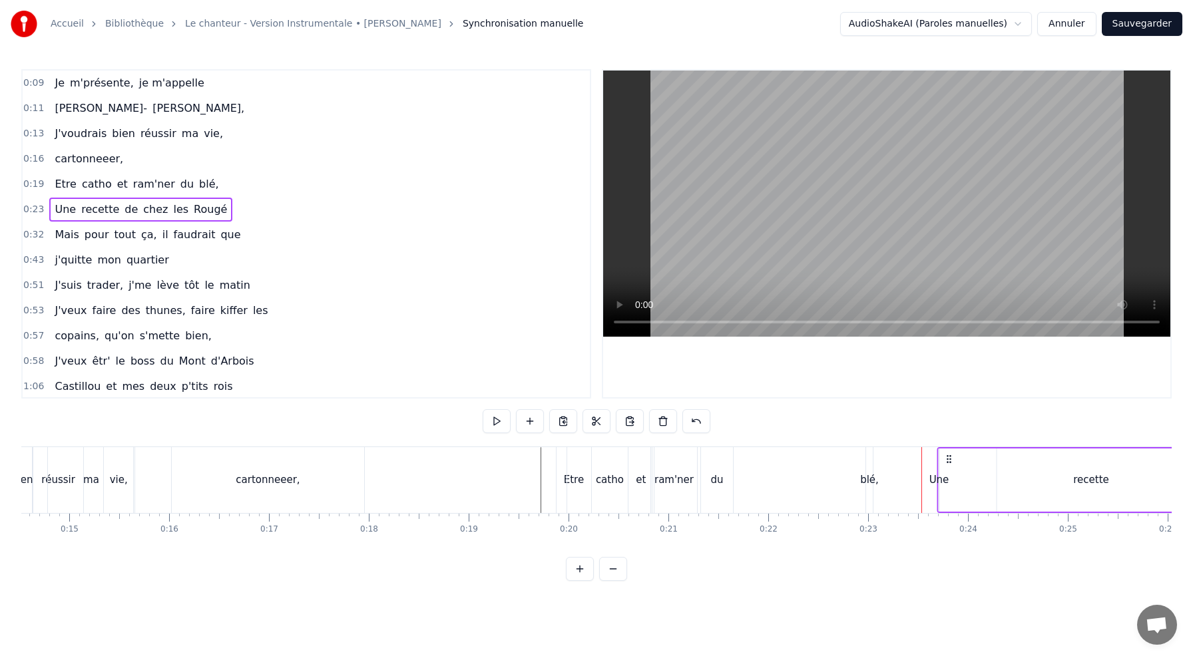
drag, startPoint x: 882, startPoint y: 461, endPoint x: 953, endPoint y: 461, distance: 70.6
click at [953, 461] on icon at bounding box center [948, 459] width 11 height 11
click at [867, 483] on div "blé," at bounding box center [869, 480] width 19 height 15
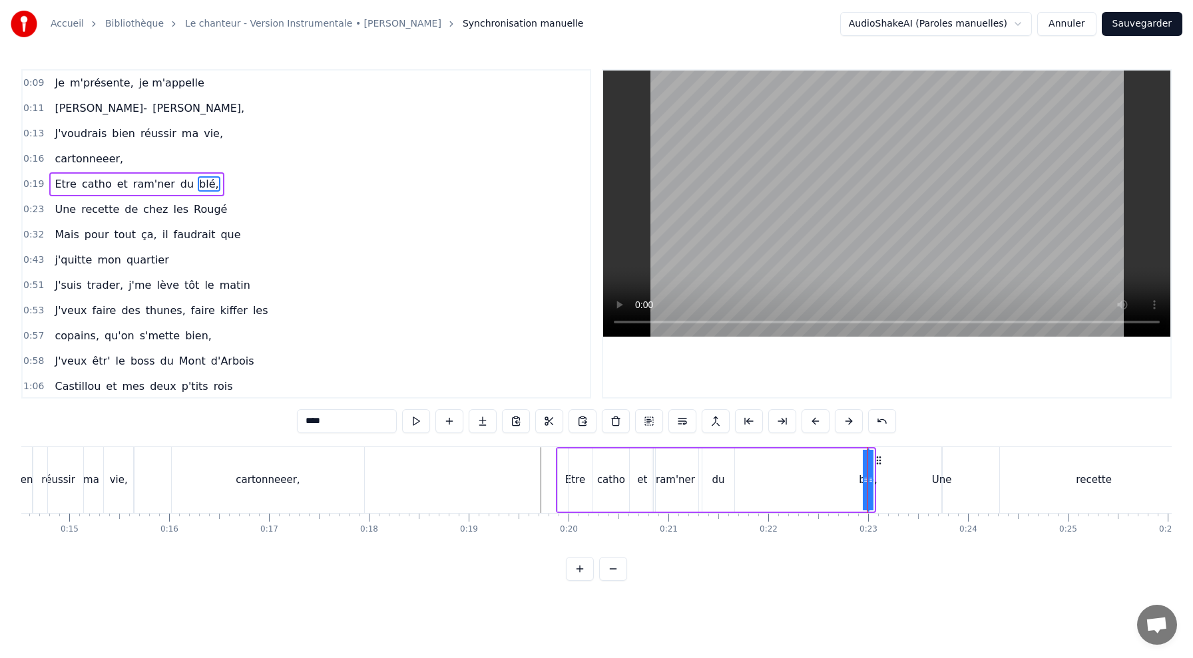
drag, startPoint x: 871, startPoint y: 479, endPoint x: 753, endPoint y: 486, distance: 118.0
click at [754, 487] on div "Etre catho et ram'ner du blé," at bounding box center [716, 480] width 320 height 66
drag, startPoint x: 856, startPoint y: 458, endPoint x: 862, endPoint y: 475, distance: 18.5
click at [862, 475] on div "Etre catho et ram'ner du blé," at bounding box center [719, 480] width 312 height 66
click at [874, 481] on div "blé," at bounding box center [874, 480] width 19 height 15
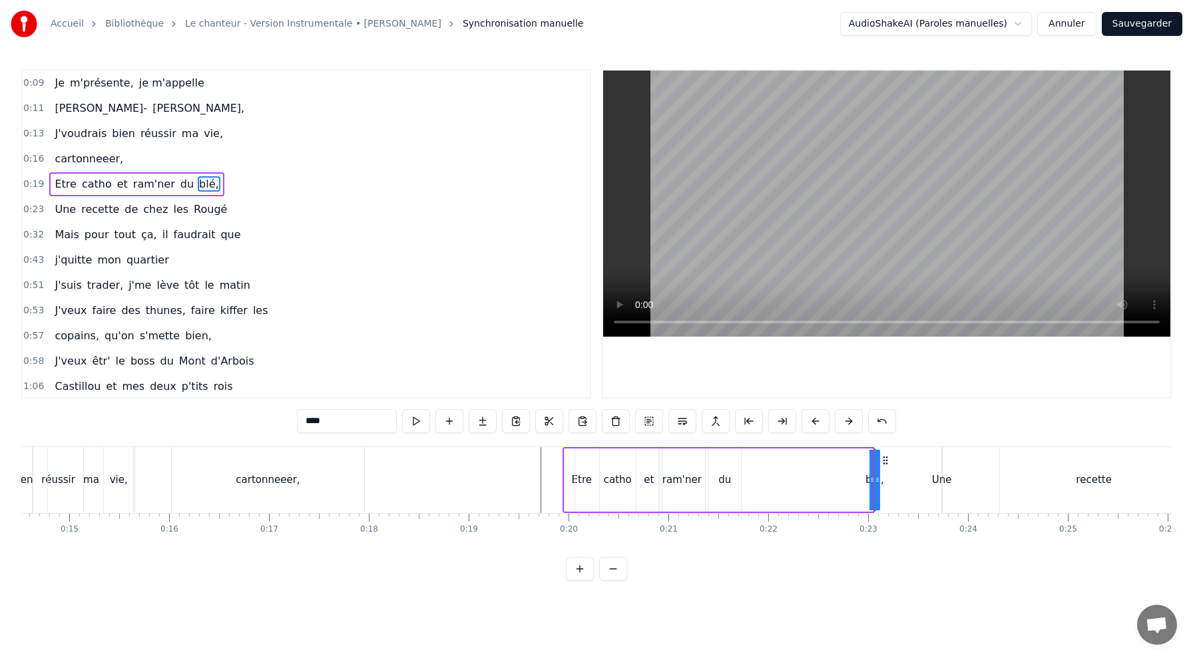
drag, startPoint x: 869, startPoint y: 479, endPoint x: 818, endPoint y: 479, distance: 51.3
click at [818, 479] on div "Etre catho et ram'ner du blé," at bounding box center [719, 480] width 312 height 66
click at [879, 477] on div "blé," at bounding box center [874, 480] width 19 height 15
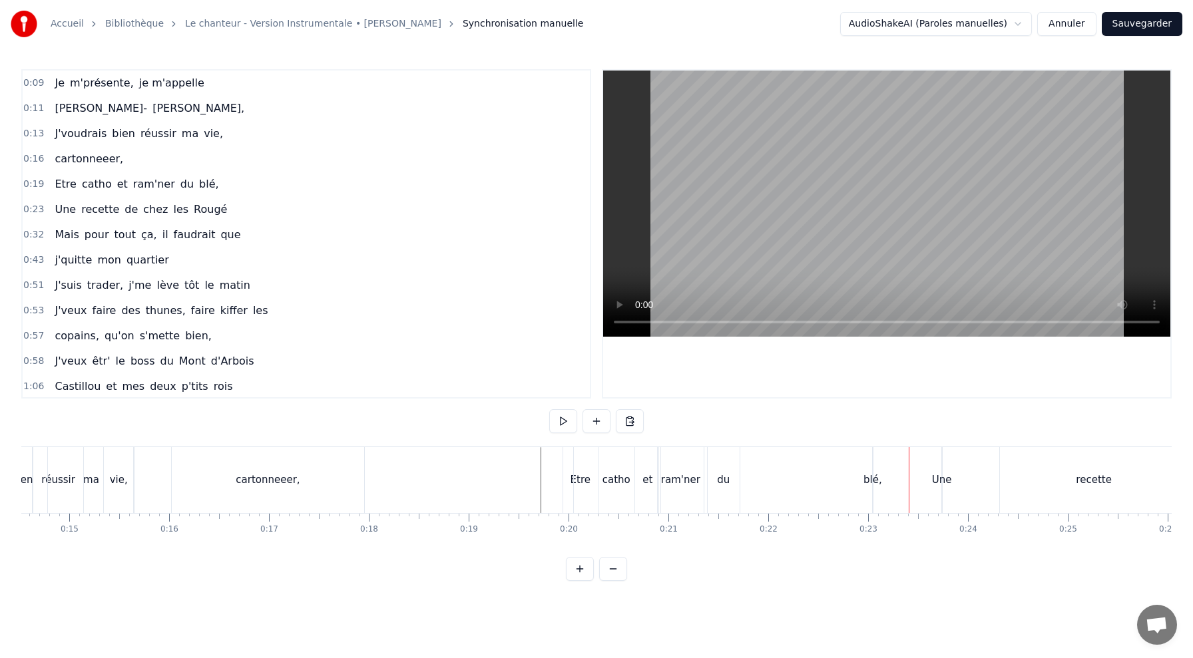
click at [871, 479] on div "blé," at bounding box center [873, 480] width 19 height 15
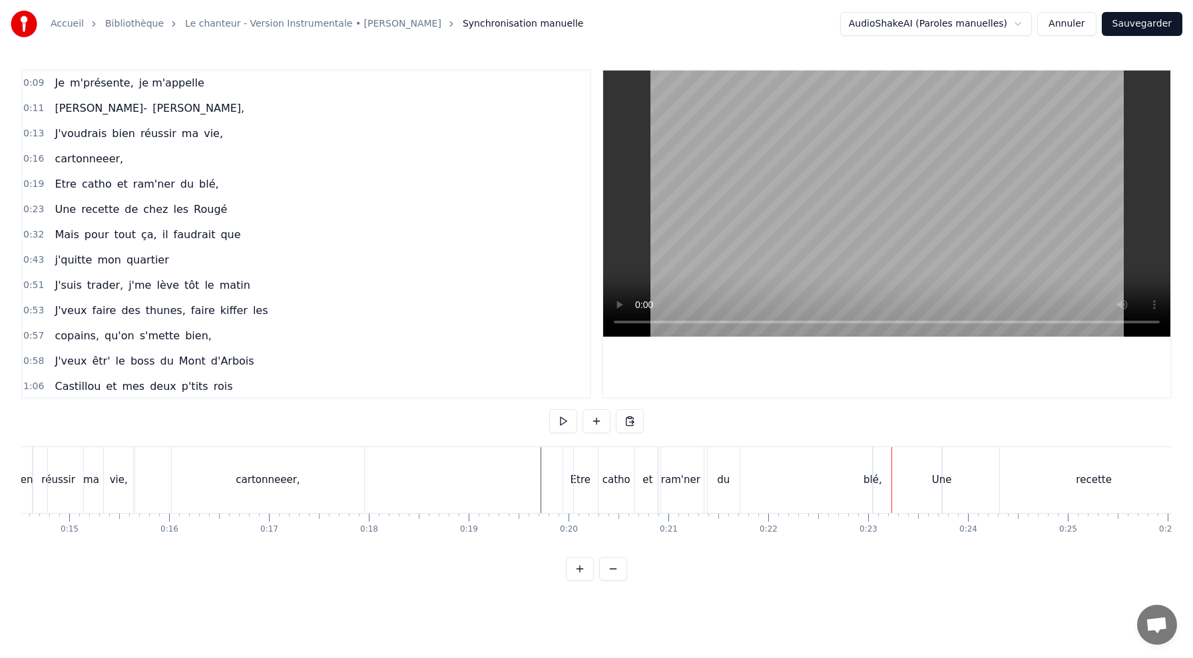
click at [874, 479] on div "blé," at bounding box center [873, 480] width 19 height 15
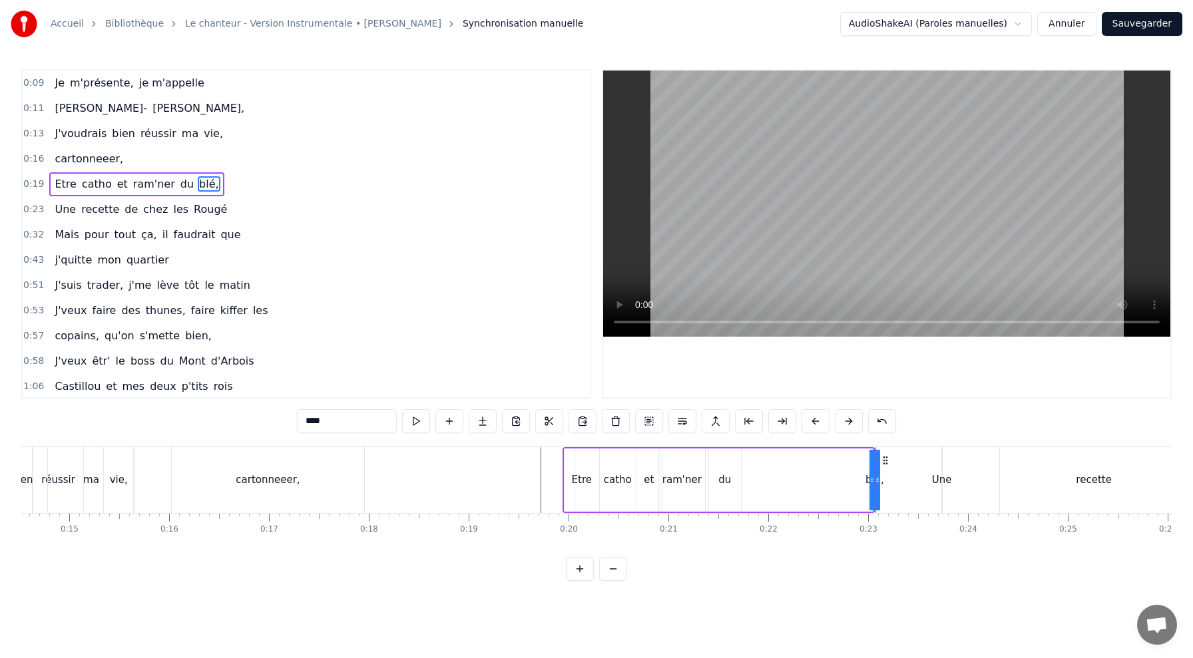
drag, startPoint x: 871, startPoint y: 479, endPoint x: 854, endPoint y: 479, distance: 17.3
click at [854, 479] on div "Etre catho et ram'ner du blé," at bounding box center [719, 480] width 312 height 66
drag, startPoint x: 853, startPoint y: 469, endPoint x: 824, endPoint y: 475, distance: 29.1
click at [824, 475] on div "Etre catho et ram'ner du blé," at bounding box center [719, 480] width 312 height 66
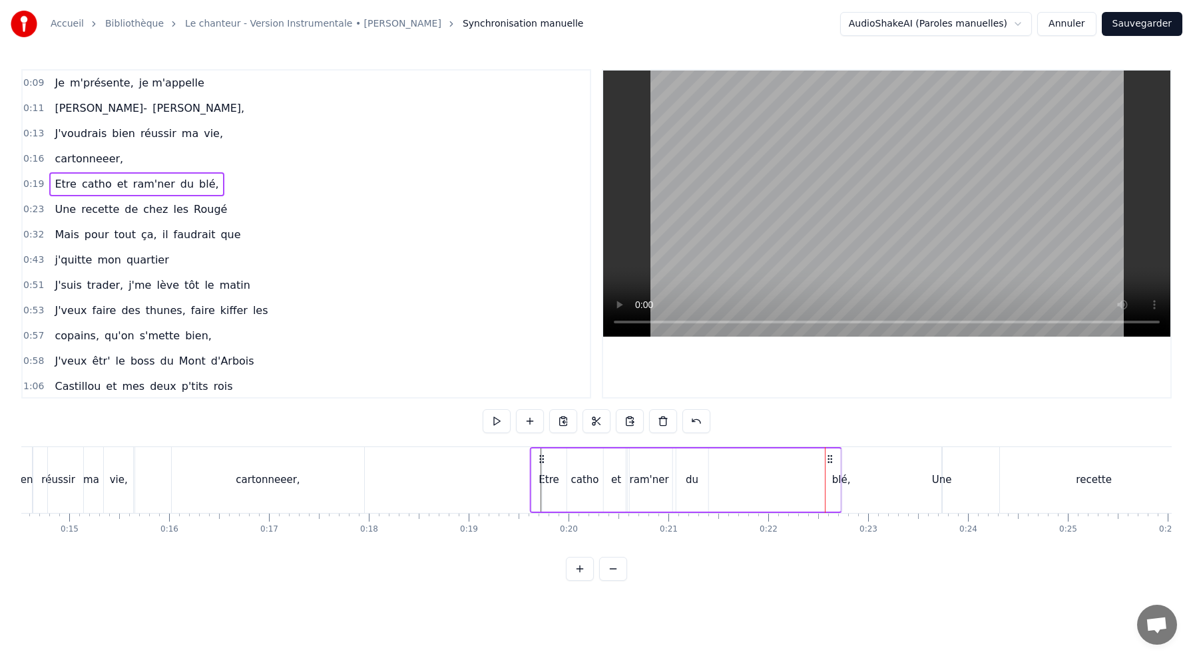
drag, startPoint x: 573, startPoint y: 459, endPoint x: 513, endPoint y: 471, distance: 61.9
click at [529, 471] on div "Etre catho et ram'ner du blé," at bounding box center [685, 480] width 312 height 66
click at [812, 483] on div "blé," at bounding box center [814, 480] width 19 height 15
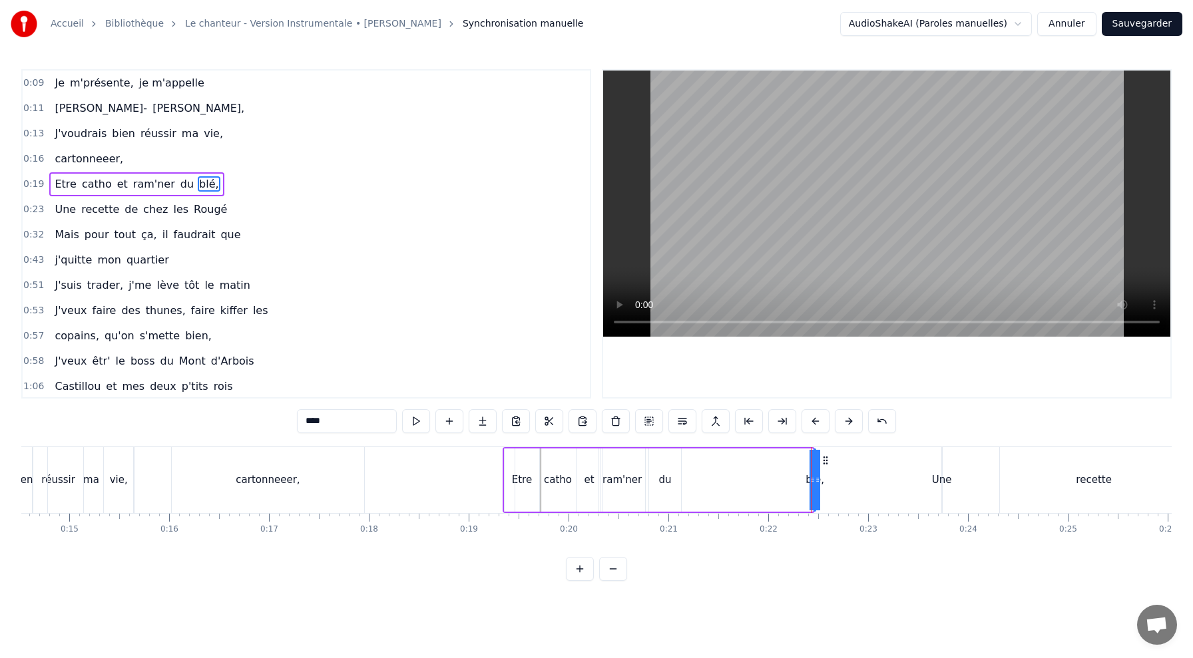
drag, startPoint x: 812, startPoint y: 483, endPoint x: 779, endPoint y: 483, distance: 32.6
click at [779, 483] on div "Etre catho et ram'ner du blé," at bounding box center [659, 480] width 312 height 66
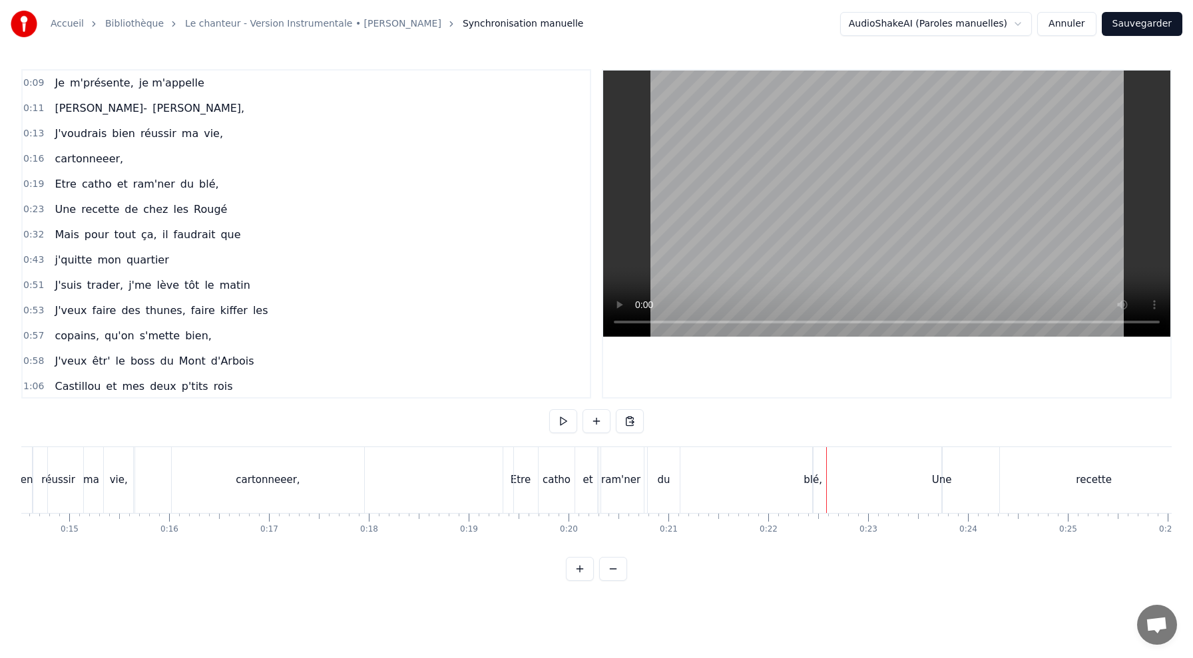
click at [803, 456] on div "Etre catho et ram'ner du blé," at bounding box center [659, 480] width 312 height 66
click at [941, 487] on div "Une" at bounding box center [942, 480] width 20 height 15
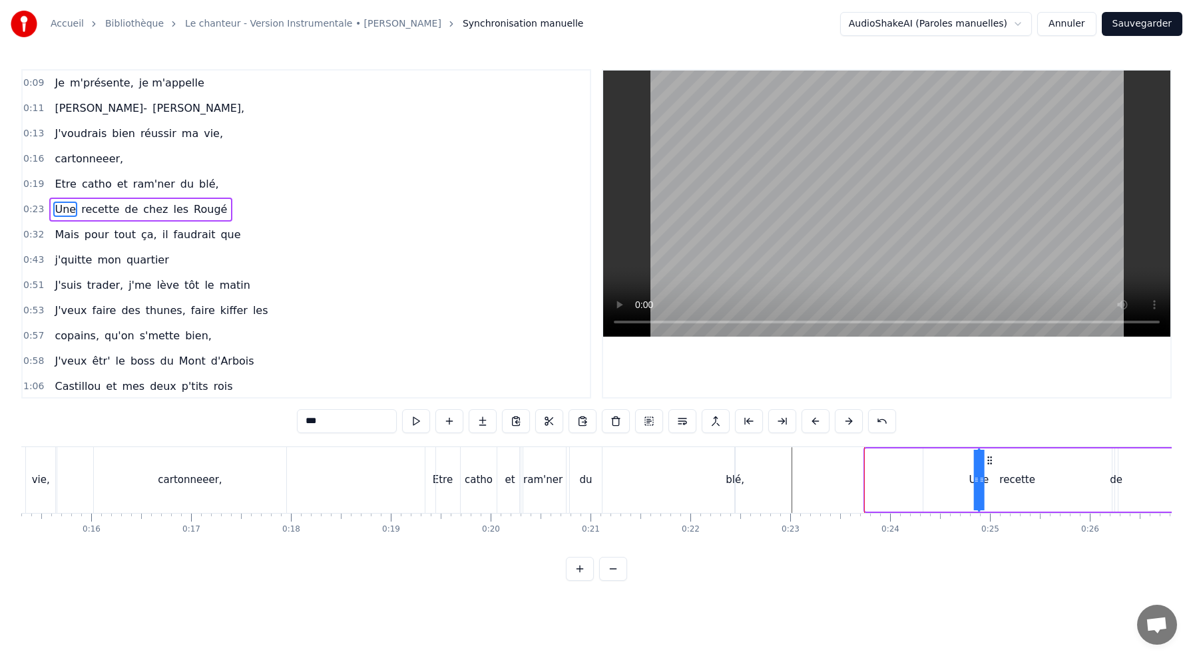
drag, startPoint x: 955, startPoint y: 463, endPoint x: 991, endPoint y: 464, distance: 35.3
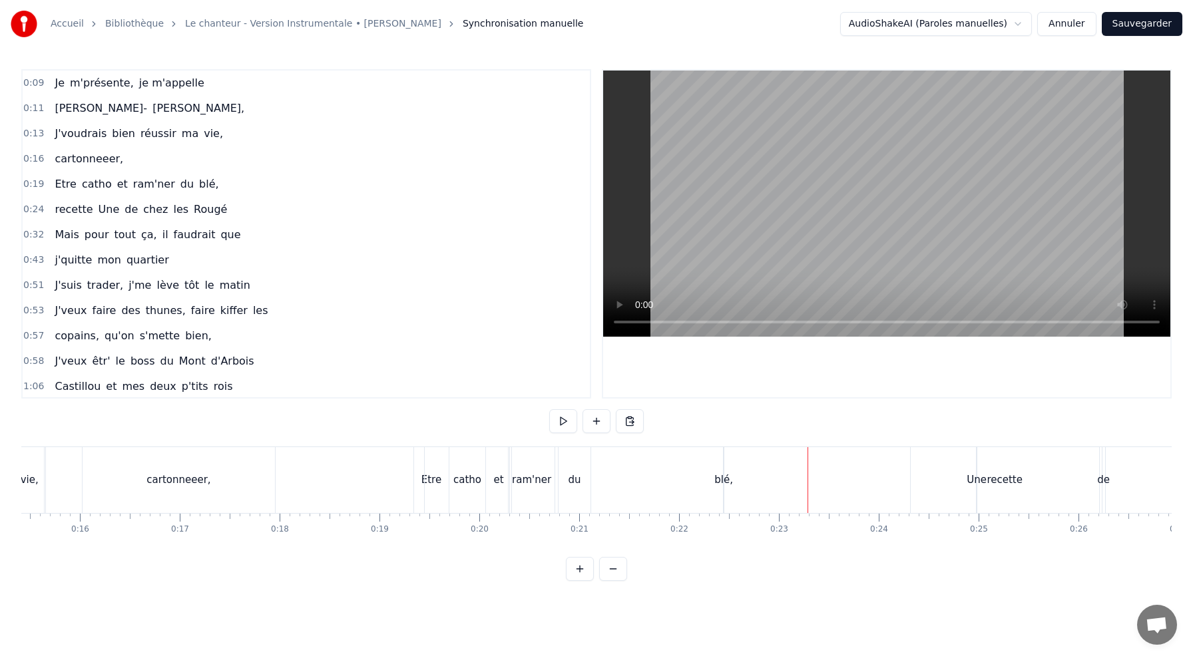
click at [723, 484] on div "blé," at bounding box center [723, 480] width 19 height 15
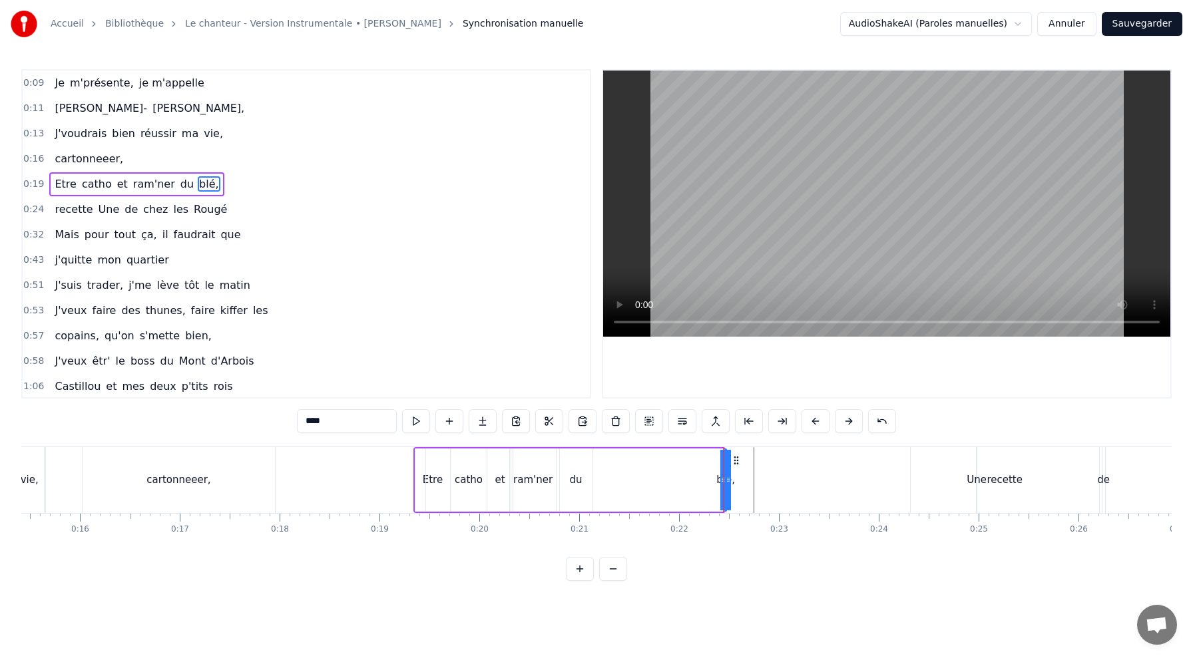
drag, startPoint x: 724, startPoint y: 475, endPoint x: 711, endPoint y: 475, distance: 12.6
click at [711, 475] on div "Etre catho et ram'ner du blé," at bounding box center [569, 480] width 312 height 66
click at [724, 480] on div "blé," at bounding box center [725, 480] width 19 height 15
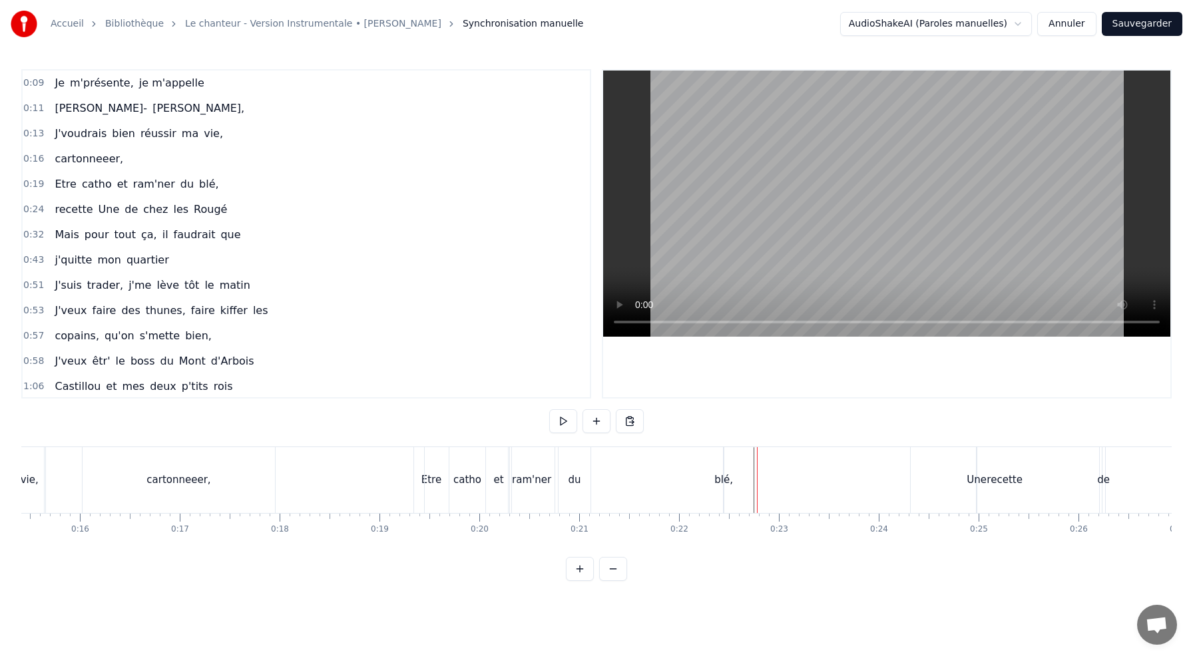
click at [723, 474] on div "blé," at bounding box center [723, 480] width 19 height 15
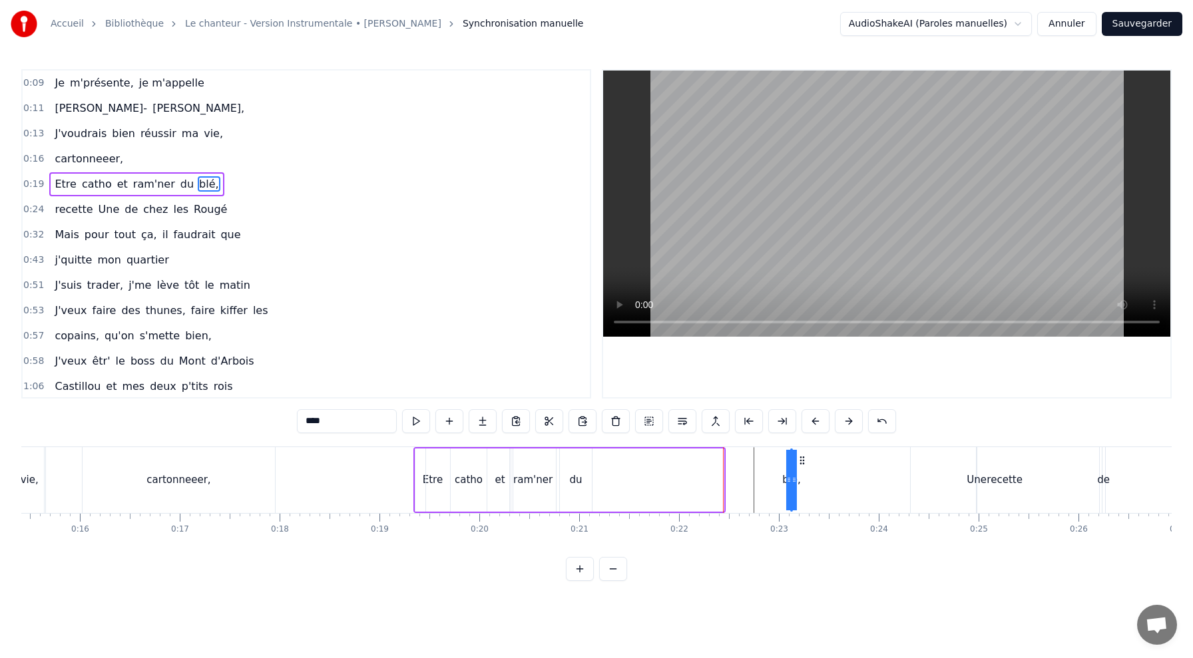
drag, startPoint x: 738, startPoint y: 460, endPoint x: 802, endPoint y: 459, distance: 63.9
click at [802, 459] on icon at bounding box center [802, 460] width 11 height 11
drag, startPoint x: 784, startPoint y: 477, endPoint x: 756, endPoint y: 476, distance: 28.0
click at [756, 477] on div "Etre catho et ram'ner du blé," at bounding box center [601, 480] width 377 height 66
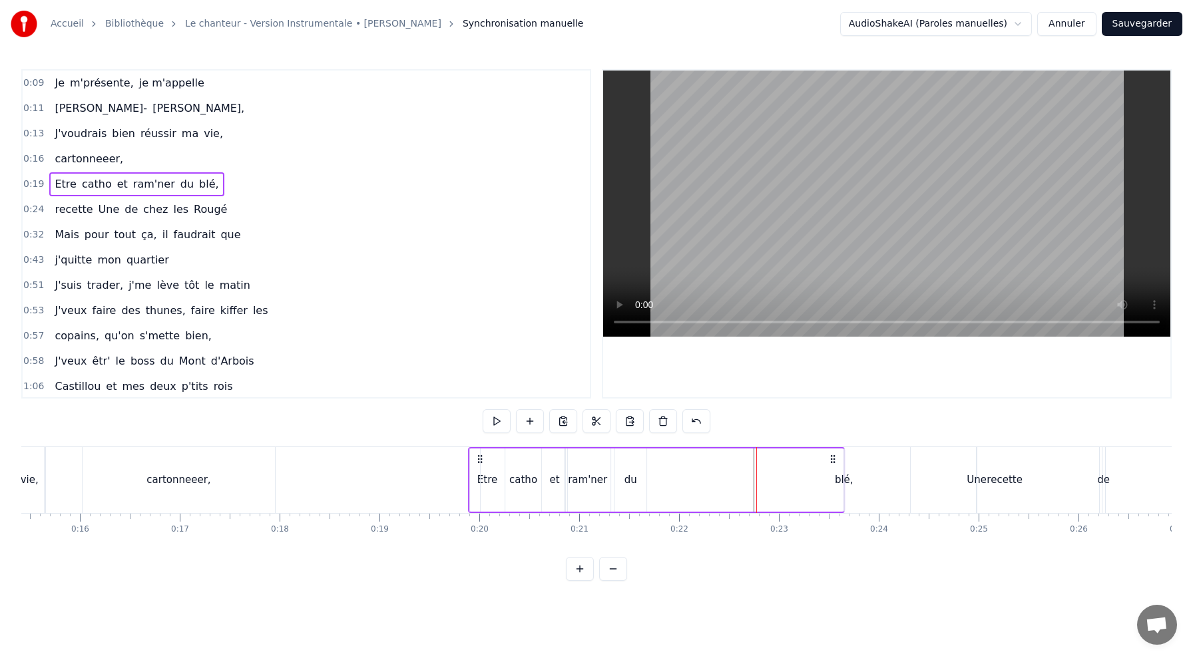
drag, startPoint x: 776, startPoint y: 459, endPoint x: 831, endPoint y: 515, distance: 78.6
click at [831, 515] on div "Je m'présente, je m'appelle [PERSON_NAME], J'voudrais bien réussir ma vie, cart…" at bounding box center [596, 497] width 1150 height 100
click at [622, 489] on div "du" at bounding box center [631, 480] width 32 height 63
click at [623, 462] on icon at bounding box center [623, 460] width 11 height 11
click at [838, 479] on div "blé," at bounding box center [844, 480] width 19 height 15
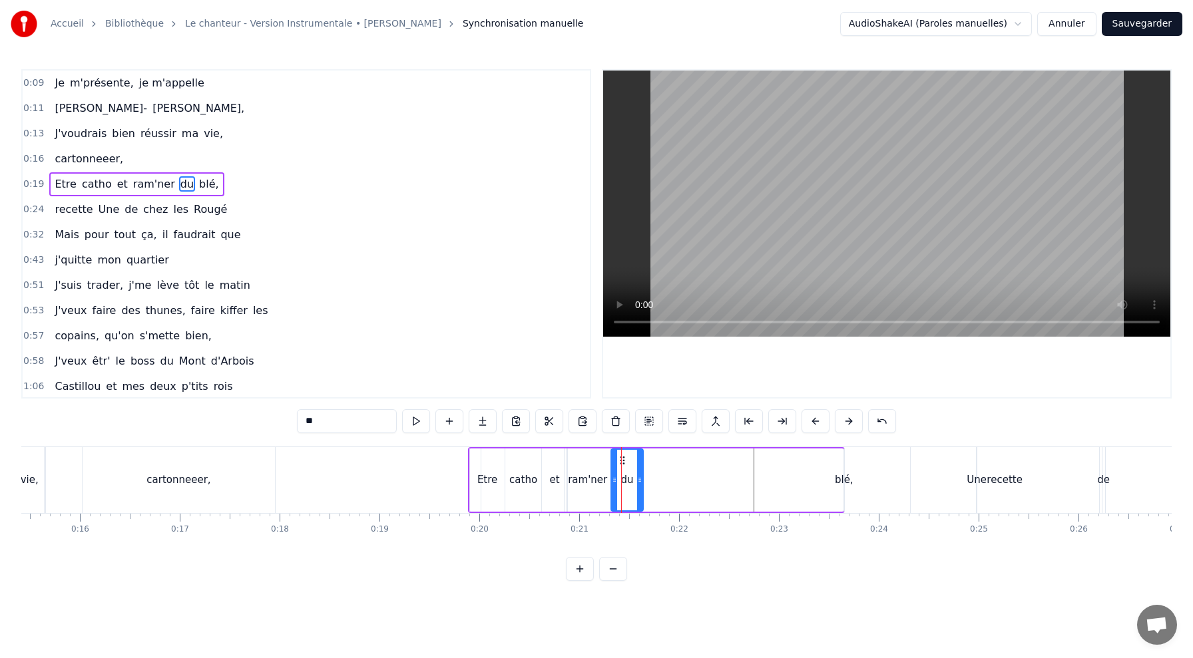
type input "****"
drag, startPoint x: 842, startPoint y: 479, endPoint x: 764, endPoint y: 485, distance: 77.5
click at [766, 485] on div "Etre catho et ram'ner du blé," at bounding box center [656, 480] width 377 height 66
click at [819, 548] on div "0:09 Je m'présente, je m'appelle 0:11 [PERSON_NAME], 0:13 J'voudrais bien réuss…" at bounding box center [596, 325] width 1150 height 512
click at [844, 482] on div "blé," at bounding box center [844, 480] width 19 height 15
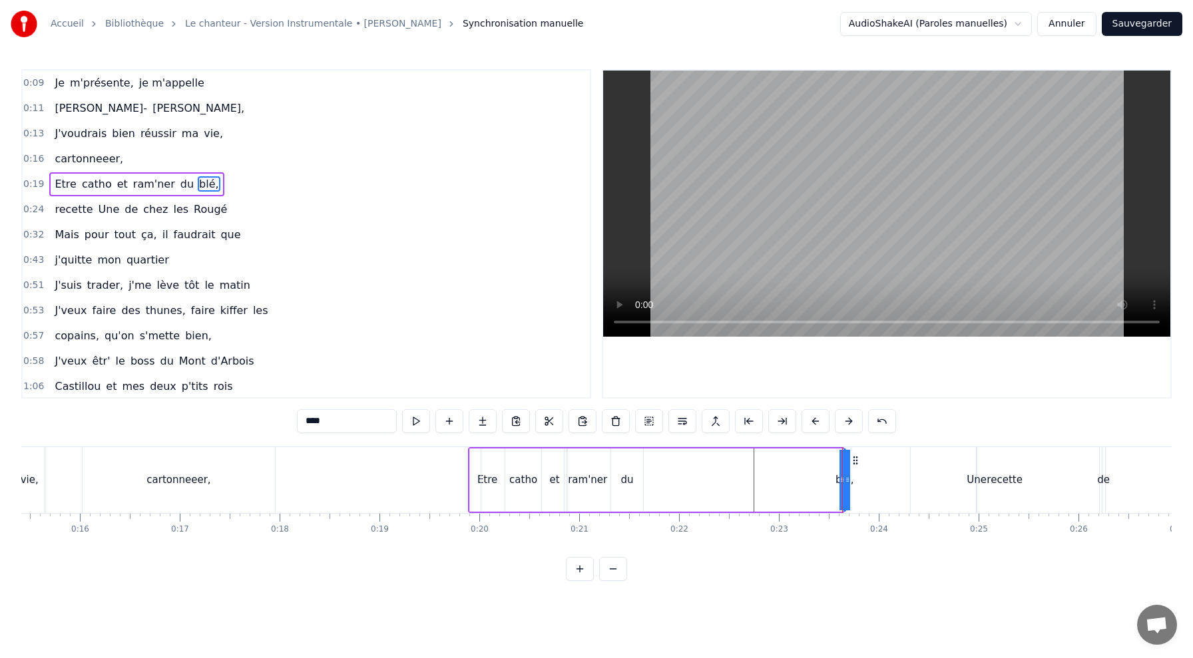
click at [199, 182] on span "blé," at bounding box center [209, 183] width 23 height 15
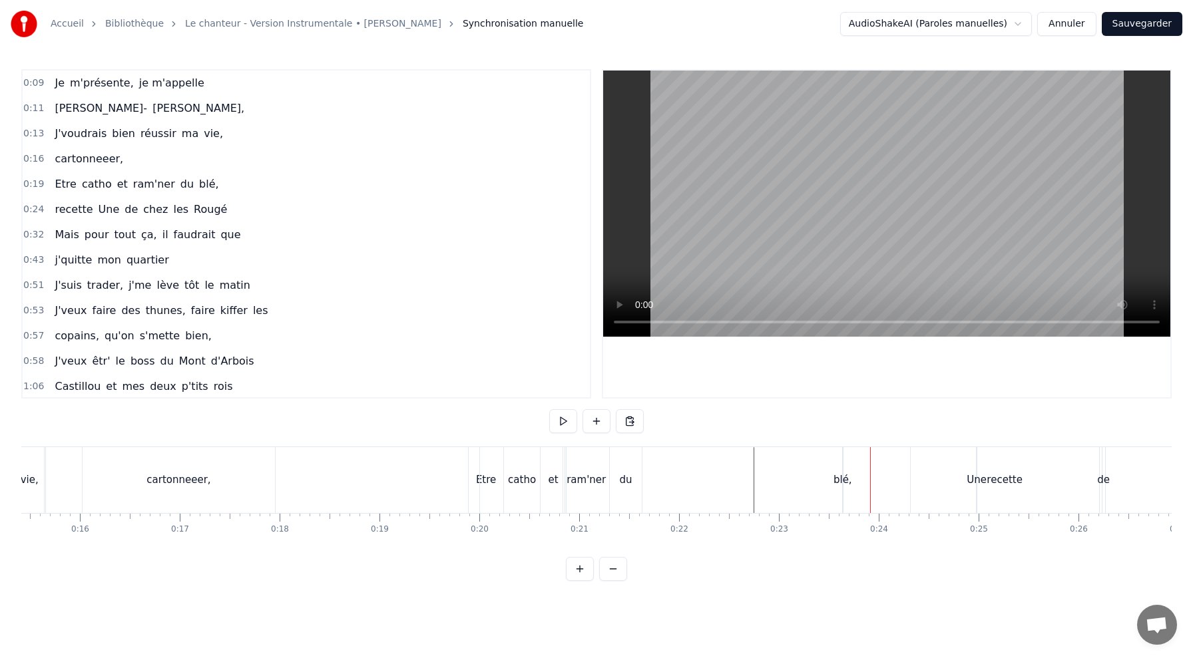
click at [820, 466] on div "Etre catho et ram'ner du blé," at bounding box center [656, 480] width 377 height 66
click at [837, 464] on div "Etre catho et ram'ner du blé," at bounding box center [656, 480] width 377 height 66
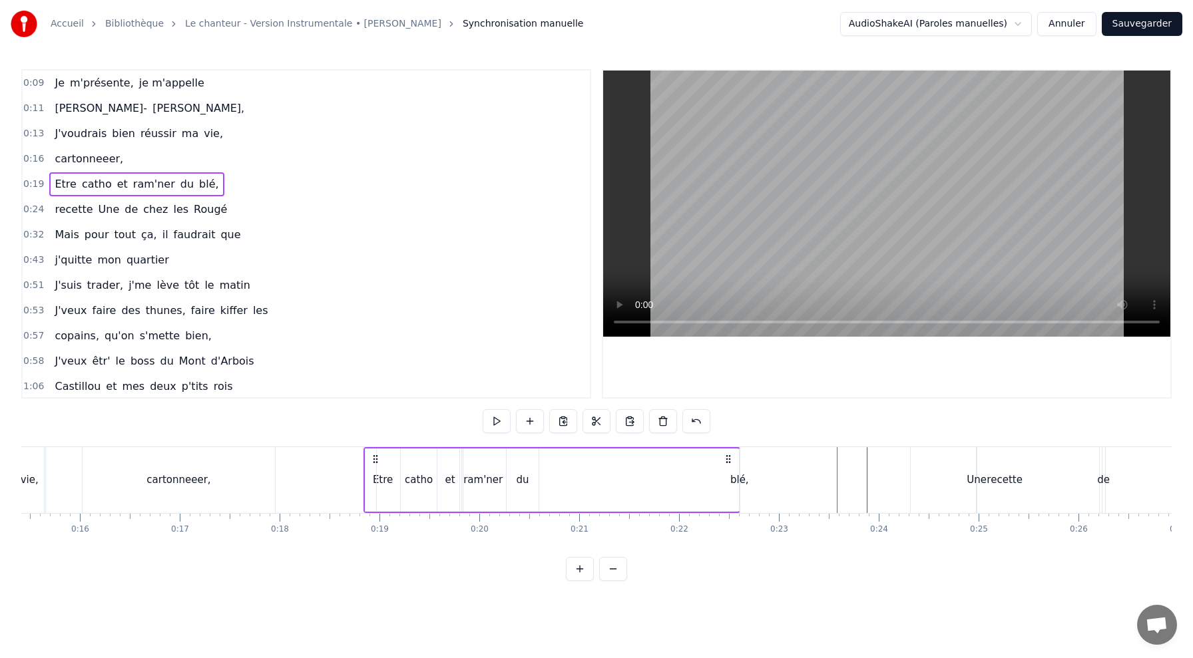
drag, startPoint x: 832, startPoint y: 459, endPoint x: 707, endPoint y: 481, distance: 127.0
click at [707, 481] on div "Etre catho et ram'ner du blé," at bounding box center [552, 480] width 377 height 66
click at [718, 481] on div "blé," at bounding box center [719, 480] width 19 height 15
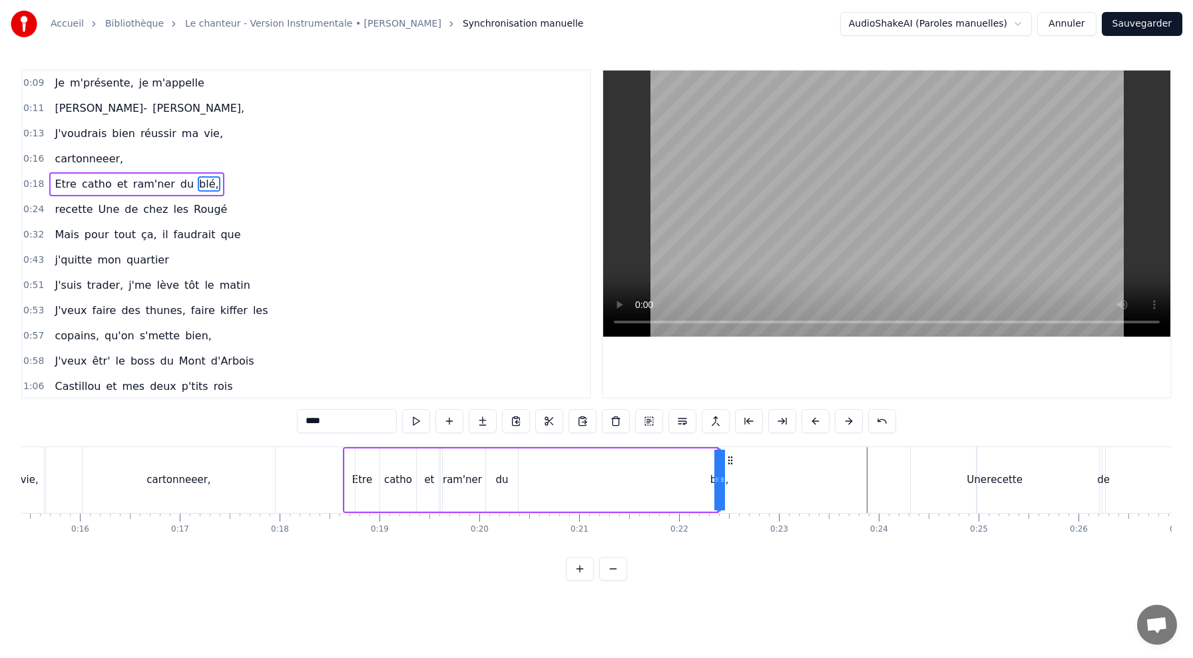
click at [720, 481] on div "blé," at bounding box center [720, 480] width 0 height 61
drag, startPoint x: 732, startPoint y: 460, endPoint x: 534, endPoint y: 483, distance: 199.8
click at [534, 483] on div "Etre catho et ram'ner du blé," at bounding box center [532, 480] width 378 height 66
click at [348, 455] on div "Etre" at bounding box center [362, 480] width 35 height 63
type input "****"
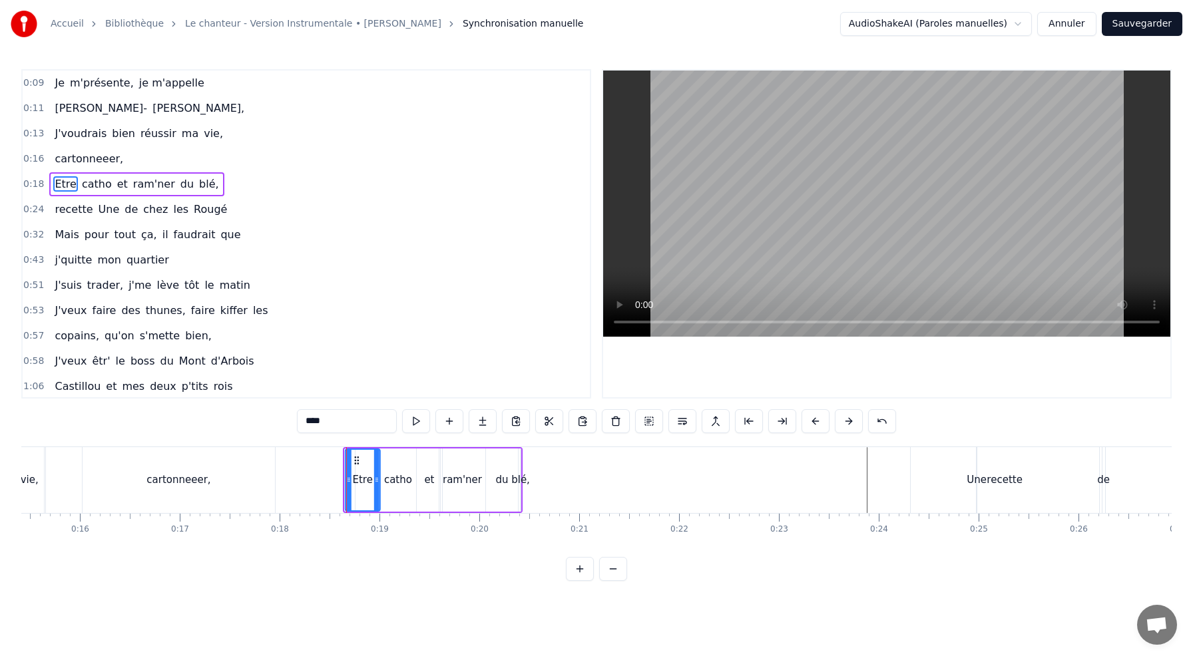
drag, startPoint x: 356, startPoint y: 459, endPoint x: 356, endPoint y: 475, distance: 16.0
click at [356, 477] on div "Etre" at bounding box center [362, 480] width 33 height 61
click at [356, 460] on icon at bounding box center [357, 460] width 11 height 11
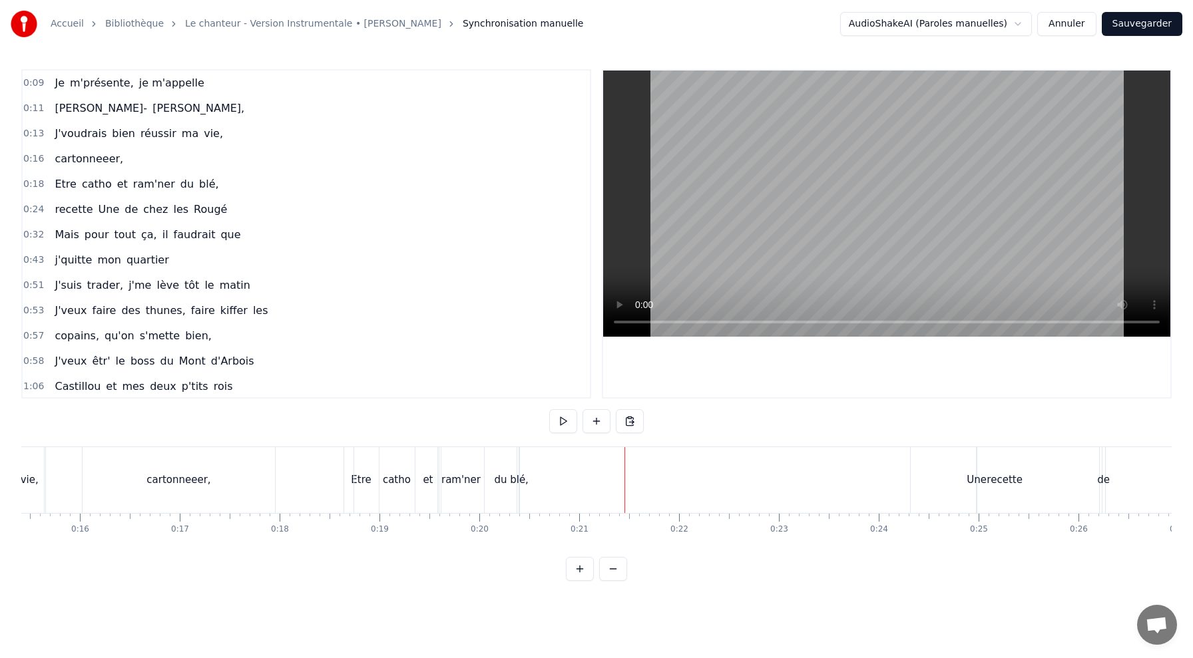
click at [519, 475] on div "blé," at bounding box center [519, 480] width 19 height 15
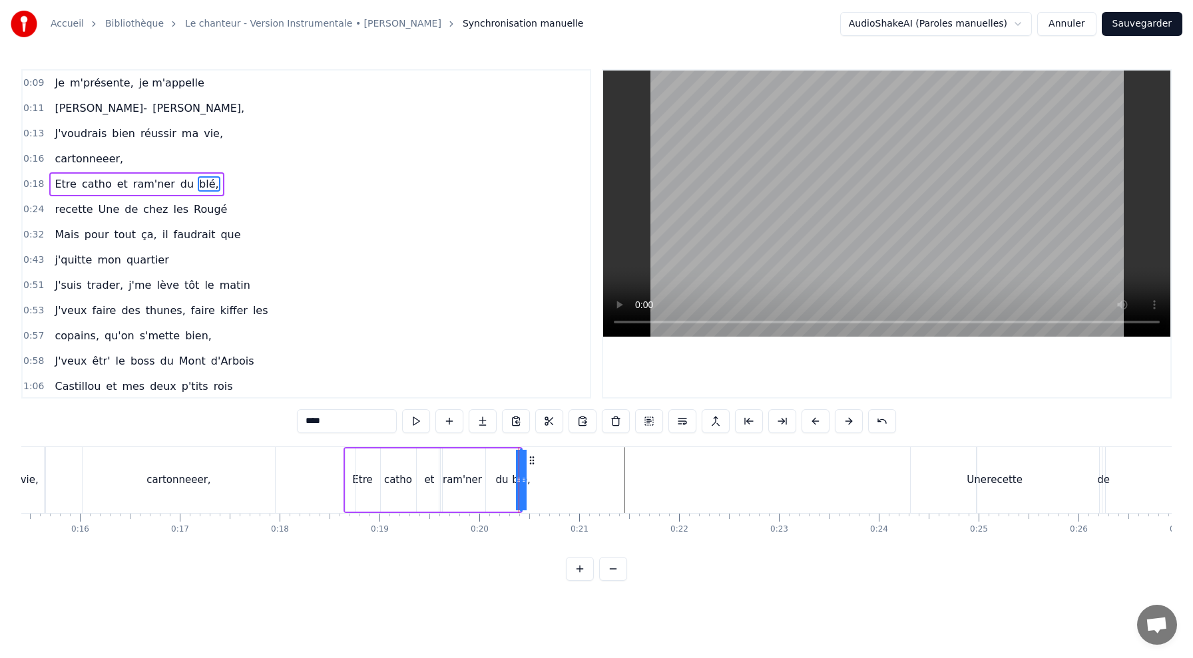
click at [85, 174] on div "Etre catho et ram'ner du blé," at bounding box center [136, 184] width 174 height 24
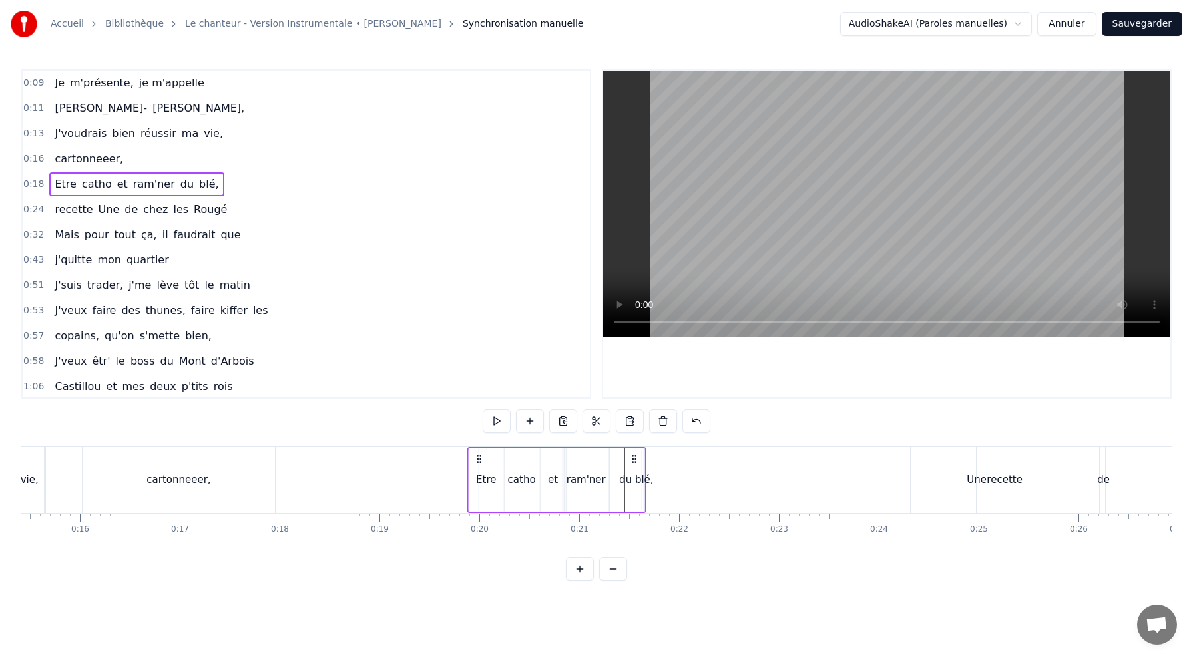
drag, startPoint x: 356, startPoint y: 459, endPoint x: 477, endPoint y: 487, distance: 124.2
click at [478, 491] on div "Etre catho et ram'ner du blé," at bounding box center [556, 480] width 179 height 66
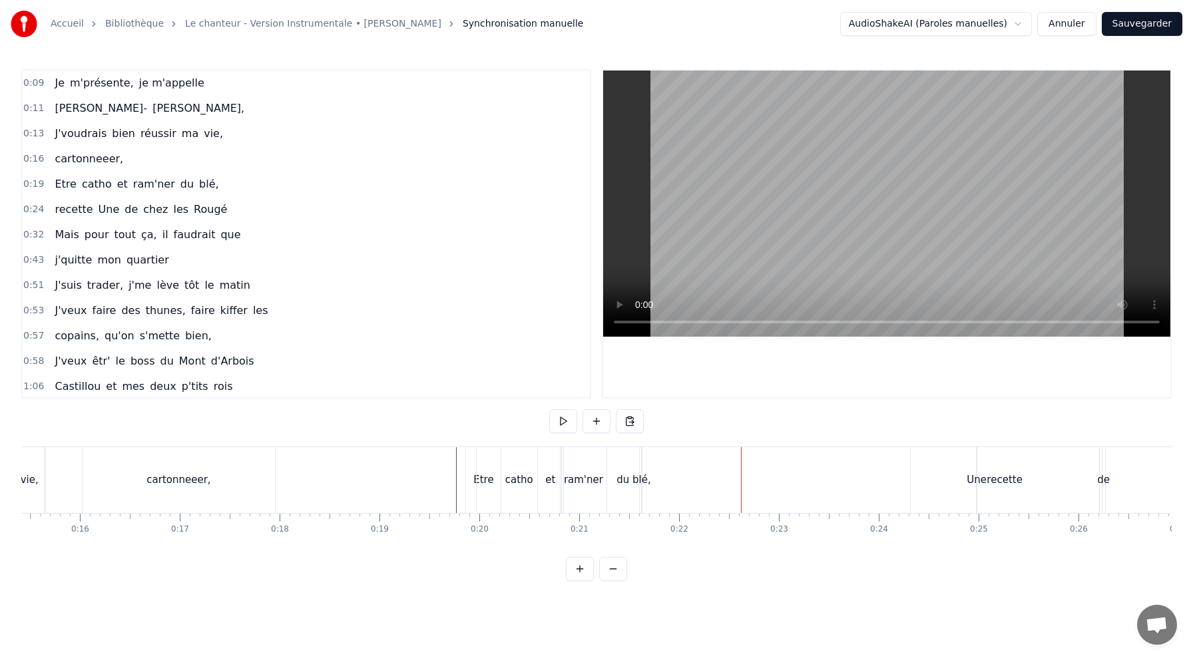
click at [638, 481] on div "blé," at bounding box center [641, 480] width 19 height 15
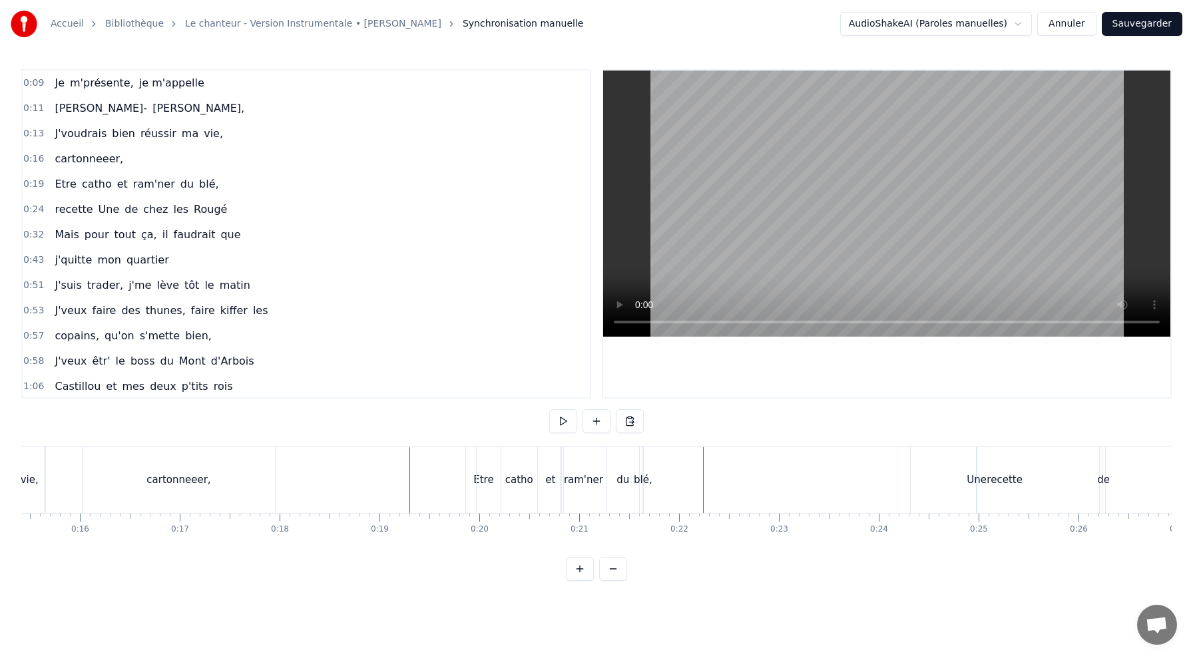
click at [644, 478] on div "blé," at bounding box center [643, 480] width 19 height 15
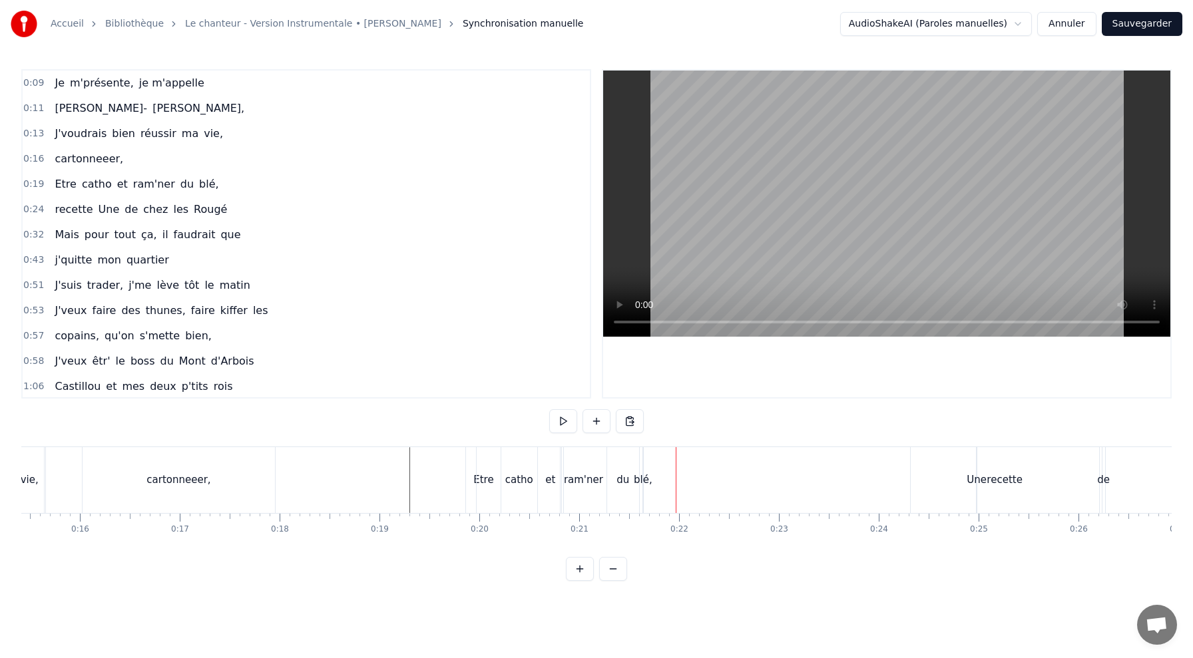
click at [641, 481] on div "blé," at bounding box center [643, 480] width 19 height 15
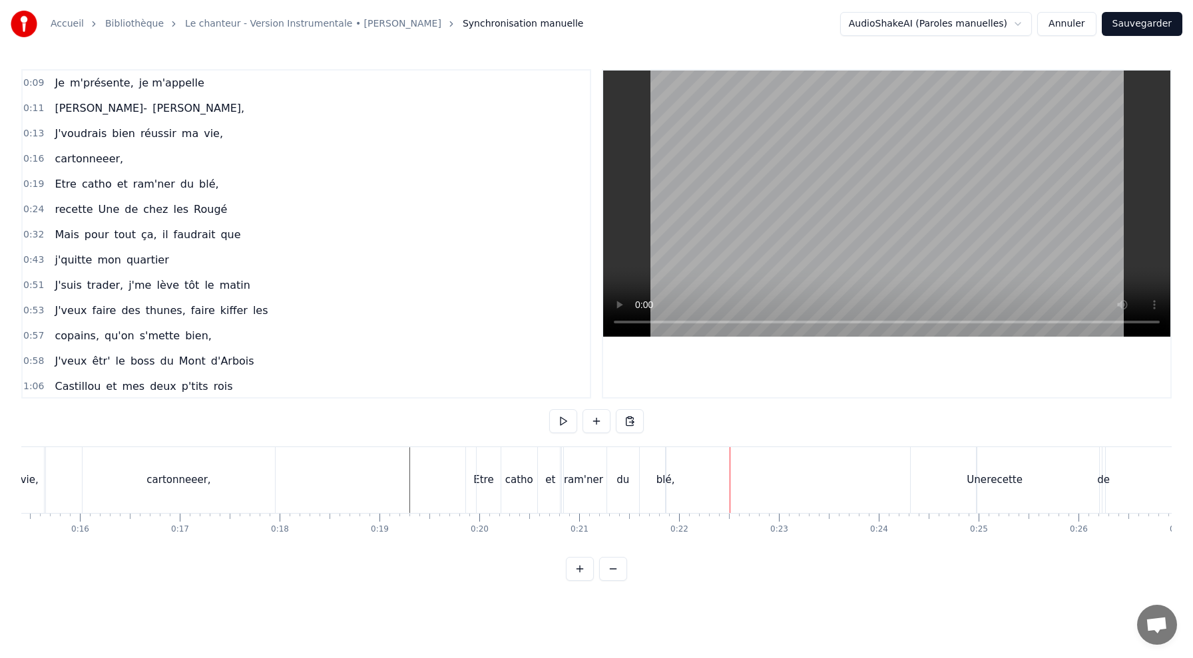
click at [664, 480] on div "blé," at bounding box center [665, 480] width 19 height 15
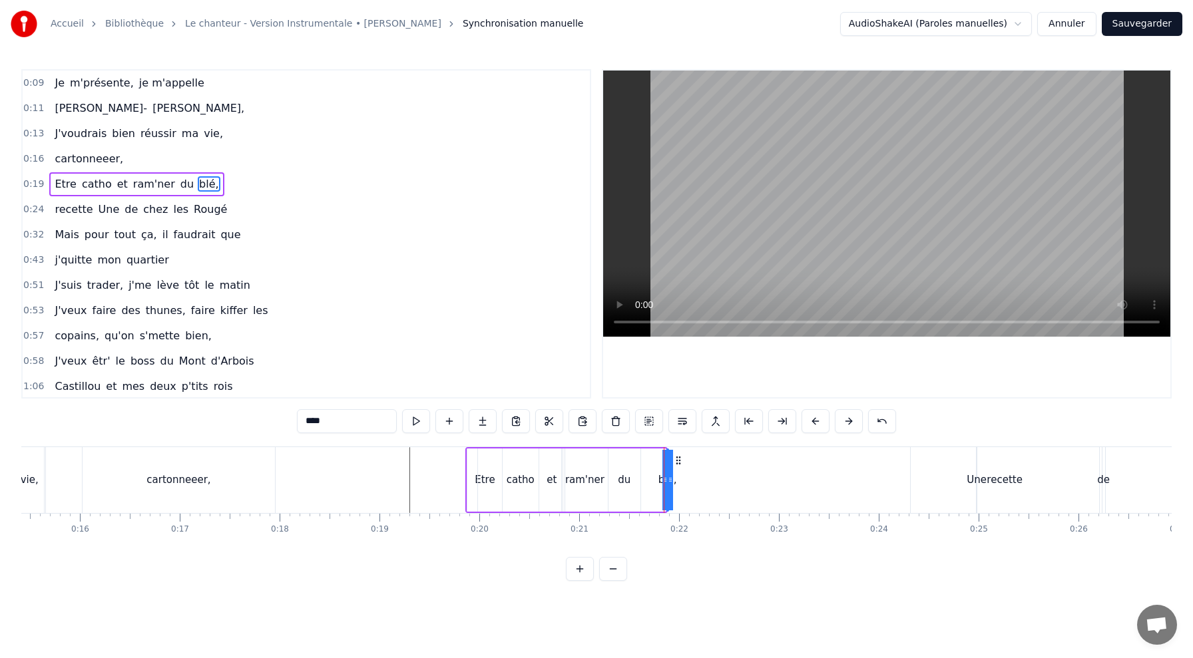
click at [1029, 13] on html "Accueil Bibliothèque Le chanteur - Version Instrumentale • [PERSON_NAME] Synchr…" at bounding box center [596, 301] width 1193 height 603
click at [506, 342] on html "Accueil Bibliothèque Le chanteur - Version Instrumentale • [PERSON_NAME] Synchr…" at bounding box center [596, 301] width 1193 height 603
click at [580, 474] on div "ram'ner" at bounding box center [584, 480] width 39 height 15
type input "*******"
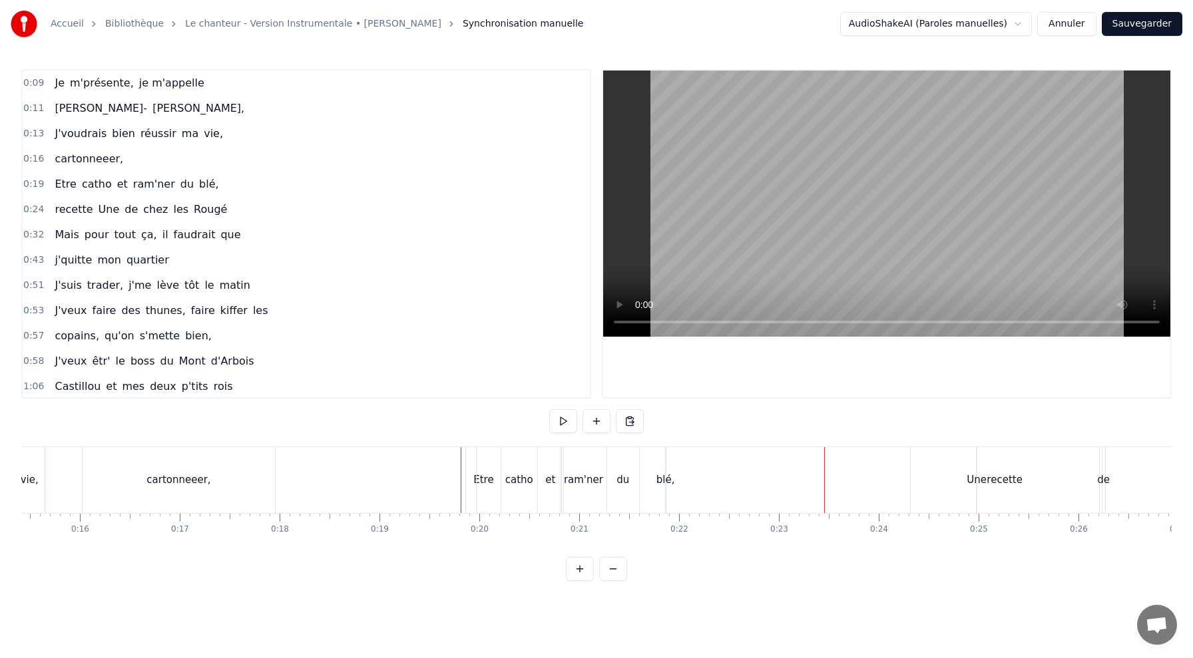
click at [668, 481] on div "blé," at bounding box center [665, 480] width 19 height 15
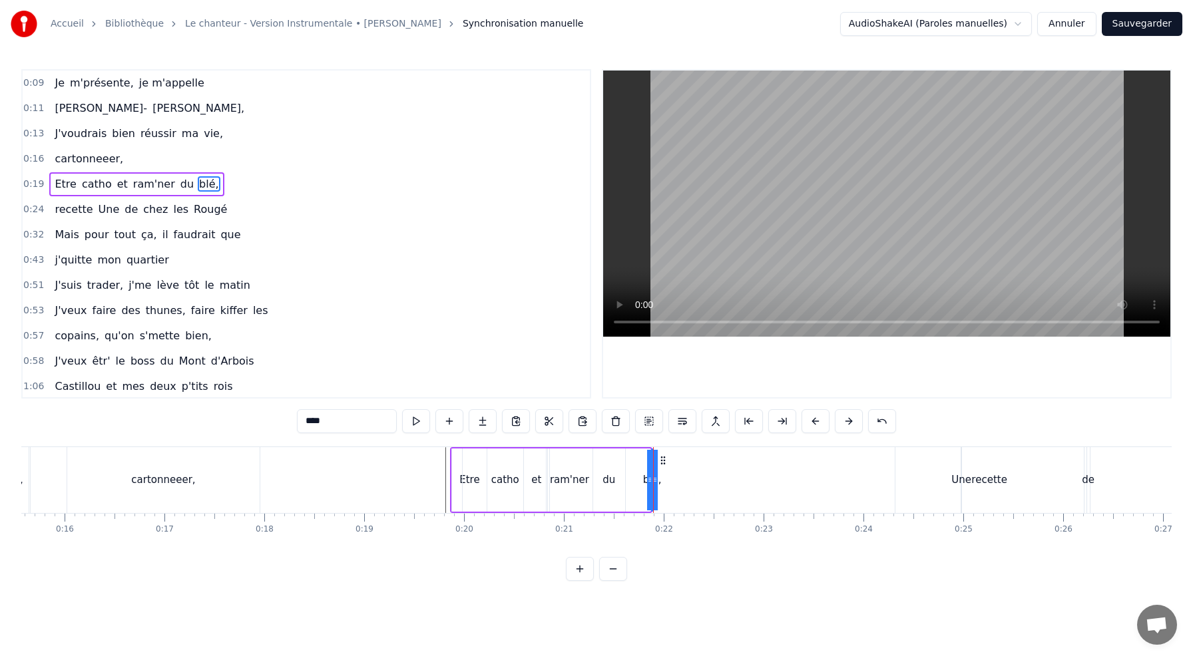
scroll to position [0, 1557]
drag, startPoint x: 645, startPoint y: 485, endPoint x: 630, endPoint y: 482, distance: 15.5
click at [630, 482] on div "Etre catho et ram'ner du blé," at bounding box center [548, 480] width 202 height 66
click at [646, 480] on div "blé," at bounding box center [649, 480] width 19 height 15
click at [650, 477] on div "blé," at bounding box center [650, 480] width 0 height 61
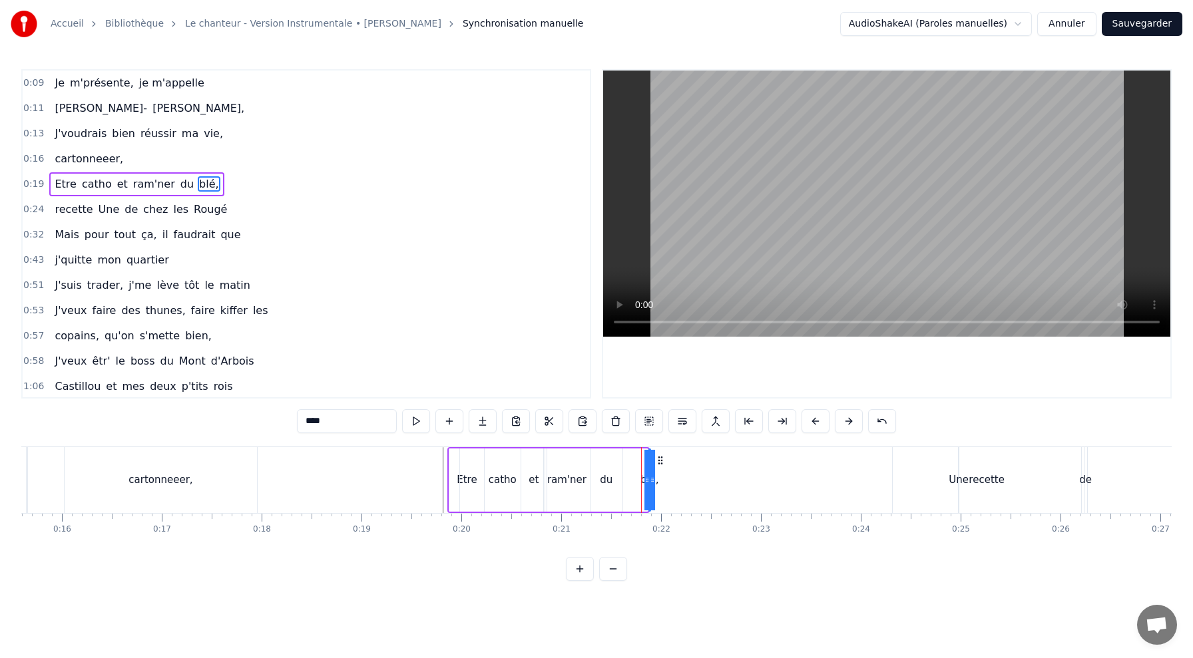
click at [650, 479] on div "blé," at bounding box center [650, 480] width 0 height 61
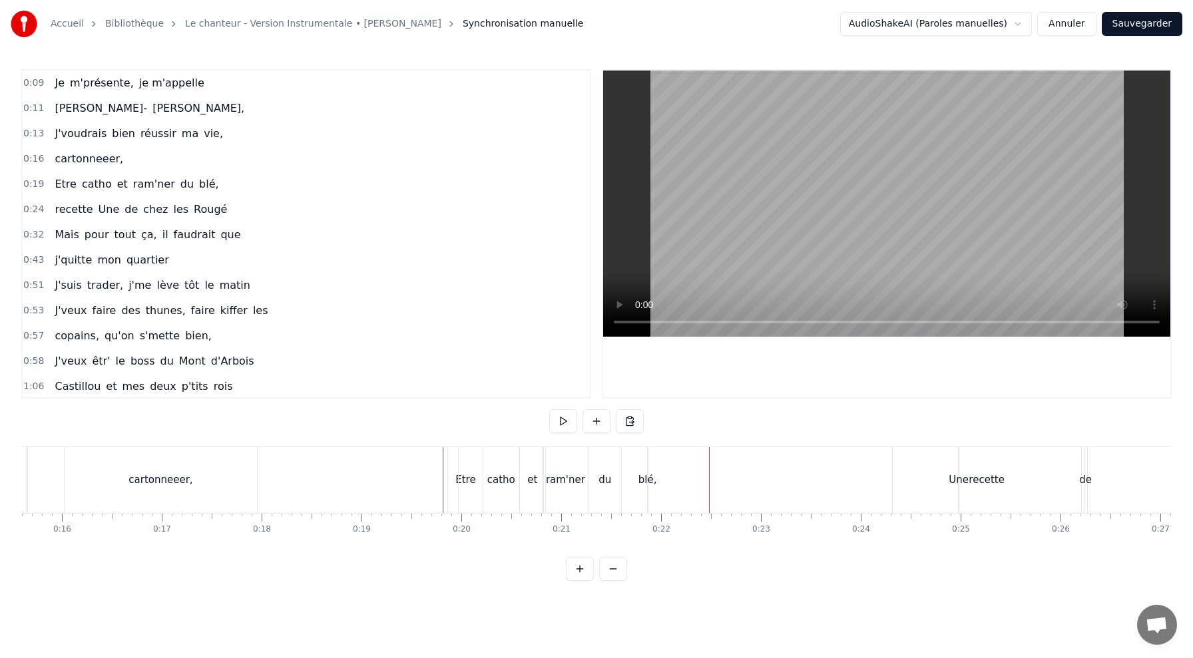
click at [641, 472] on div "Etre catho et ram'ner du blé," at bounding box center [548, 480] width 202 height 66
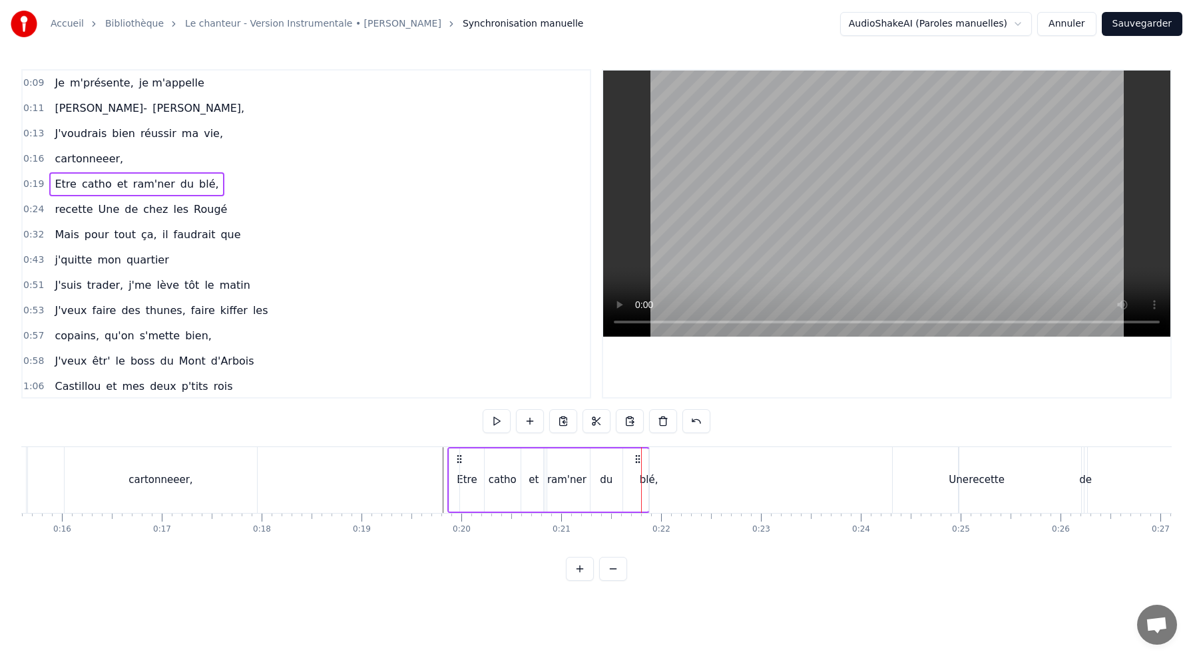
click at [646, 487] on div "Etre catho et ram'ner du blé," at bounding box center [548, 480] width 202 height 66
click at [649, 480] on div "blé," at bounding box center [649, 480] width 19 height 15
drag, startPoint x: 661, startPoint y: 460, endPoint x: 783, endPoint y: 462, distance: 121.9
click at [765, 462] on icon at bounding box center [759, 460] width 11 height 11
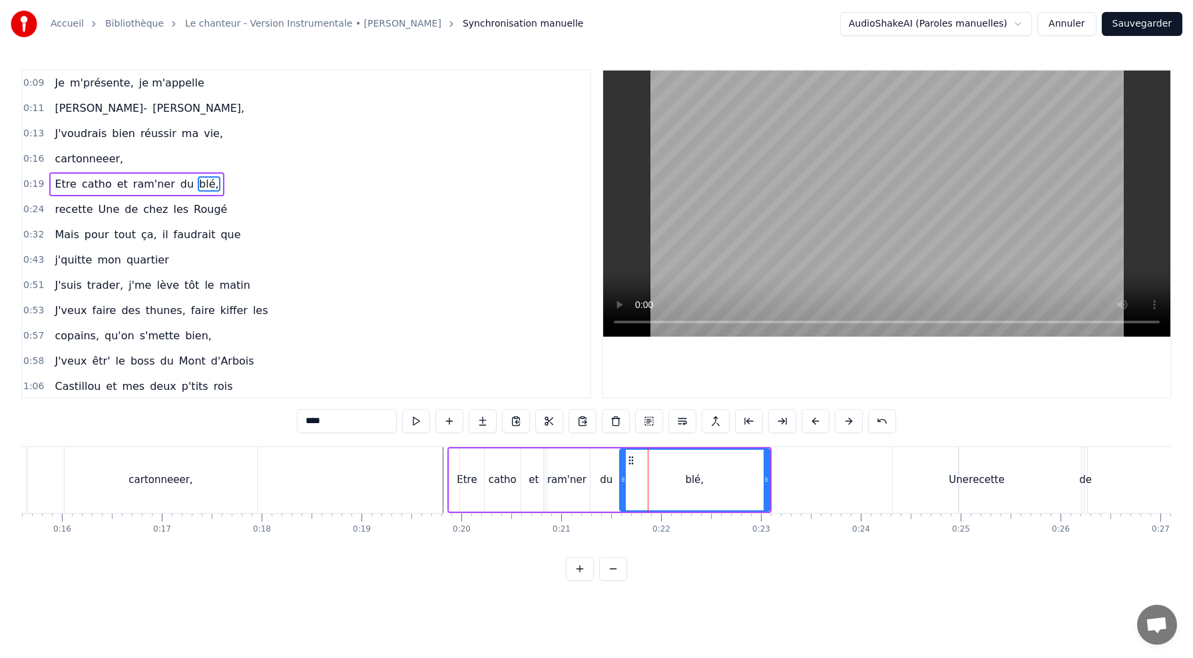
drag, startPoint x: 773, startPoint y: 479, endPoint x: 622, endPoint y: 485, distance: 151.2
click at [622, 485] on icon at bounding box center [622, 480] width 5 height 11
drag, startPoint x: 768, startPoint y: 479, endPoint x: 827, endPoint y: 487, distance: 59.1
click at [827, 487] on div at bounding box center [824, 480] width 5 height 61
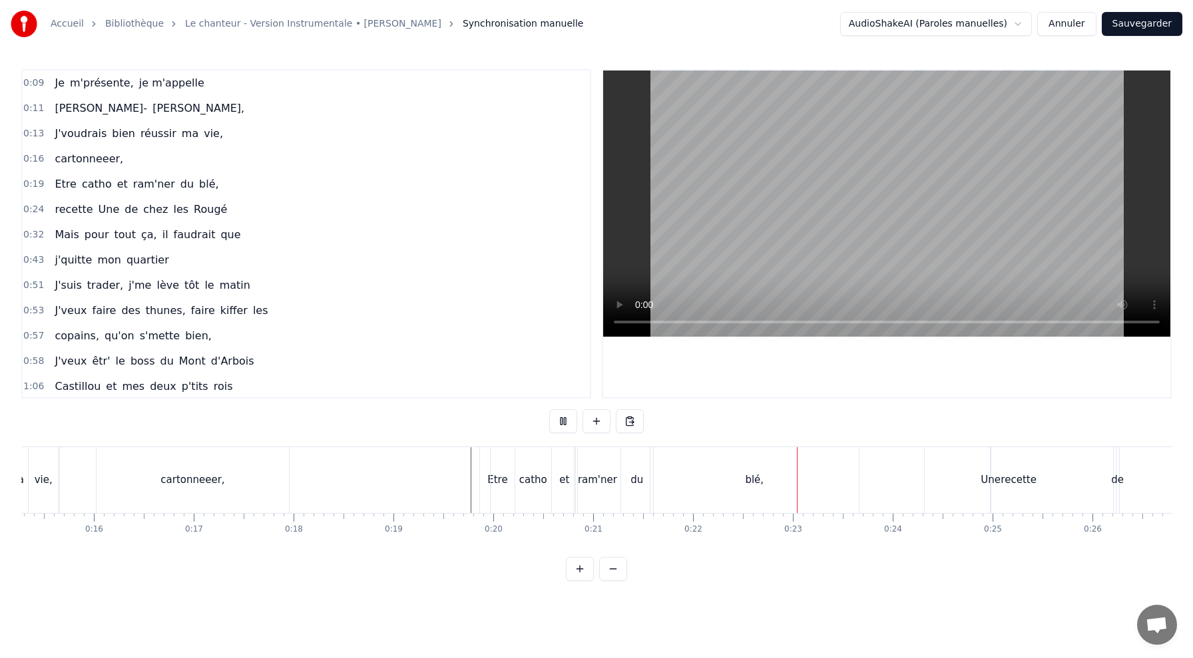
scroll to position [0, 1523]
click at [972, 473] on div "recette" at bounding box center [1021, 480] width 188 height 66
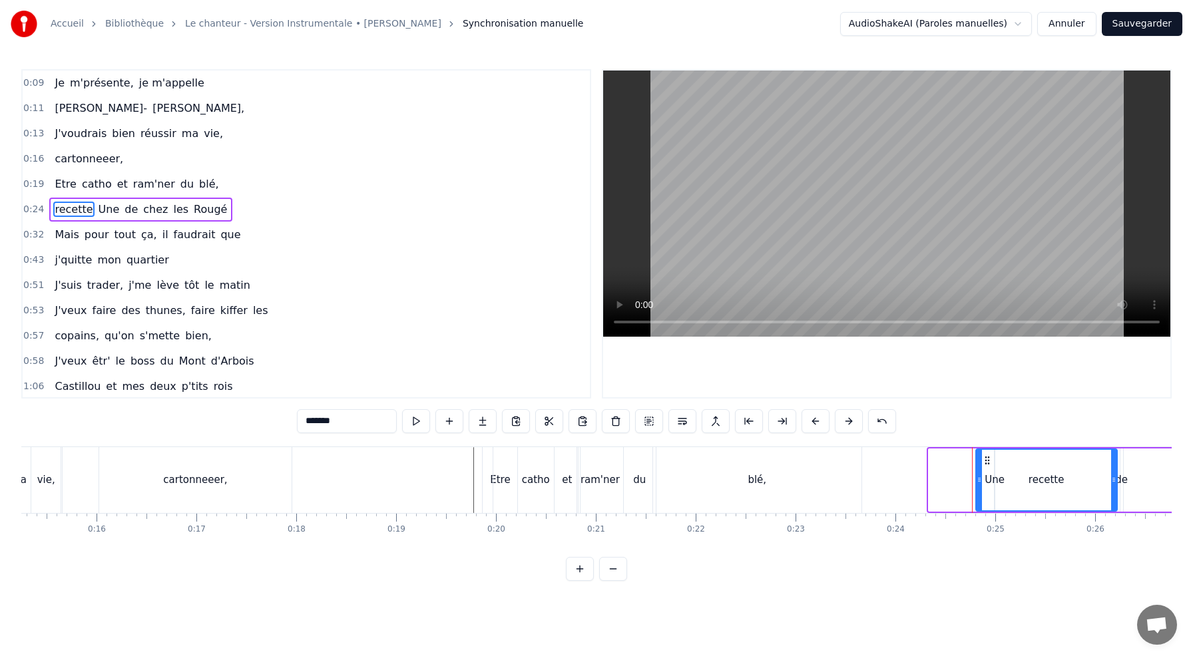
drag, startPoint x: 930, startPoint y: 479, endPoint x: 977, endPoint y: 480, distance: 47.3
click at [977, 480] on icon at bounding box center [979, 480] width 5 height 11
click at [943, 435] on div "0:09 Je m'présente, je m'appelle 0:11 [PERSON_NAME], 0:13 J'voudrais bien réuss…" at bounding box center [596, 325] width 1150 height 512
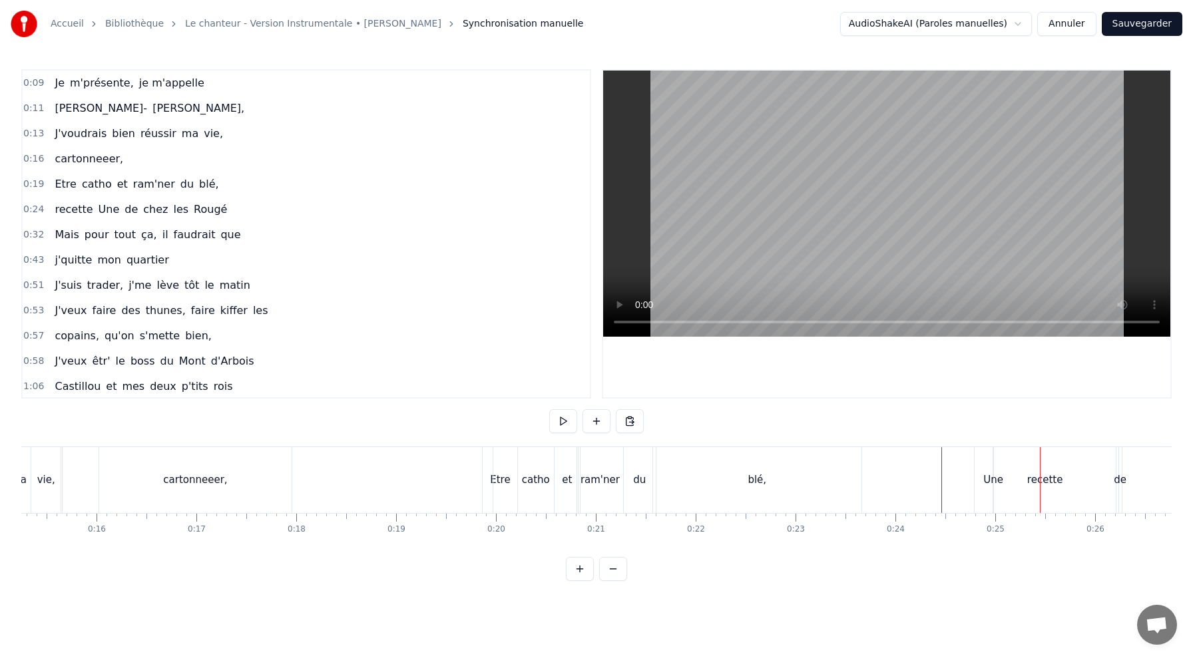
click at [1032, 483] on div "recette" at bounding box center [1045, 480] width 36 height 15
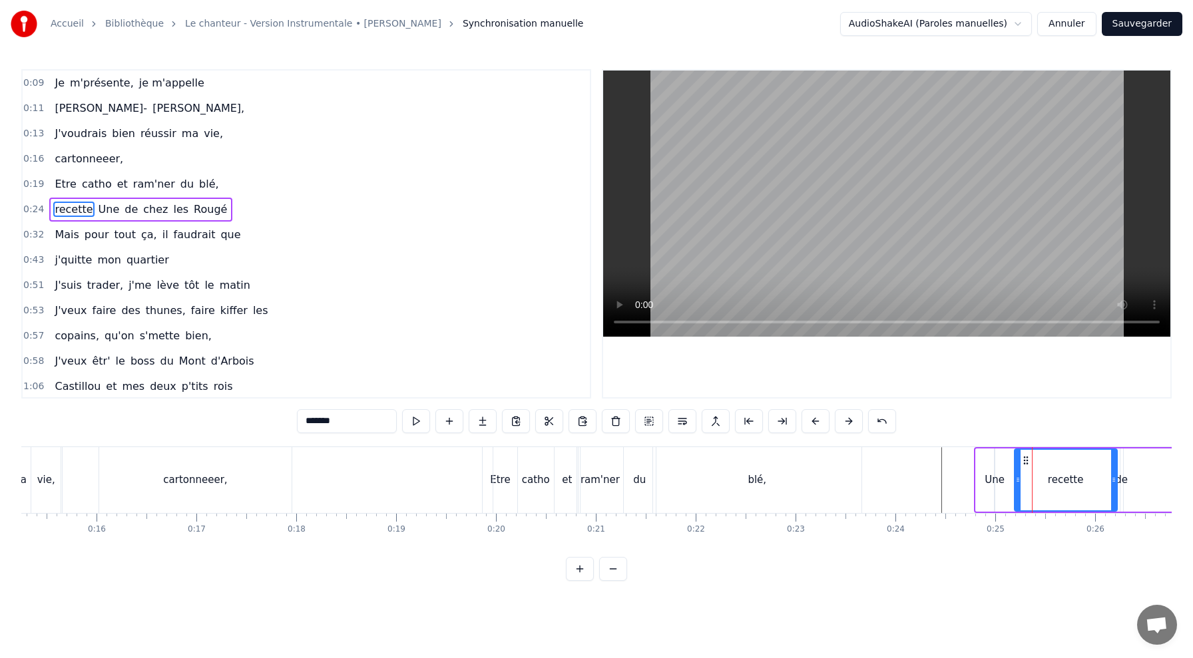
drag, startPoint x: 979, startPoint y: 479, endPoint x: 1017, endPoint y: 479, distance: 38.6
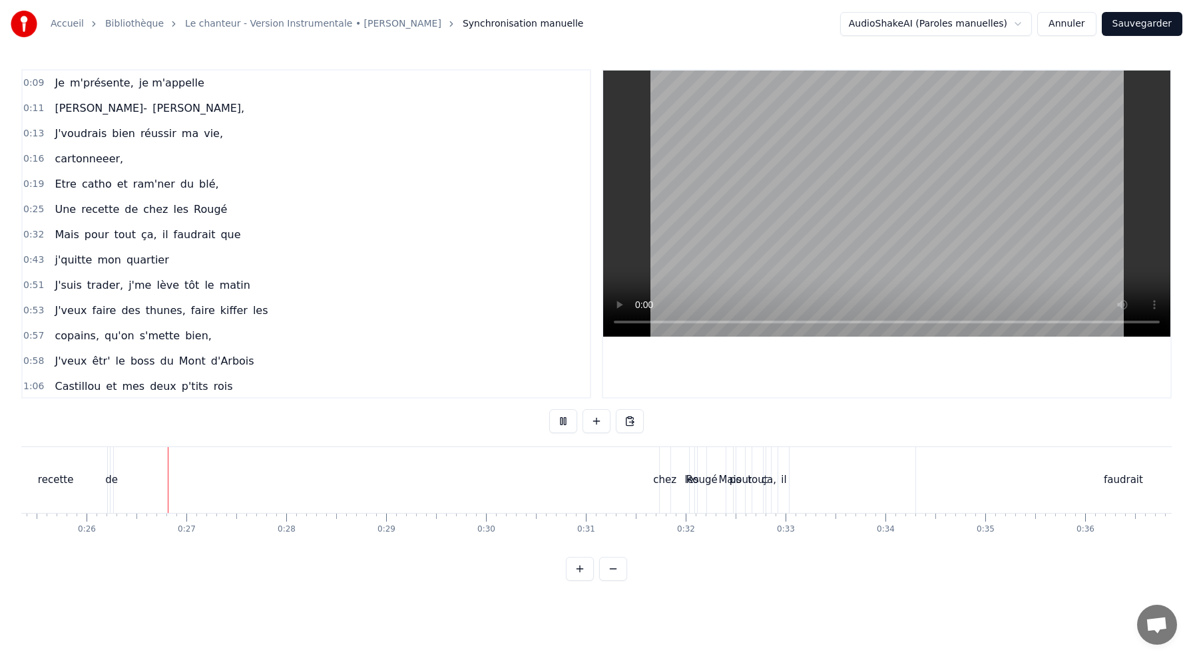
scroll to position [0, 2561]
click at [607, 573] on button at bounding box center [613, 569] width 28 height 24
click at [579, 569] on button at bounding box center [580, 569] width 28 height 24
click at [124, 210] on span "de" at bounding box center [131, 209] width 16 height 15
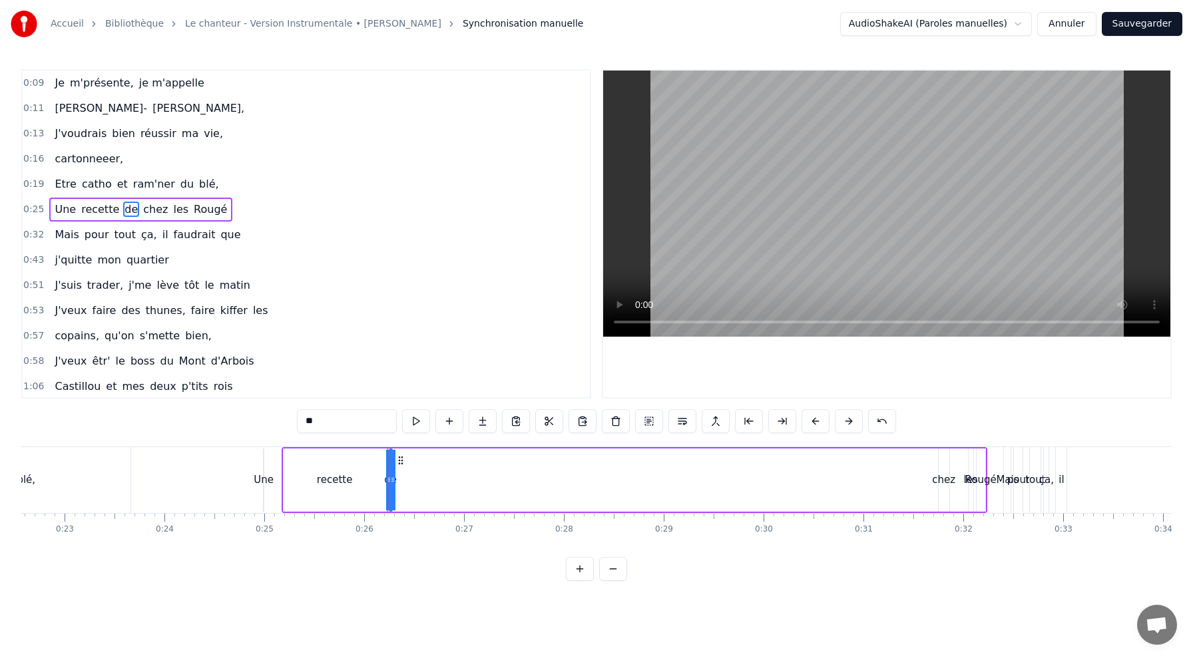
scroll to position [0, 2250]
click at [807, 489] on div "Une recette de chez les Rougé" at bounding box center [639, 480] width 706 height 66
click at [39, 208] on span "0:25" at bounding box center [33, 209] width 21 height 13
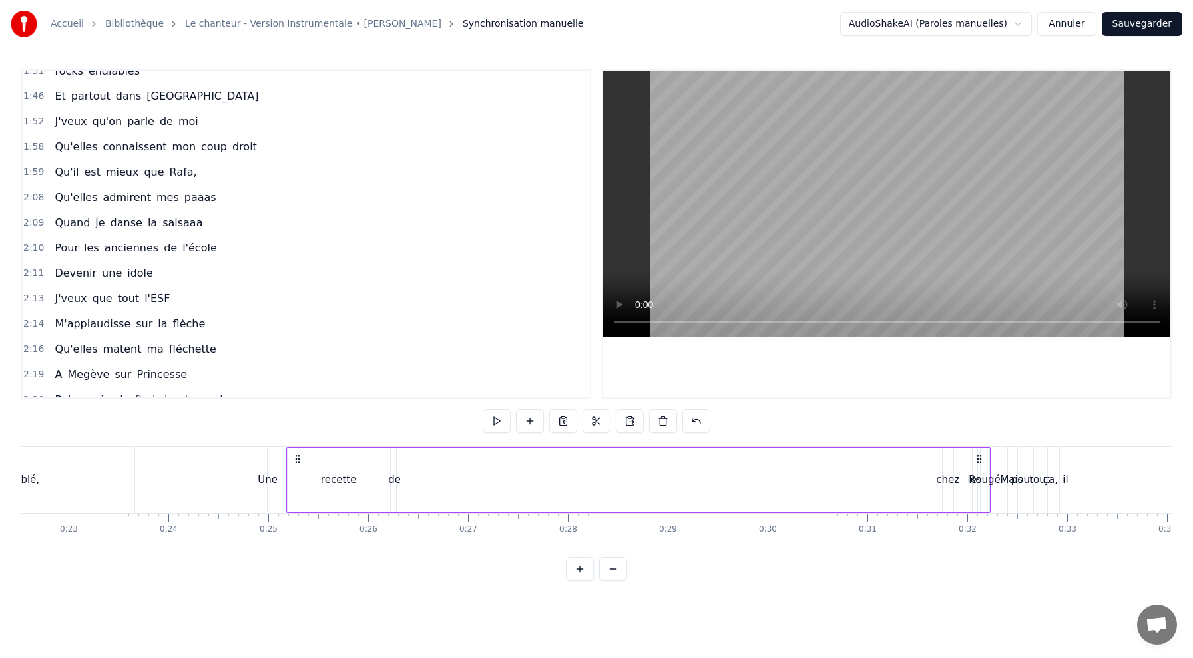
scroll to position [377, 0]
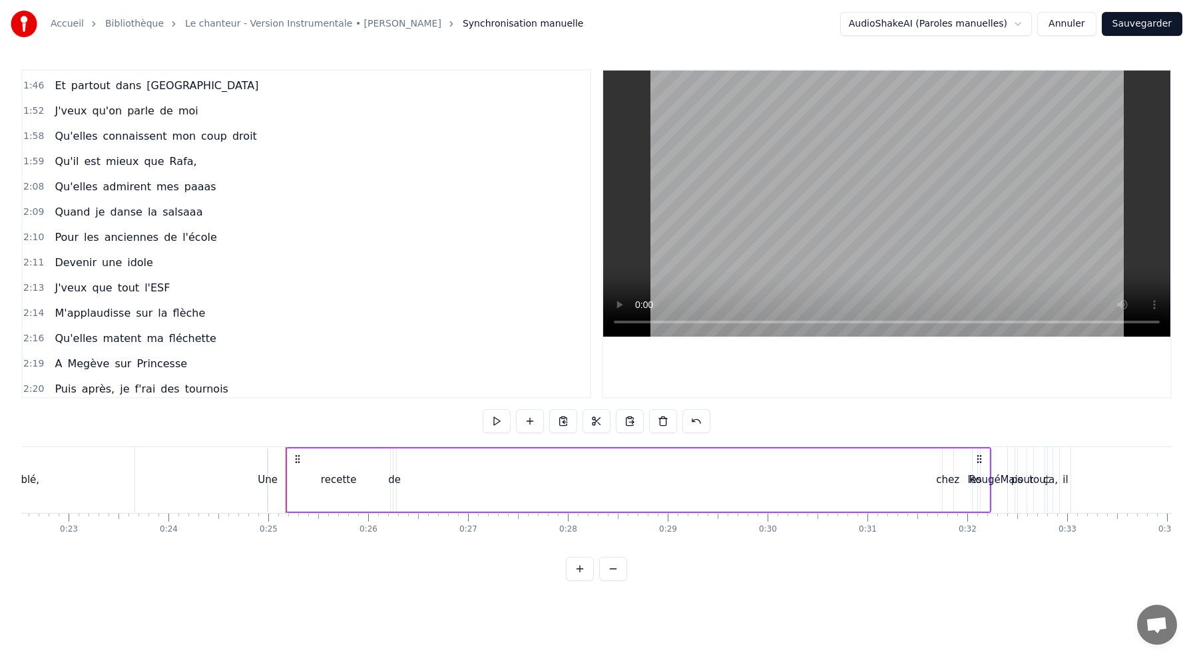
click at [33, 236] on span "2:10" at bounding box center [33, 237] width 21 height 13
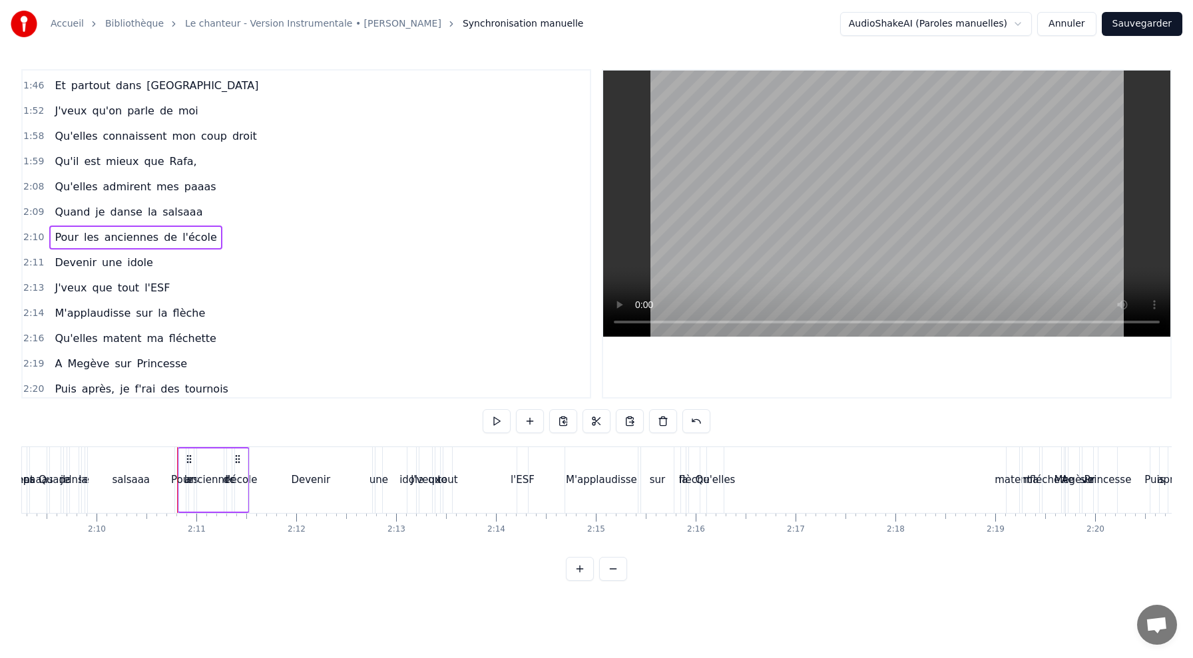
scroll to position [0, 12997]
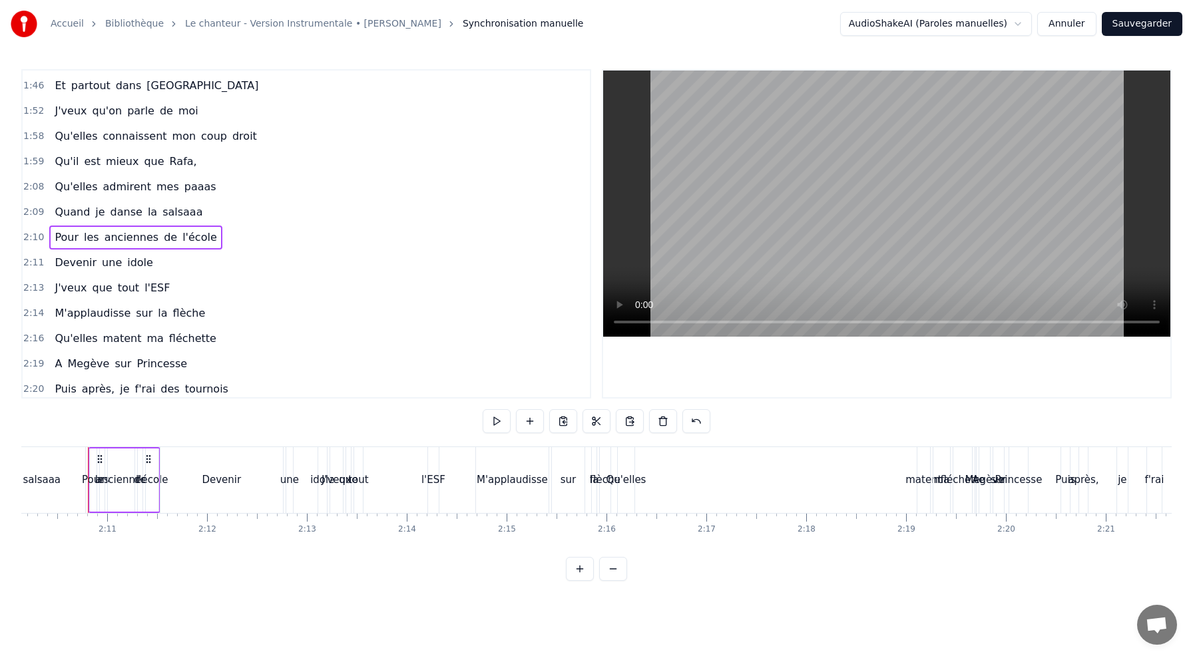
click at [53, 239] on span "Pour" at bounding box center [66, 237] width 27 height 15
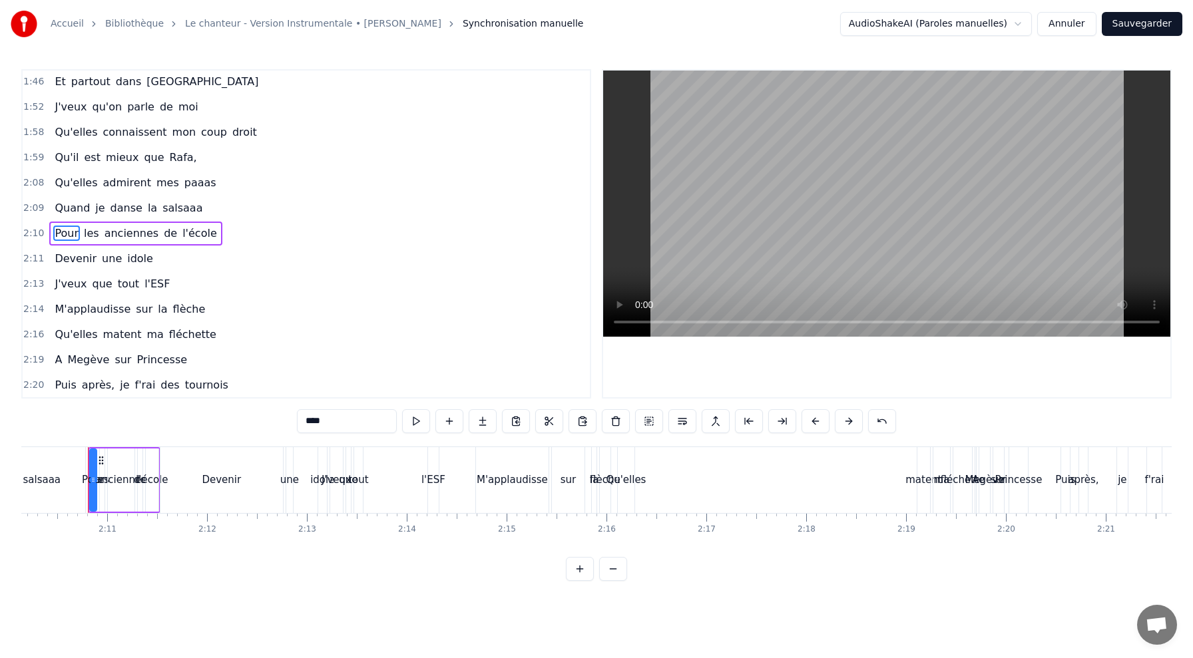
click at [53, 236] on span "Pour" at bounding box center [66, 233] width 27 height 15
click at [77, 234] on div "Pour les anciennes de l'école" at bounding box center [135, 234] width 172 height 24
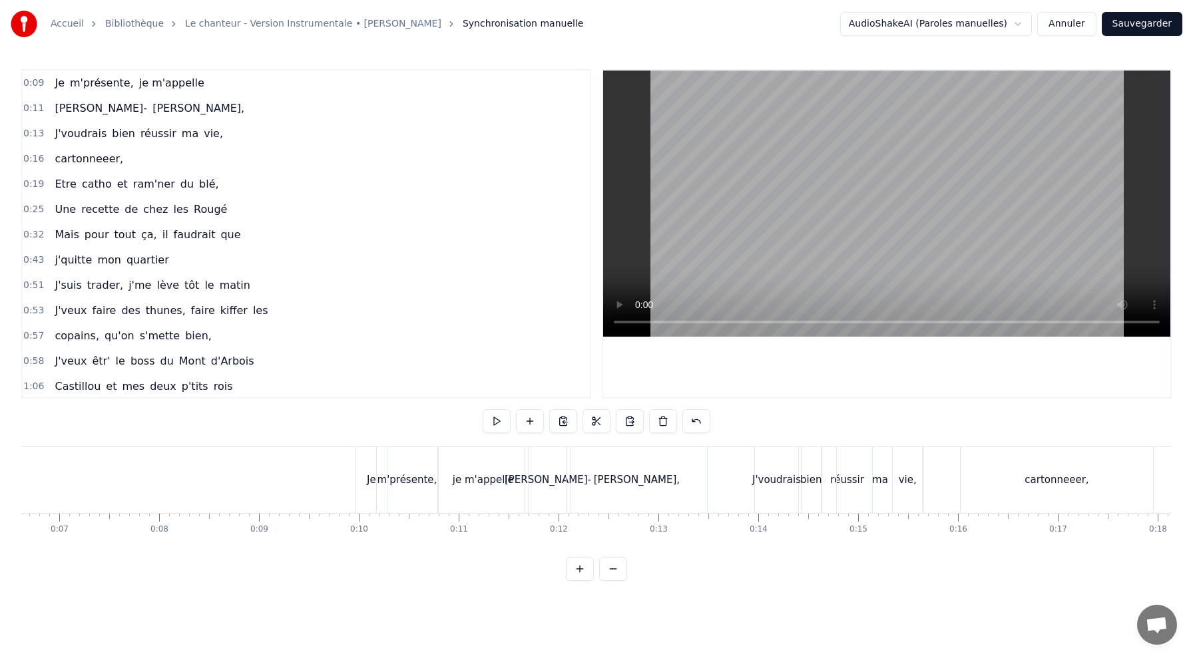
scroll to position [0, 664]
click at [364, 482] on div "Je" at bounding box center [368, 480] width 9 height 15
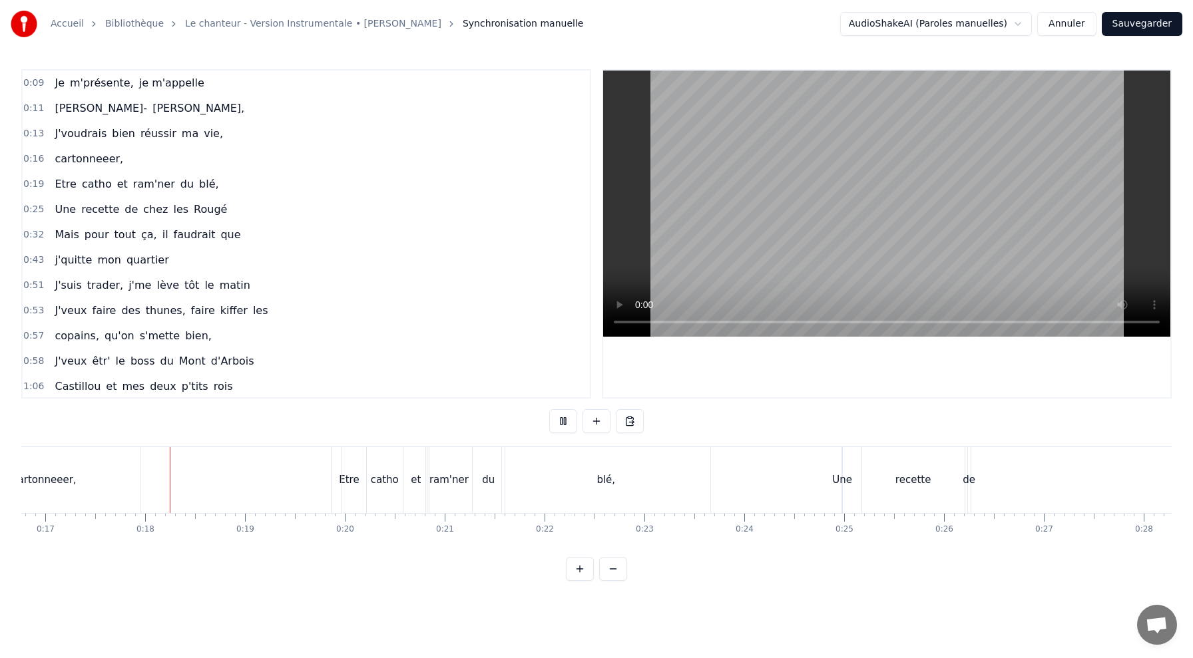
scroll to position [0, 1692]
drag, startPoint x: 820, startPoint y: 479, endPoint x: 767, endPoint y: 481, distance: 53.3
click at [833, 477] on div "Une" at bounding box center [824, 480] width 20 height 15
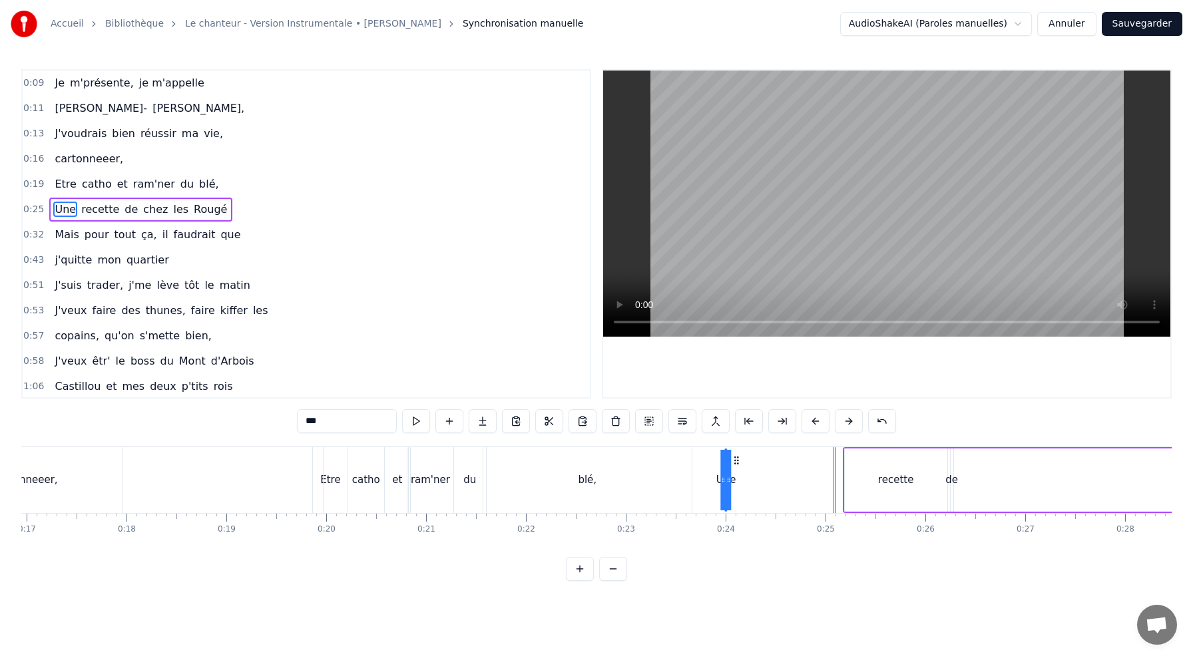
drag, startPoint x: 836, startPoint y: 459, endPoint x: 735, endPoint y: 474, distance: 102.3
click at [906, 473] on div "recette" at bounding box center [896, 480] width 36 height 15
type input "*******"
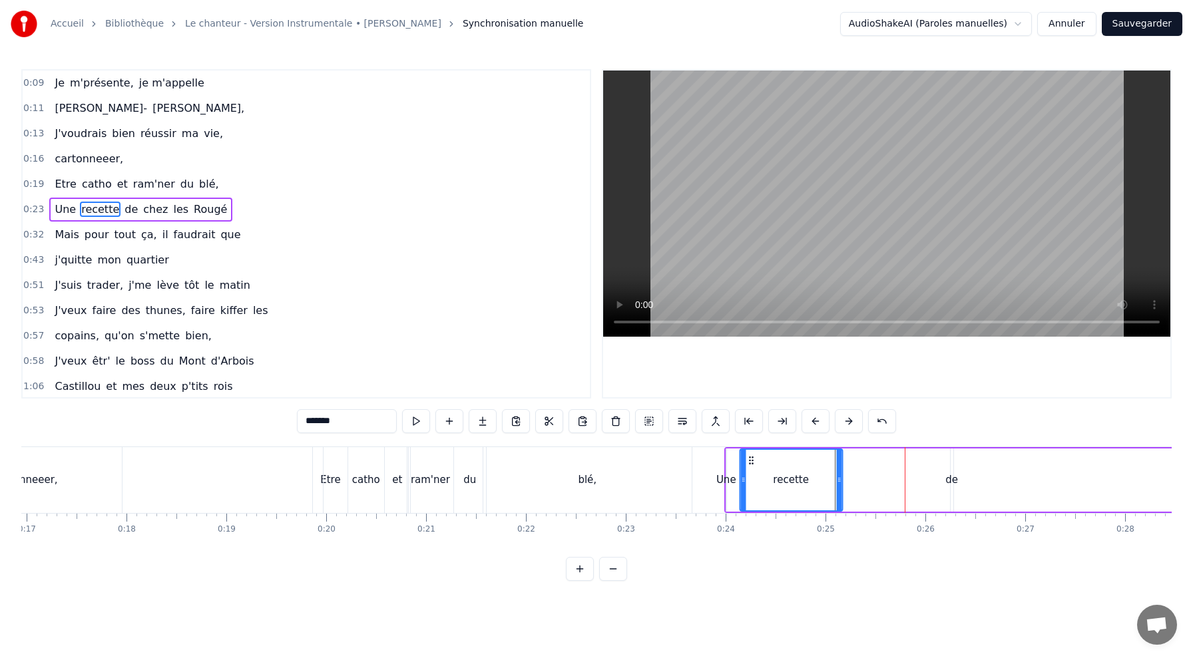
drag, startPoint x: 856, startPoint y: 459, endPoint x: 749, endPoint y: 482, distance: 108.9
click at [750, 482] on div "recette" at bounding box center [790, 480] width 101 height 61
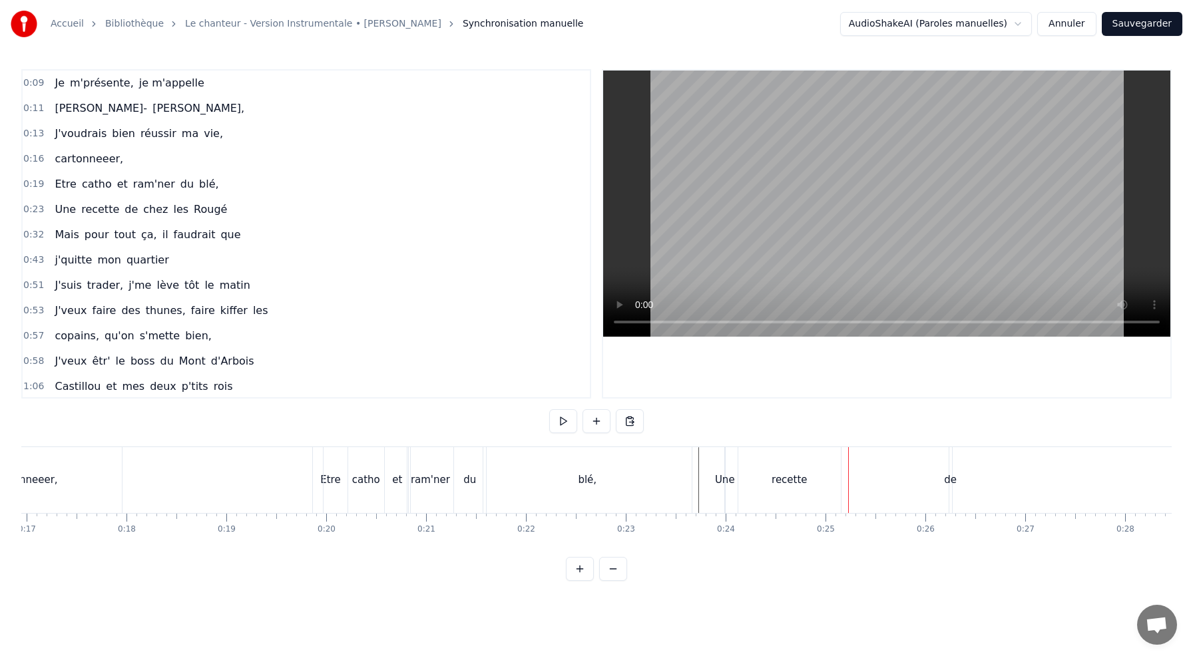
click at [949, 479] on div "de" at bounding box center [950, 480] width 13 height 15
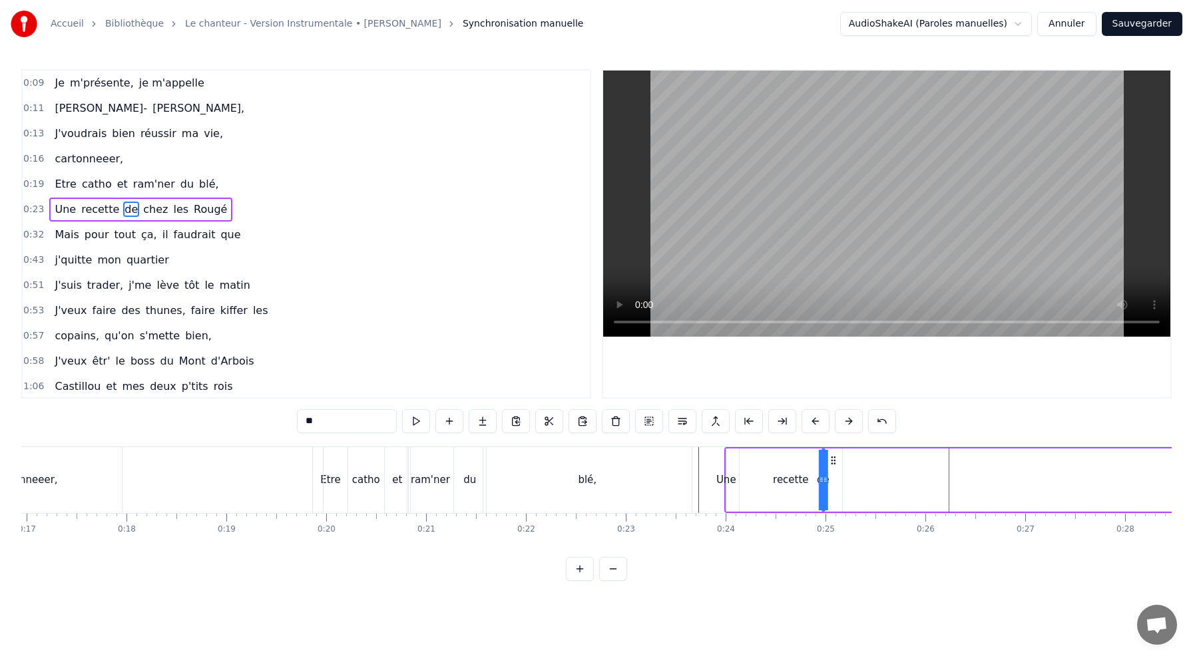
drag, startPoint x: 963, startPoint y: 458, endPoint x: 834, endPoint y: 471, distance: 129.2
click at [834, 471] on div "Une recette de chez les Rougé" at bounding box center [1136, 480] width 824 height 66
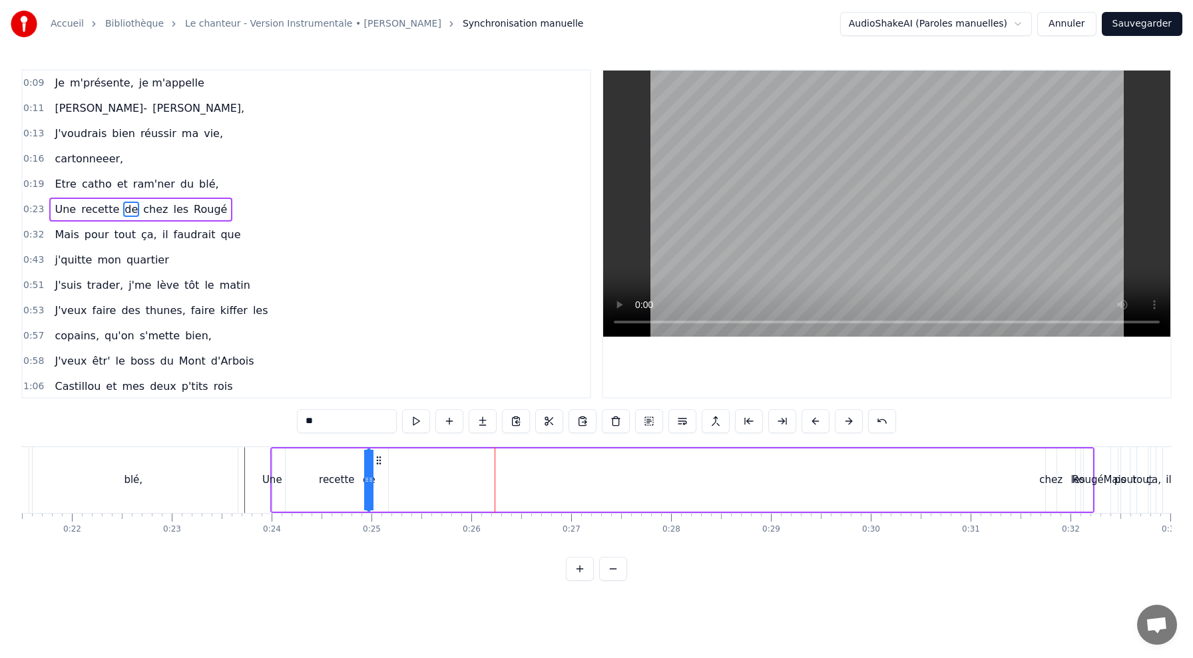
scroll to position [0, 2148]
drag, startPoint x: 1048, startPoint y: 483, endPoint x: 913, endPoint y: 491, distance: 135.4
click at [913, 491] on div "Une recette de chez les Rougé" at bounding box center [680, 480] width 824 height 66
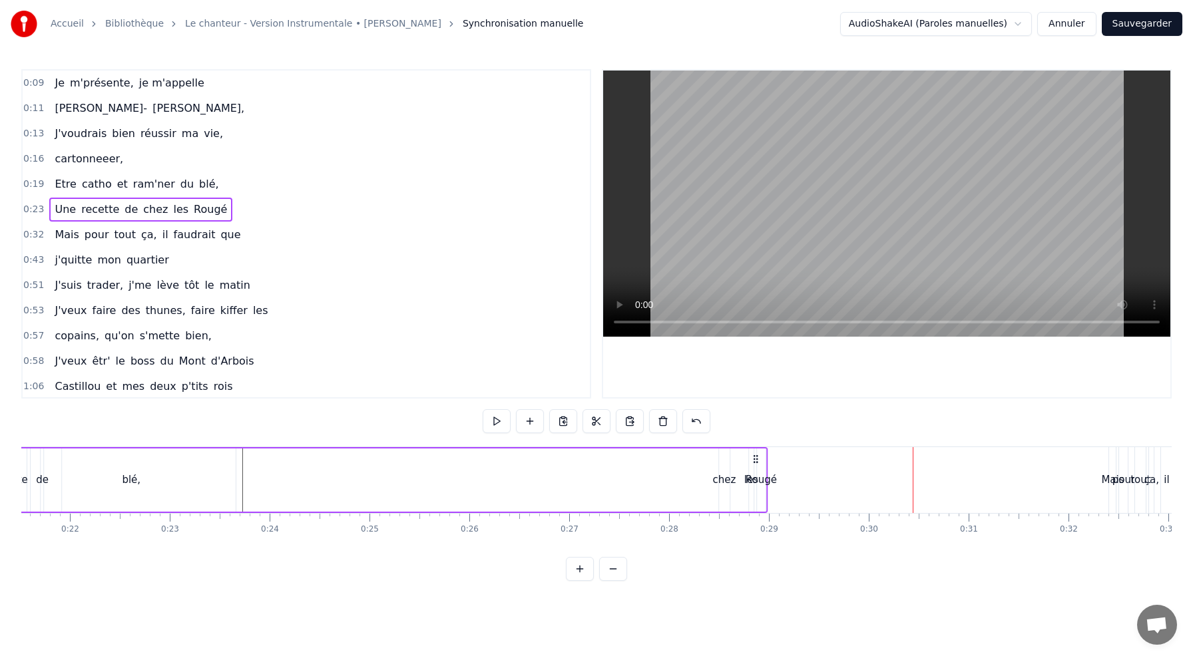
drag, startPoint x: 1080, startPoint y: 460, endPoint x: 755, endPoint y: 472, distance: 325.1
click at [755, 472] on div "Une recette de chez les Rougé" at bounding box center [355, 480] width 824 height 66
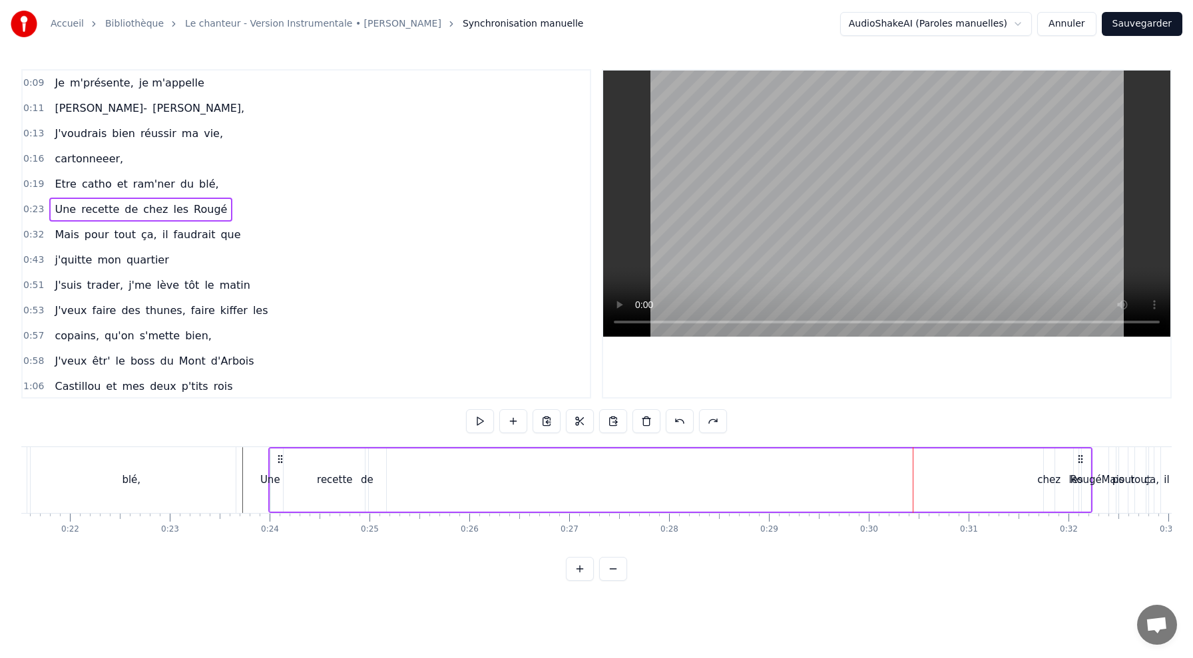
click at [1051, 461] on div "chez" at bounding box center [1049, 480] width 11 height 63
click at [1091, 449] on div "Rougé" at bounding box center [1086, 480] width 10 height 63
click at [963, 483] on div "Une recette de chez les Rougé" at bounding box center [680, 480] width 824 height 66
click at [547, 421] on button at bounding box center [547, 421] width 28 height 24
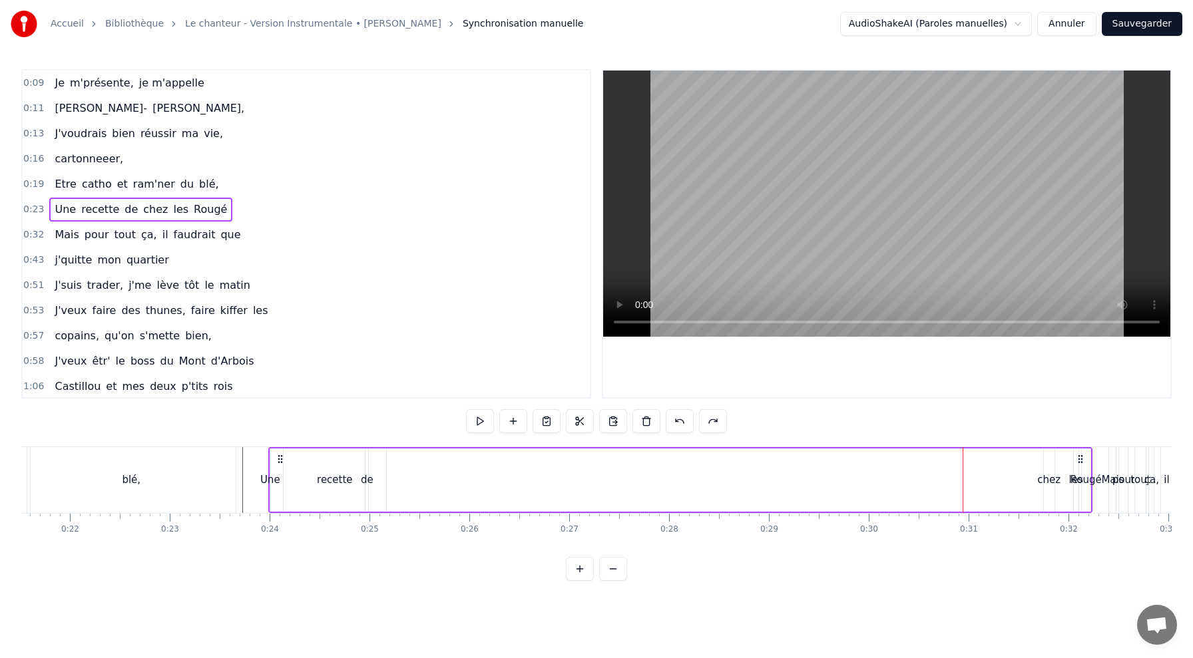
click at [523, 480] on div "Une recette de chez les Rougé" at bounding box center [680, 480] width 824 height 66
click at [577, 417] on button at bounding box center [580, 421] width 28 height 24
click at [565, 469] on div "Une recette de chez les Rougé" at bounding box center [680, 480] width 824 height 66
click at [1043, 478] on div "chez" at bounding box center [1048, 480] width 23 height 15
drag, startPoint x: 1057, startPoint y: 459, endPoint x: 409, endPoint y: 524, distance: 651.7
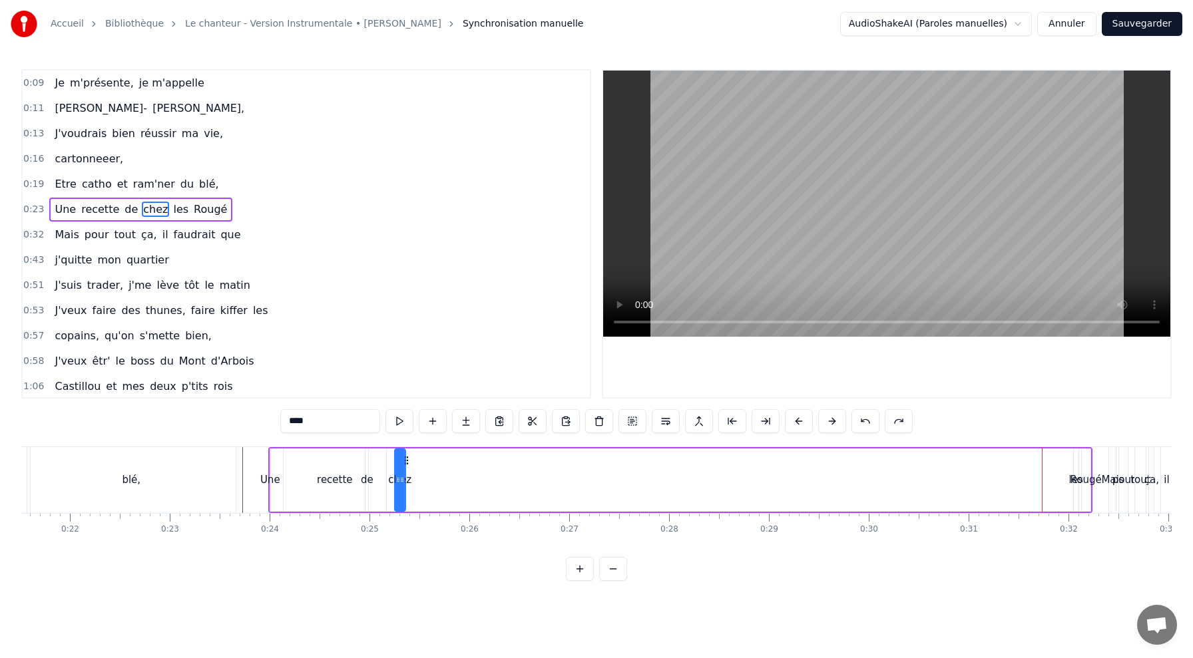
click at [409, 524] on div "Je m'présente, je m'appelle [PERSON_NAME], J'voudrais bien réussir ma vie, cart…" at bounding box center [596, 497] width 1150 height 100
click at [1079, 481] on div "Rougé" at bounding box center [1086, 480] width 31 height 15
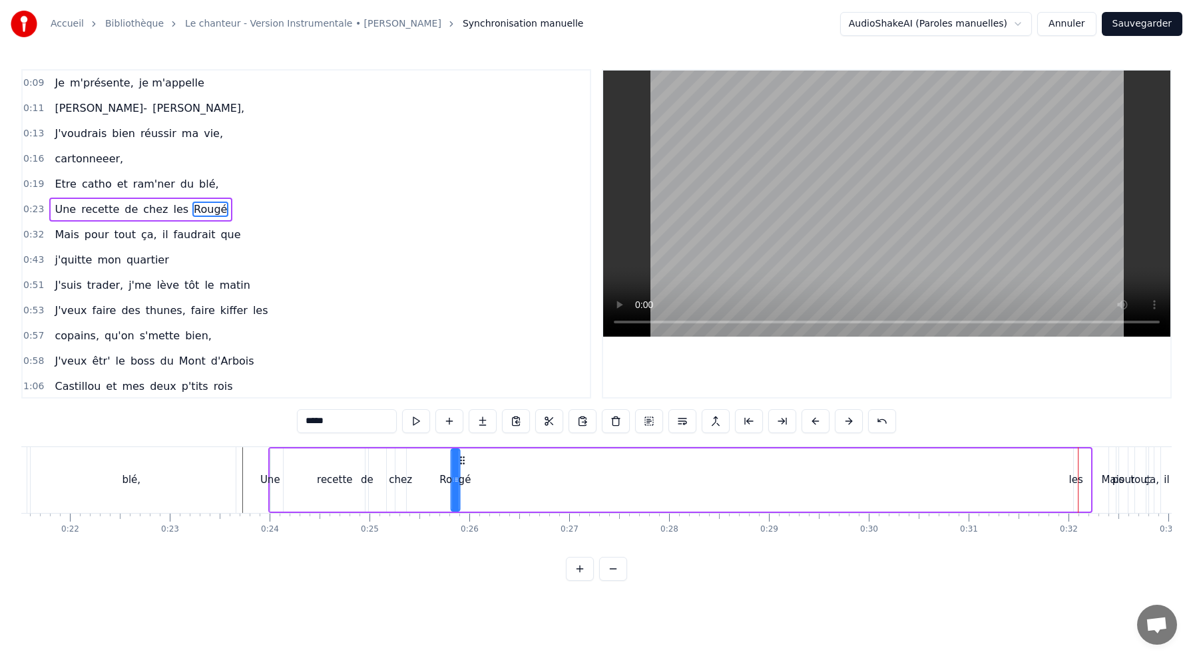
drag, startPoint x: 1095, startPoint y: 459, endPoint x: 455, endPoint y: 519, distance: 643.3
click at [455, 519] on div "Je m'présente, je m'appelle [PERSON_NAME], J'voudrais bien réussir ma vie, cart…" at bounding box center [596, 497] width 1150 height 100
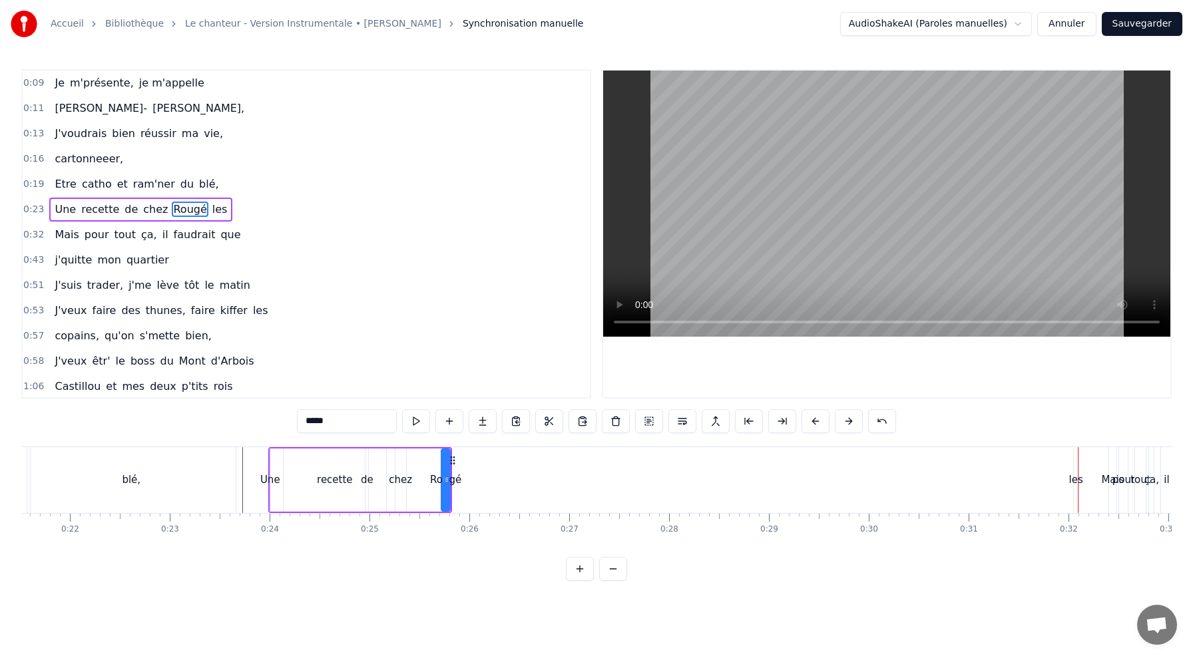
click at [1079, 479] on div "les" at bounding box center [1076, 480] width 14 height 15
drag, startPoint x: 1085, startPoint y: 460, endPoint x: 431, endPoint y: 489, distance: 653.7
click at [431, 489] on div "Une recette de chez Rougé les" at bounding box center [360, 480] width 184 height 66
click at [449, 479] on div "Rougé" at bounding box center [445, 480] width 31 height 15
type input "*****"
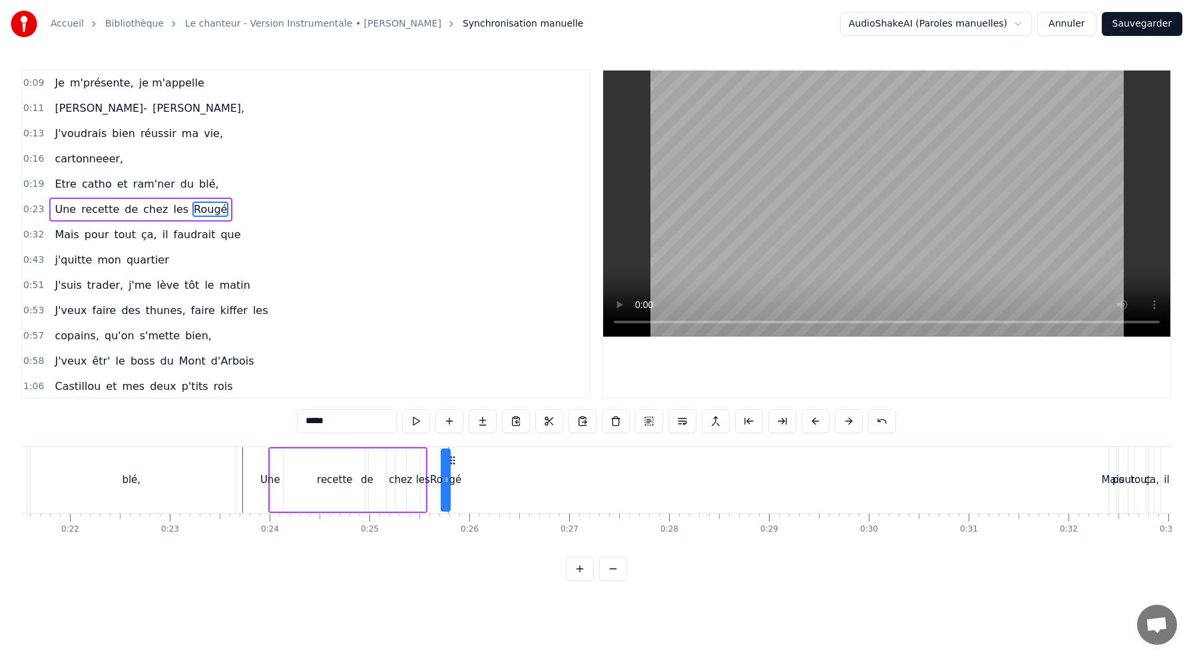
click at [453, 460] on icon at bounding box center [452, 460] width 11 height 11
drag, startPoint x: 449, startPoint y: 481, endPoint x: 549, endPoint y: 480, distance: 99.2
click at [549, 480] on icon at bounding box center [547, 480] width 5 height 11
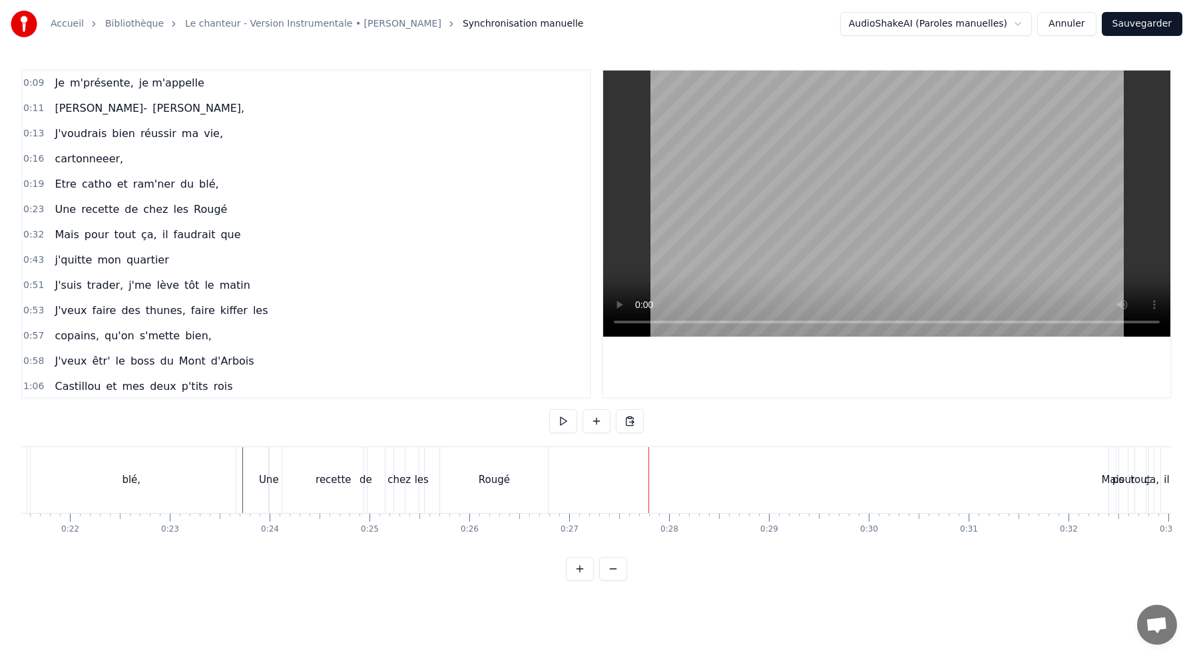
click at [496, 490] on div "Rougé" at bounding box center [494, 480] width 108 height 66
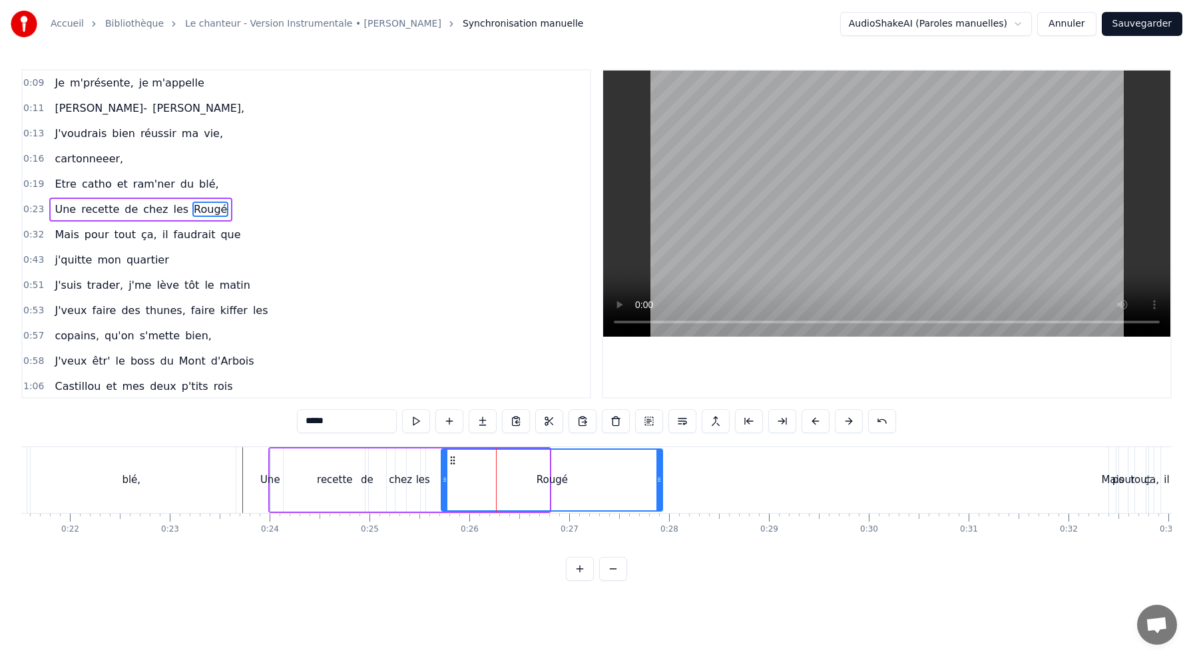
drag, startPoint x: 545, startPoint y: 477, endPoint x: 666, endPoint y: 481, distance: 120.6
click at [662, 481] on icon at bounding box center [658, 480] width 5 height 11
click at [313, 477] on div "recette" at bounding box center [335, 480] width 103 height 63
type input "*******"
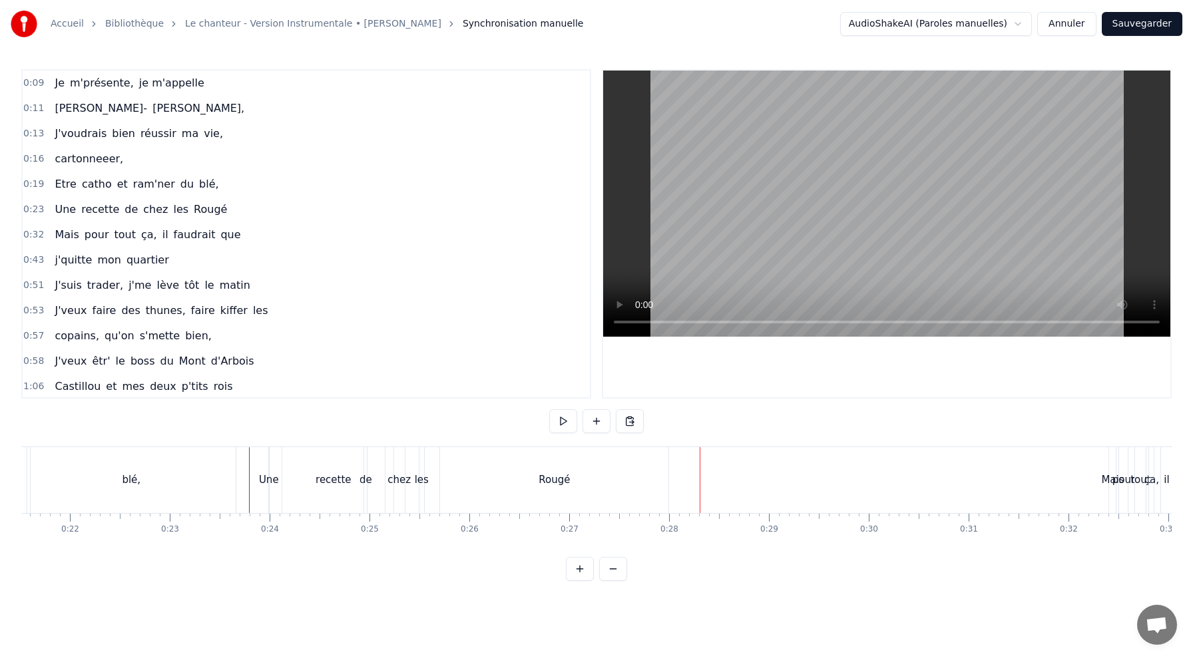
click at [1111, 479] on div "Mais" at bounding box center [1112, 480] width 23 height 15
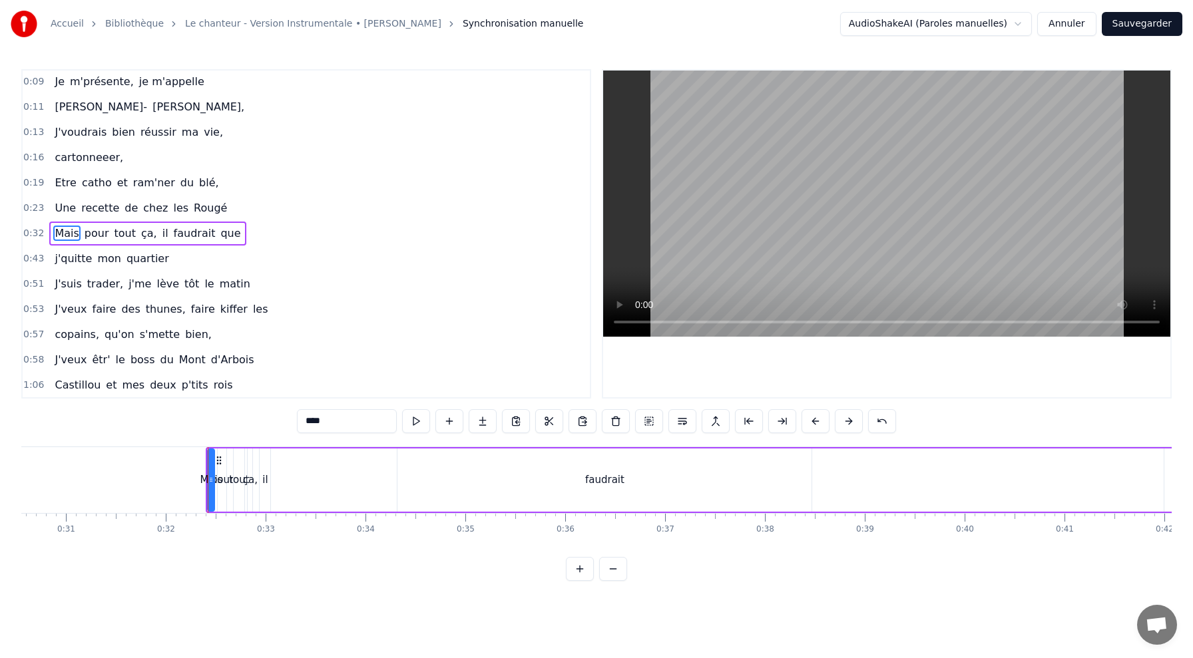
drag, startPoint x: 1111, startPoint y: 480, endPoint x: 1017, endPoint y: 479, distance: 93.9
click at [1017, 479] on div "Mais pour tout ça, il faudrait que" at bounding box center [716, 480] width 1021 height 66
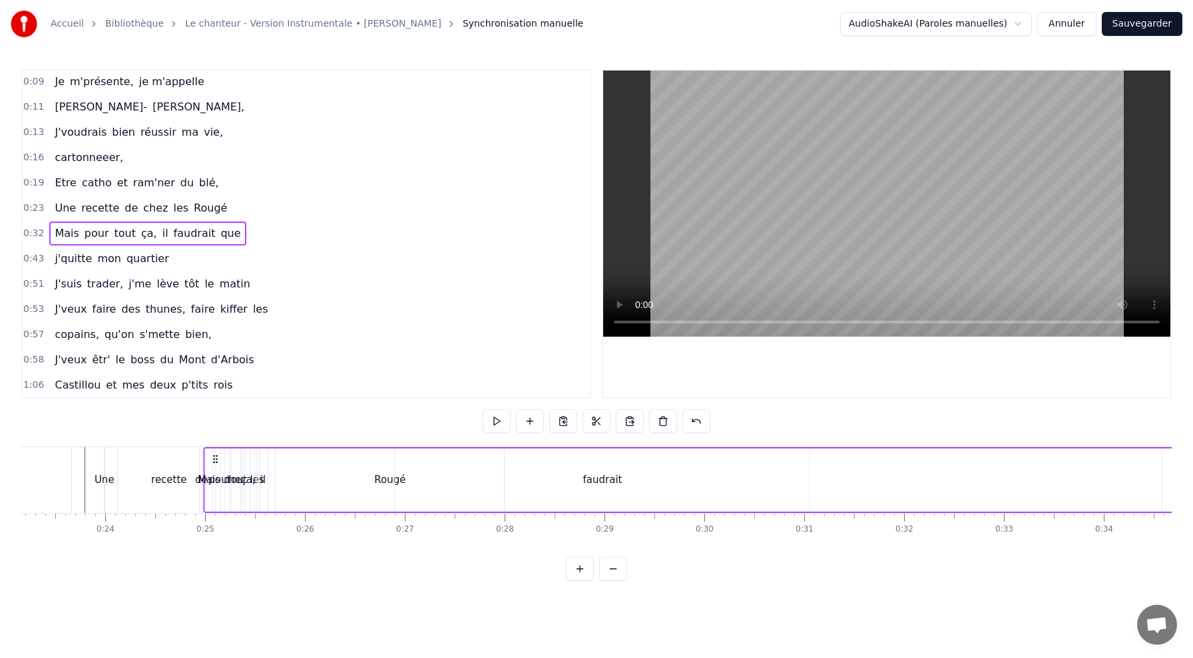
scroll to position [0, 2312]
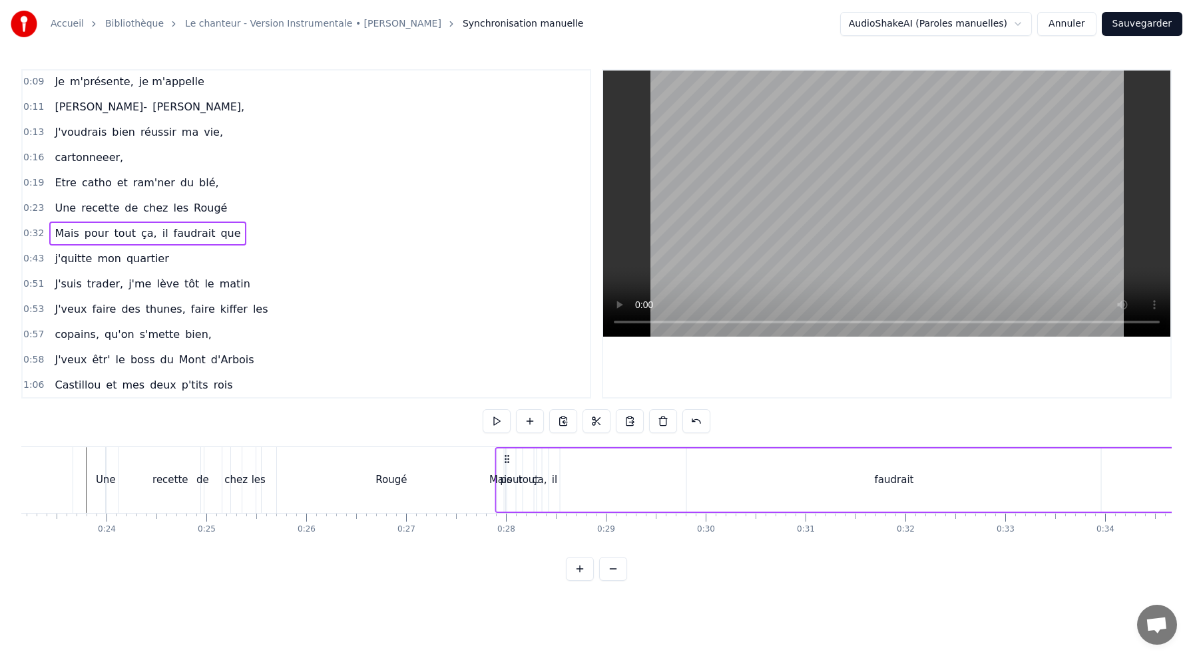
drag, startPoint x: 99, startPoint y: 461, endPoint x: 507, endPoint y: 492, distance: 410.0
click at [507, 492] on div "Mais pour tout ça, il faudrait que" at bounding box center [1005, 480] width 1021 height 66
click at [445, 461] on div "Rougé" at bounding box center [391, 480] width 228 height 66
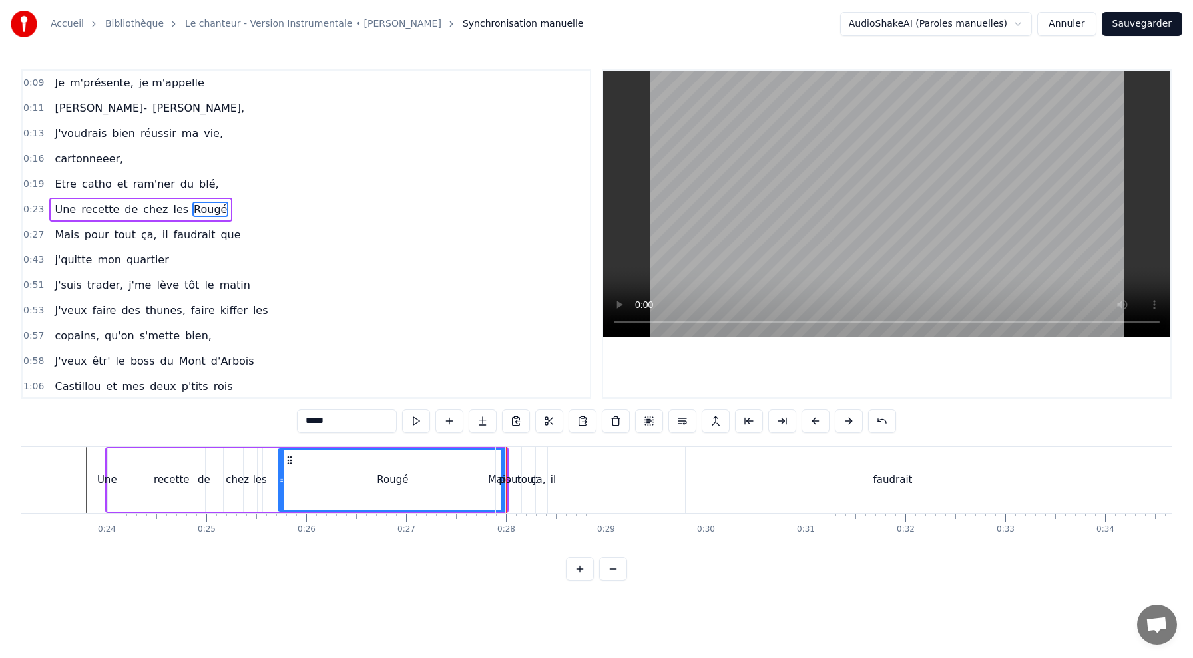
click at [488, 485] on div "Mais" at bounding box center [499, 480] width 23 height 15
type input "****"
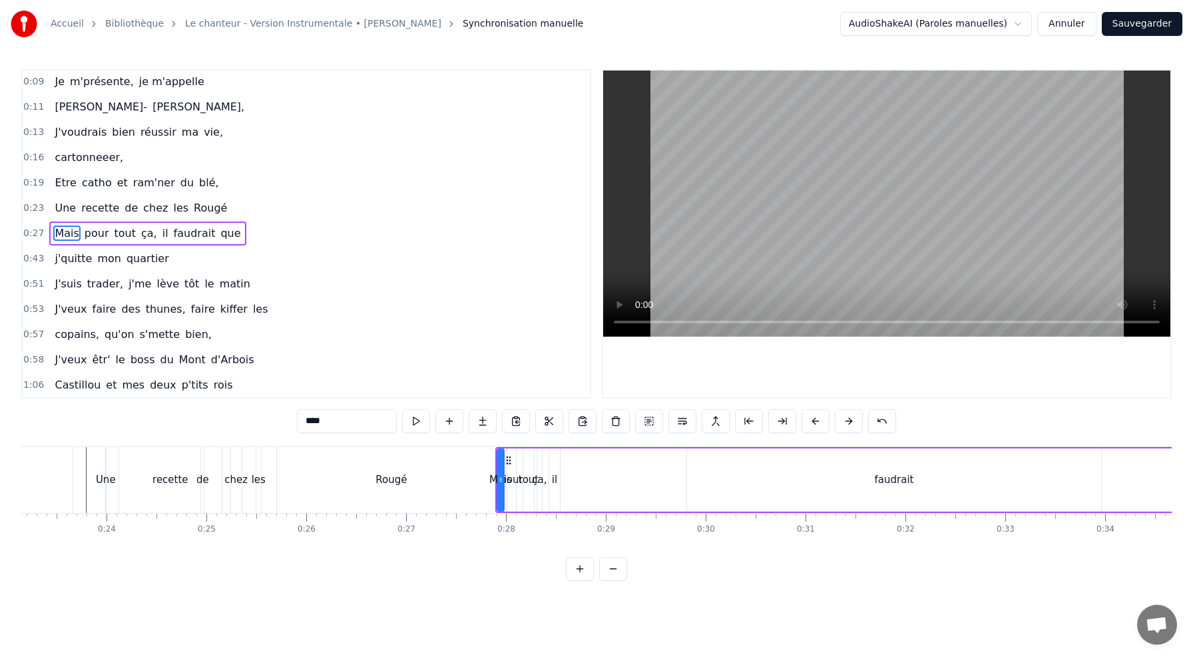
click at [267, 462] on div "Une recette de chez les Rougé" at bounding box center [307, 480] width 404 height 66
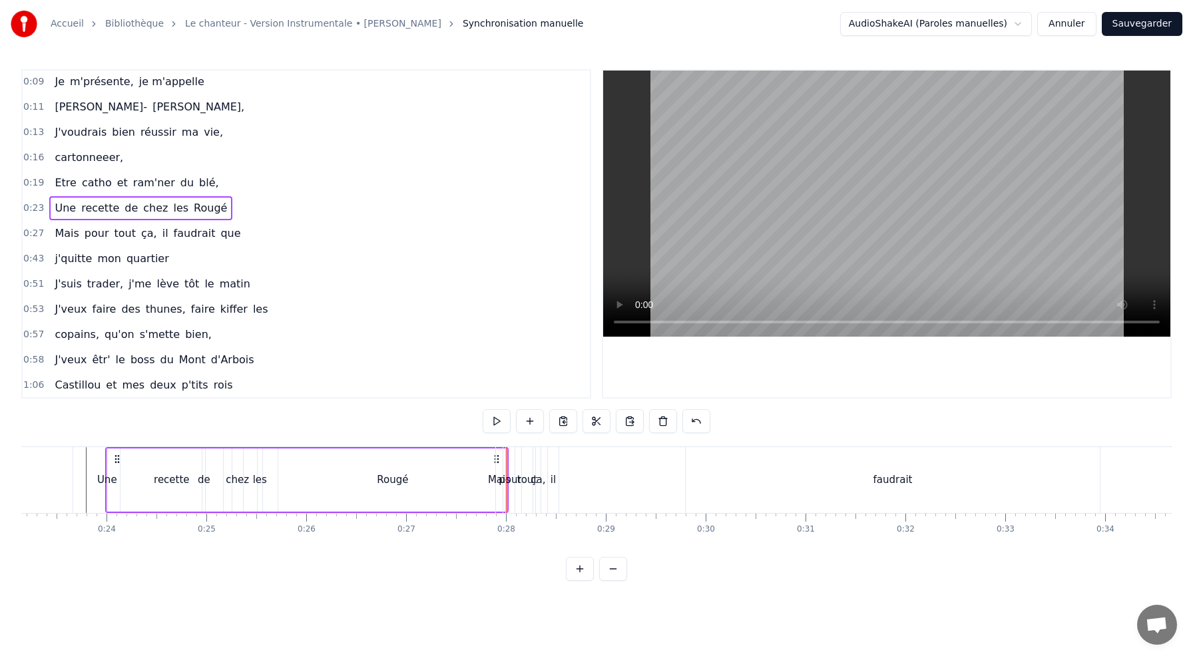
click at [483, 537] on div "Je m'présente, je m'appelle [PERSON_NAME], J'voudrais bien réussir ma vie, cart…" at bounding box center [596, 497] width 1150 height 100
click at [484, 440] on div "0:09 Je m'présente, je m'appelle 0:11 [PERSON_NAME], 0:13 J'voudrais bien réuss…" at bounding box center [596, 325] width 1150 height 512
click at [497, 453] on div "Mais" at bounding box center [499, 480] width 7 height 66
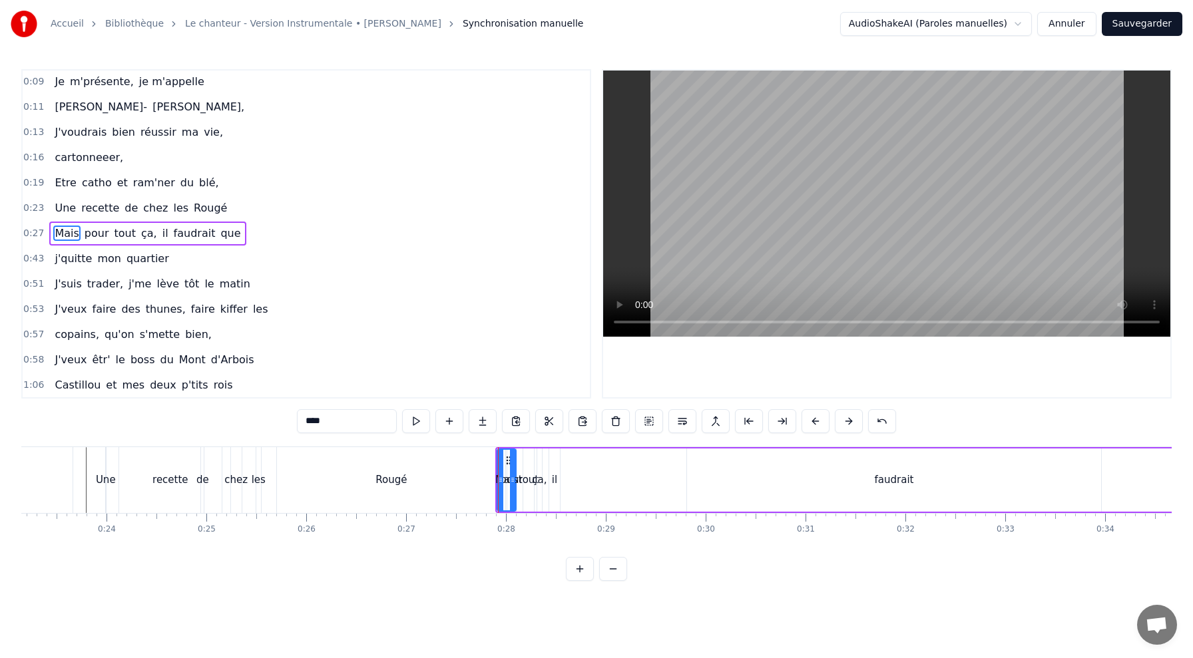
drag, startPoint x: 500, startPoint y: 468, endPoint x: 512, endPoint y: 468, distance: 12.0
click at [512, 468] on div at bounding box center [512, 480] width 5 height 61
drag, startPoint x: 504, startPoint y: 465, endPoint x: 493, endPoint y: 465, distance: 11.3
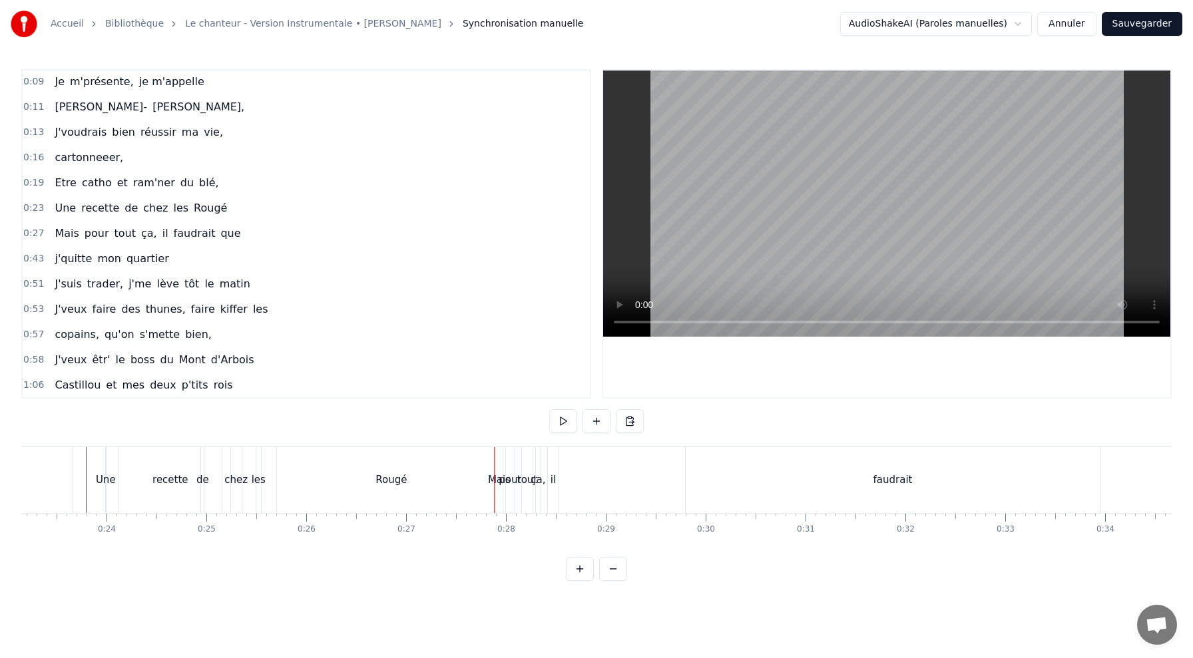
click at [483, 447] on div "Rougé" at bounding box center [391, 480] width 230 height 66
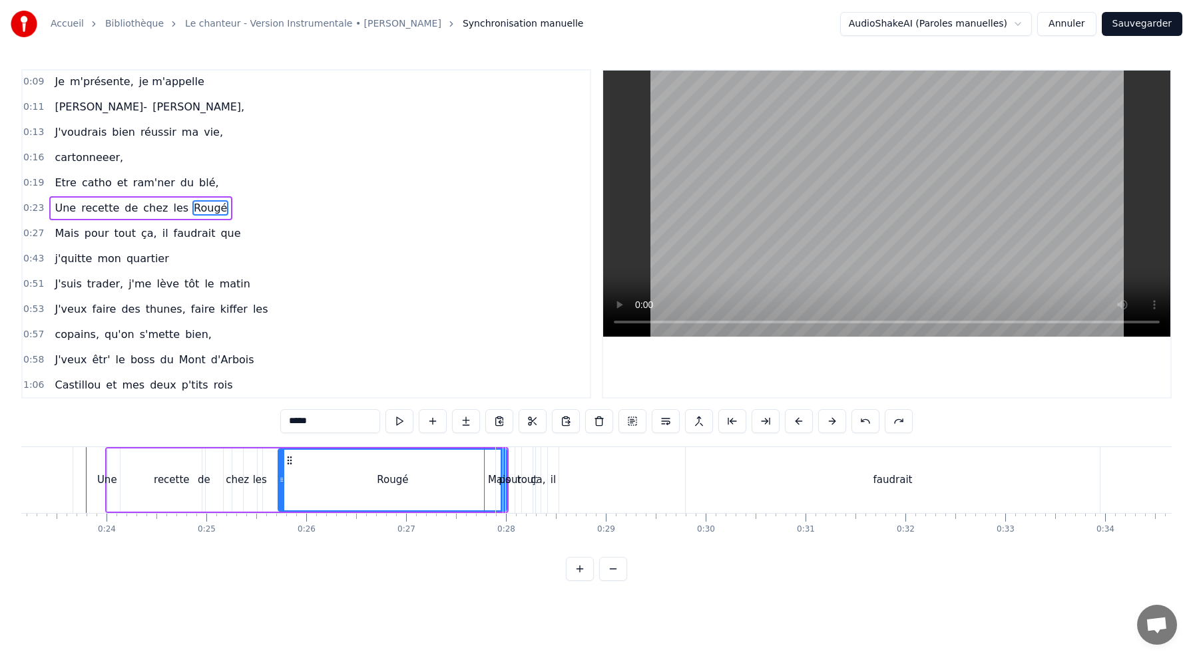
scroll to position [0, 0]
click at [537, 459] on div "ça," at bounding box center [538, 480] width 5 height 66
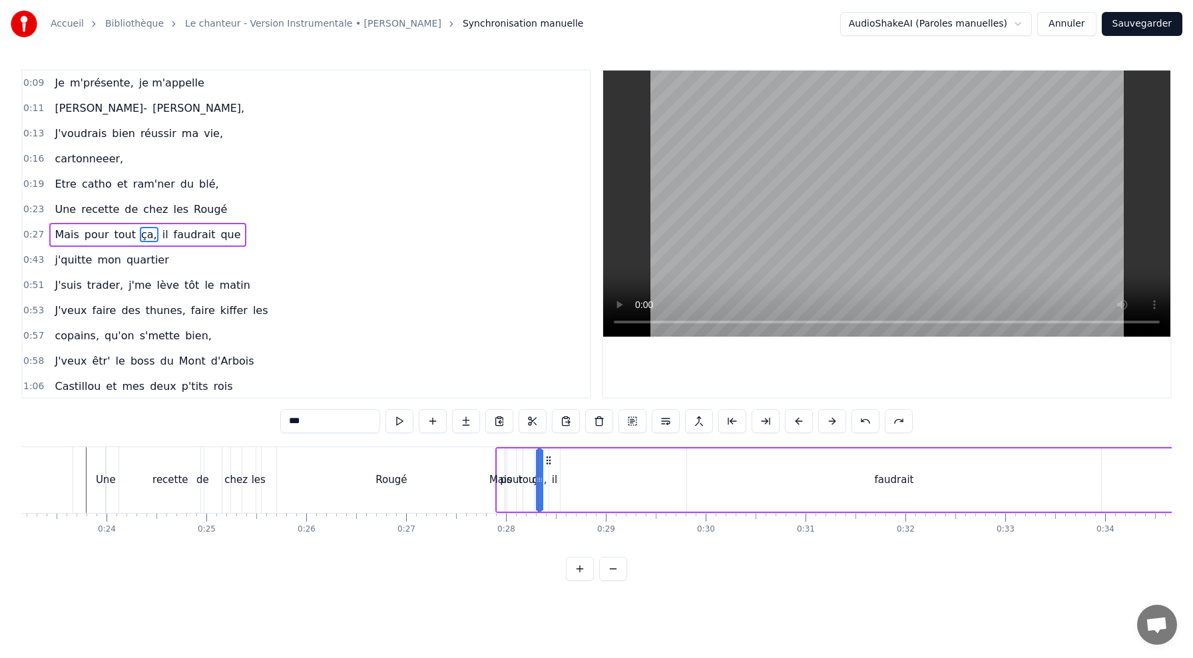
scroll to position [1, 0]
click at [505, 441] on div "0:09 Je m'présente, je m'appelle 0:11 [PERSON_NAME], 0:13 J'voudrais bien réuss…" at bounding box center [596, 325] width 1150 height 512
click at [503, 453] on div "Mais" at bounding box center [501, 480] width 8 height 63
click at [515, 551] on div "0:09 Je m'présente, je m'appelle 0:11 [PERSON_NAME], 0:13 J'voudrais bien réuss…" at bounding box center [596, 325] width 1150 height 512
click at [491, 557] on div "0:09 Je m'présente, je m'appelle 0:11 [PERSON_NAME], 0:13 J'voudrais bien réuss…" at bounding box center [596, 325] width 1150 height 512
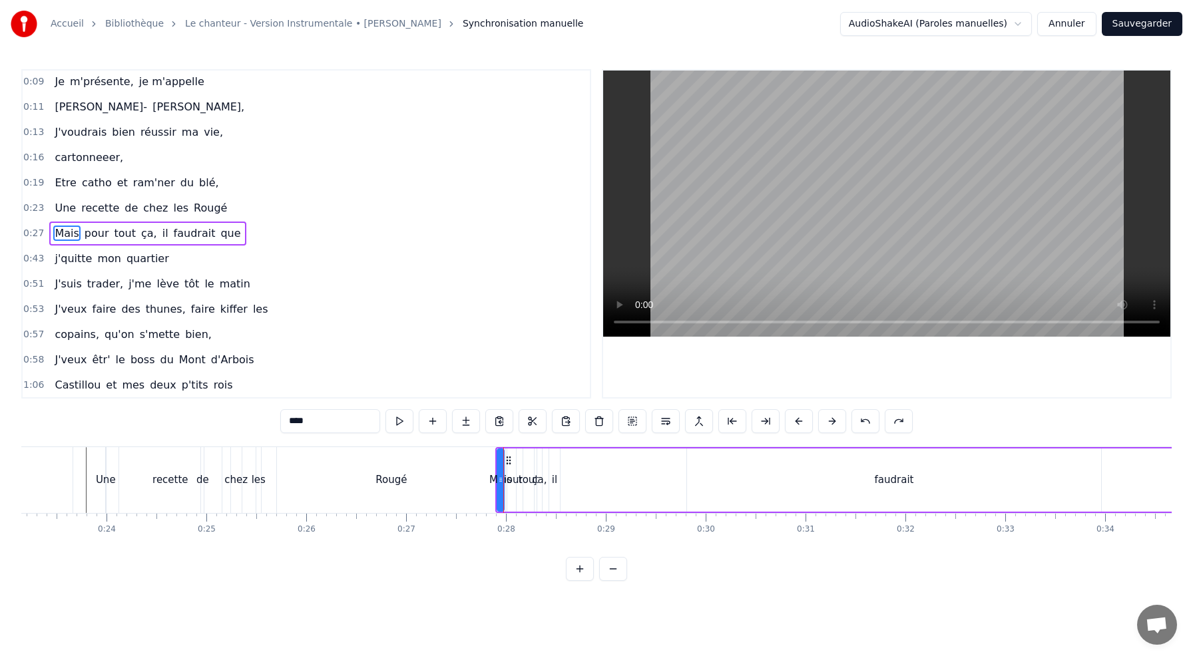
click at [465, 464] on div "Rougé" at bounding box center [391, 480] width 228 height 66
type input "*****"
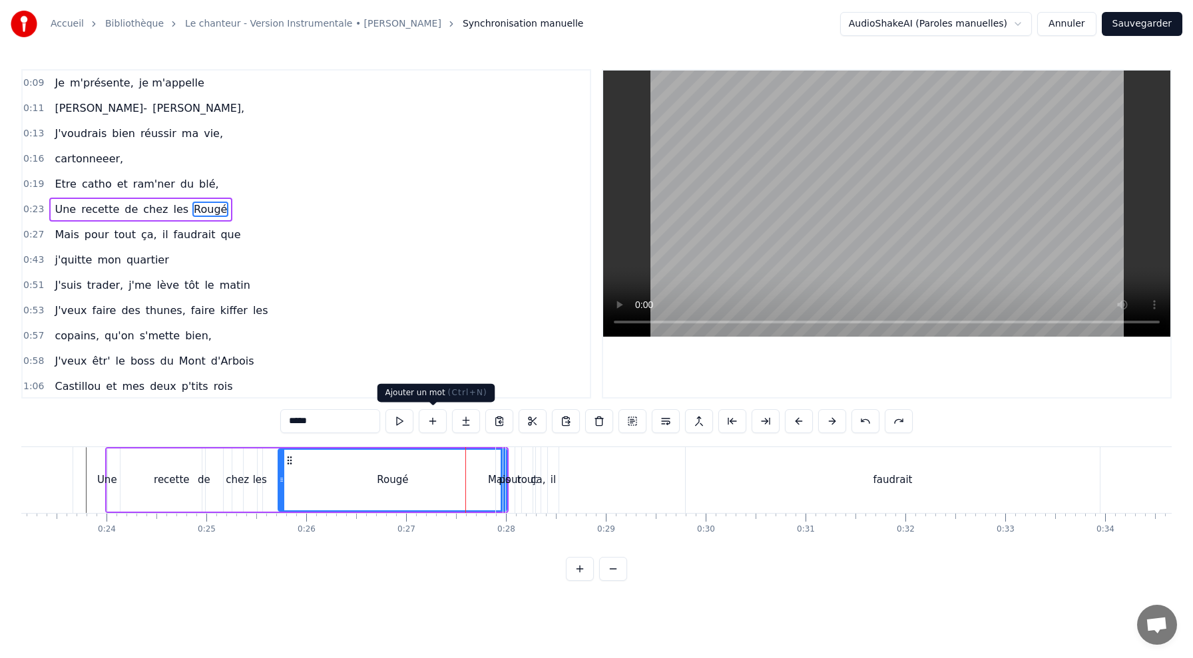
click at [377, 289] on div "0:51 J'suis trader, j'me lève tôt le matin" at bounding box center [306, 285] width 567 height 25
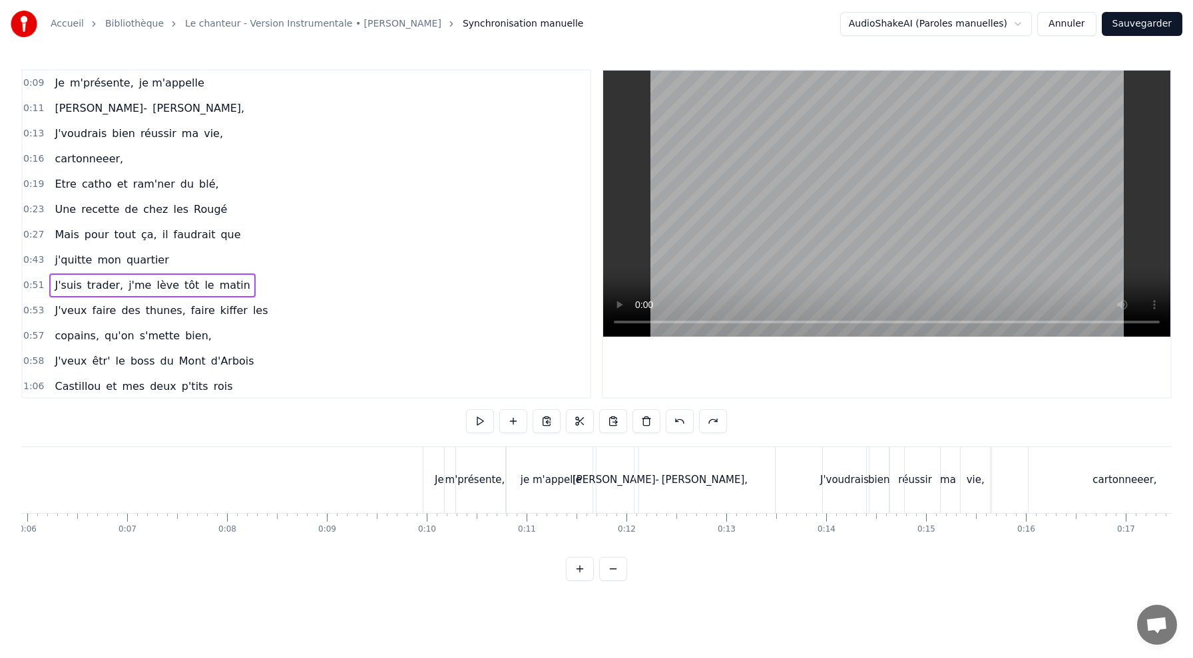
scroll to position [0, 619]
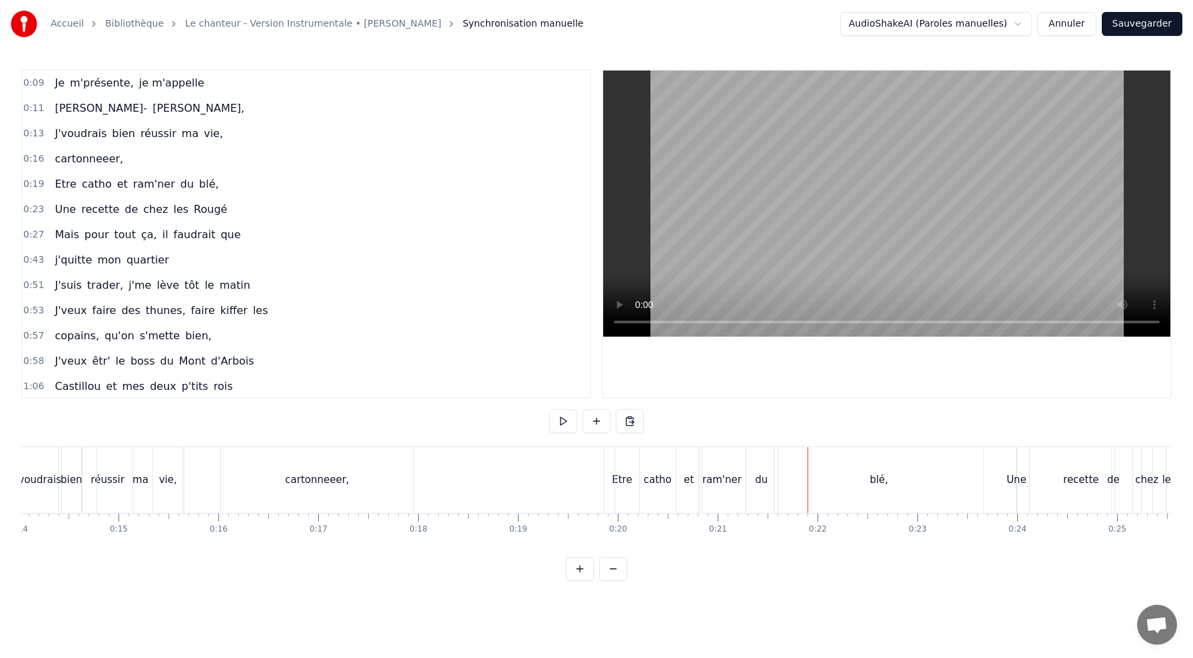
scroll to position [0, 1405]
click at [622, 475] on div "catho" at bounding box center [653, 480] width 85 height 66
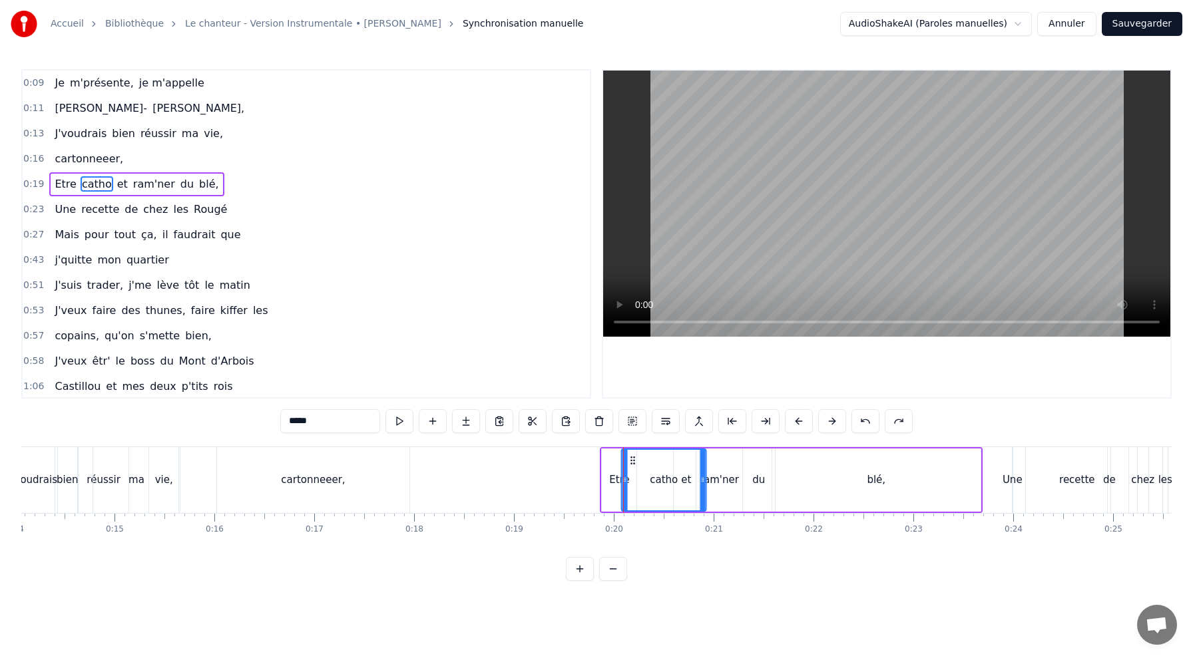
drag, startPoint x: 624, startPoint y: 457, endPoint x: 633, endPoint y: 457, distance: 8.7
click at [634, 457] on circle at bounding box center [634, 457] width 1 height 1
click at [606, 455] on div "Etre" at bounding box center [619, 480] width 35 height 63
type input "****"
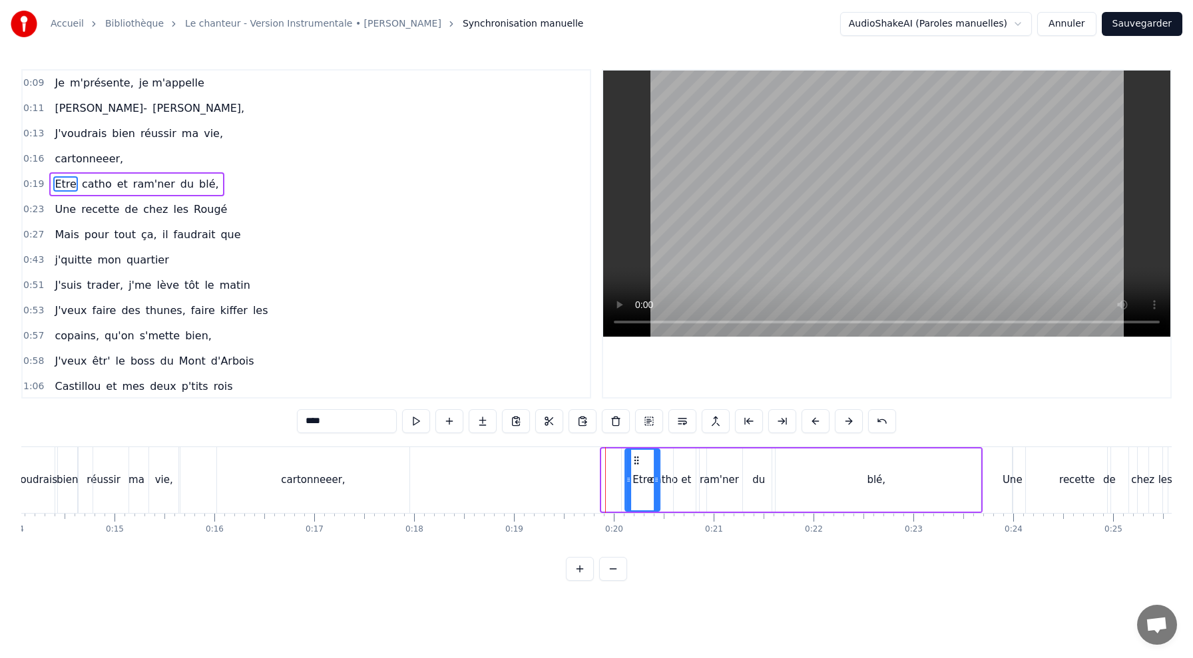
drag, startPoint x: 613, startPoint y: 460, endPoint x: 636, endPoint y: 461, distance: 23.3
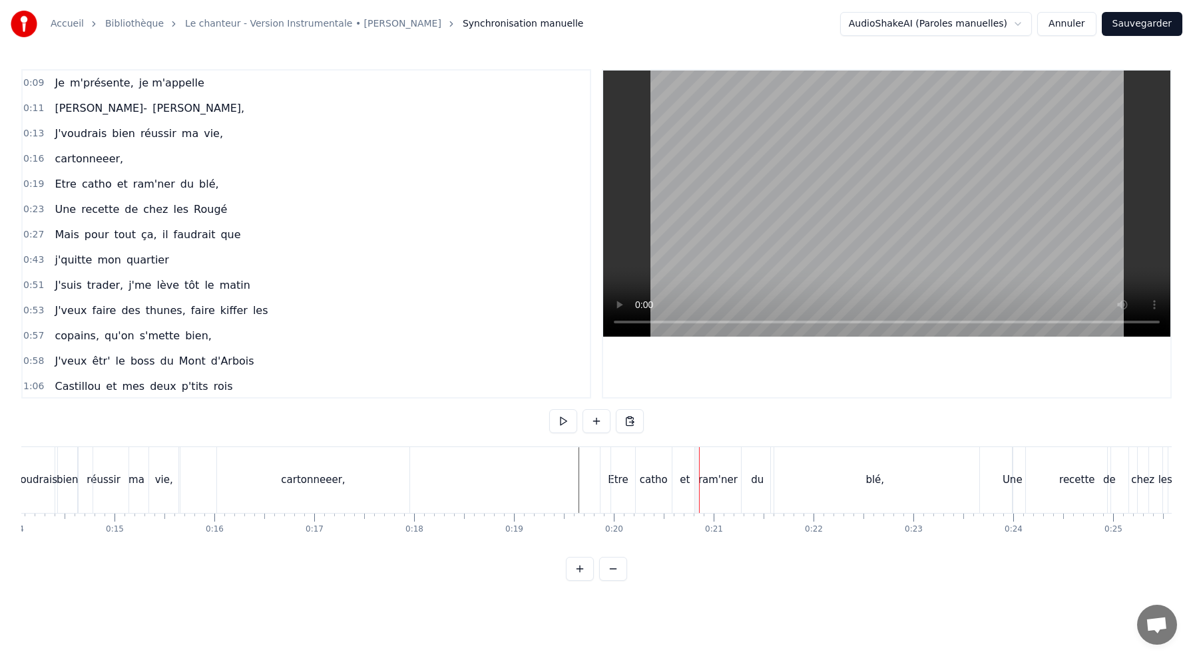
click at [605, 459] on div "Etre" at bounding box center [618, 480] width 35 height 66
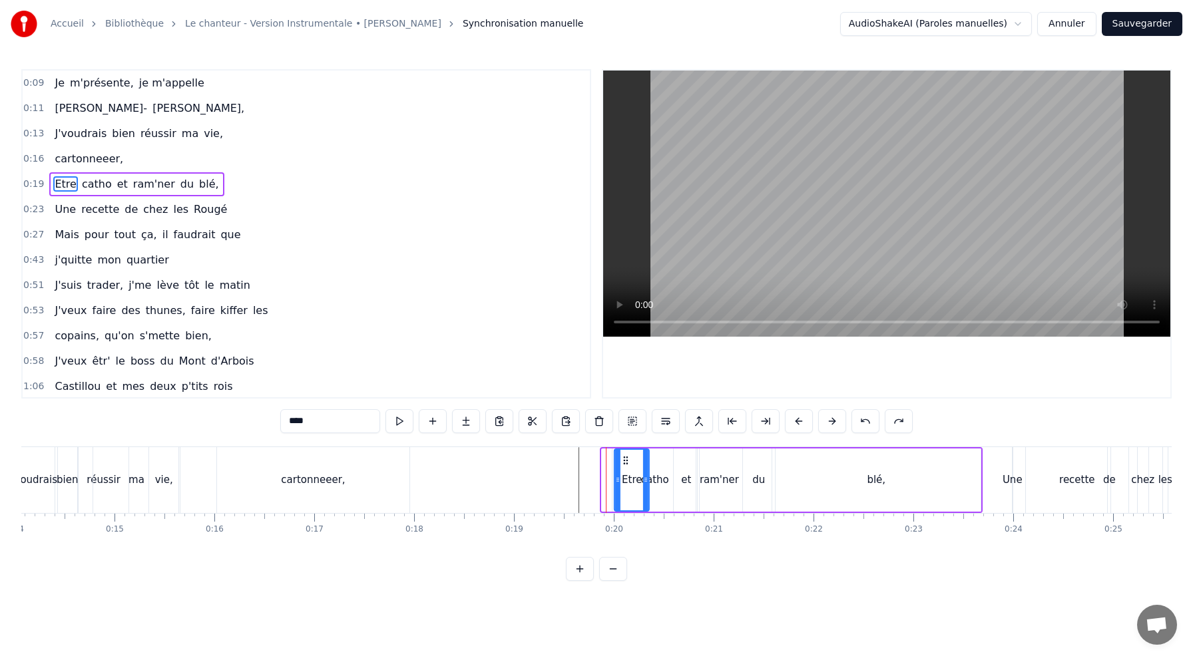
drag, startPoint x: 612, startPoint y: 459, endPoint x: 624, endPoint y: 460, distance: 12.7
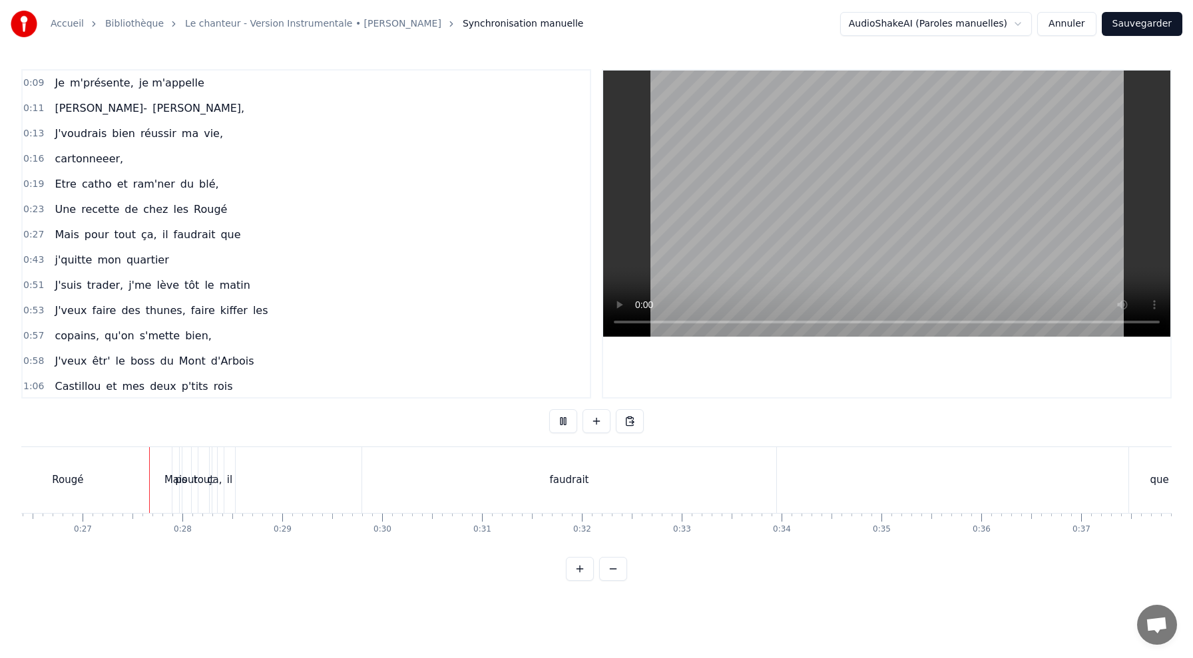
scroll to position [0, 2640]
click at [560, 463] on div "faudrait" at bounding box center [565, 480] width 414 height 66
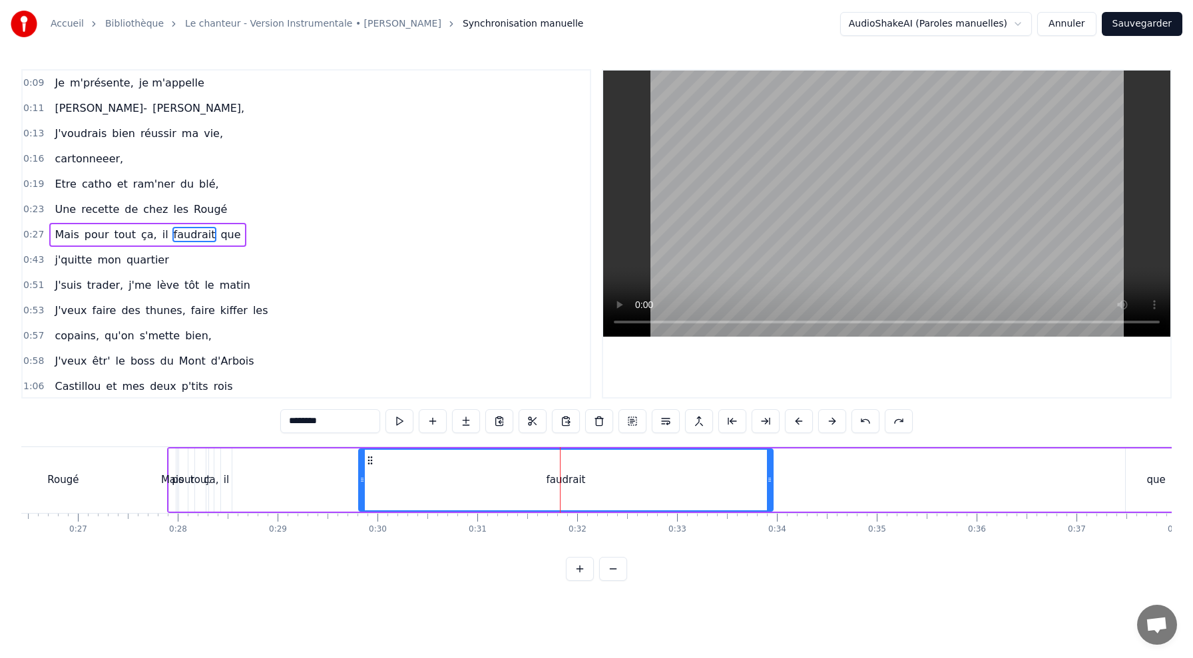
scroll to position [1, 0]
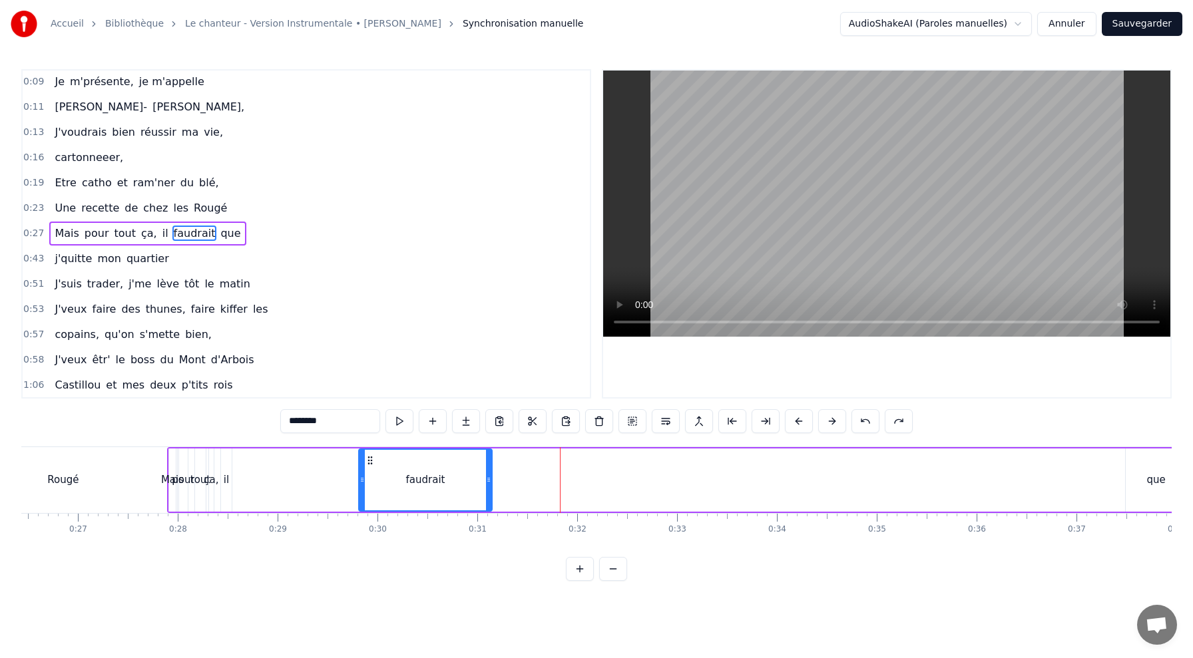
drag, startPoint x: 767, startPoint y: 475, endPoint x: 483, endPoint y: 477, distance: 284.3
click at [486, 477] on icon at bounding box center [488, 480] width 5 height 11
click at [288, 482] on div "Mais pour tout ça, il faudrait que" at bounding box center [677, 480] width 1021 height 66
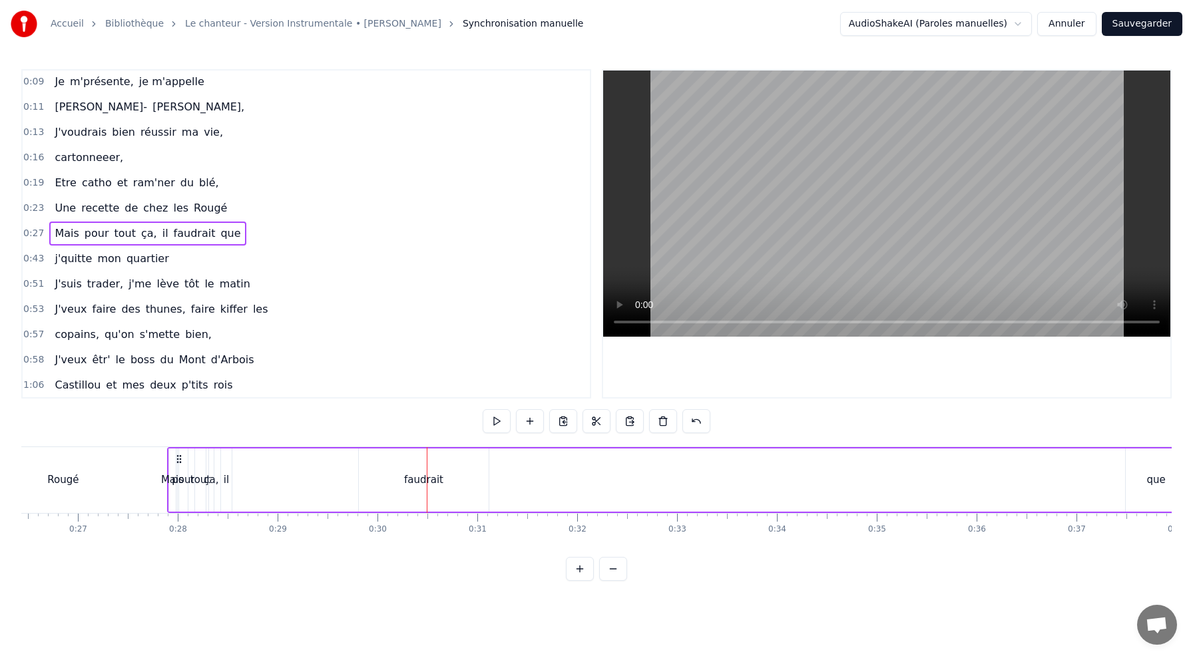
click at [416, 477] on div "faudrait" at bounding box center [423, 480] width 39 height 15
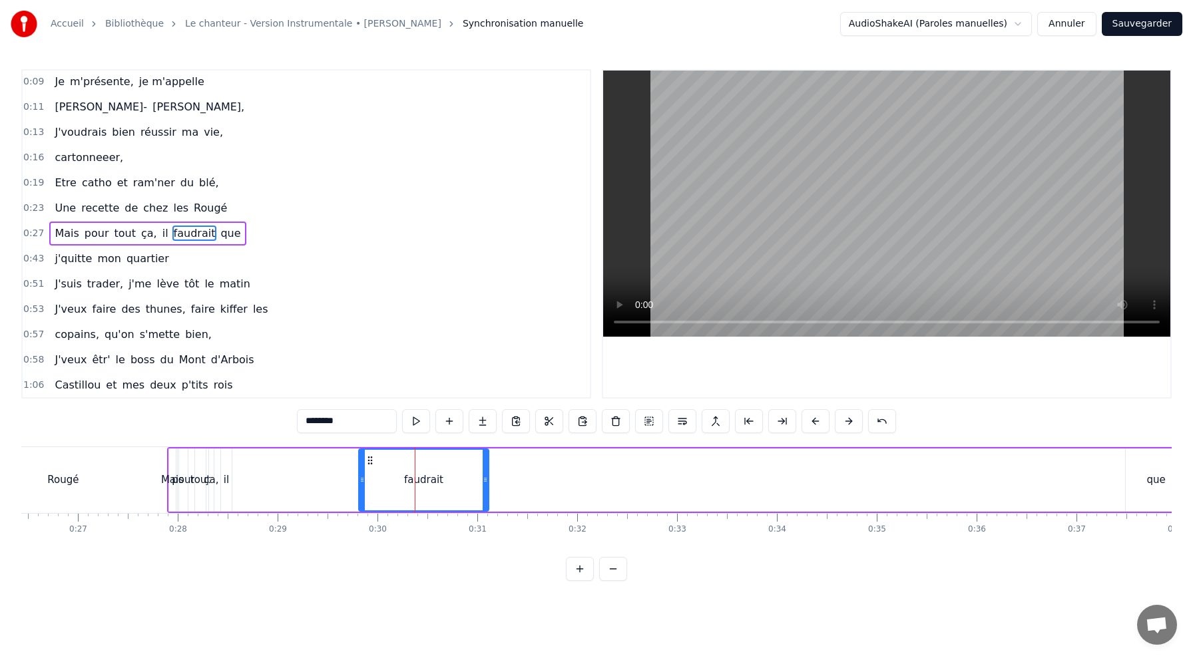
drag, startPoint x: 417, startPoint y: 469, endPoint x: 388, endPoint y: 469, distance: 28.6
click at [388, 469] on div "faudrait" at bounding box center [424, 480] width 128 height 61
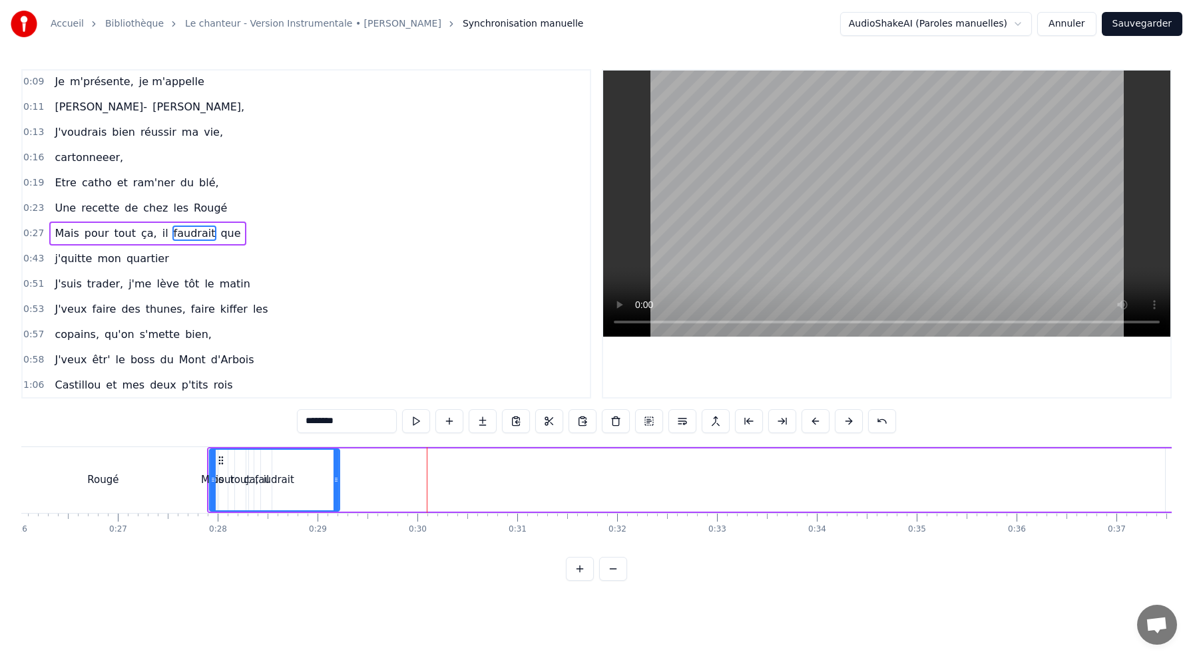
scroll to position [0, 2586]
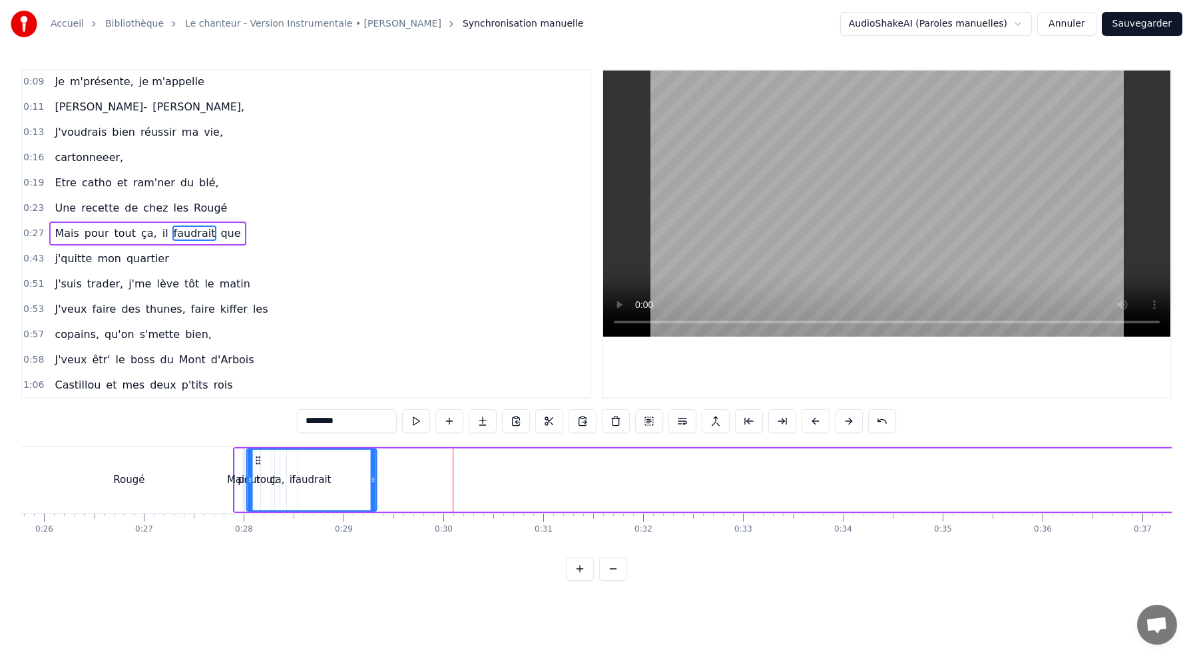
drag, startPoint x: 372, startPoint y: 460, endPoint x: 250, endPoint y: 467, distance: 121.4
click at [250, 467] on div "faudrait" at bounding box center [312, 480] width 128 height 61
drag, startPoint x: 246, startPoint y: 461, endPoint x: 262, endPoint y: 459, distance: 15.4
click at [220, 455] on div "Rougé" at bounding box center [133, 480] width 228 height 66
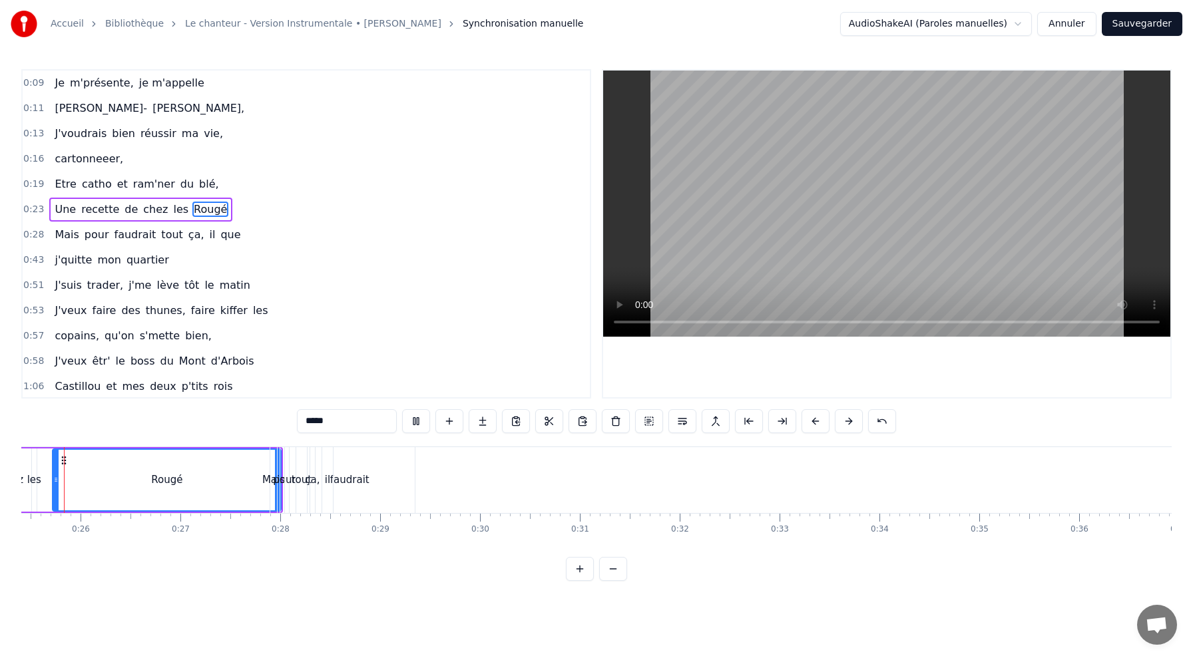
scroll to position [0, 2500]
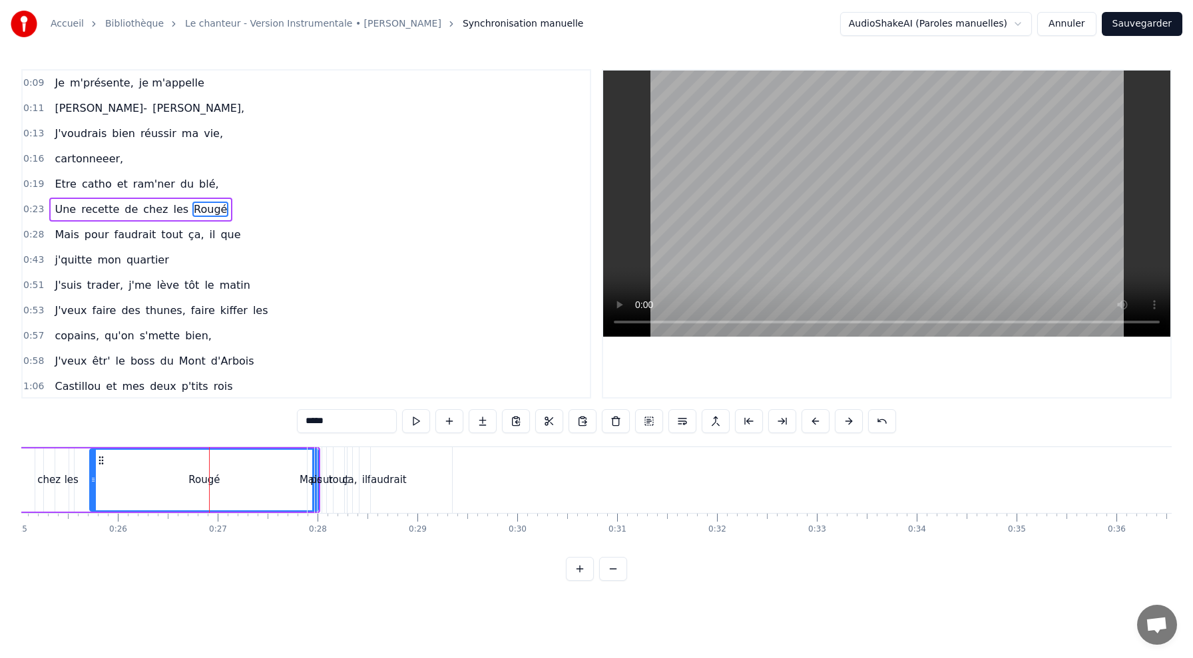
click at [166, 481] on div "Rougé" at bounding box center [204, 480] width 227 height 61
click at [182, 545] on div "Je m'présente, je m'appelle [PERSON_NAME], J'voudrais bien réussir ma vie, cart…" at bounding box center [596, 497] width 1150 height 100
click at [182, 467] on div "Rougé" at bounding box center [204, 480] width 227 height 61
click at [316, 464] on div at bounding box center [314, 480] width 5 height 61
click at [322, 445] on div "0:09 Je m'présente, je m'appelle 0:11 [PERSON_NAME], 0:13 J'voudrais bien réuss…" at bounding box center [596, 325] width 1150 height 512
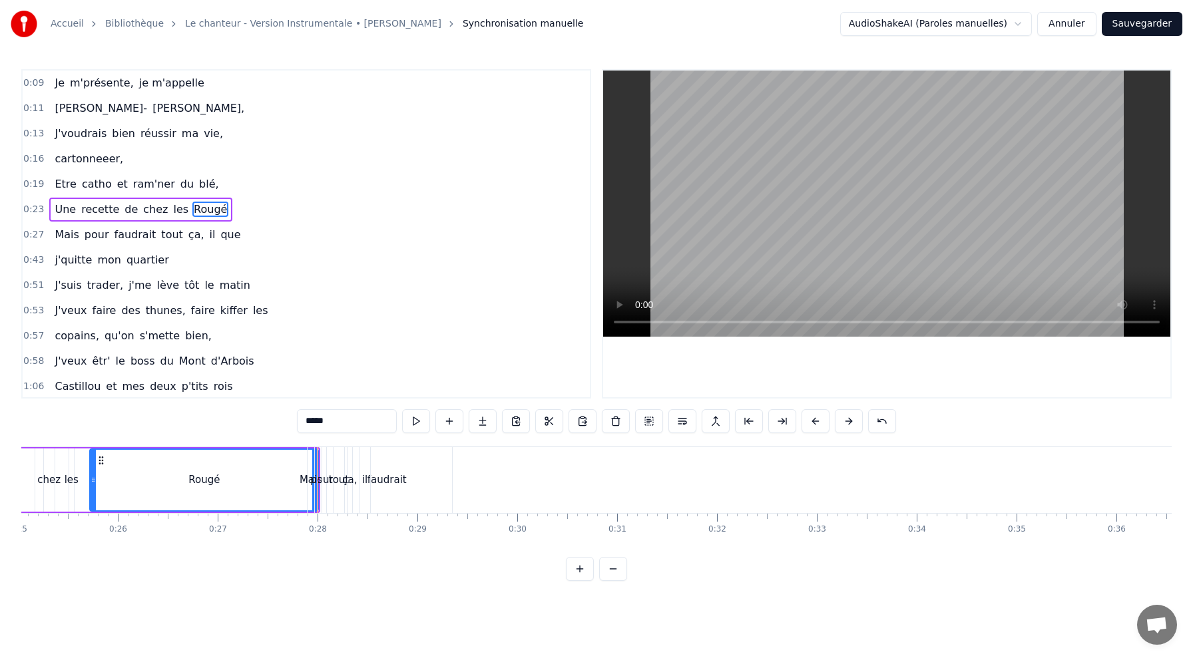
click at [322, 445] on div "0:09 Je m'présente, je m'appelle 0:11 [PERSON_NAME], 0:13 J'voudrais bien réuss…" at bounding box center [596, 325] width 1150 height 512
click at [414, 423] on button at bounding box center [416, 421] width 28 height 24
click at [325, 488] on div "faudrait" at bounding box center [387, 480] width 130 height 66
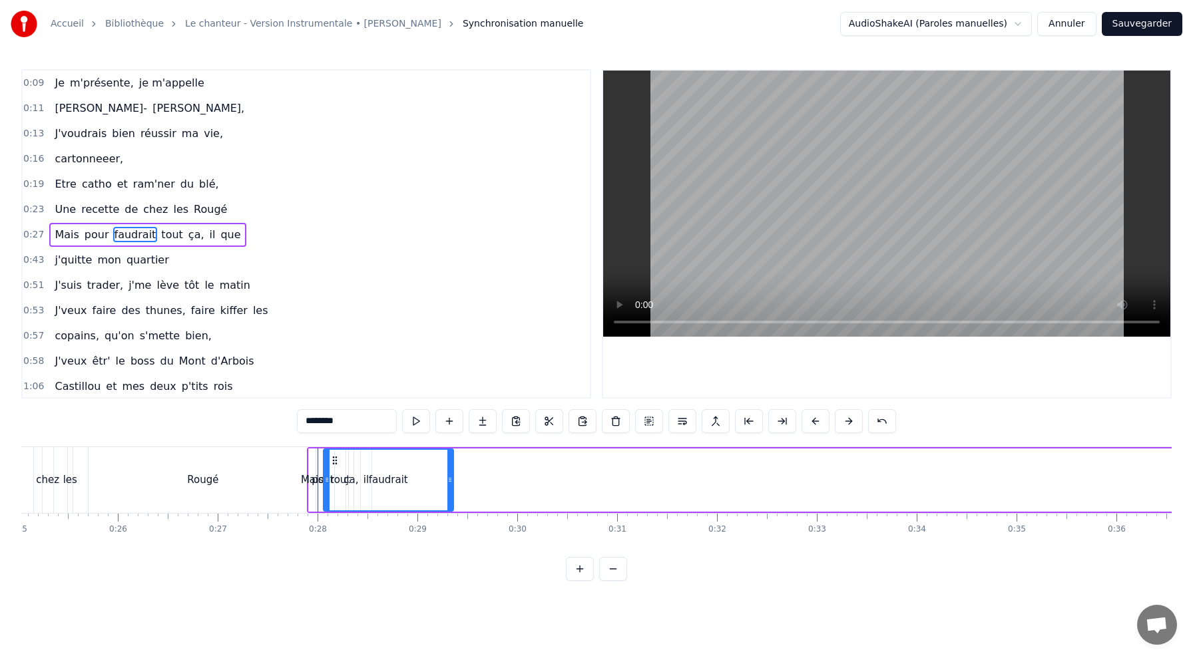
scroll to position [1, 0]
click at [316, 484] on div "pour" at bounding box center [323, 480] width 23 height 15
click at [347, 458] on div "faudrait" at bounding box center [389, 480] width 130 height 63
type input "********"
click at [475, 479] on div "Mais pour faudrait tout ça, il que" at bounding box center [817, 480] width 1021 height 66
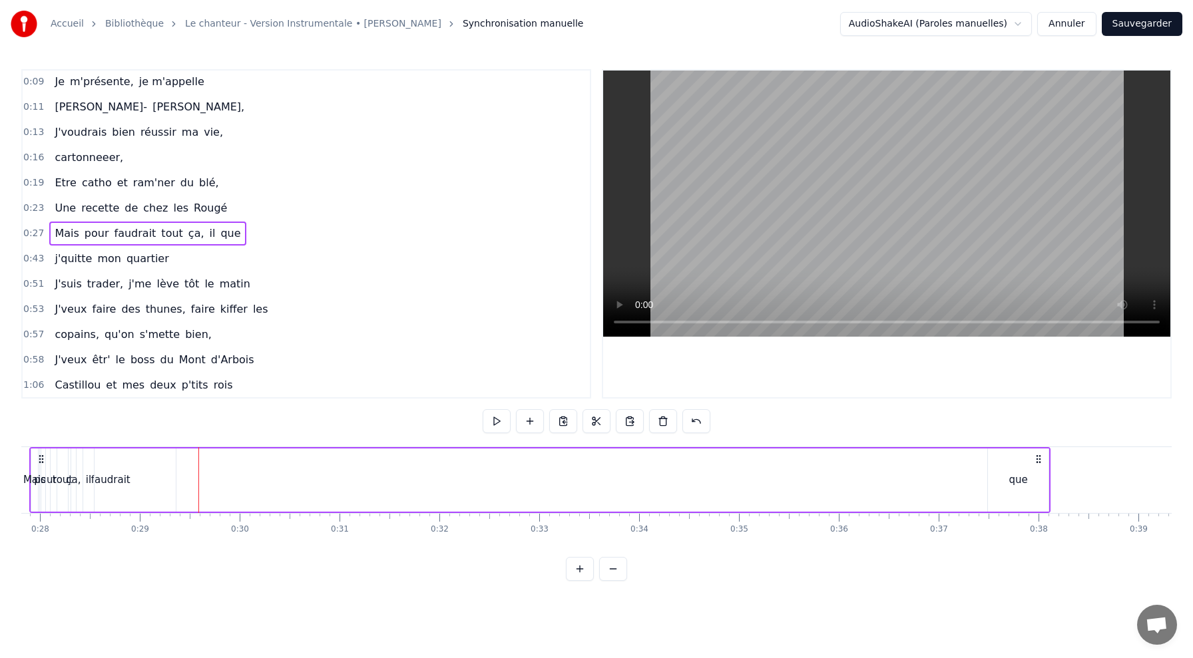
scroll to position [0, 2786]
drag, startPoint x: 1015, startPoint y: 459, endPoint x: 989, endPoint y: 461, distance: 26.0
click at [989, 461] on div "que" at bounding box center [1009, 480] width 61 height 63
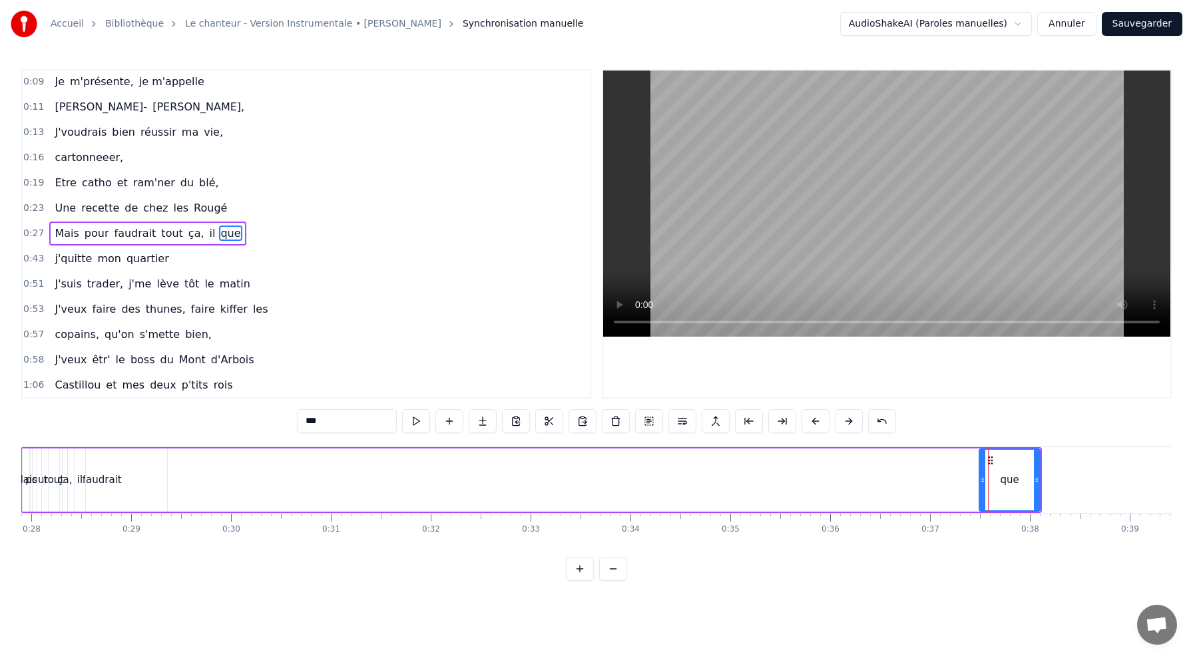
drag, startPoint x: 987, startPoint y: 459, endPoint x: 423, endPoint y: 474, distance: 564.1
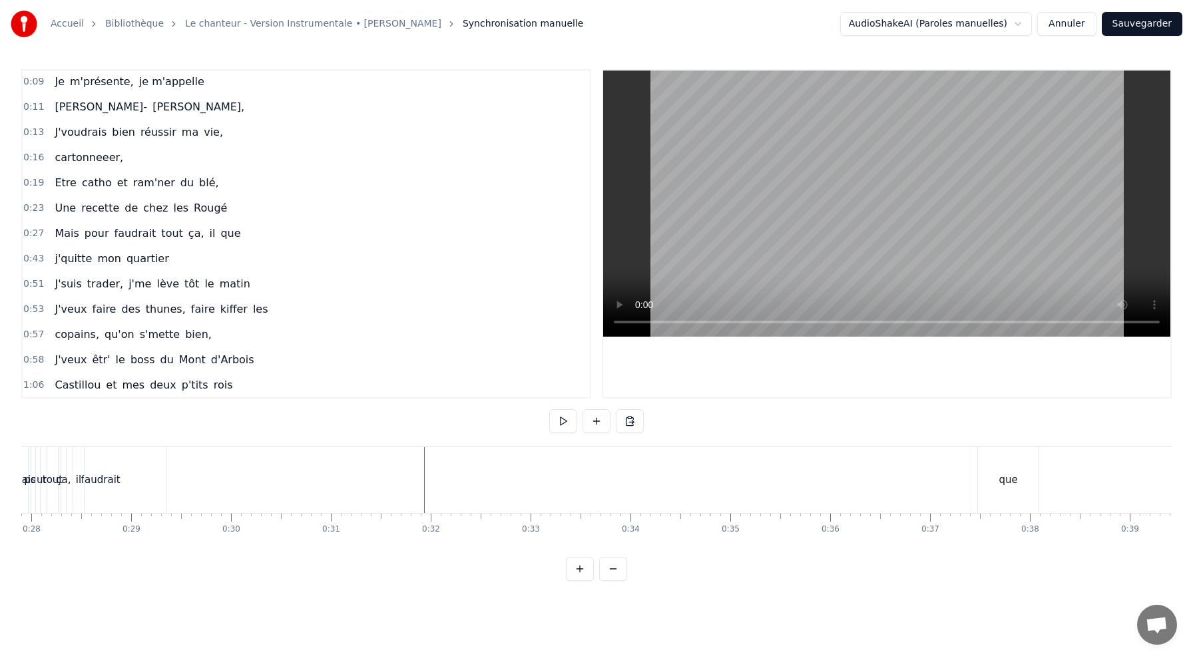
click at [994, 465] on div "que" at bounding box center [1008, 480] width 61 height 66
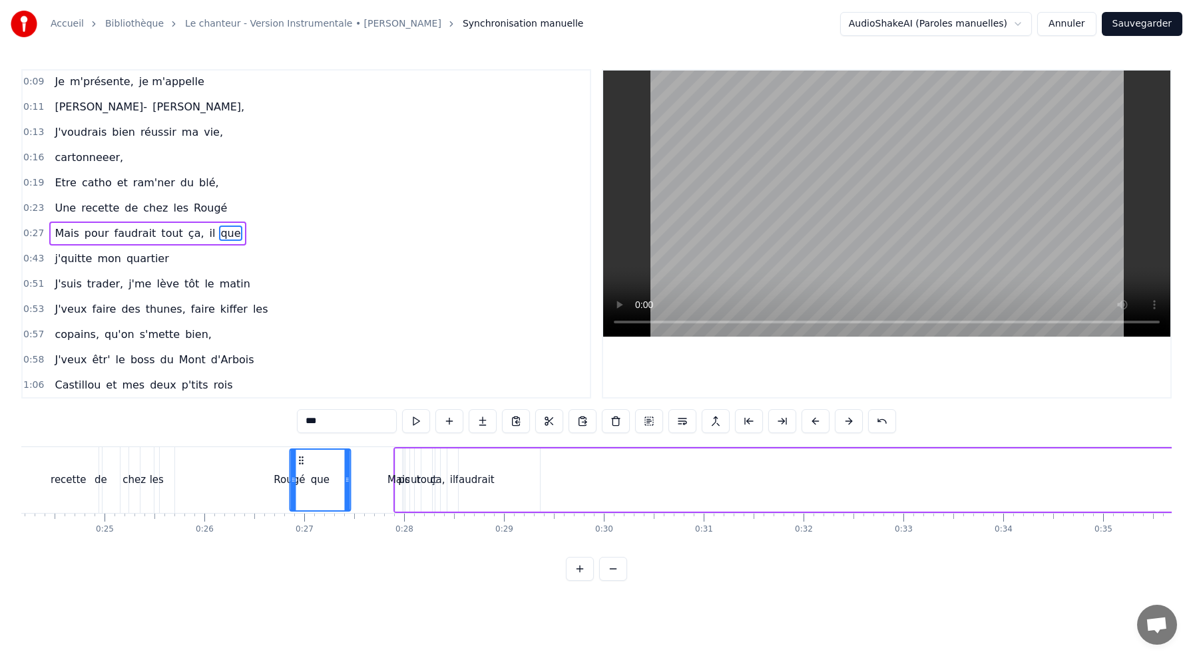
scroll to position [0, 2395]
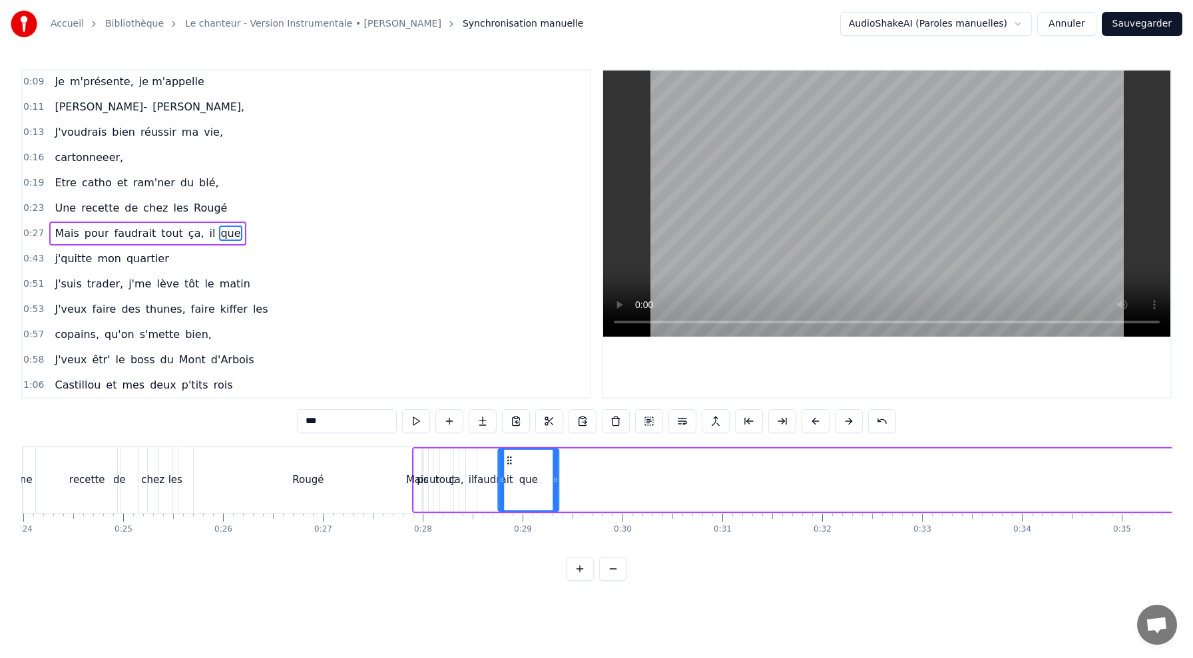
drag, startPoint x: 989, startPoint y: 459, endPoint x: 509, endPoint y: 497, distance: 482.1
click at [509, 497] on div "que" at bounding box center [528, 480] width 59 height 61
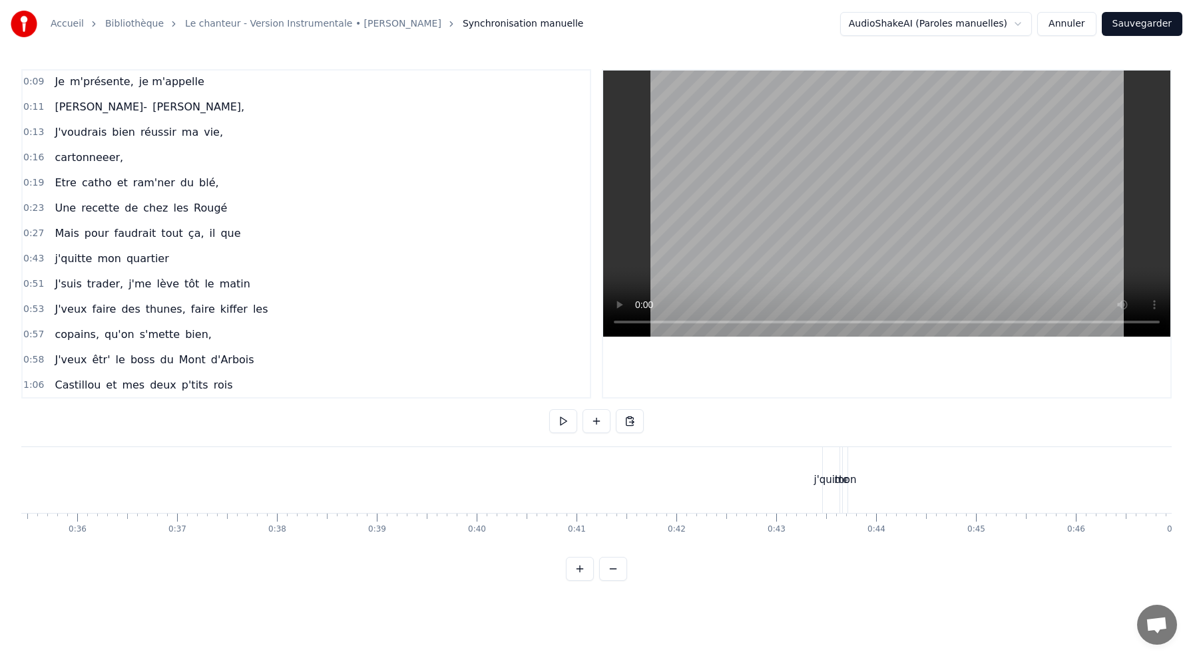
scroll to position [0, 3543]
click at [823, 475] on div "j'quitte" at bounding box center [828, 480] width 35 height 15
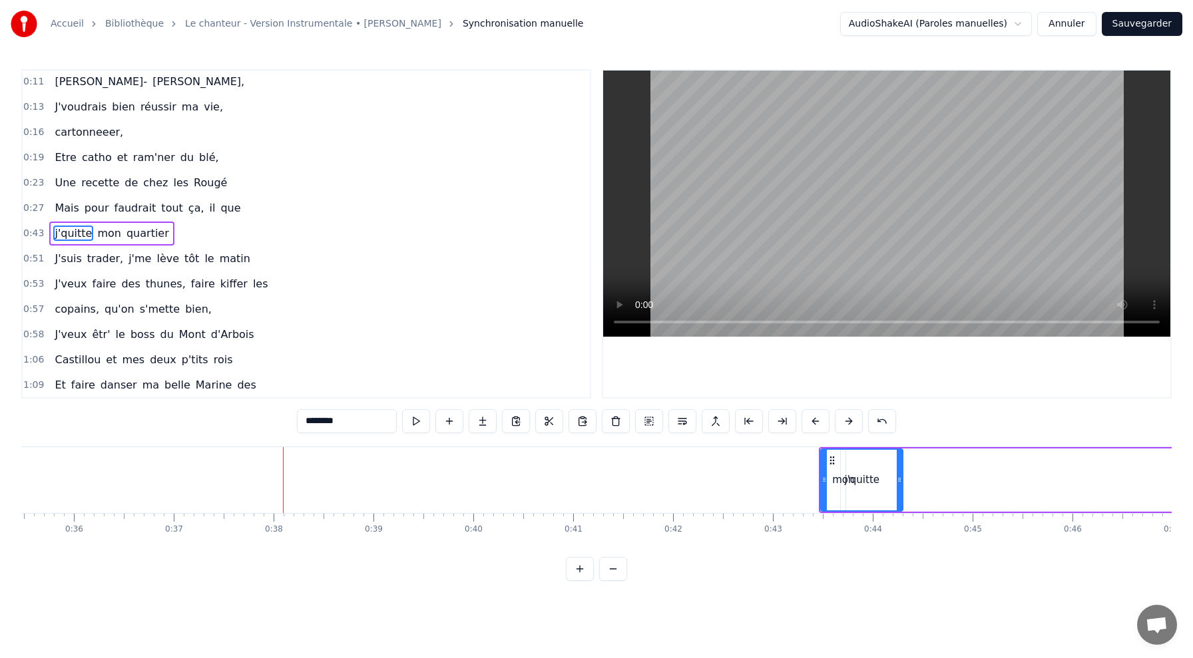
drag, startPoint x: 831, startPoint y: 459, endPoint x: 895, endPoint y: 467, distance: 64.4
click at [897, 467] on div at bounding box center [899, 480] width 5 height 61
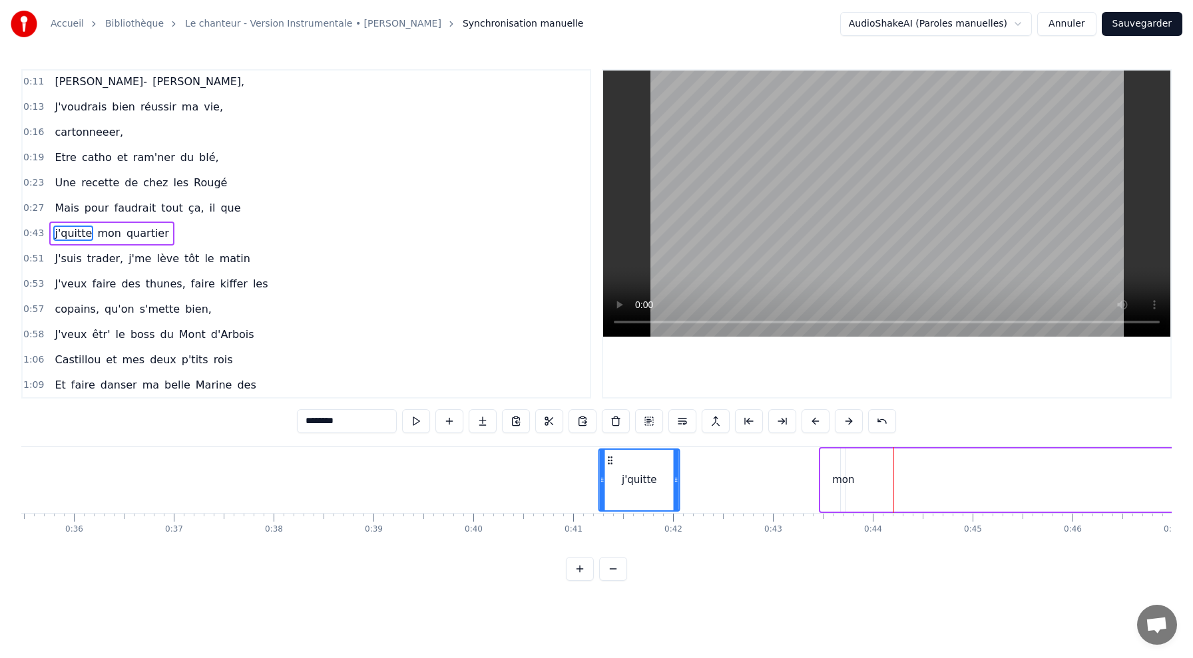
drag, startPoint x: 832, startPoint y: 458, endPoint x: 596, endPoint y: 496, distance: 239.4
click at [600, 496] on div "j'quitte" at bounding box center [639, 480] width 79 height 61
click at [725, 488] on div "j'quitte mon quartier" at bounding box center [1125, 480] width 1084 height 66
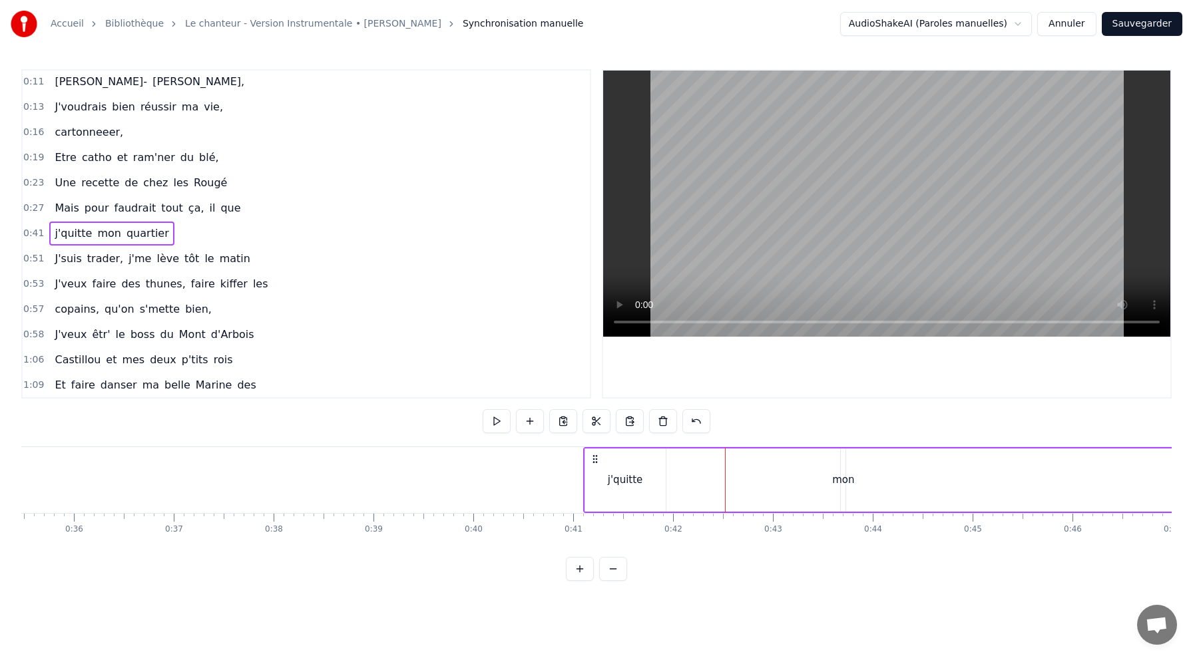
click at [583, 455] on div "j'quitte mon quartier" at bounding box center [1125, 480] width 1084 height 66
click at [680, 477] on div "j'quitte mon quartier" at bounding box center [1125, 480] width 1084 height 66
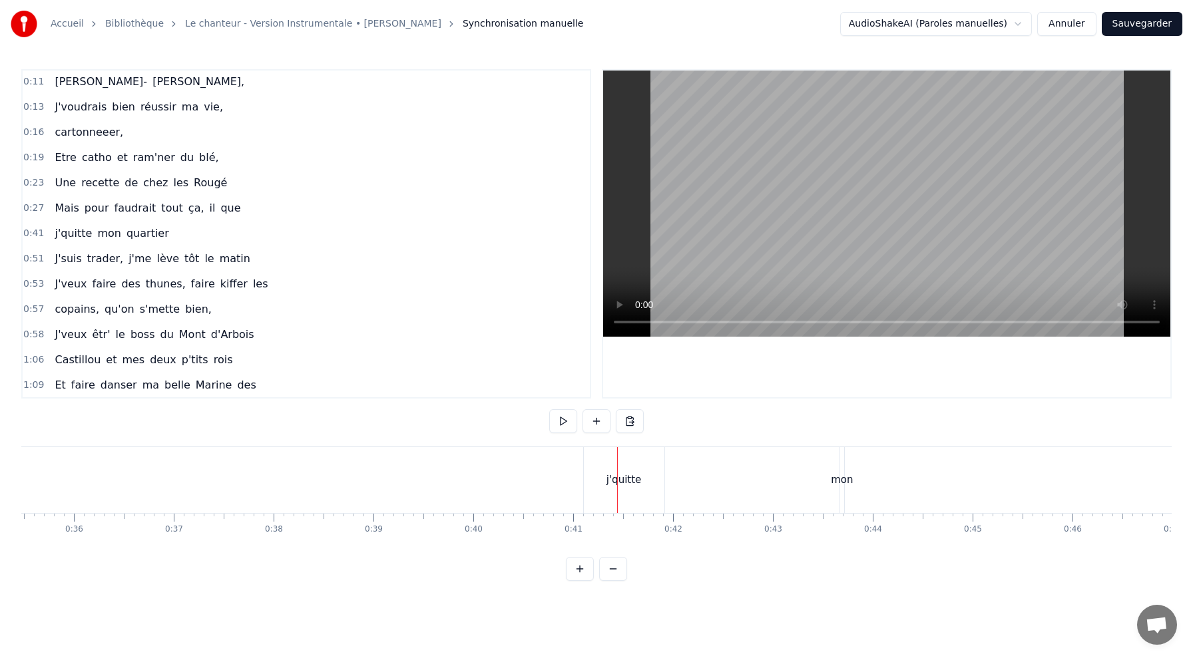
drag, startPoint x: 61, startPoint y: 158, endPoint x: 132, endPoint y: 128, distance: 77.6
click at [132, 128] on div "0:09 Je m'présente, je m'appelle 0:11 [PERSON_NAME], 0:13 J'voudrais bien réuss…" at bounding box center [306, 234] width 570 height 330
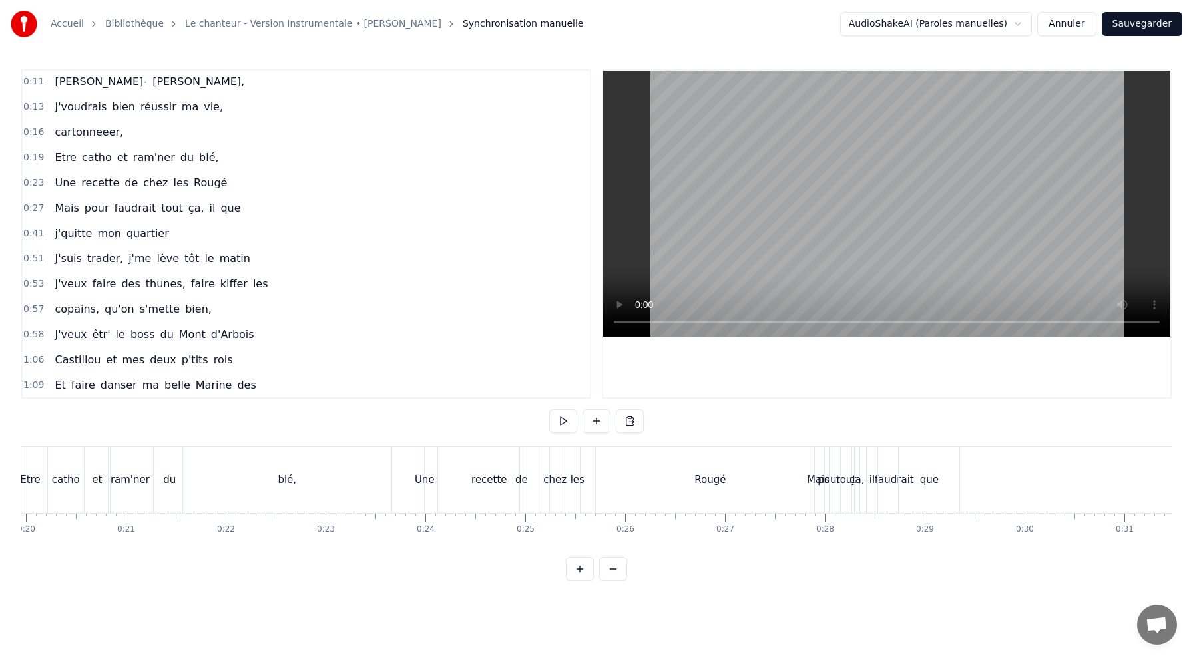
click at [740, 474] on div "Rougé" at bounding box center [710, 480] width 228 height 66
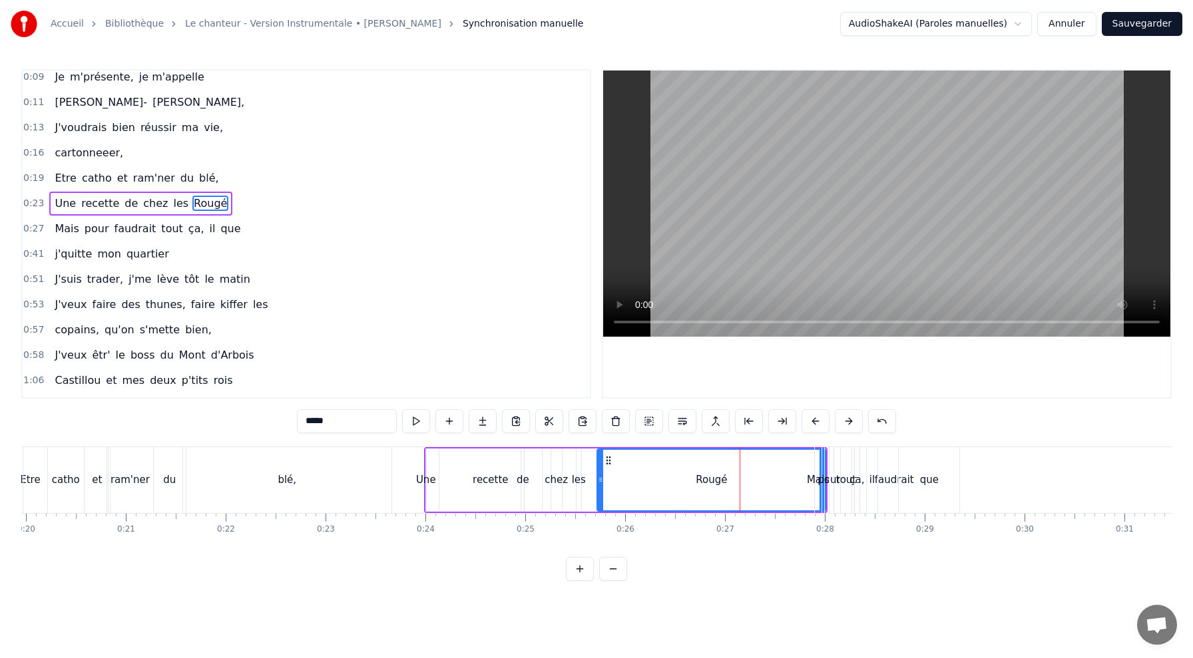
scroll to position [0, 0]
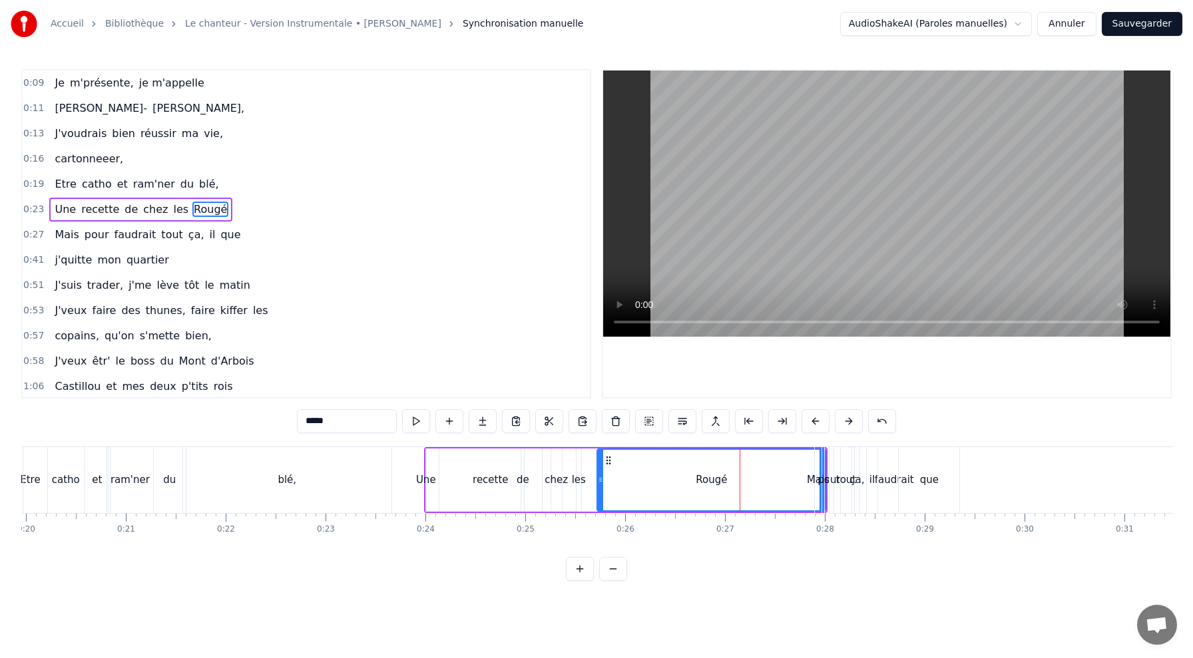
click at [780, 467] on div "Rougé" at bounding box center [711, 480] width 227 height 61
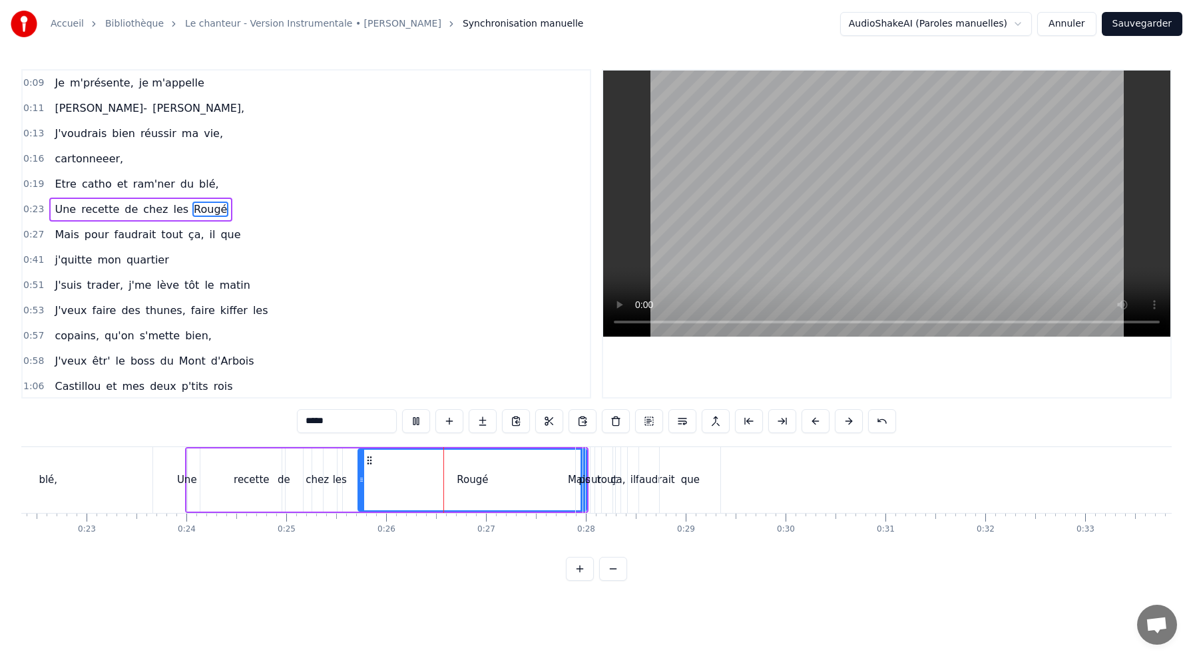
scroll to position [0, 2232]
click at [589, 525] on div "0:28" at bounding box center [586, 530] width 18 height 11
click at [583, 445] on div "0:09 Je m'présente, je m'appelle 0:11 [PERSON_NAME], 0:13 J'voudrais bien réuss…" at bounding box center [596, 325] width 1150 height 512
click at [585, 449] on div "pour" at bounding box center [590, 480] width 10 height 66
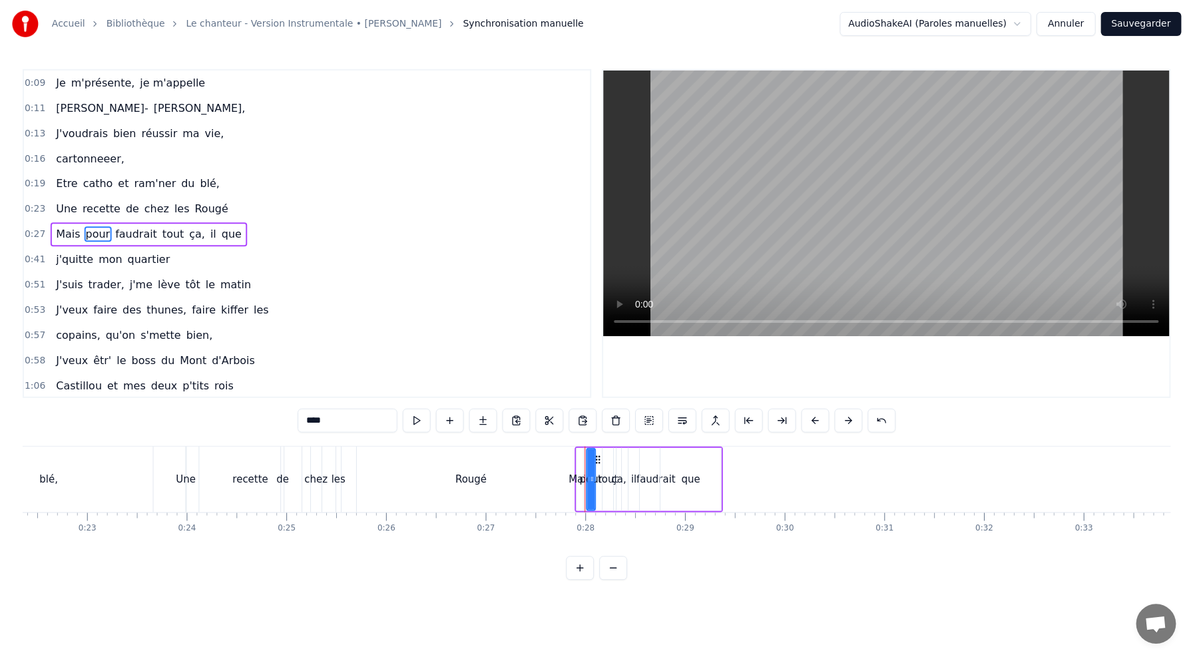
scroll to position [1, 0]
click at [642, 476] on div "faudrait" at bounding box center [655, 480] width 39 height 15
type input "********"
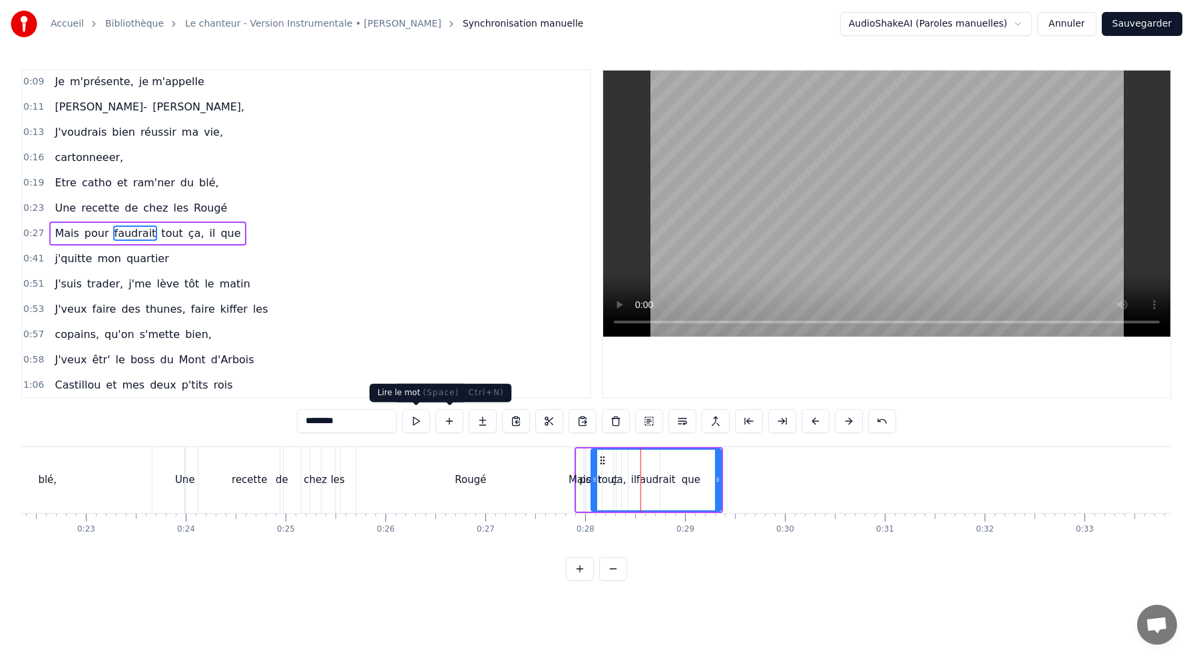
click at [415, 415] on button at bounding box center [416, 421] width 28 height 24
click at [1160, 23] on button "Sauvegarder" at bounding box center [1142, 24] width 81 height 24
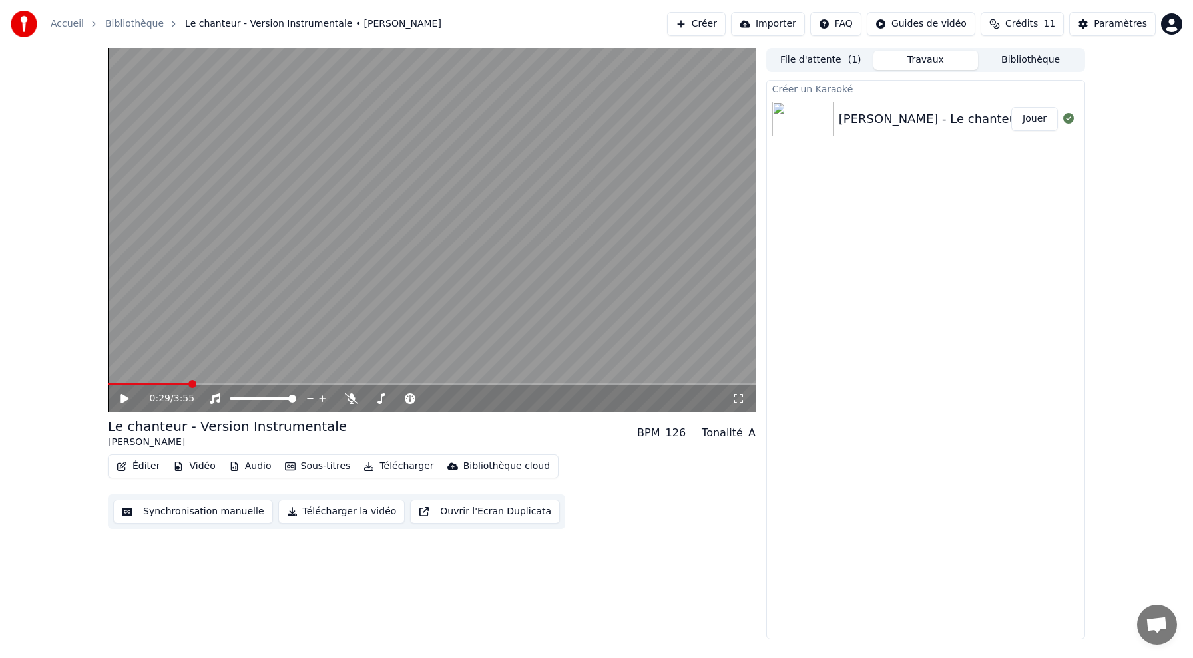
click at [161, 515] on button "Synchronisation manuelle" at bounding box center [193, 512] width 160 height 24
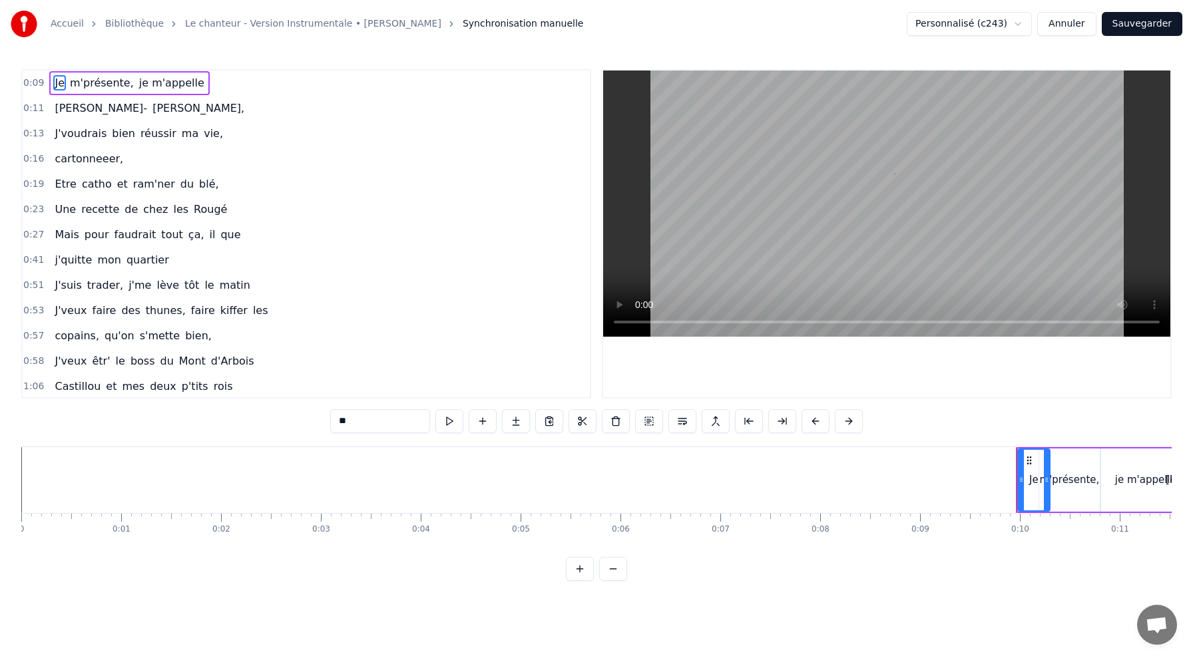
click at [983, 29] on html "Accueil Bibliothèque Le chanteur - Version Instrumentale • [PERSON_NAME] Synchr…" at bounding box center [596, 301] width 1193 height 603
click at [1158, 26] on html "Accueil Bibliothèque Le chanteur - Version Instrumentale • [PERSON_NAME] Synchr…" at bounding box center [596, 301] width 1193 height 603
click at [1154, 25] on button "Sauvegarder" at bounding box center [1142, 24] width 81 height 24
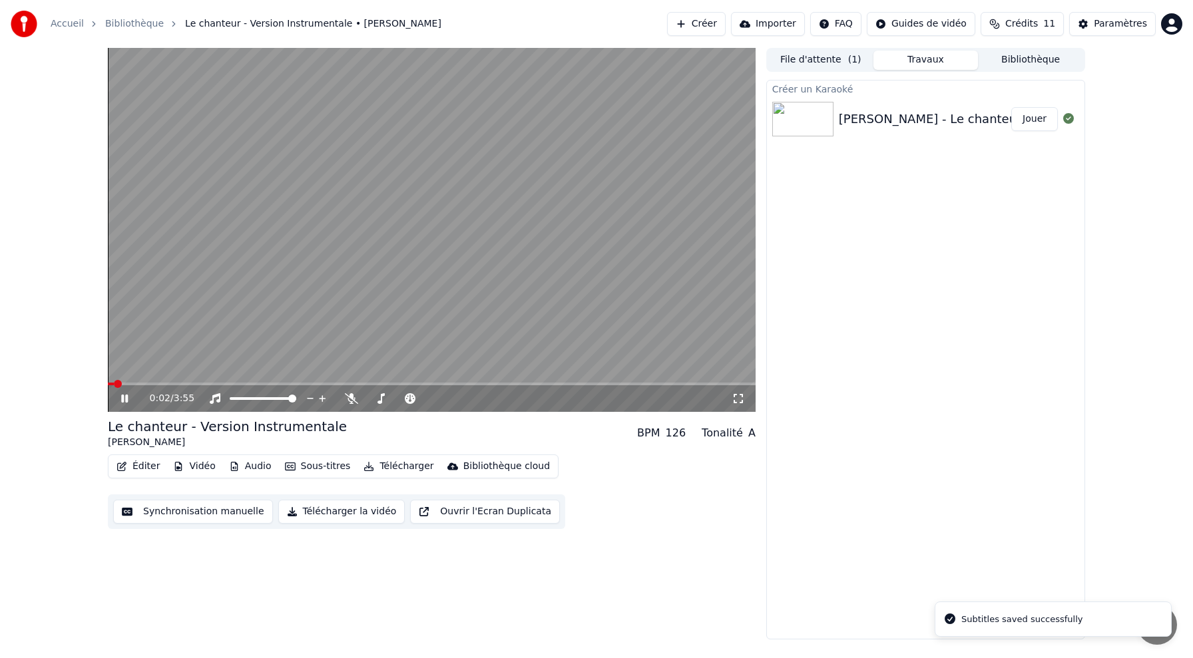
click at [123, 402] on icon at bounding box center [124, 399] width 7 height 8
click at [318, 461] on button "Sous-titres" at bounding box center [318, 466] width 77 height 19
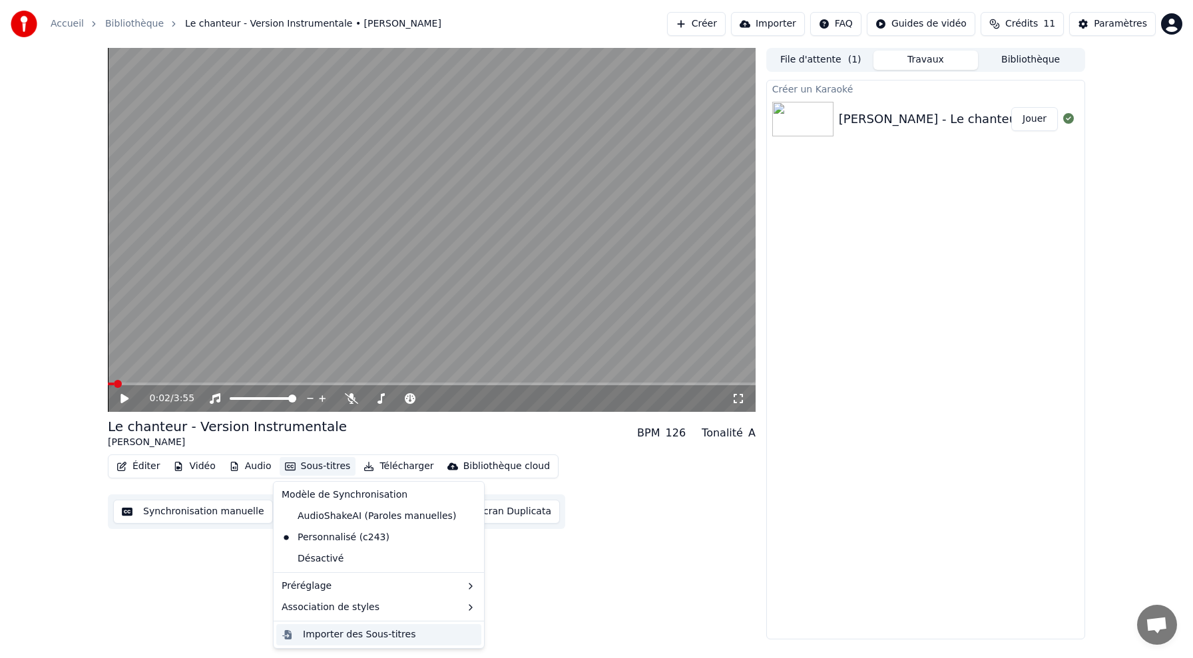
click at [386, 636] on div "Importer des Sous-titres" at bounding box center [359, 634] width 113 height 13
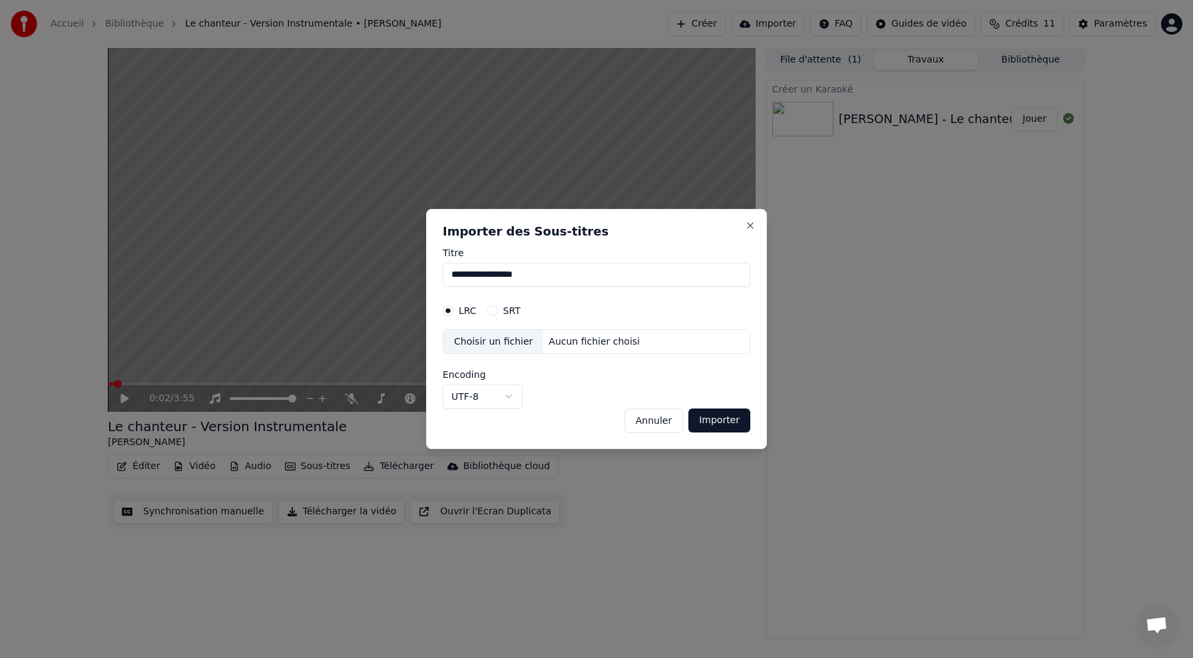
click at [493, 309] on button "SRT" at bounding box center [492, 311] width 11 height 11
click at [660, 423] on button "Annuler" at bounding box center [653, 421] width 59 height 24
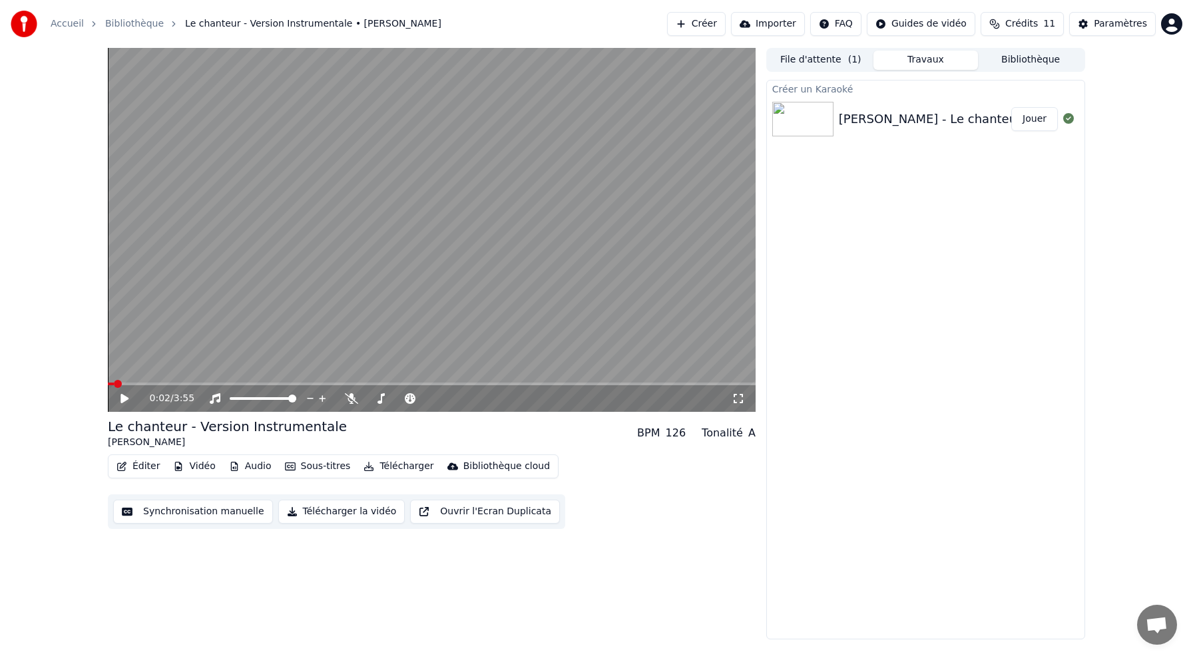
click at [311, 469] on button "Sous-titres" at bounding box center [318, 466] width 77 height 19
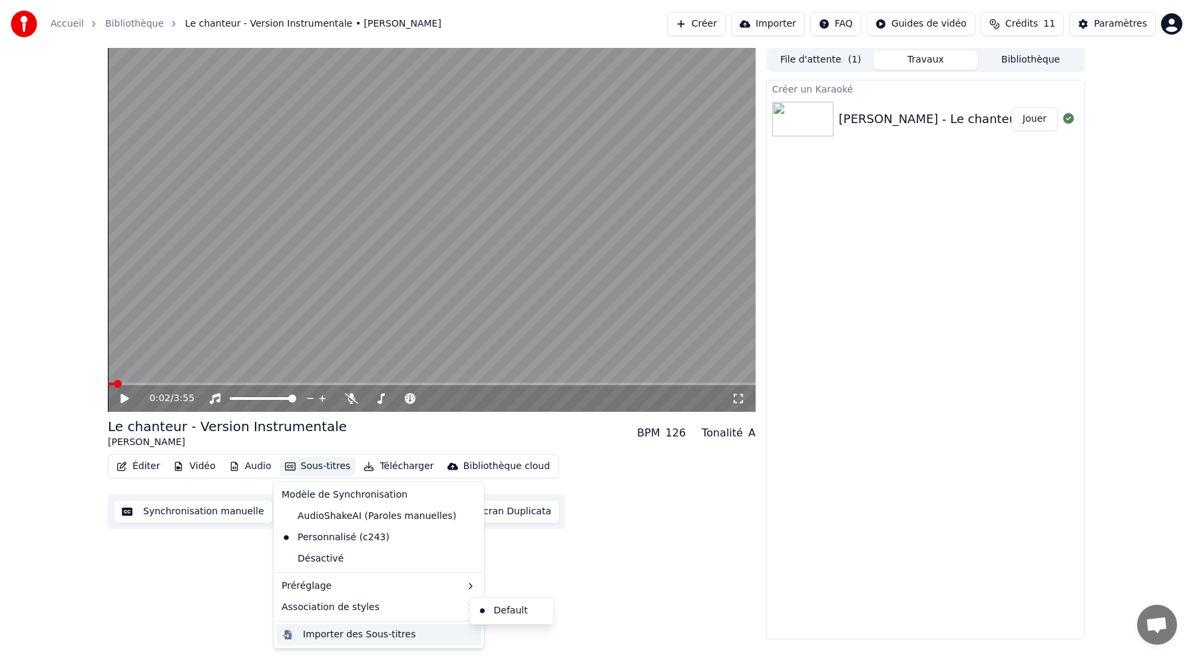
click at [395, 635] on div "Importer des Sous-titres" at bounding box center [359, 634] width 113 height 13
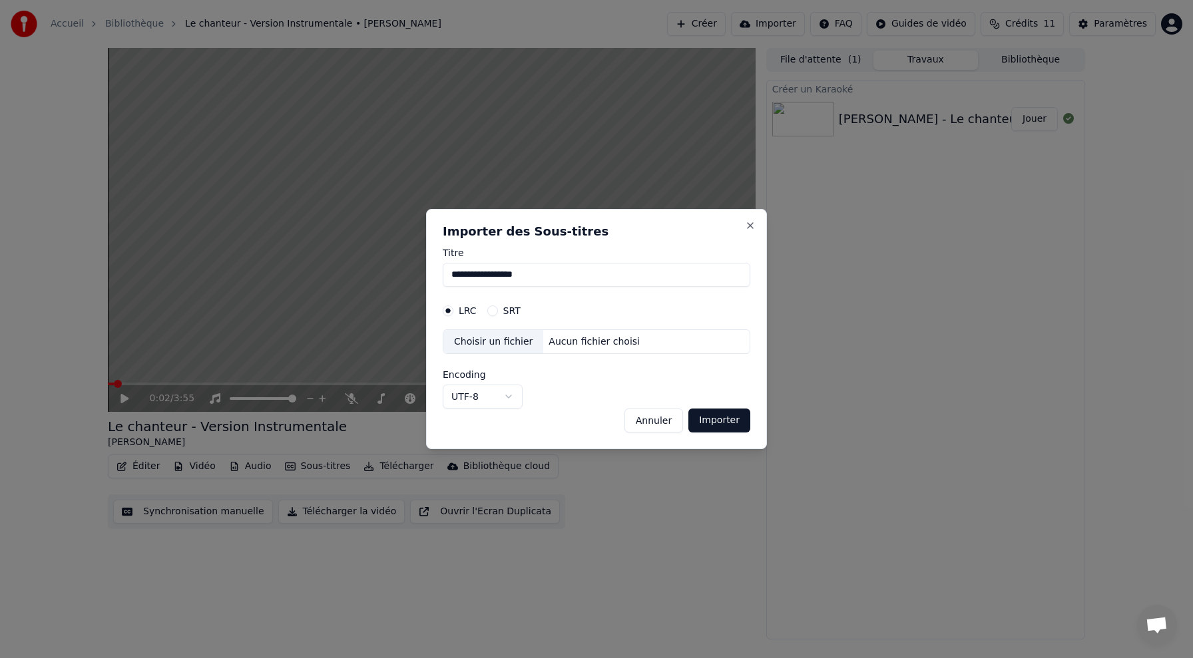
click at [499, 407] on body "**********" at bounding box center [596, 329] width 1193 height 658
click at [550, 387] on body "**********" at bounding box center [596, 329] width 1193 height 658
click at [638, 423] on button "Annuler" at bounding box center [653, 421] width 59 height 24
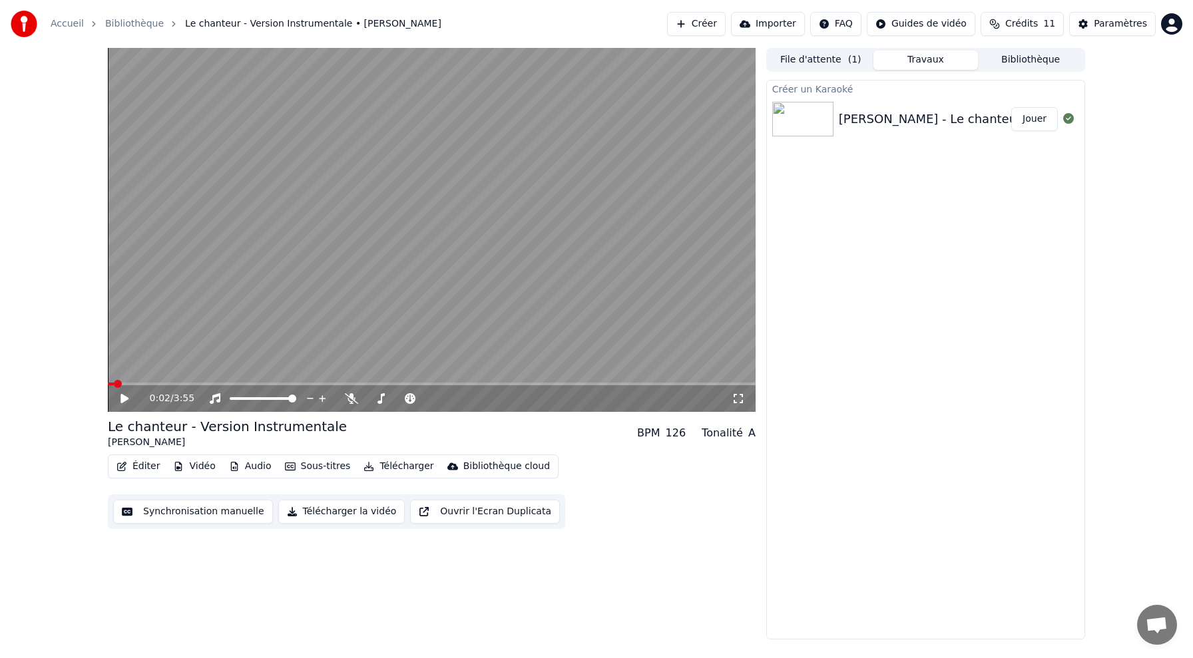
click at [315, 465] on button "Sous-titres" at bounding box center [318, 466] width 77 height 19
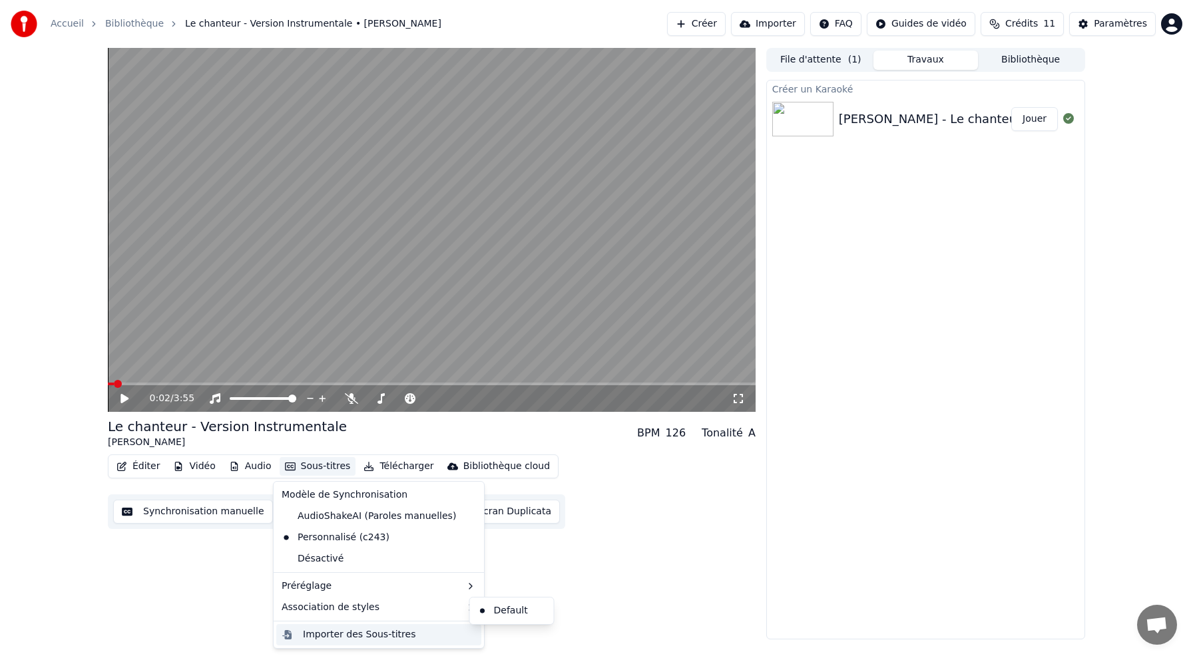
click at [327, 637] on div "Importer des Sous-titres" at bounding box center [359, 634] width 113 height 13
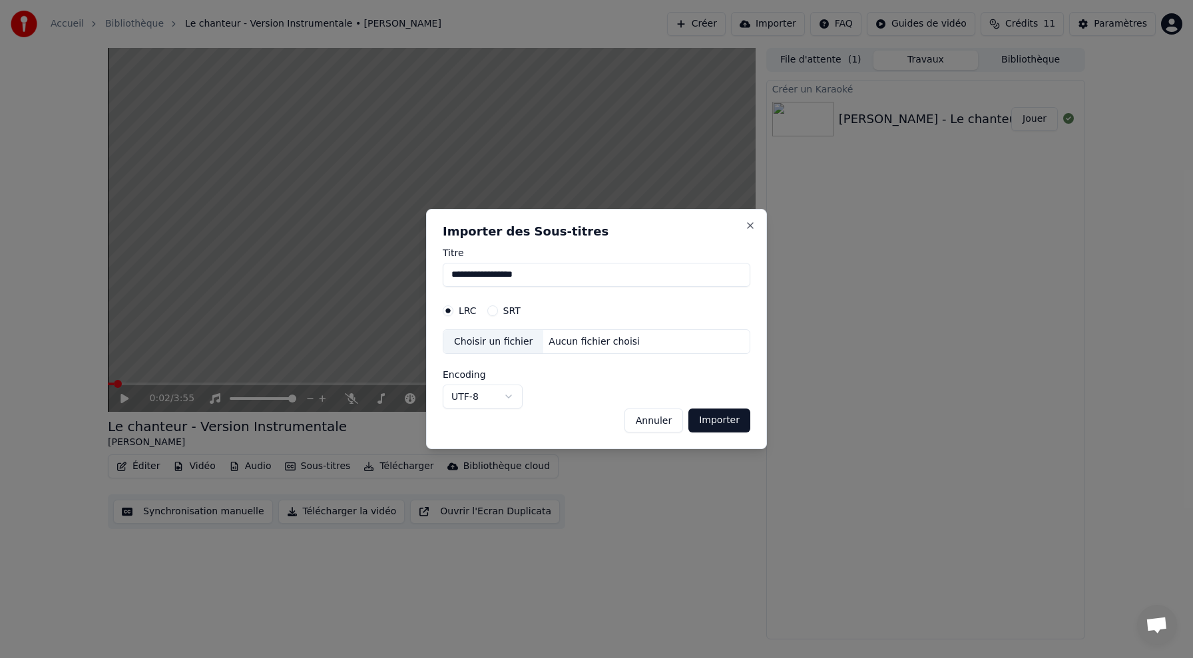
click at [489, 317] on div "LRC SRT" at bounding box center [597, 311] width 308 height 27
click at [490, 311] on button "SRT" at bounding box center [492, 311] width 11 height 11
click at [492, 340] on div "Choisir un fichier" at bounding box center [493, 342] width 100 height 24
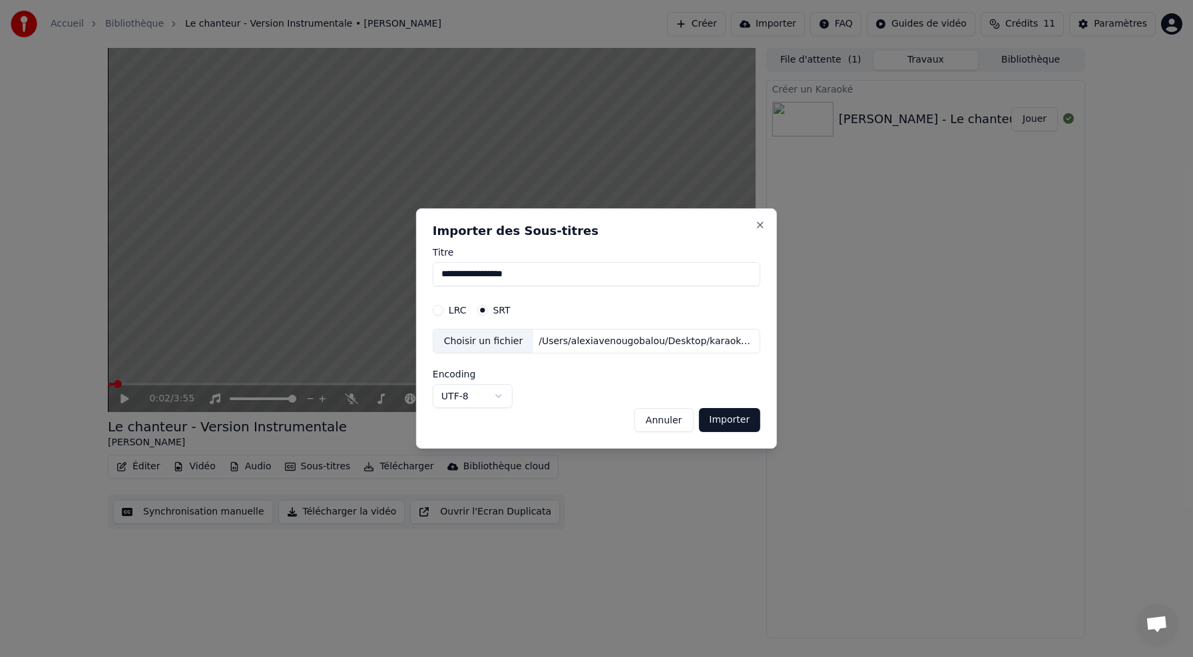
click at [740, 426] on button "Importer" at bounding box center [729, 420] width 62 height 24
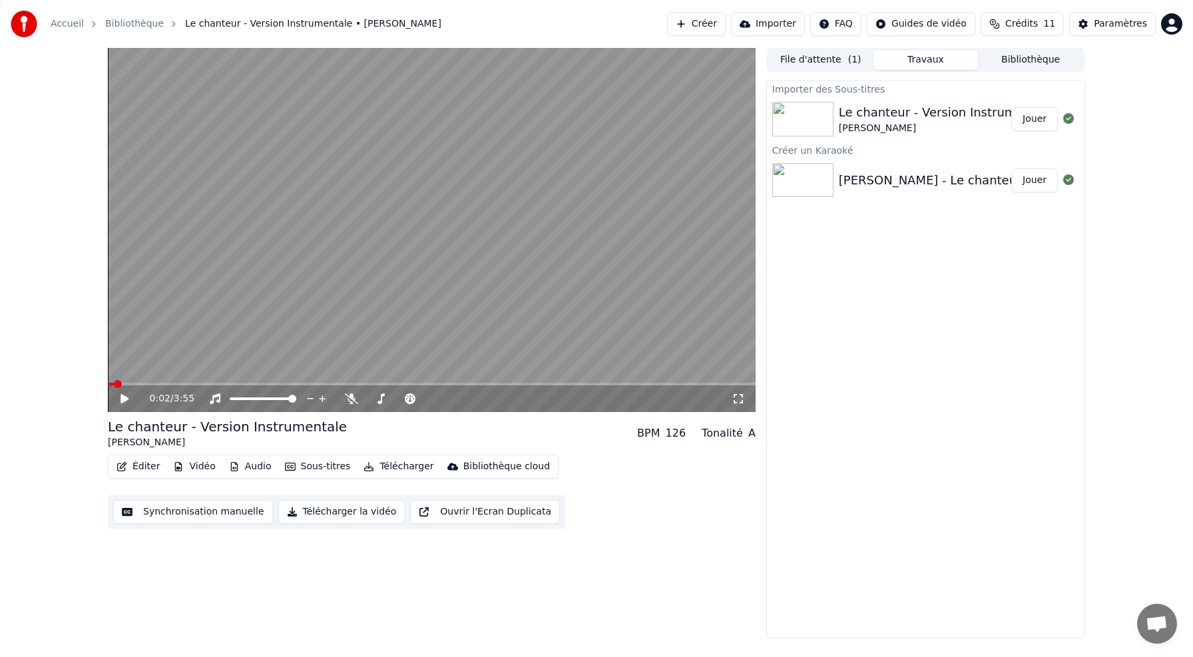
click at [143, 469] on button "Éditer" at bounding box center [138, 466] width 54 height 19
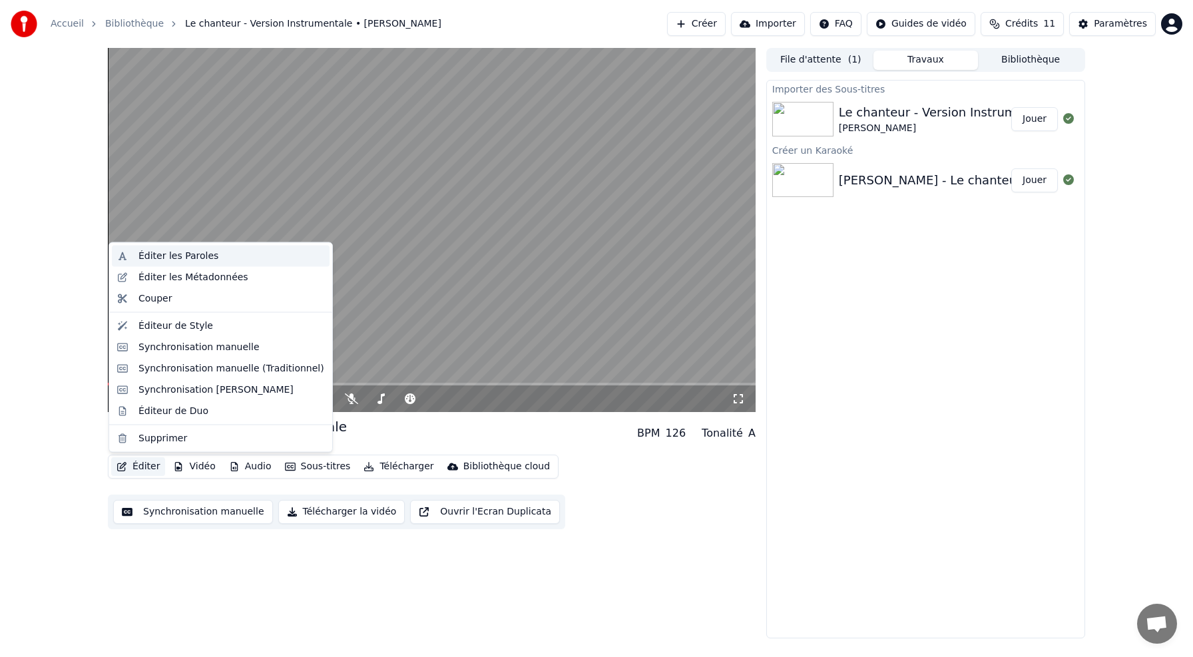
click at [230, 253] on div "Éditer les Paroles" at bounding box center [231, 256] width 186 height 13
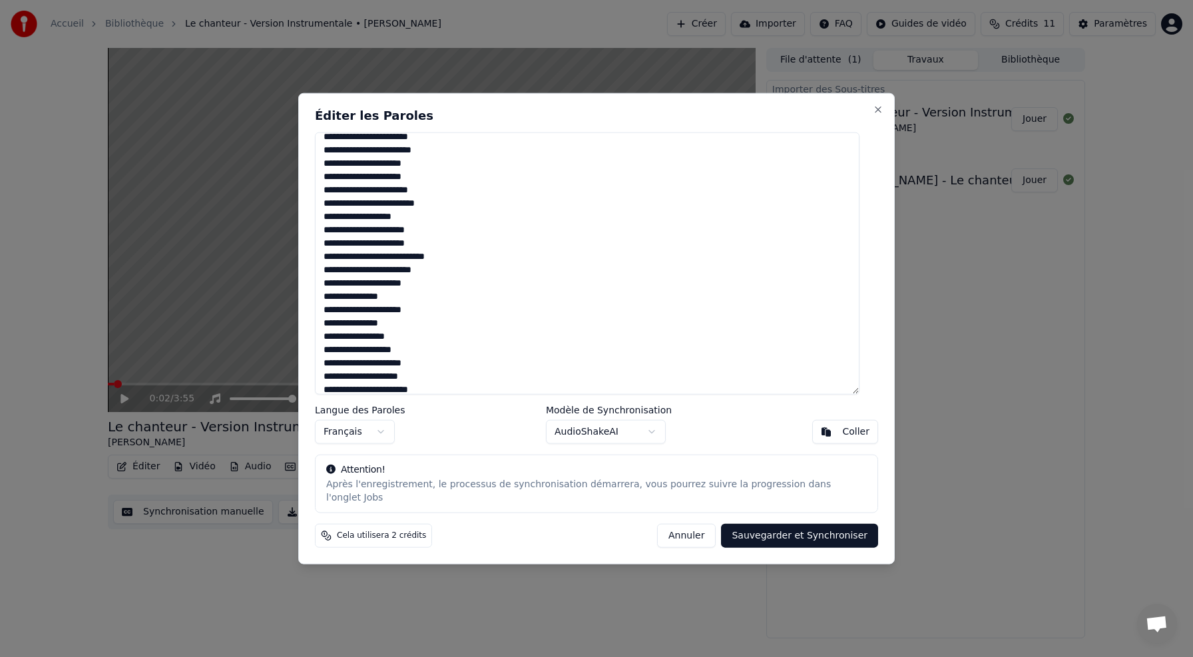
scroll to position [601, 0]
click at [390, 495] on div "Après l'enregistrement, le processus de synchronisation démarrera, vous pourrez…" at bounding box center [596, 491] width 541 height 27
click at [671, 535] on button "Annuler" at bounding box center [686, 536] width 59 height 24
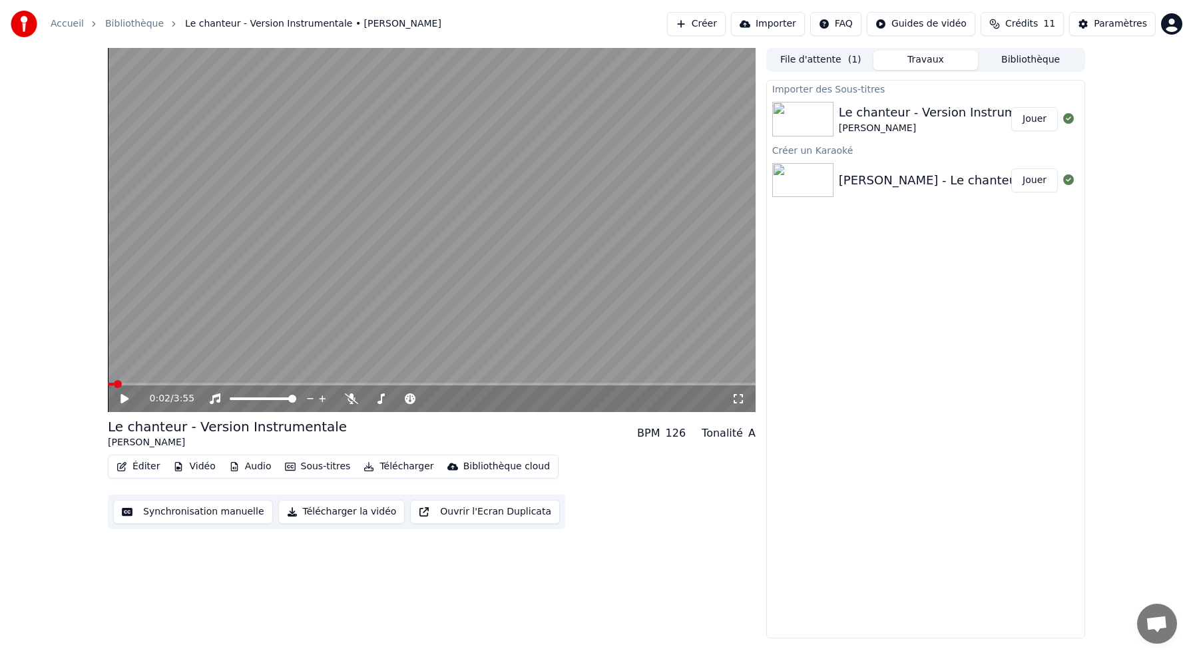
click at [886, 188] on div "[PERSON_NAME] - Le chanteur - Version Instrumentale 🔊🎵" at bounding box center [1019, 180] width 360 height 19
click at [873, 172] on div "[PERSON_NAME] - Le chanteur - Version Instrumentale 🔊🎵" at bounding box center [1019, 180] width 360 height 19
click at [310, 464] on button "Sous-titres" at bounding box center [318, 466] width 77 height 19
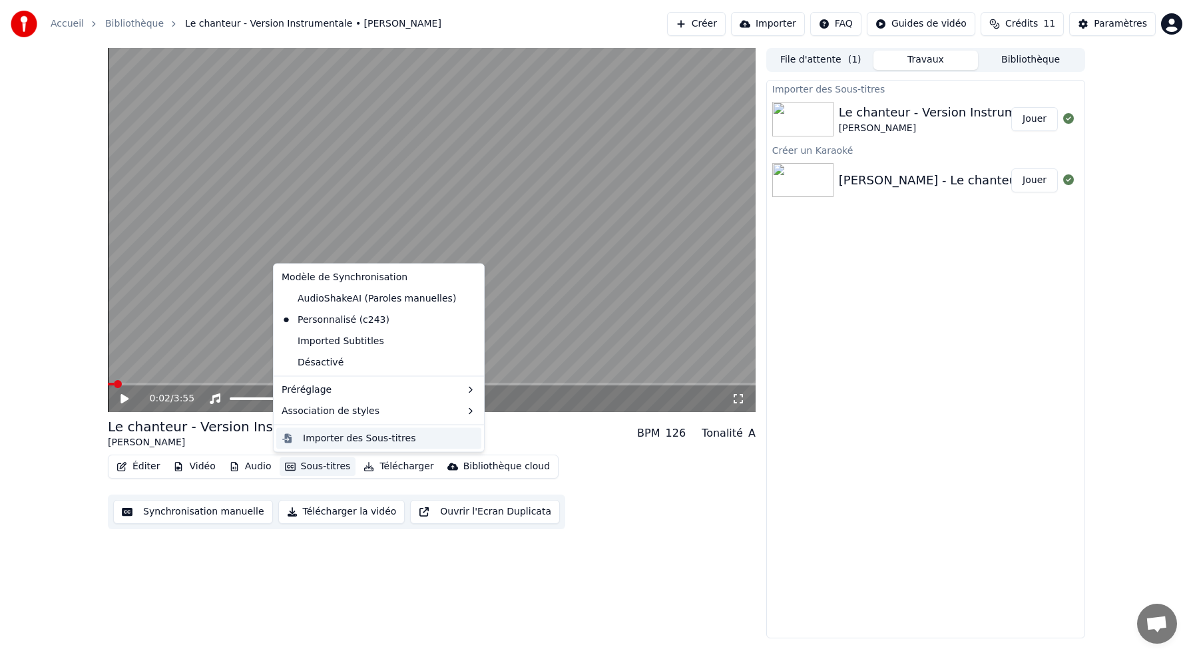
click at [336, 437] on div "Importer des Sous-titres" at bounding box center [359, 437] width 113 height 13
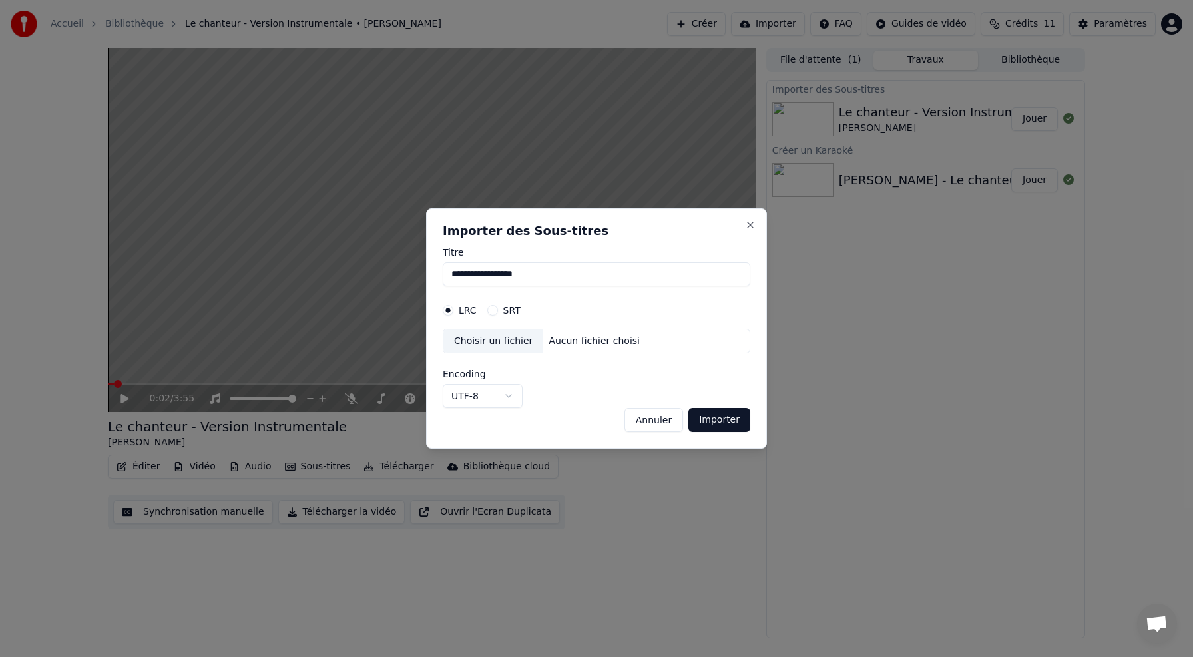
click at [492, 308] on button "SRT" at bounding box center [492, 310] width 11 height 11
click at [491, 336] on div "Choisir un fichier" at bounding box center [493, 342] width 100 height 24
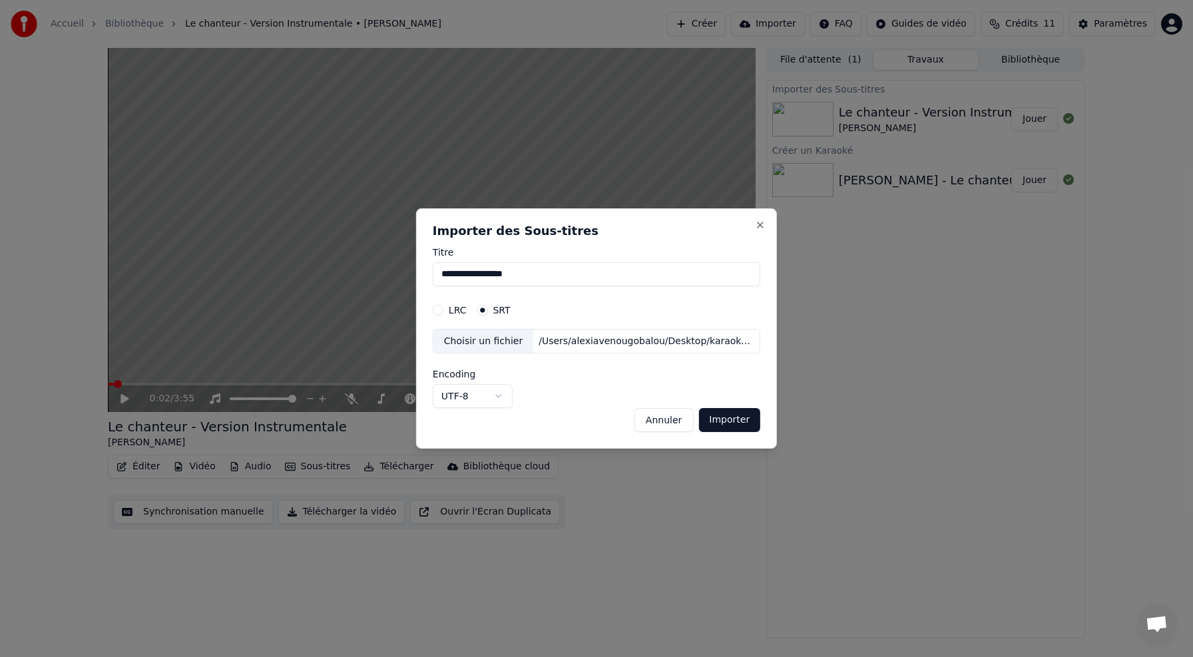
click at [732, 425] on button "Importer" at bounding box center [729, 420] width 62 height 24
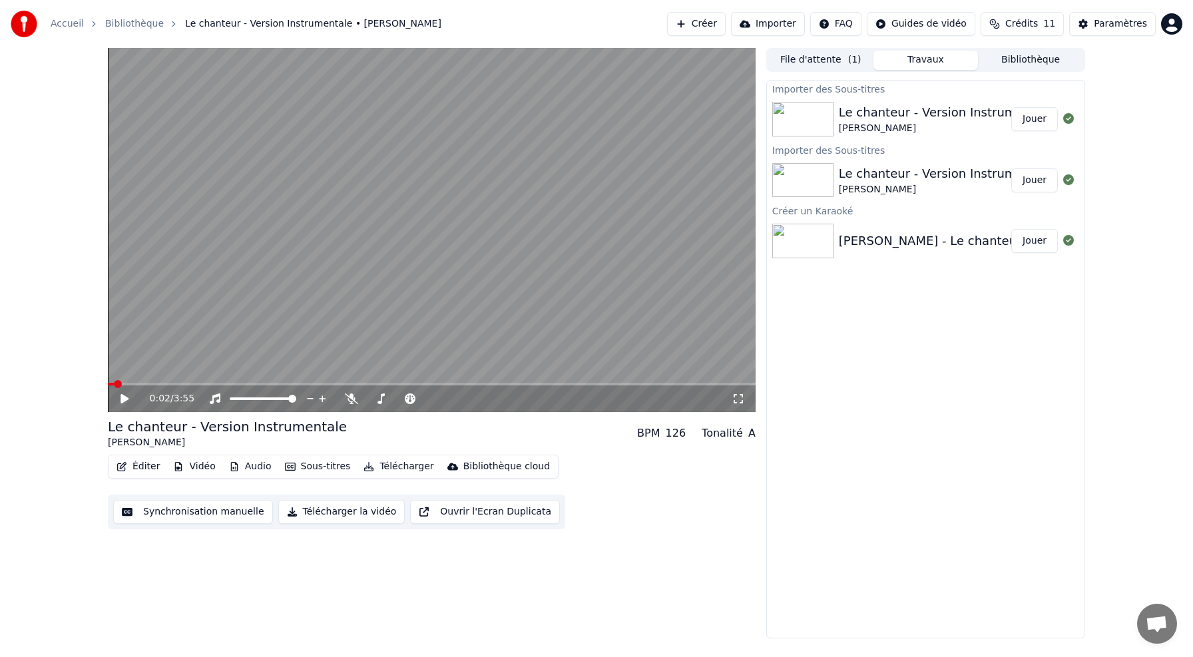
click at [1043, 244] on button "Jouer" at bounding box center [1034, 241] width 47 height 24
click at [169, 383] on span at bounding box center [432, 384] width 648 height 3
click at [197, 384] on span at bounding box center [432, 384] width 648 height 3
click at [124, 408] on div "0:41 / 3:55" at bounding box center [432, 398] width 648 height 27
click at [124, 399] on icon at bounding box center [134, 398] width 31 height 11
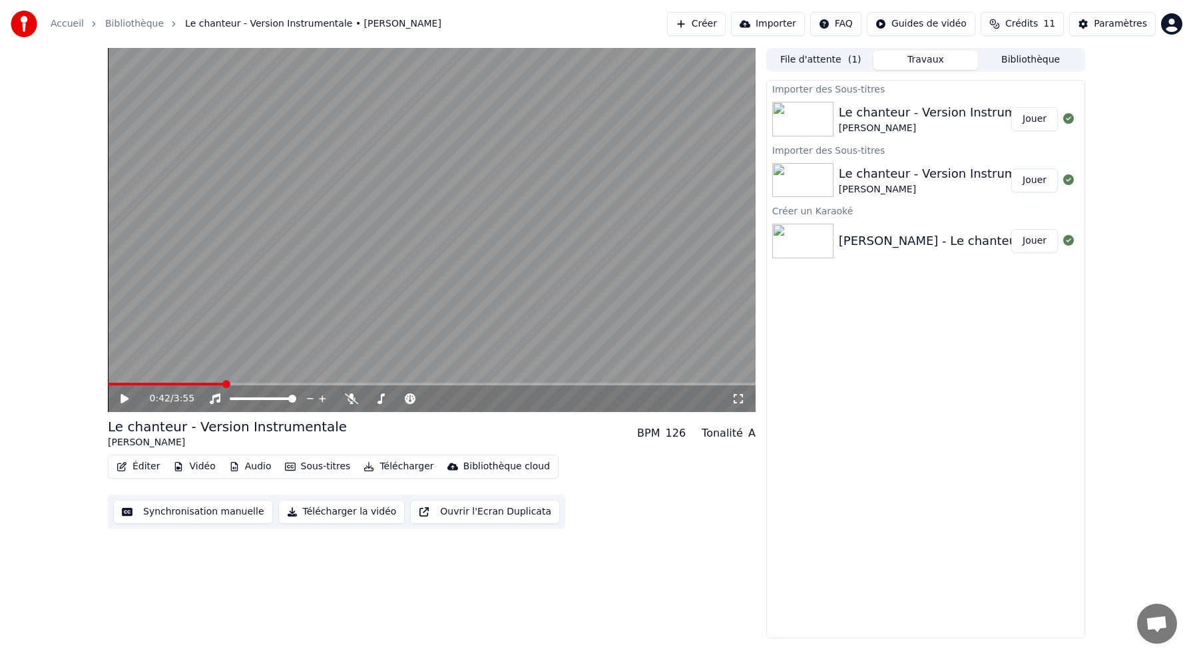
click at [667, 428] on div "BPM 126" at bounding box center [661, 433] width 49 height 16
click at [845, 245] on div "[PERSON_NAME] - Le chanteur - Version Instrumentale 🔊🎵" at bounding box center [1019, 241] width 360 height 19
click at [234, 515] on button "Synchronisation manuelle" at bounding box center [193, 512] width 160 height 24
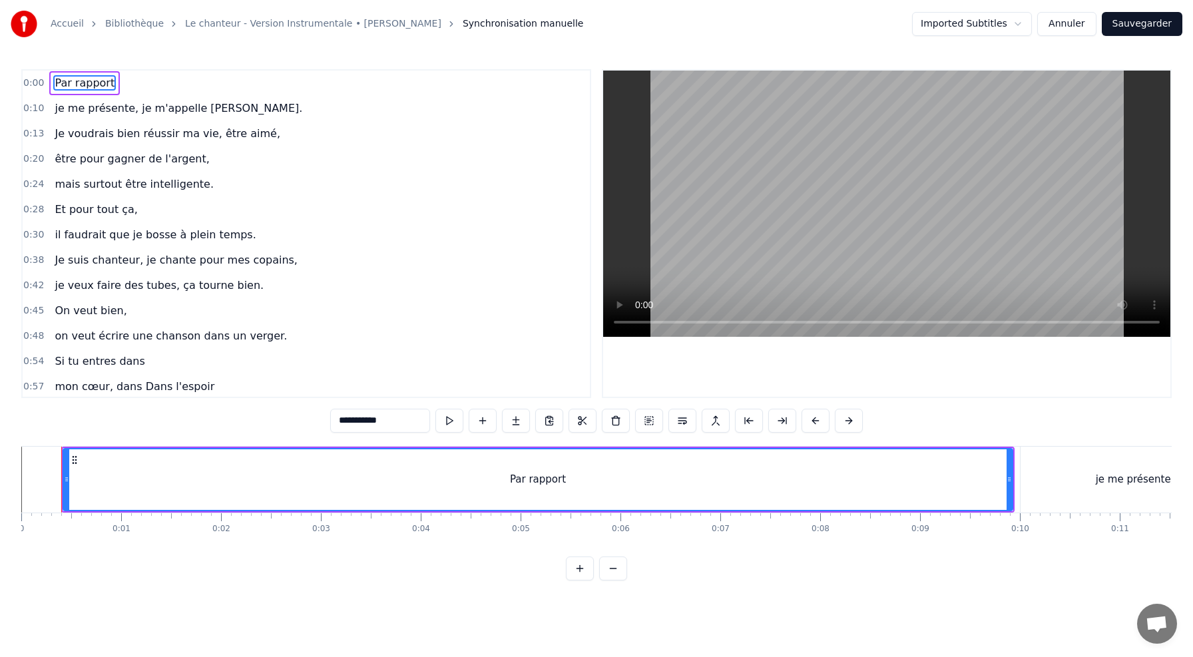
click at [1074, 17] on button "Annuler" at bounding box center [1066, 24] width 59 height 24
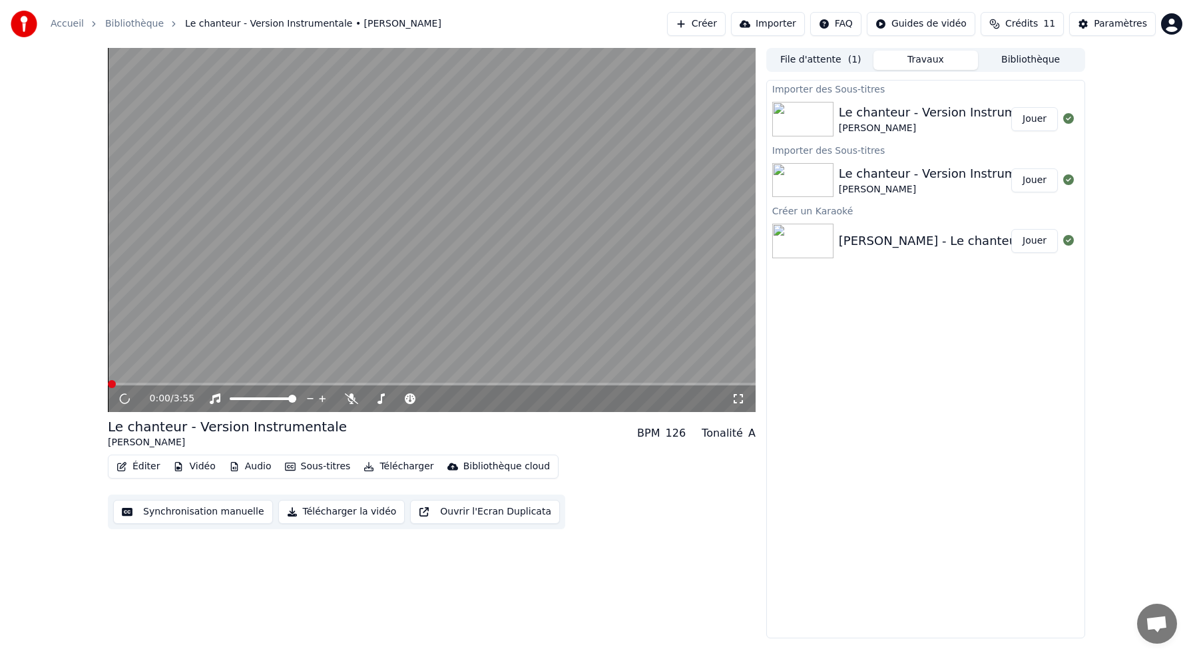
click at [938, 105] on div "Le chanteur - Version Instrumentale" at bounding box center [946, 112] width 215 height 19
click at [1023, 117] on button "Jouer" at bounding box center [1034, 119] width 47 height 24
click at [135, 385] on span at bounding box center [432, 384] width 648 height 3
click at [163, 383] on span at bounding box center [432, 384] width 648 height 3
click at [200, 387] on div "0:21 / 3:55" at bounding box center [432, 398] width 648 height 27
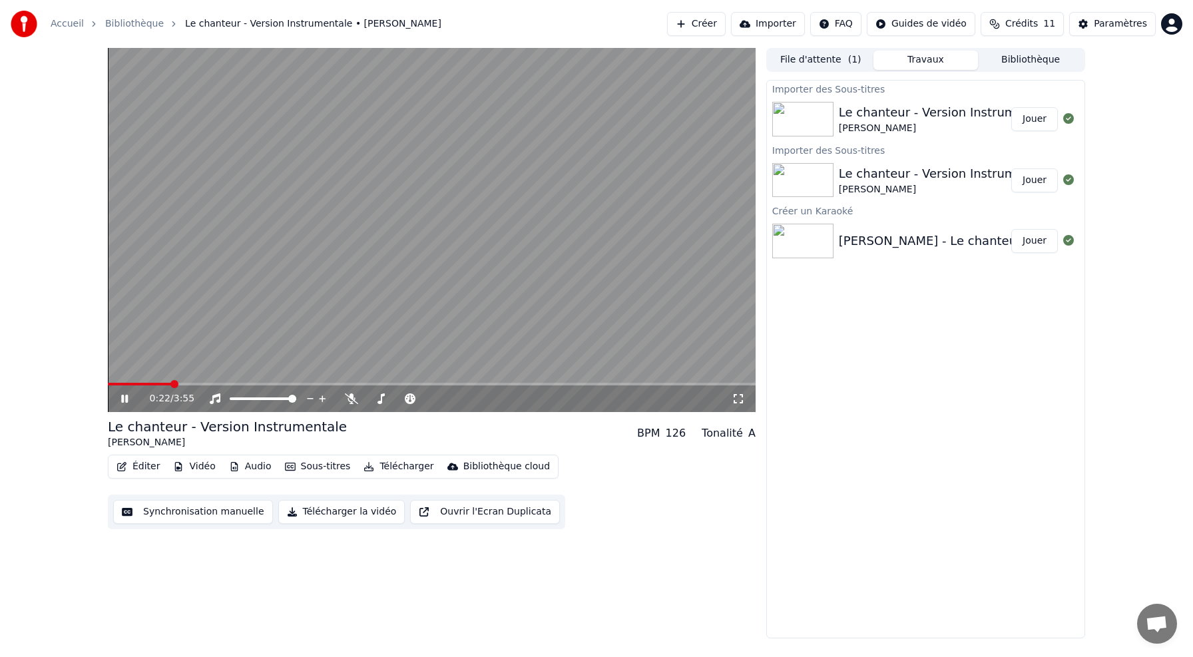
click at [144, 381] on video at bounding box center [432, 230] width 648 height 364
click at [143, 381] on video at bounding box center [432, 230] width 648 height 364
click at [144, 387] on div "0:23 / 3:55" at bounding box center [432, 398] width 648 height 27
click at [144, 385] on span at bounding box center [126, 384] width 36 height 3
click at [125, 398] on icon at bounding box center [124, 399] width 7 height 8
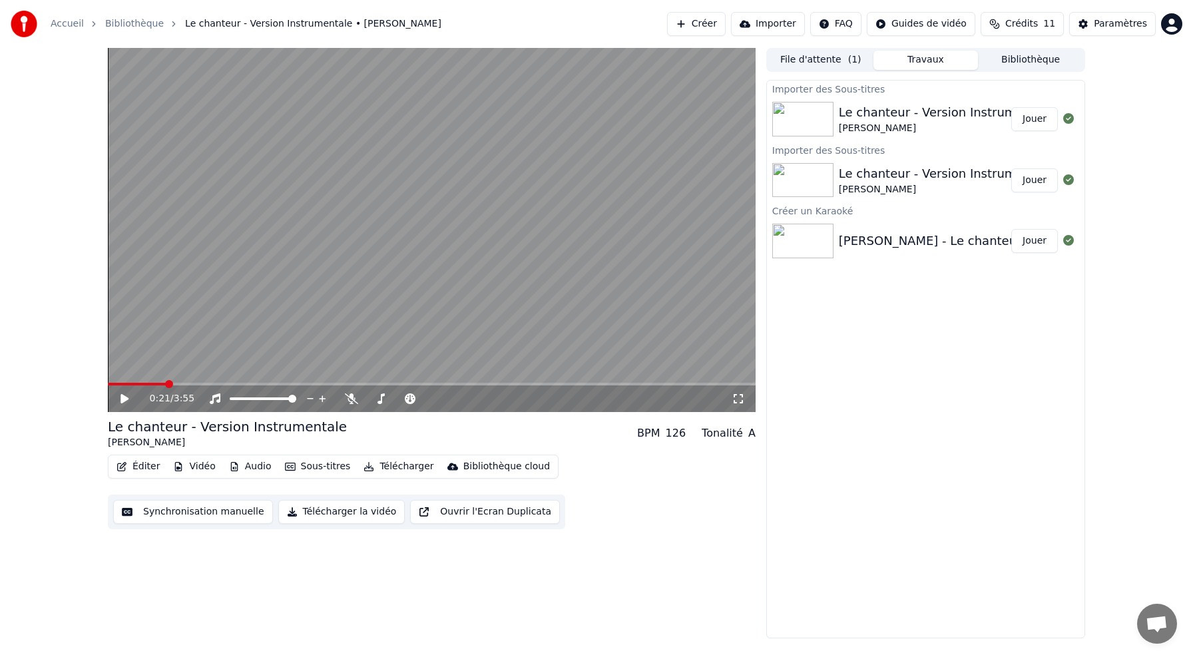
click at [157, 518] on button "Synchronisation manuelle" at bounding box center [193, 512] width 160 height 24
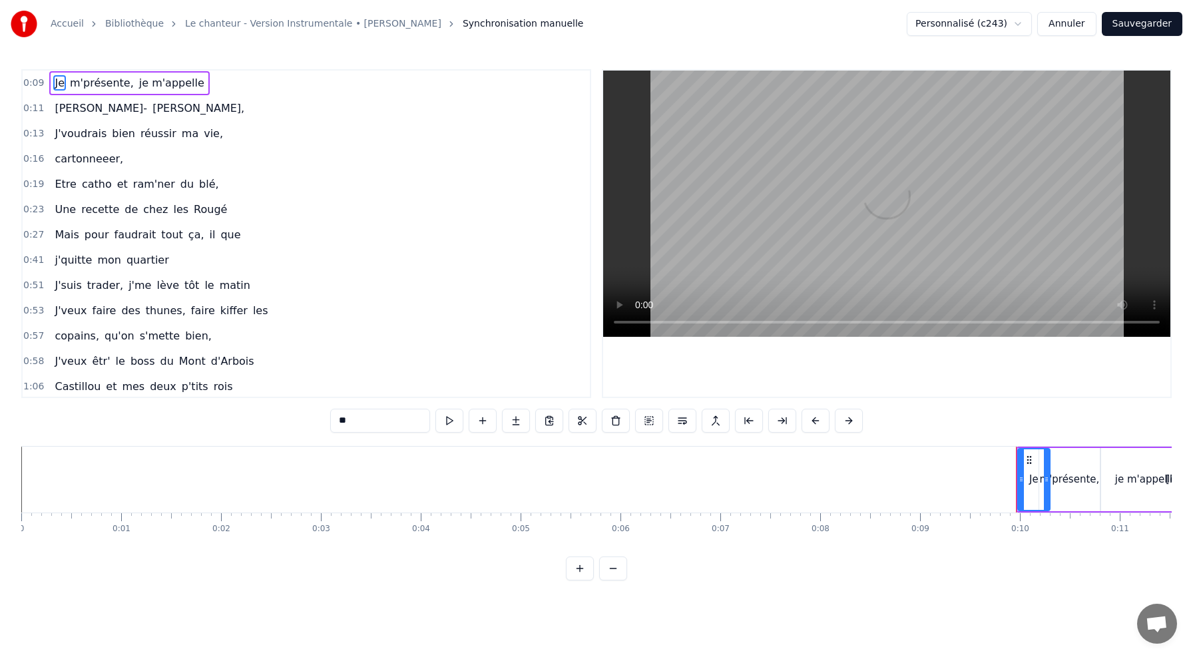
click at [1018, 31] on html "Accueil Bibliothèque Le chanteur - Version Instrumentale • [PERSON_NAME] Synchr…" at bounding box center [596, 301] width 1193 height 602
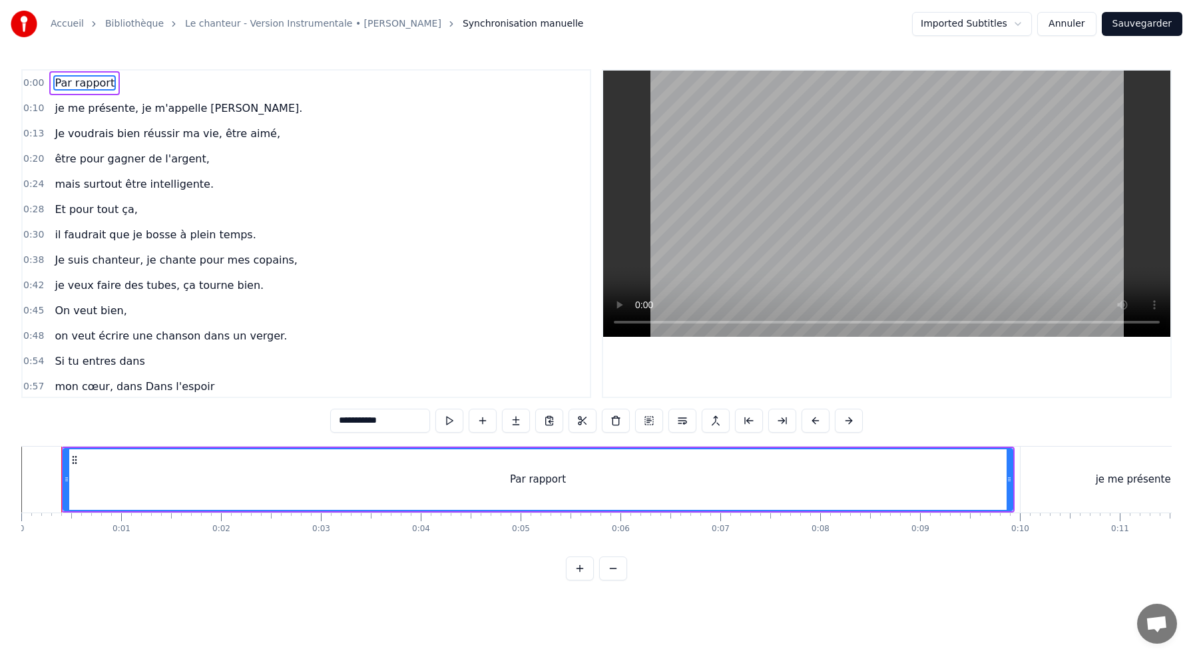
click at [1063, 33] on button "Annuler" at bounding box center [1066, 24] width 59 height 24
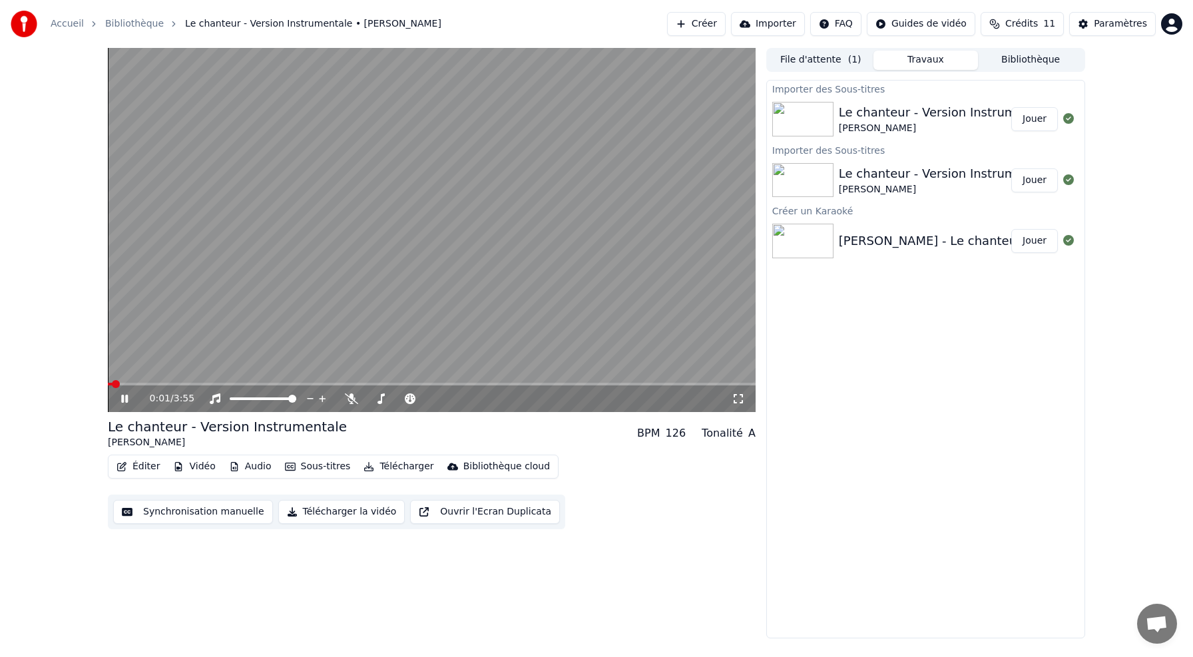
click at [126, 403] on icon at bounding box center [134, 398] width 31 height 11
